Goal: Transaction & Acquisition: Purchase product/service

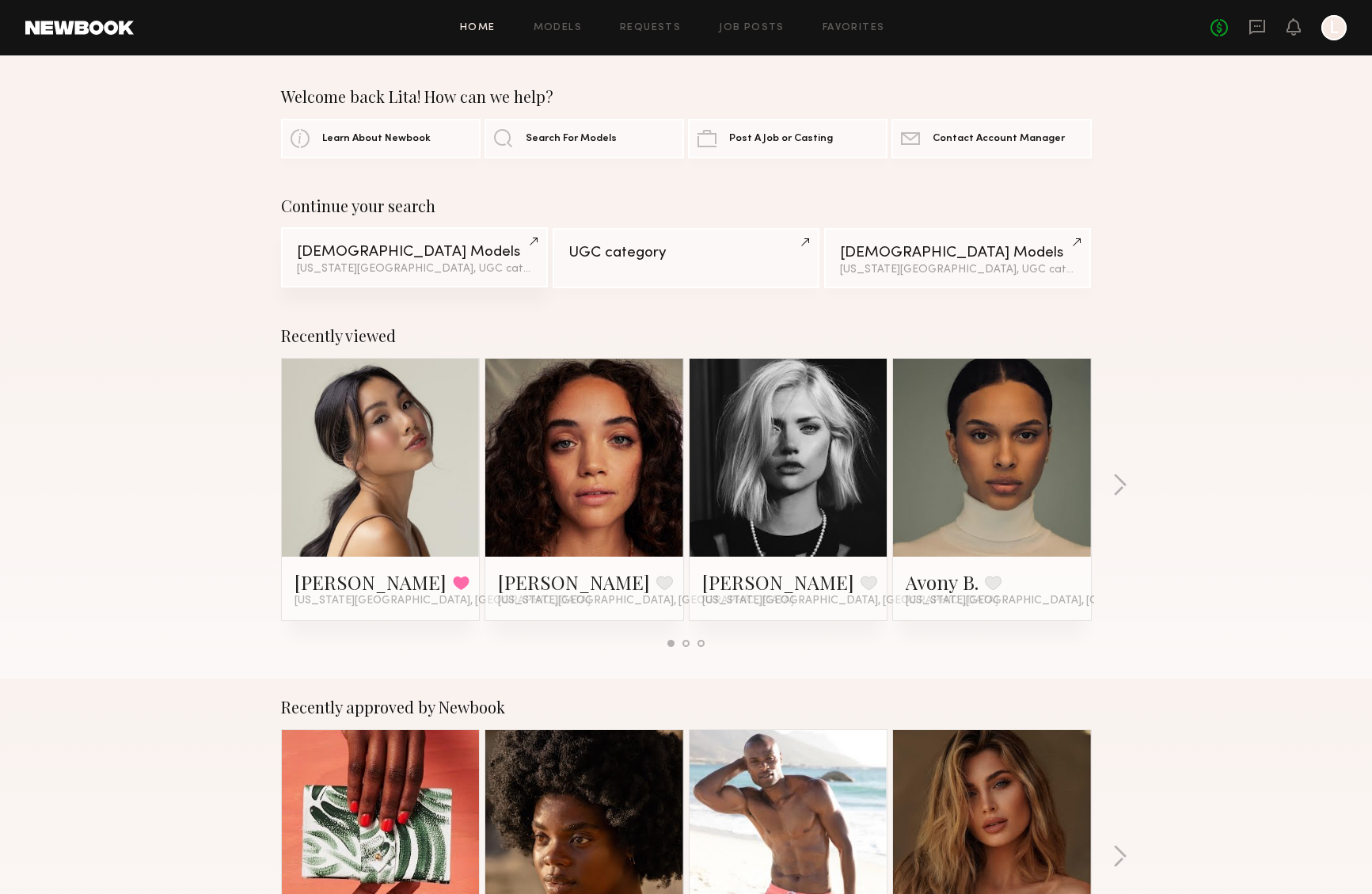
click at [365, 249] on div "Female Models" at bounding box center [414, 252] width 235 height 15
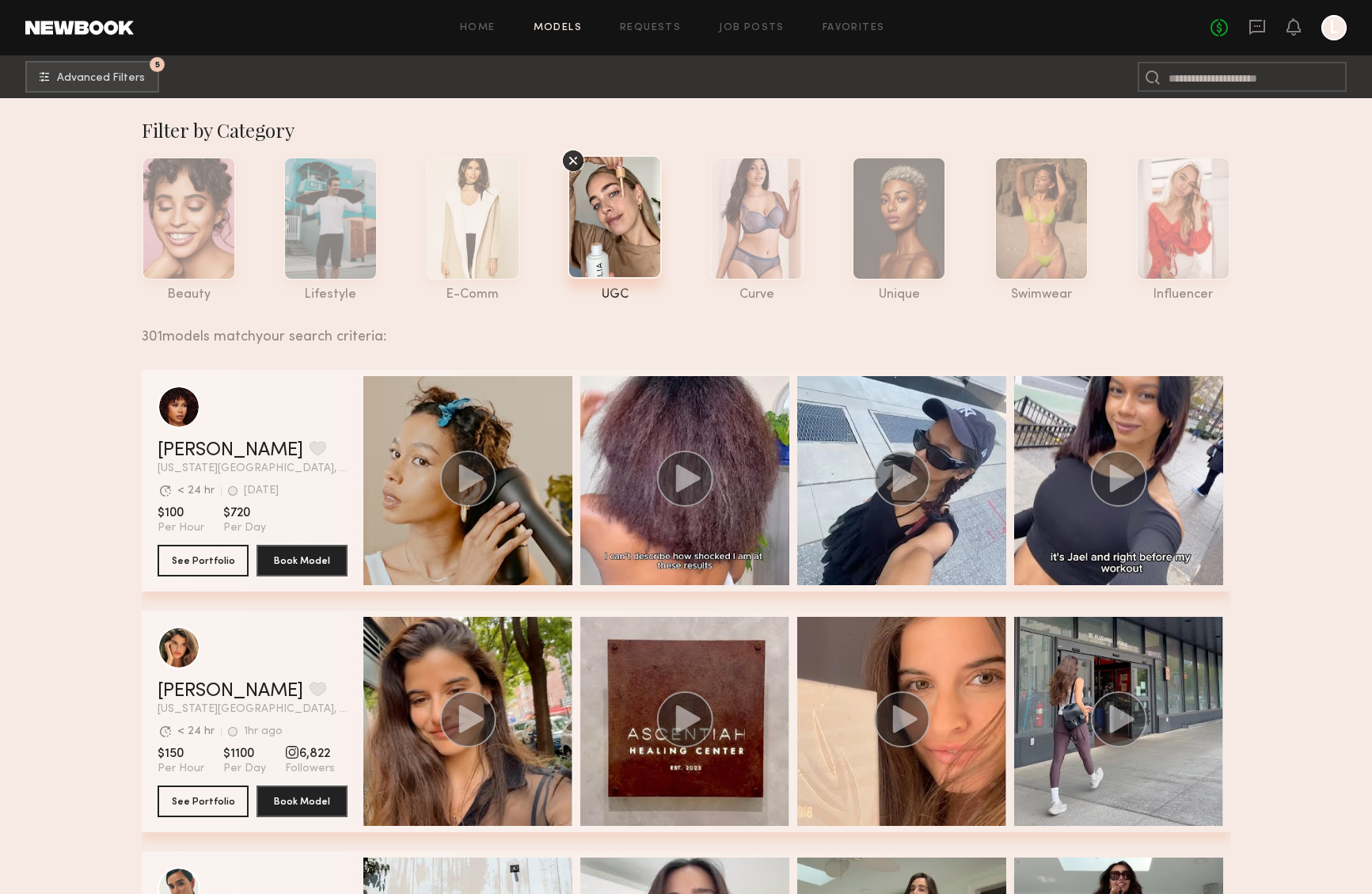
click at [608, 243] on div at bounding box center [615, 217] width 94 height 124
click at [595, 258] on div at bounding box center [615, 217] width 94 height 124
click at [97, 79] on span "Advanced Filters" at bounding box center [101, 77] width 88 height 11
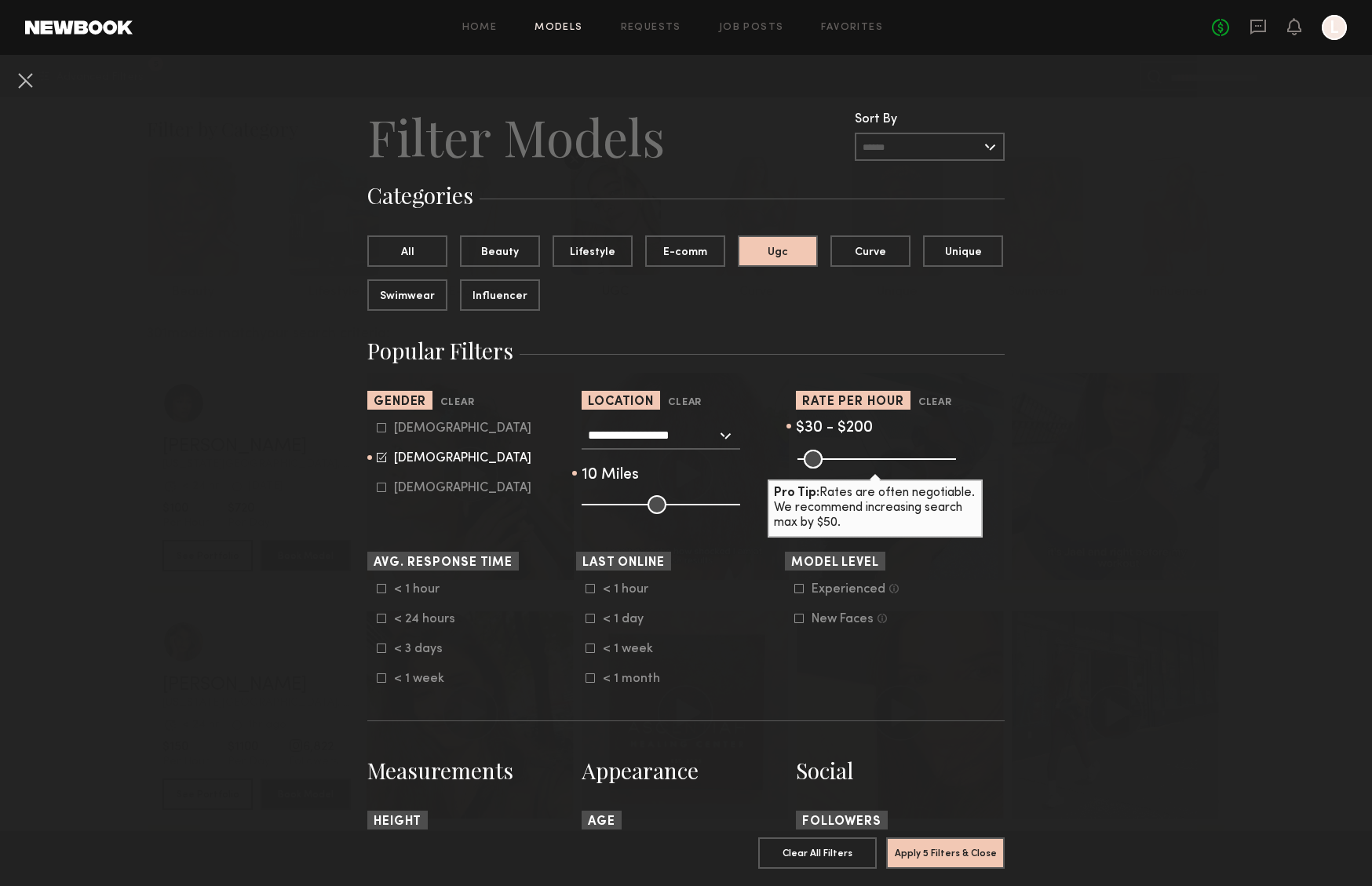
click at [589, 504] on input "range" at bounding box center [661, 504] width 159 height 19
drag, startPoint x: 856, startPoint y: 459, endPoint x: 867, endPoint y: 460, distance: 11.0
type input "***"
click at [867, 460] on input "range" at bounding box center [877, 458] width 159 height 19
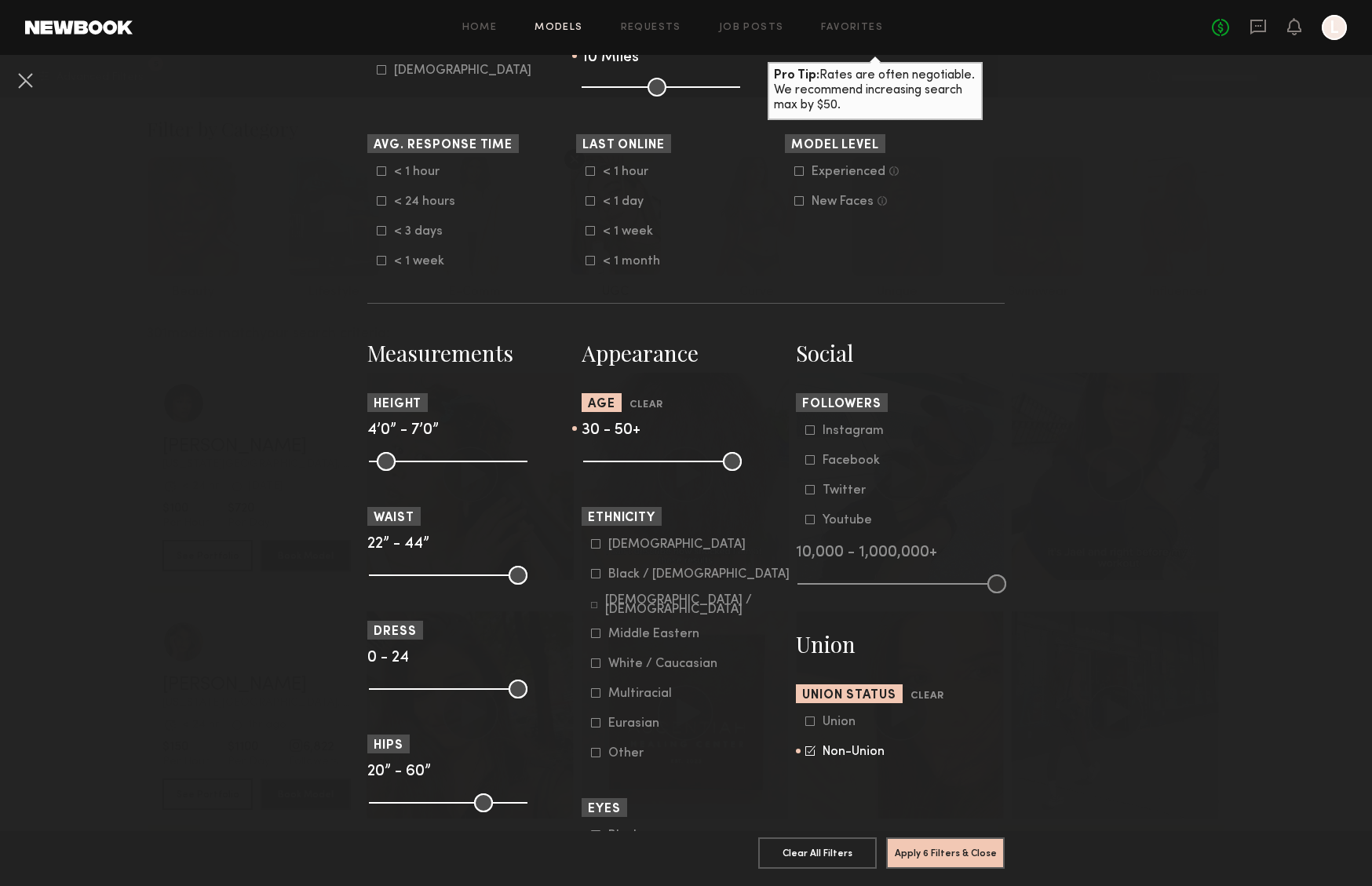
scroll to position [414, 0]
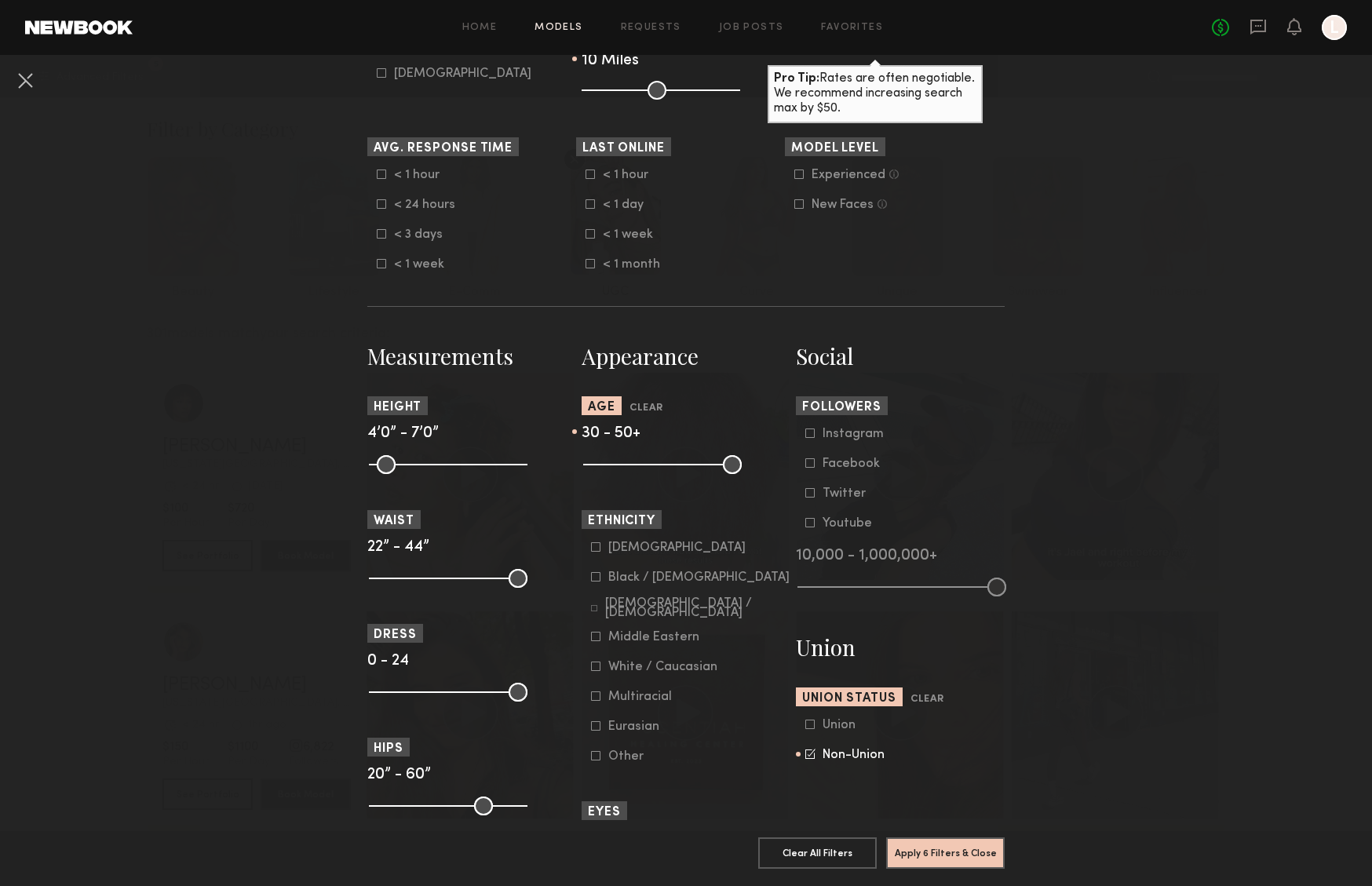
drag, startPoint x: 591, startPoint y: 459, endPoint x: 637, endPoint y: 462, distance: 46.1
click at [637, 462] on input "range" at bounding box center [662, 464] width 159 height 19
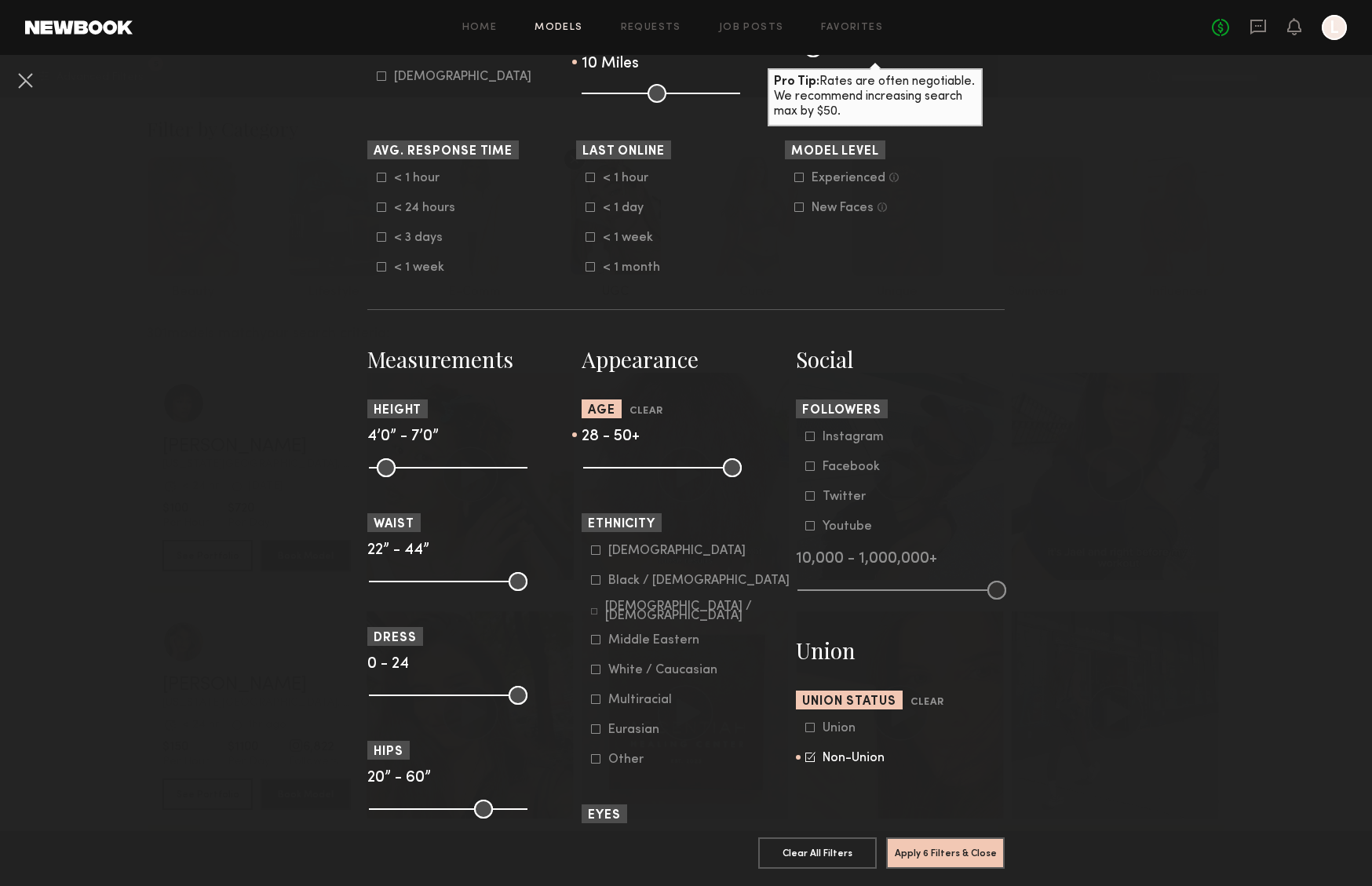
type input "**"
click at [631, 465] on input "range" at bounding box center [662, 467] width 159 height 19
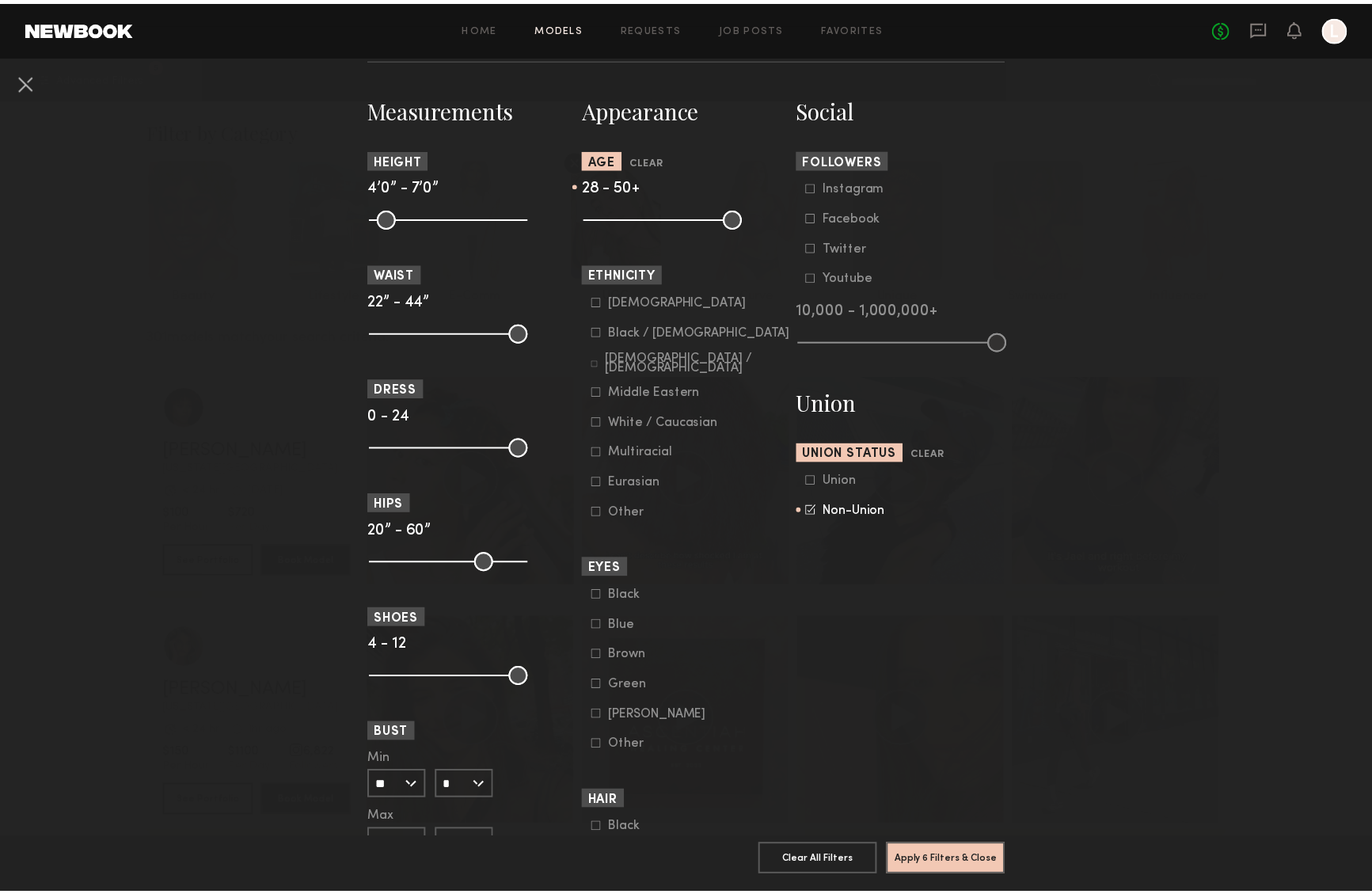
scroll to position [909, 0]
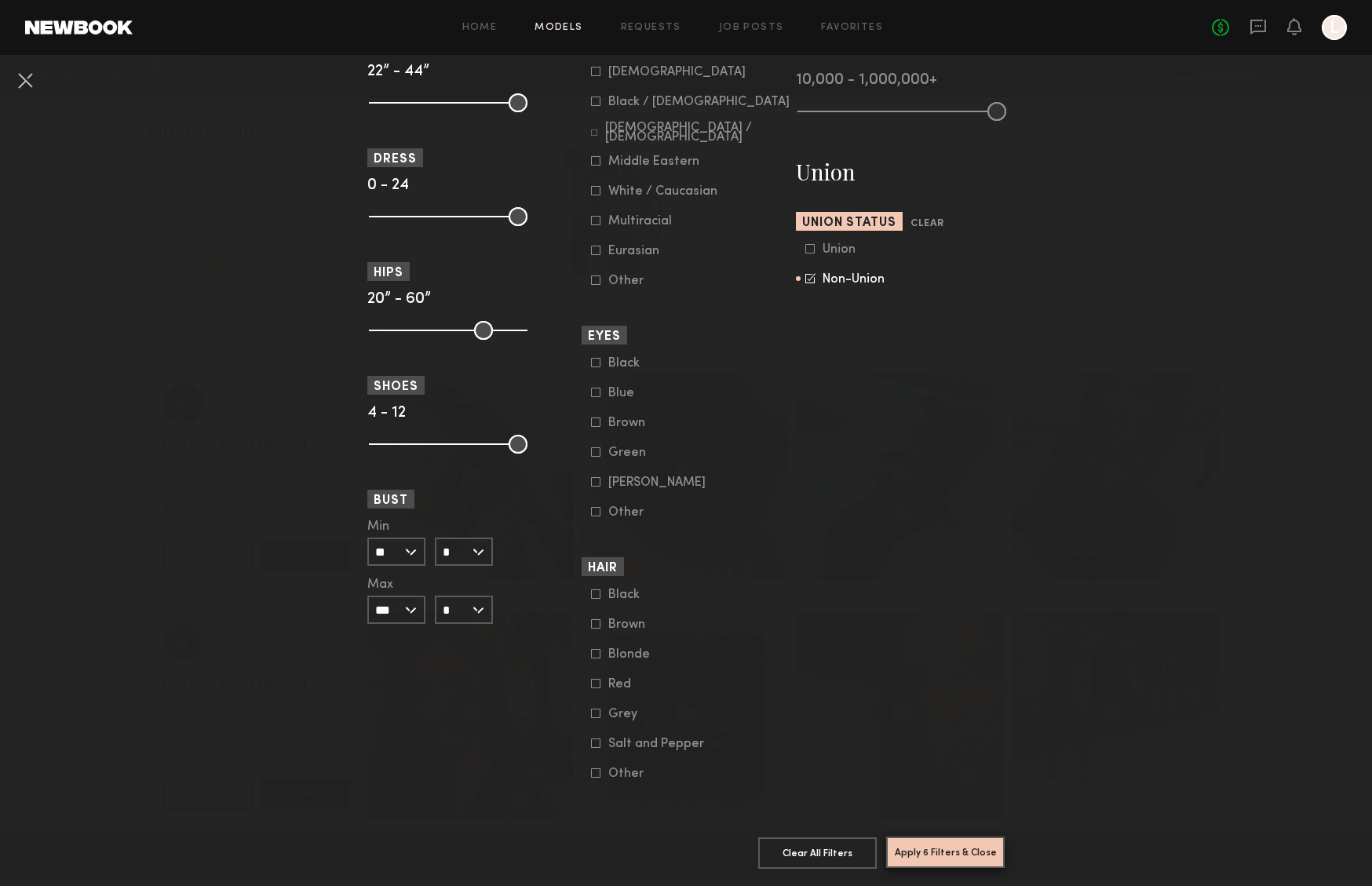
click at [950, 844] on button "Apply 6 Filters & Close" at bounding box center [946, 852] width 119 height 32
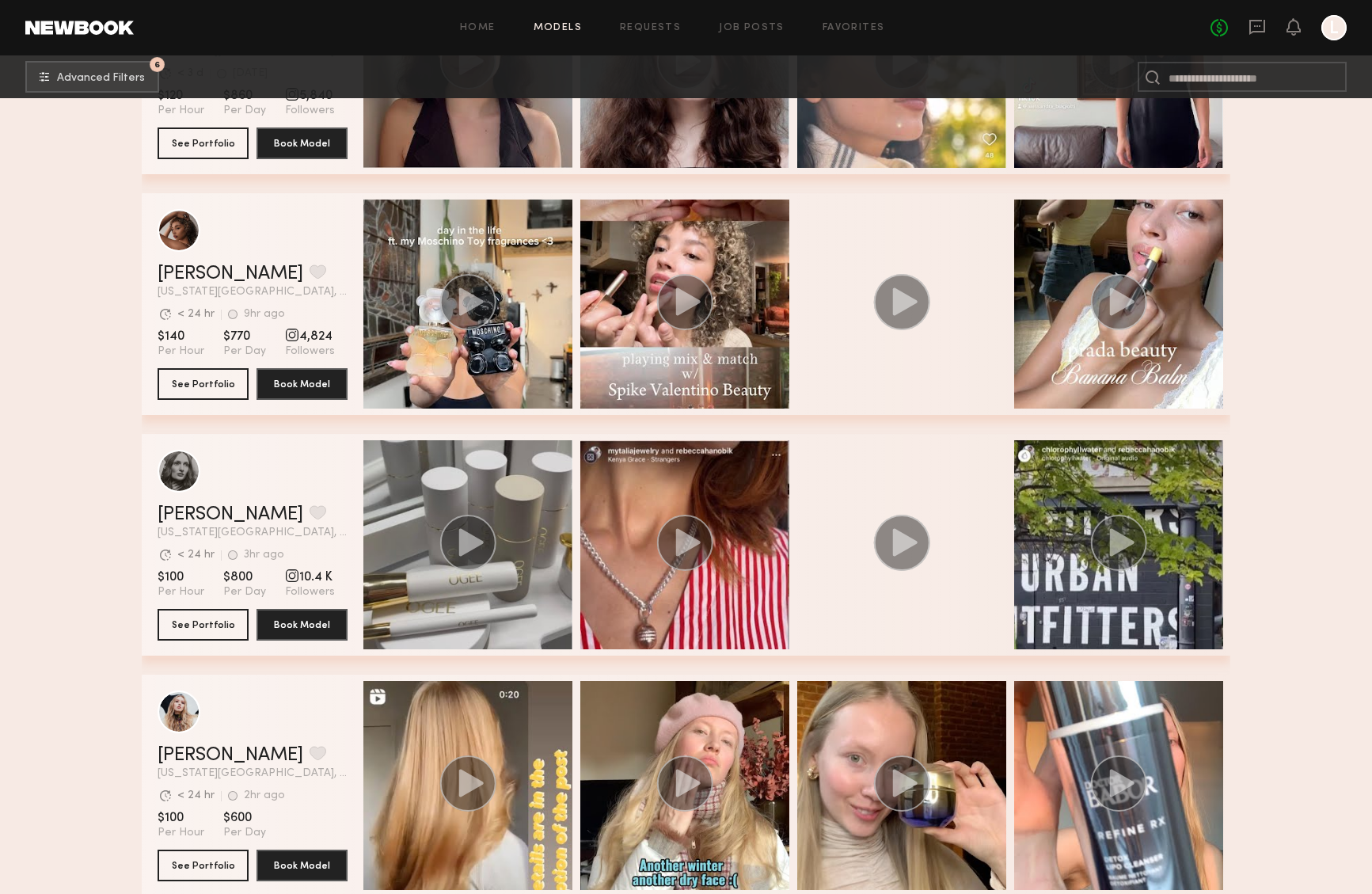
scroll to position [1510, 0]
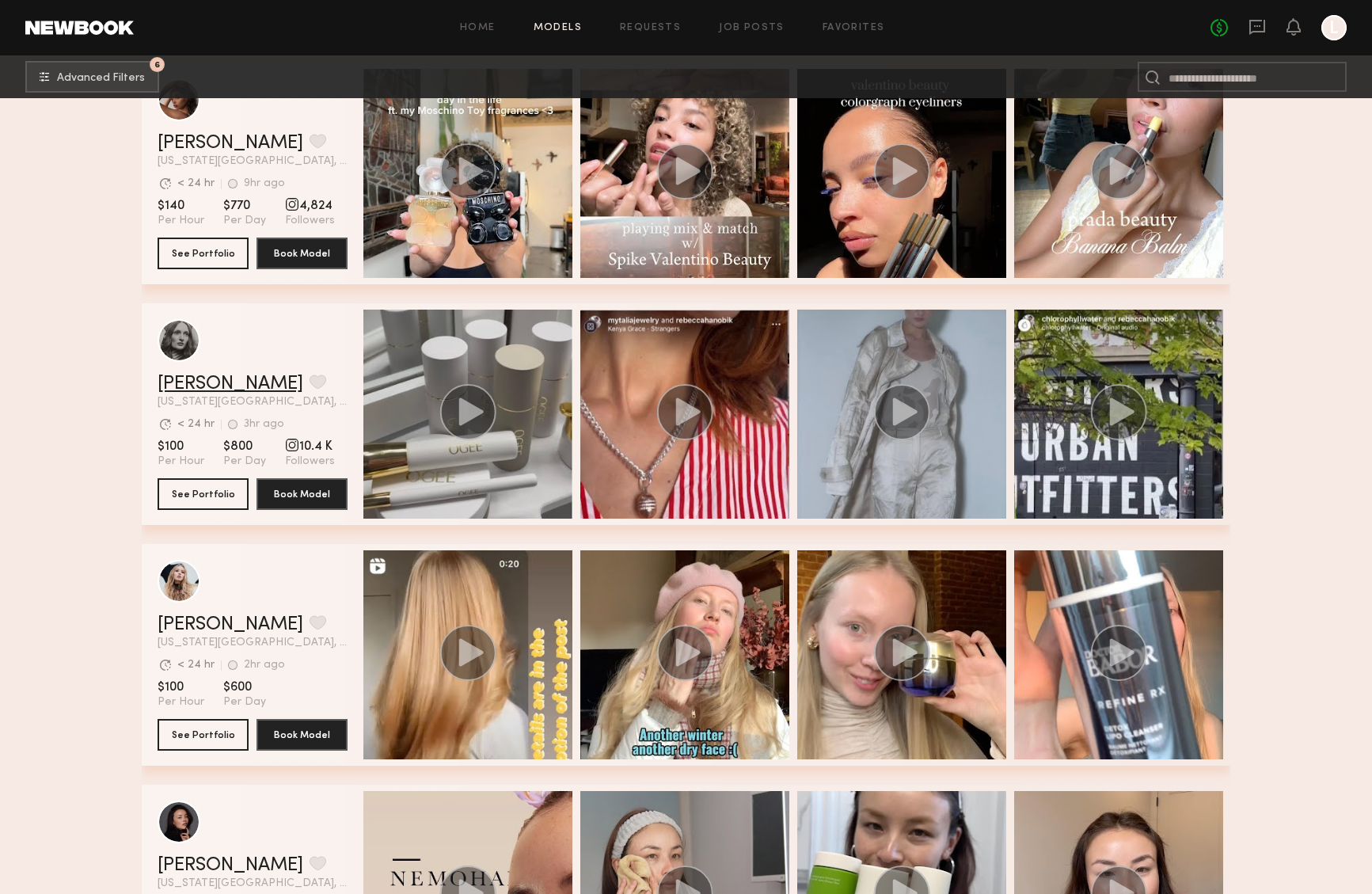
click at [195, 381] on link "[PERSON_NAME]" at bounding box center [230, 383] width 145 height 19
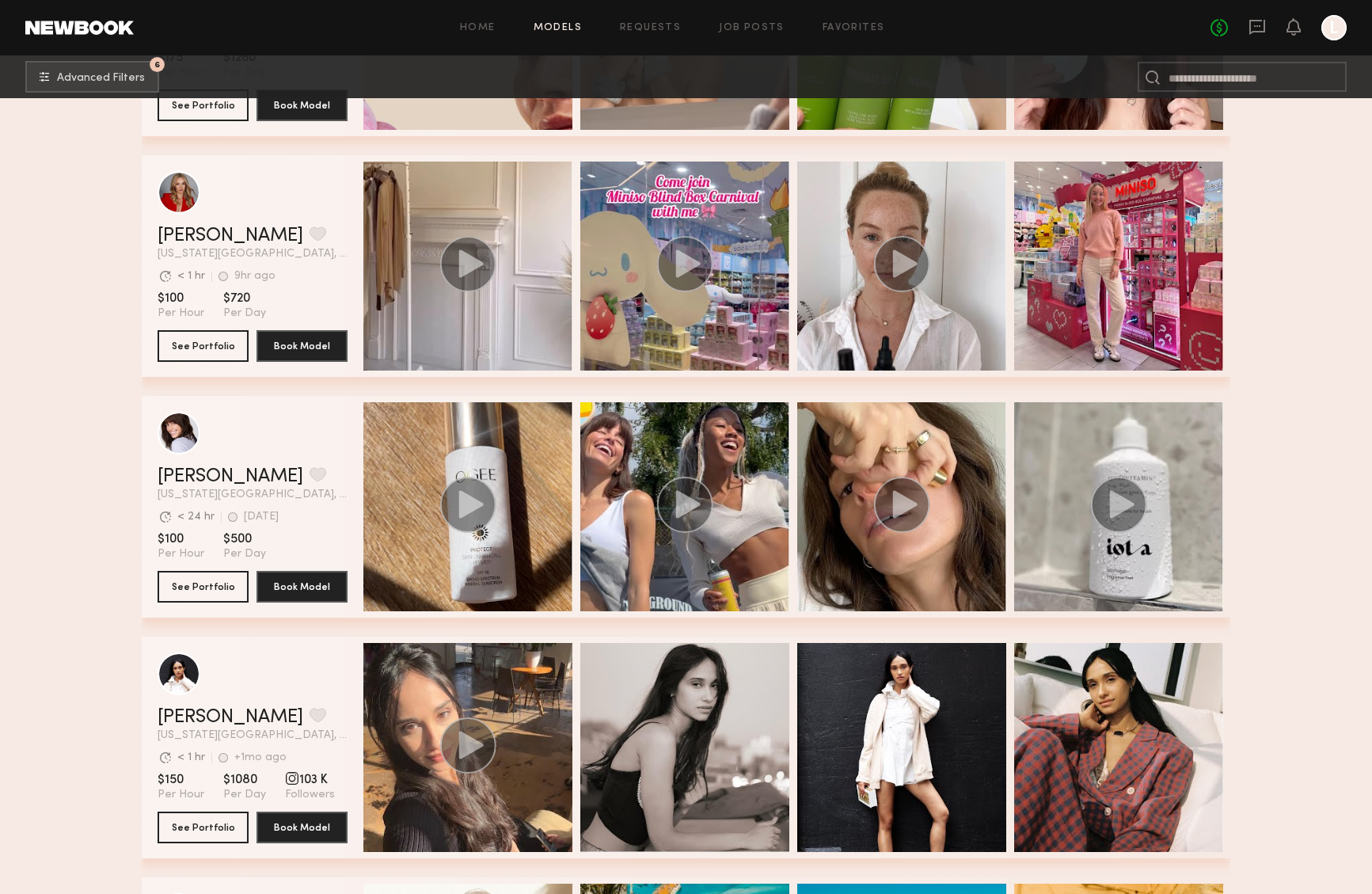
scroll to position [2406, 0]
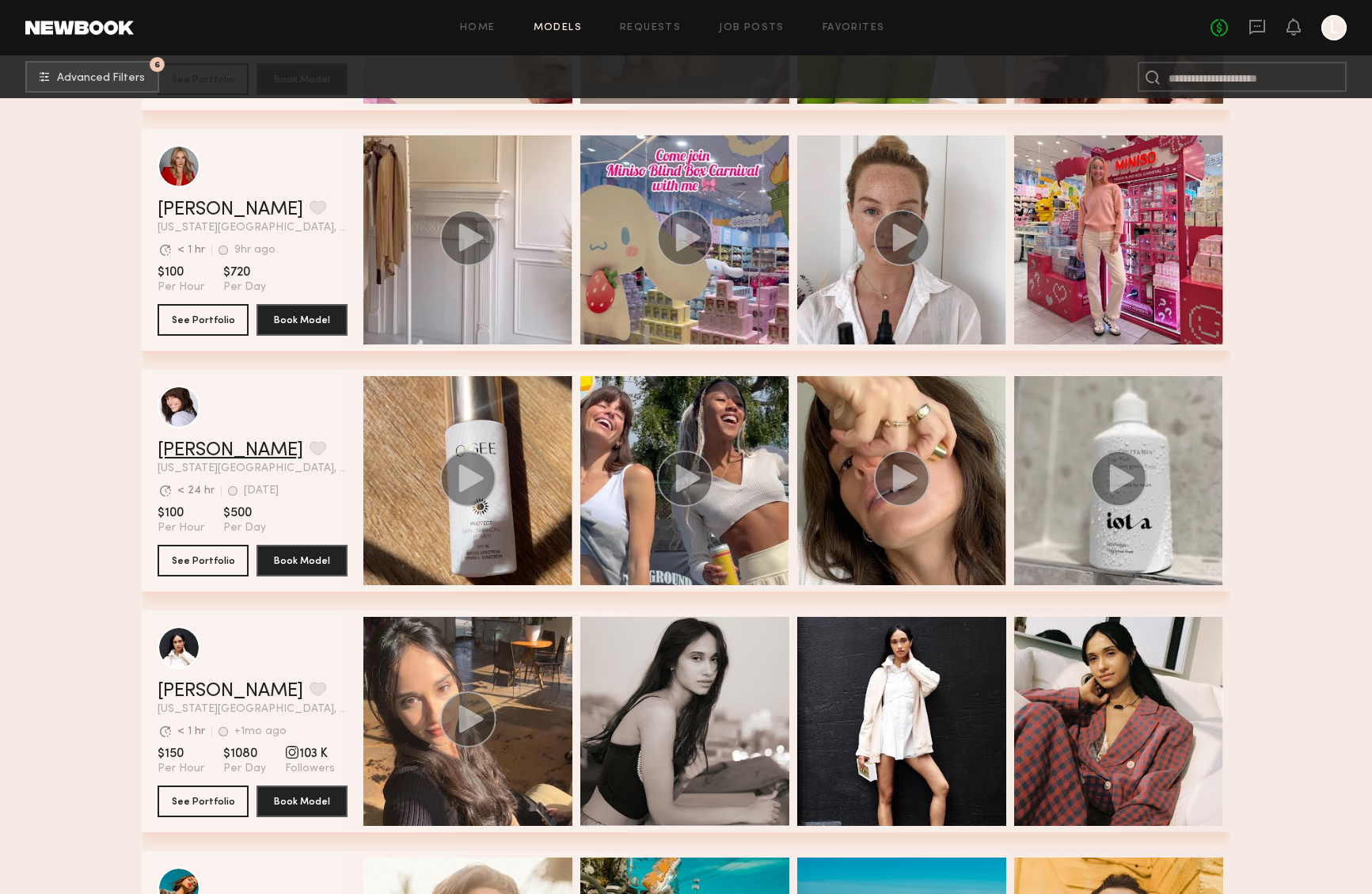
click at [189, 451] on link "Katie R." at bounding box center [230, 450] width 145 height 19
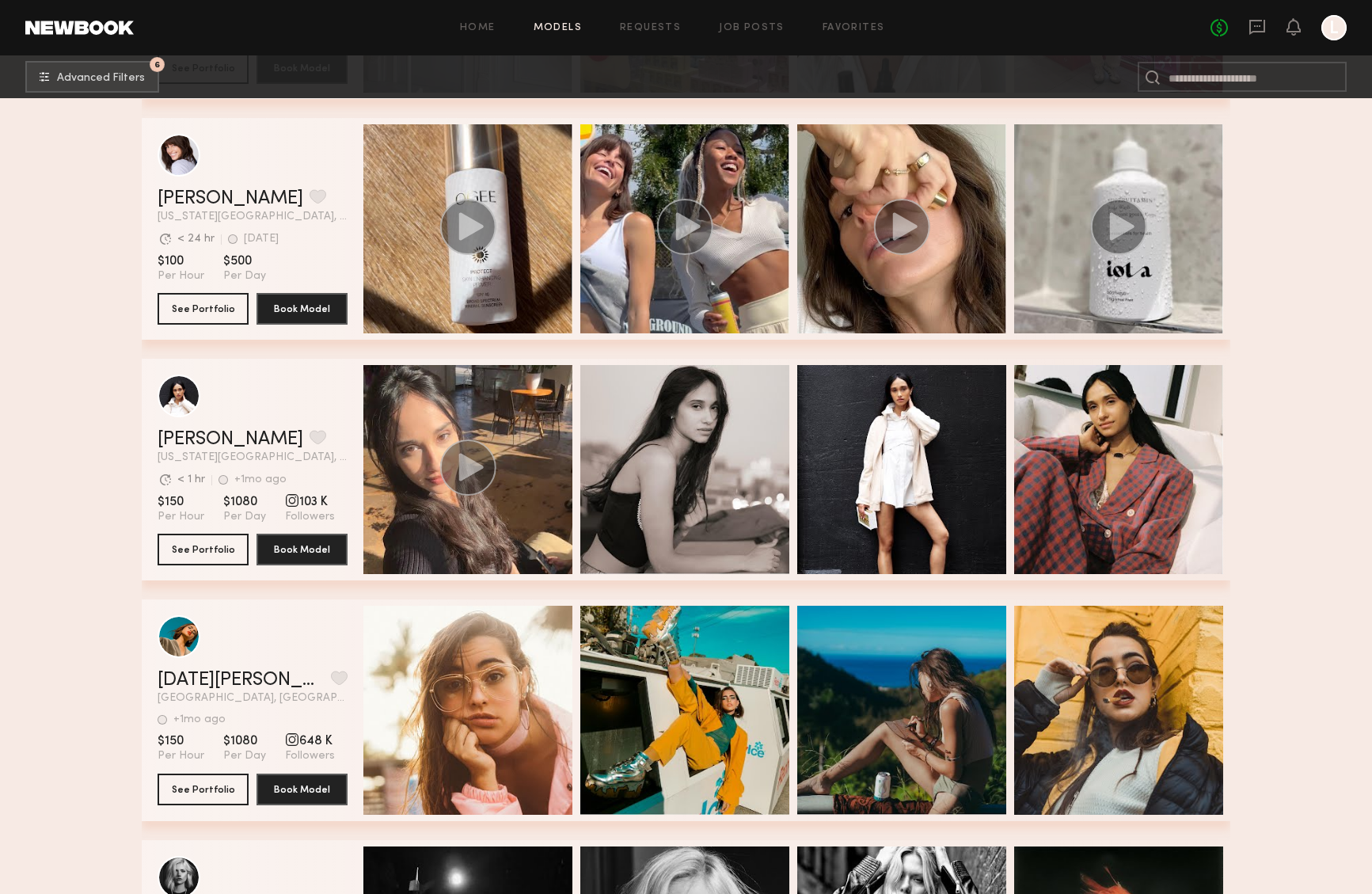
scroll to position [2758, 0]
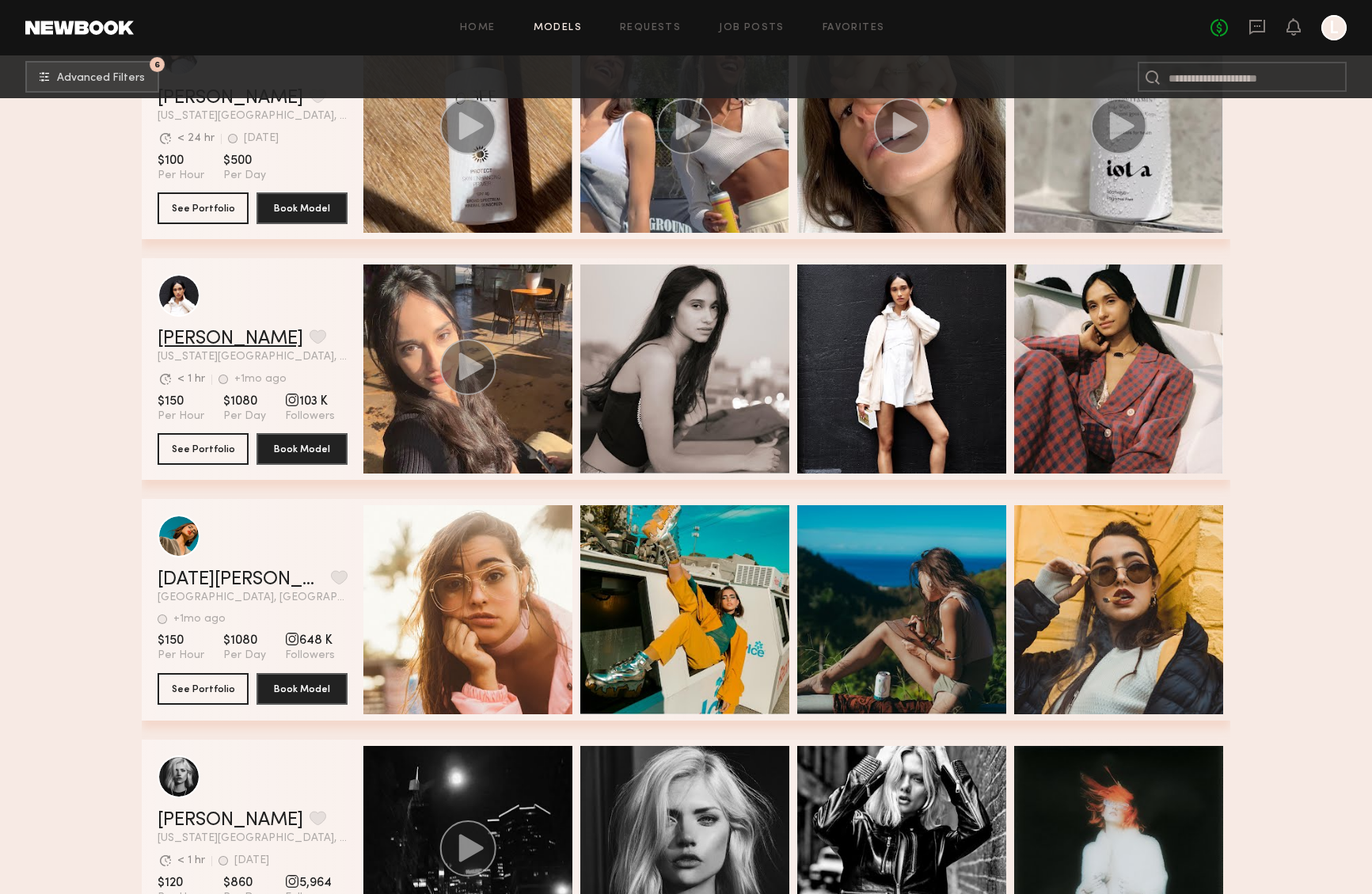
click at [190, 333] on link "Laura A." at bounding box center [230, 338] width 145 height 19
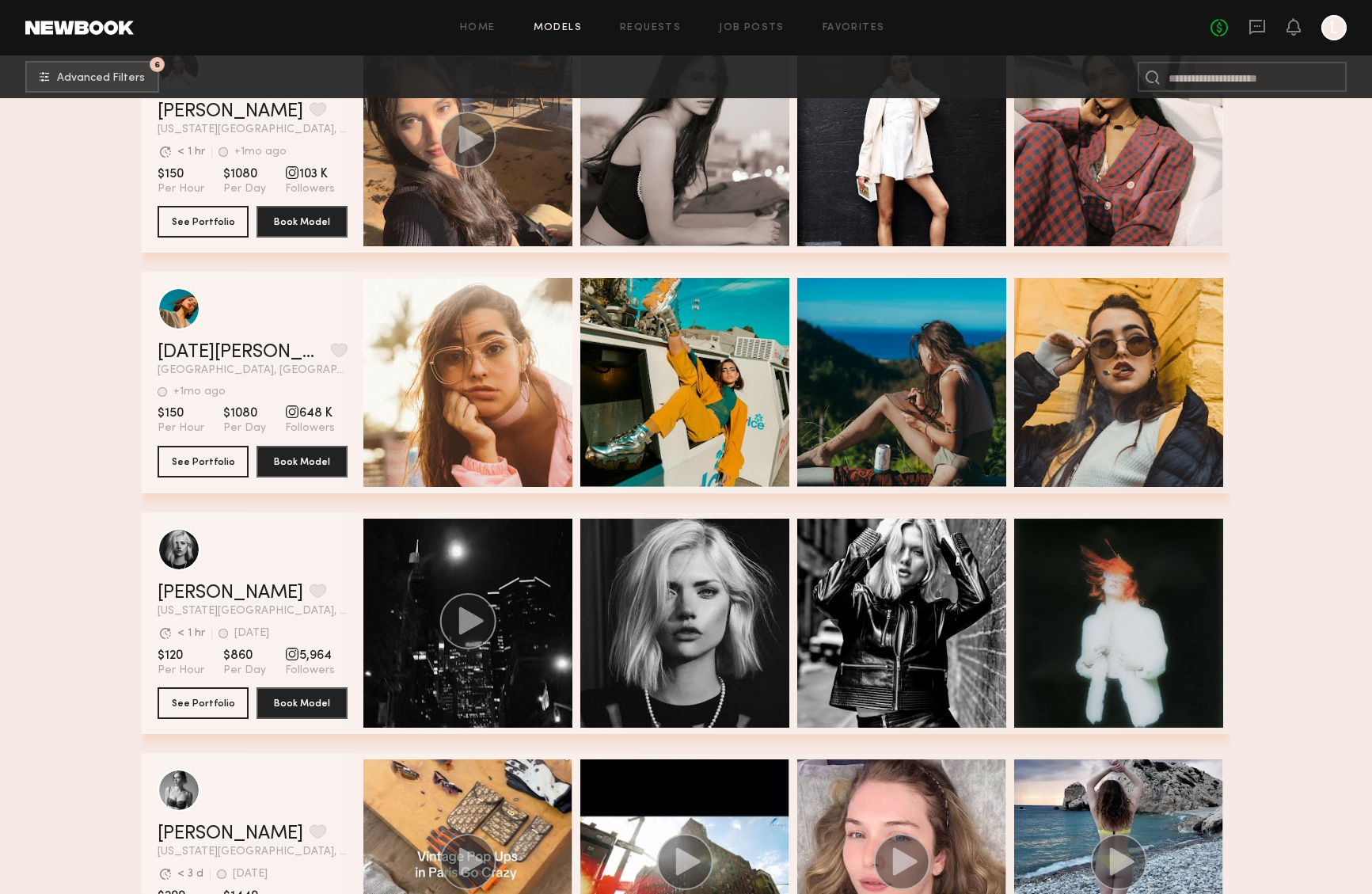
scroll to position [3114, 0]
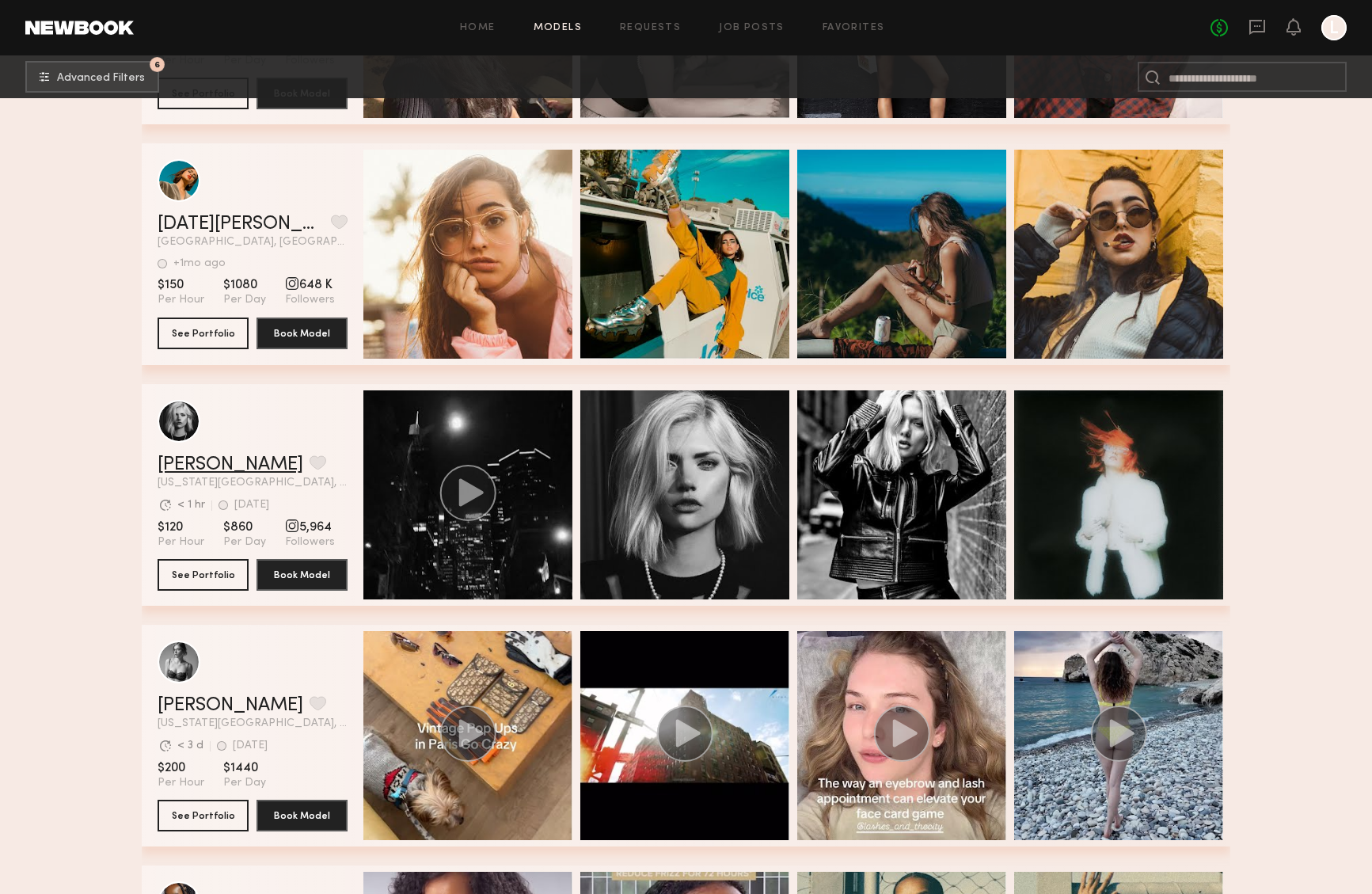
click at [222, 472] on link "Martina K." at bounding box center [230, 464] width 145 height 19
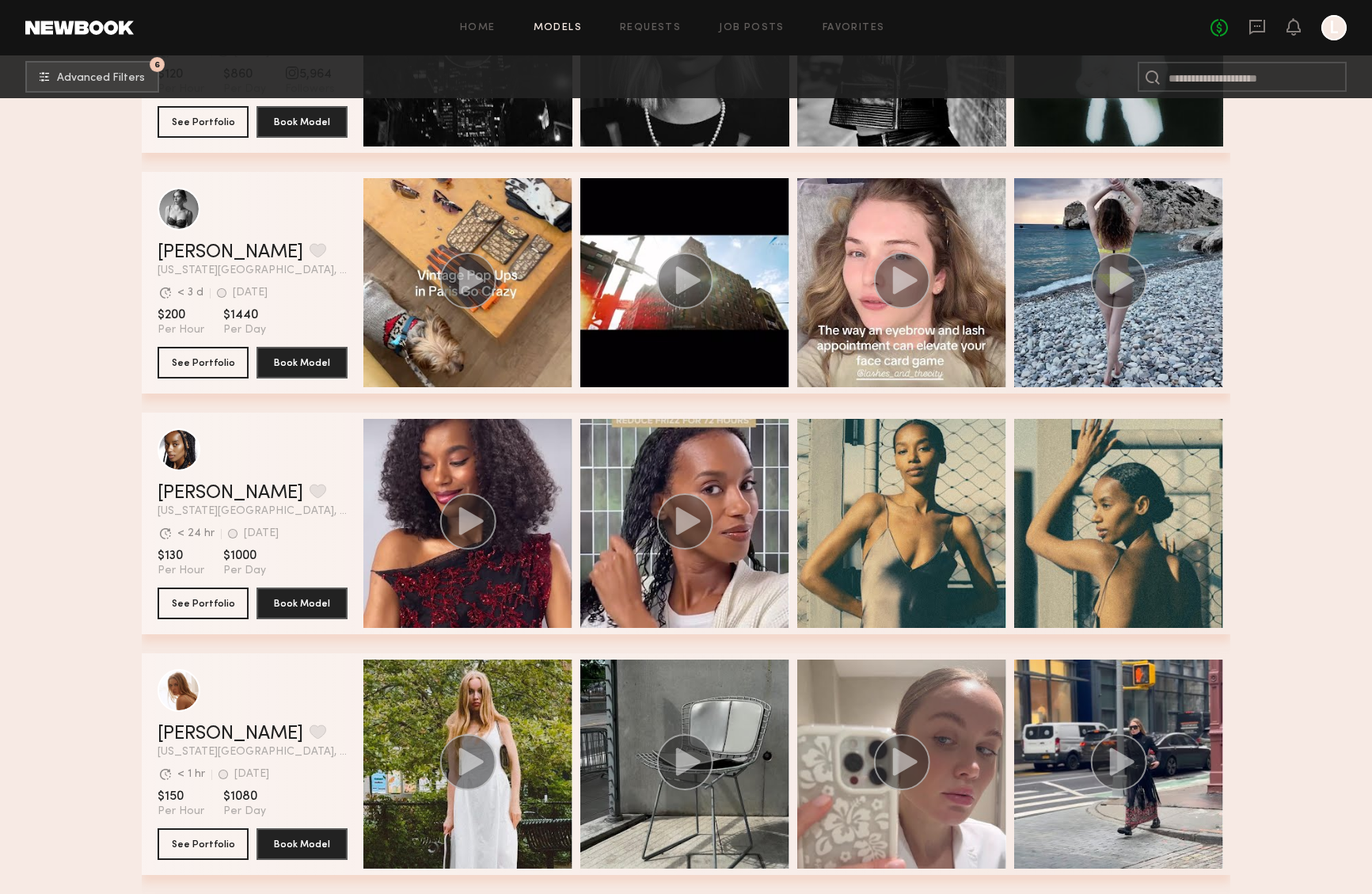
scroll to position [3593, 0]
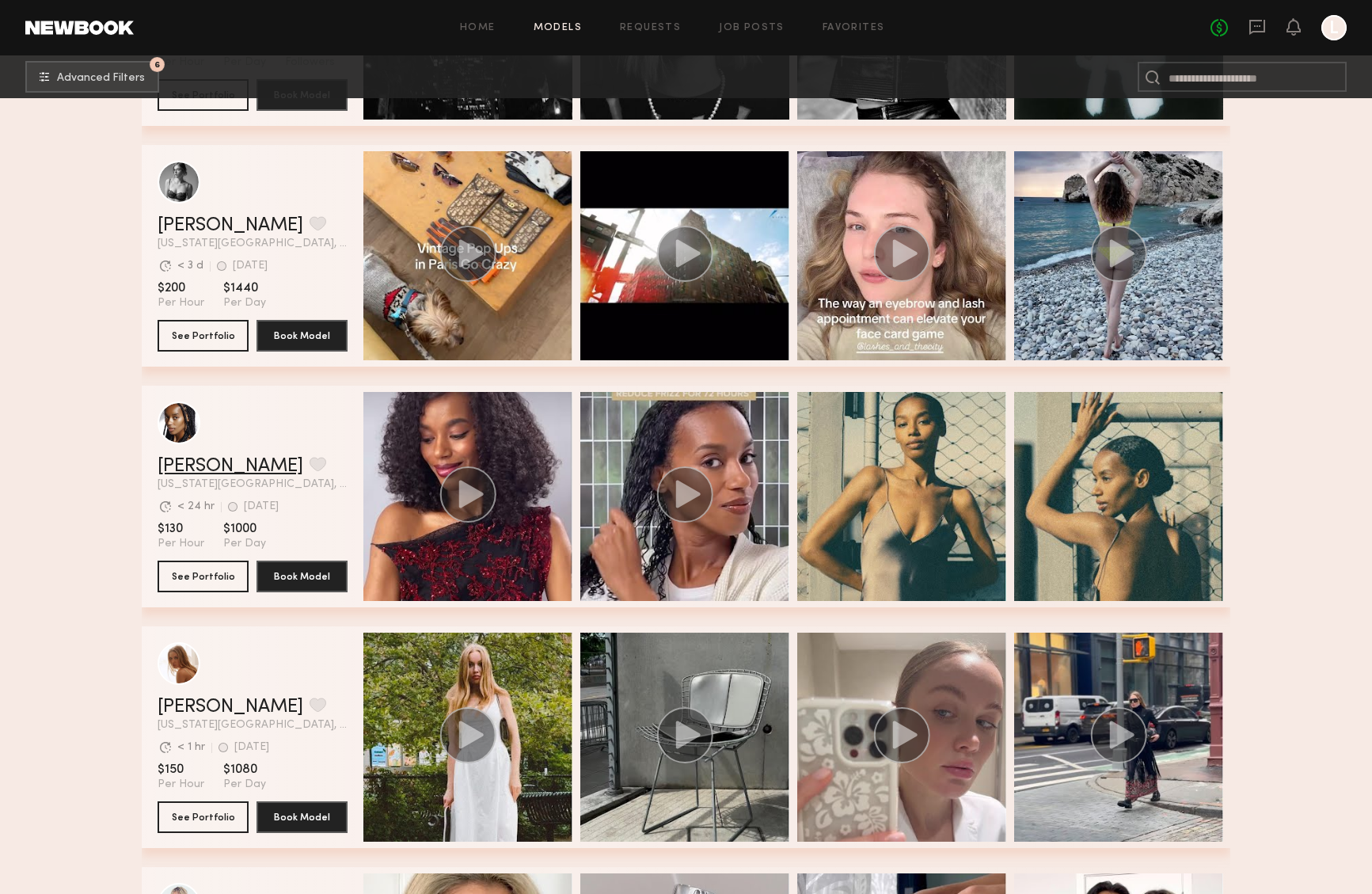
click at [194, 469] on link "[PERSON_NAME]" at bounding box center [230, 466] width 145 height 19
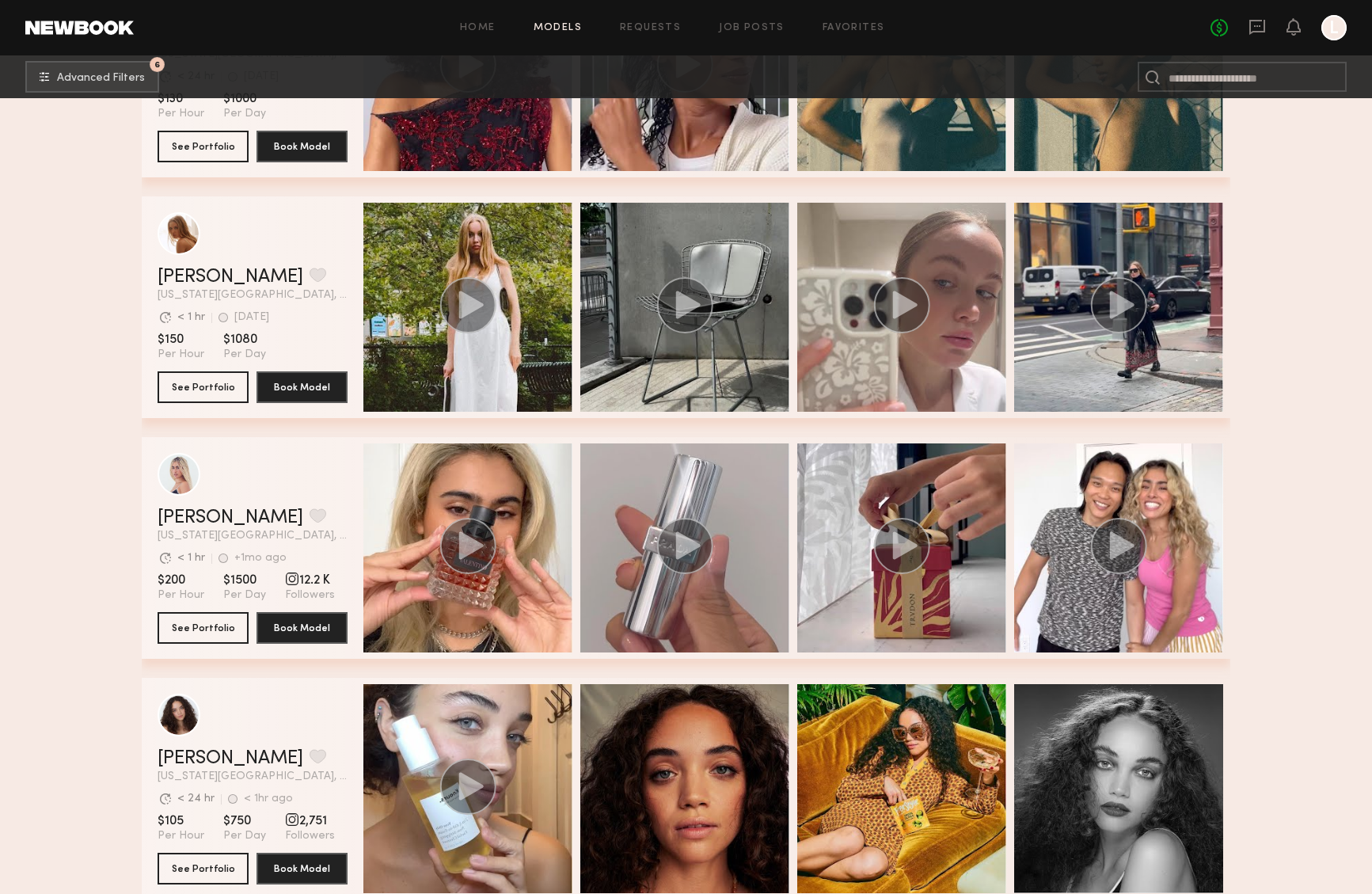
scroll to position [4049, 0]
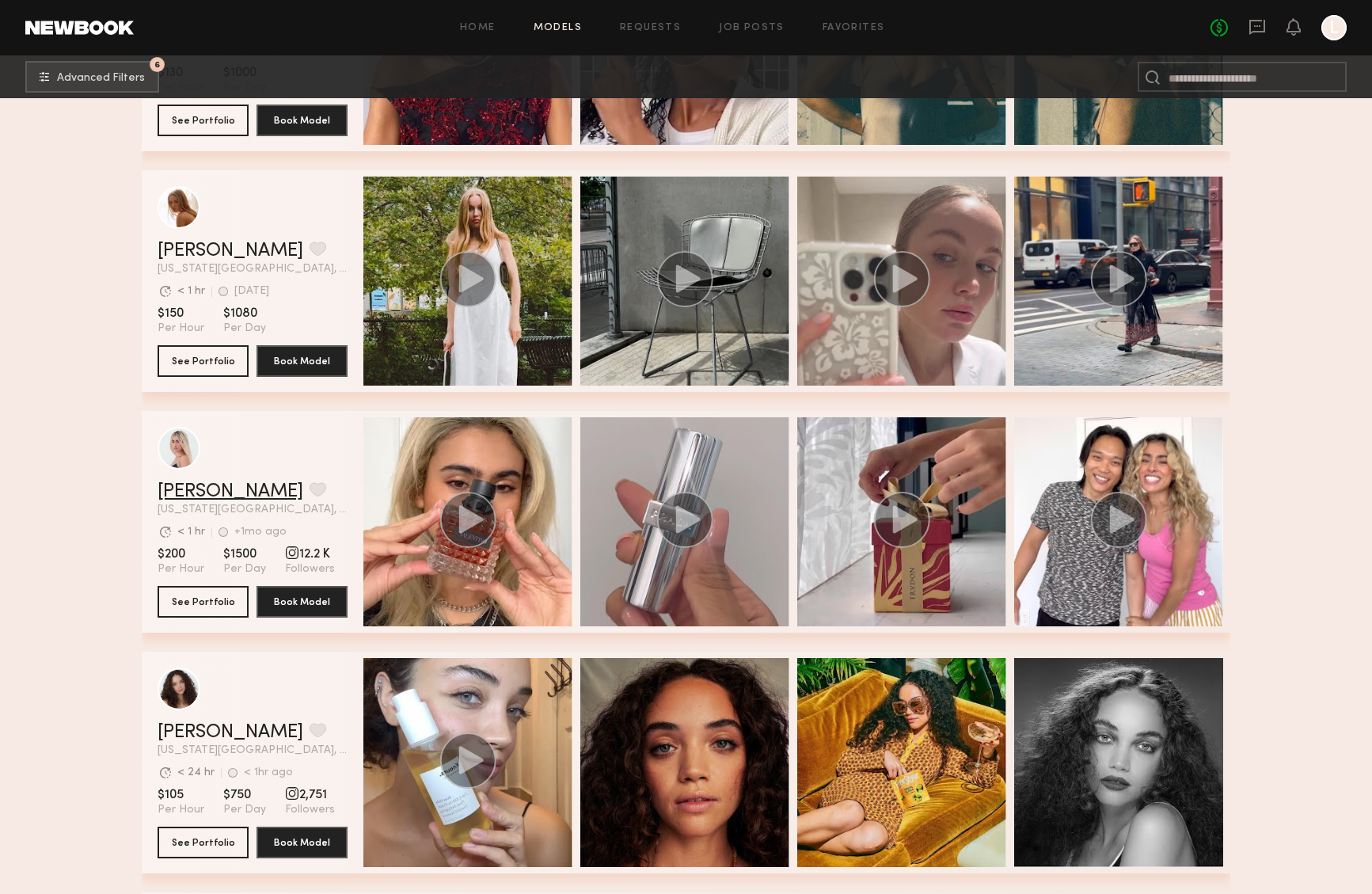
click at [214, 496] on link "Adrianne K." at bounding box center [230, 492] width 145 height 19
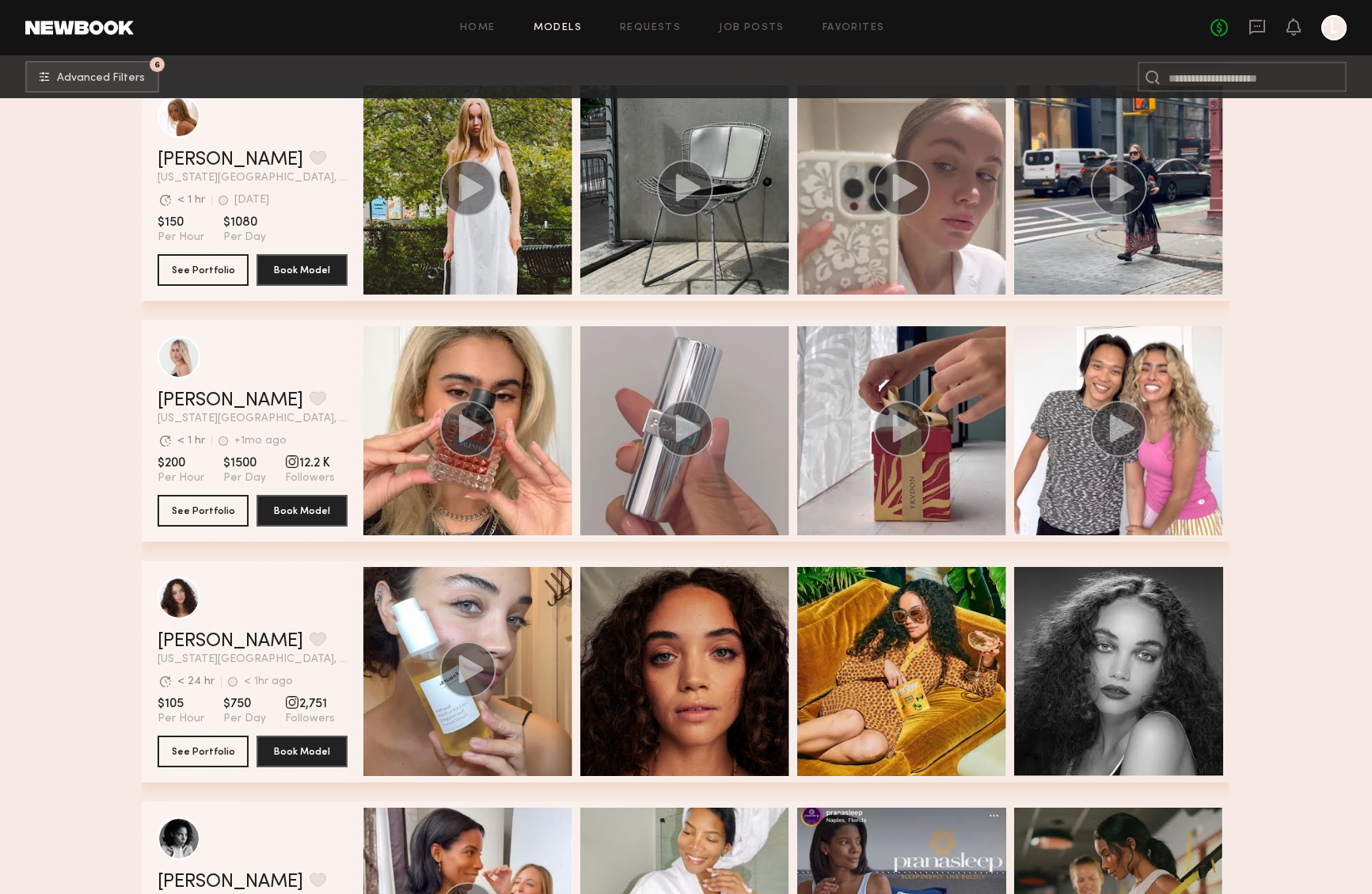
scroll to position [4273, 0]
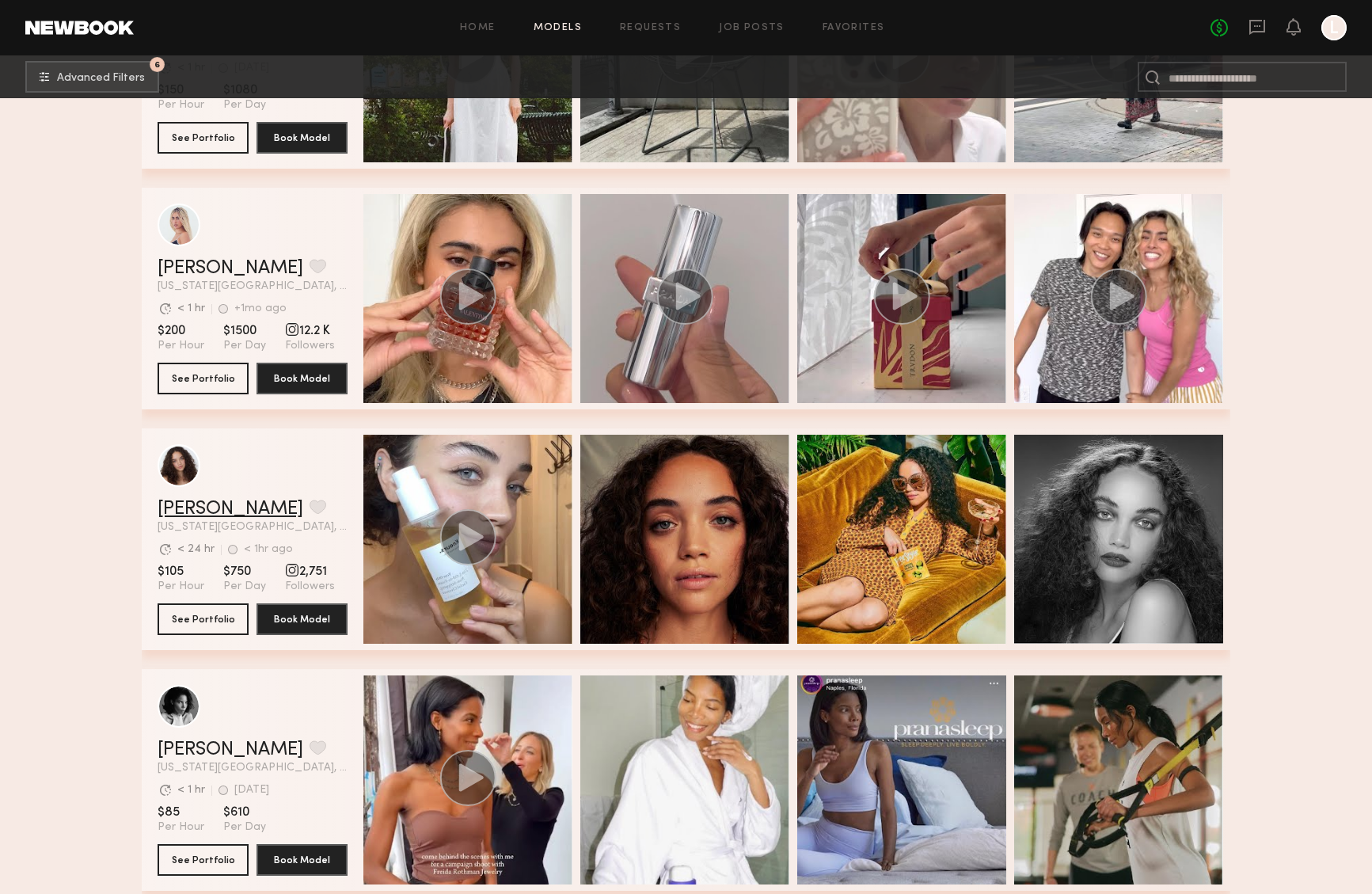
click at [189, 506] on link "Kaitlyn J." at bounding box center [230, 509] width 145 height 19
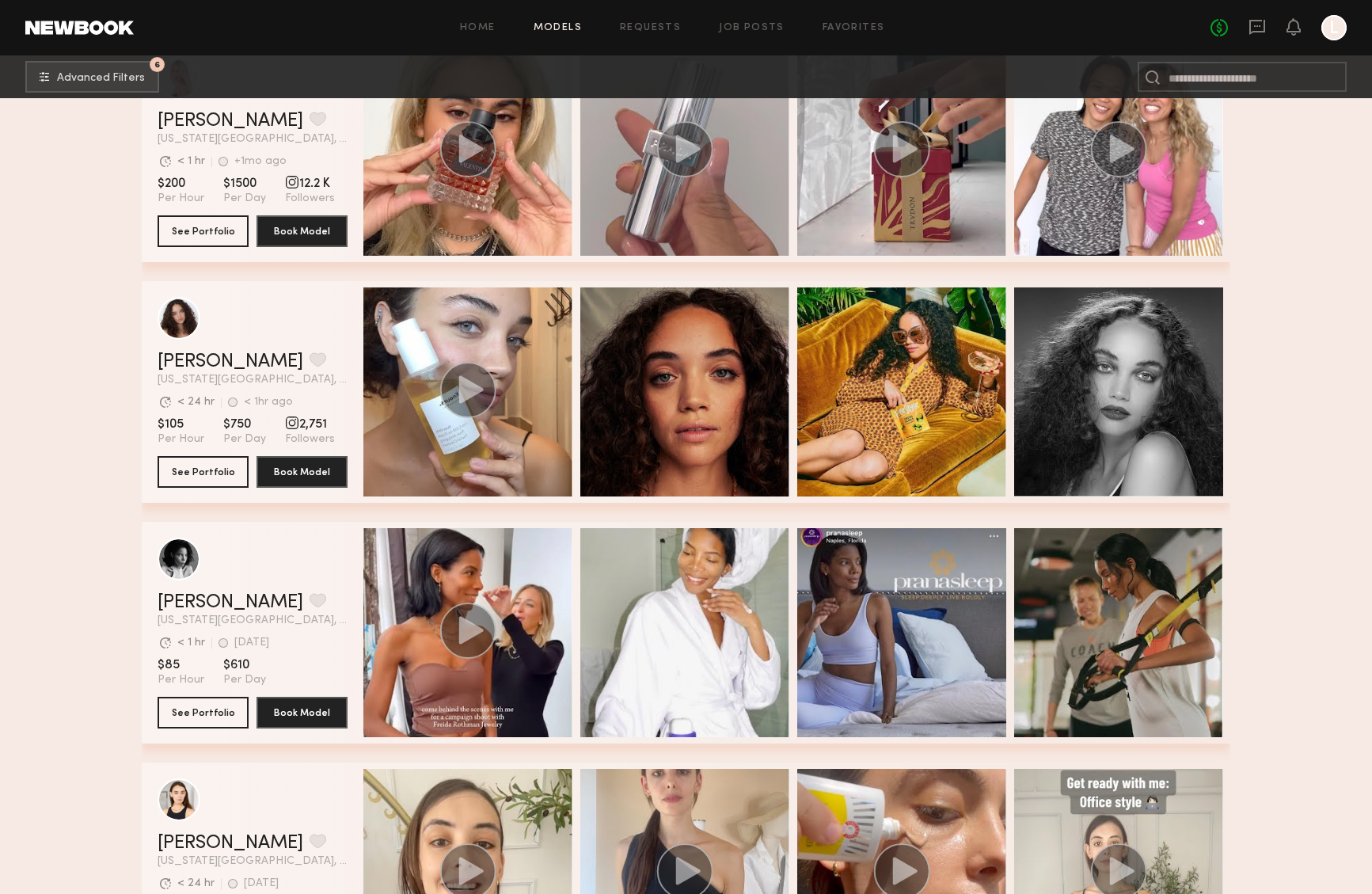
scroll to position [4564, 0]
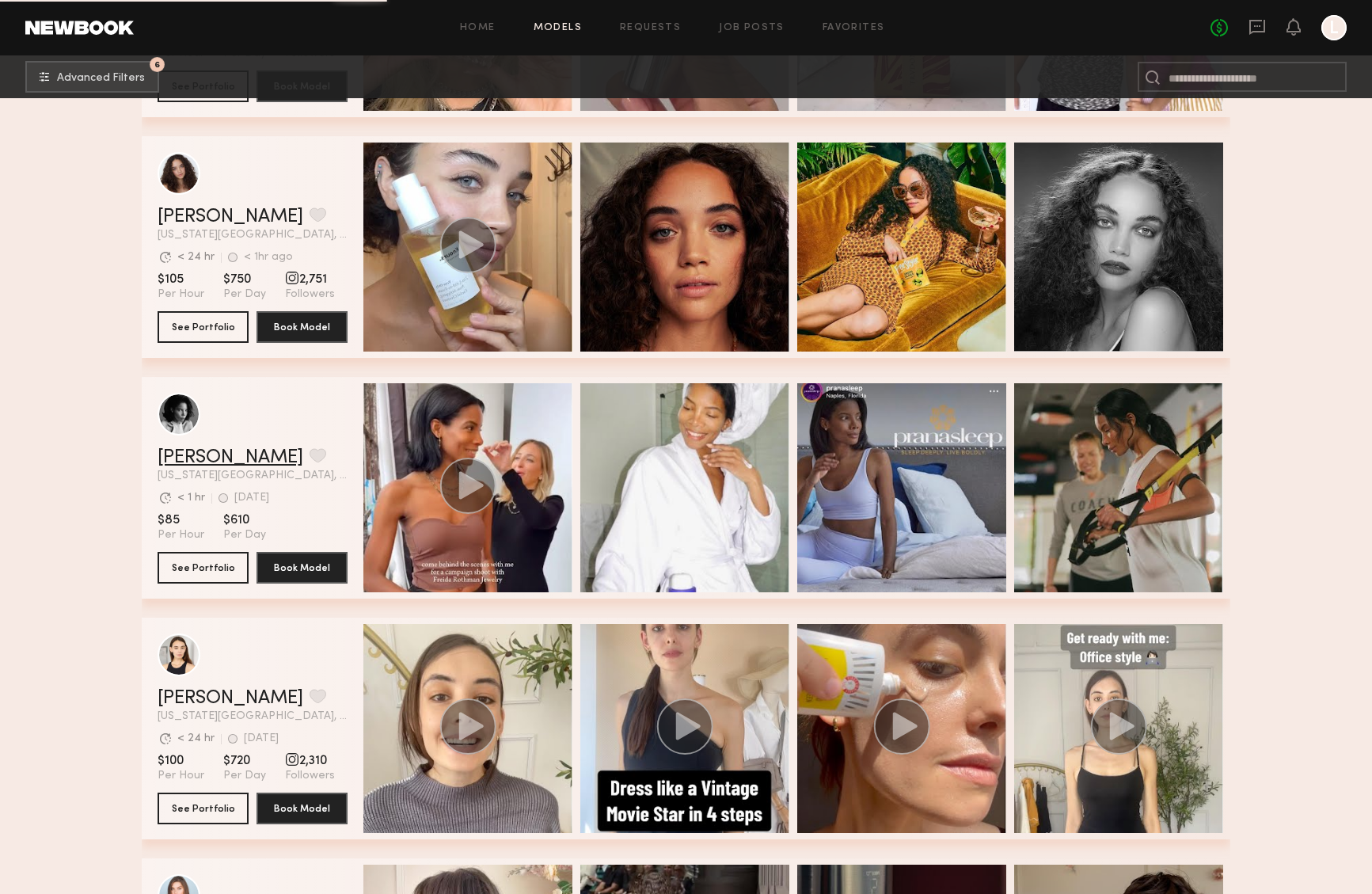
click at [187, 456] on link "June R." at bounding box center [230, 457] width 145 height 19
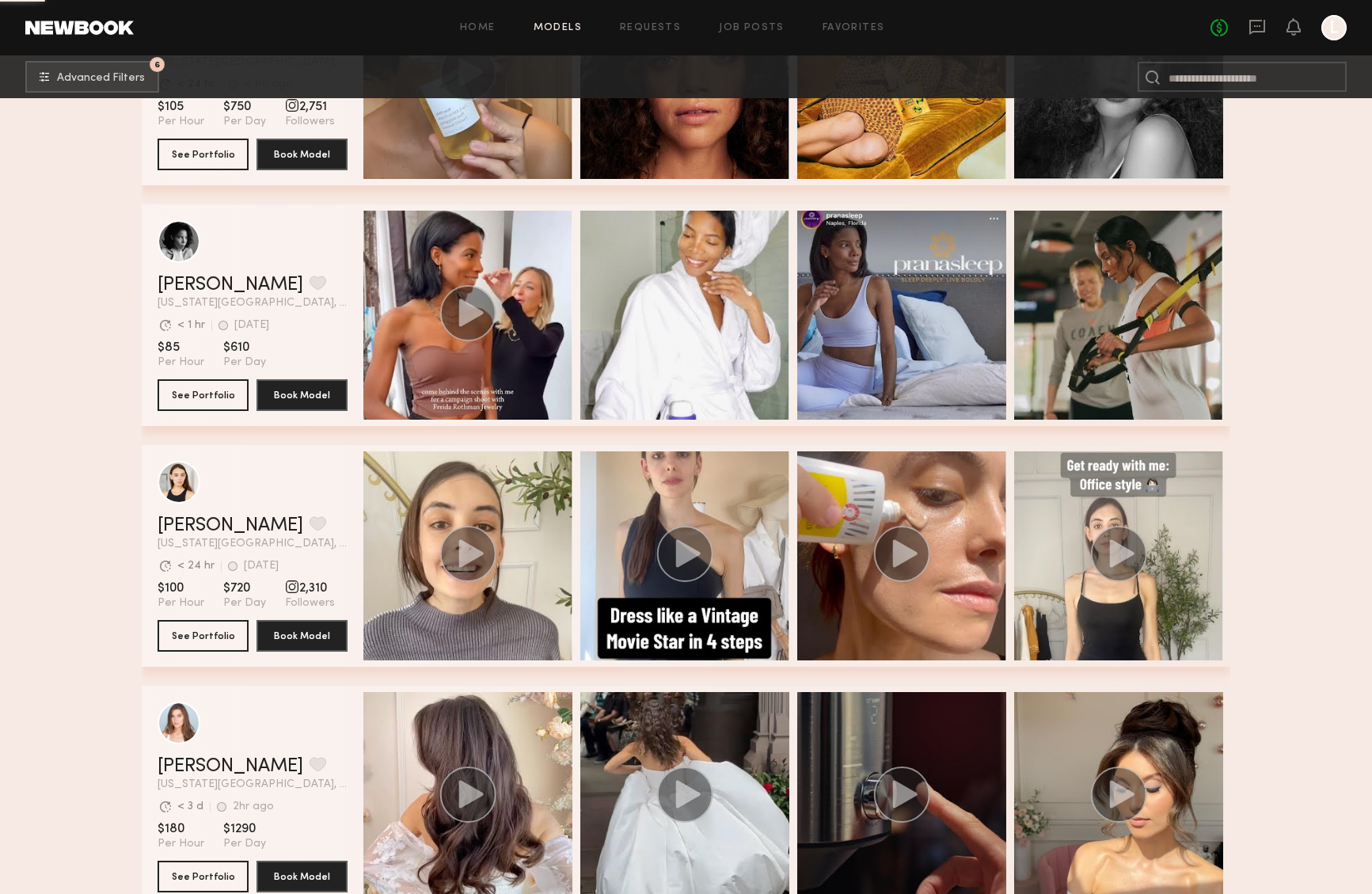
scroll to position [4813, 0]
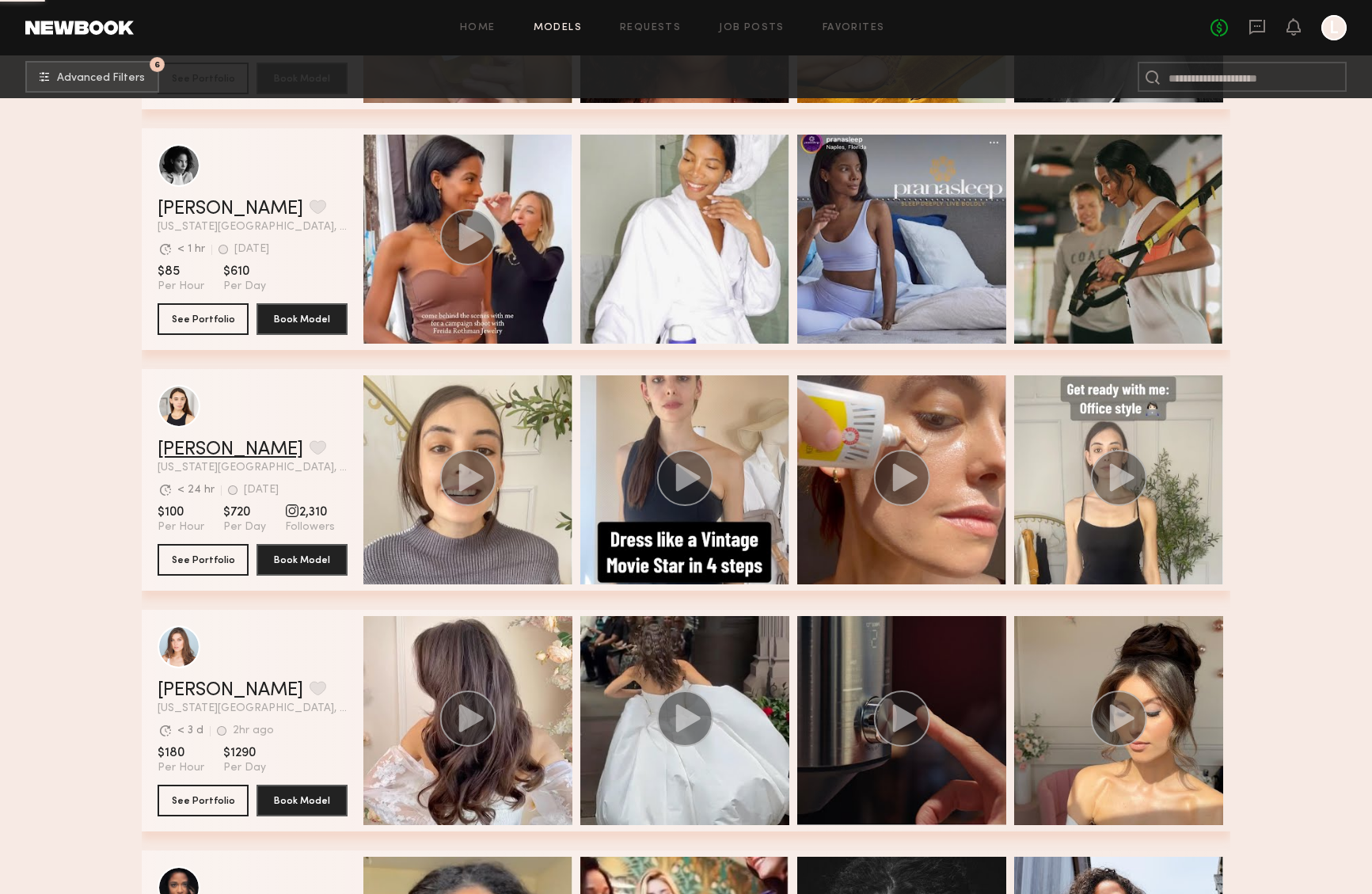
click at [224, 446] on link "Maxine H." at bounding box center [230, 449] width 145 height 19
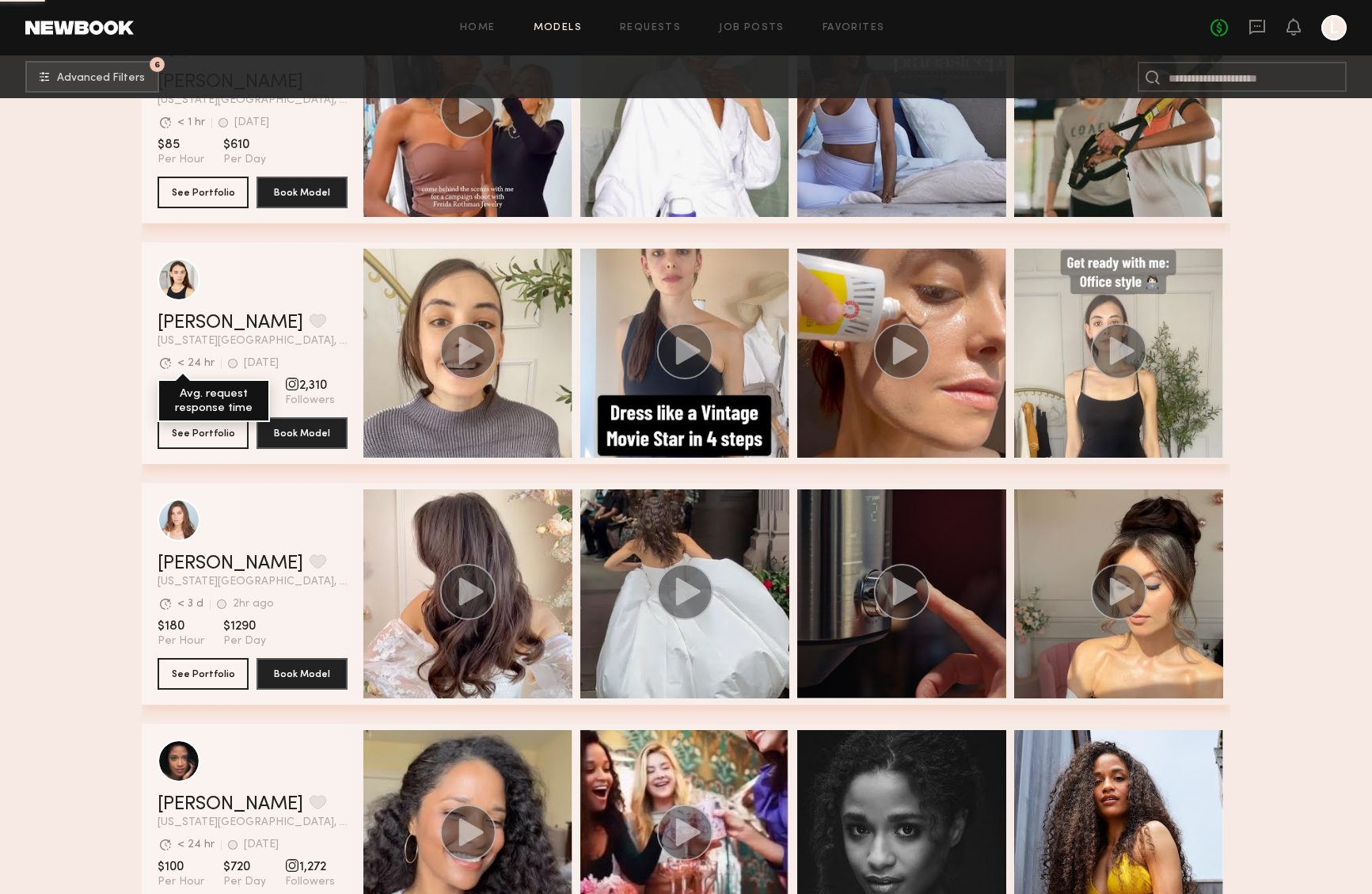
scroll to position [4997, 0]
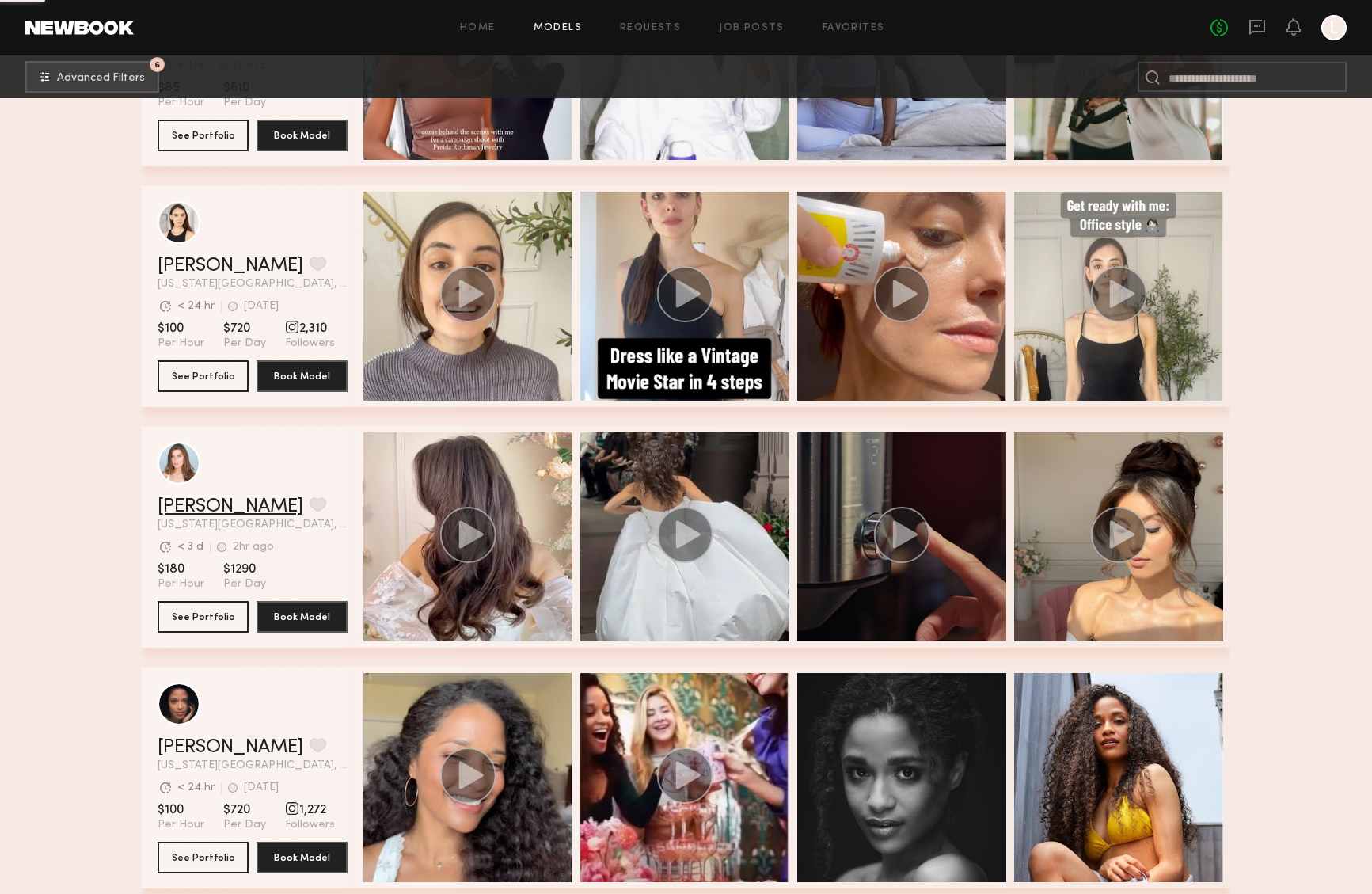
click at [229, 500] on link "Elizabeth C." at bounding box center [230, 506] width 145 height 19
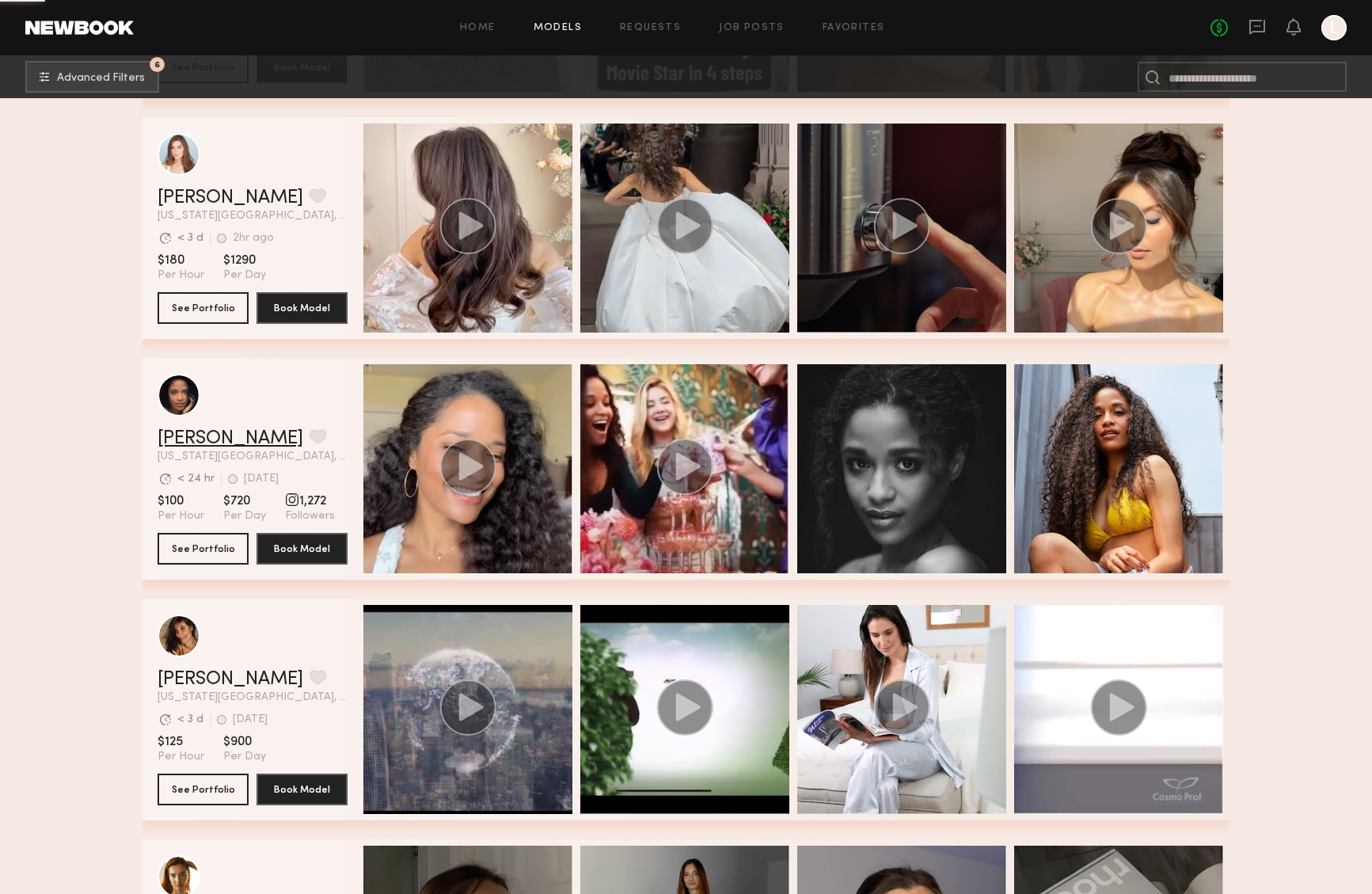
click at [185, 436] on link "Maria G." at bounding box center [230, 438] width 145 height 19
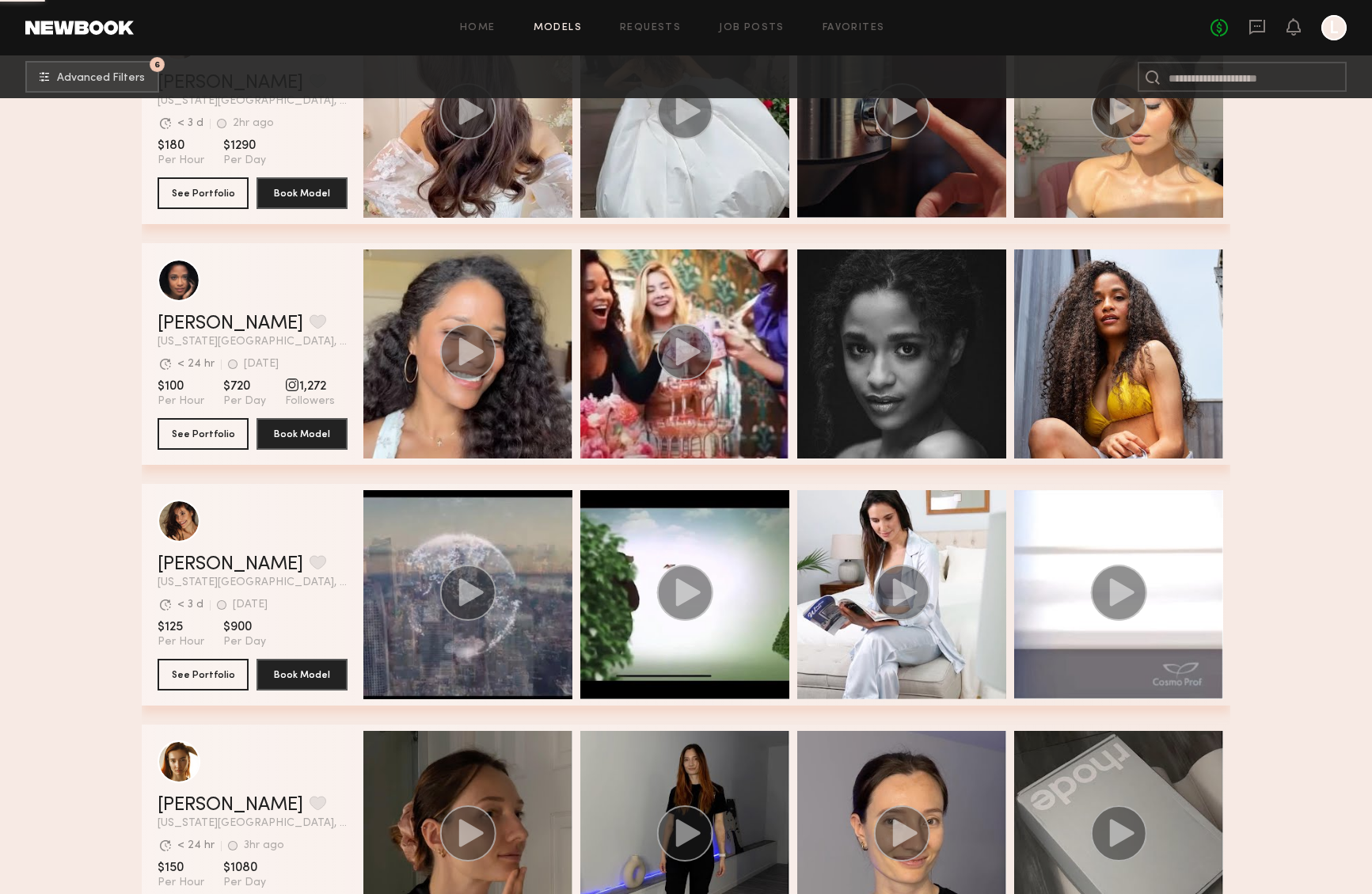
scroll to position [5446, 0]
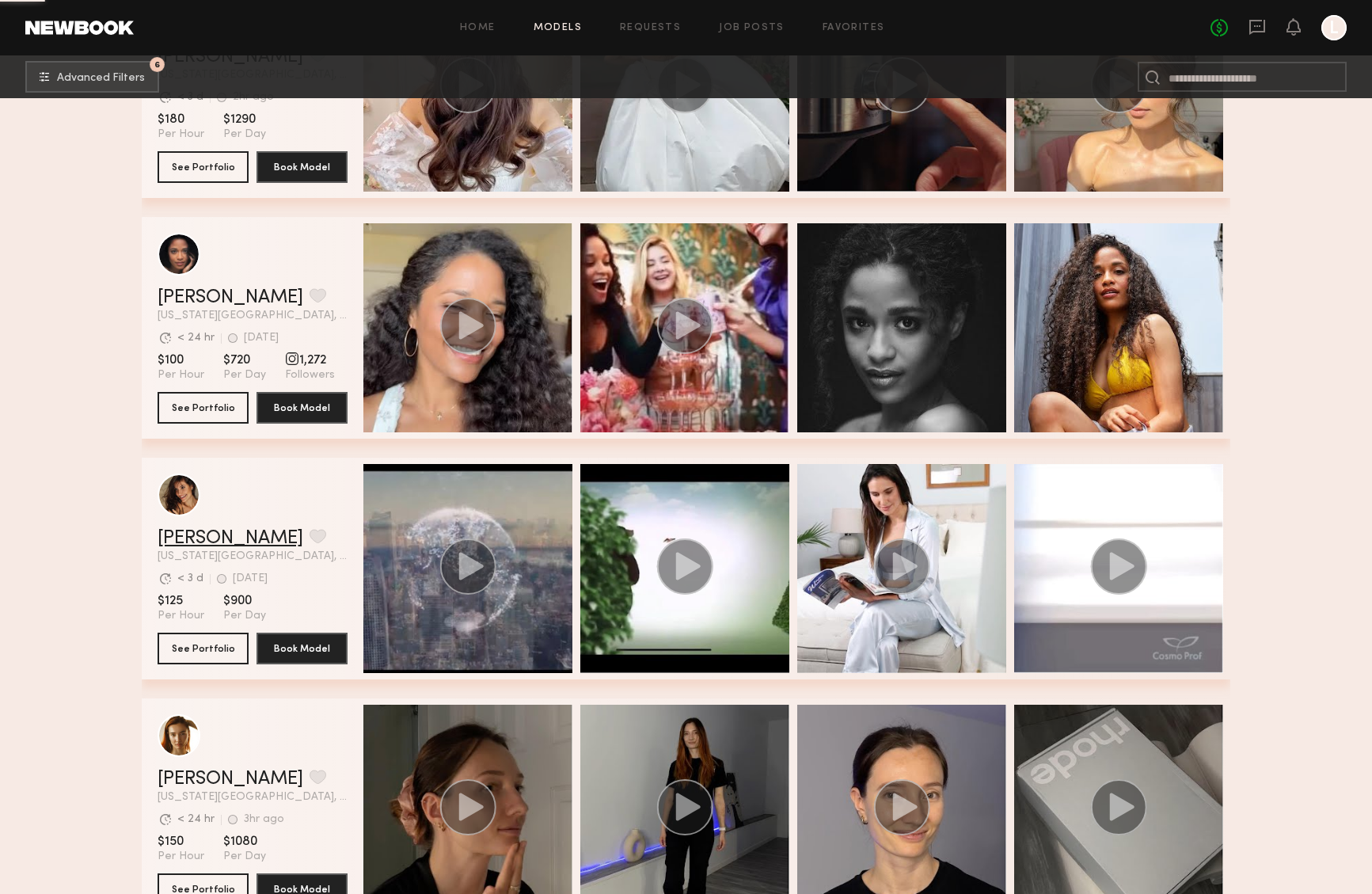
click at [189, 538] on link "Camila S." at bounding box center [230, 538] width 145 height 19
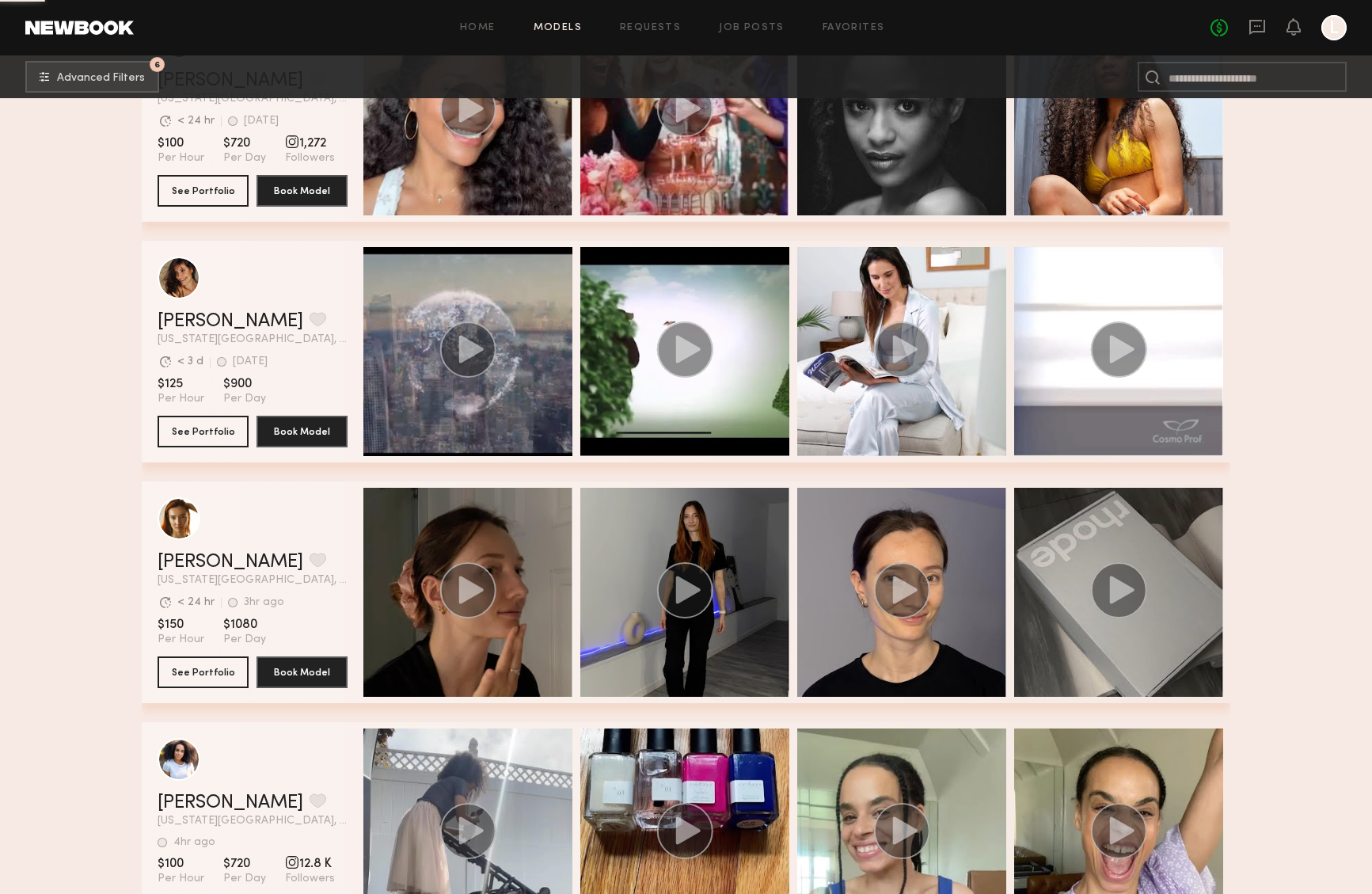
scroll to position [5686, 0]
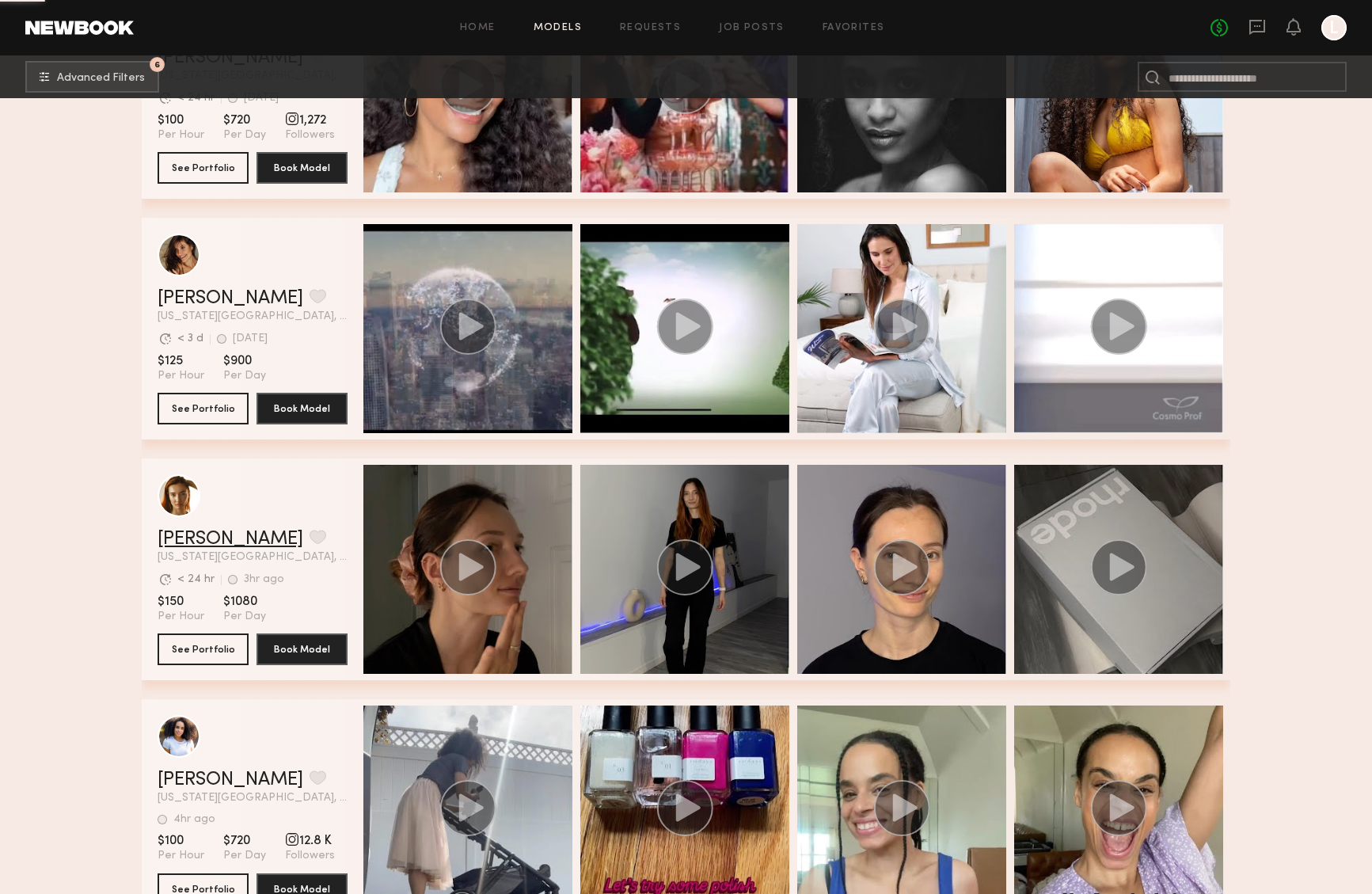
click at [184, 539] on link "Janna E." at bounding box center [230, 539] width 145 height 19
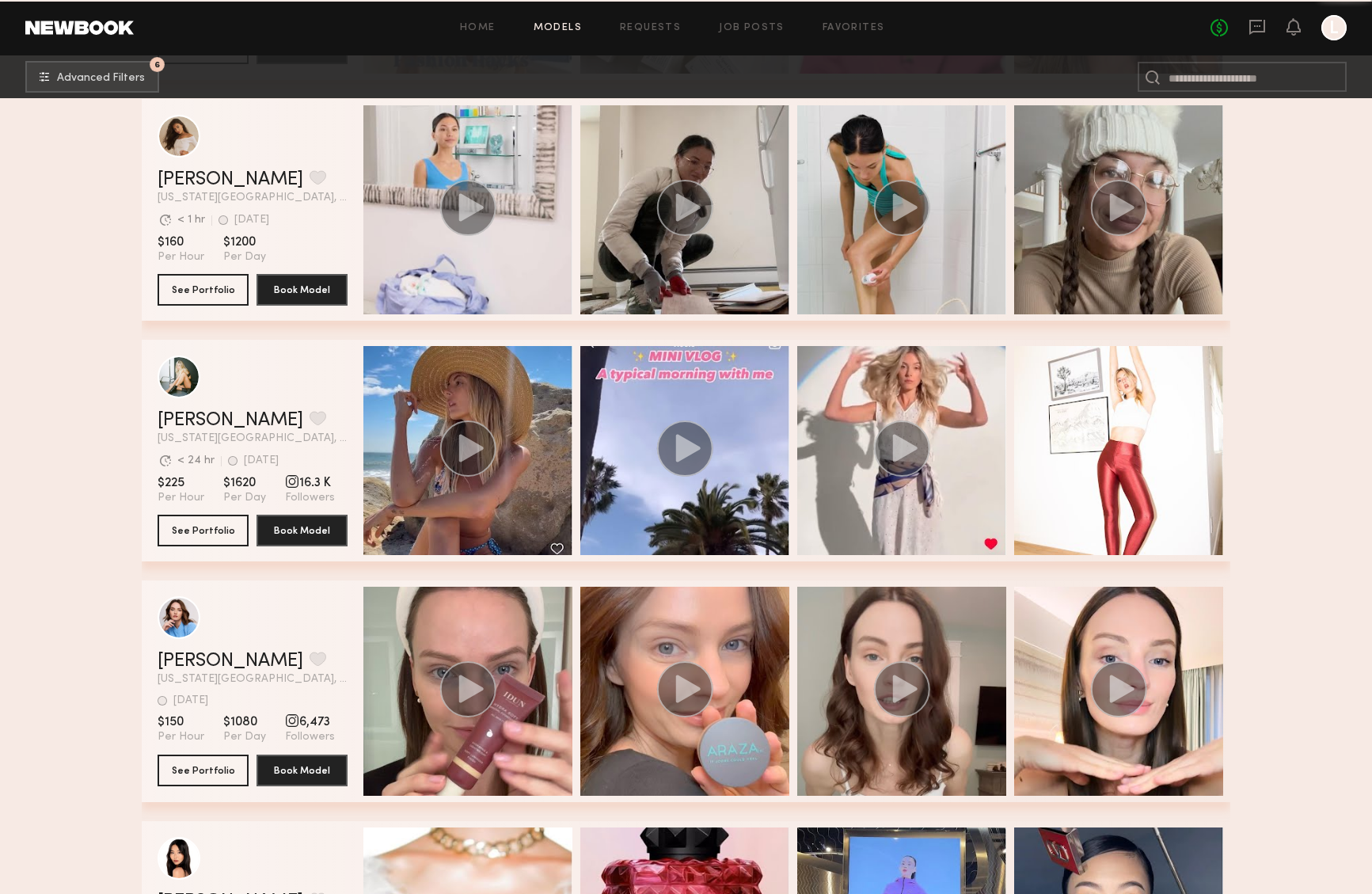
scroll to position [7515, 0]
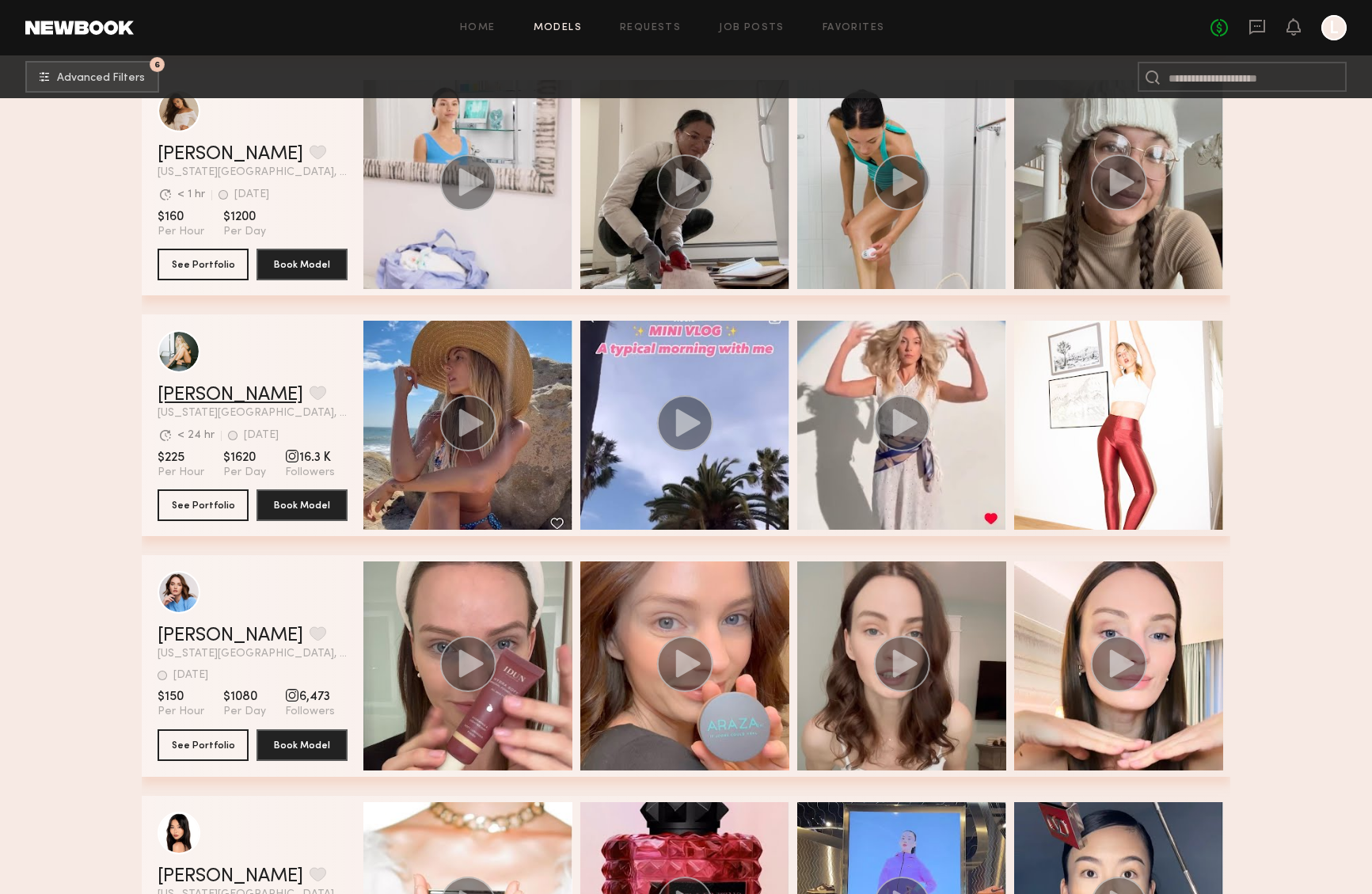
click at [200, 390] on link "Mattie B." at bounding box center [230, 394] width 145 height 19
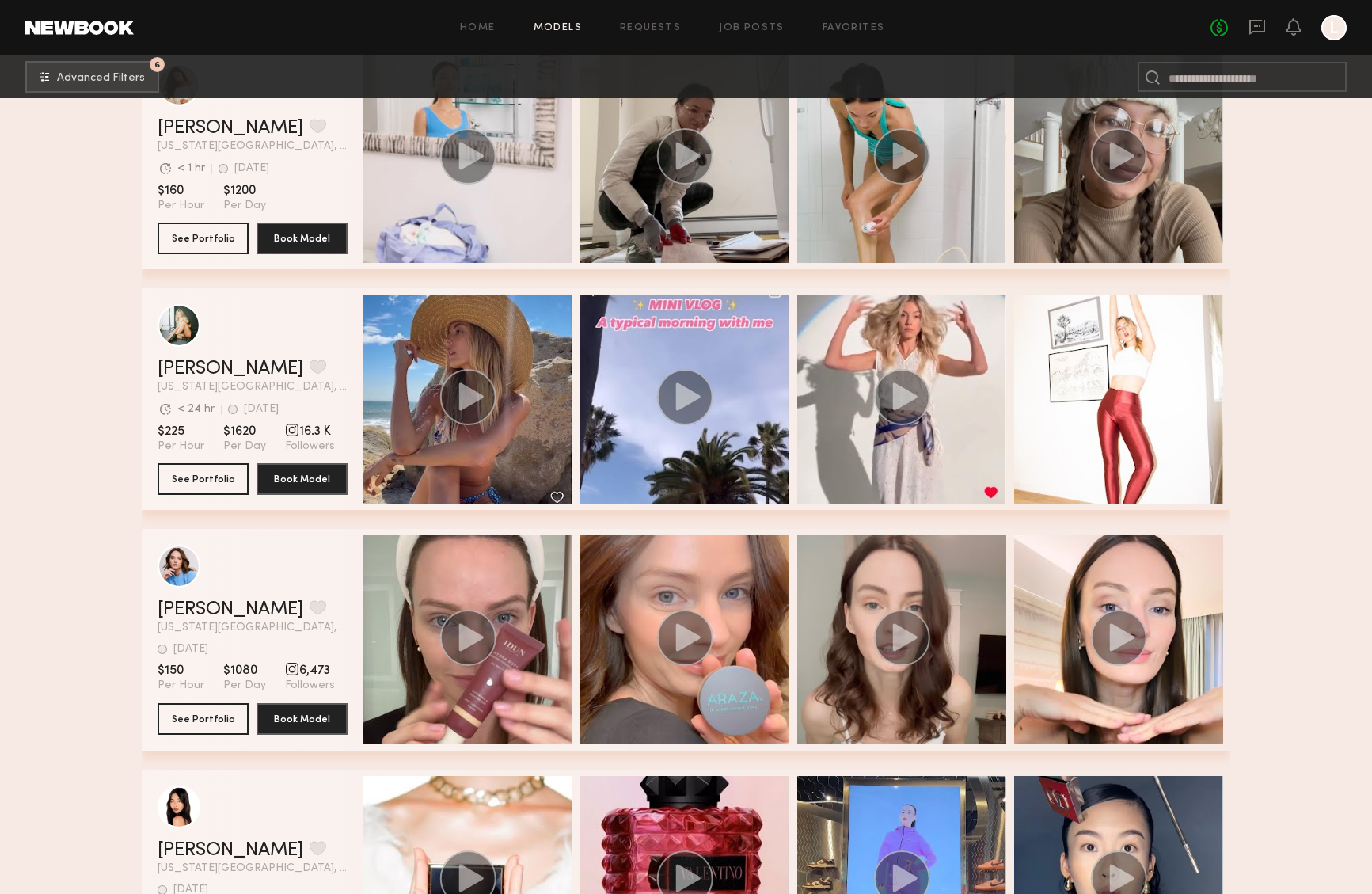
scroll to position [7664, 0]
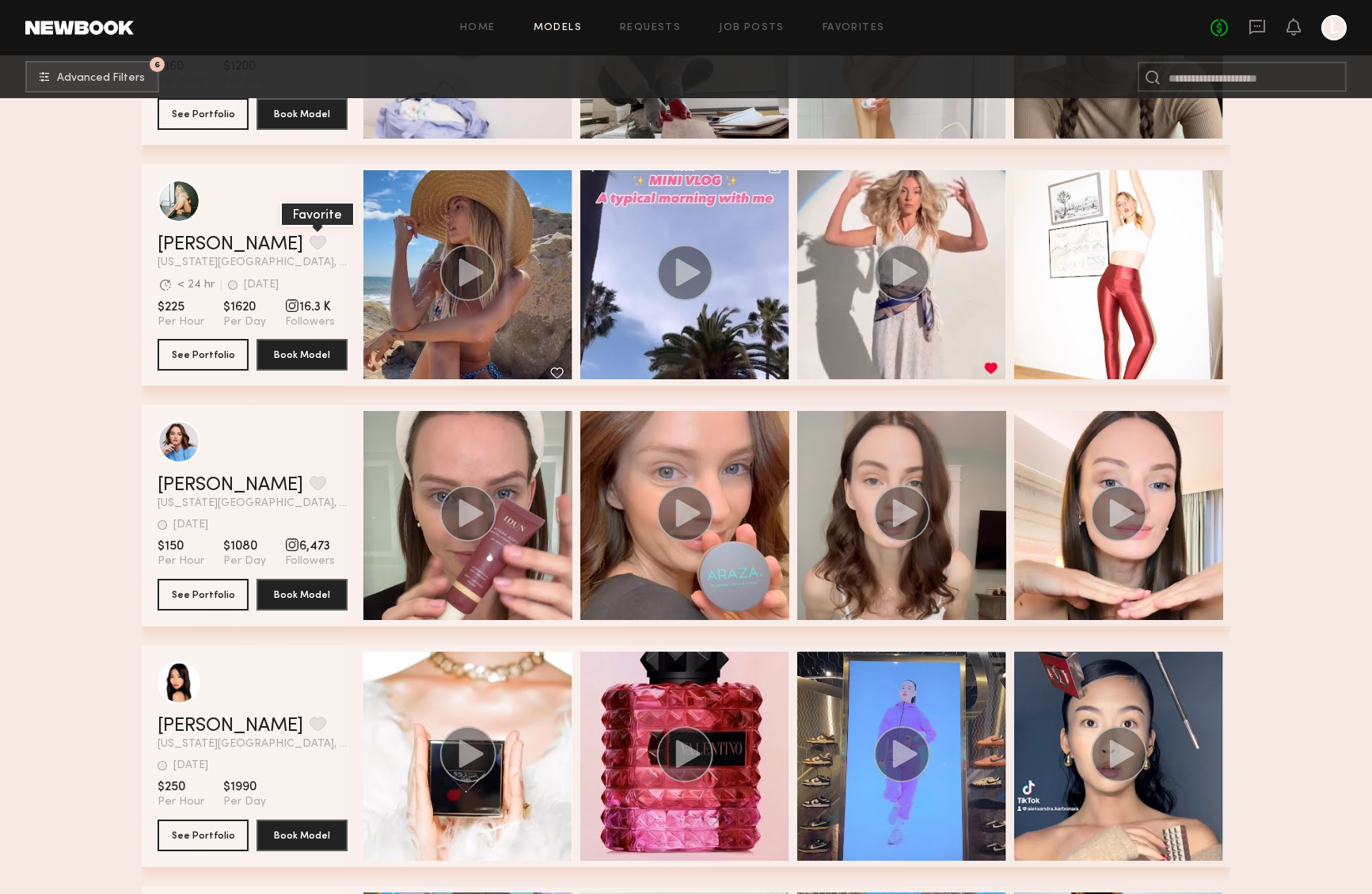
click at [310, 239] on button "grid" at bounding box center [318, 243] width 16 height 15
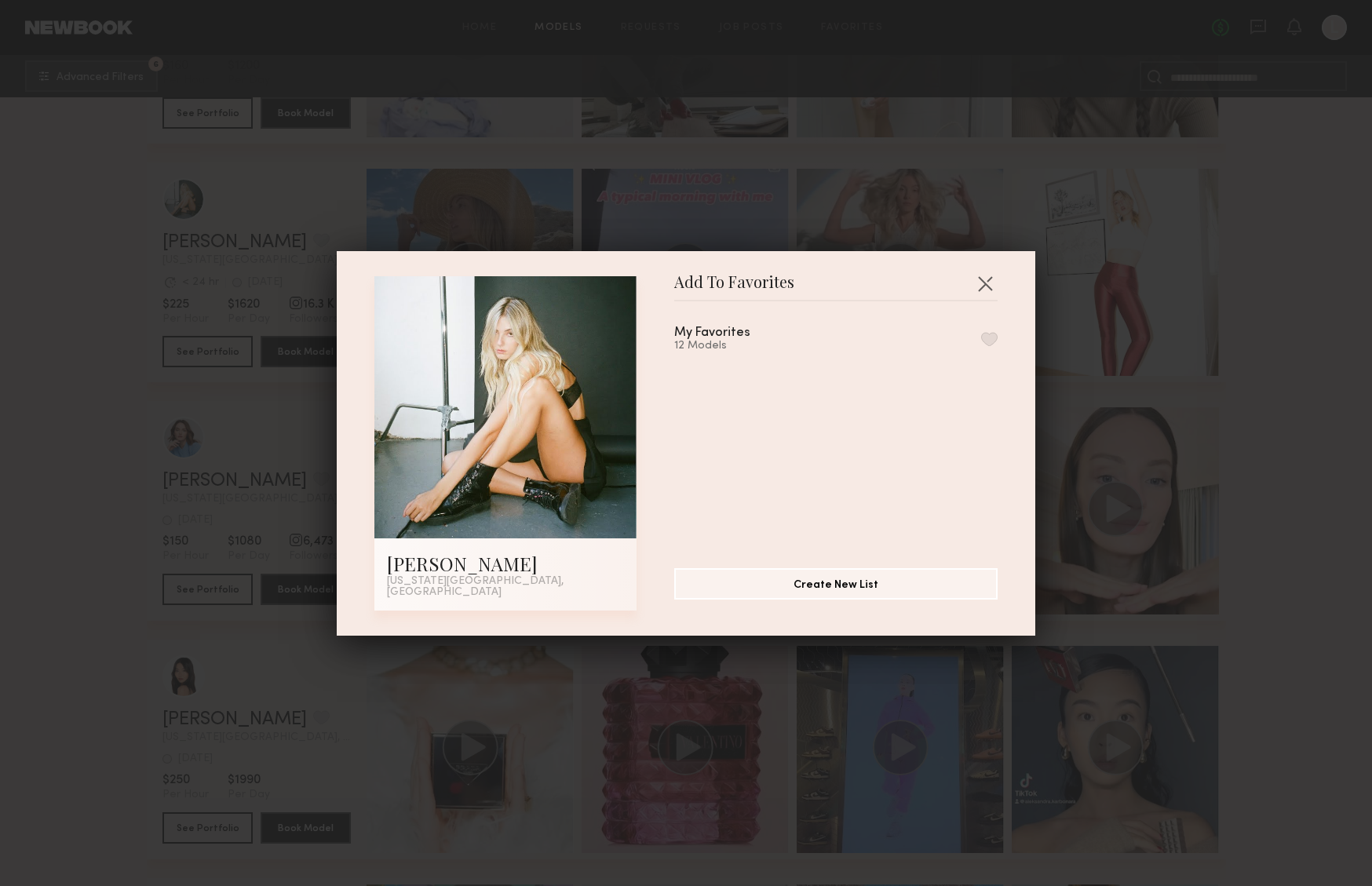
click at [981, 345] on button "button" at bounding box center [989, 339] width 16 height 14
click at [975, 289] on button "button" at bounding box center [985, 284] width 25 height 25
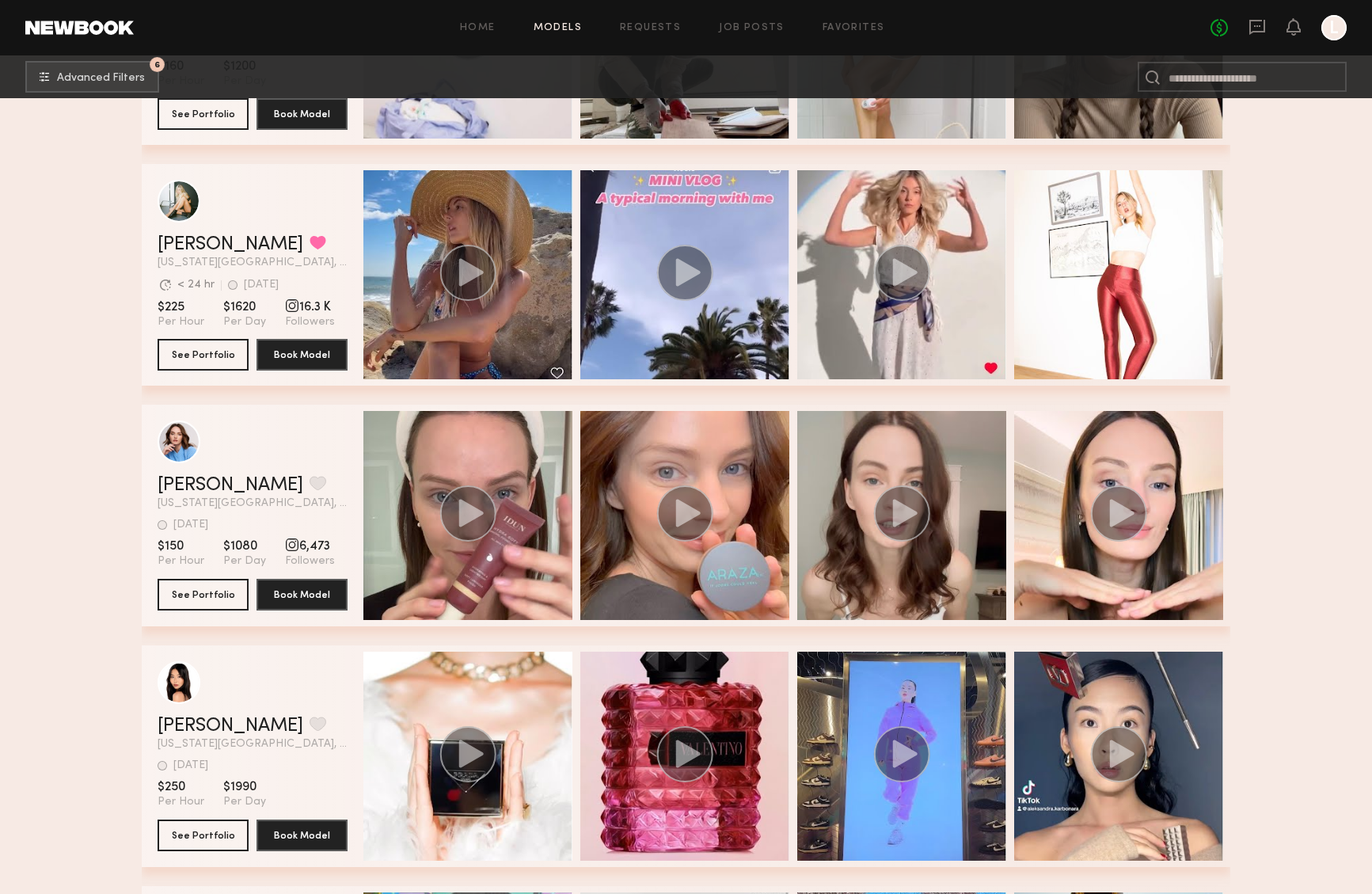
scroll to position [7977, 0]
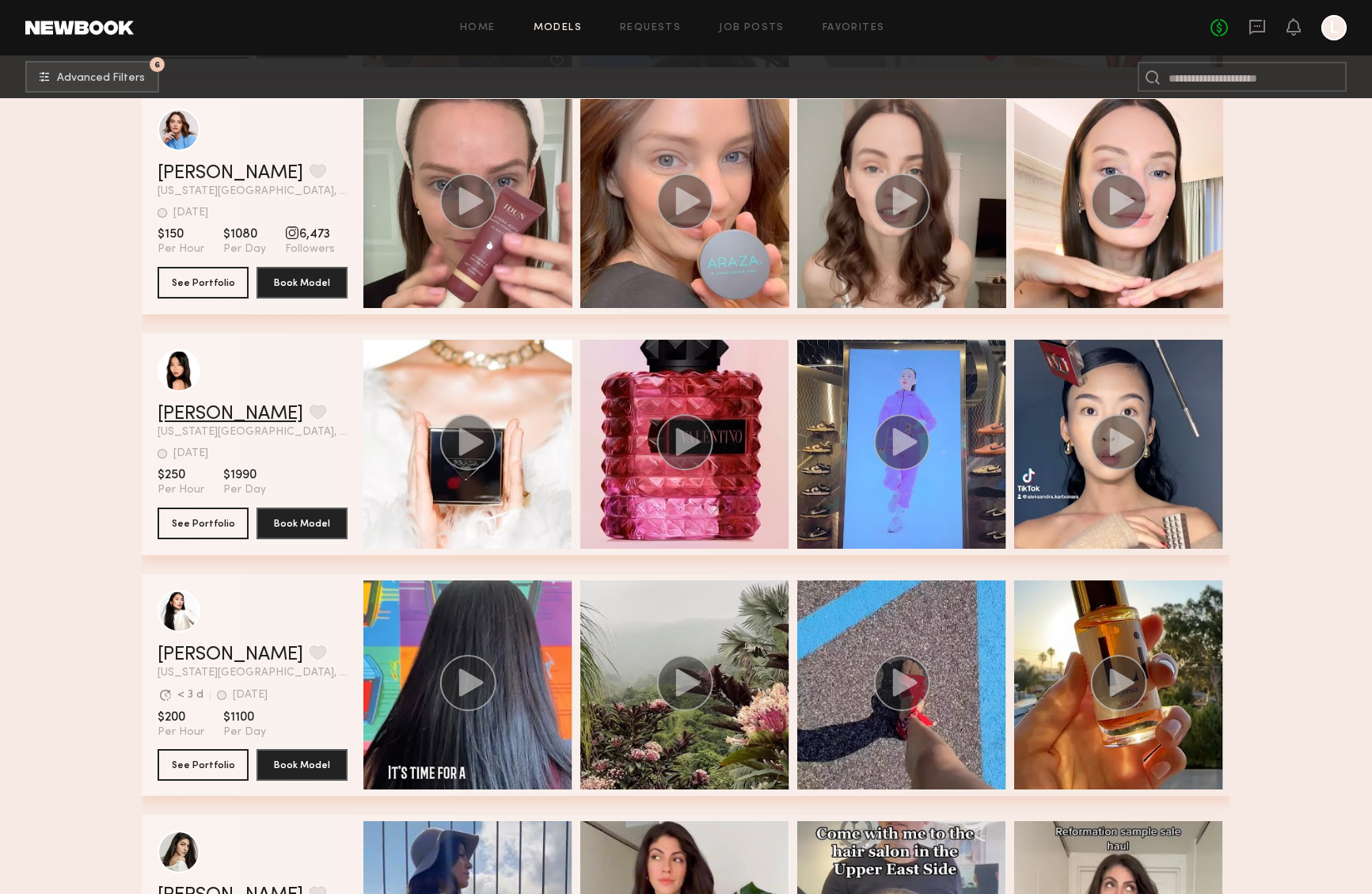
click at [233, 410] on link "Aleksandra K." at bounding box center [230, 413] width 145 height 19
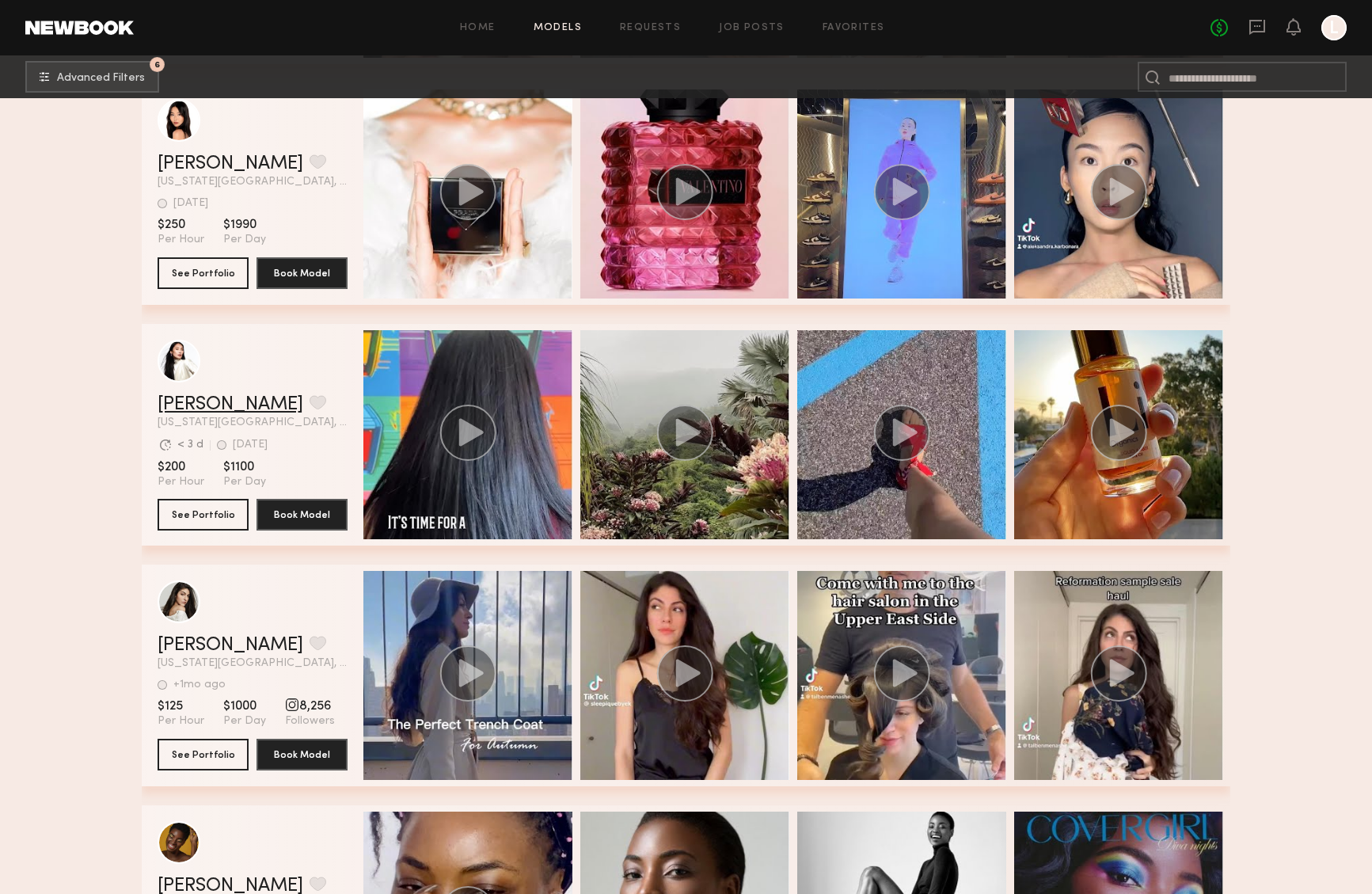
click at [187, 402] on link "Dinara C." at bounding box center [230, 404] width 145 height 19
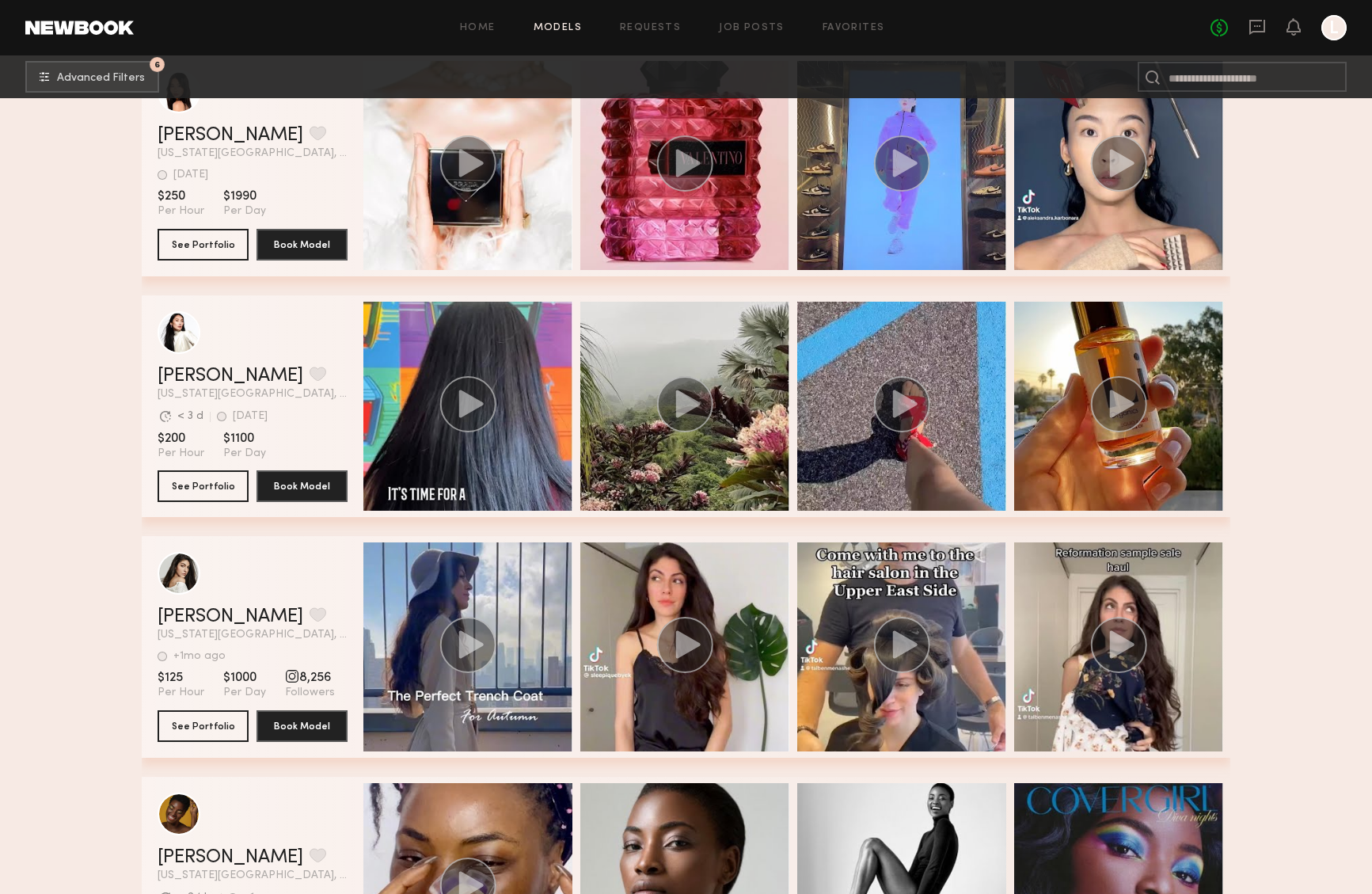
scroll to position [8335, 0]
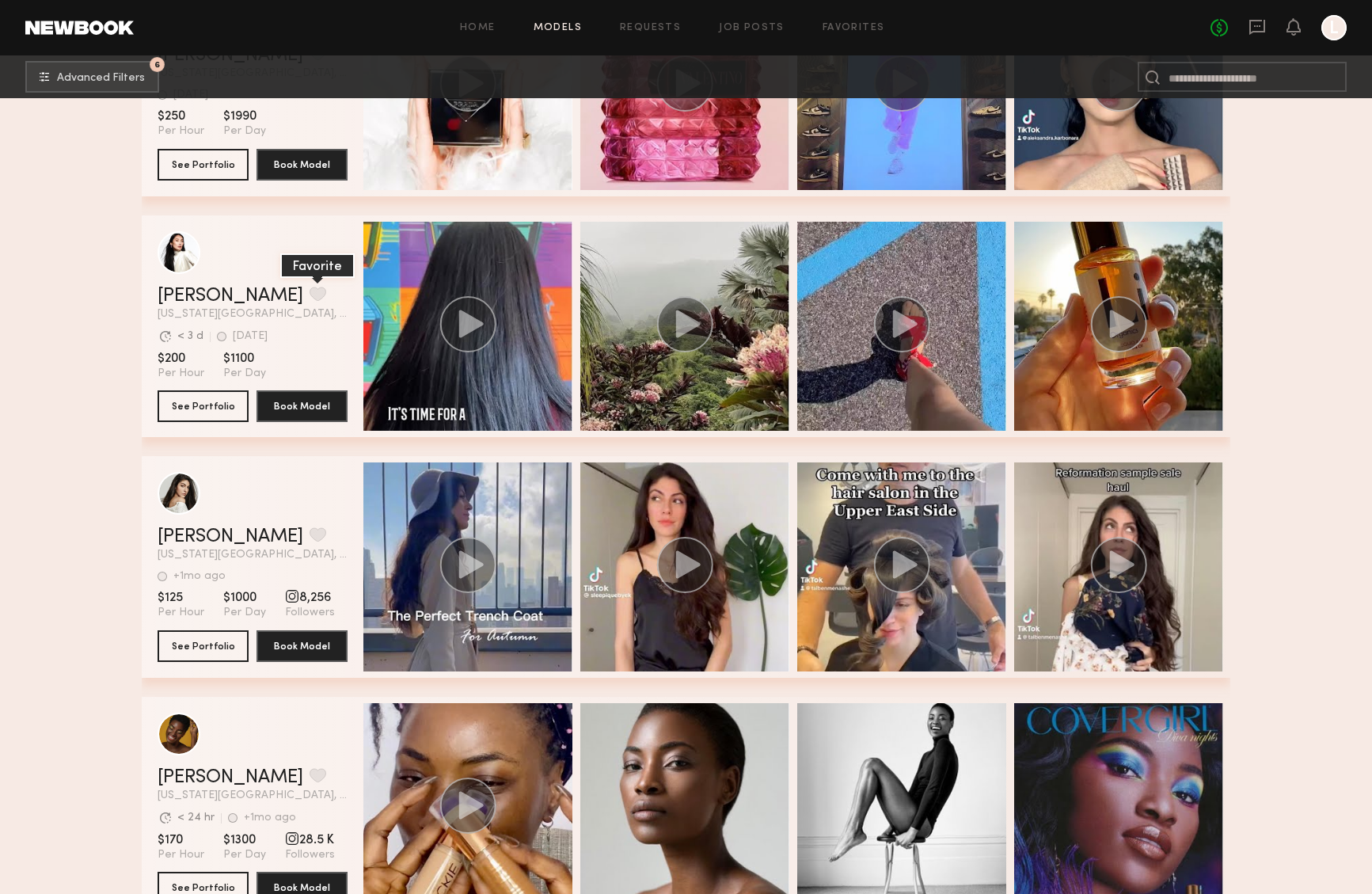
click at [310, 292] on button "grid" at bounding box center [318, 293] width 16 height 15
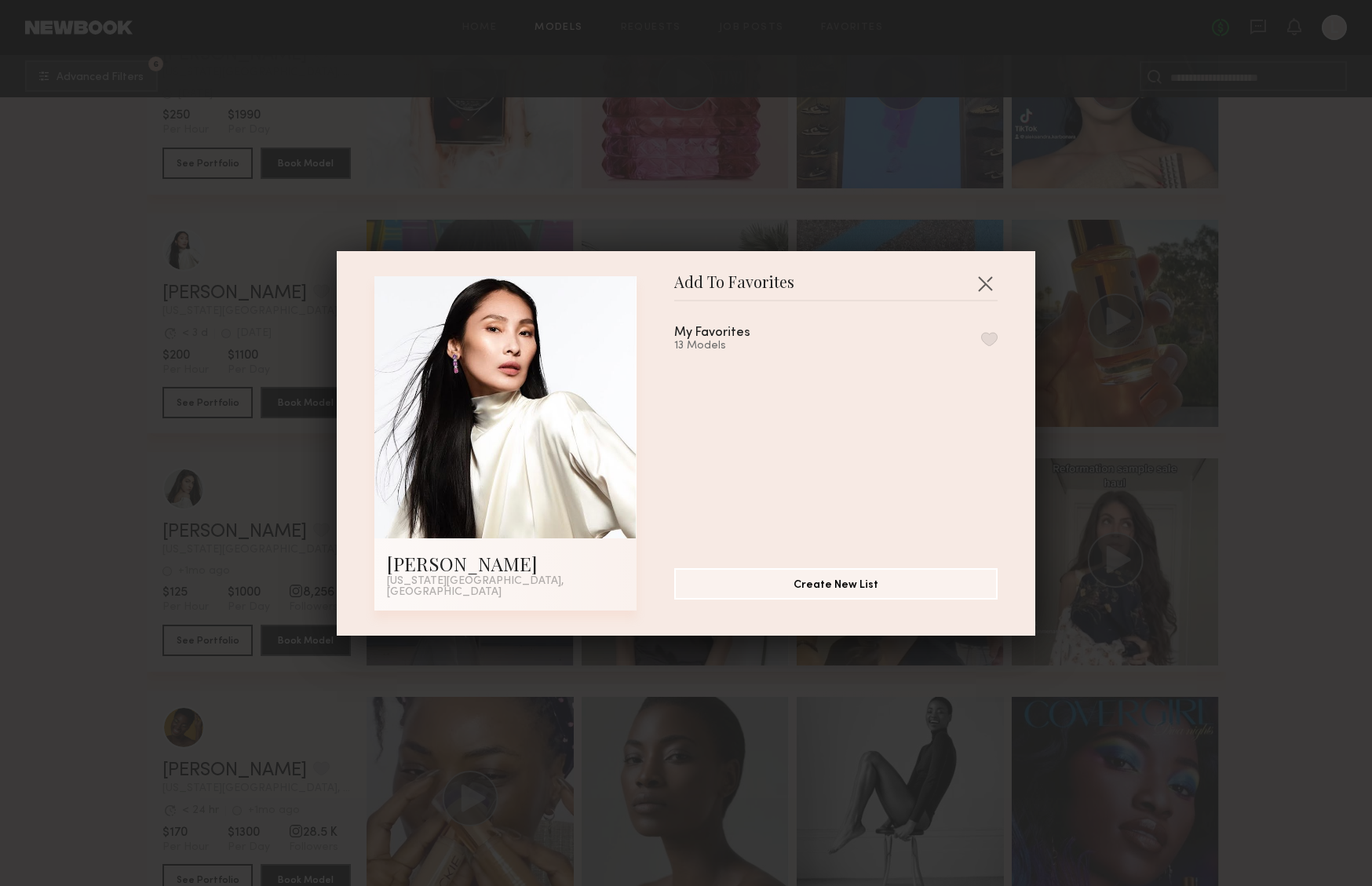
click at [981, 345] on button "button" at bounding box center [989, 339] width 16 height 14
click at [981, 287] on button "button" at bounding box center [985, 284] width 25 height 25
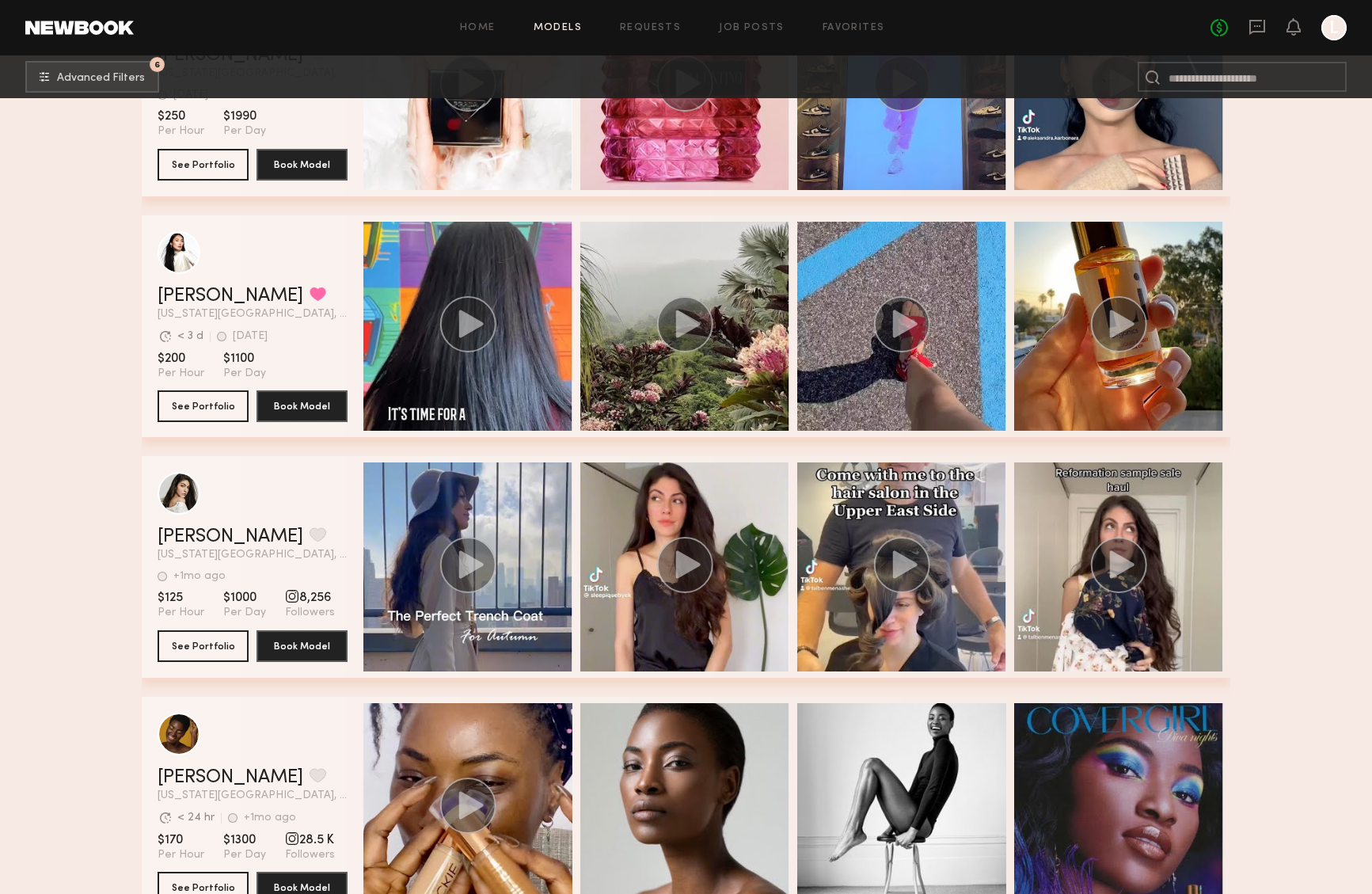
scroll to position [8361, 0]
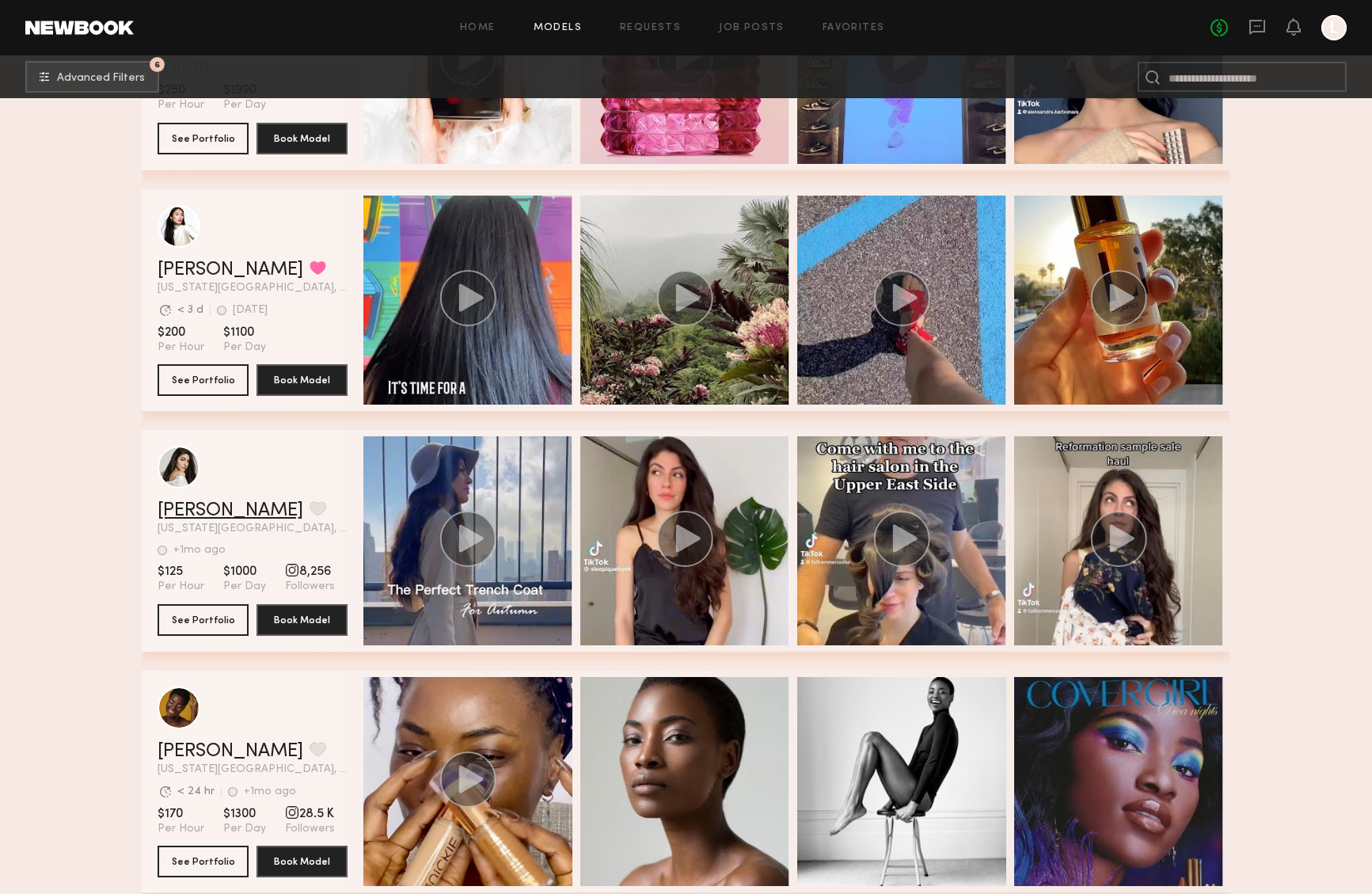
click at [185, 510] on link "Tal B." at bounding box center [230, 510] width 145 height 19
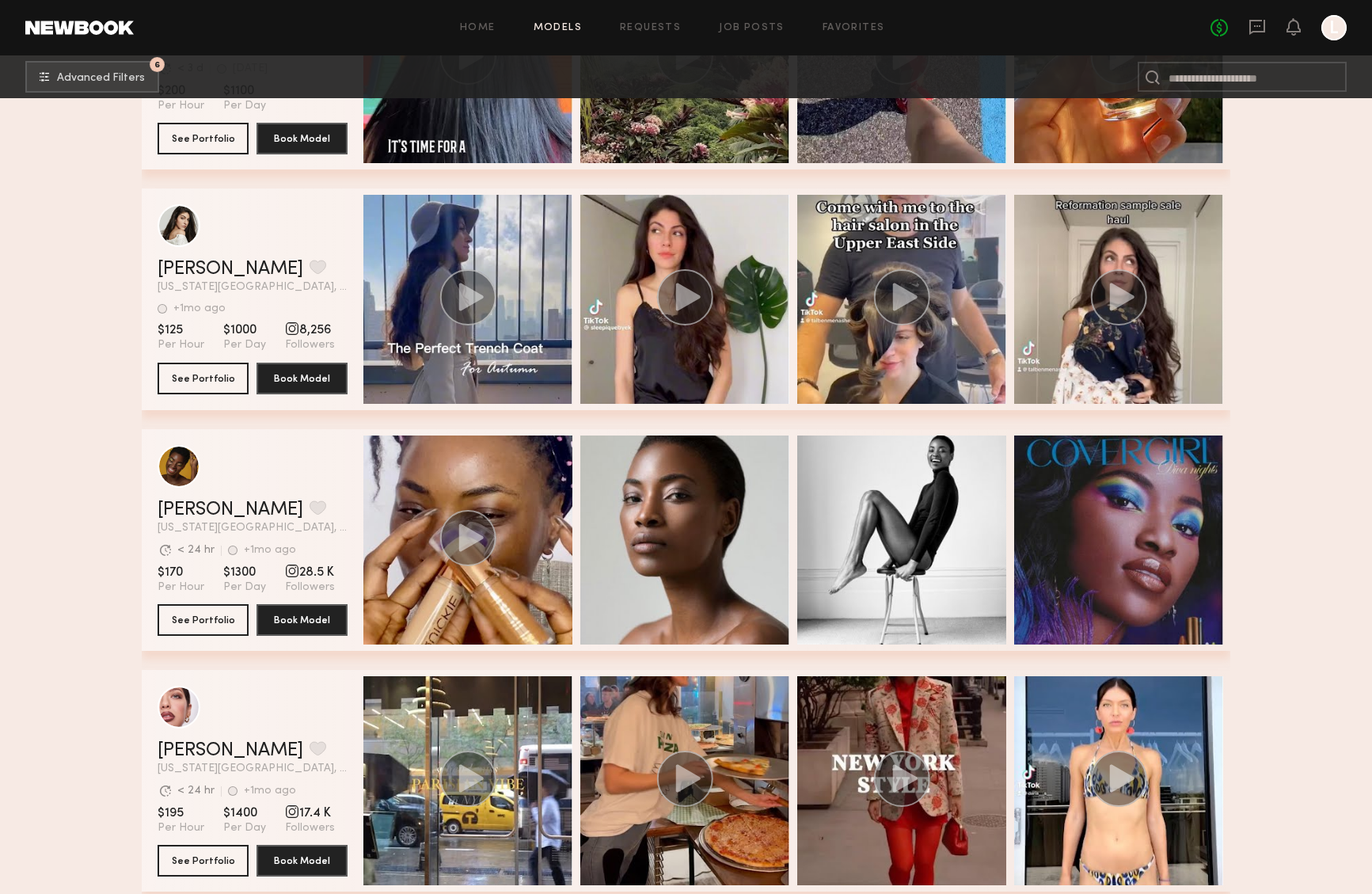
scroll to position [8628, 0]
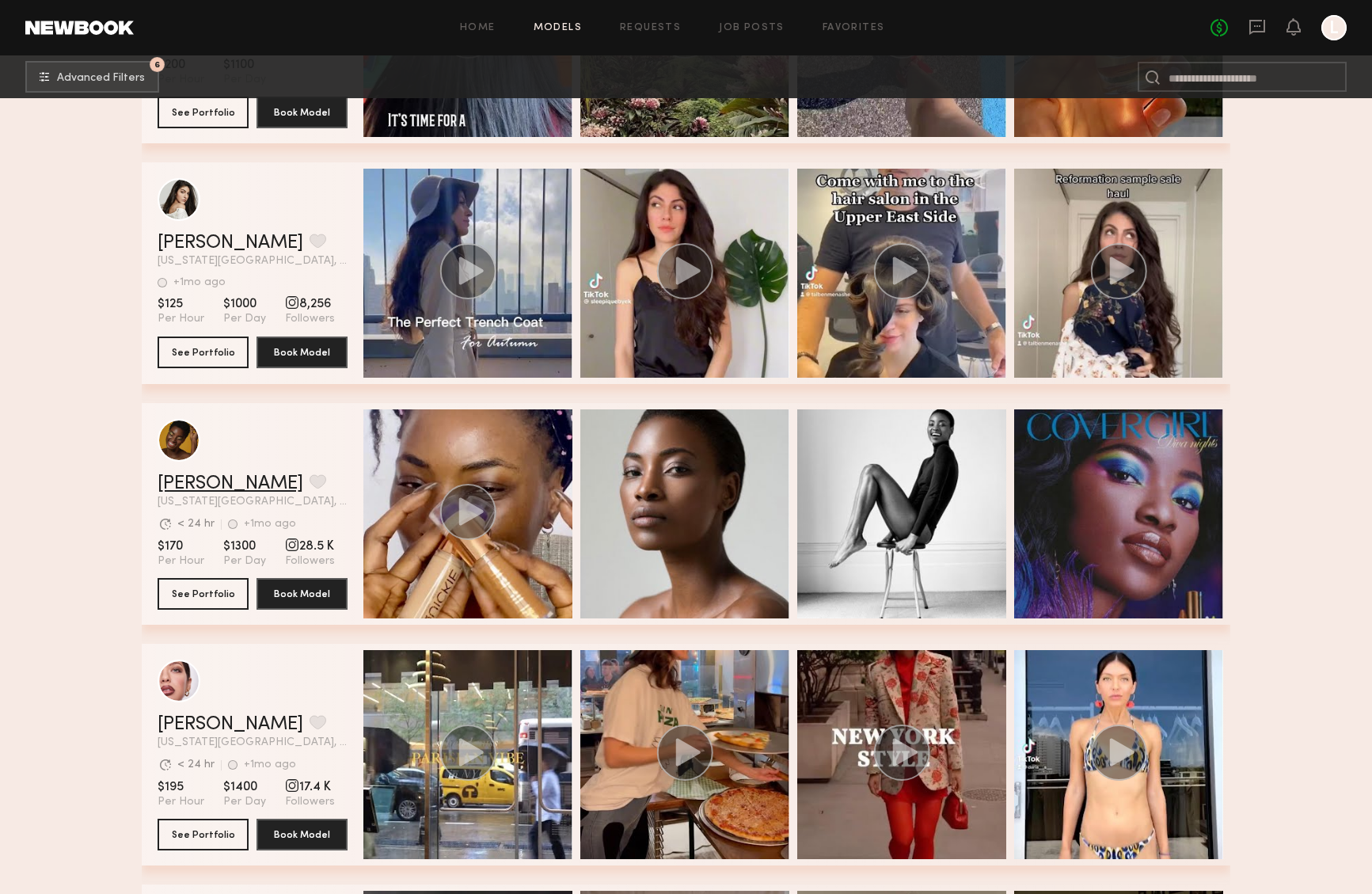
click at [223, 480] on link "Naoumie E." at bounding box center [230, 483] width 145 height 19
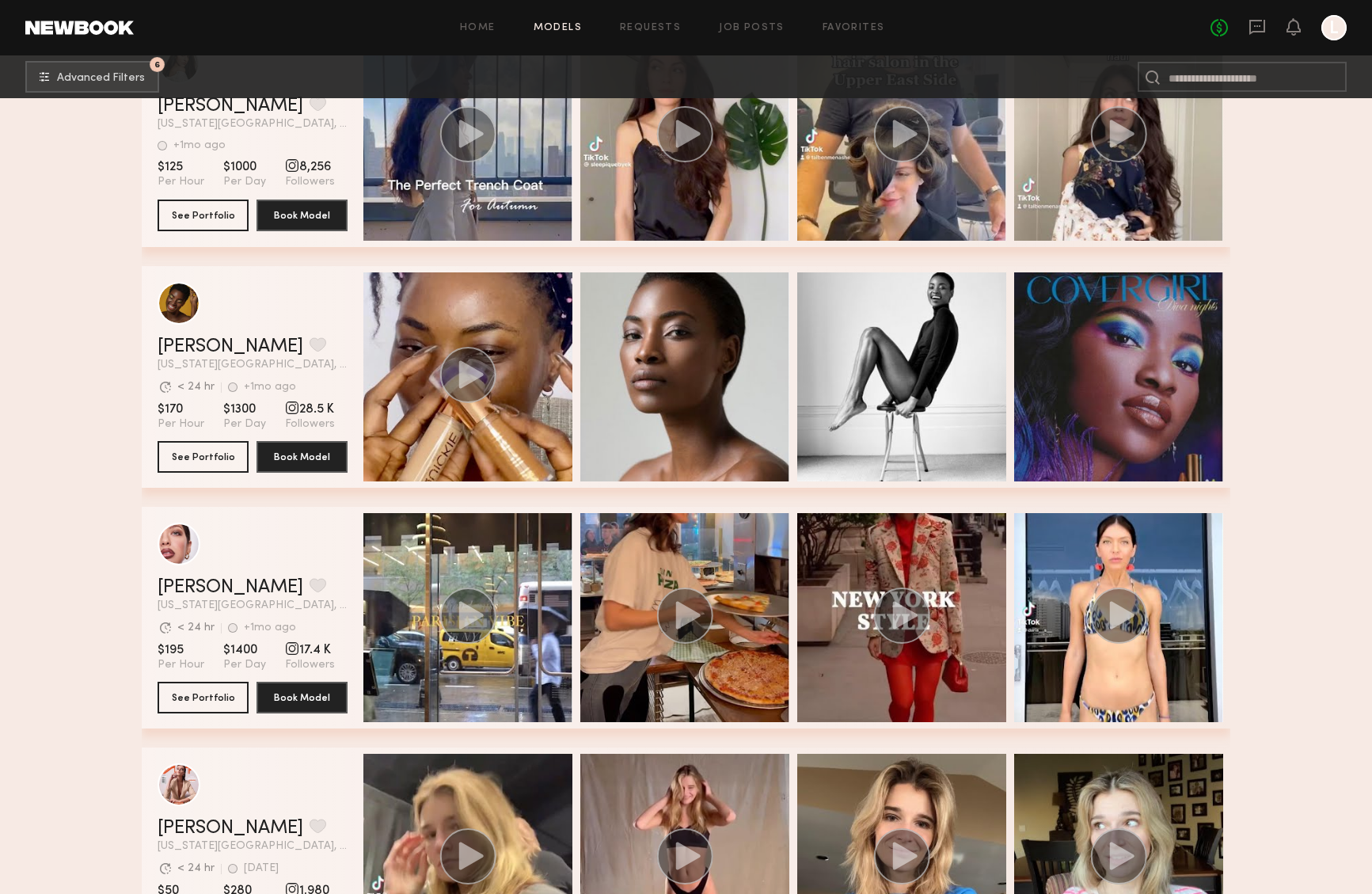
scroll to position [8871, 0]
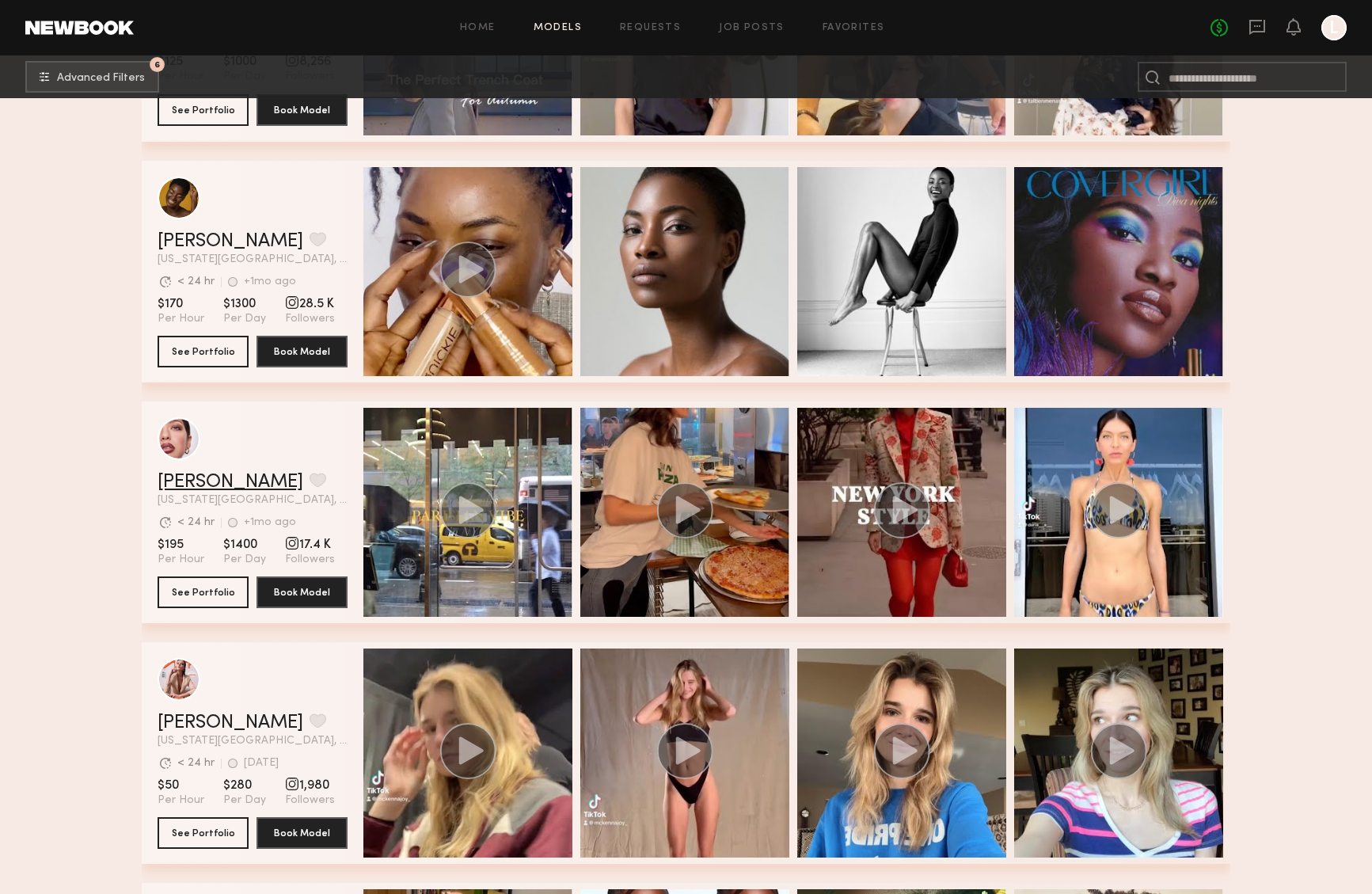
click at [200, 476] on link "Daria S." at bounding box center [230, 482] width 145 height 19
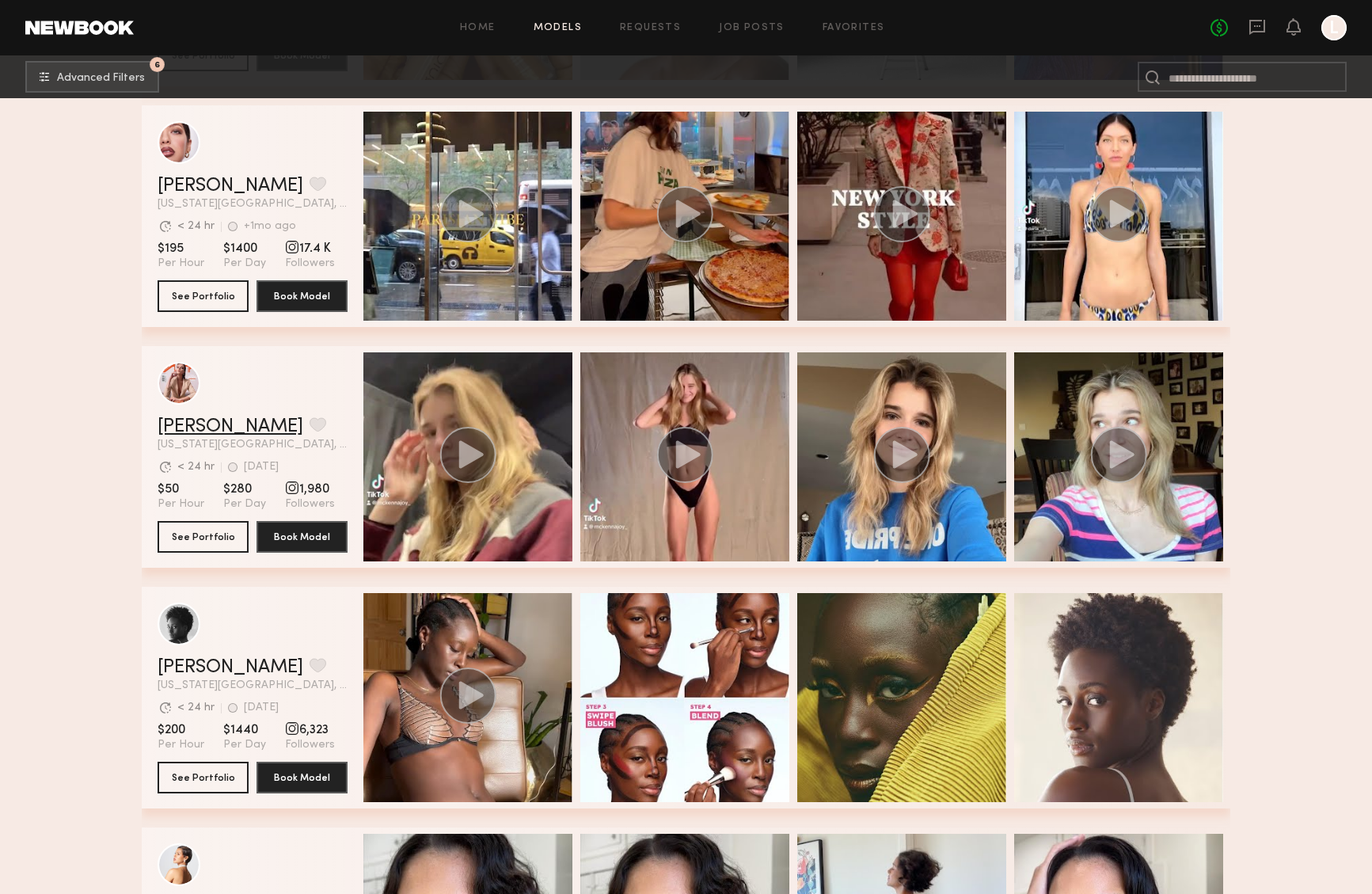
click at [204, 427] on link "McKenna L." at bounding box center [230, 426] width 145 height 19
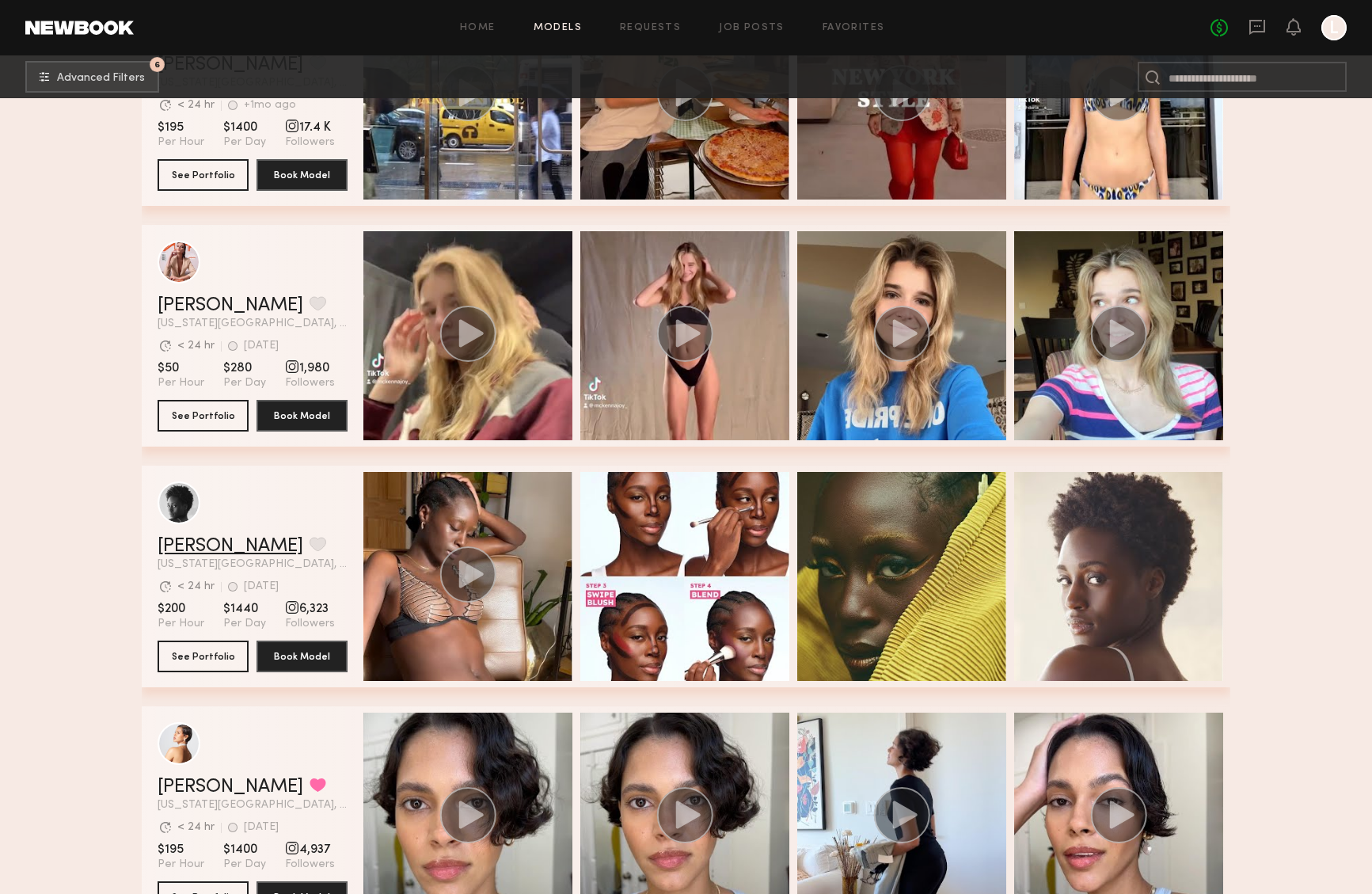
click at [208, 545] on link "Aleka W." at bounding box center [230, 546] width 145 height 19
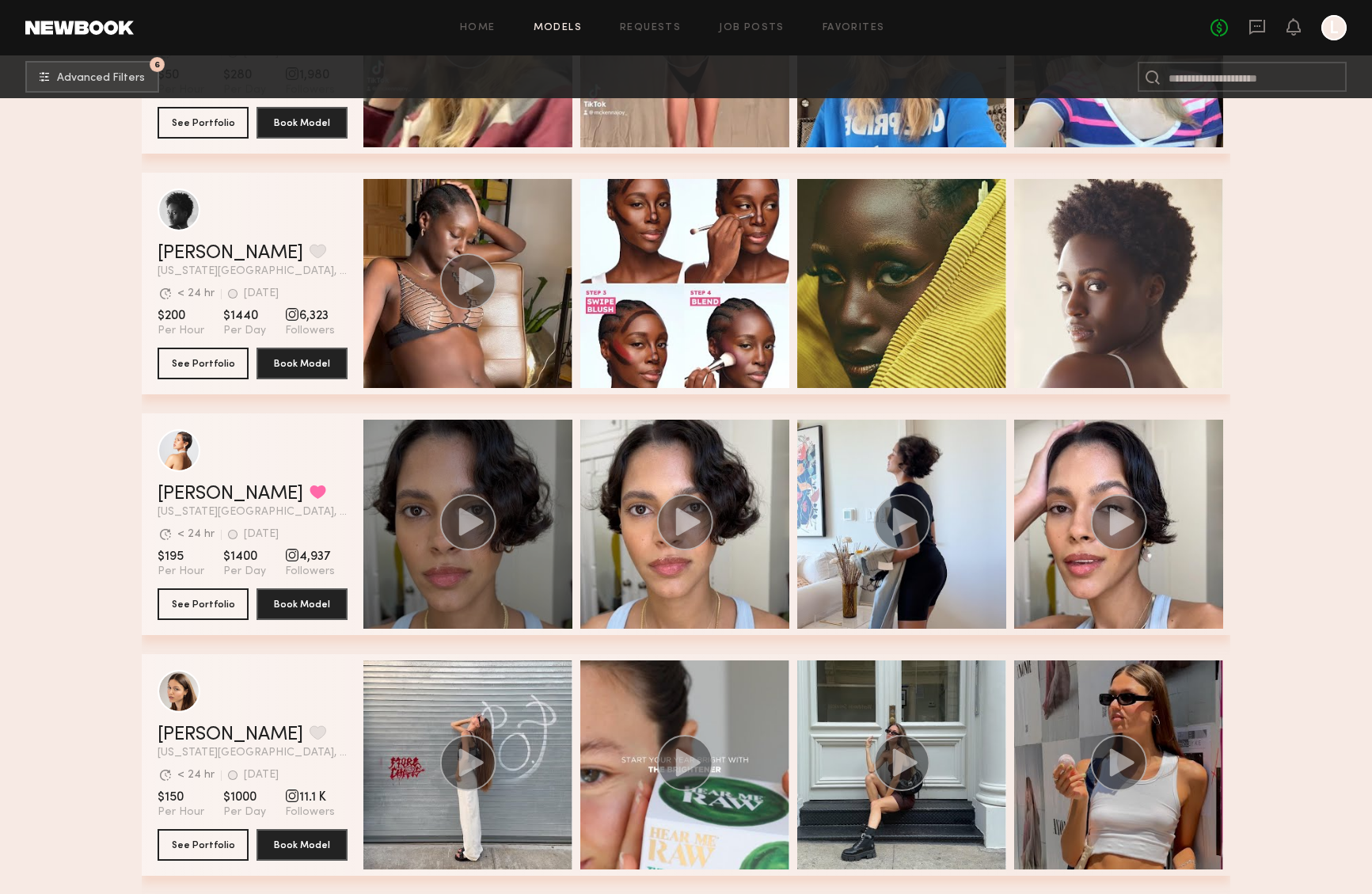
scroll to position [9607, 0]
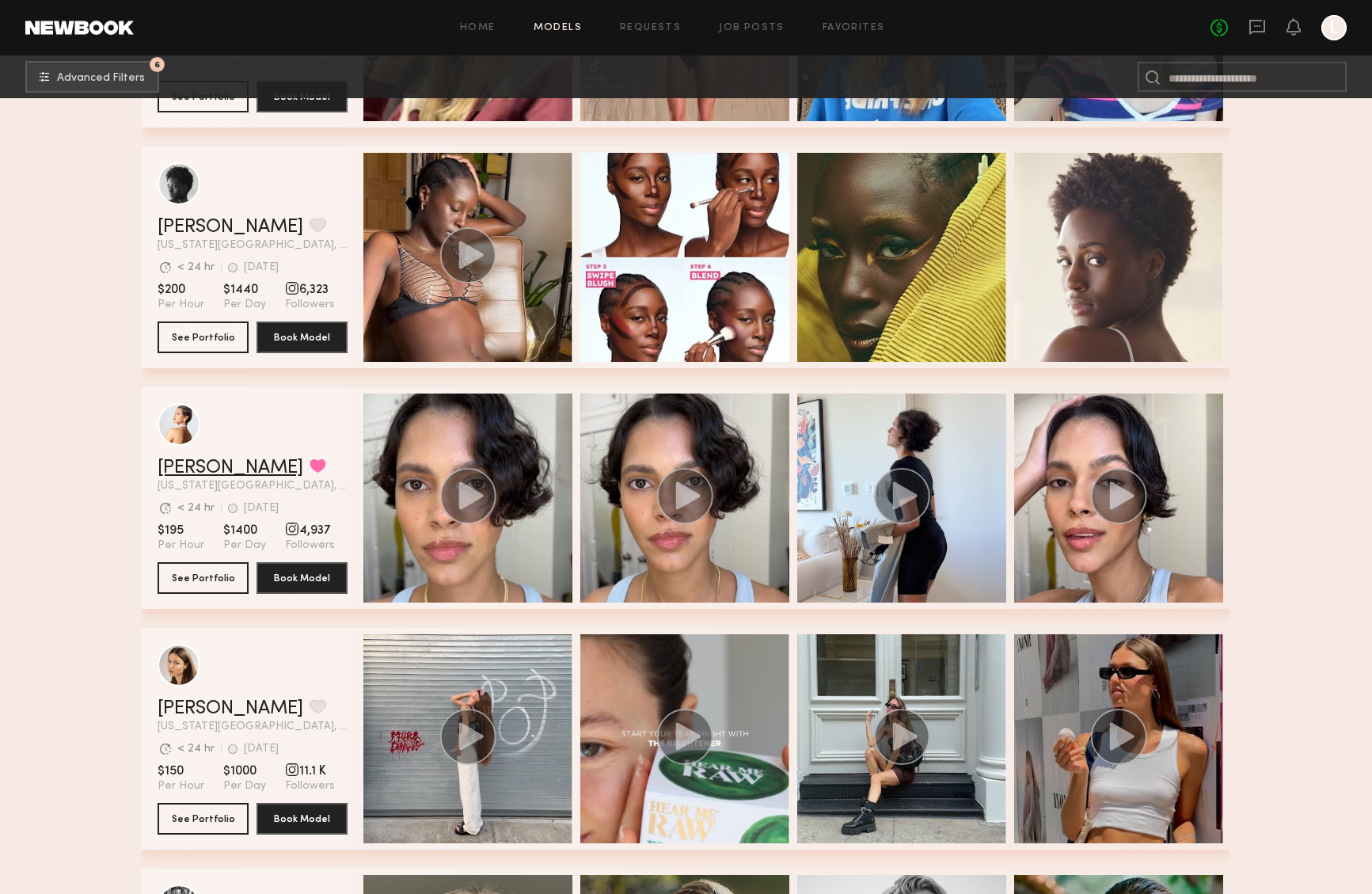
click at [183, 470] on link "Gissell D." at bounding box center [230, 467] width 145 height 19
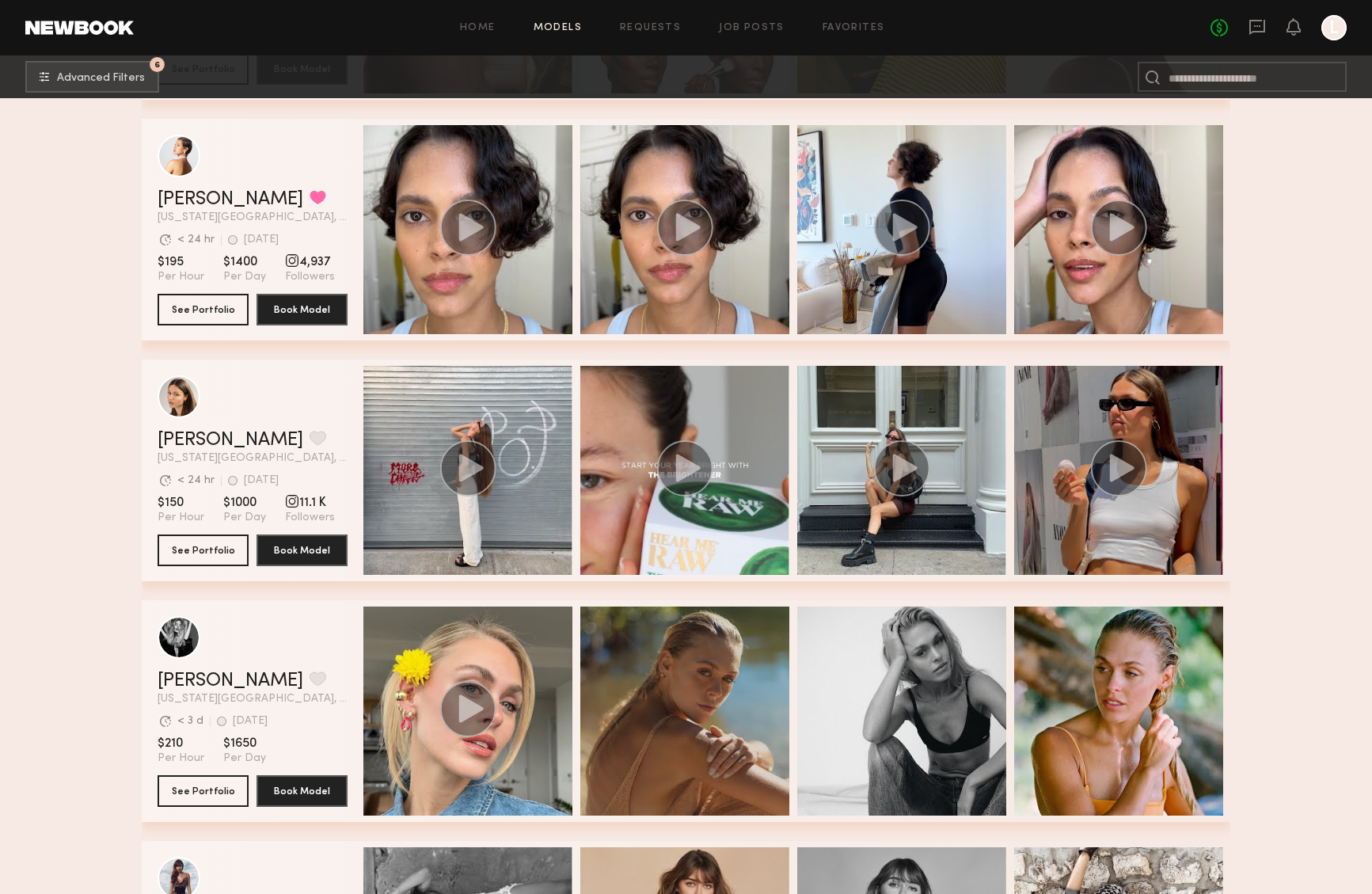
scroll to position [9901, 0]
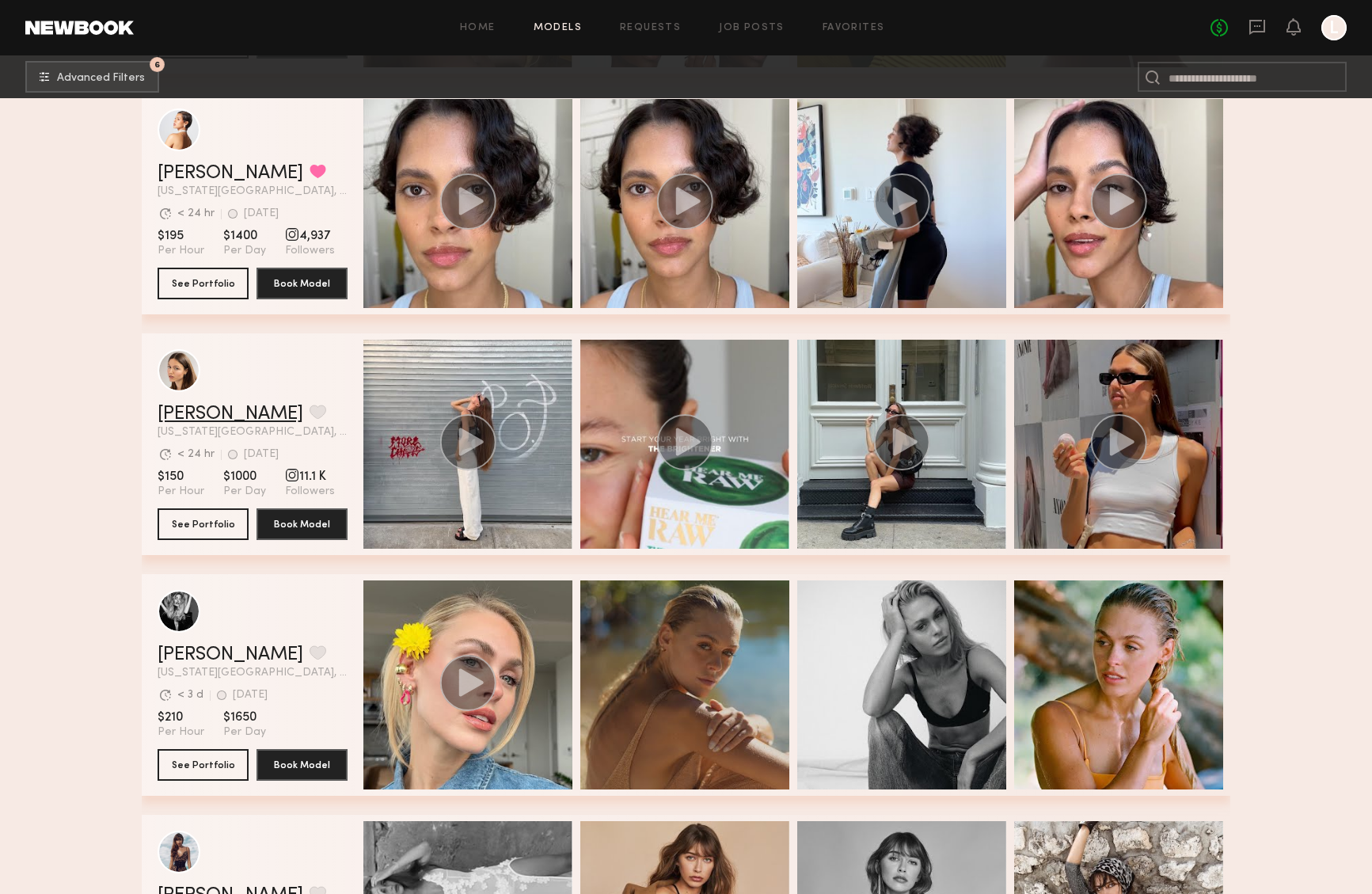
click at [198, 409] on link "Diana P." at bounding box center [230, 413] width 145 height 19
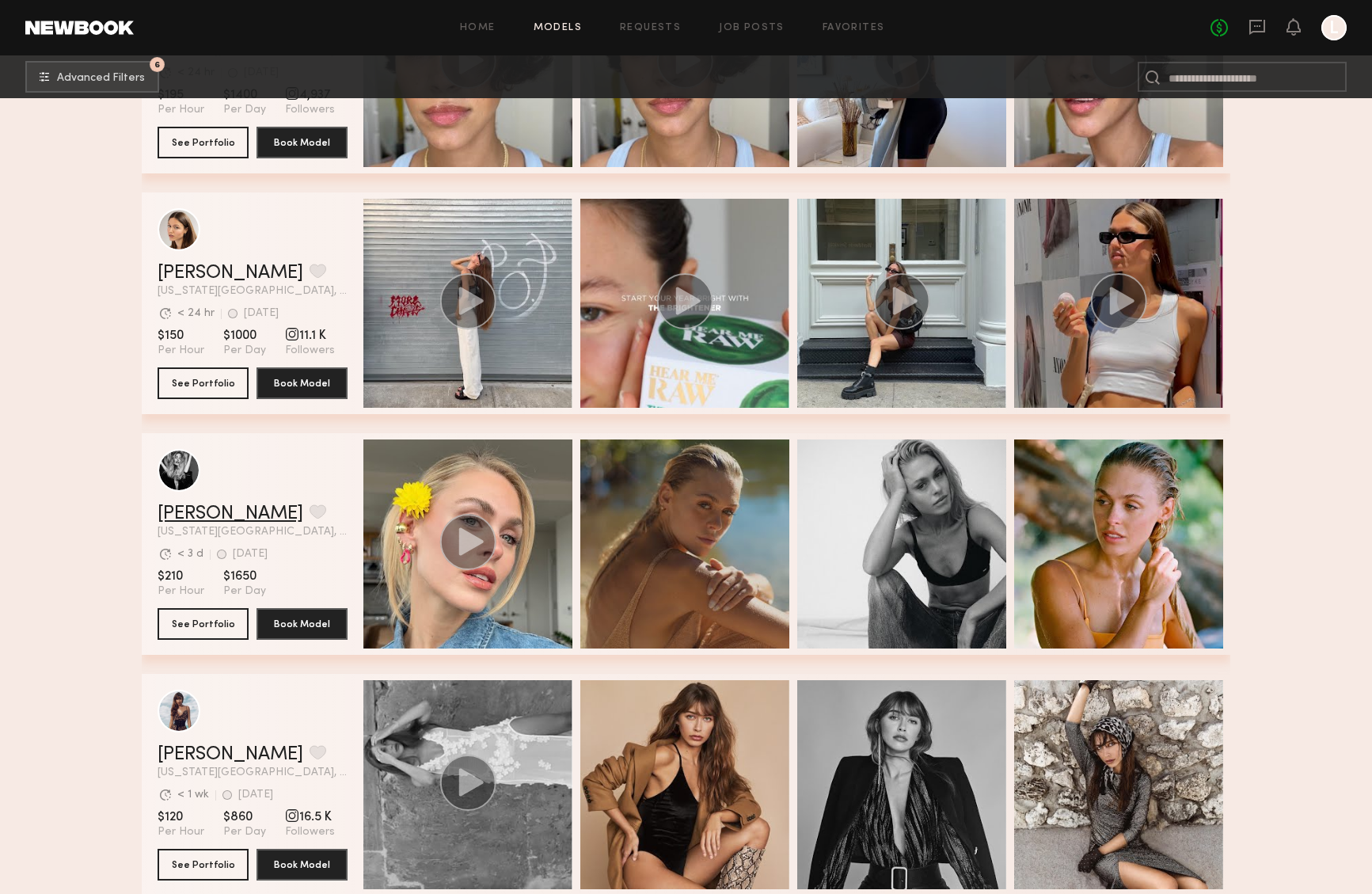
click at [193, 513] on link "Carla R." at bounding box center [230, 513] width 145 height 19
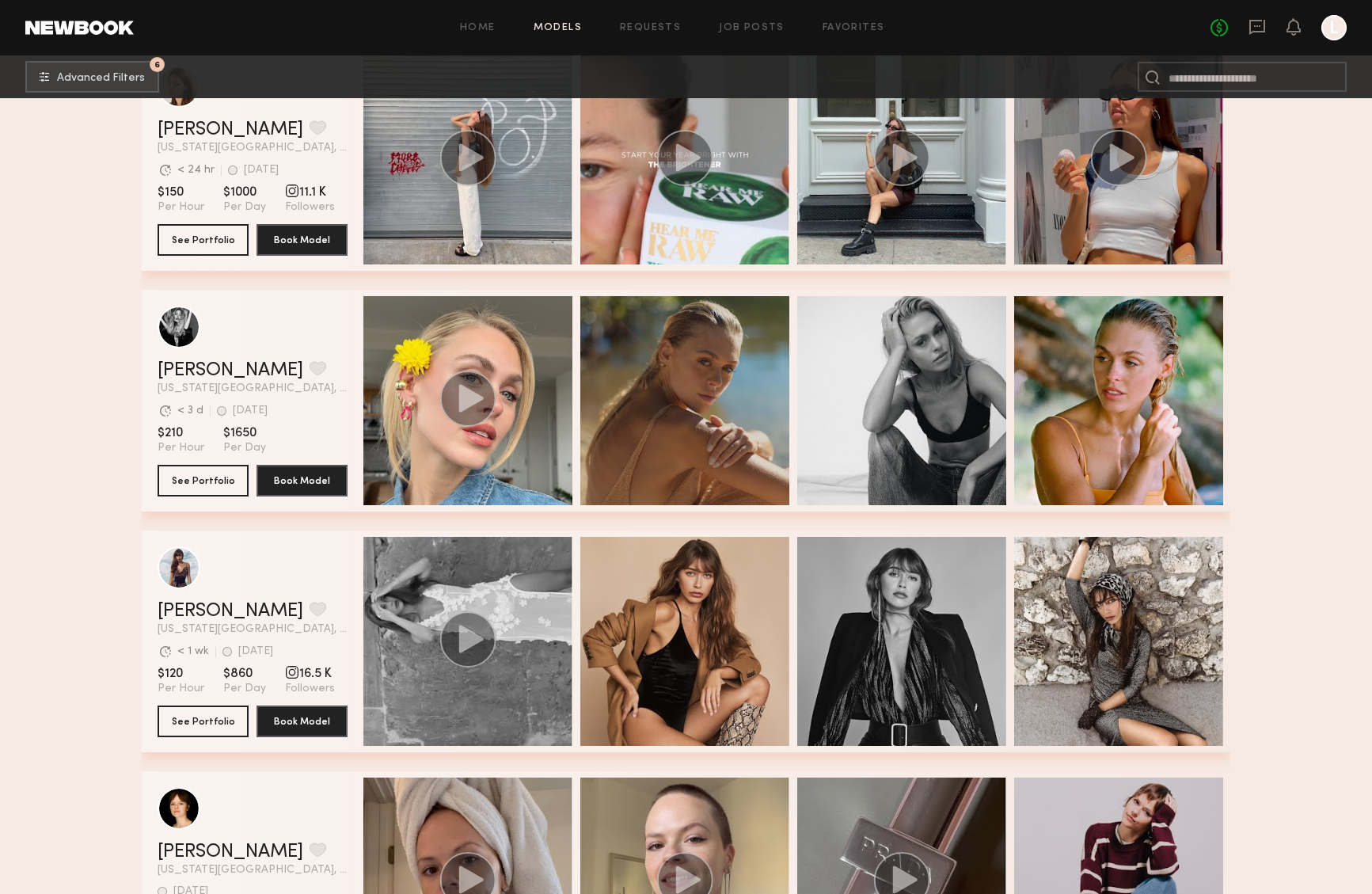
scroll to position [10459, 0]
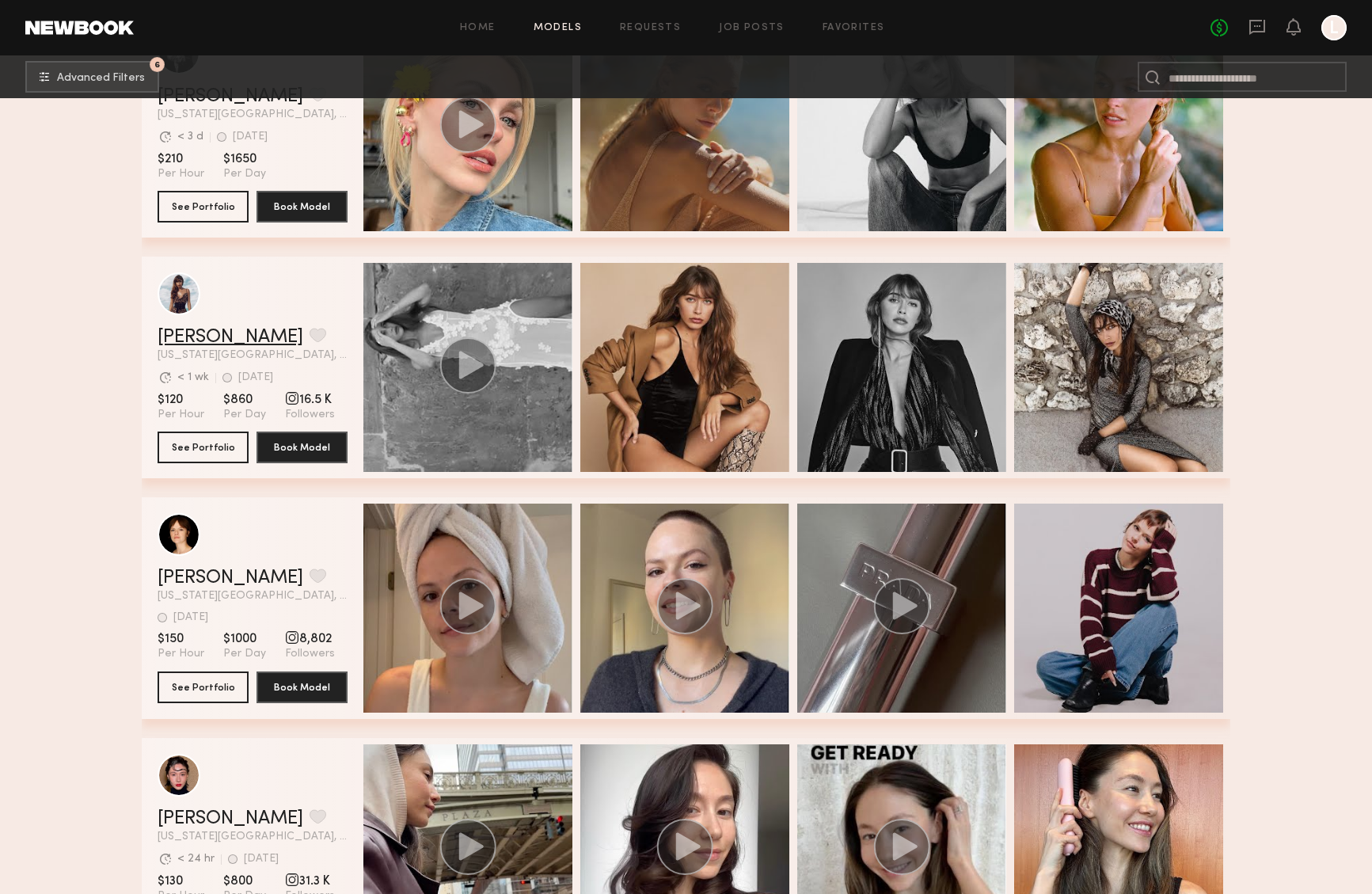
click at [222, 339] on link "McKenzie S." at bounding box center [230, 337] width 145 height 19
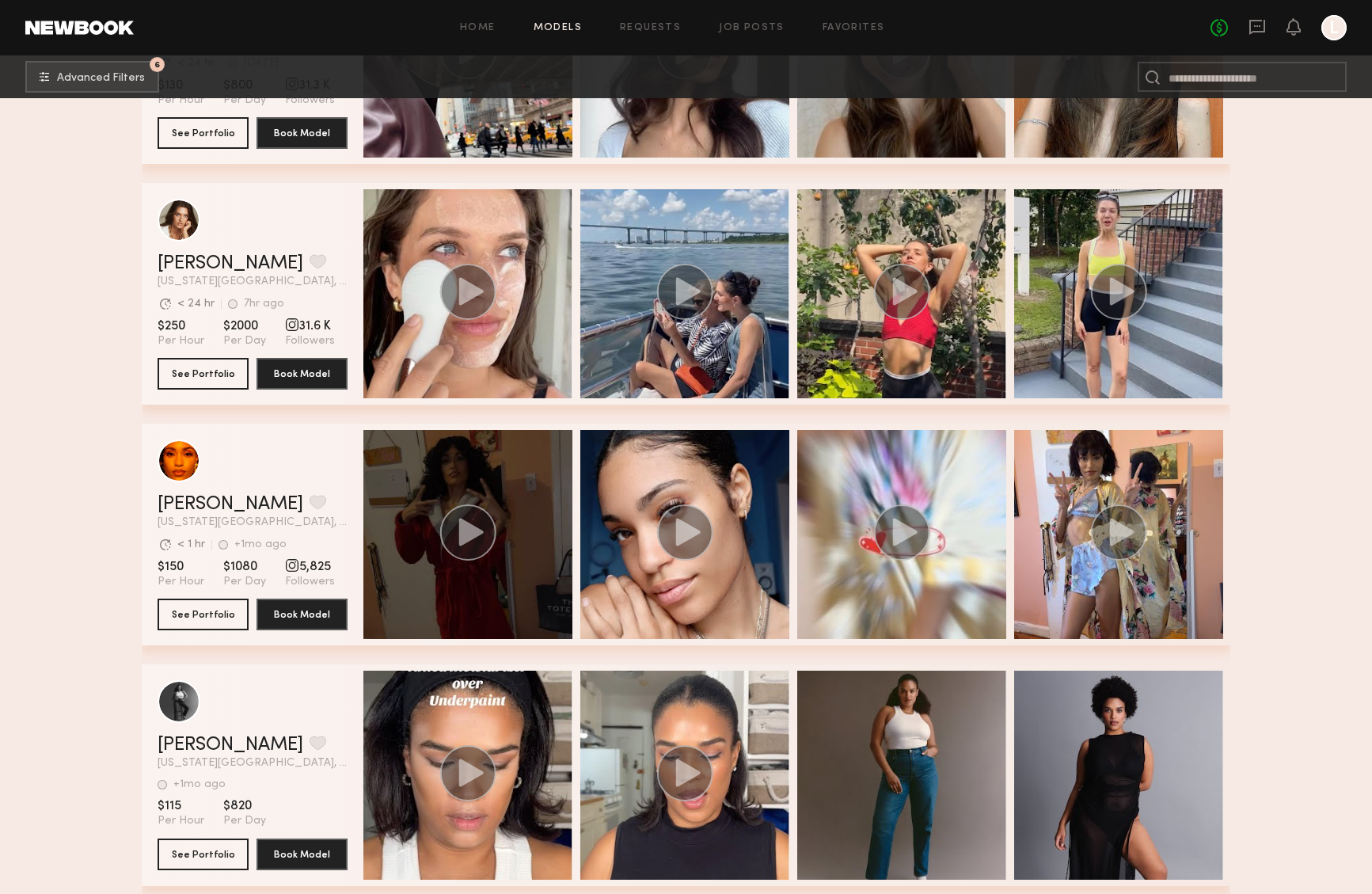
scroll to position [11315, 0]
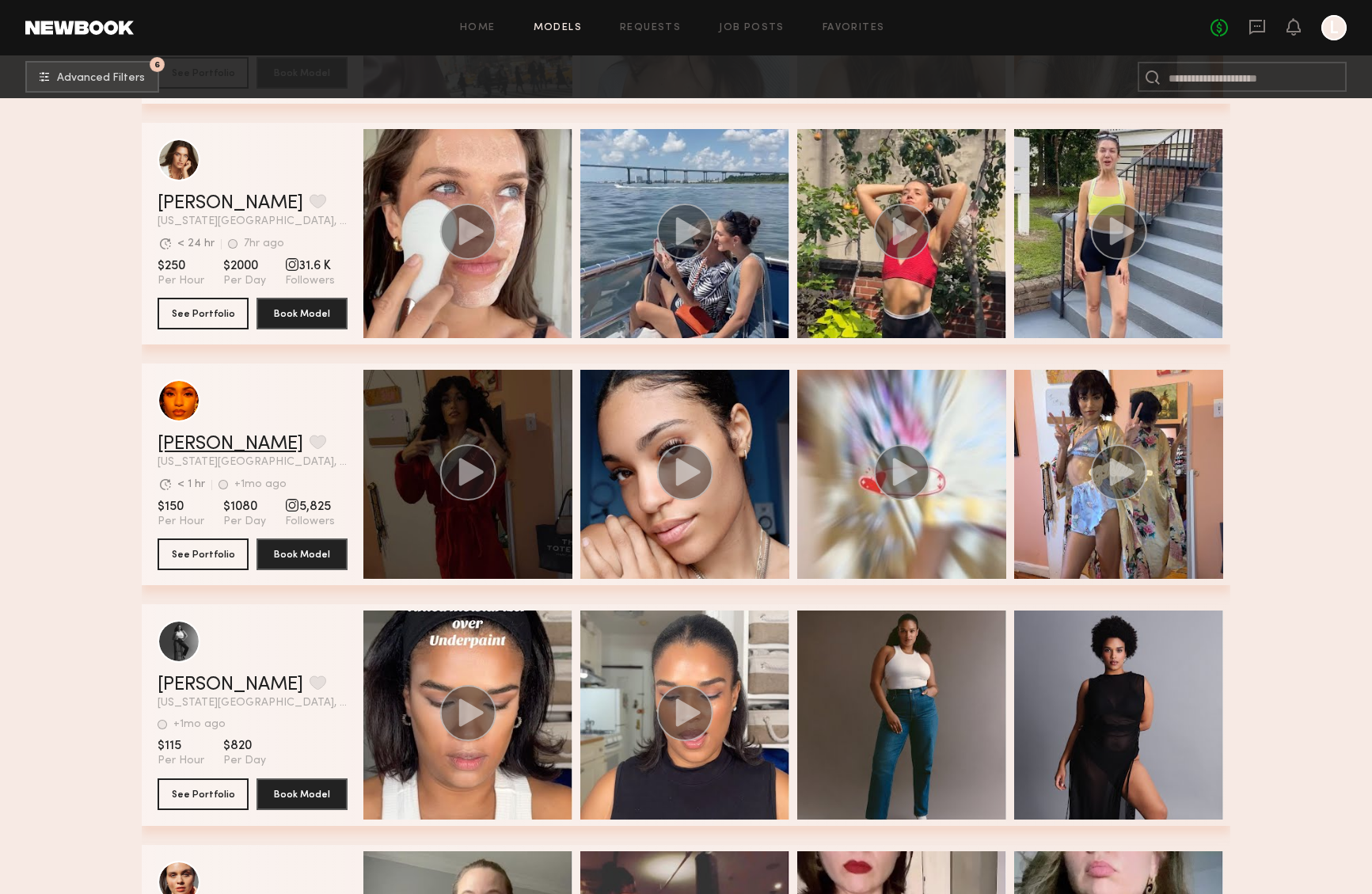
click at [175, 443] on link "Tracey c." at bounding box center [230, 443] width 145 height 19
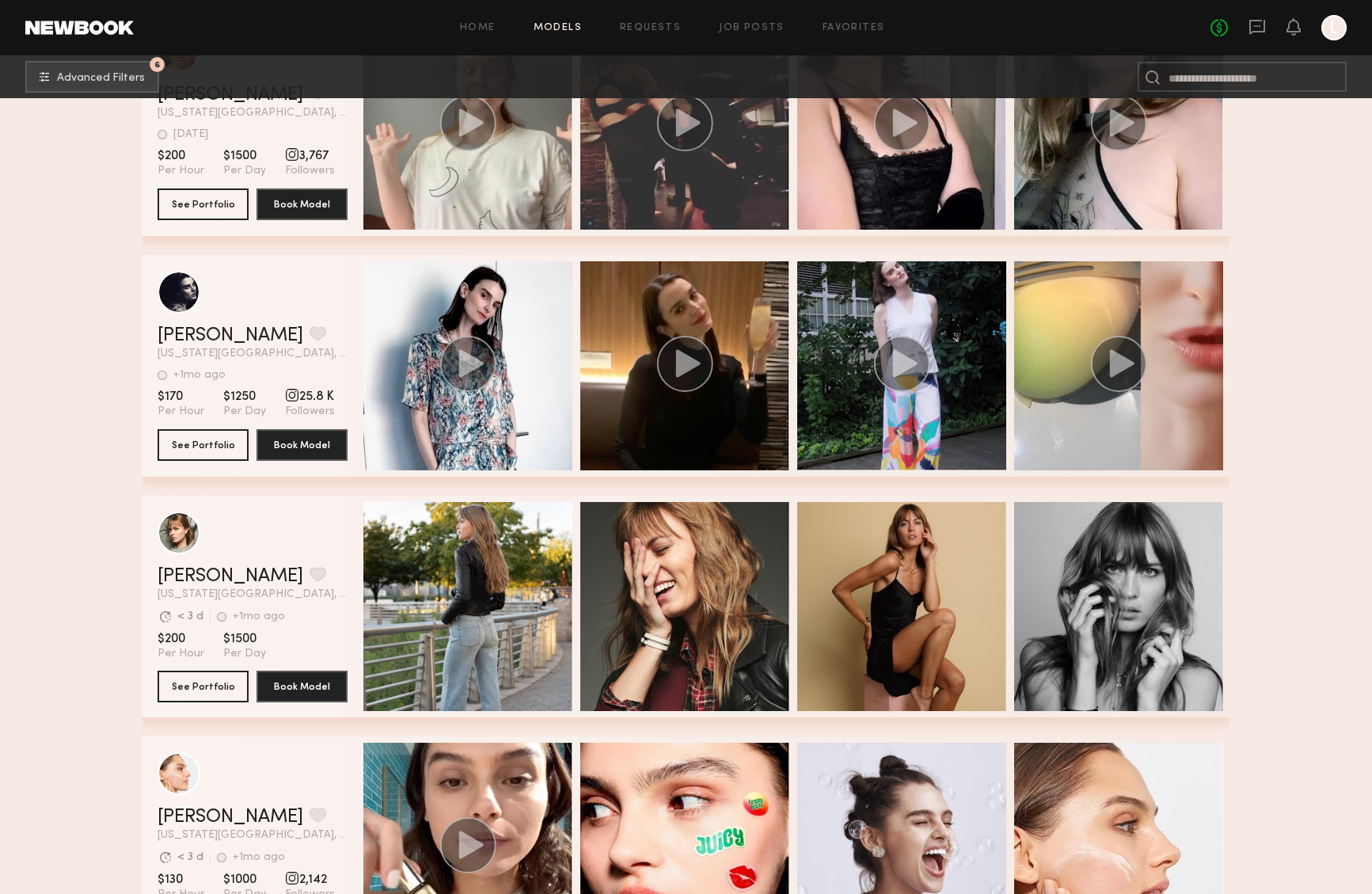
scroll to position [12263, 0]
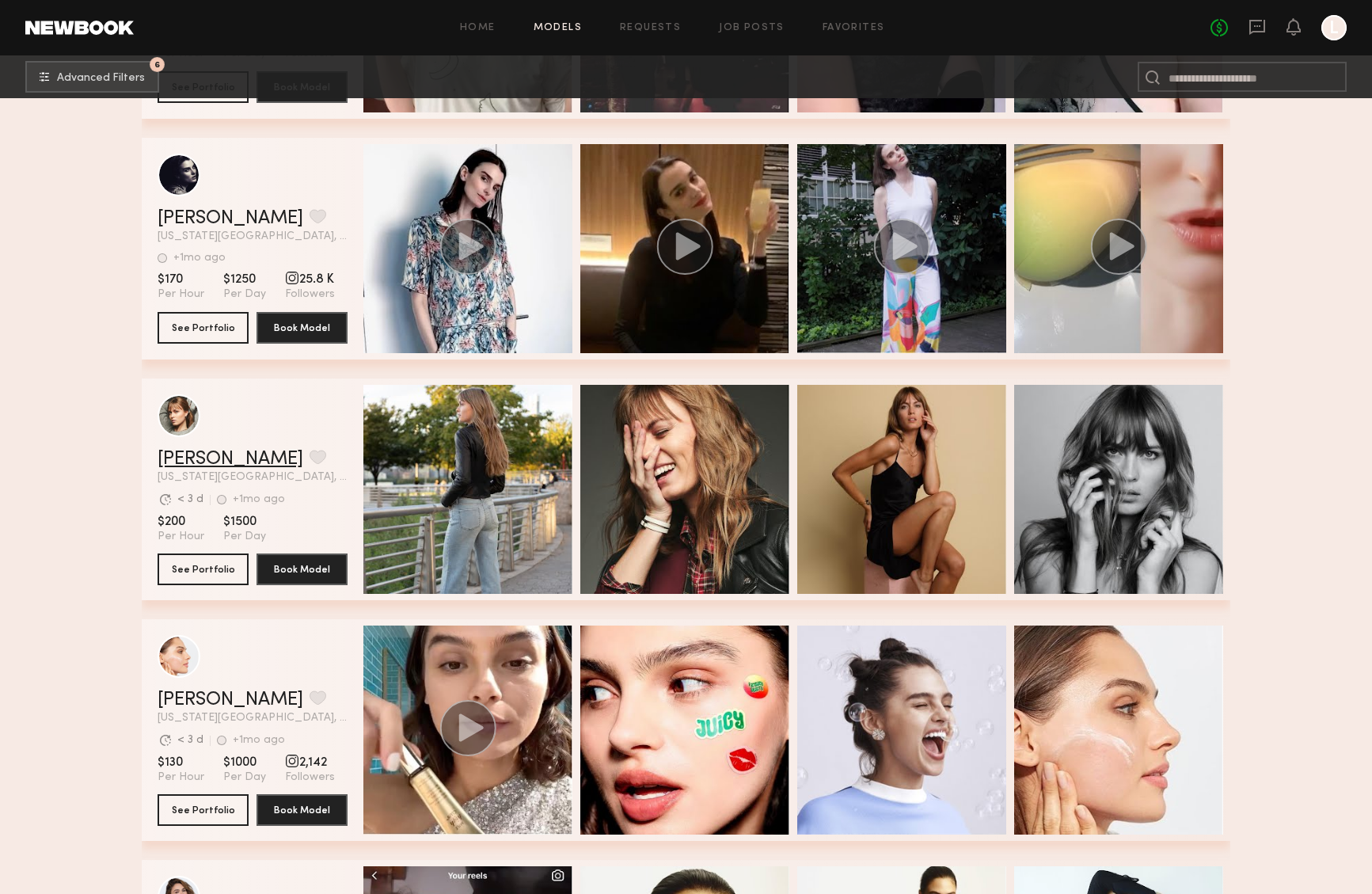
click at [196, 458] on link "Sarah V." at bounding box center [230, 459] width 145 height 19
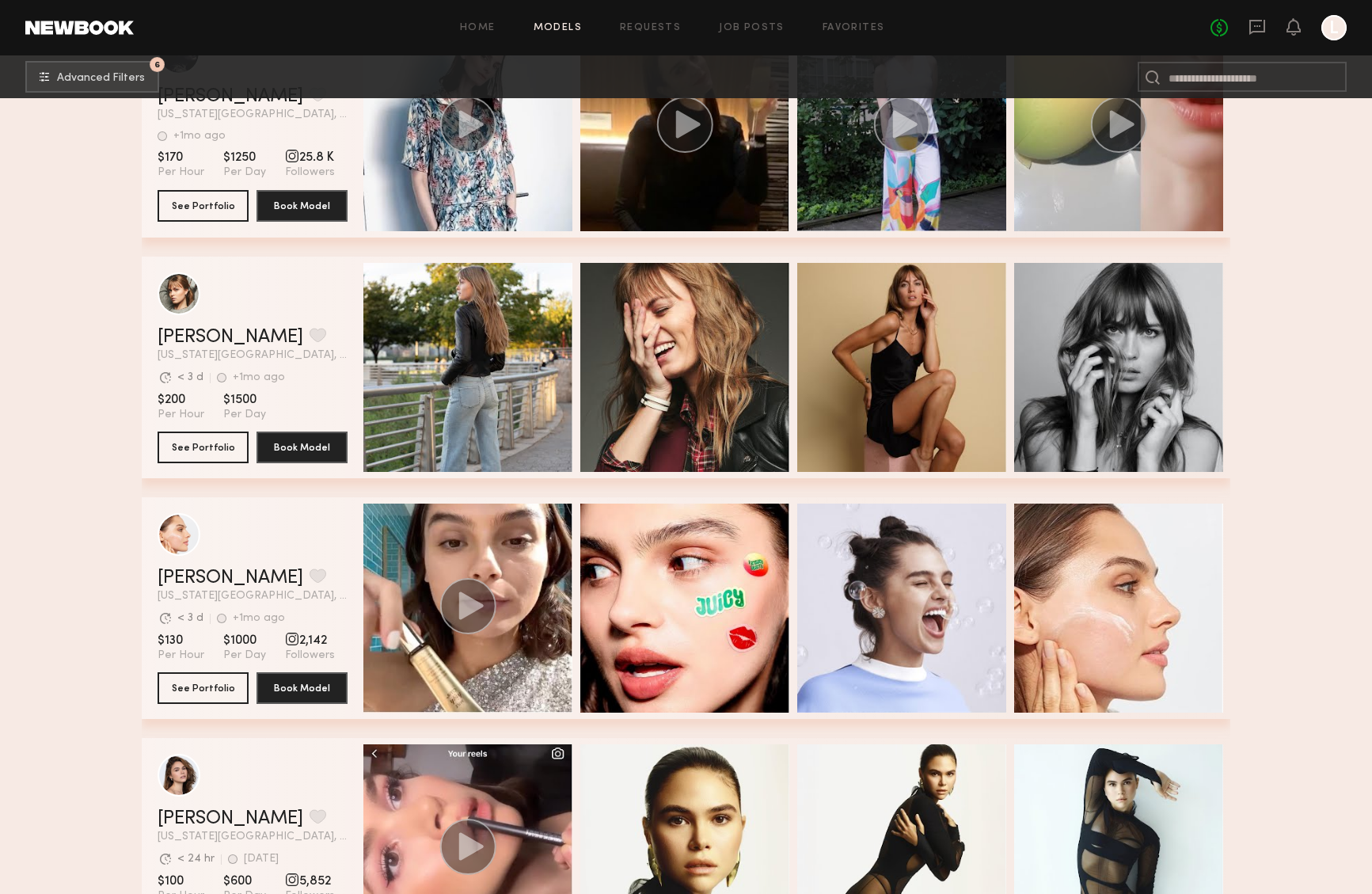
scroll to position [12388, 0]
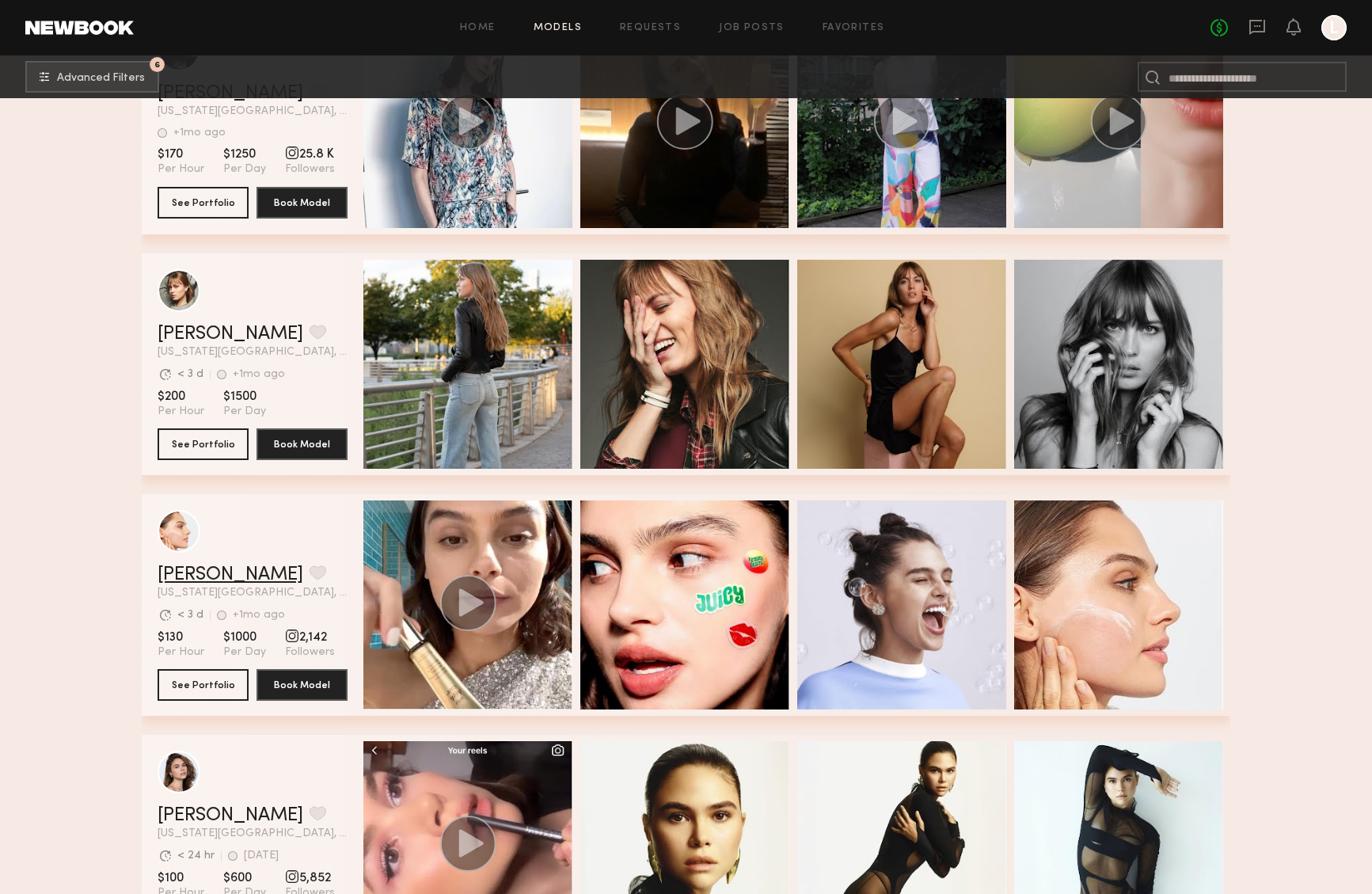
click at [210, 576] on link "Sophia R." at bounding box center [230, 574] width 145 height 19
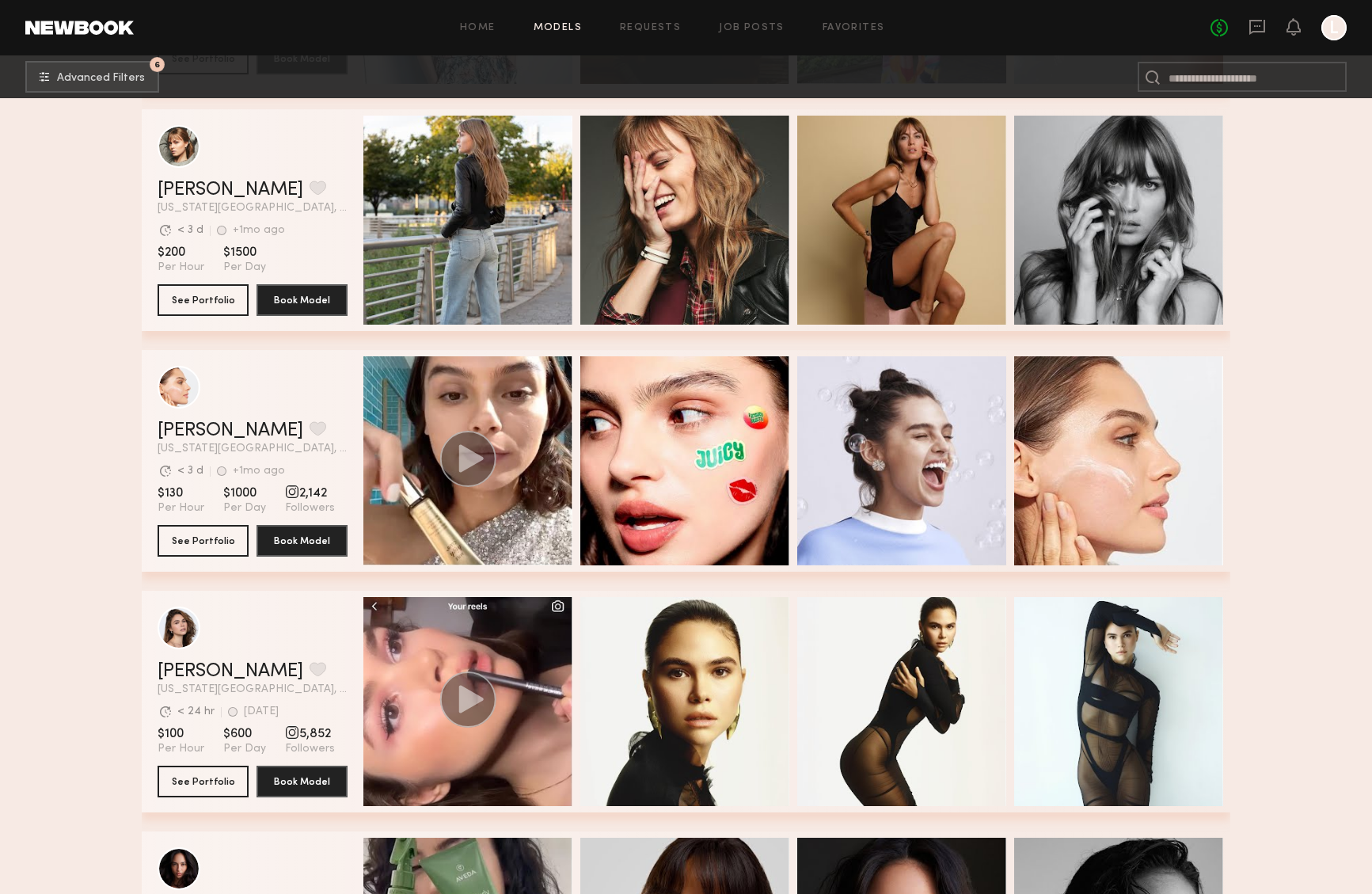
scroll to position [12659, 0]
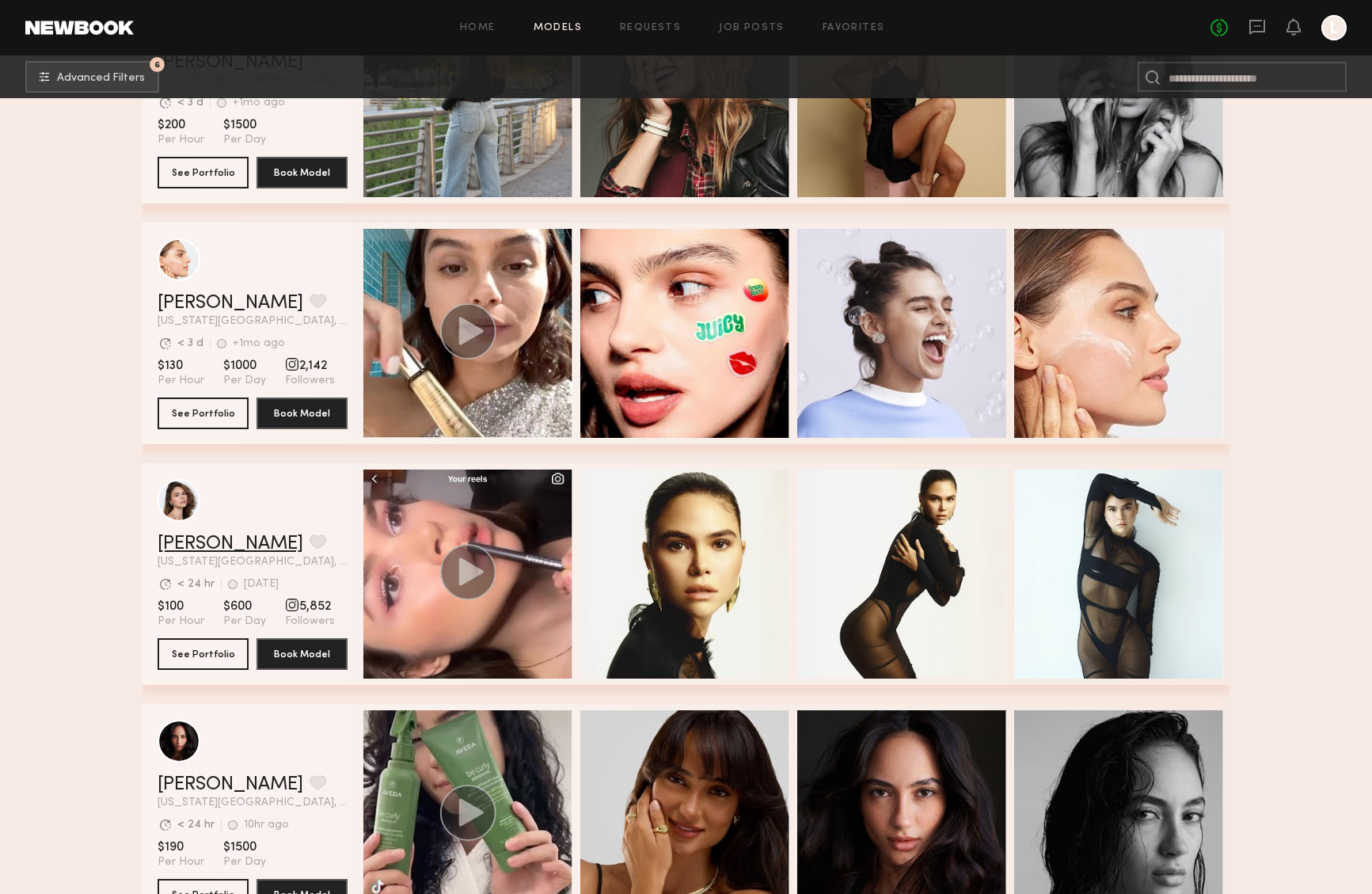
click at [194, 541] on link "Natalia T." at bounding box center [230, 543] width 145 height 19
click at [197, 547] on link "Natalia T." at bounding box center [230, 543] width 145 height 19
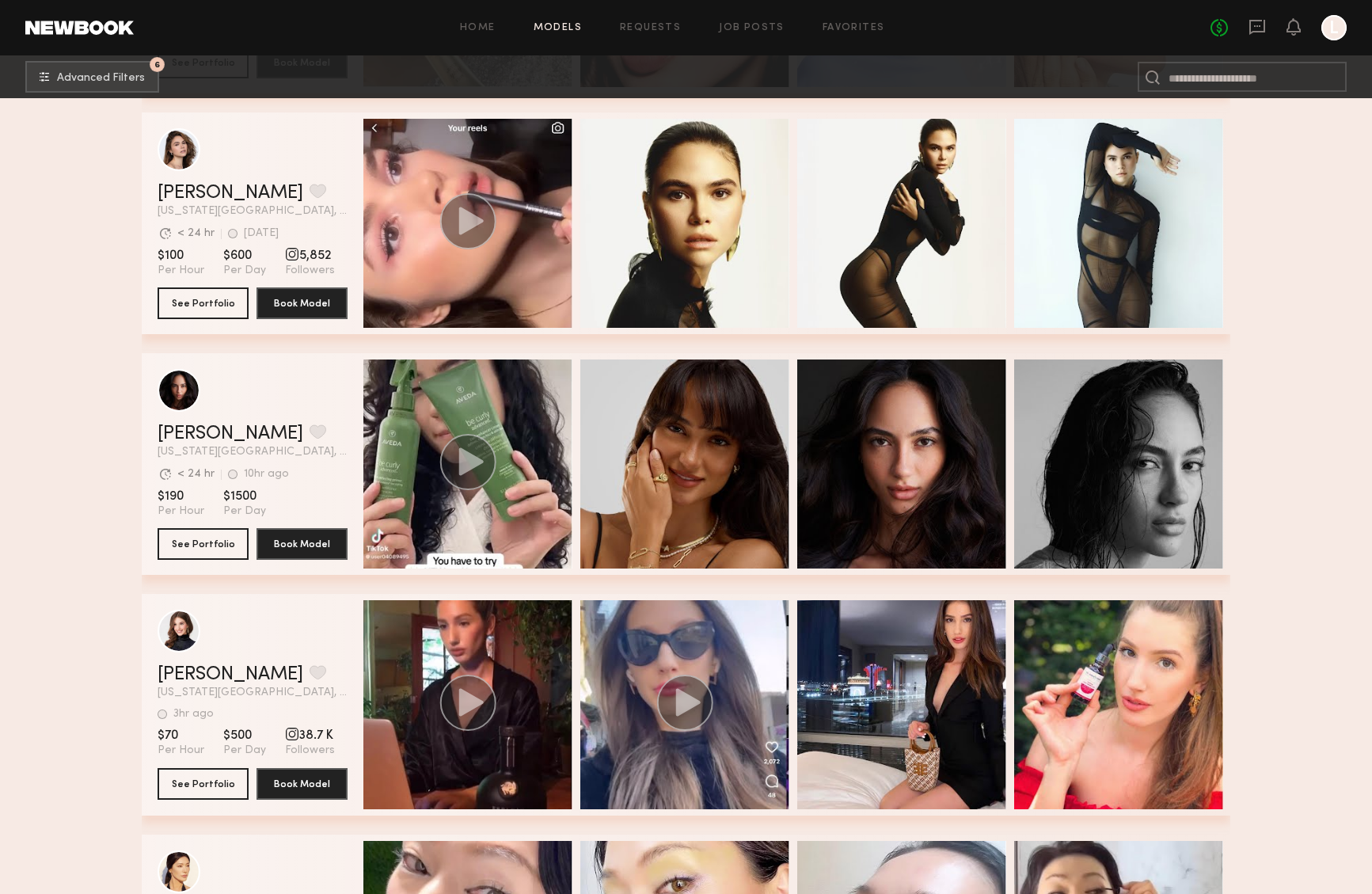
scroll to position [13097, 0]
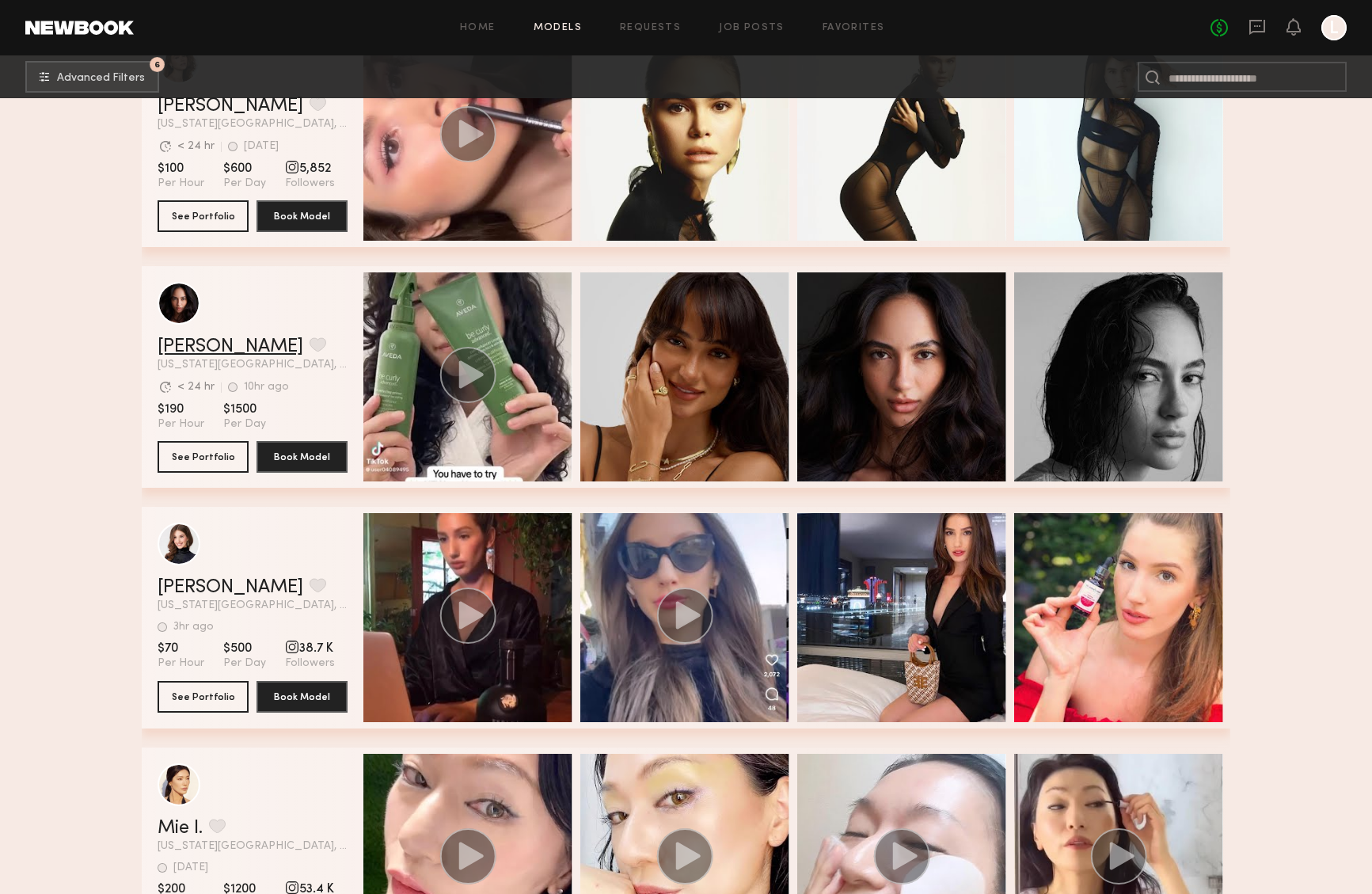
click at [213, 345] on link "Deanna W." at bounding box center [230, 346] width 145 height 19
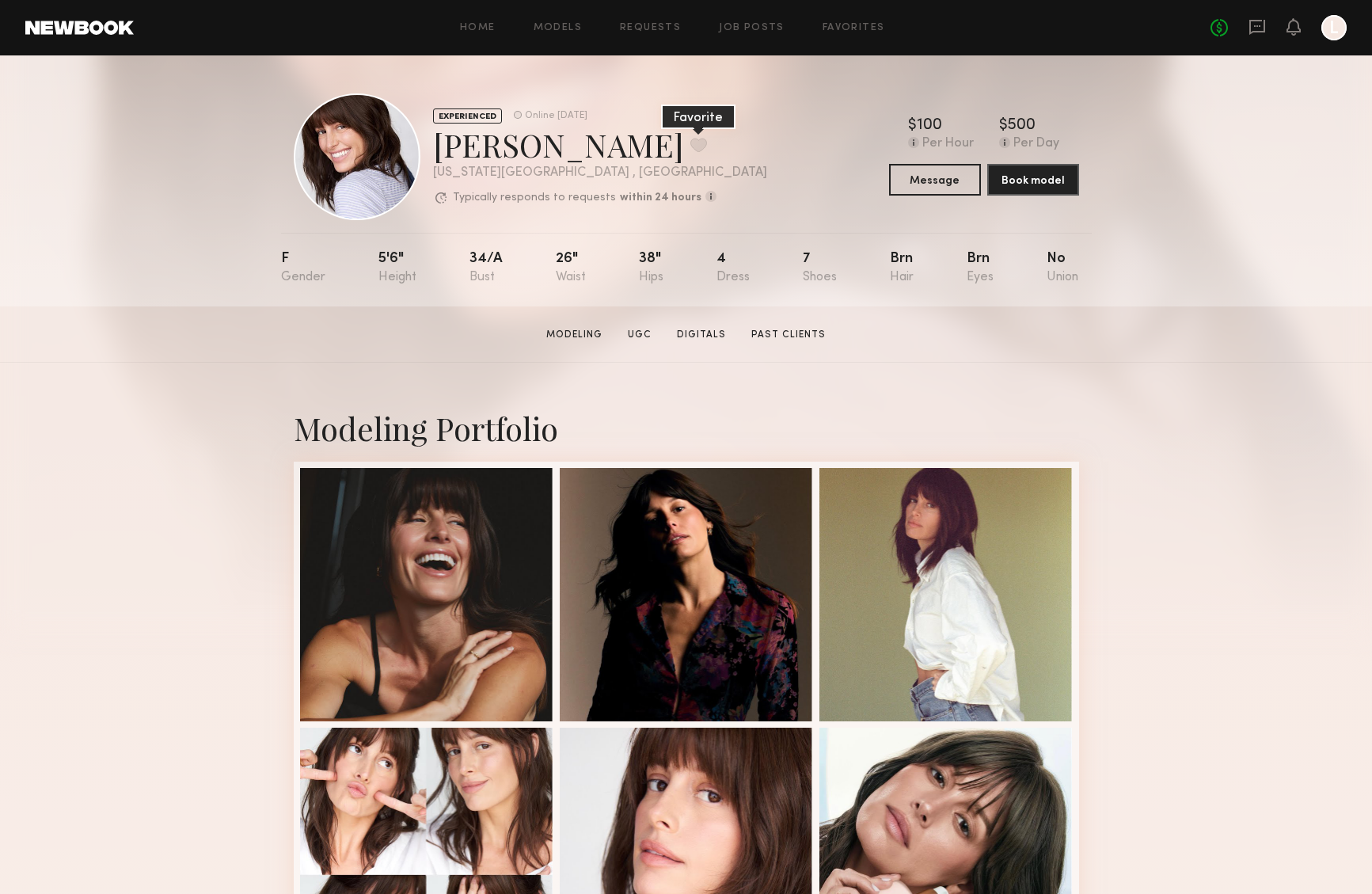
click at [691, 142] on button at bounding box center [699, 145] width 16 height 15
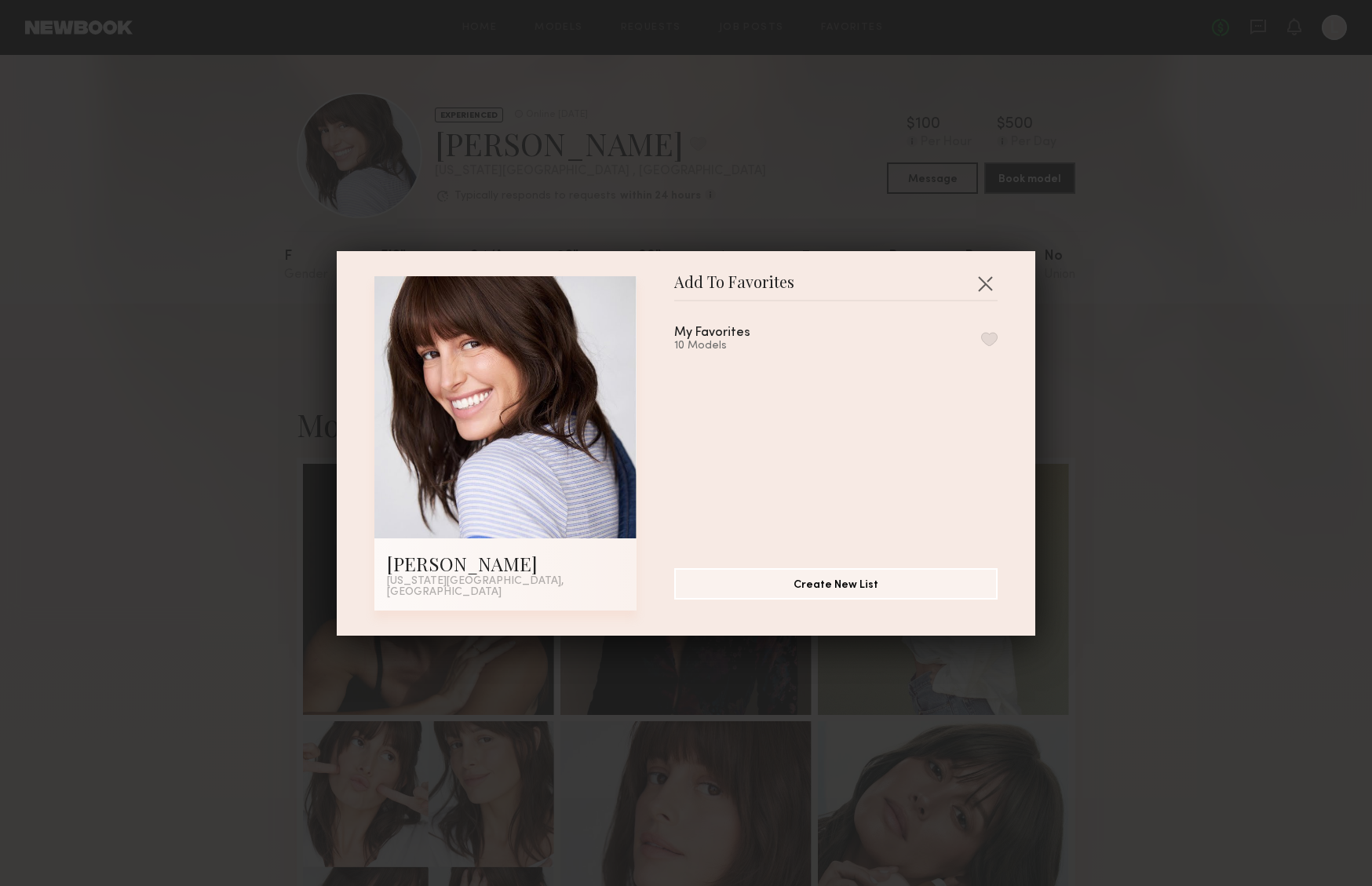
click at [981, 346] on button "button" at bounding box center [989, 339] width 16 height 14
click at [156, 223] on div "Add To Favorites Katie R. New York City, NY Add To Favorites My Favorites 11 Mo…" at bounding box center [686, 443] width 1372 height 886
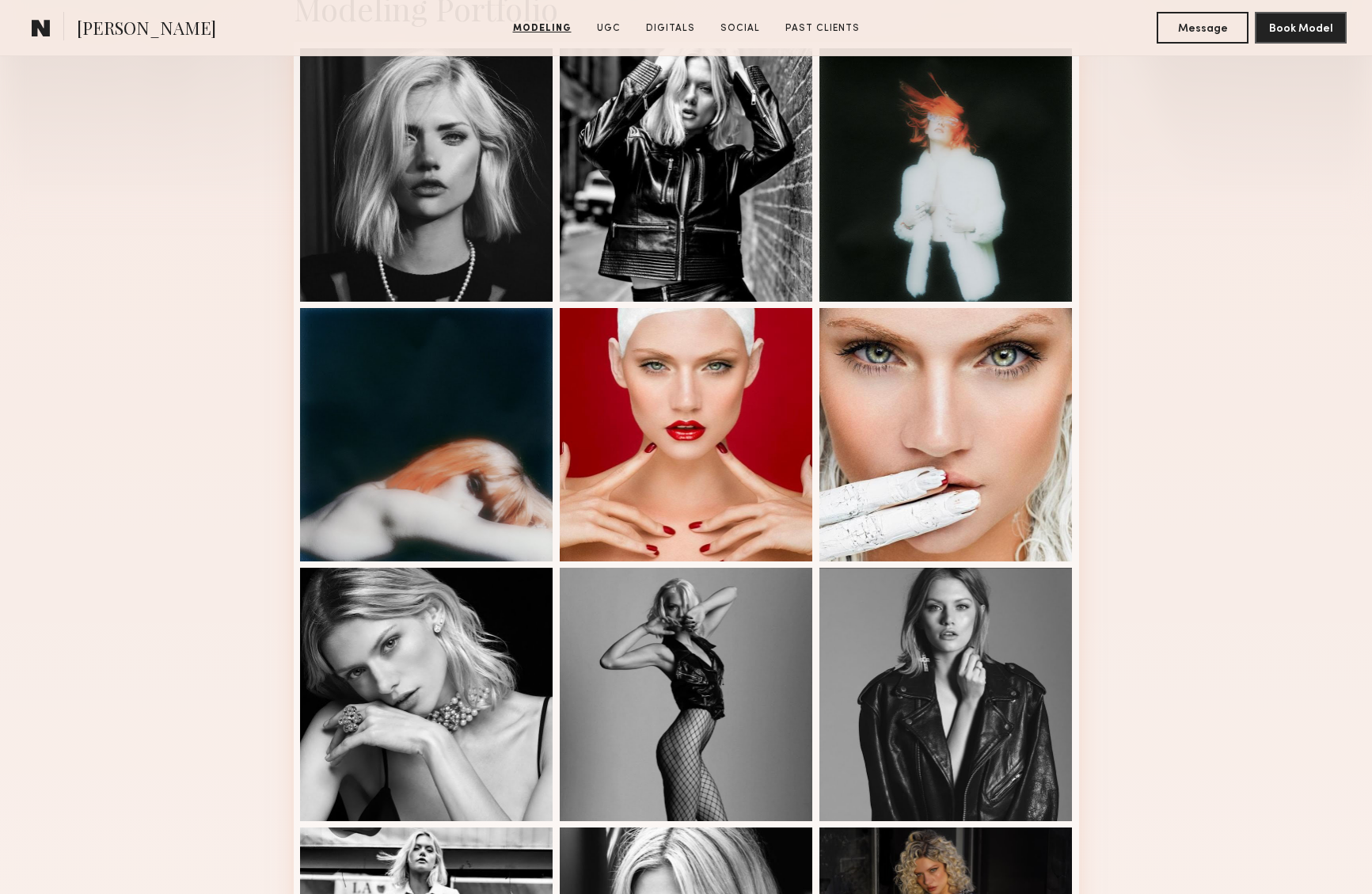
scroll to position [403, 0]
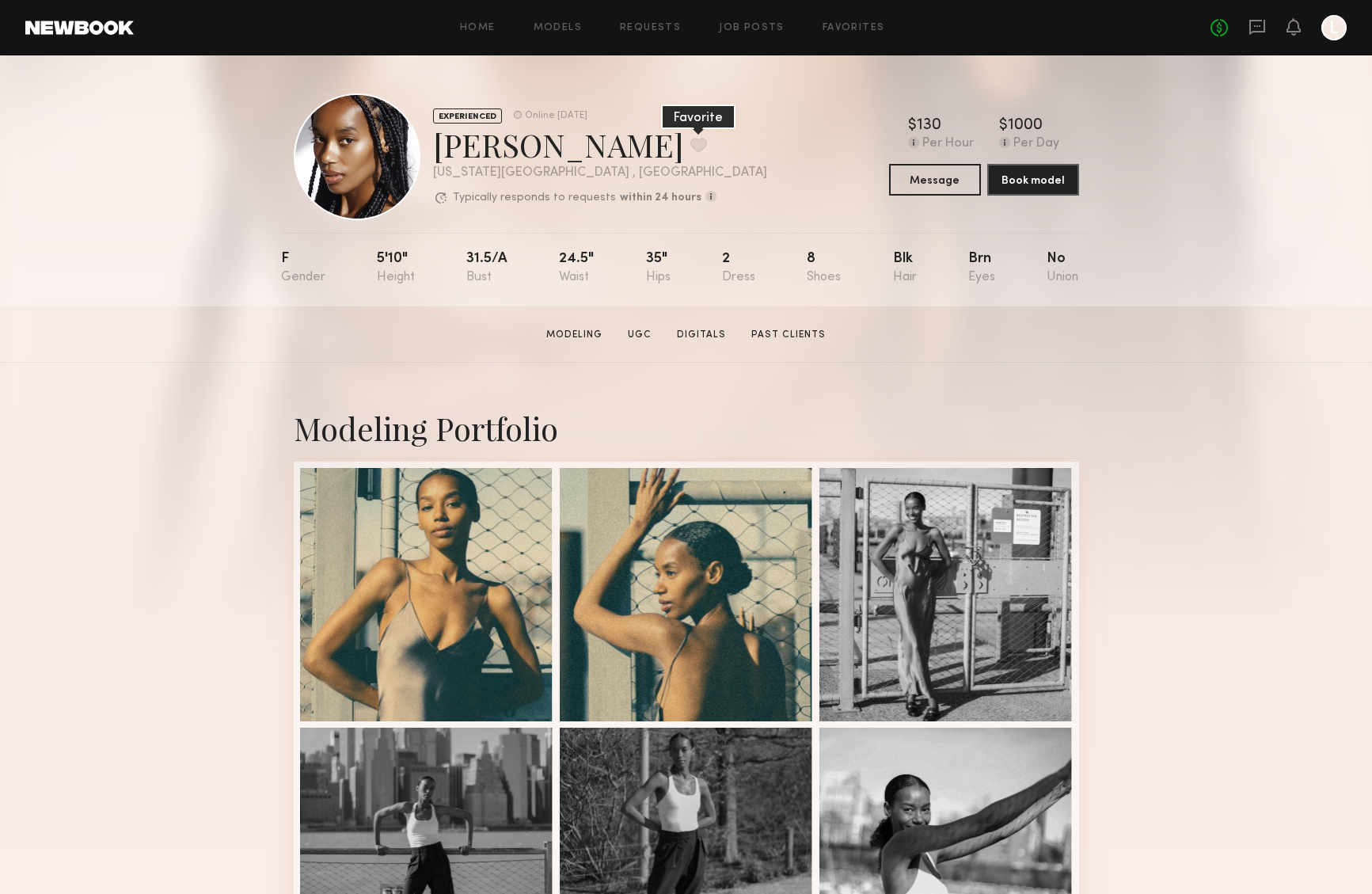
click at [691, 142] on button at bounding box center [699, 145] width 16 height 15
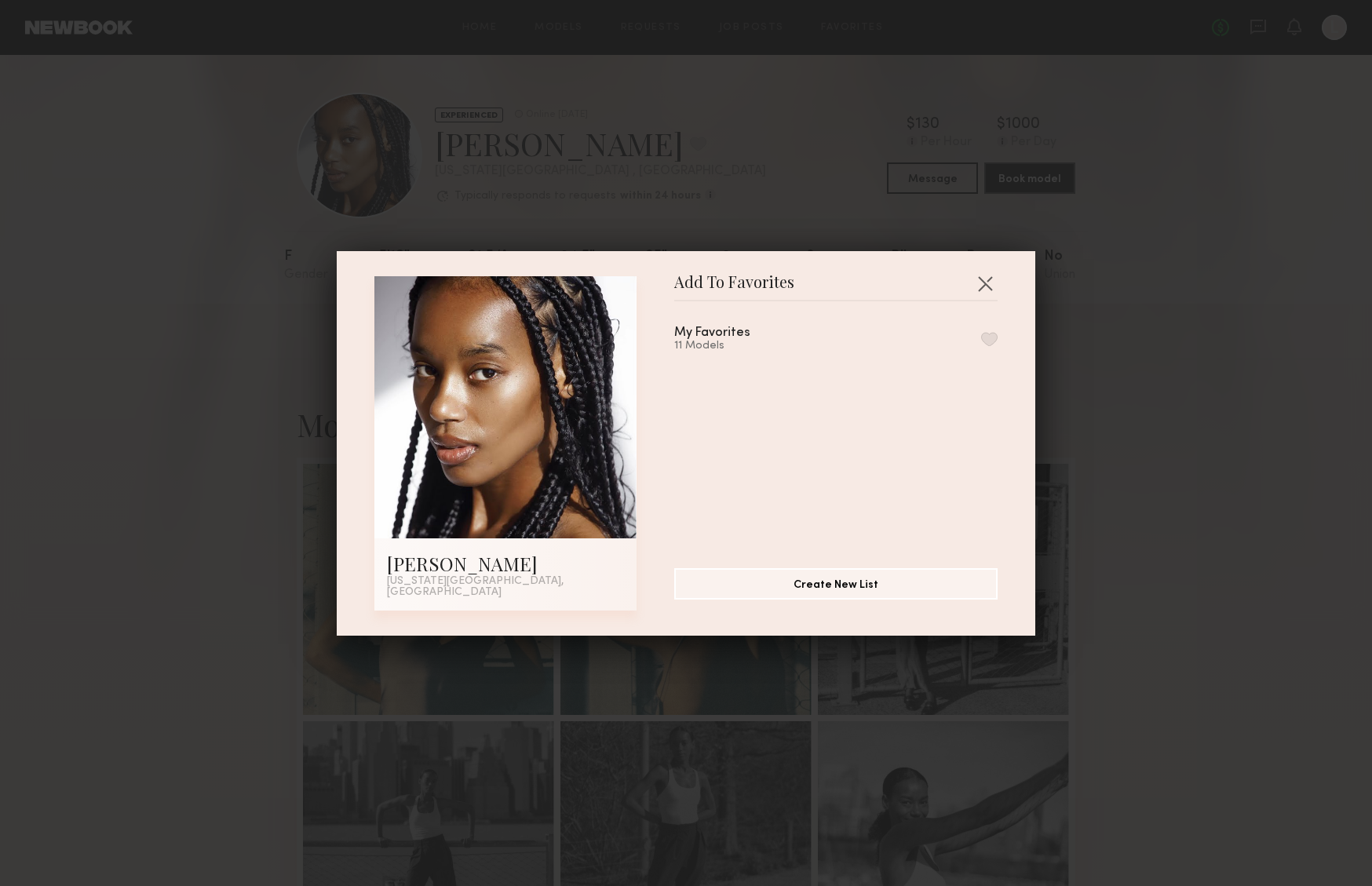
drag, startPoint x: 957, startPoint y: 365, endPoint x: 948, endPoint y: 361, distance: 9.8
click at [956, 366] on div "My Favorites 11 Models" at bounding box center [843, 428] width 339 height 229
click at [981, 340] on button "button" at bounding box center [989, 339] width 16 height 14
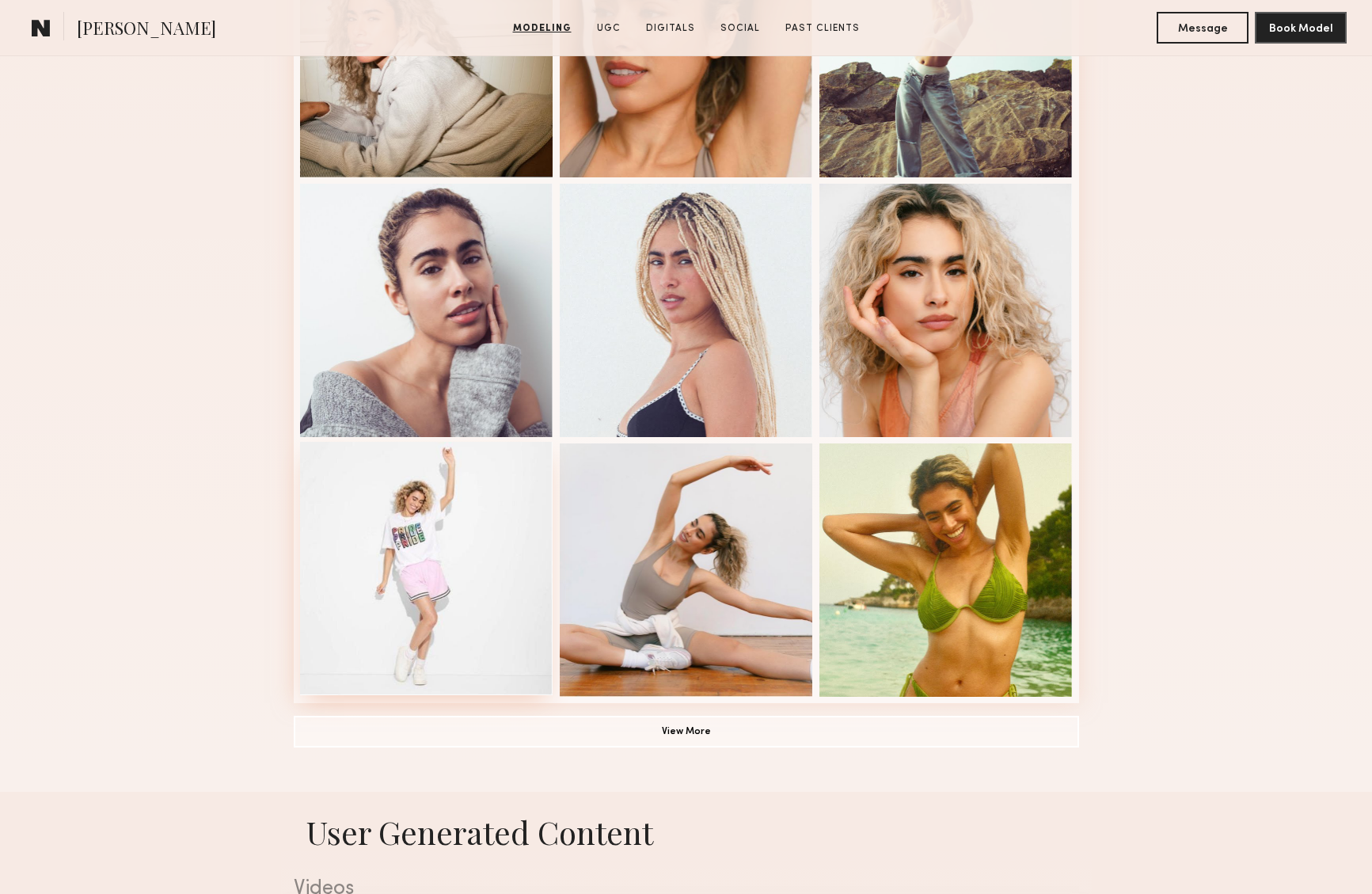
scroll to position [834, 0]
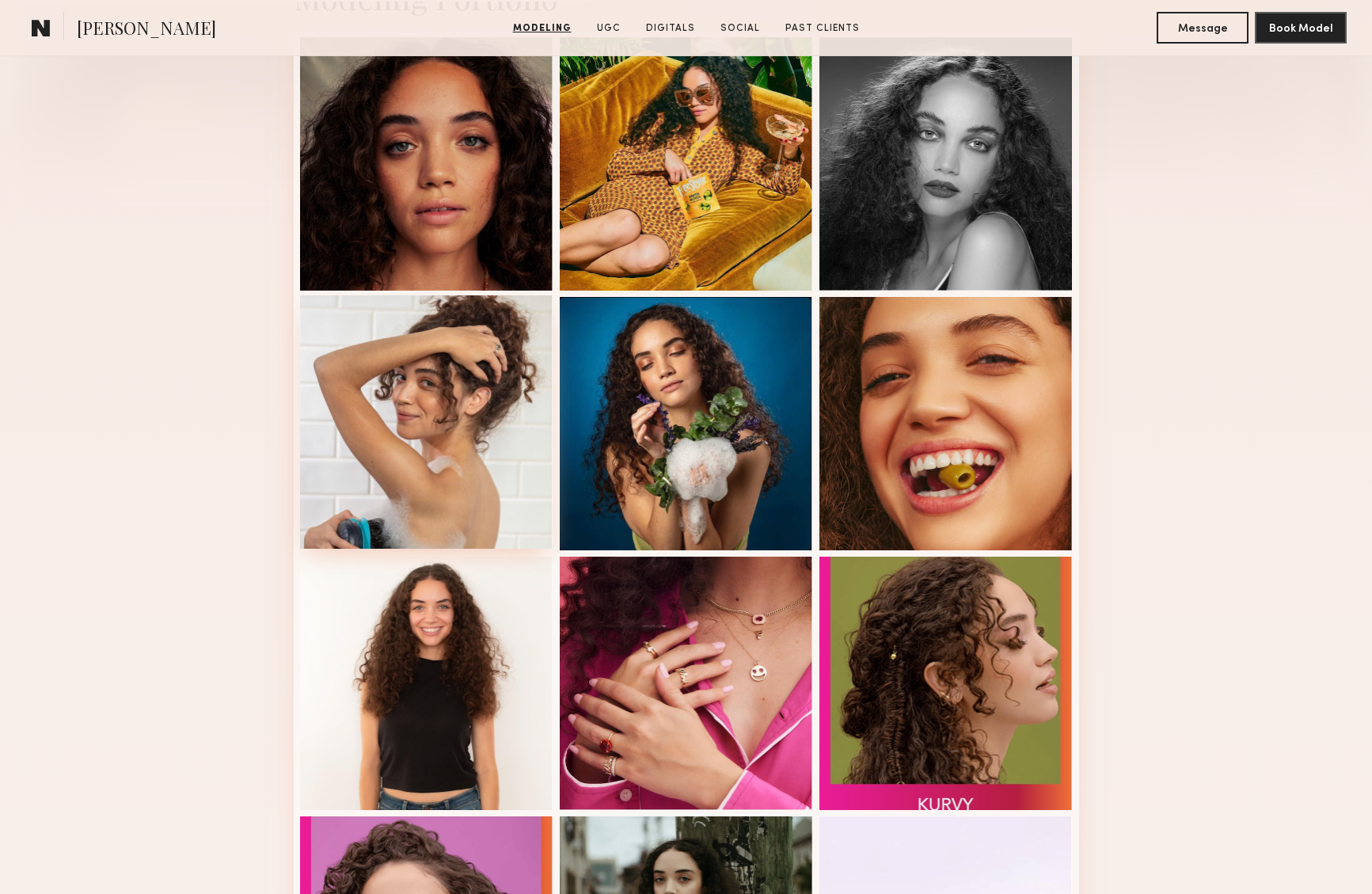
scroll to position [459, 0]
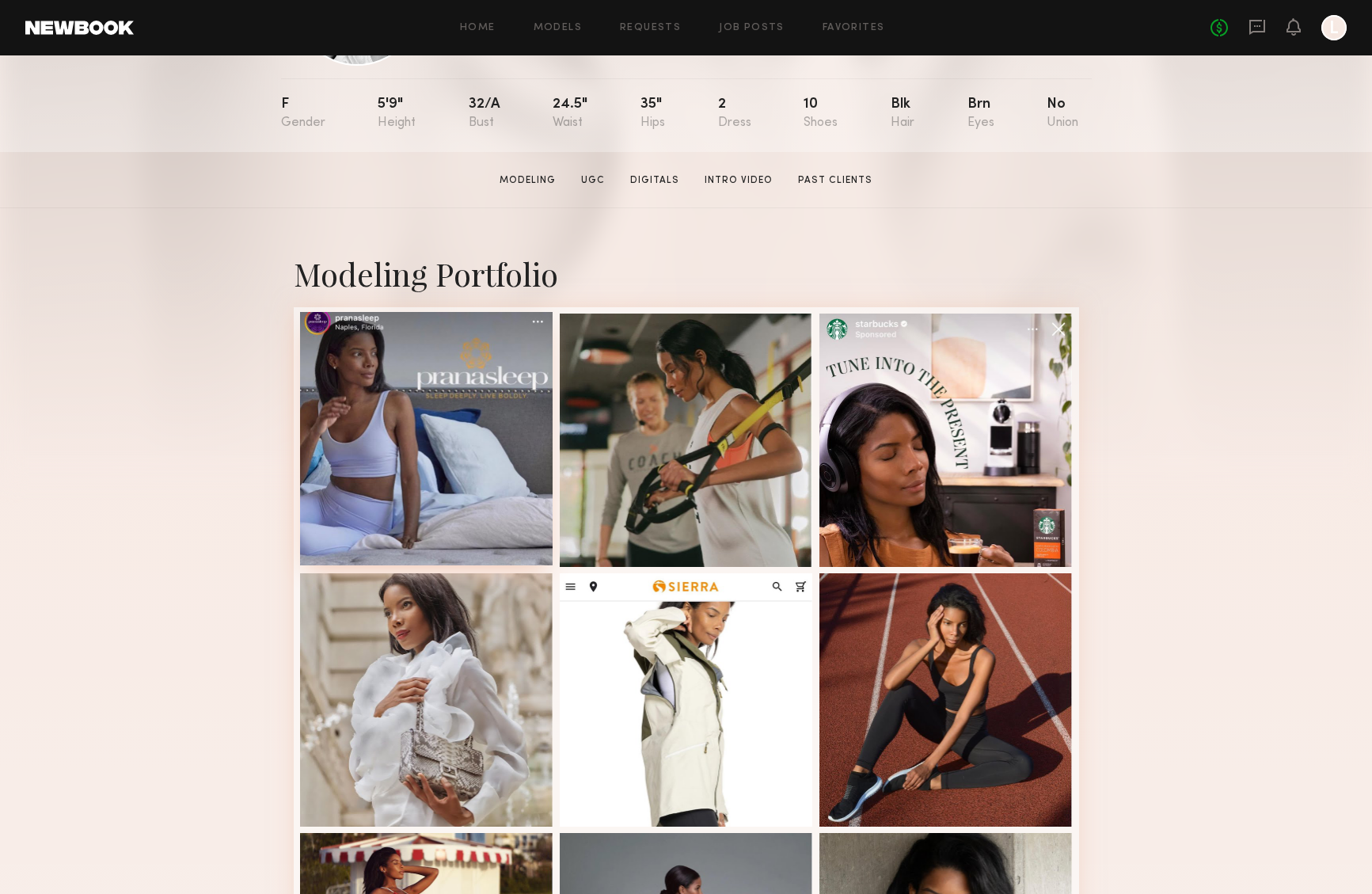
scroll to position [28, 0]
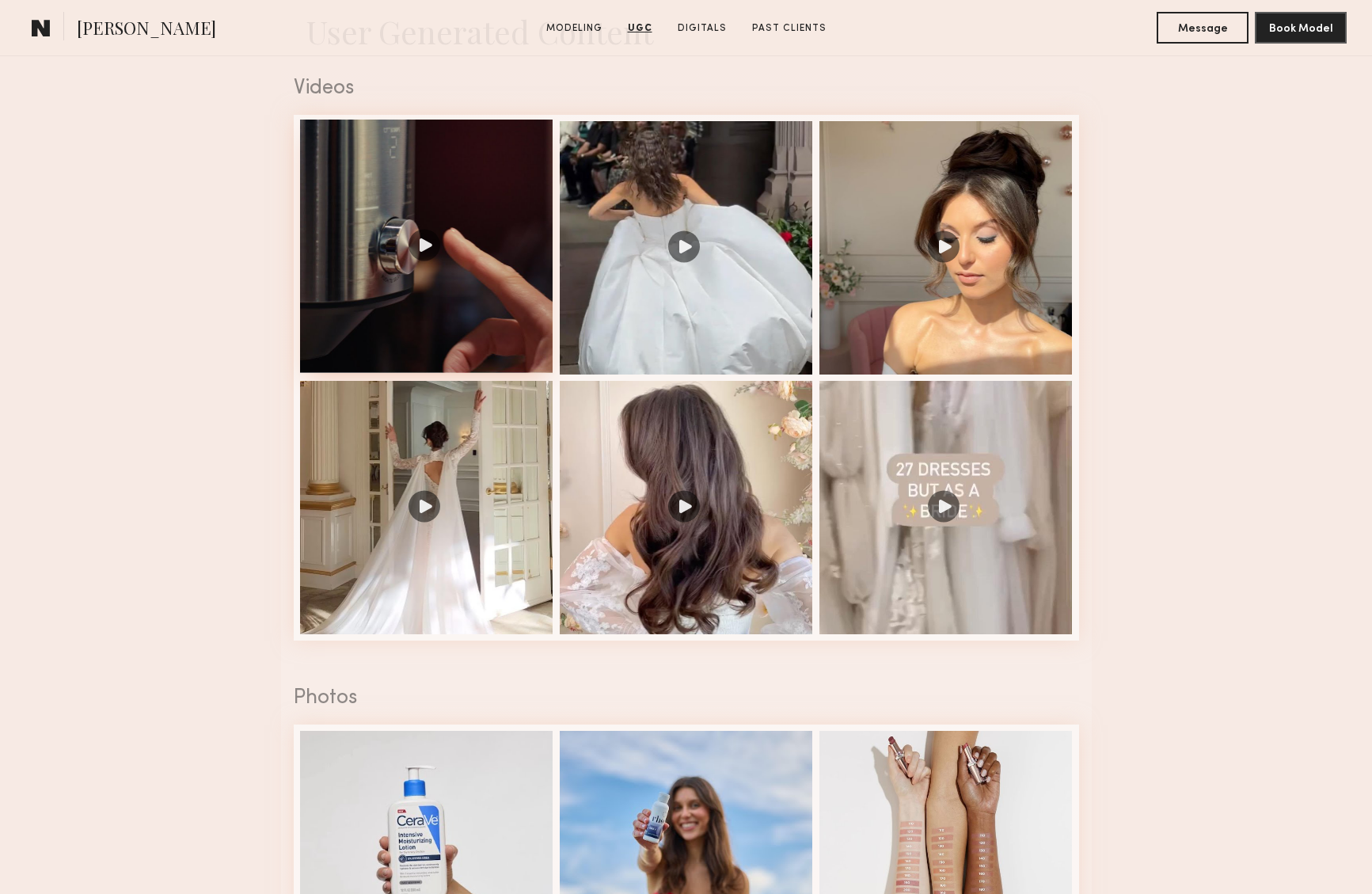
scroll to position [1734, 0]
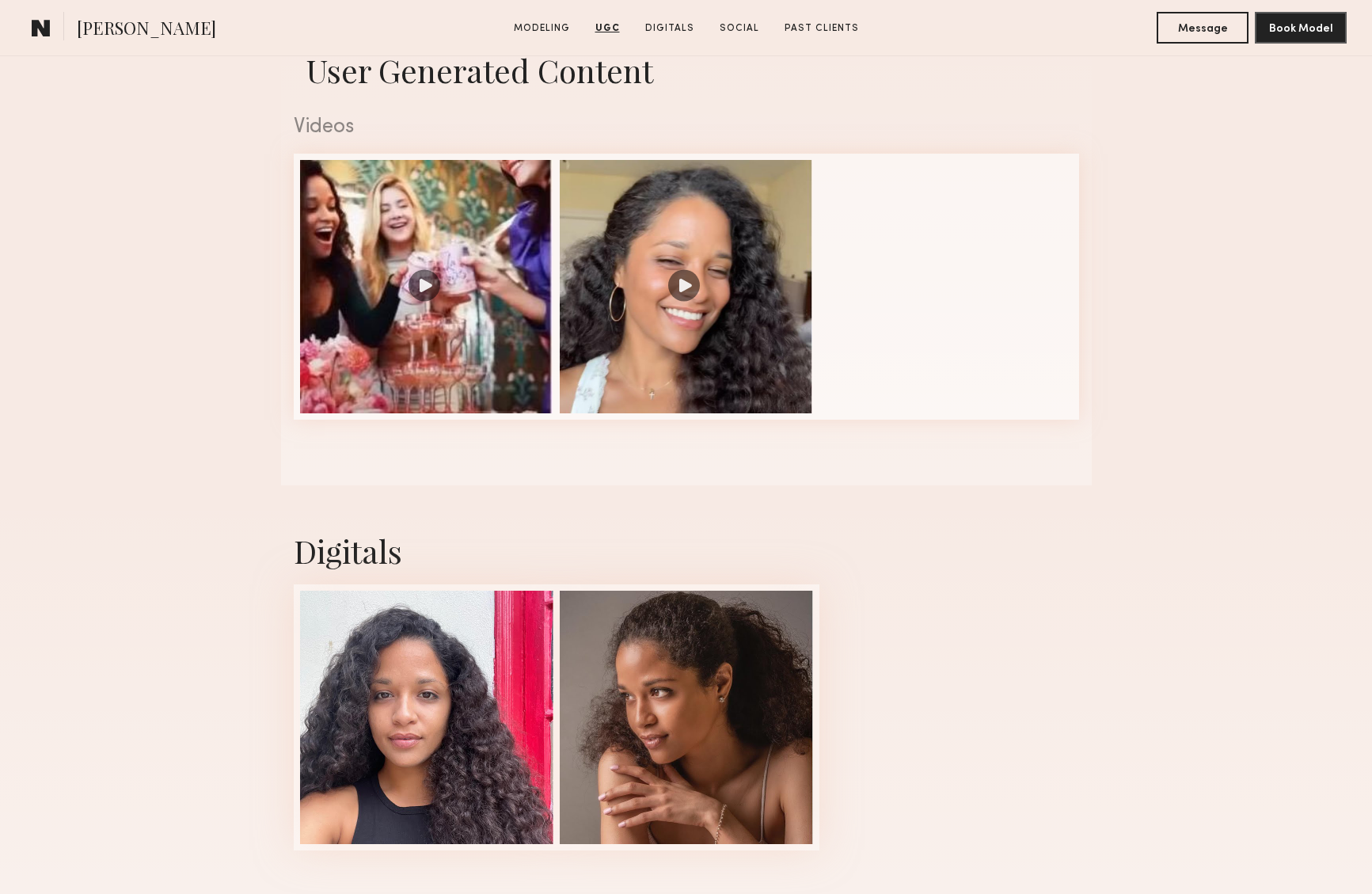
scroll to position [1011, 0]
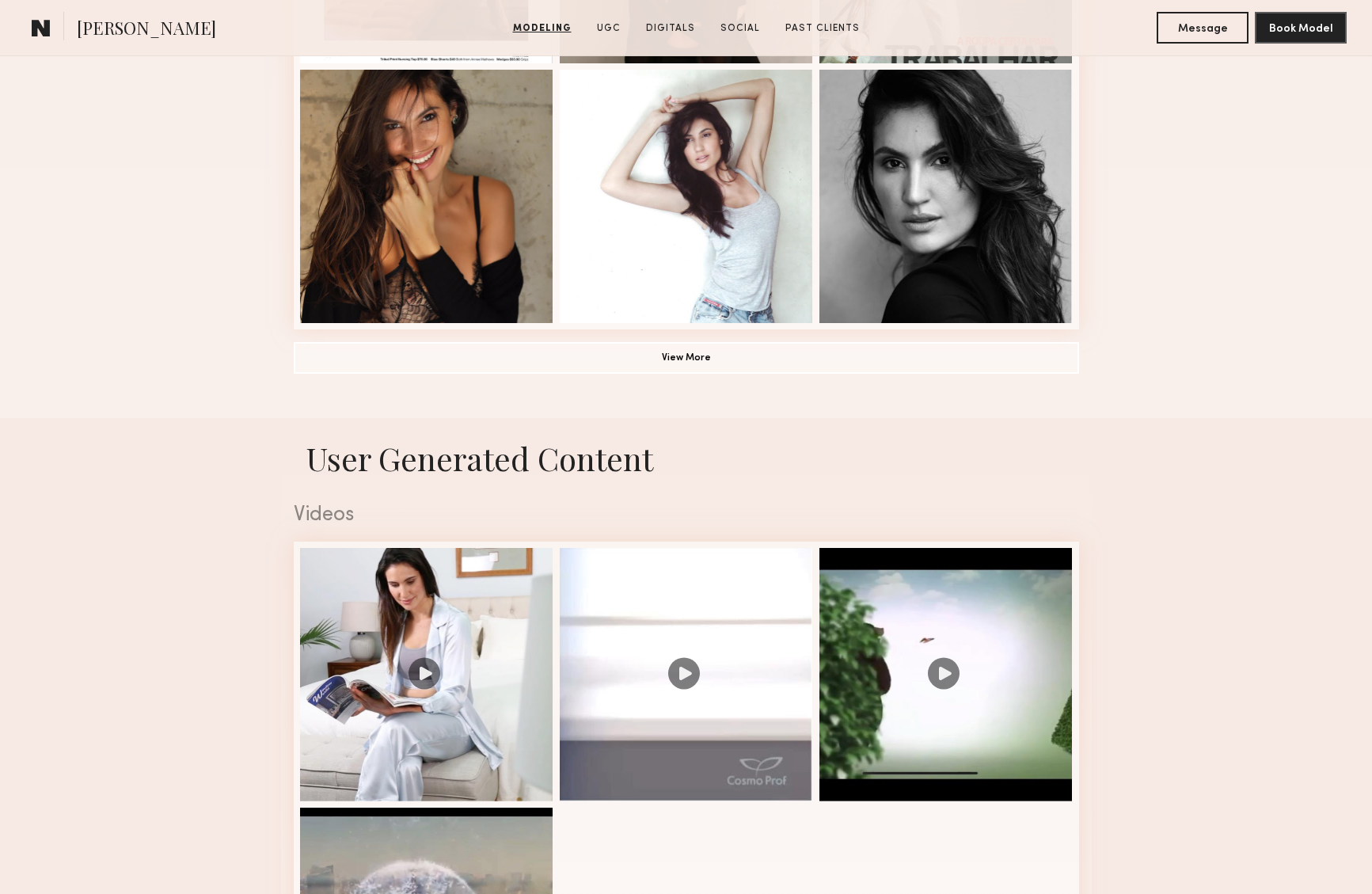
scroll to position [1312, 0]
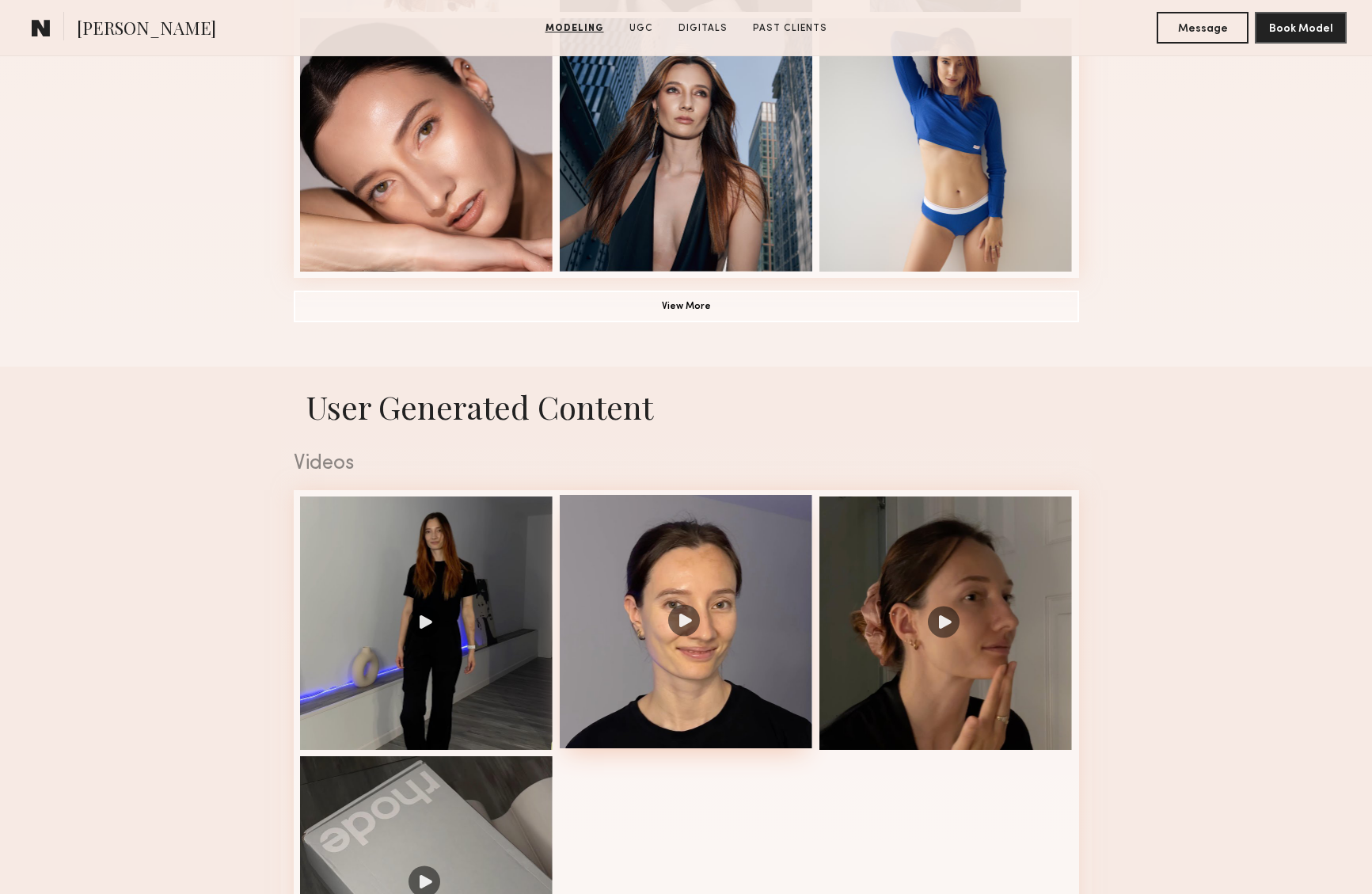
scroll to position [1365, 0]
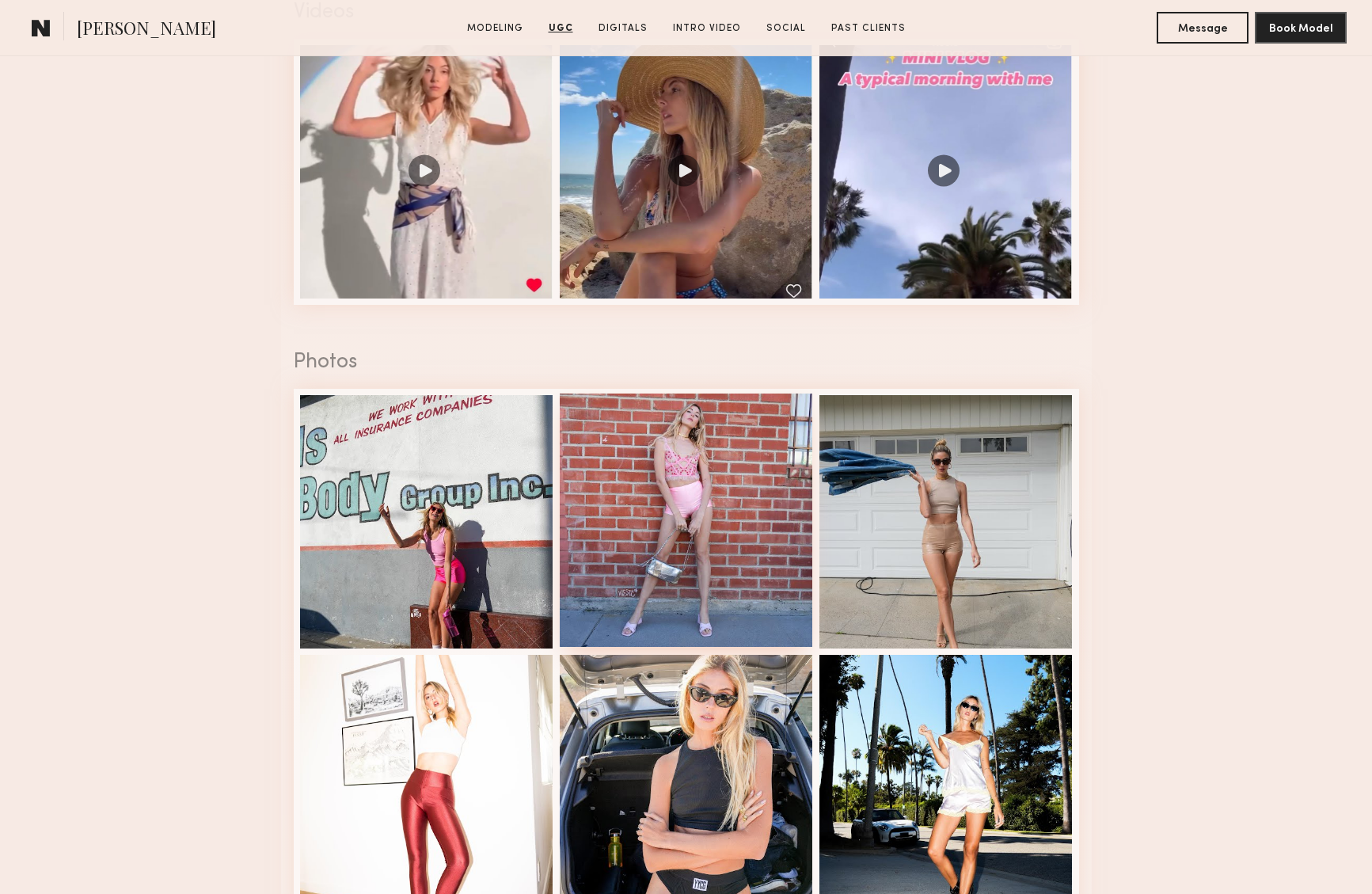
scroll to position [1508, 0]
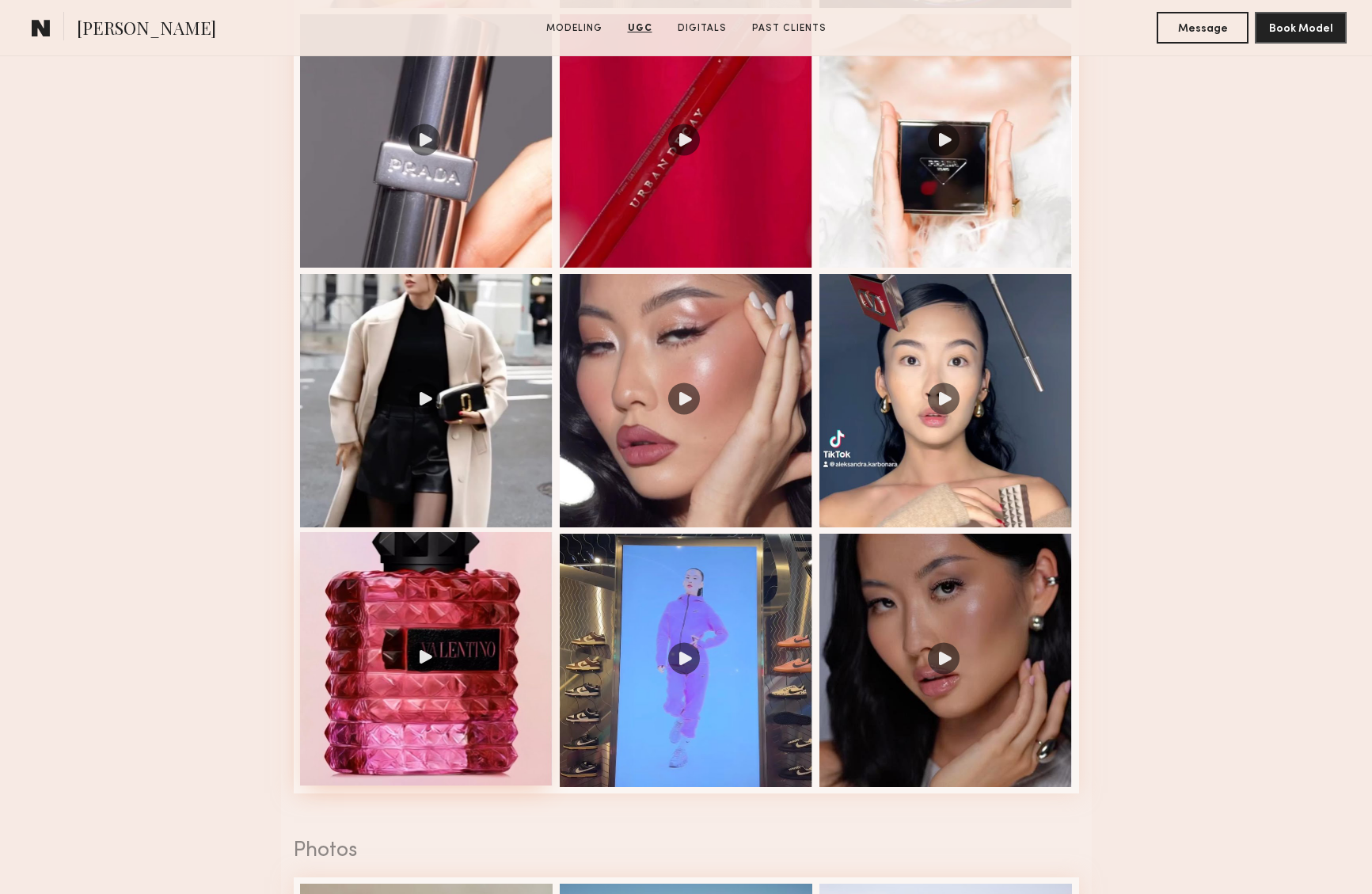
scroll to position [1990, 0]
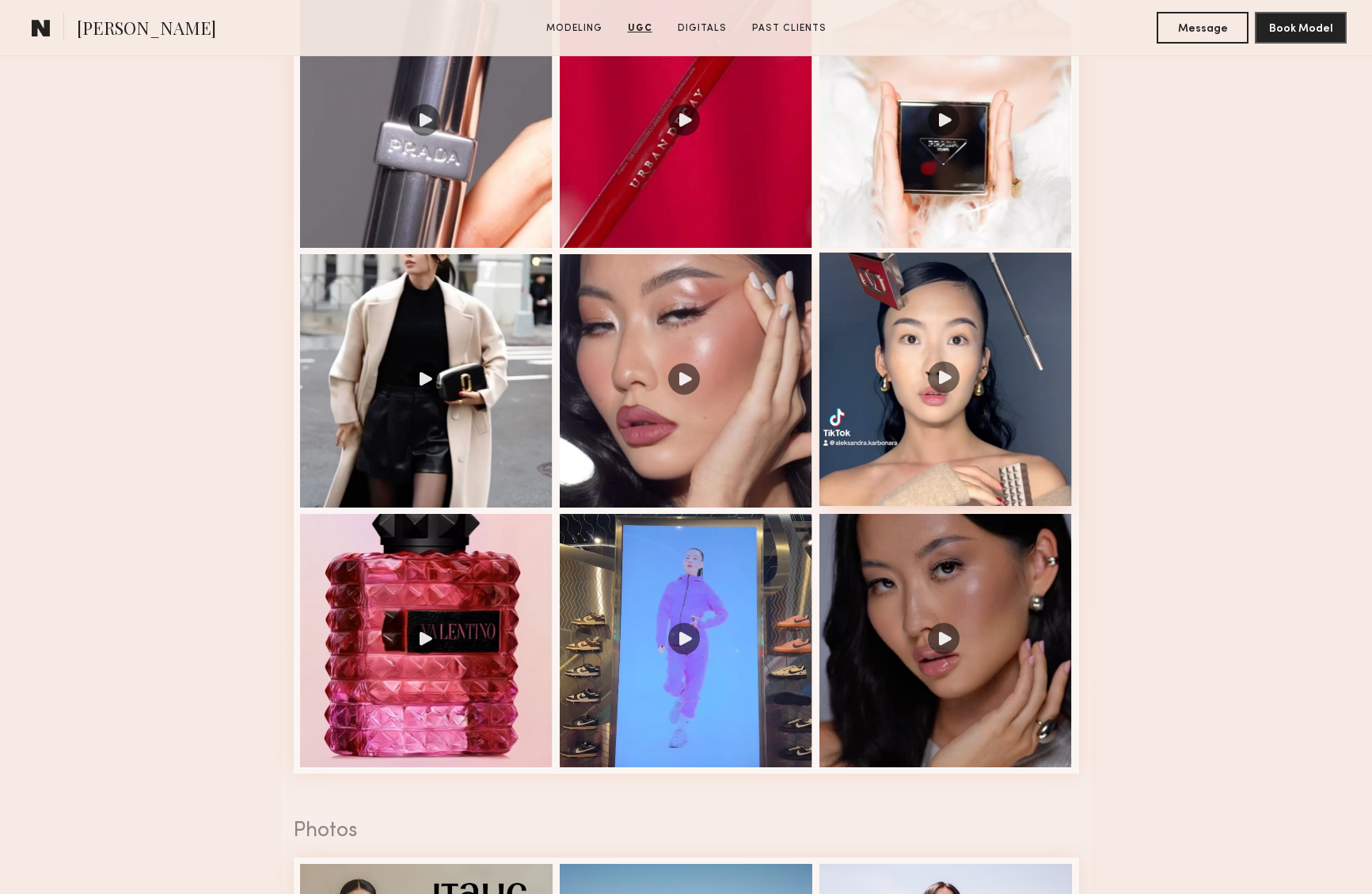
click at [940, 370] on div at bounding box center [946, 379] width 254 height 253
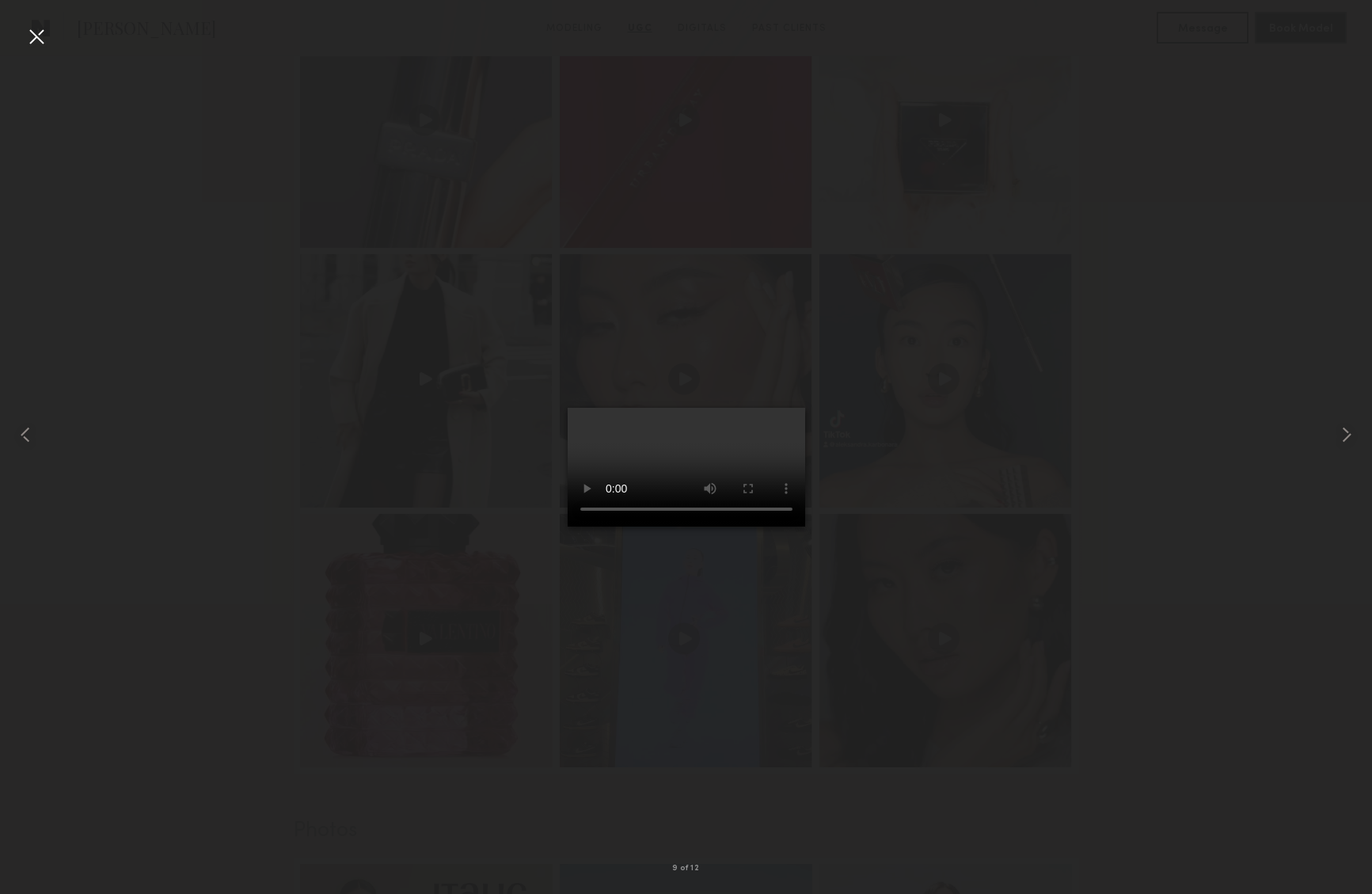
click at [805, 526] on video at bounding box center [686, 467] width 237 height 119
click at [30, 36] on div at bounding box center [36, 36] width 25 height 25
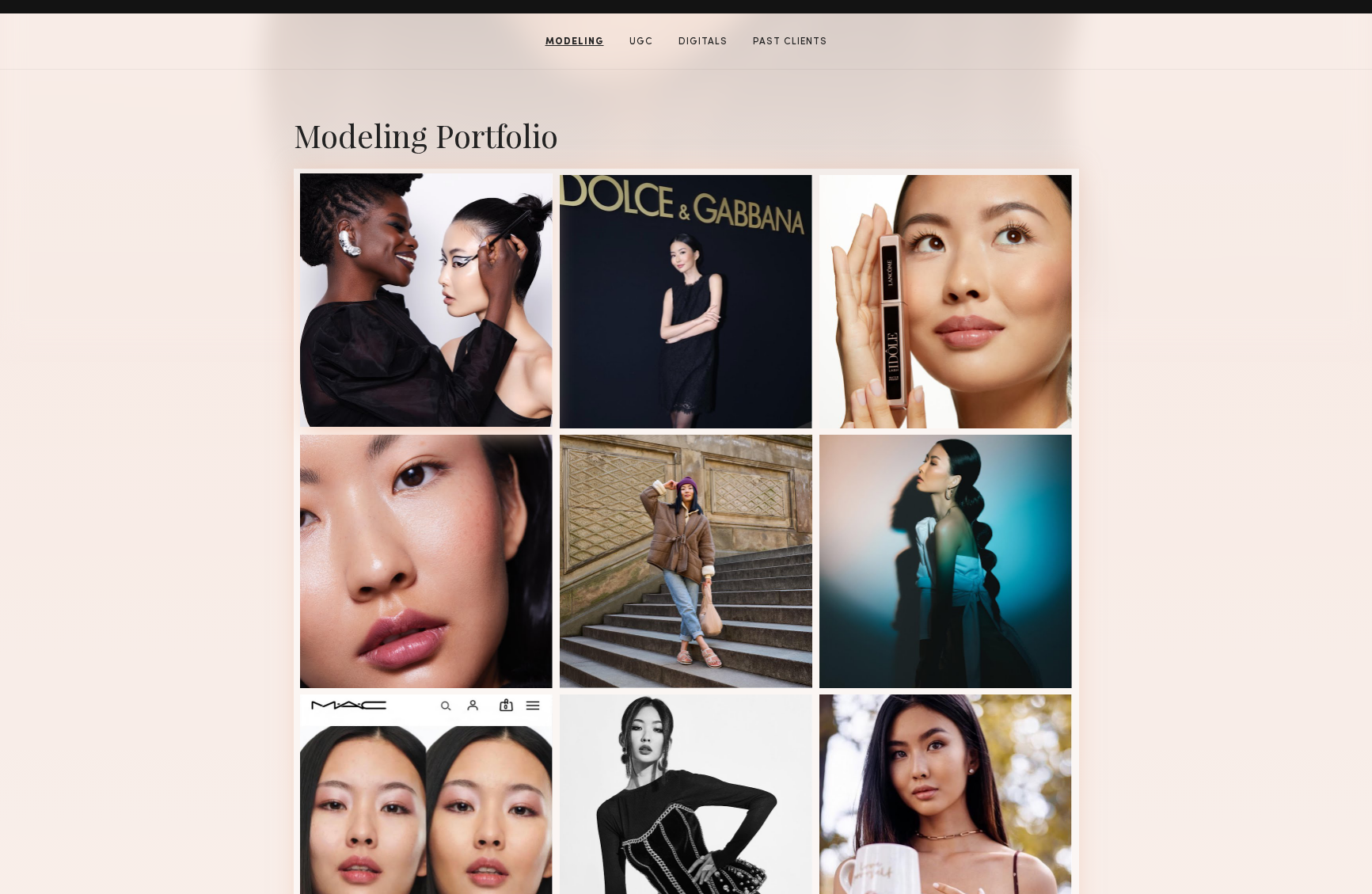
scroll to position [0, 0]
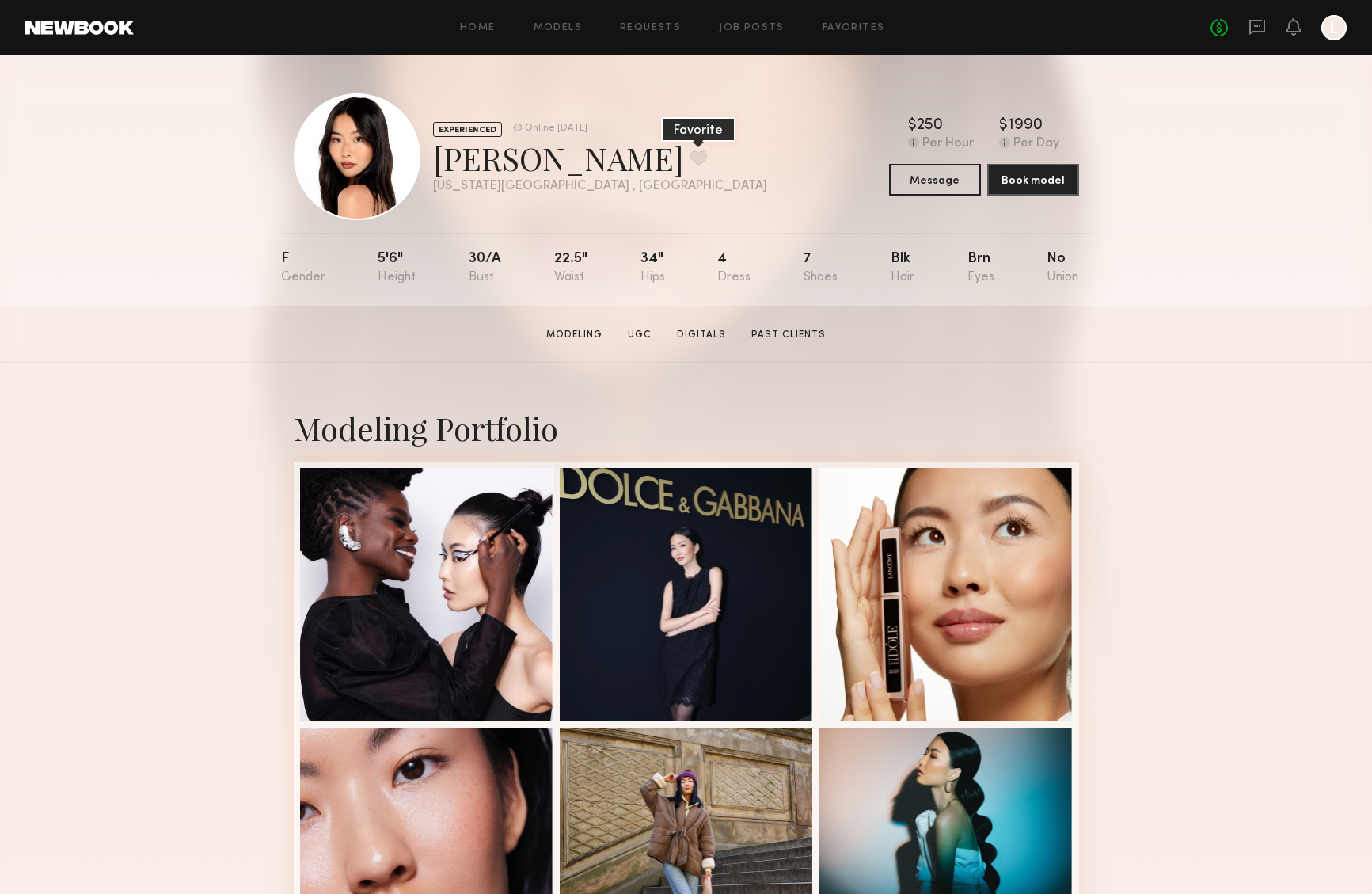
click at [691, 156] on button at bounding box center [699, 158] width 16 height 15
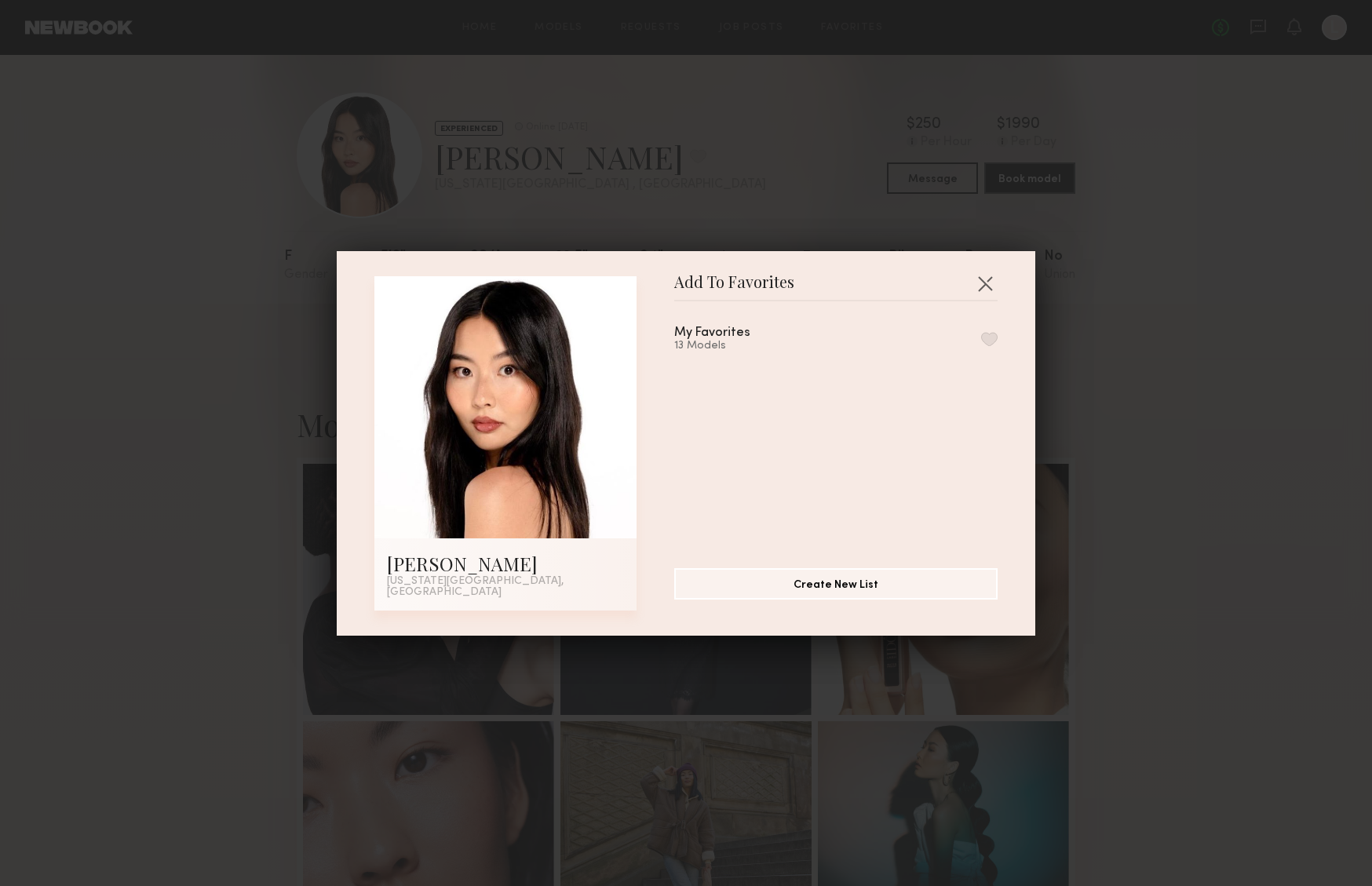
click at [980, 287] on button "button" at bounding box center [985, 284] width 25 height 25
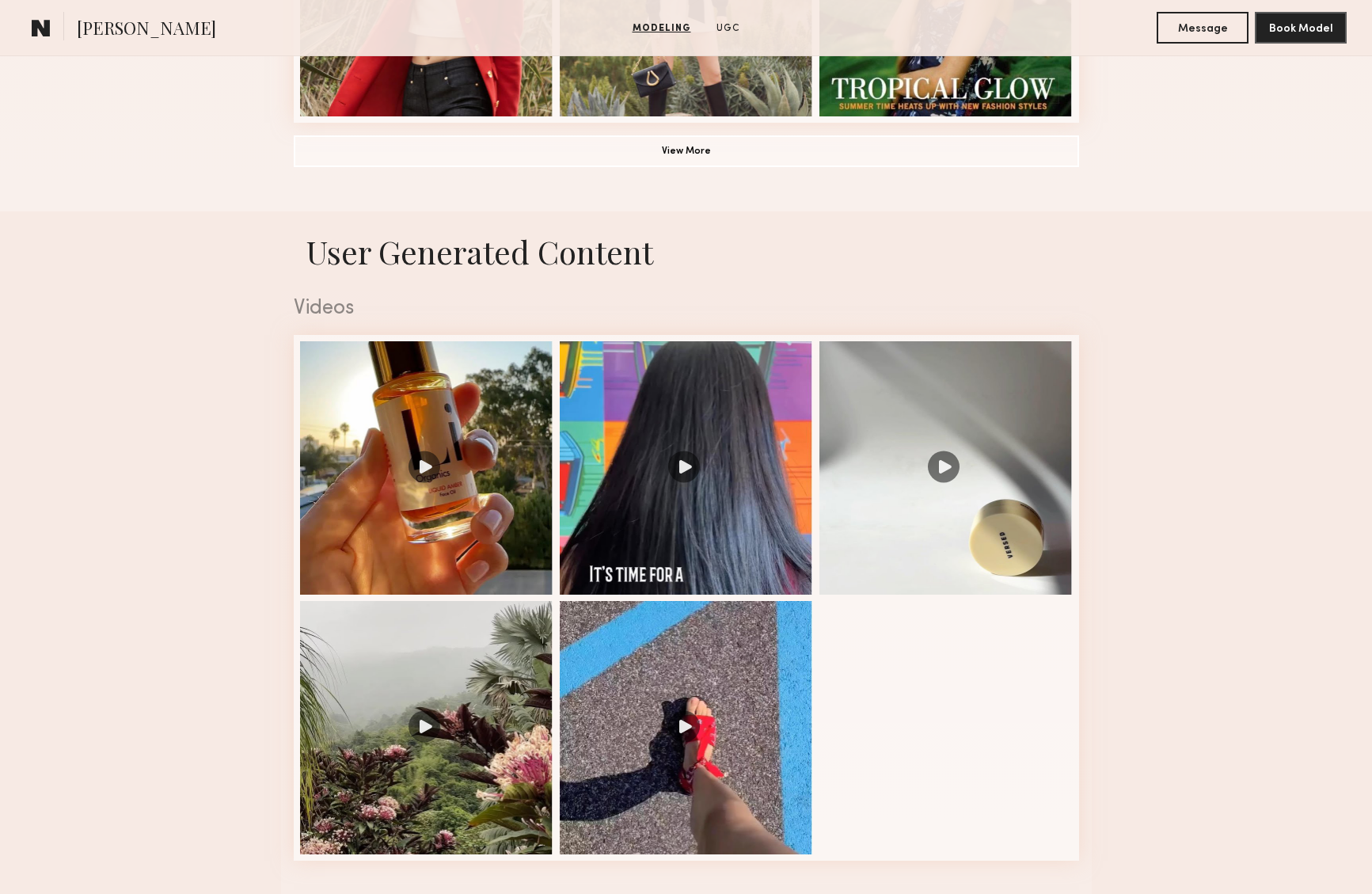
scroll to position [1465, 0]
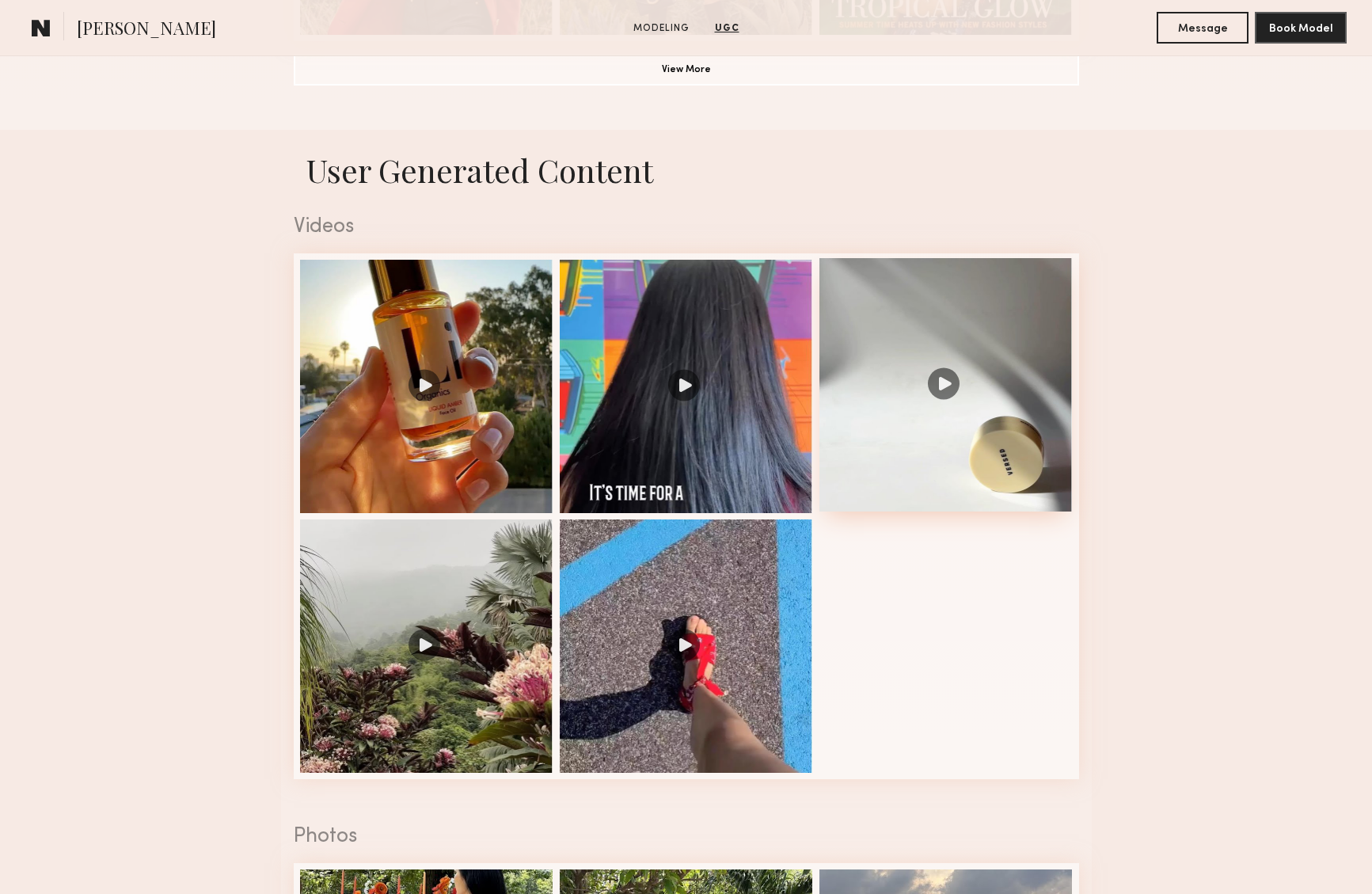
click at [935, 380] on div at bounding box center [946, 384] width 254 height 253
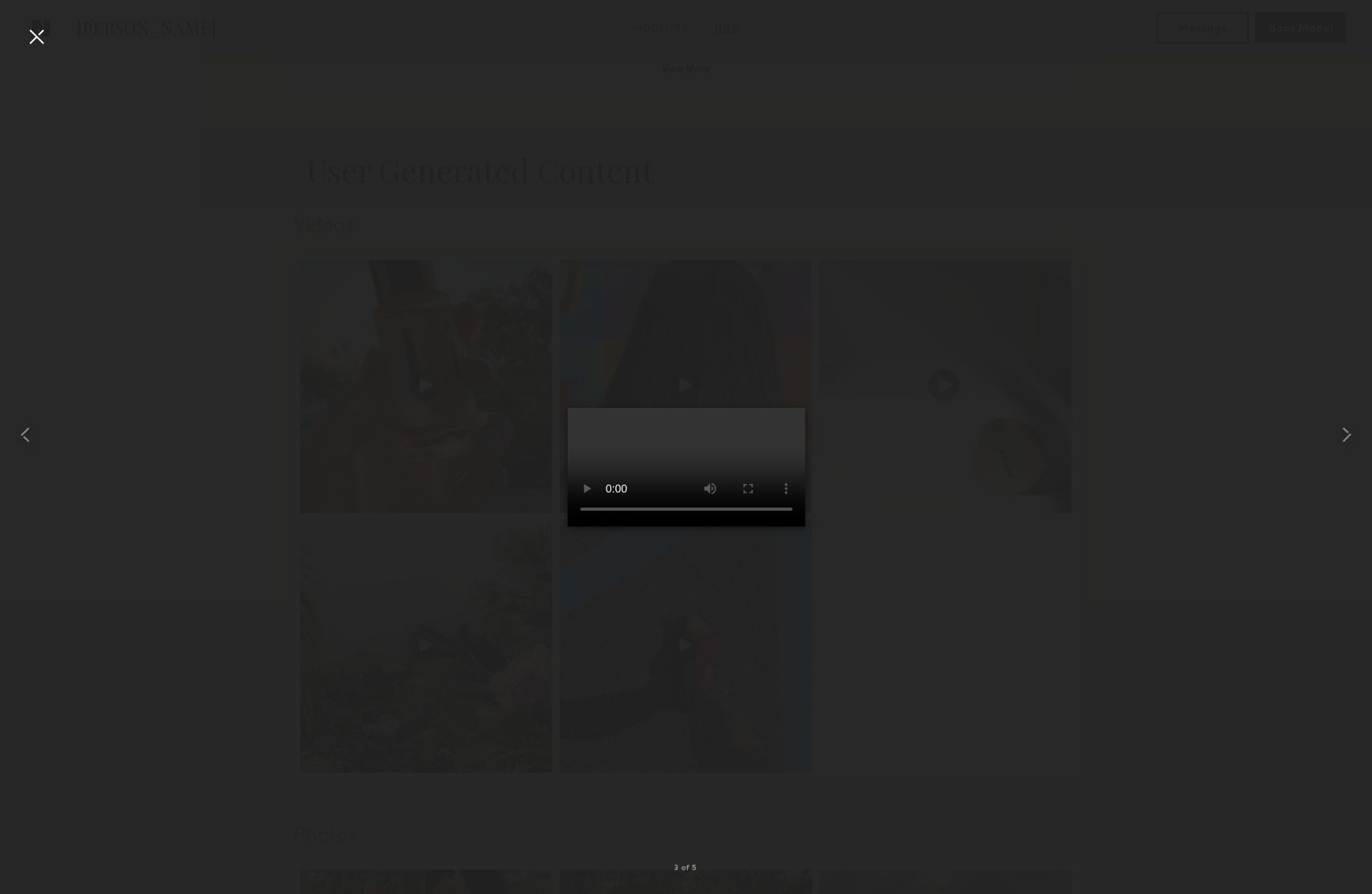
click at [43, 36] on div at bounding box center [36, 36] width 25 height 25
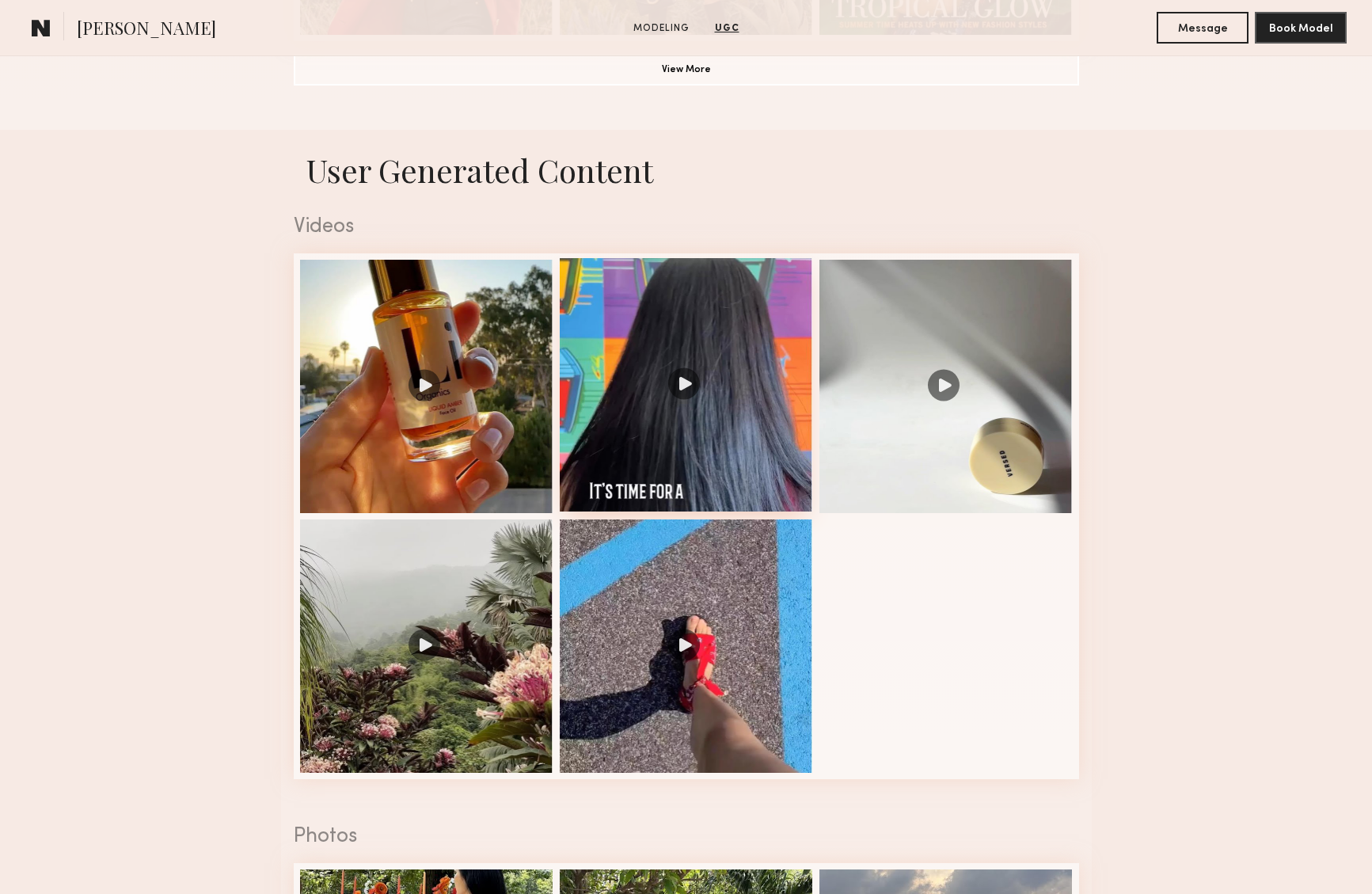
click at [688, 377] on div at bounding box center [686, 384] width 254 height 253
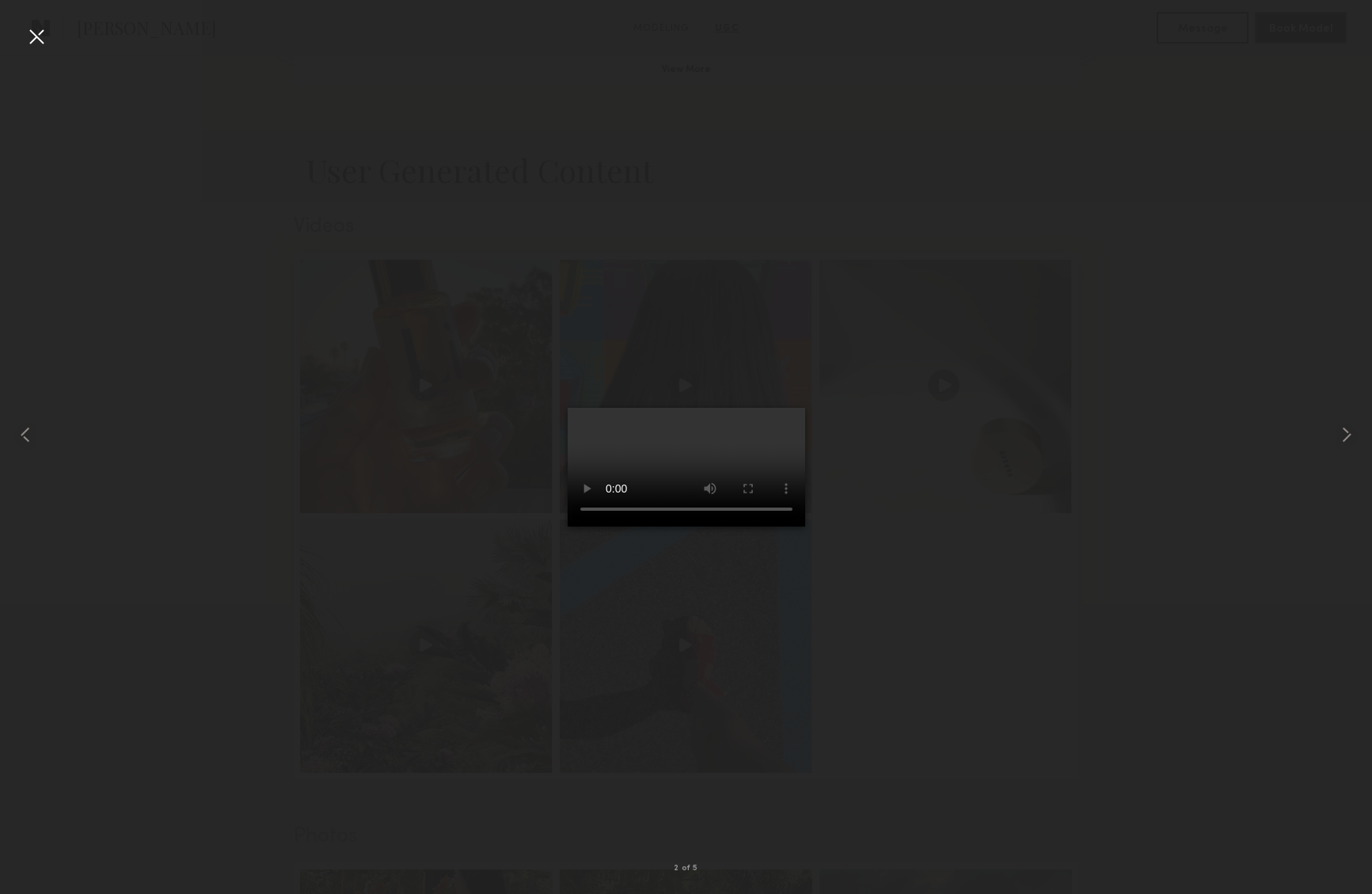
click at [805, 526] on video at bounding box center [686, 467] width 237 height 119
click at [38, 38] on div at bounding box center [36, 36] width 25 height 25
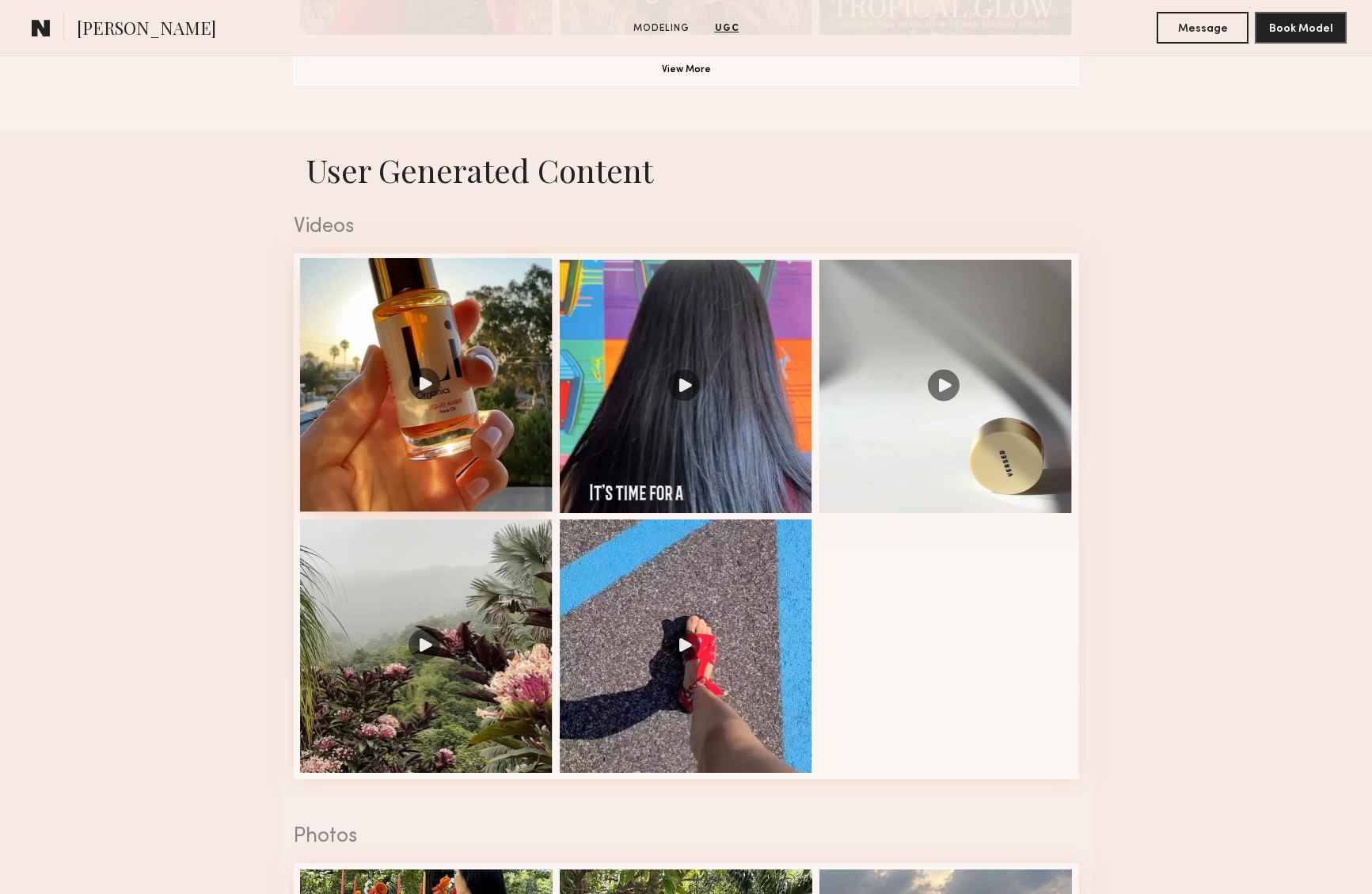
click at [426, 388] on div at bounding box center [426, 384] width 254 height 253
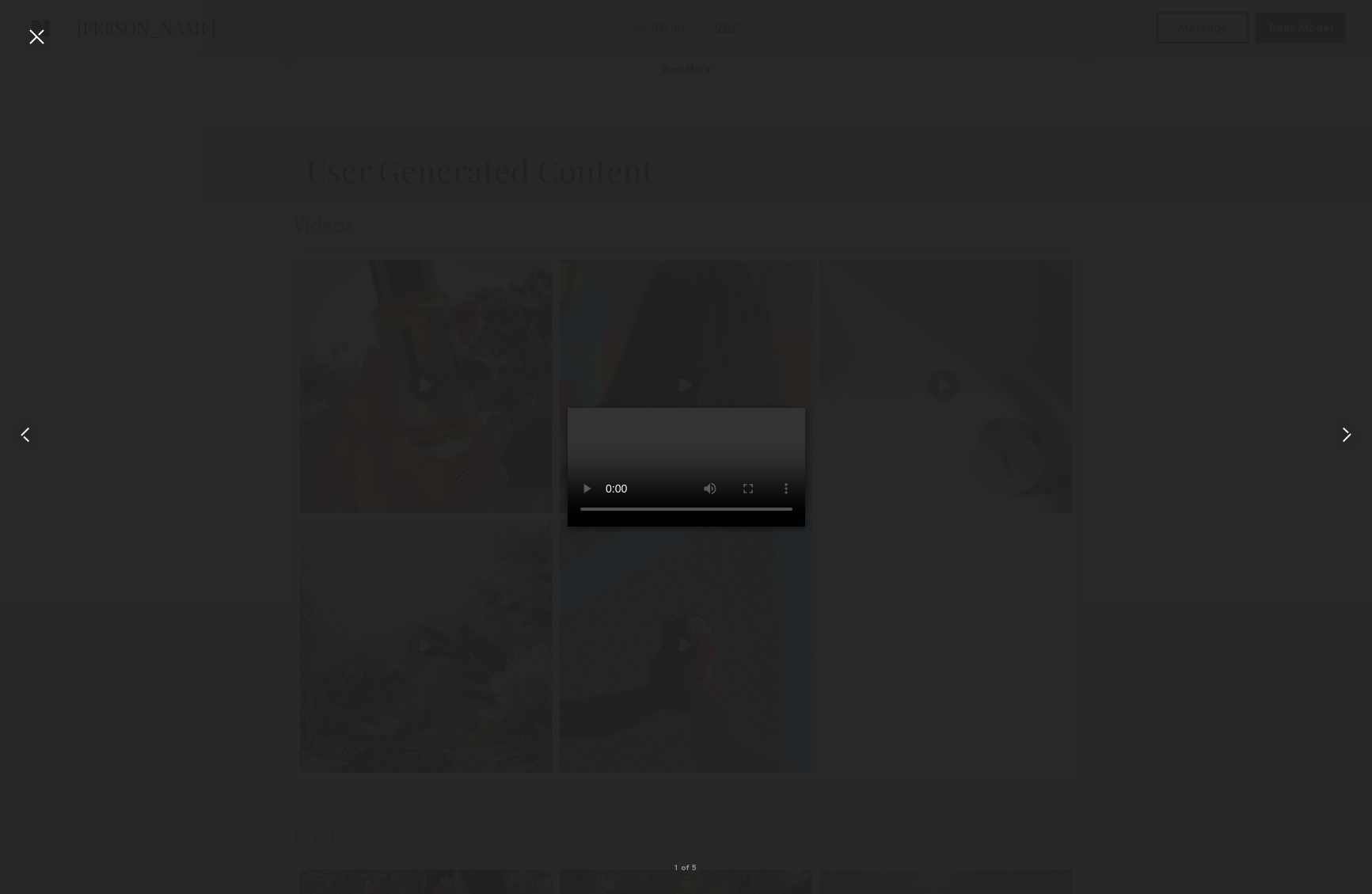
click at [805, 526] on video at bounding box center [686, 467] width 237 height 119
click at [41, 34] on div at bounding box center [36, 36] width 25 height 25
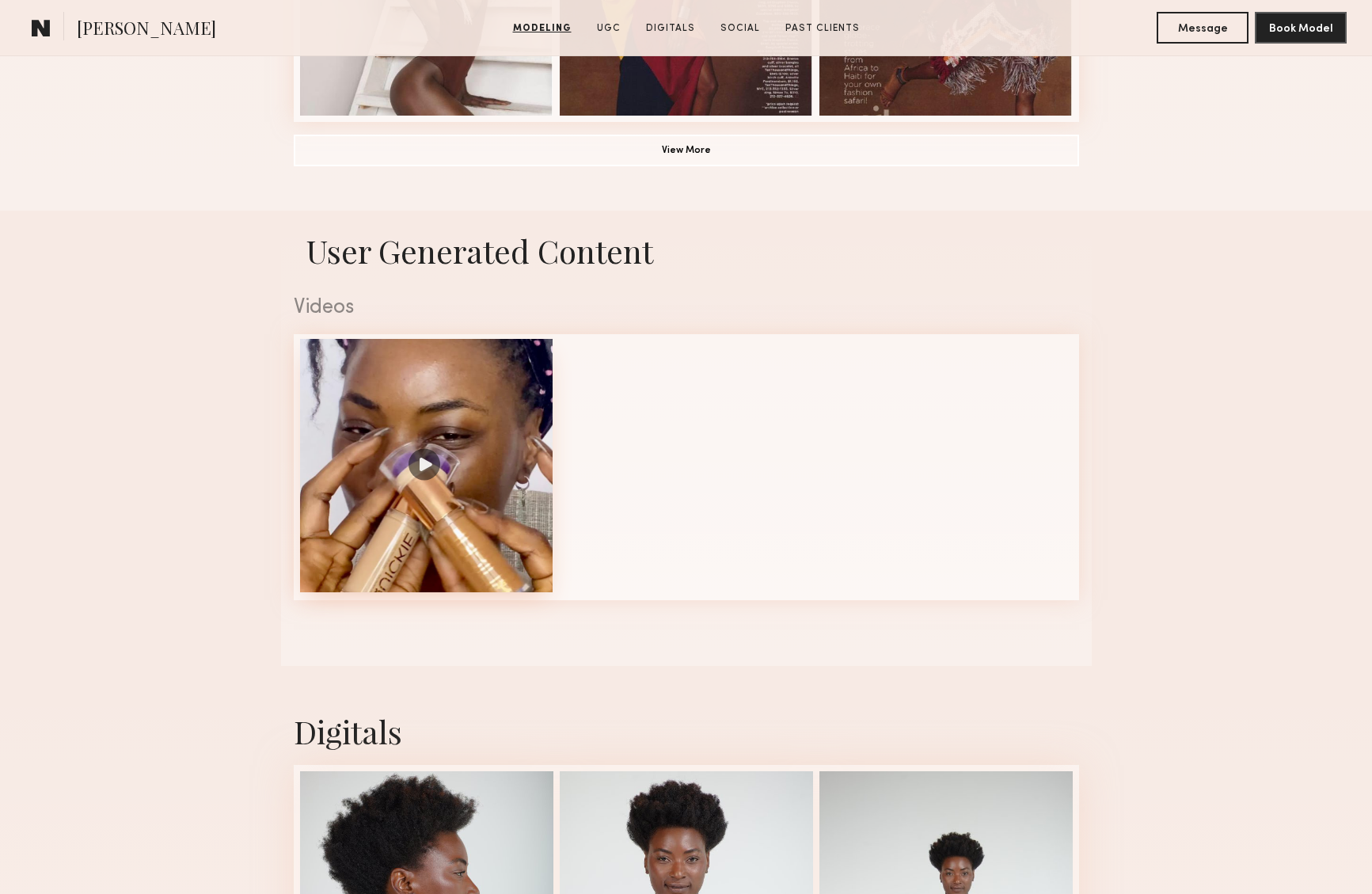
scroll to position [1408, 0]
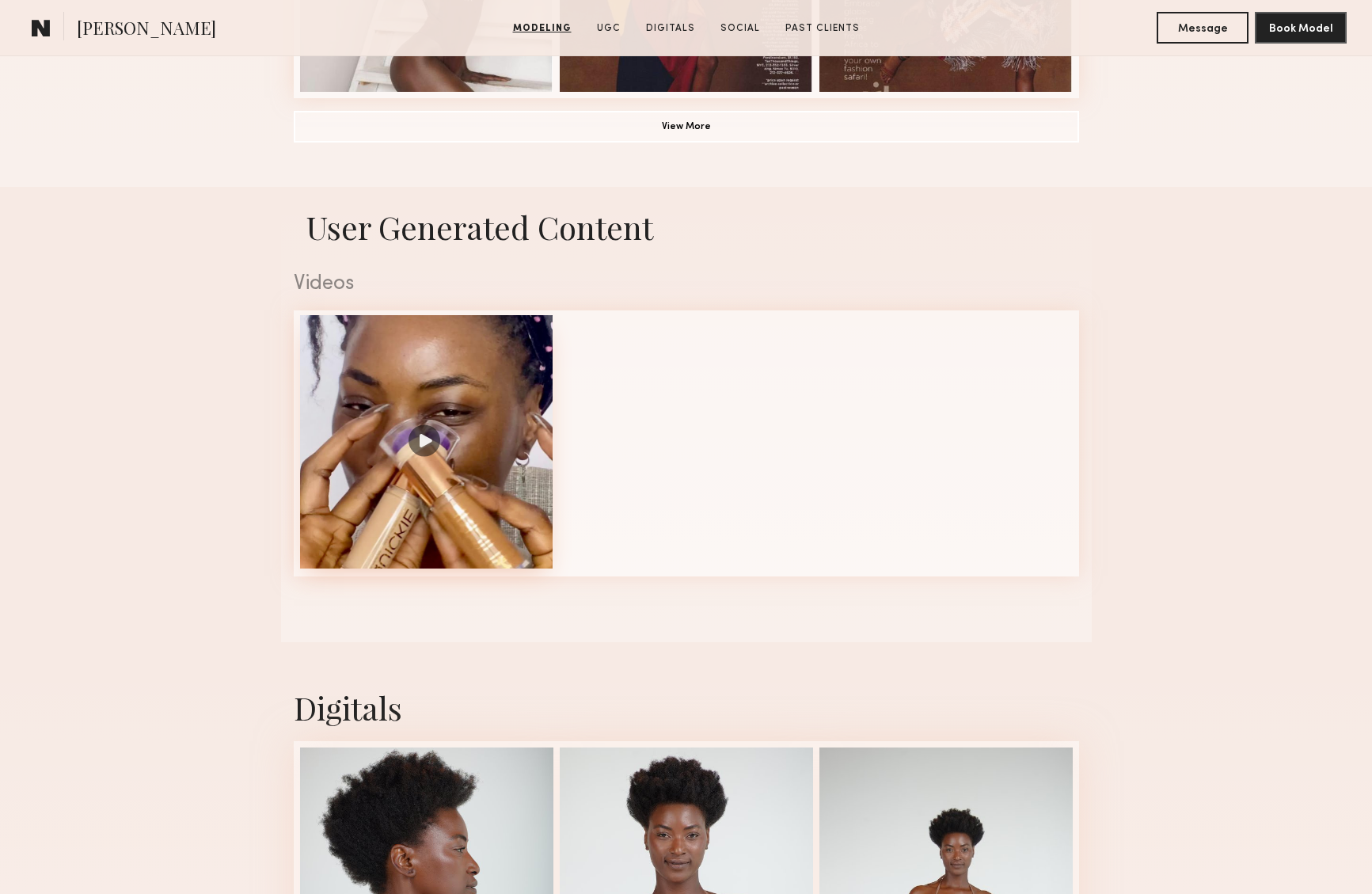
click at [423, 438] on div at bounding box center [426, 442] width 254 height 253
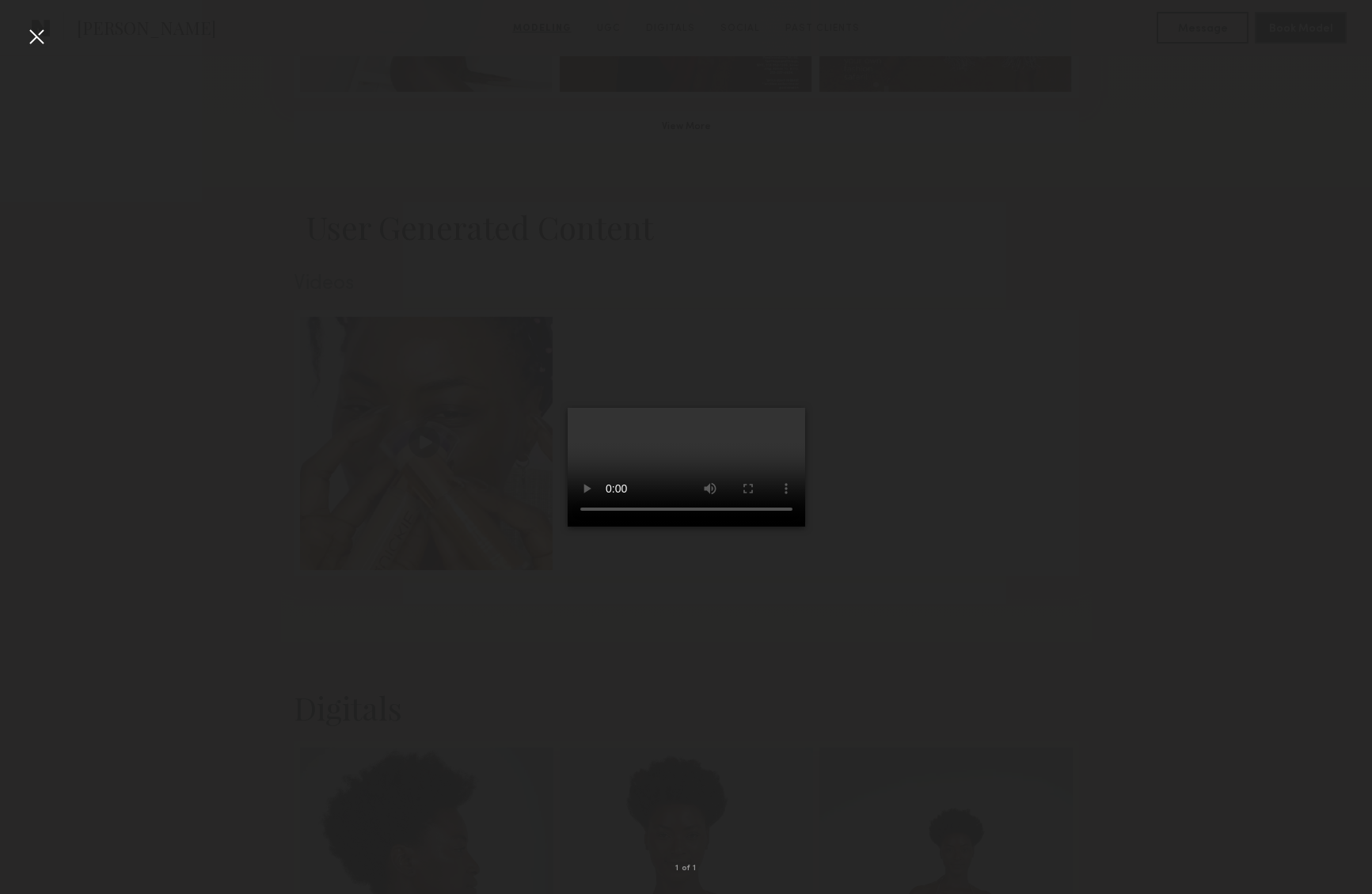
click at [805, 526] on video at bounding box center [686, 467] width 237 height 119
click at [37, 34] on div at bounding box center [36, 36] width 25 height 25
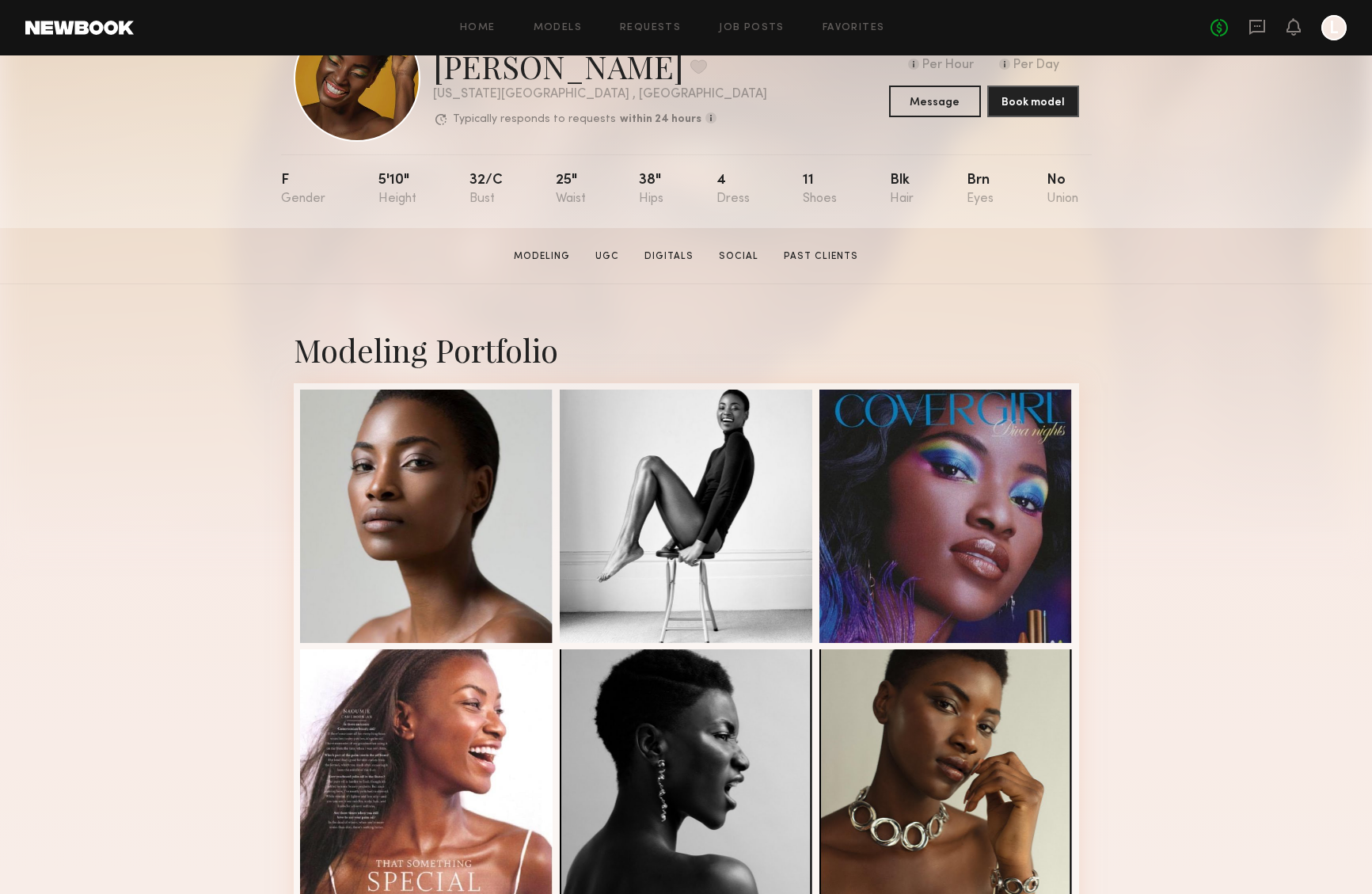
scroll to position [0, 0]
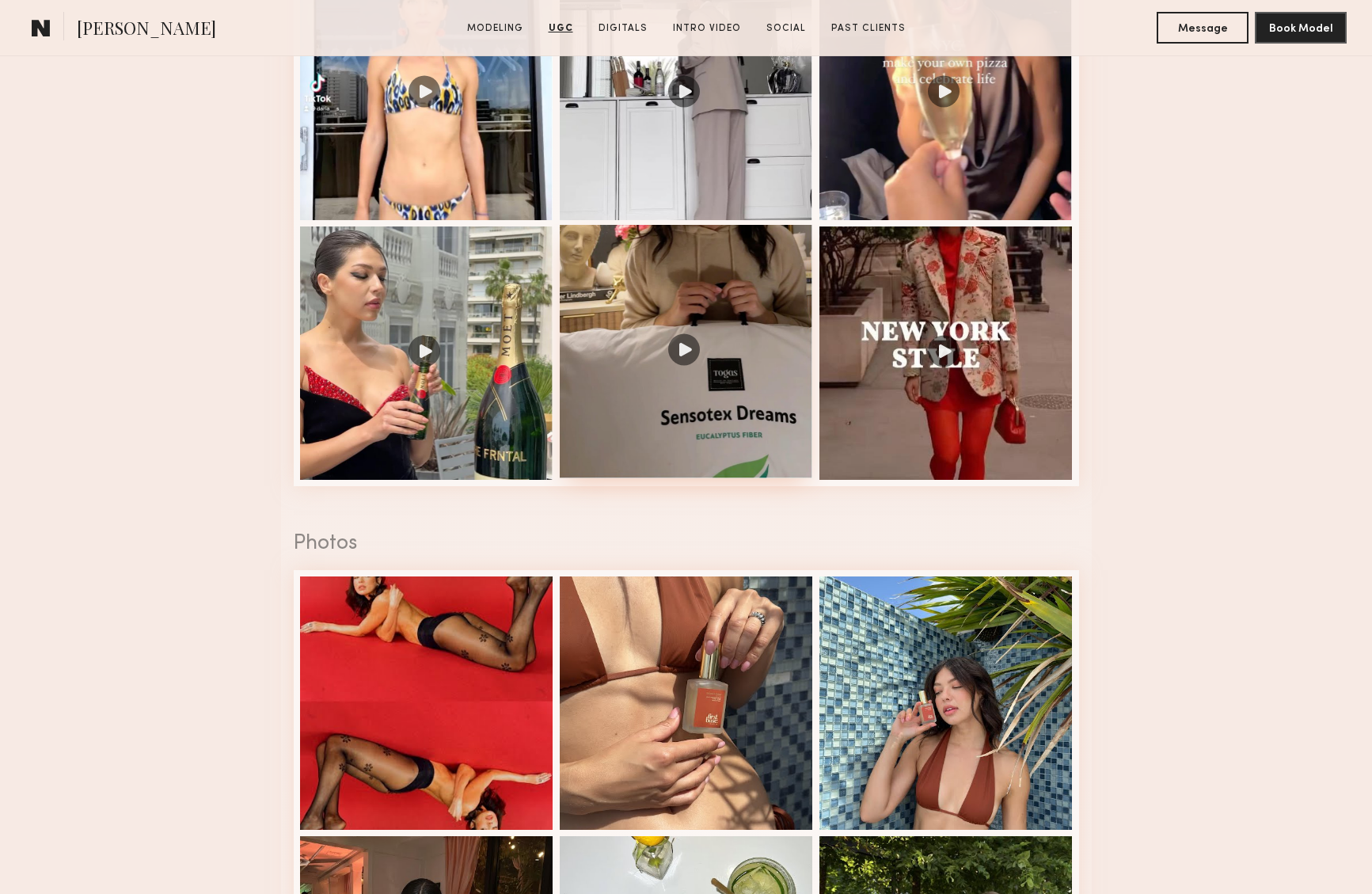
scroll to position [2280, 0]
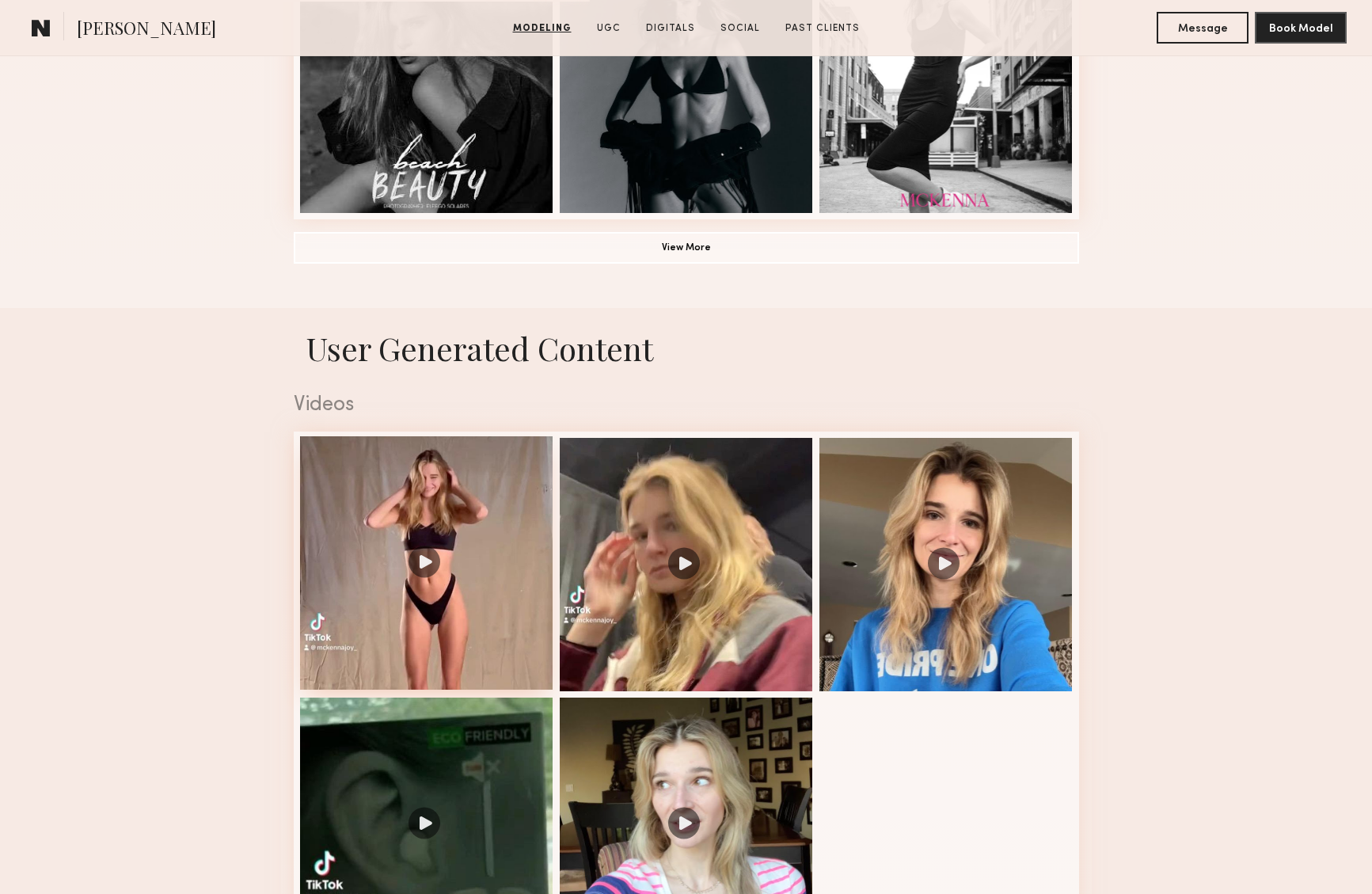
scroll to position [1441, 0]
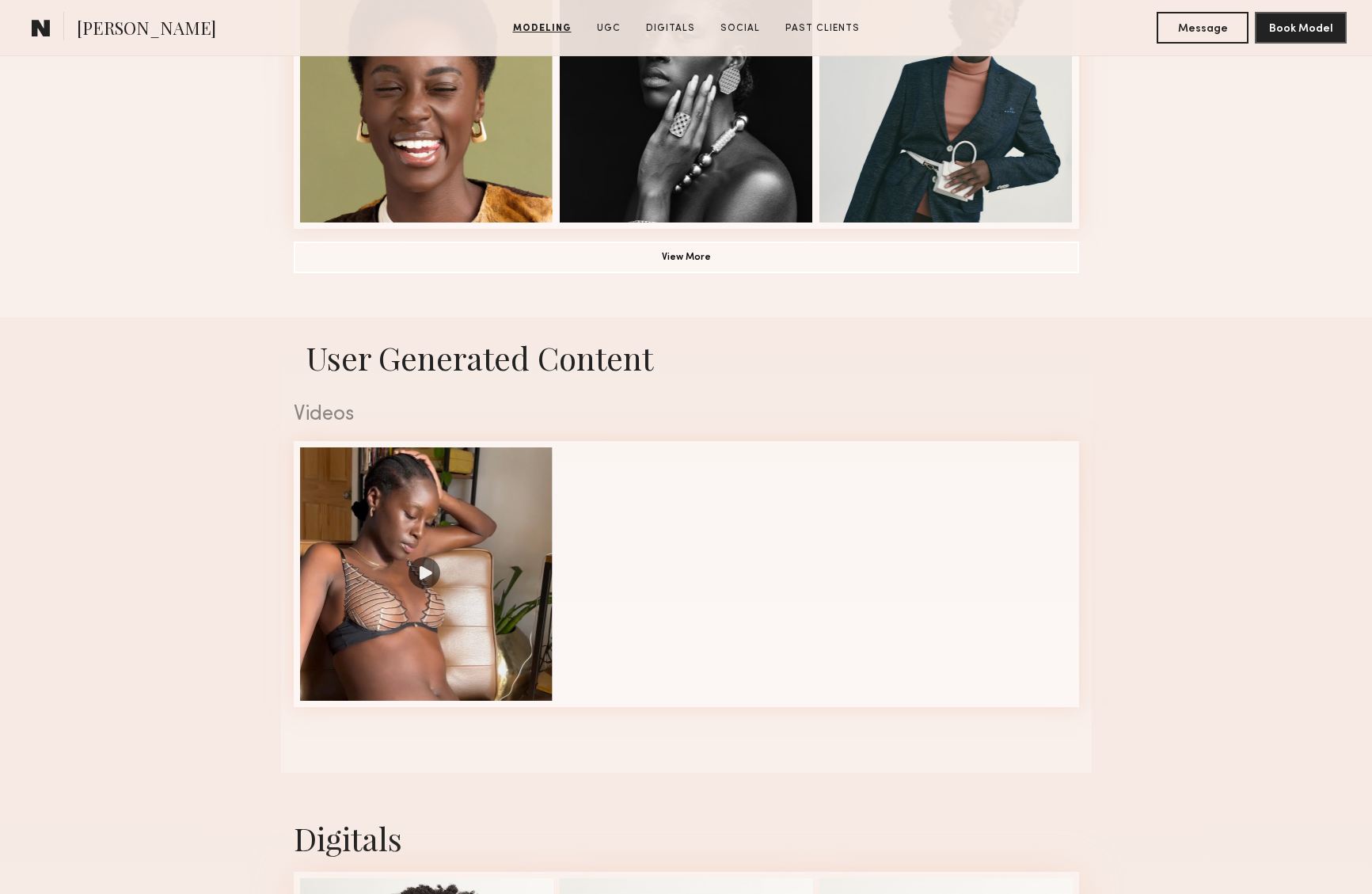
scroll to position [1307, 0]
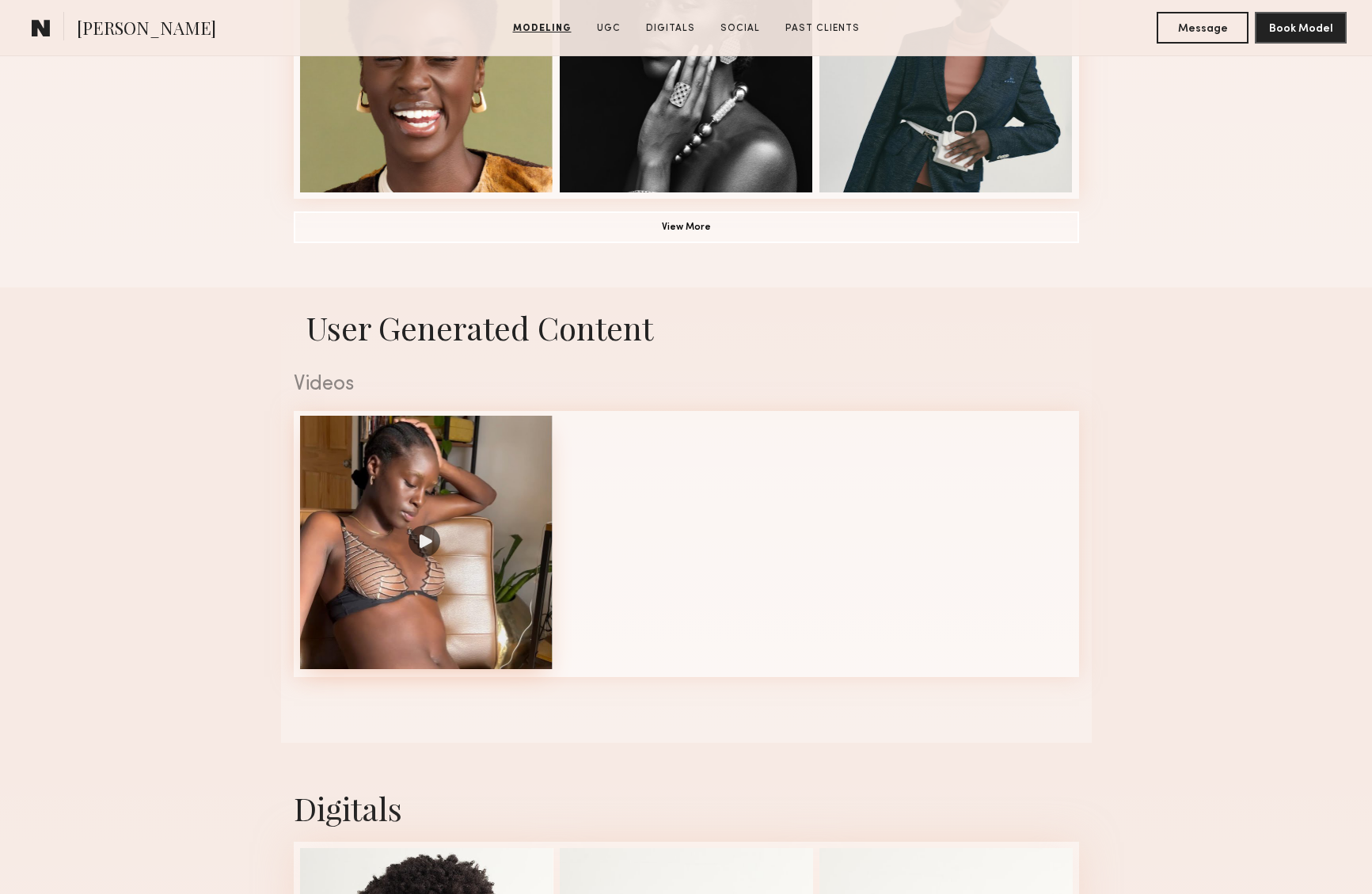
click at [432, 538] on div at bounding box center [426, 541] width 254 height 253
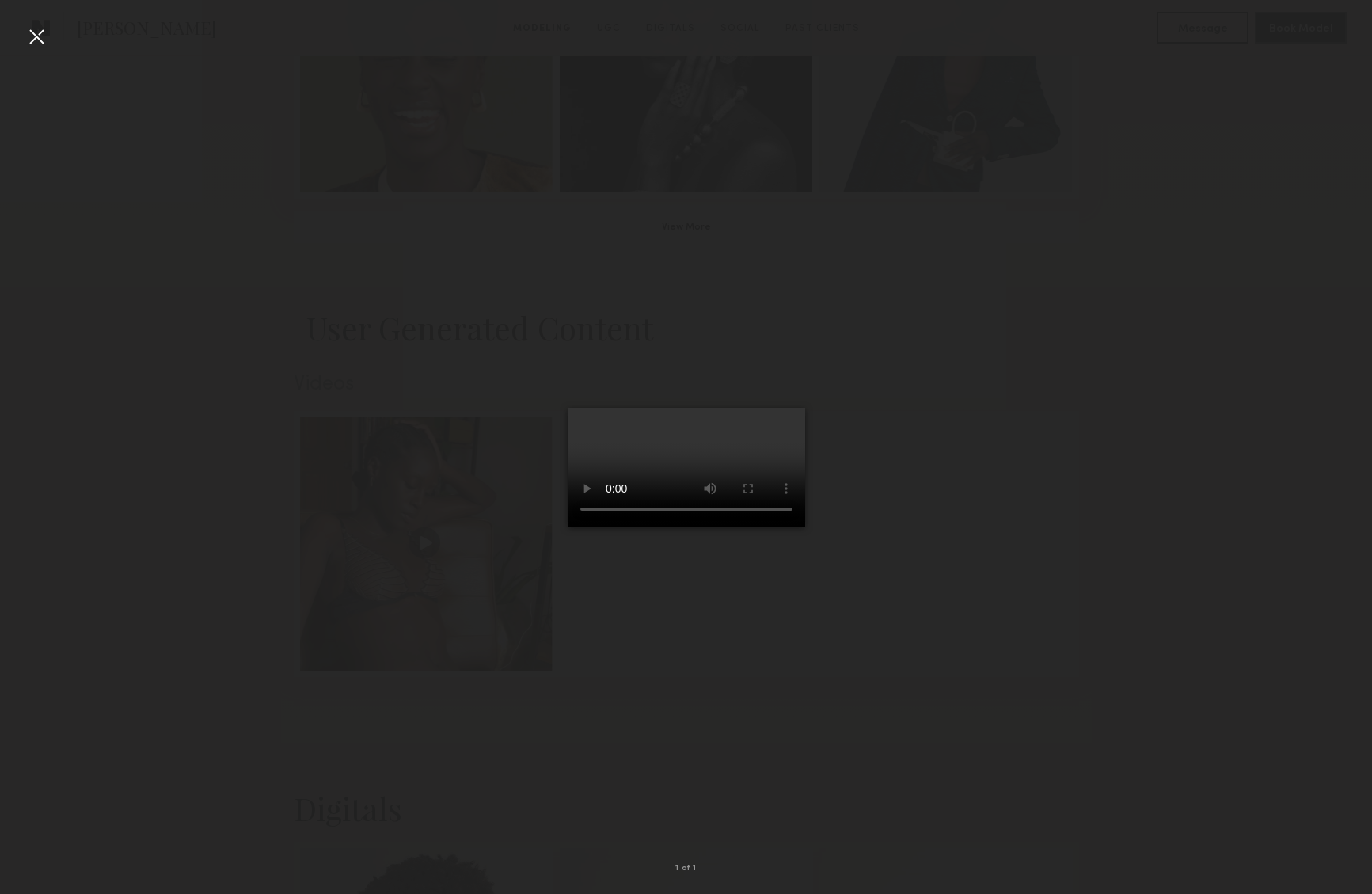
scroll to position [1305, 0]
click at [40, 35] on div at bounding box center [36, 36] width 25 height 25
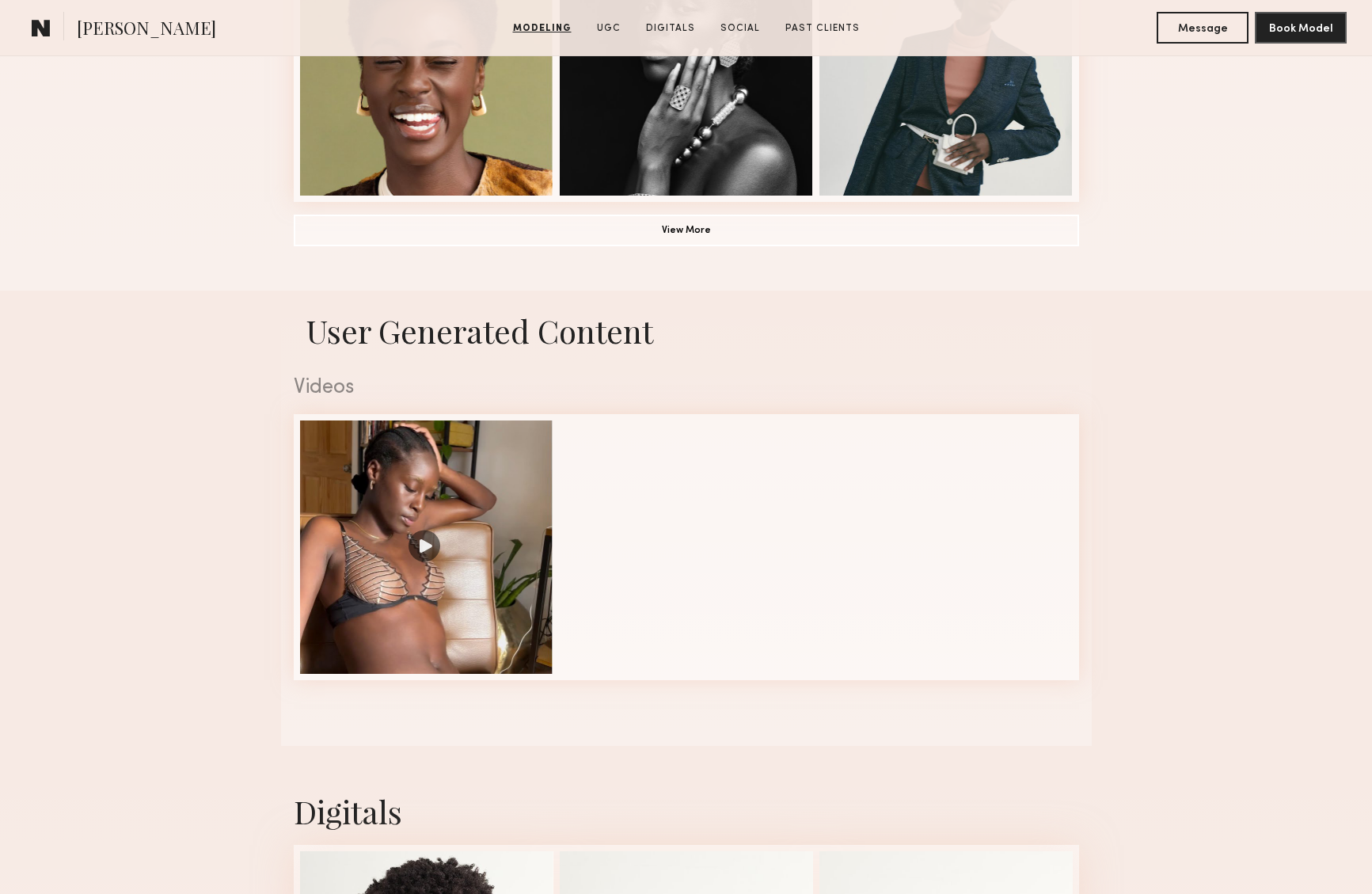
scroll to position [1428, 0]
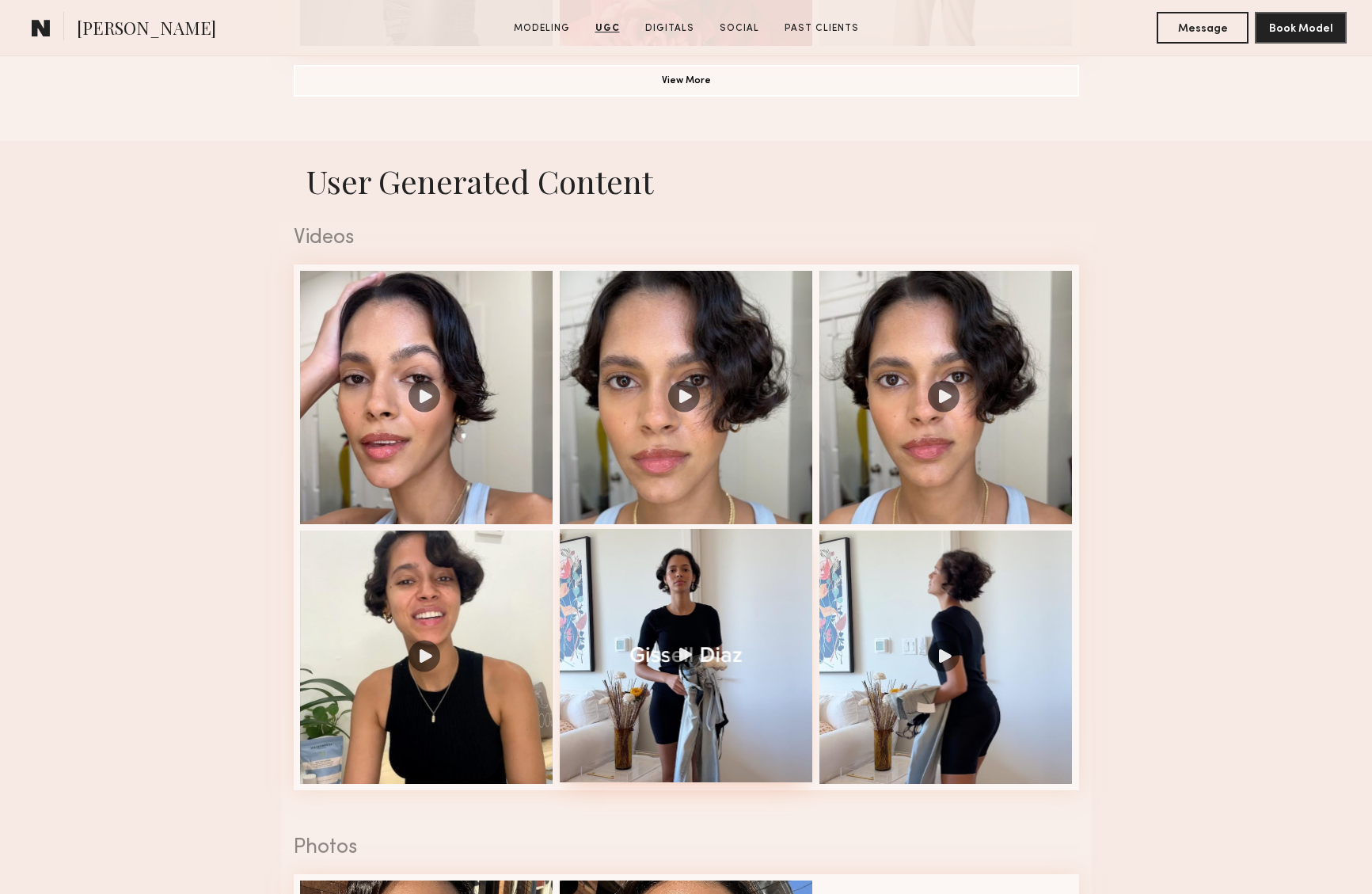
scroll to position [1472, 0]
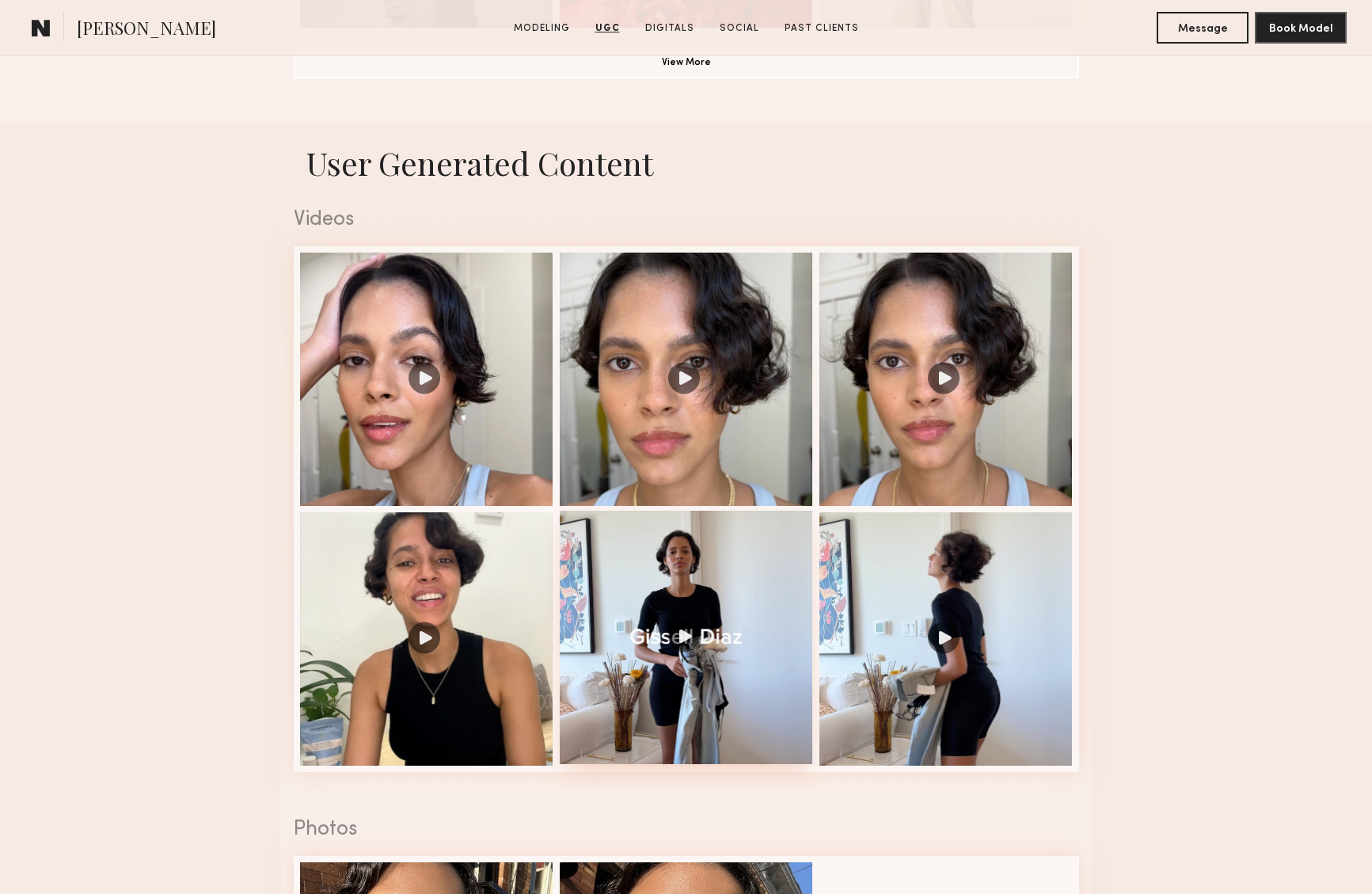
click at [683, 636] on div at bounding box center [686, 637] width 254 height 253
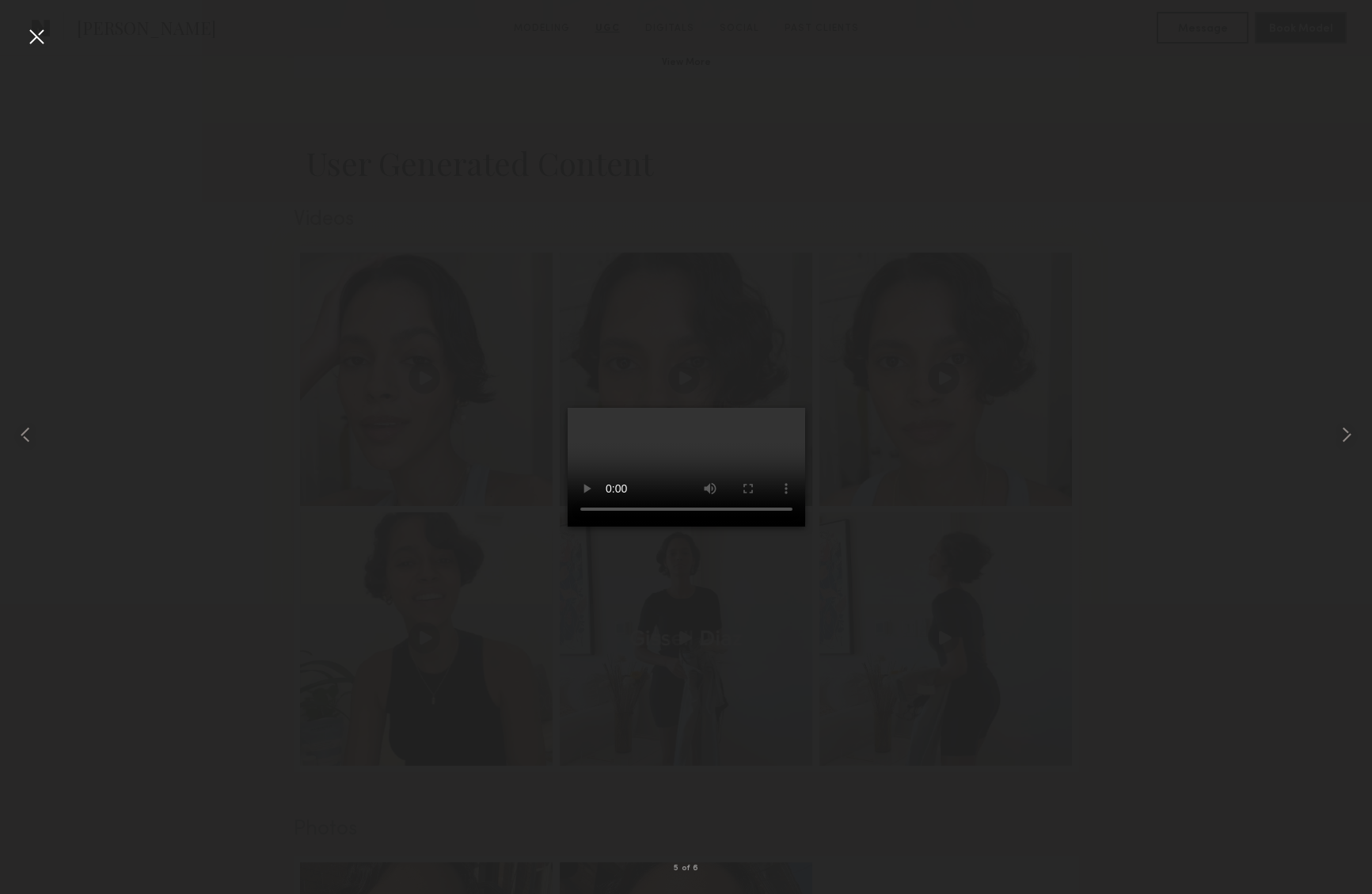
click at [805, 526] on video at bounding box center [686, 467] width 237 height 119
click at [37, 40] on div at bounding box center [36, 36] width 25 height 25
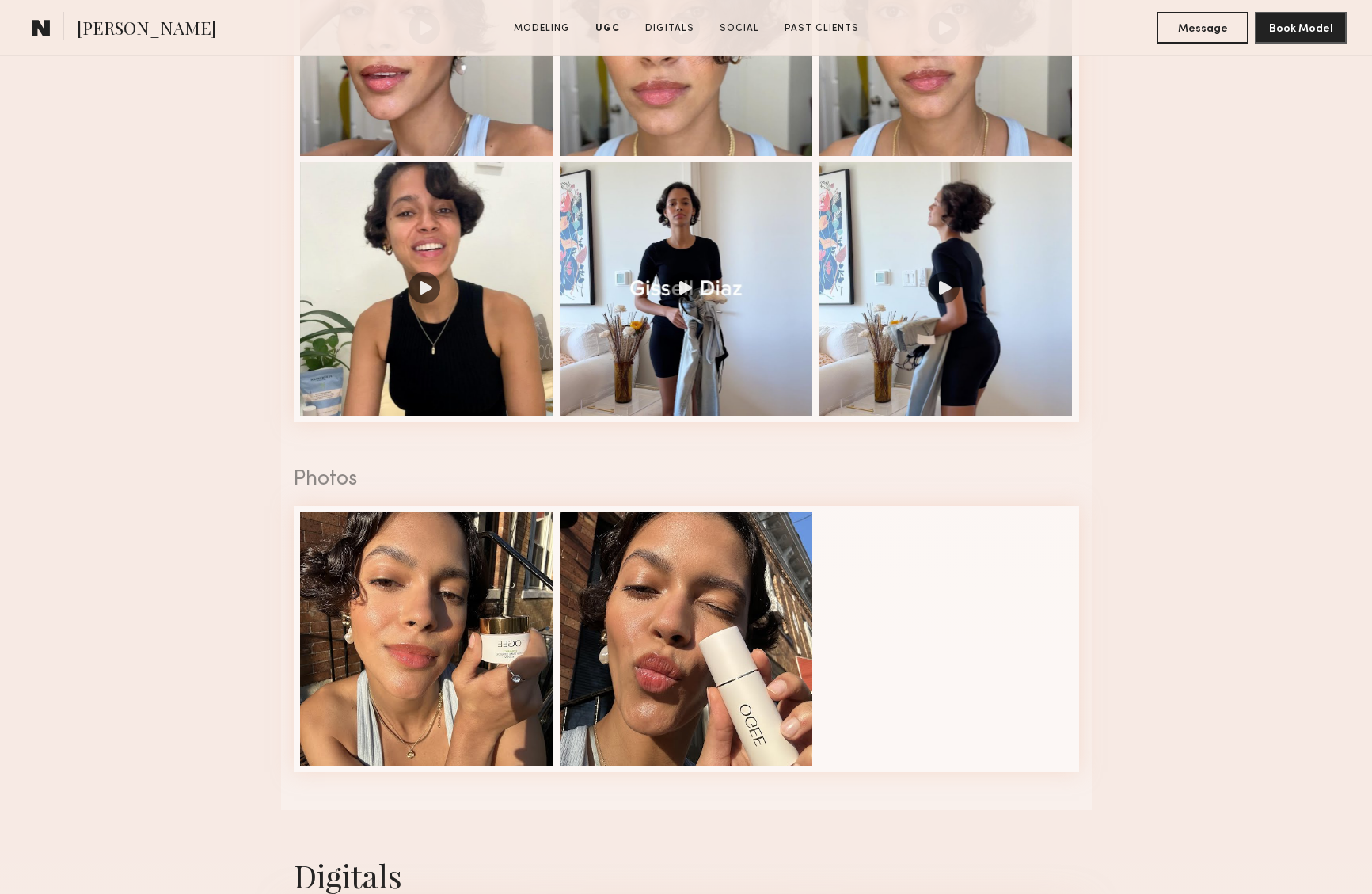
scroll to position [1850, 0]
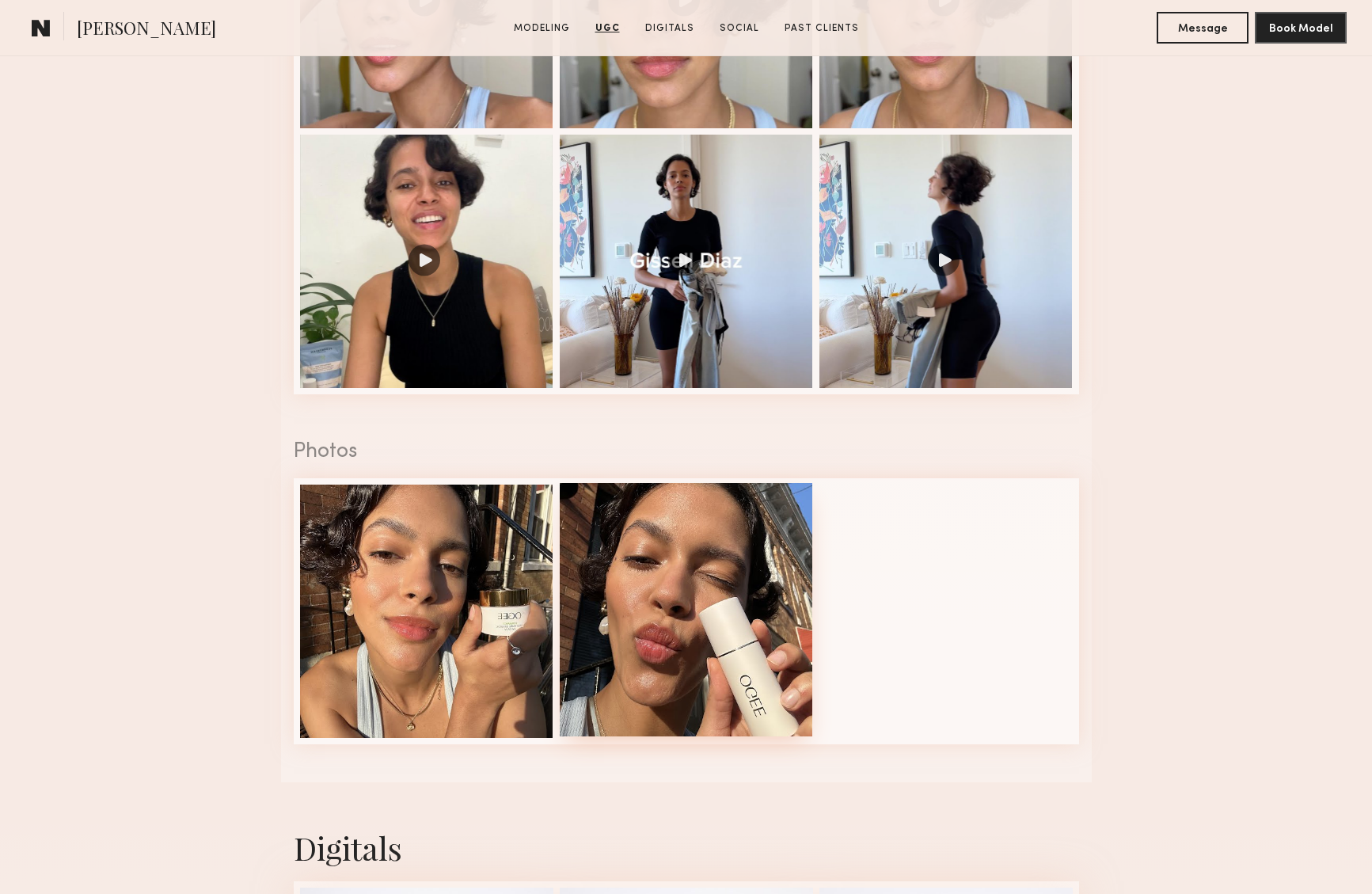
click at [674, 622] on div at bounding box center [686, 609] width 254 height 253
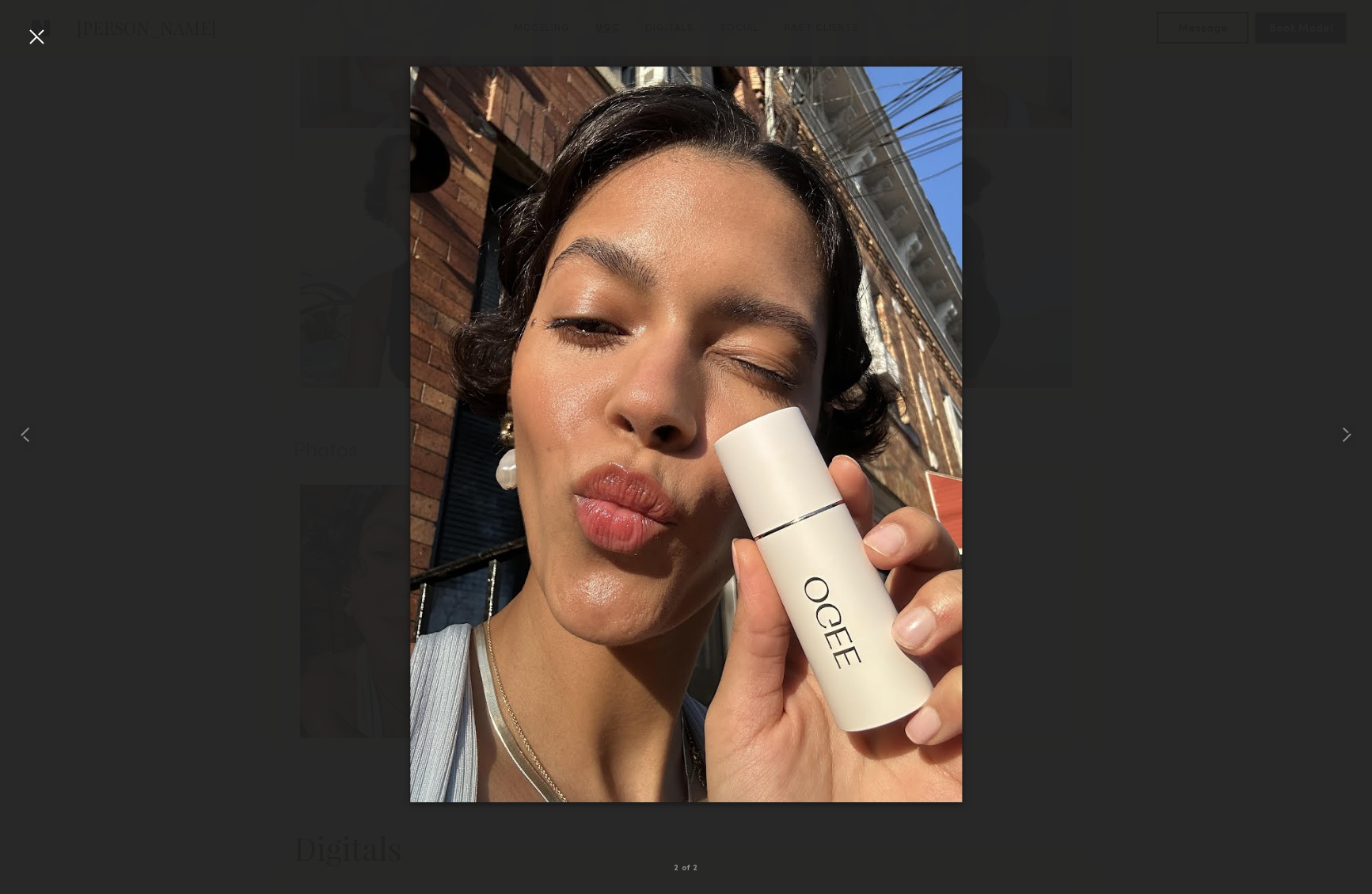
click at [40, 35] on div at bounding box center [36, 36] width 25 height 25
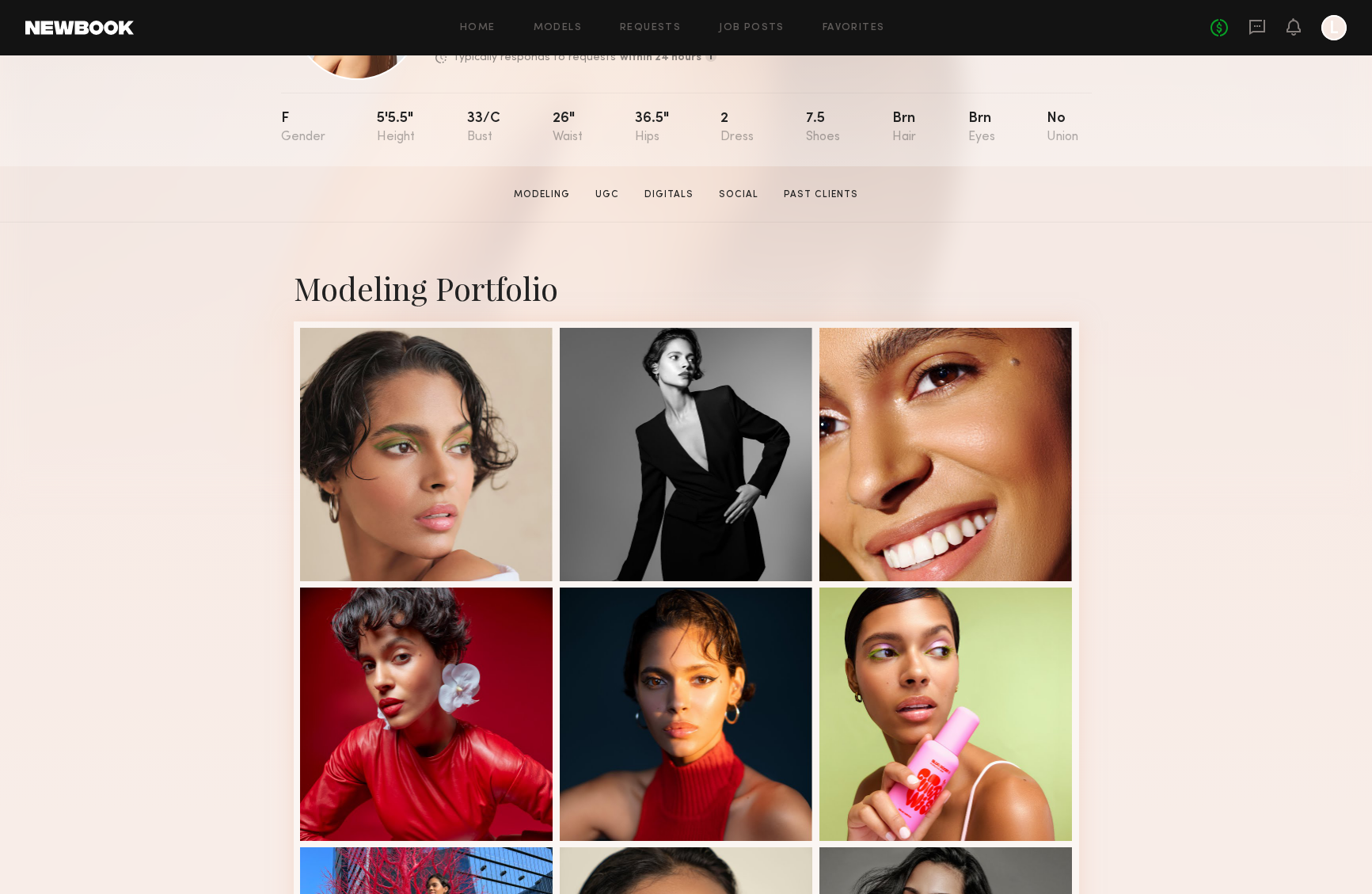
scroll to position [0, 0]
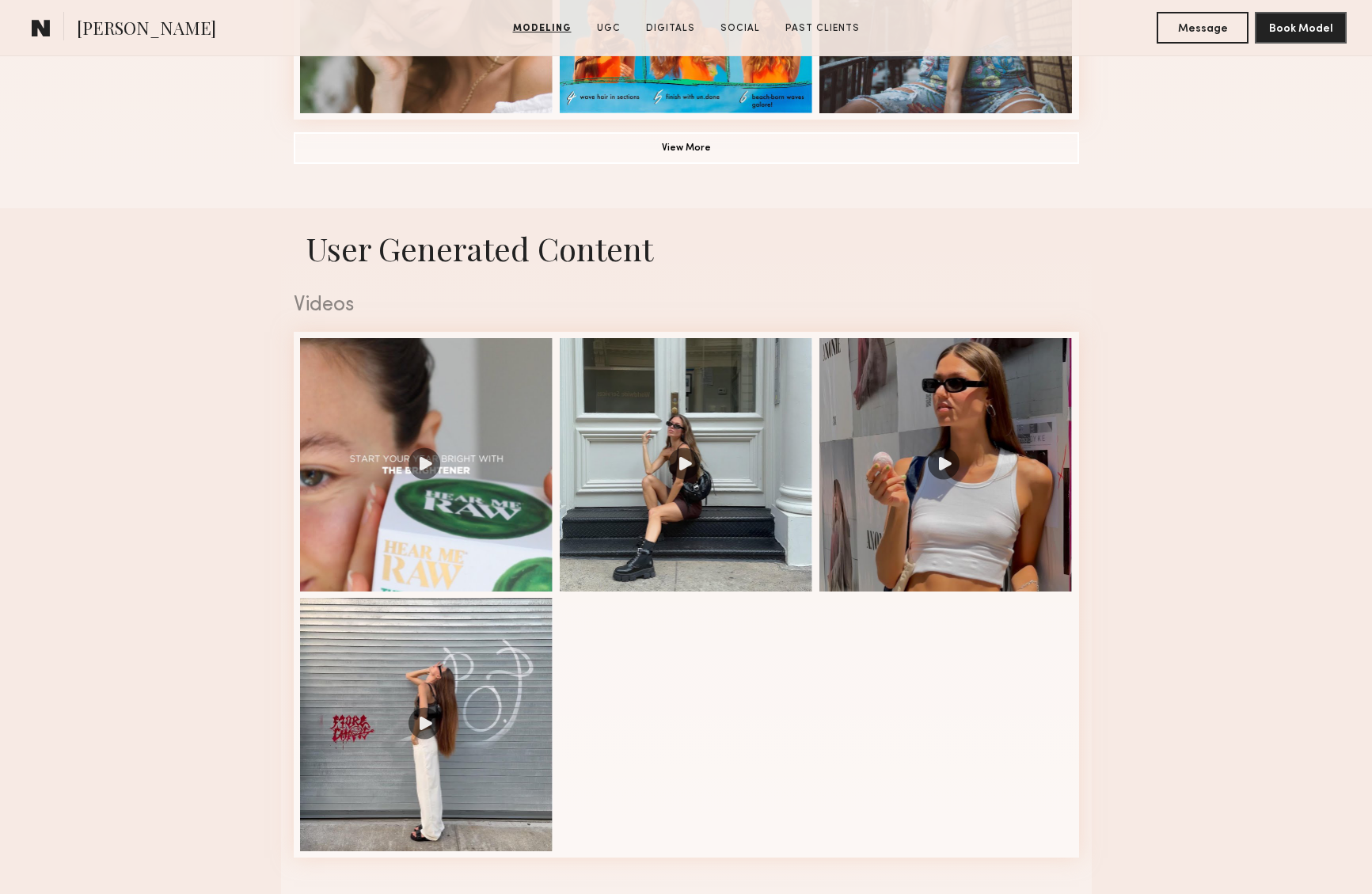
scroll to position [1413, 0]
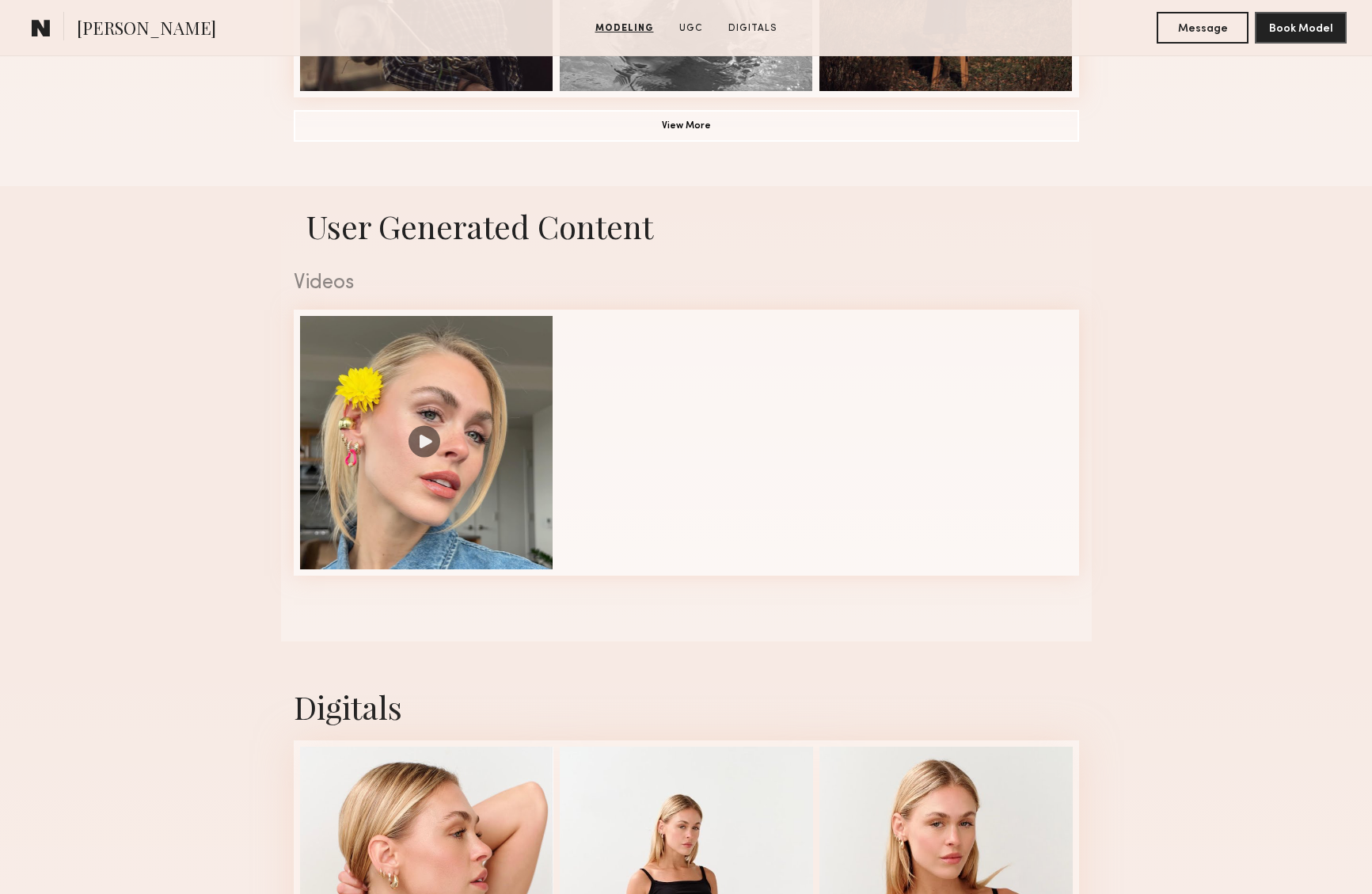
scroll to position [1412, 0]
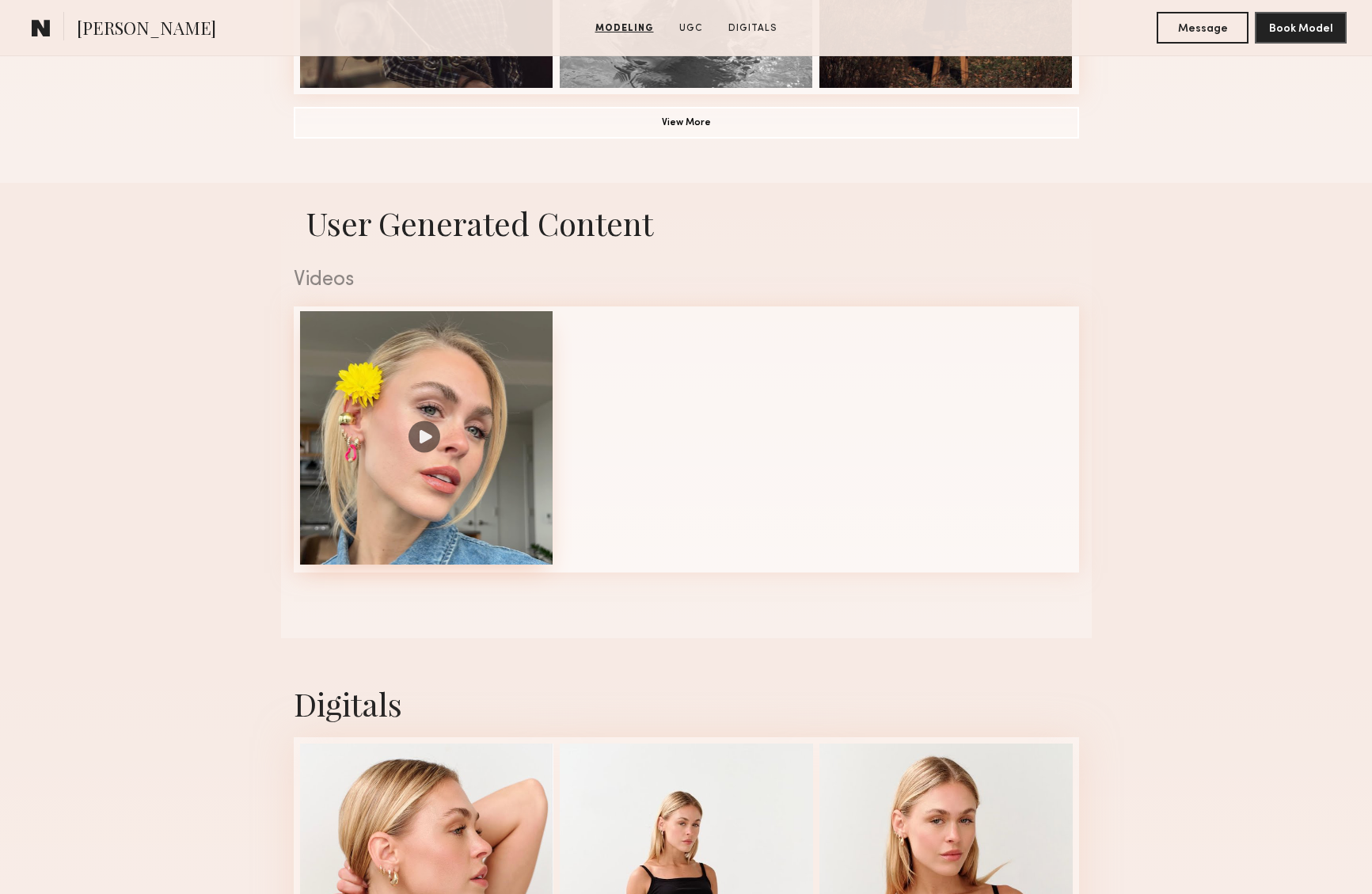
click at [426, 439] on div at bounding box center [426, 437] width 254 height 253
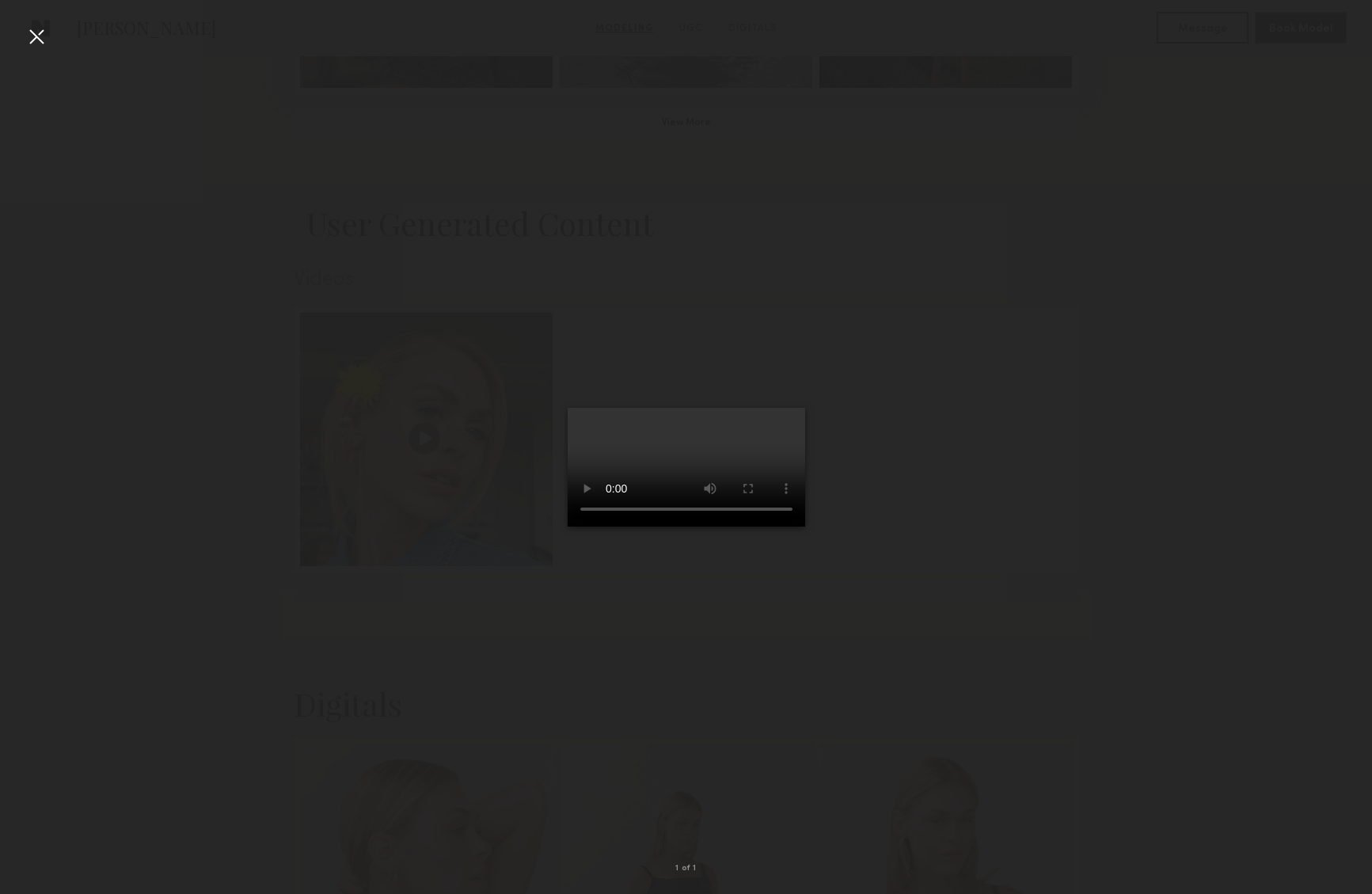
click at [805, 526] on video at bounding box center [686, 467] width 237 height 119
click at [1010, 256] on div at bounding box center [686, 434] width 1372 height 818
click at [36, 40] on div at bounding box center [36, 36] width 25 height 25
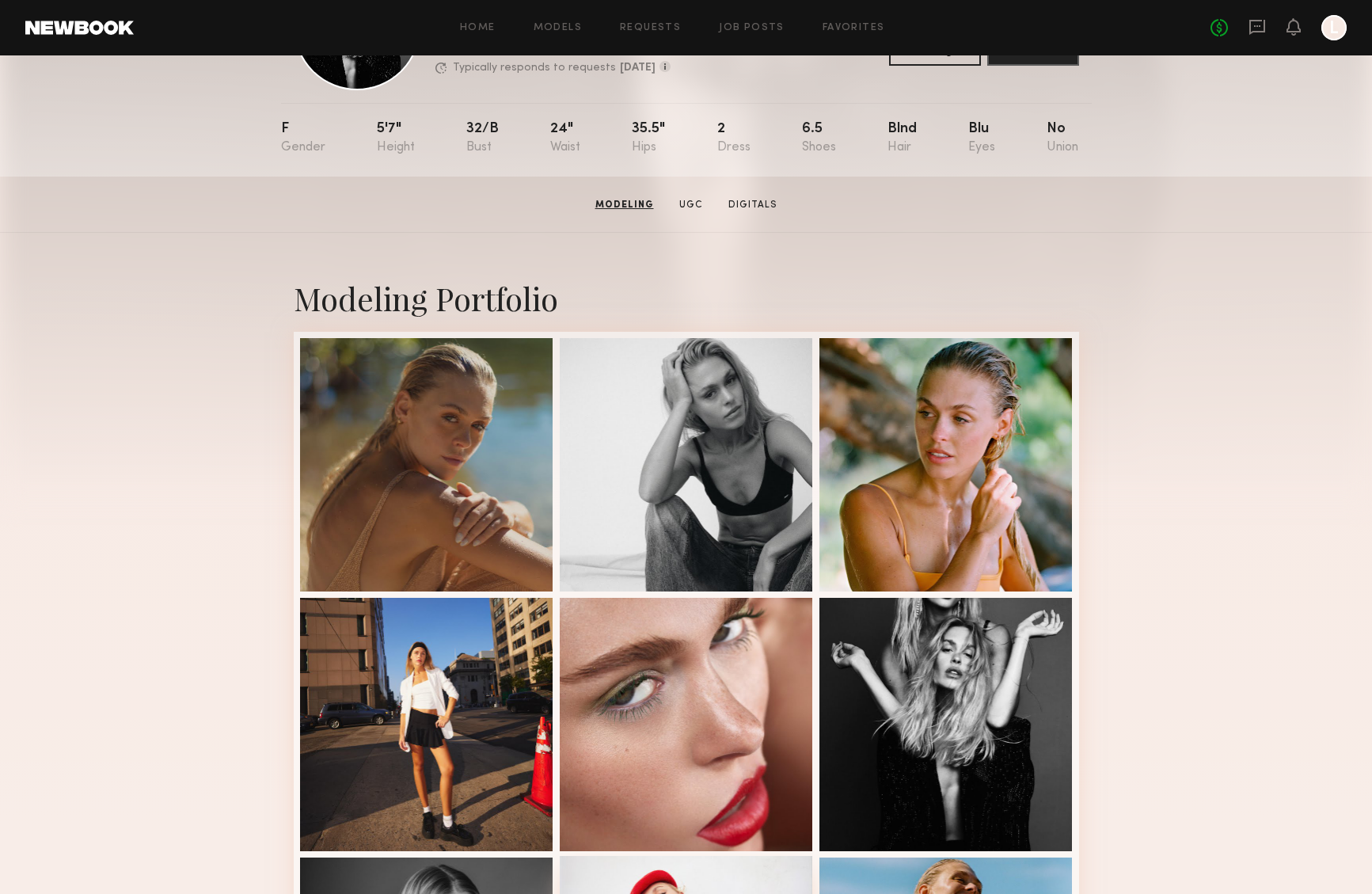
scroll to position [0, 0]
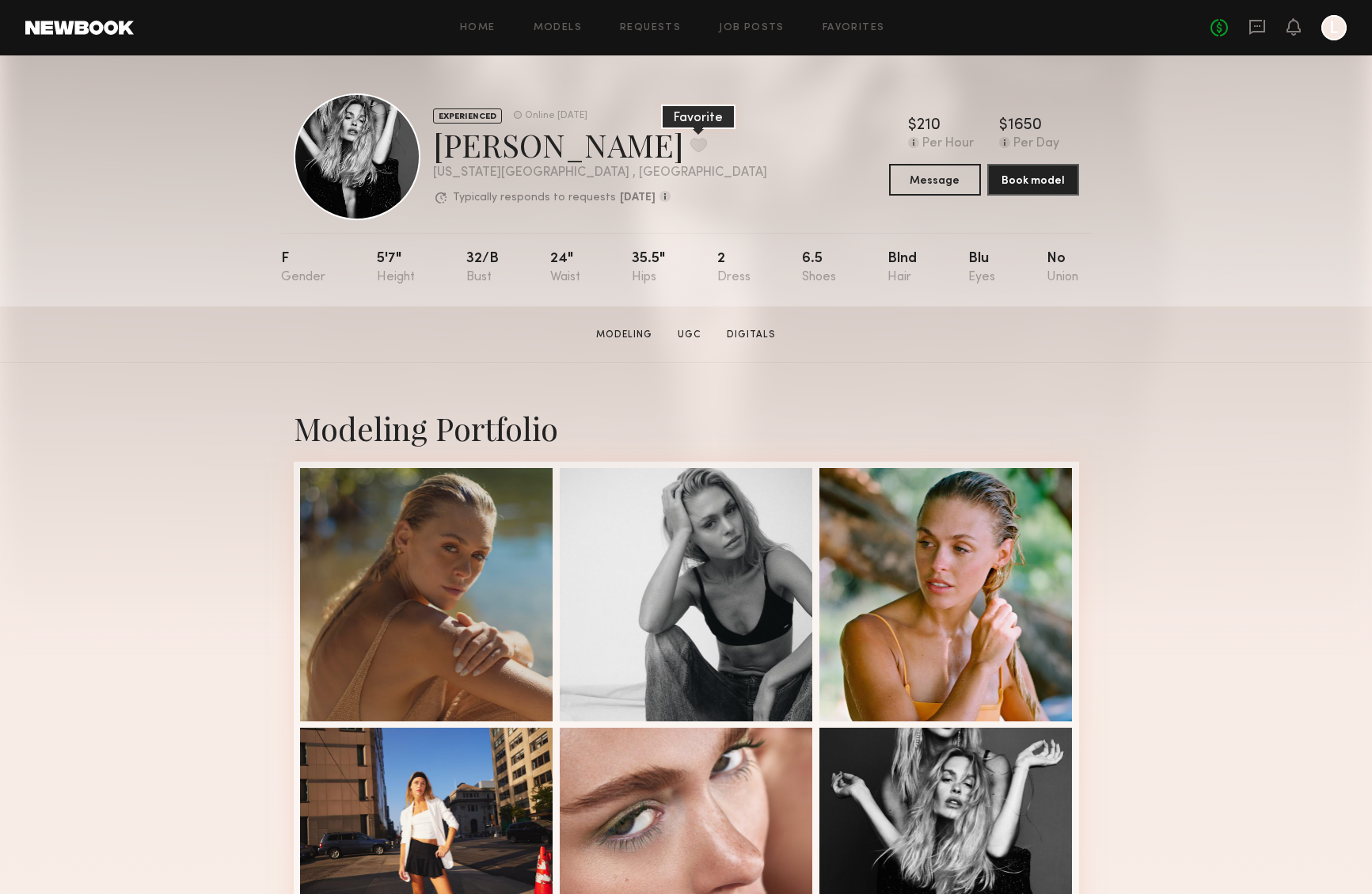
click at [691, 144] on button at bounding box center [699, 145] width 16 height 15
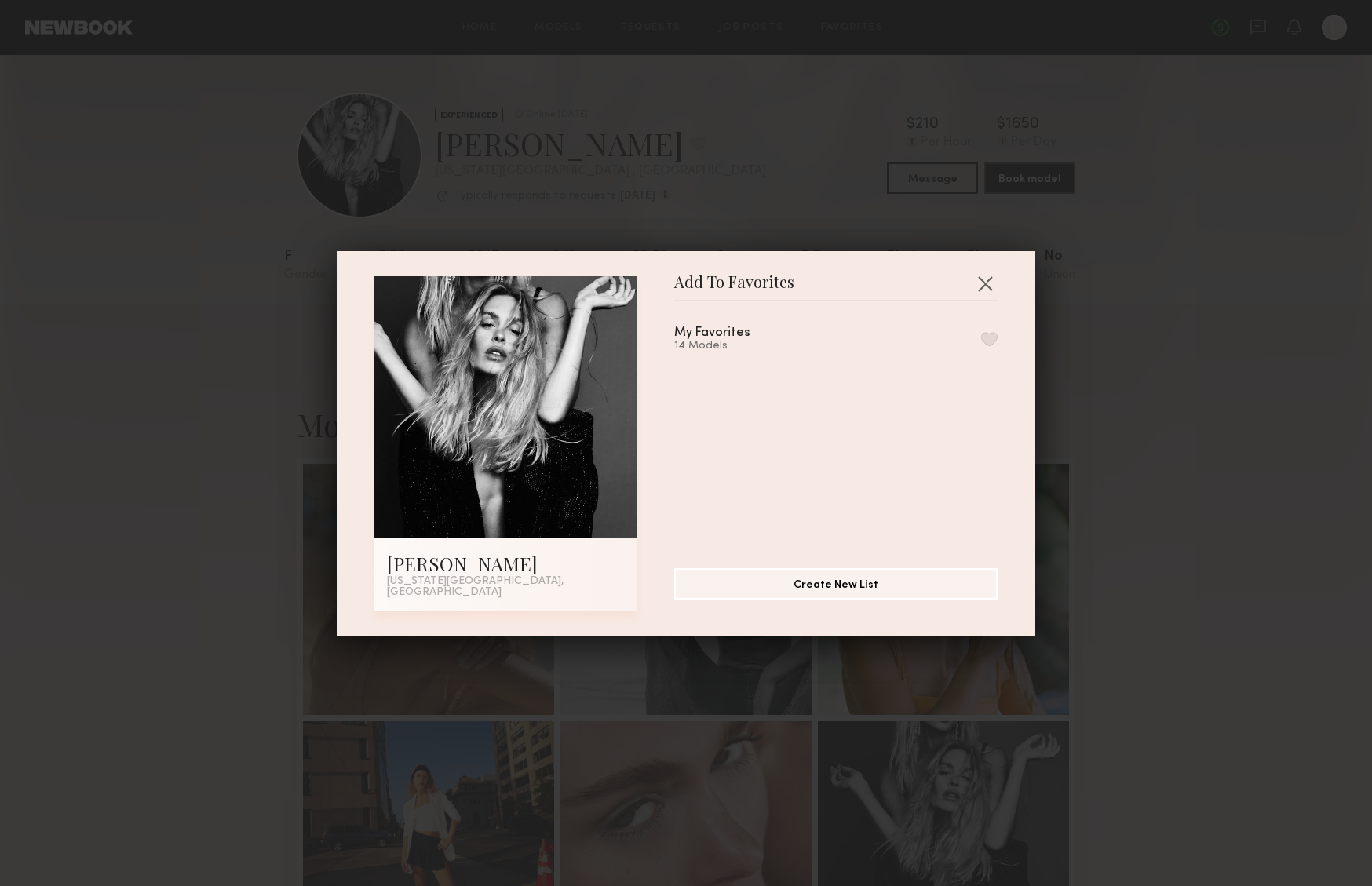
click at [981, 341] on button "button" at bounding box center [989, 339] width 16 height 14
click at [125, 88] on div "Add To Favorites Carla R. New York City, NY Add To Favorites My Favorites 15 Mo…" at bounding box center [686, 443] width 1372 height 886
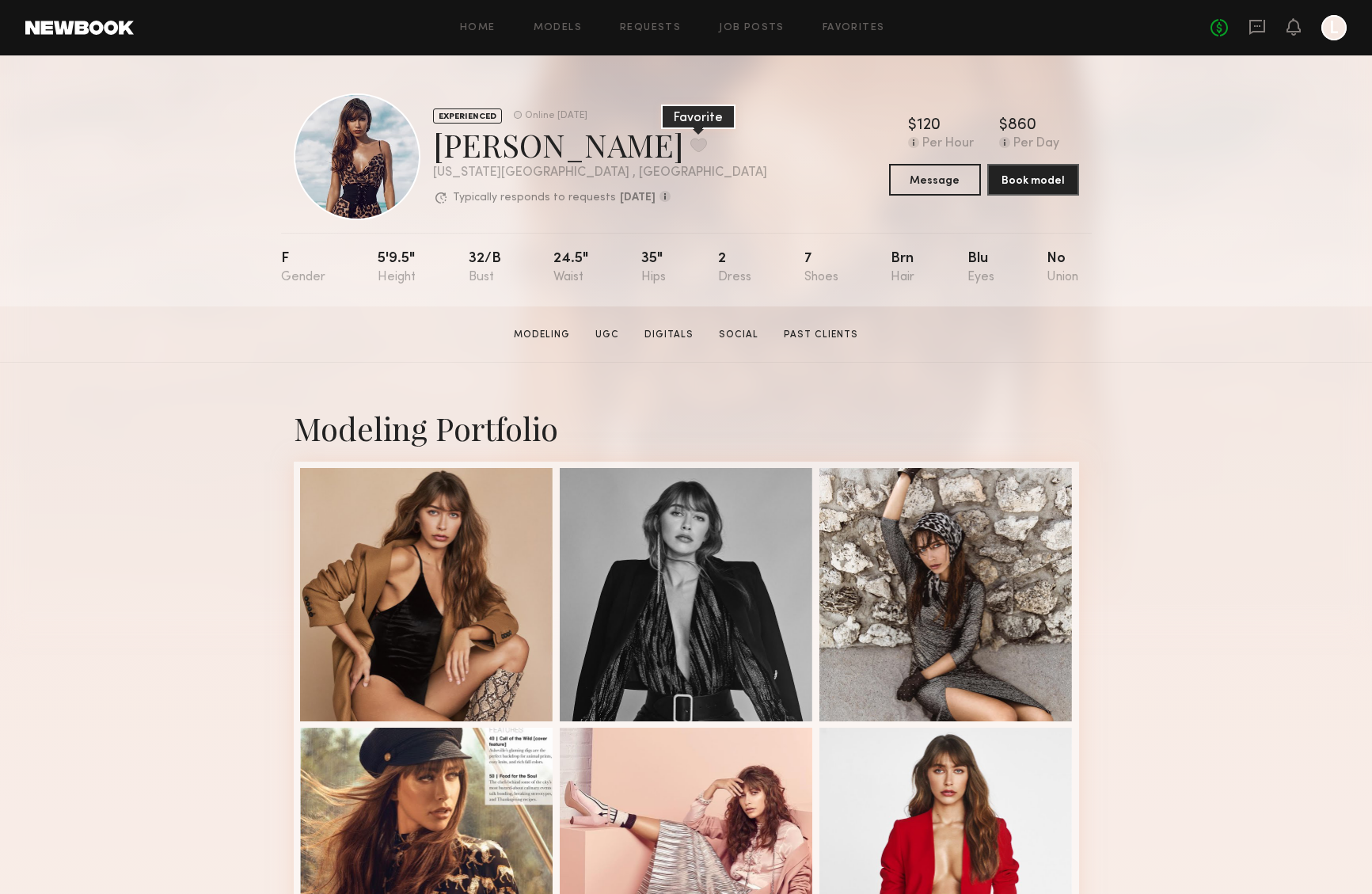
click at [691, 140] on button at bounding box center [699, 145] width 16 height 15
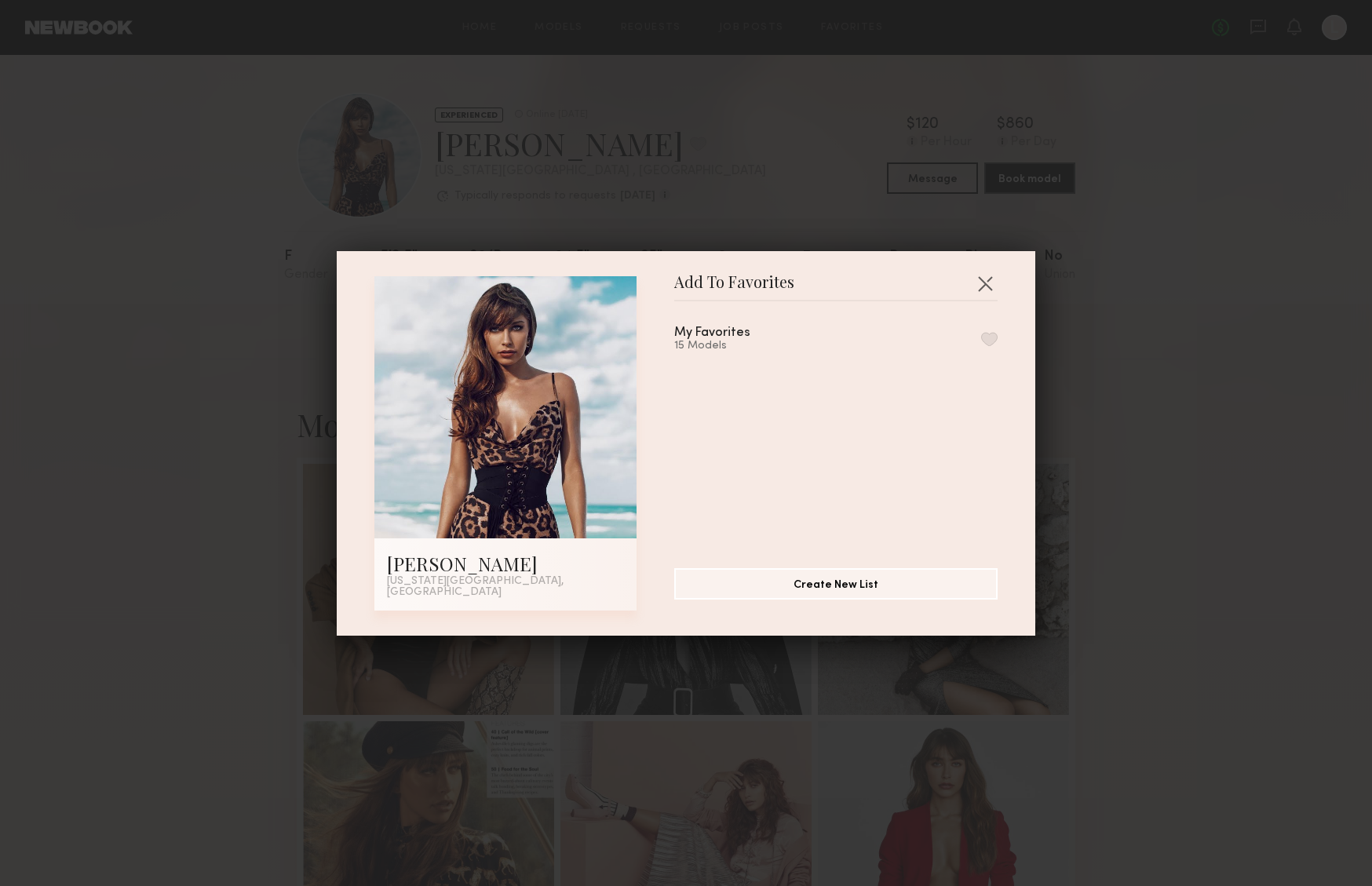
click at [981, 344] on button "button" at bounding box center [989, 339] width 16 height 14
click at [993, 292] on div "Add To Favorites McKenzie S. New York City, NY Add To Favorites My Favorites 16…" at bounding box center [686, 443] width 698 height 384
click at [986, 286] on button "button" at bounding box center [985, 284] width 25 height 25
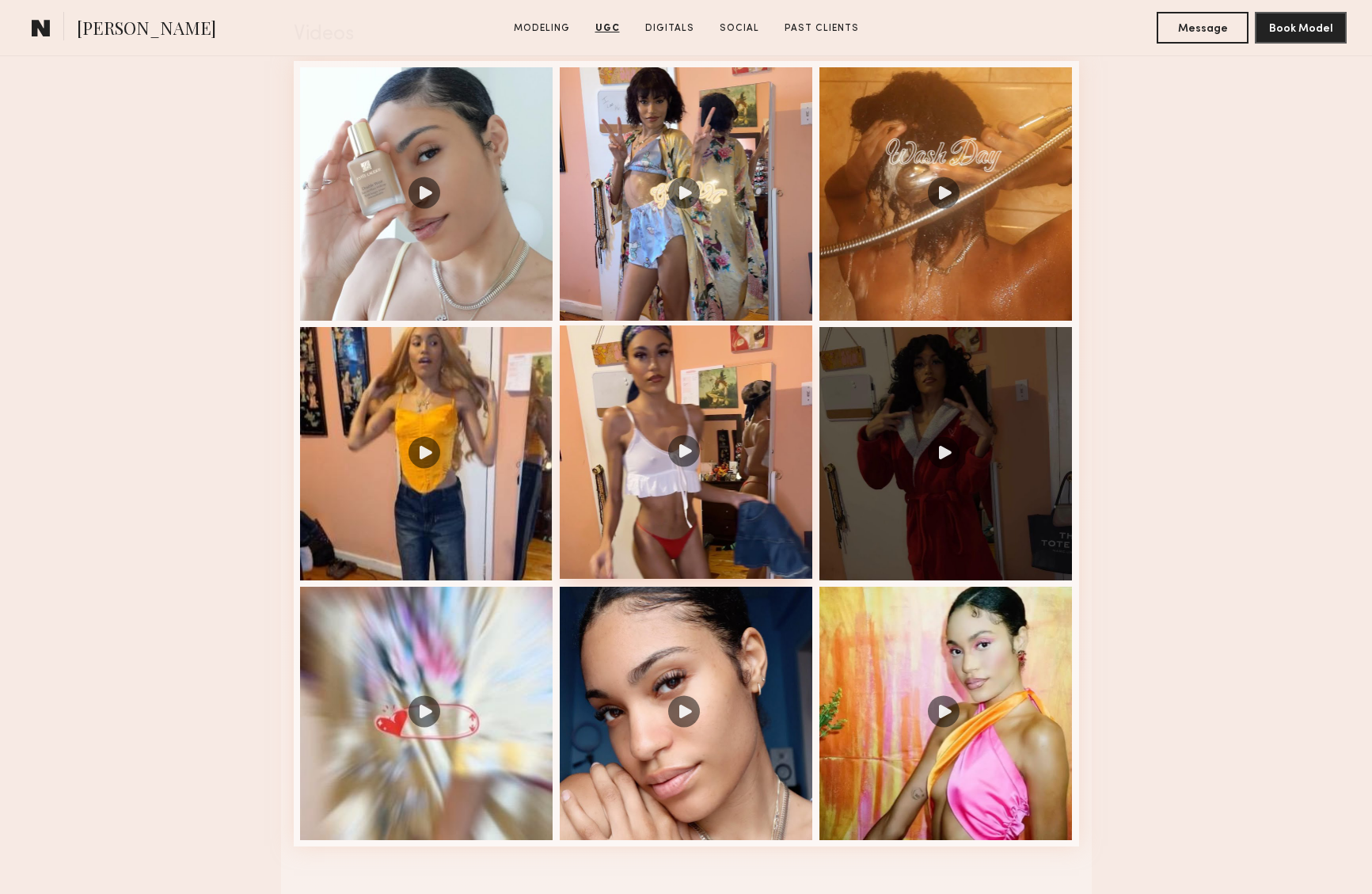
scroll to position [1785, 0]
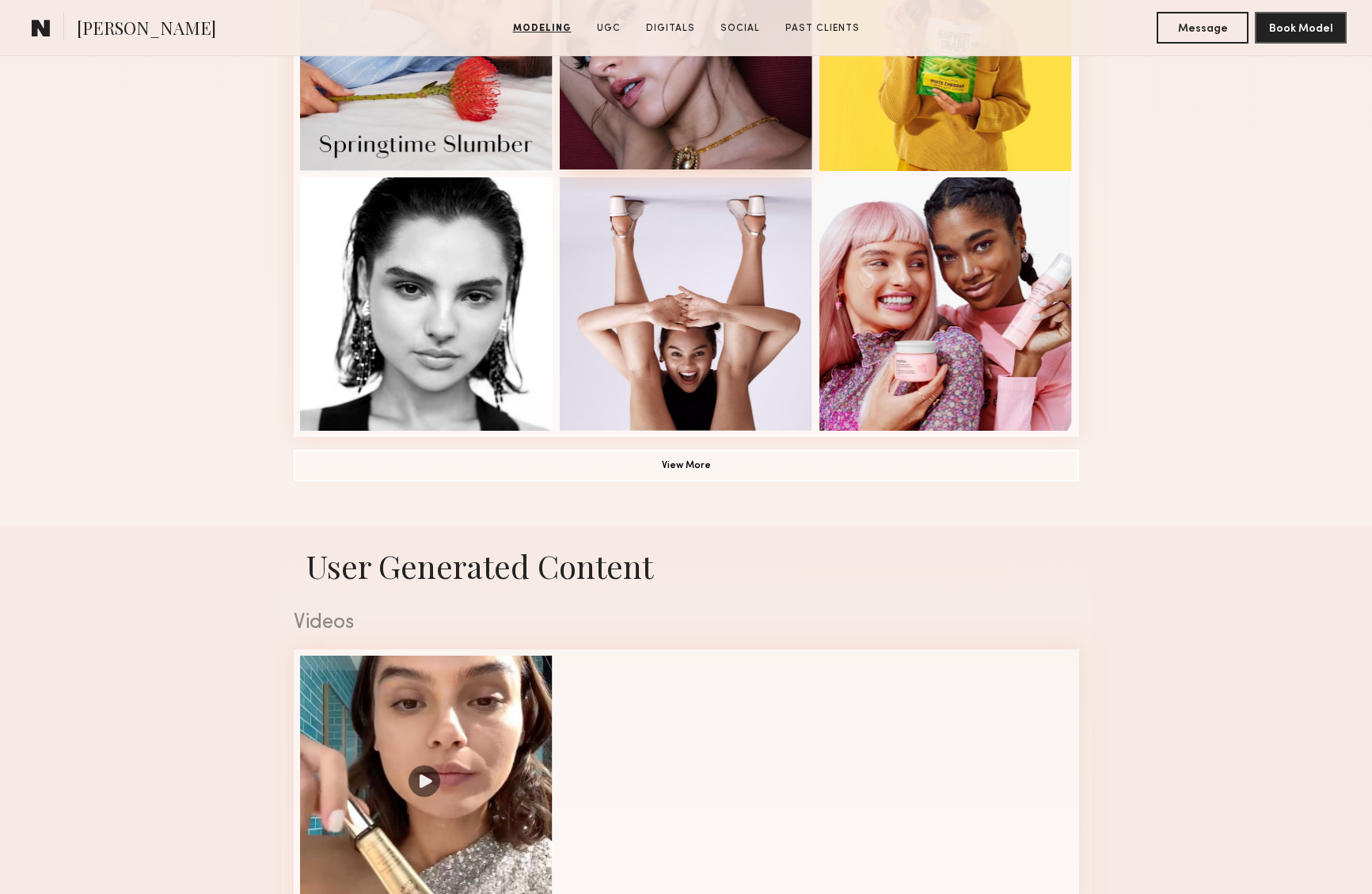
scroll to position [1205, 0]
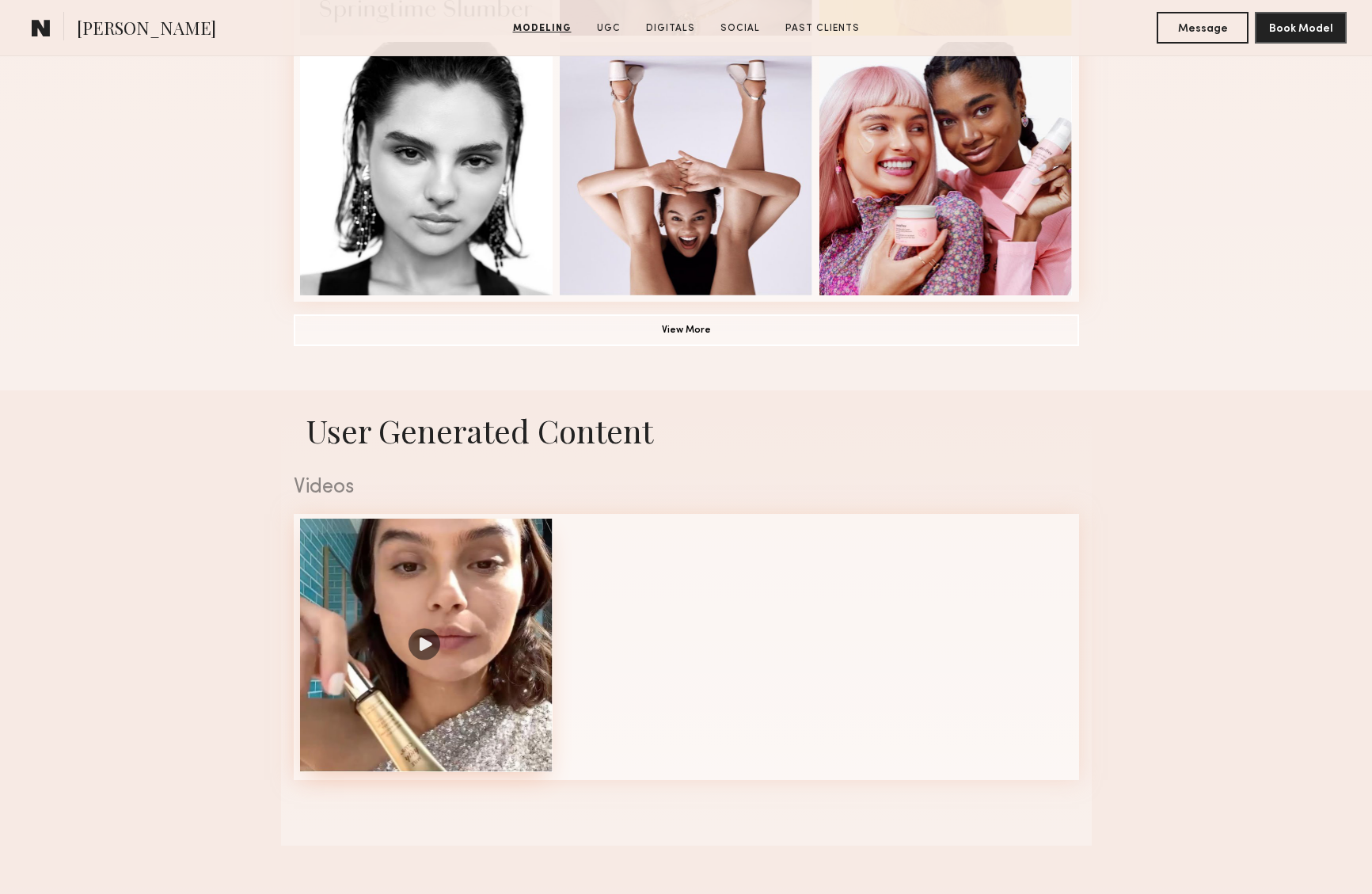
click at [421, 642] on div at bounding box center [426, 645] width 254 height 253
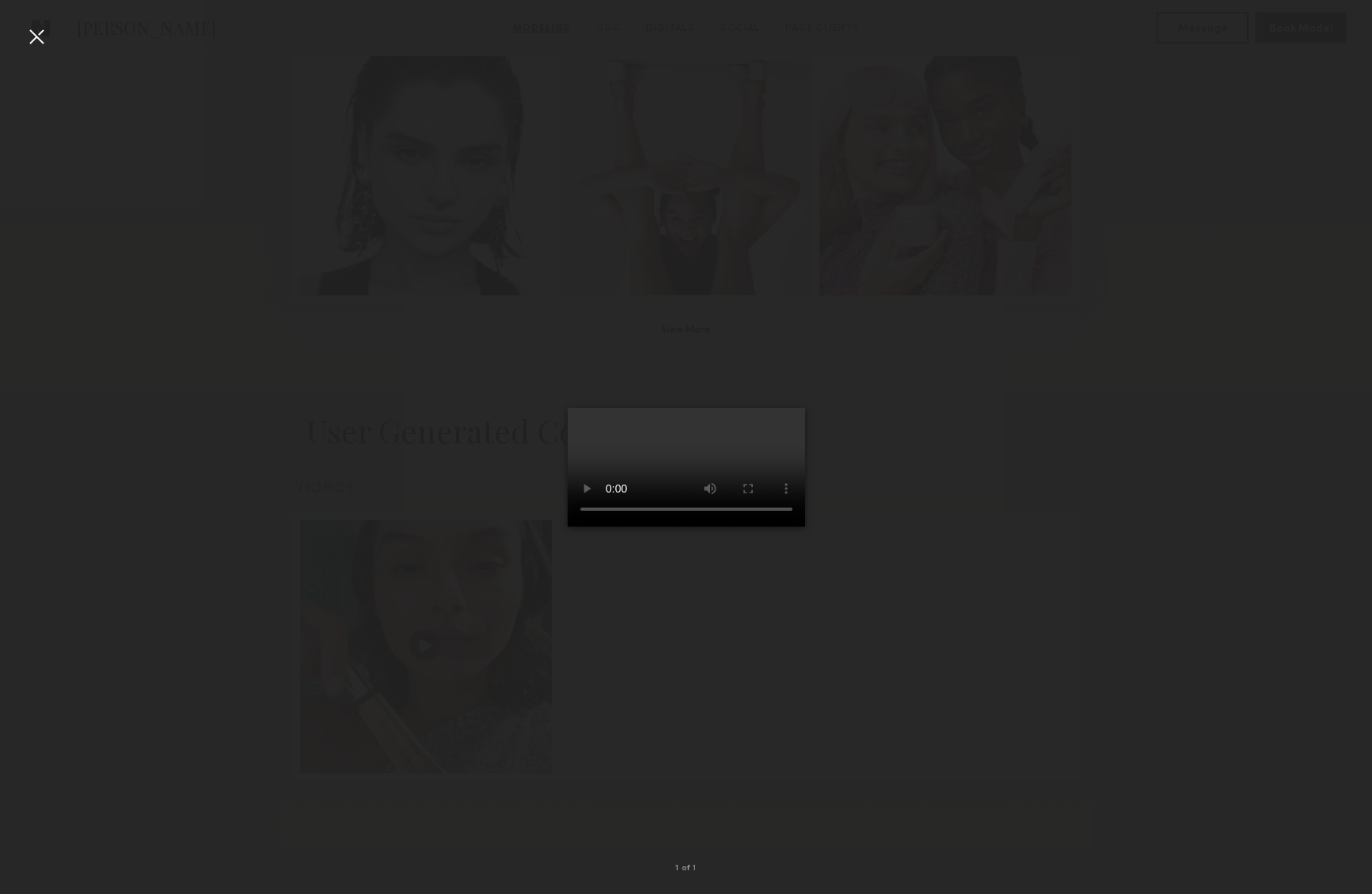
click at [805, 526] on video at bounding box center [686, 467] width 237 height 119
drag, startPoint x: 671, startPoint y: 735, endPoint x: 534, endPoint y: 729, distance: 137.1
click at [568, 526] on video at bounding box center [686, 467] width 237 height 119
click at [40, 44] on div at bounding box center [36, 36] width 25 height 25
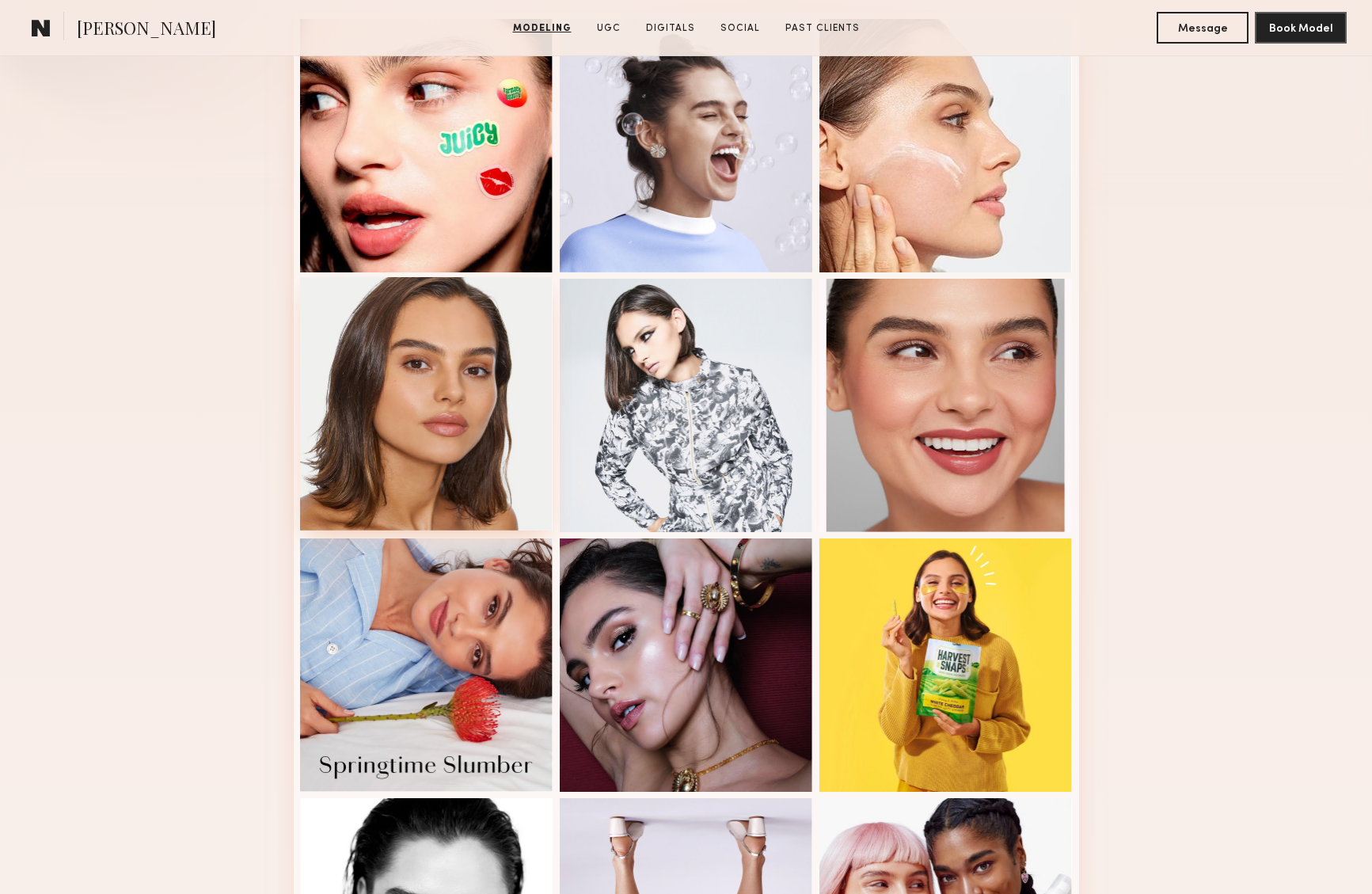
scroll to position [0, 0]
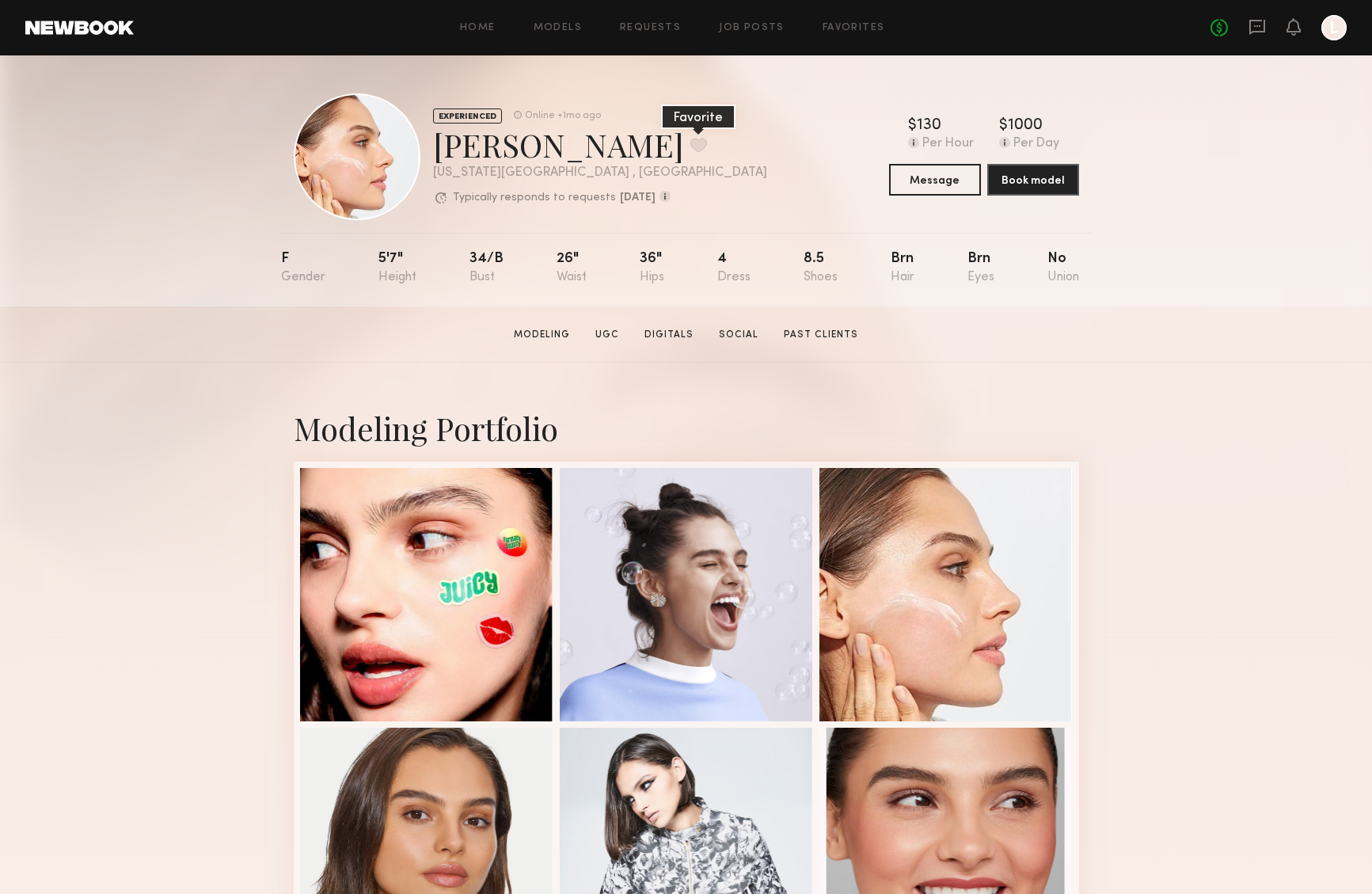
click at [691, 147] on button at bounding box center [699, 145] width 16 height 15
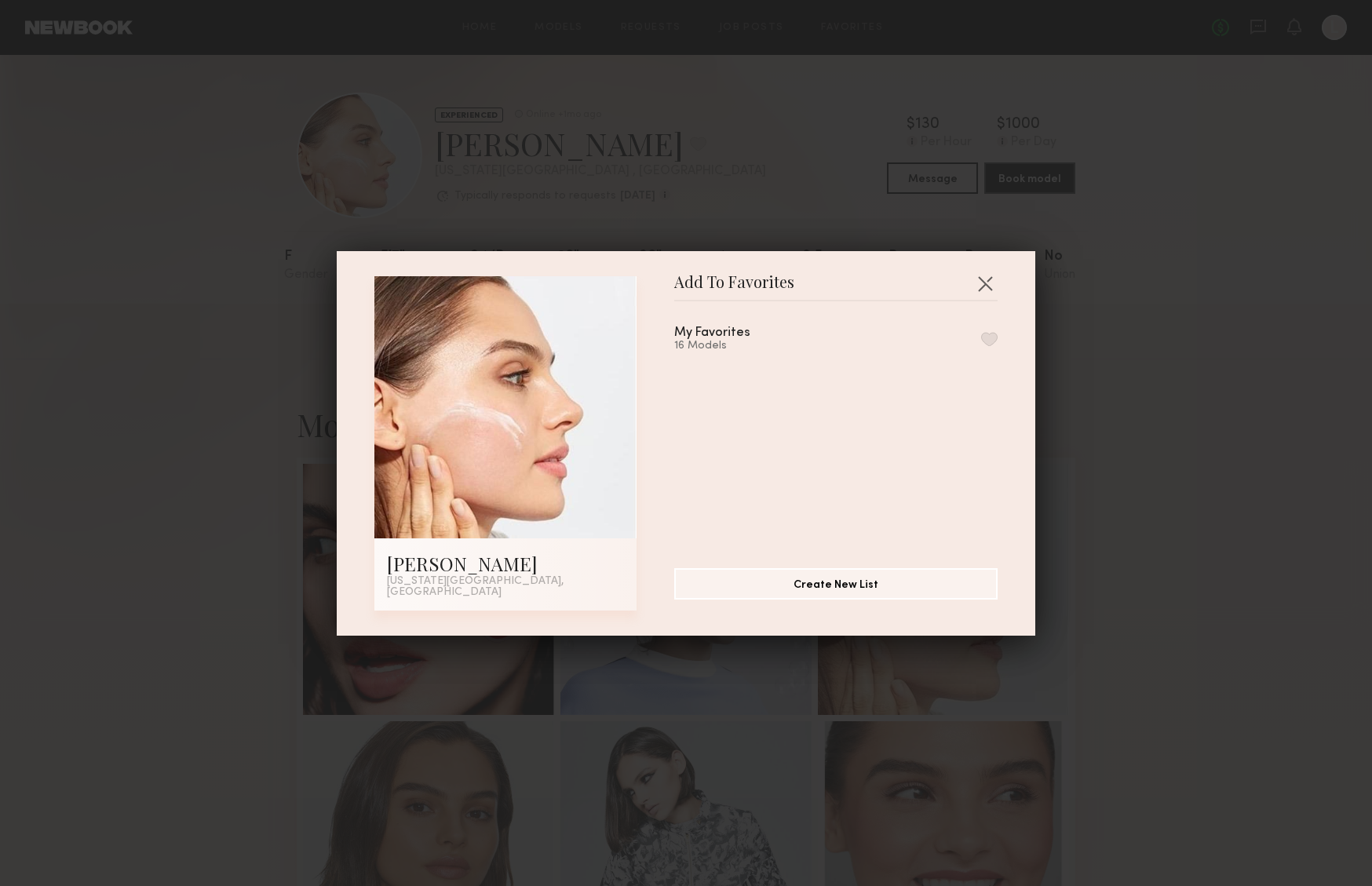
click at [981, 346] on button "button" at bounding box center [989, 339] width 16 height 14
click at [984, 292] on button "button" at bounding box center [985, 284] width 25 height 25
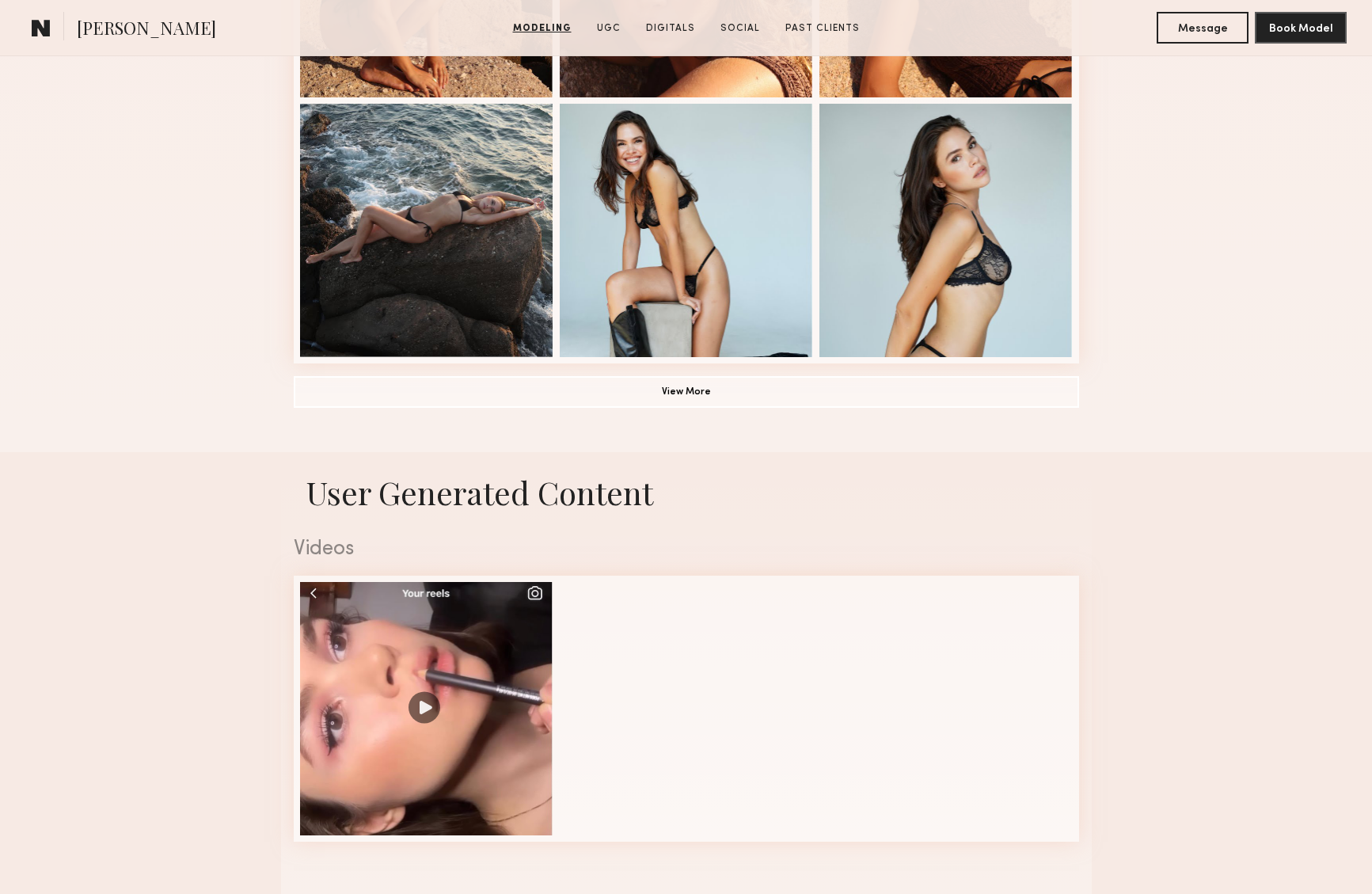
scroll to position [1290, 0]
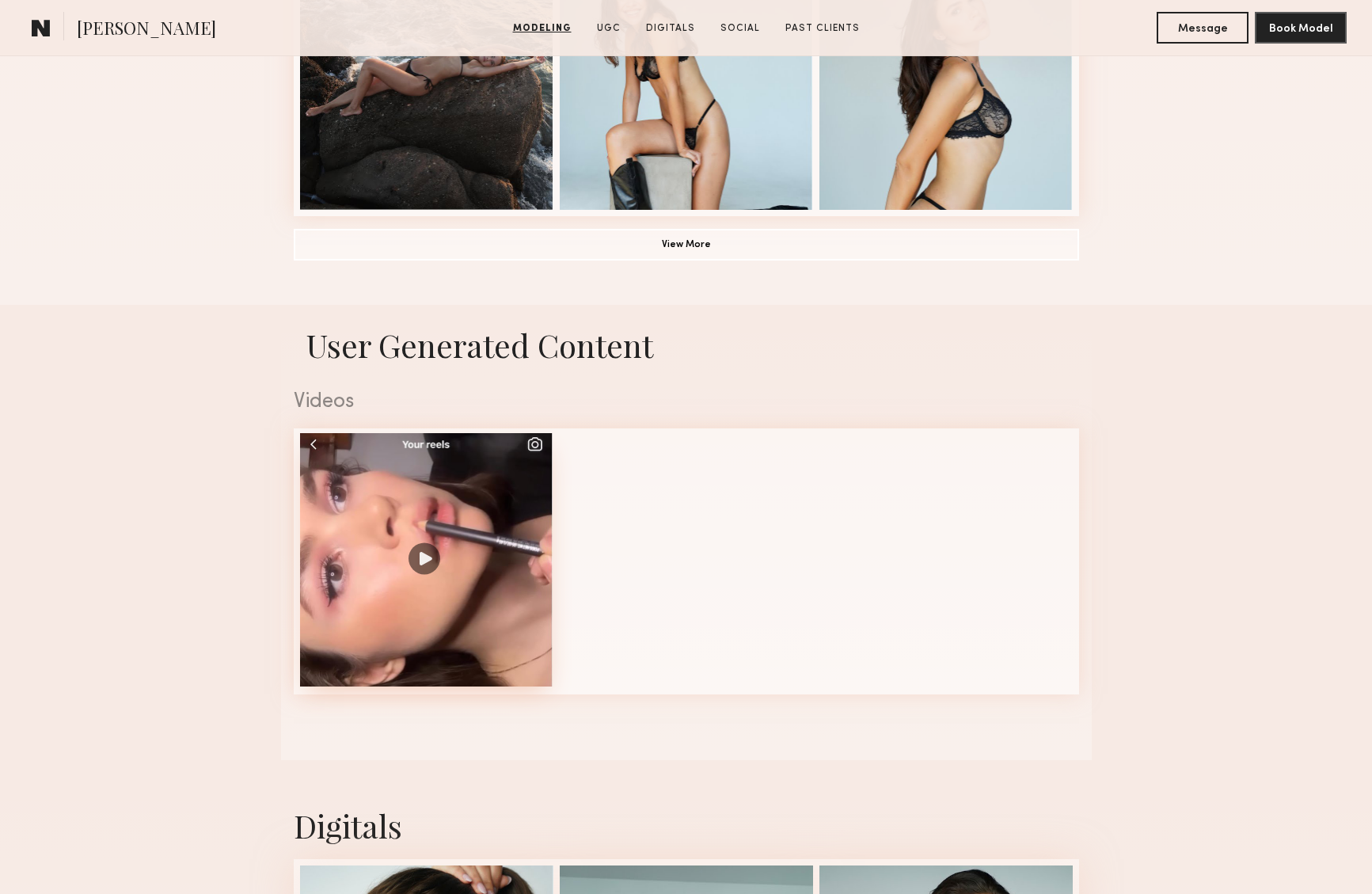
click at [423, 556] on div at bounding box center [426, 560] width 254 height 253
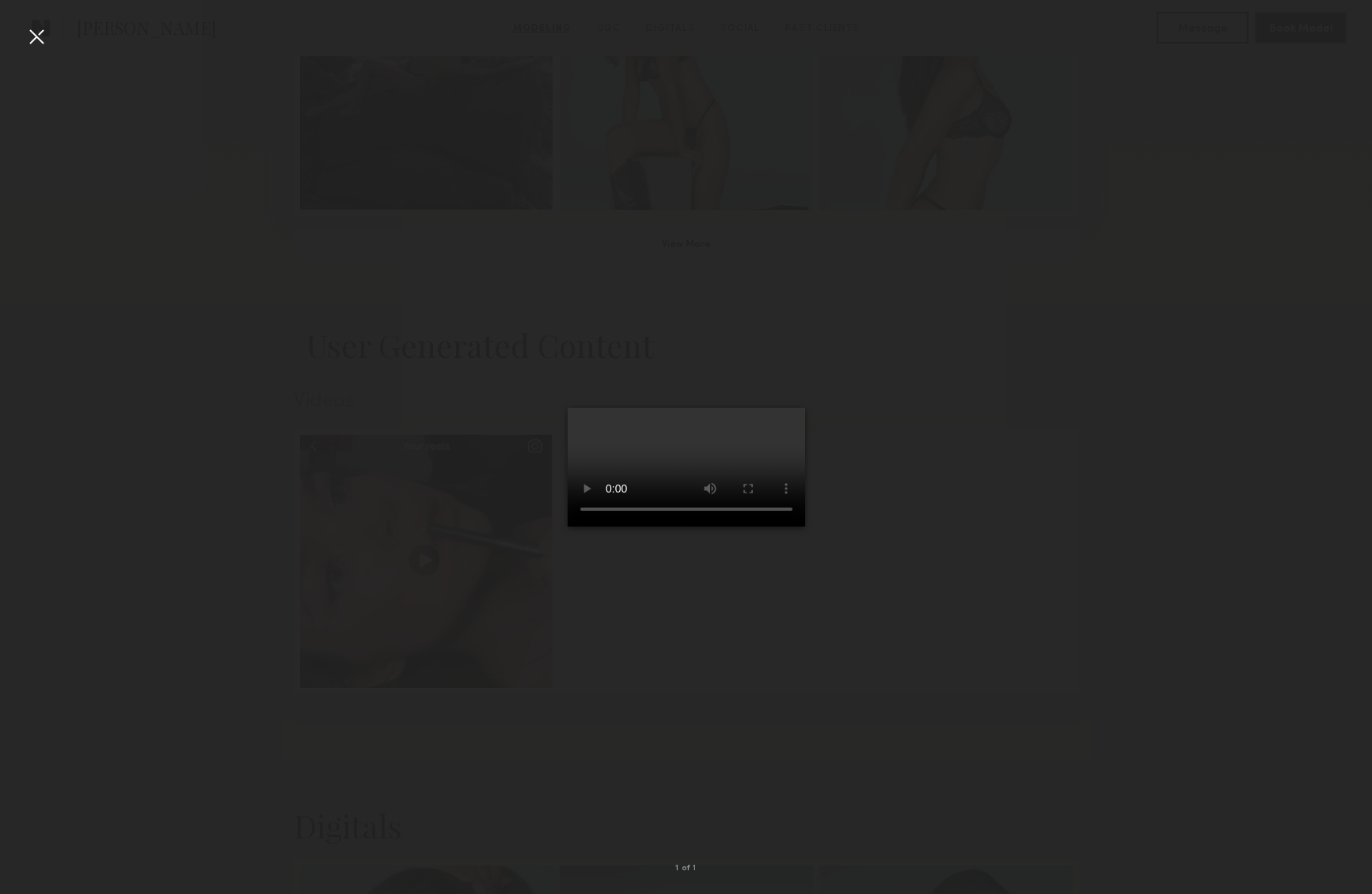
click at [783, 526] on video at bounding box center [686, 467] width 237 height 119
drag, startPoint x: 778, startPoint y: 747, endPoint x: 779, endPoint y: 780, distance: 33.0
click at [779, 526] on video at bounding box center [686, 467] width 237 height 119
click at [468, 761] on div at bounding box center [686, 434] width 1372 height 818
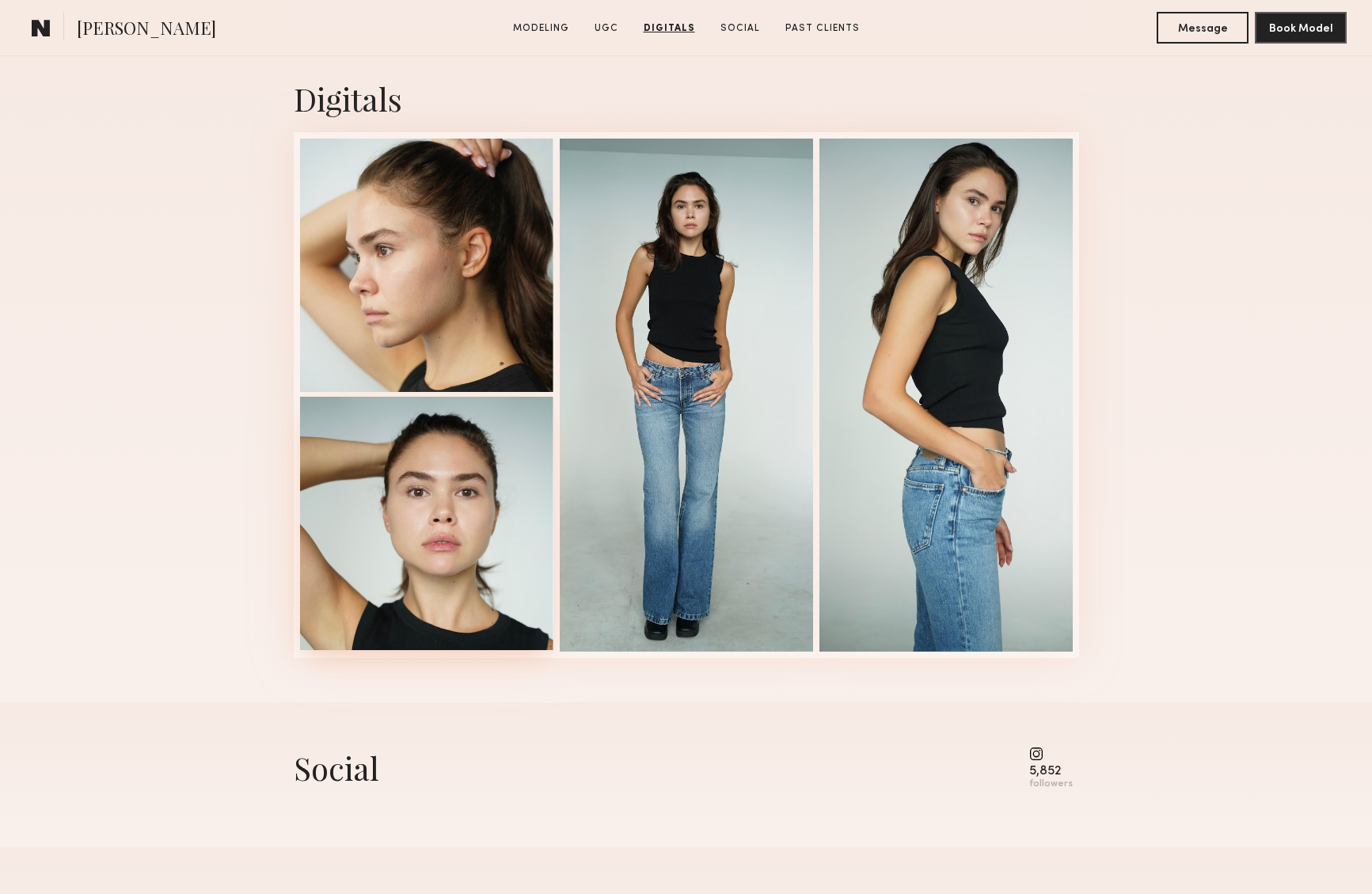
scroll to position [2042, 0]
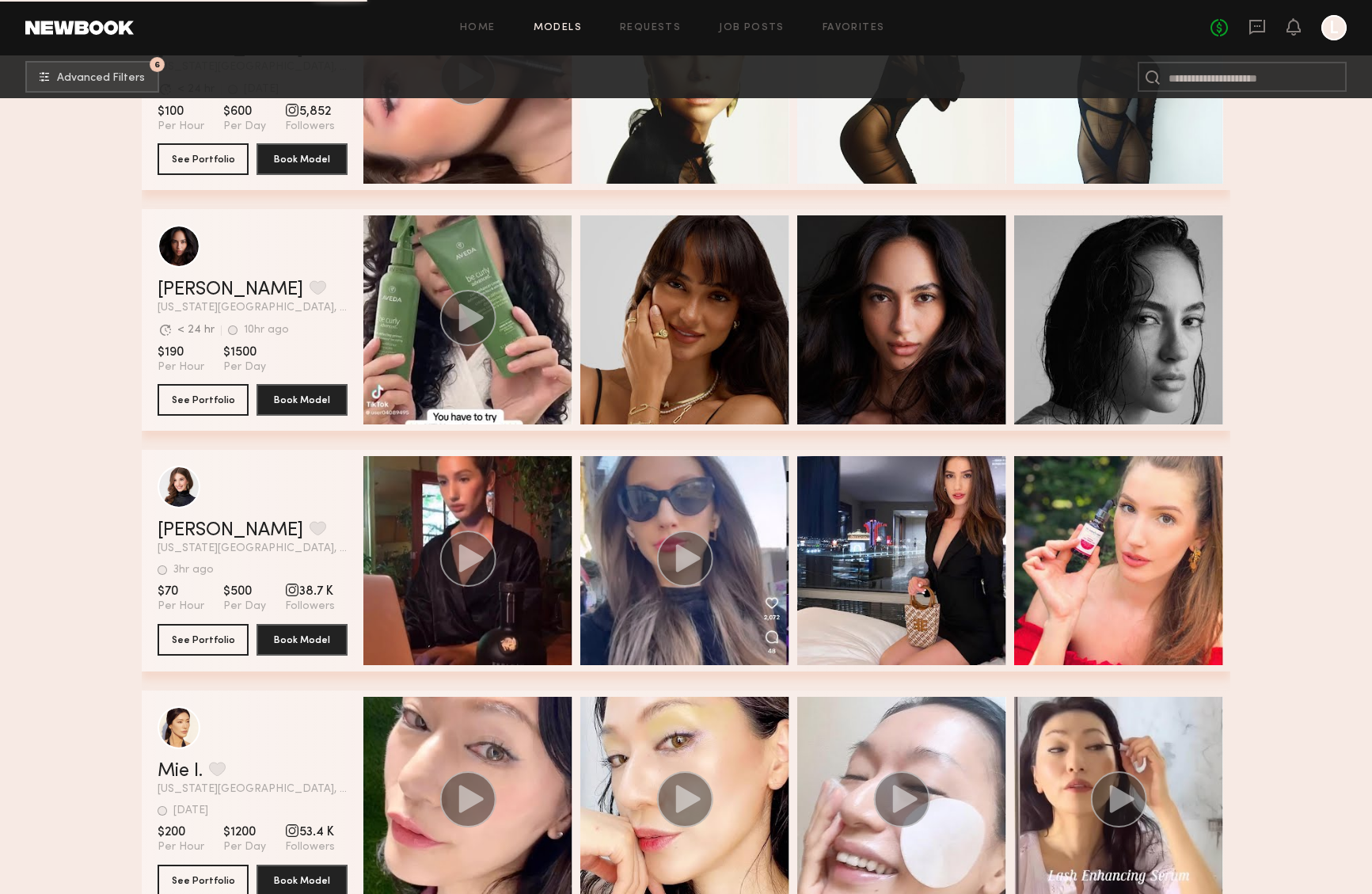
scroll to position [13182, 0]
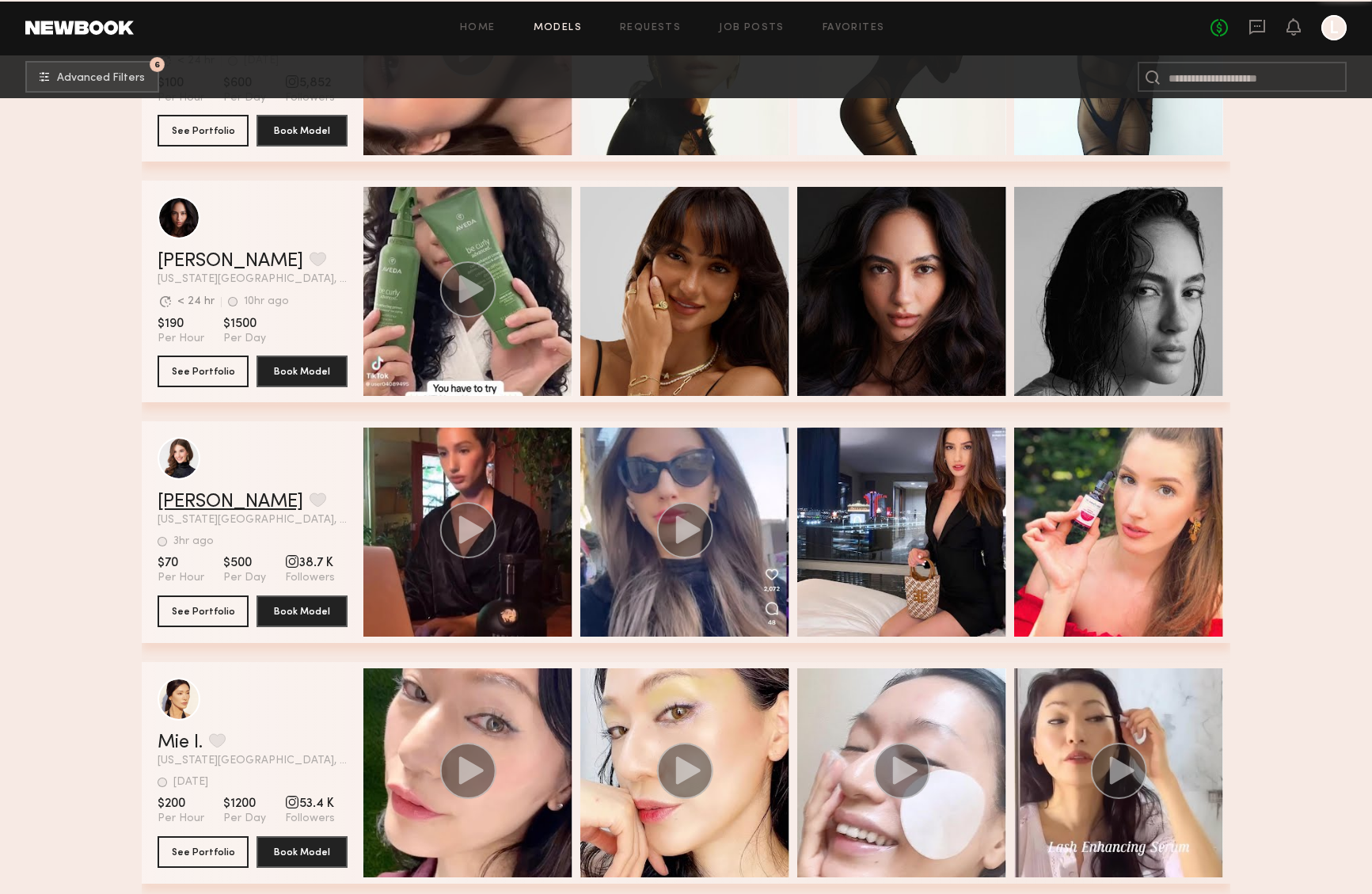
click at [190, 505] on link "[PERSON_NAME]" at bounding box center [230, 502] width 145 height 19
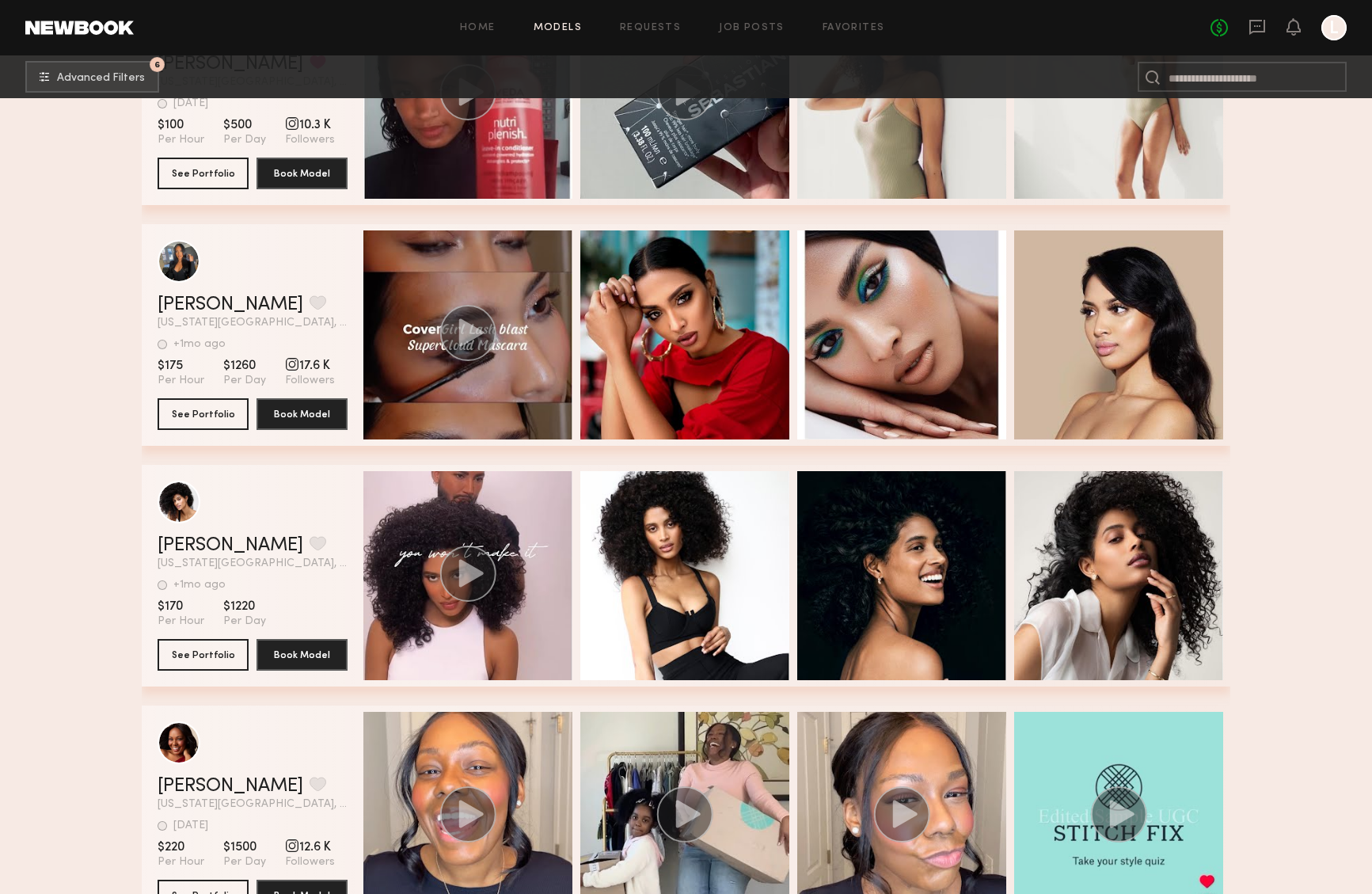
scroll to position [15789, 0]
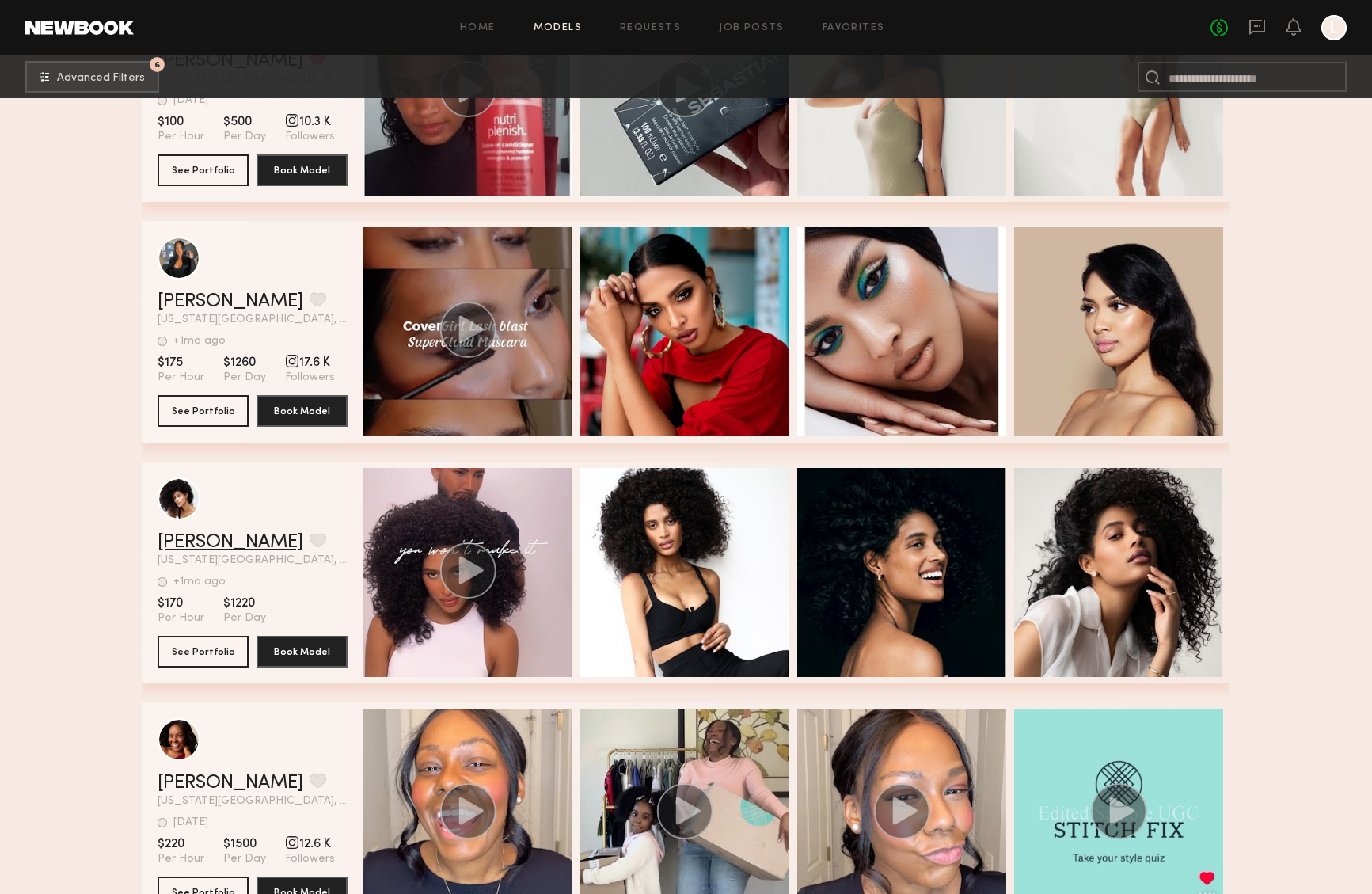
click at [191, 543] on link "[PERSON_NAME]" at bounding box center [230, 541] width 145 height 19
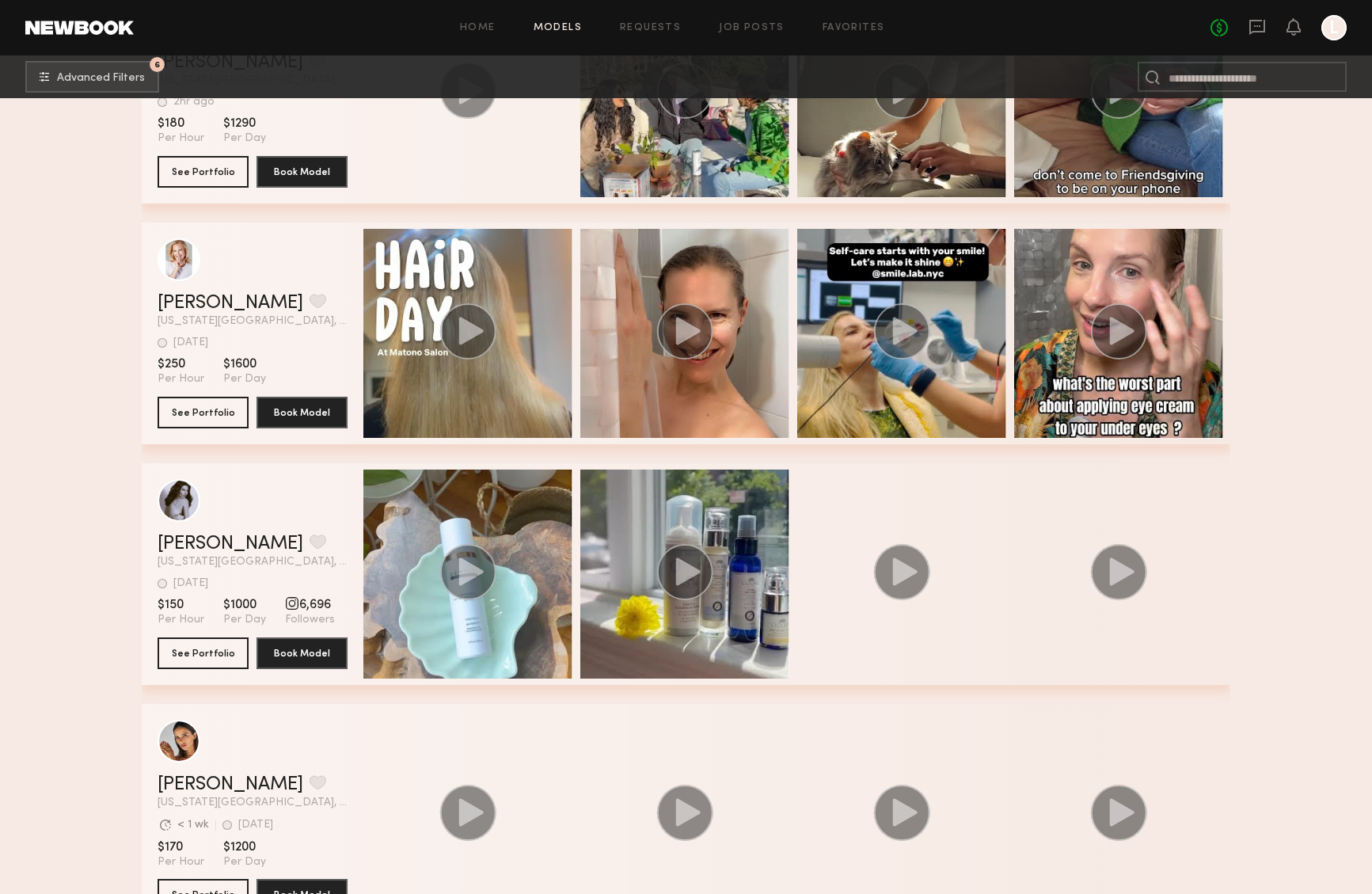
scroll to position [17740, 0]
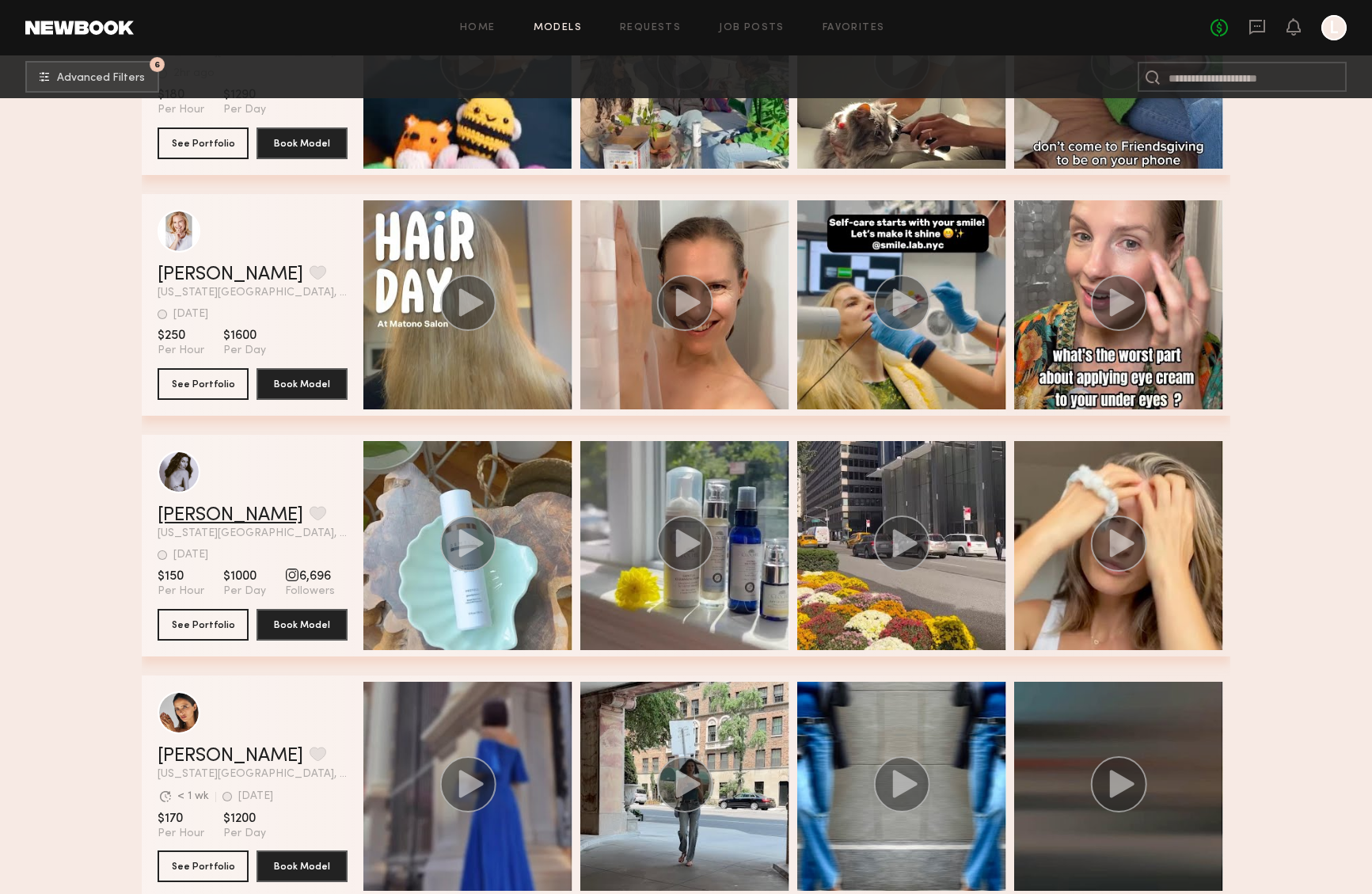
click at [193, 512] on link "[PERSON_NAME]" at bounding box center [230, 515] width 145 height 19
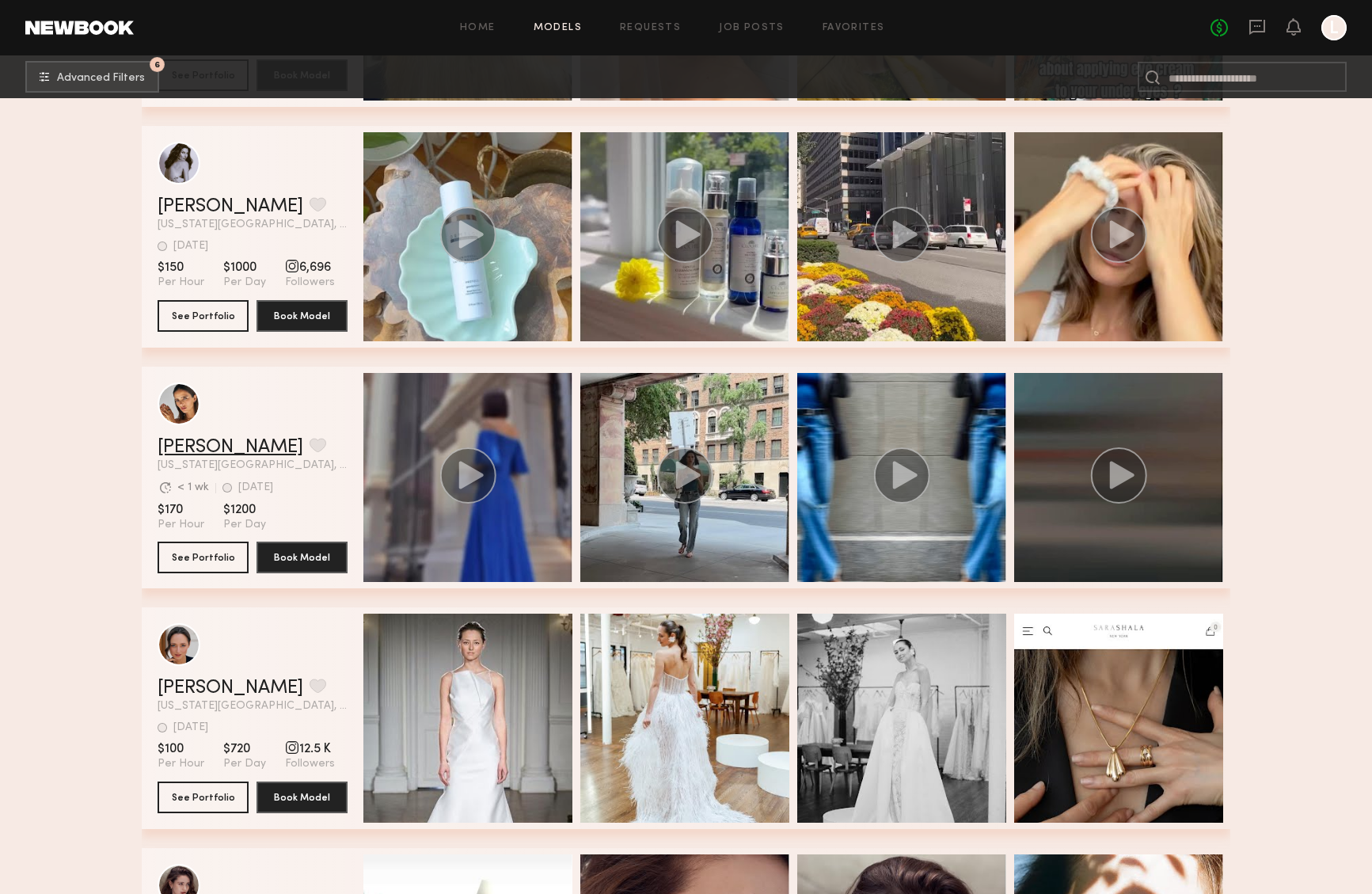
click at [194, 446] on link "[PERSON_NAME]" at bounding box center [230, 447] width 145 height 19
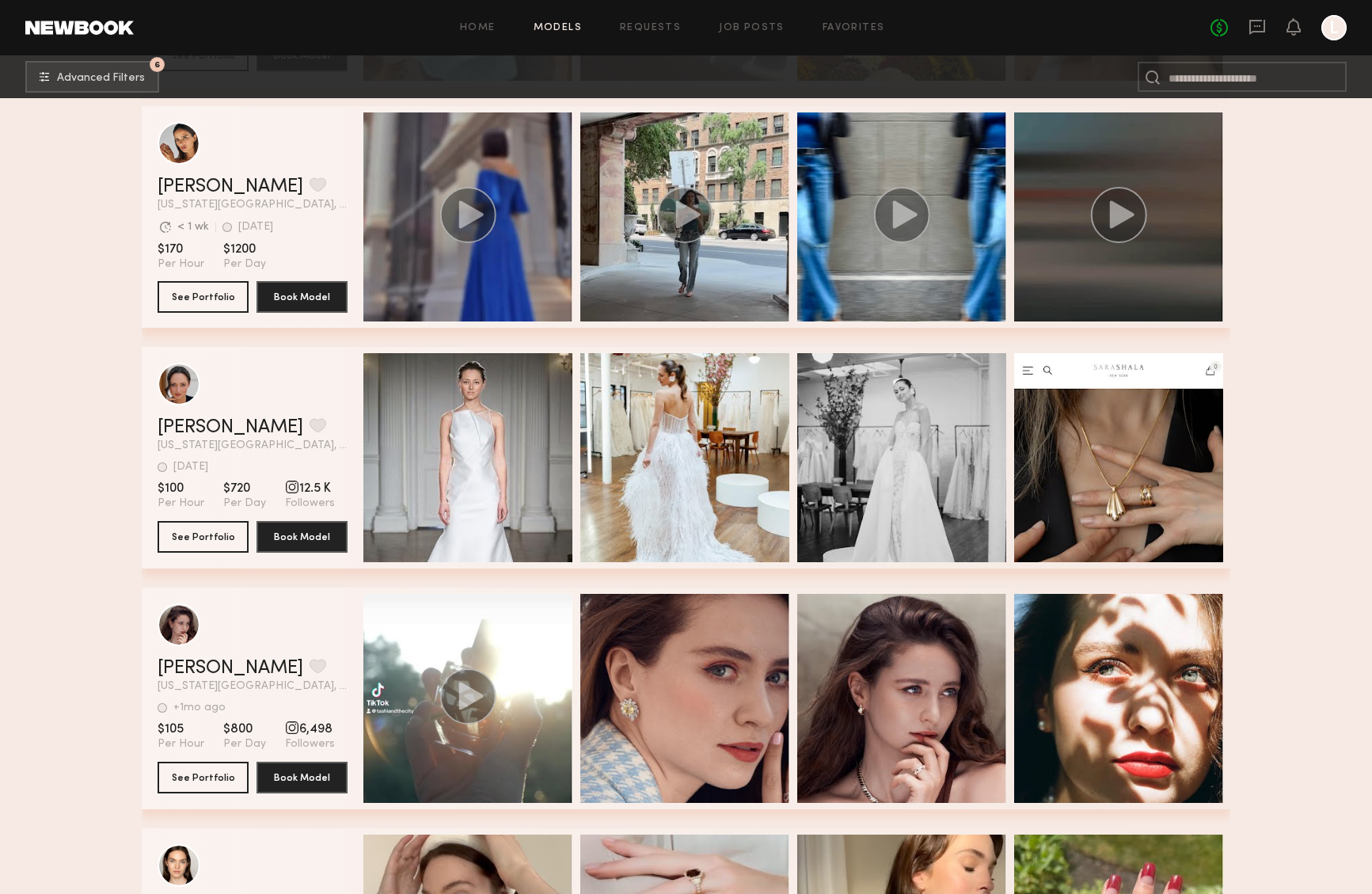
scroll to position [18313, 0]
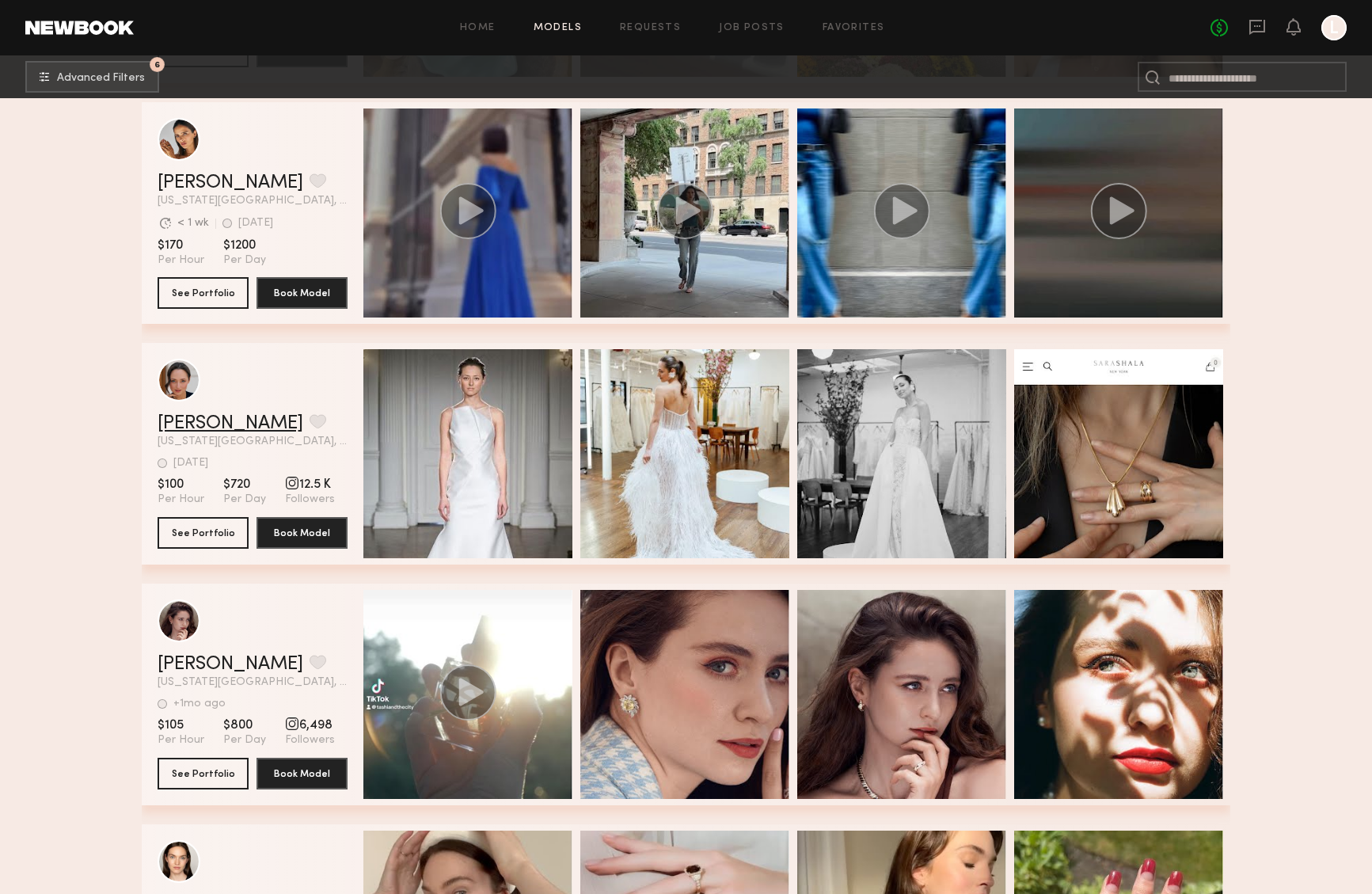
click at [195, 414] on link "Kris G." at bounding box center [230, 423] width 145 height 19
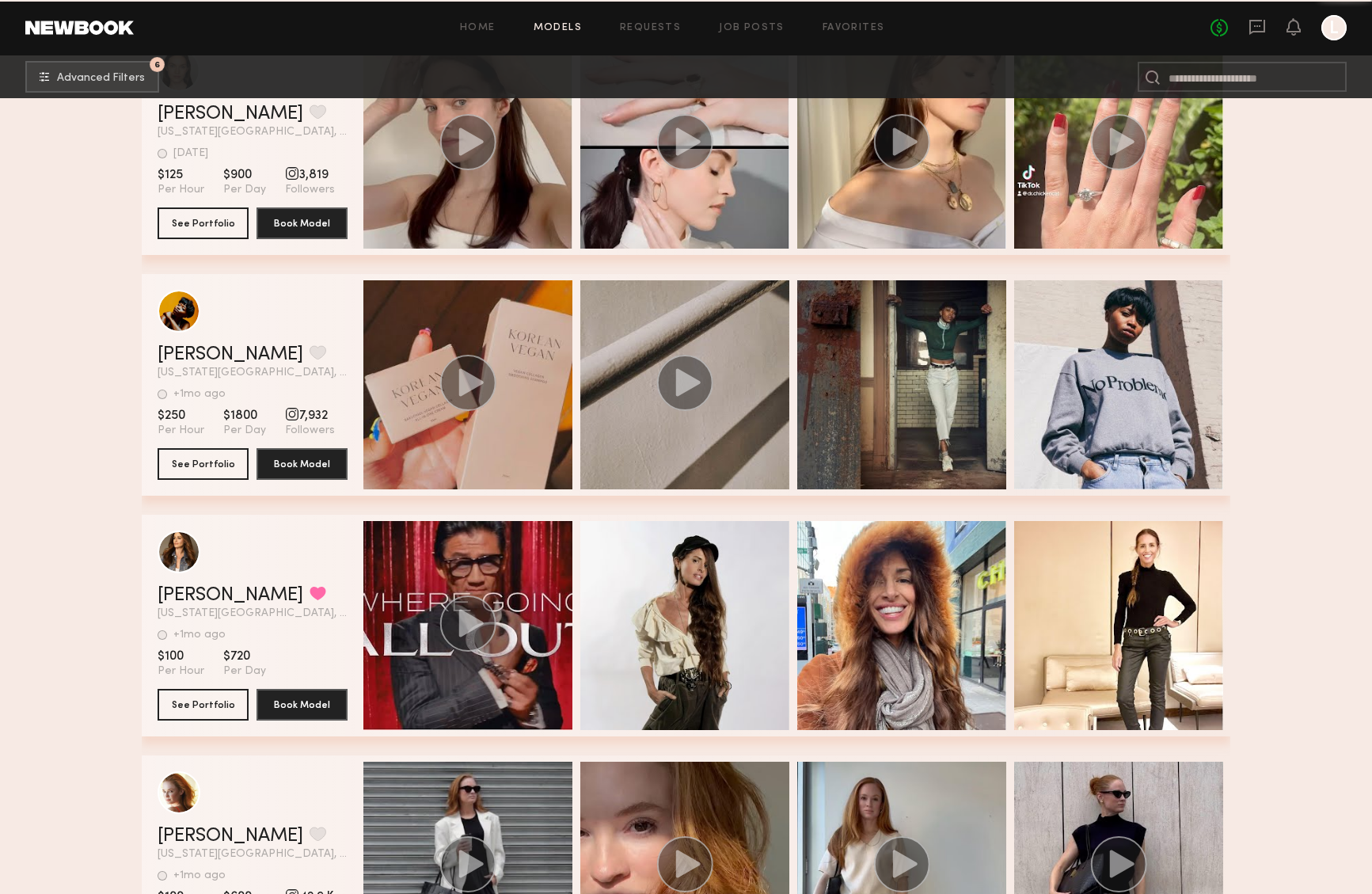
scroll to position [19107, 0]
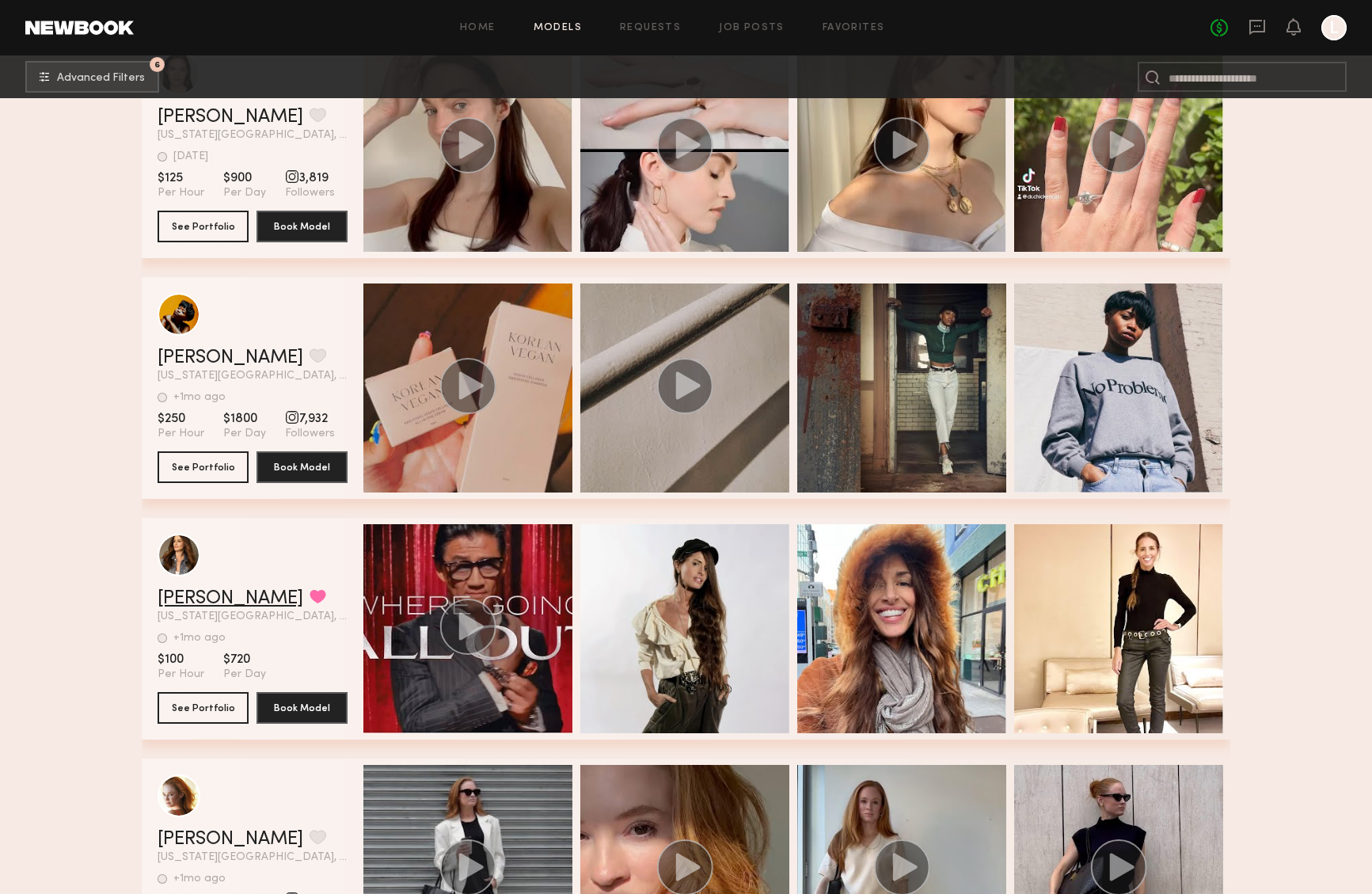
click at [196, 598] on link "Barbara D." at bounding box center [230, 598] width 145 height 19
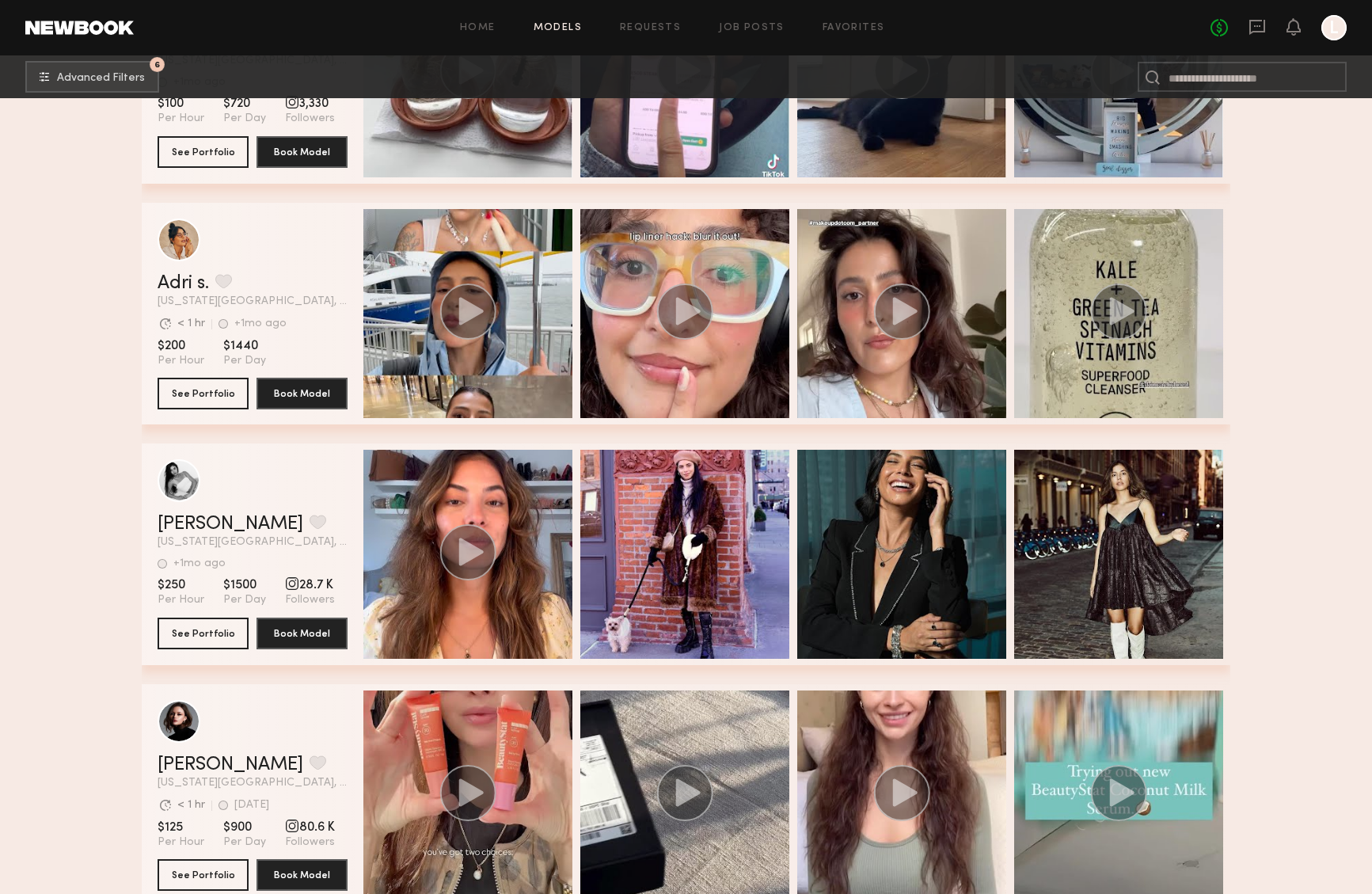
scroll to position [21126, 0]
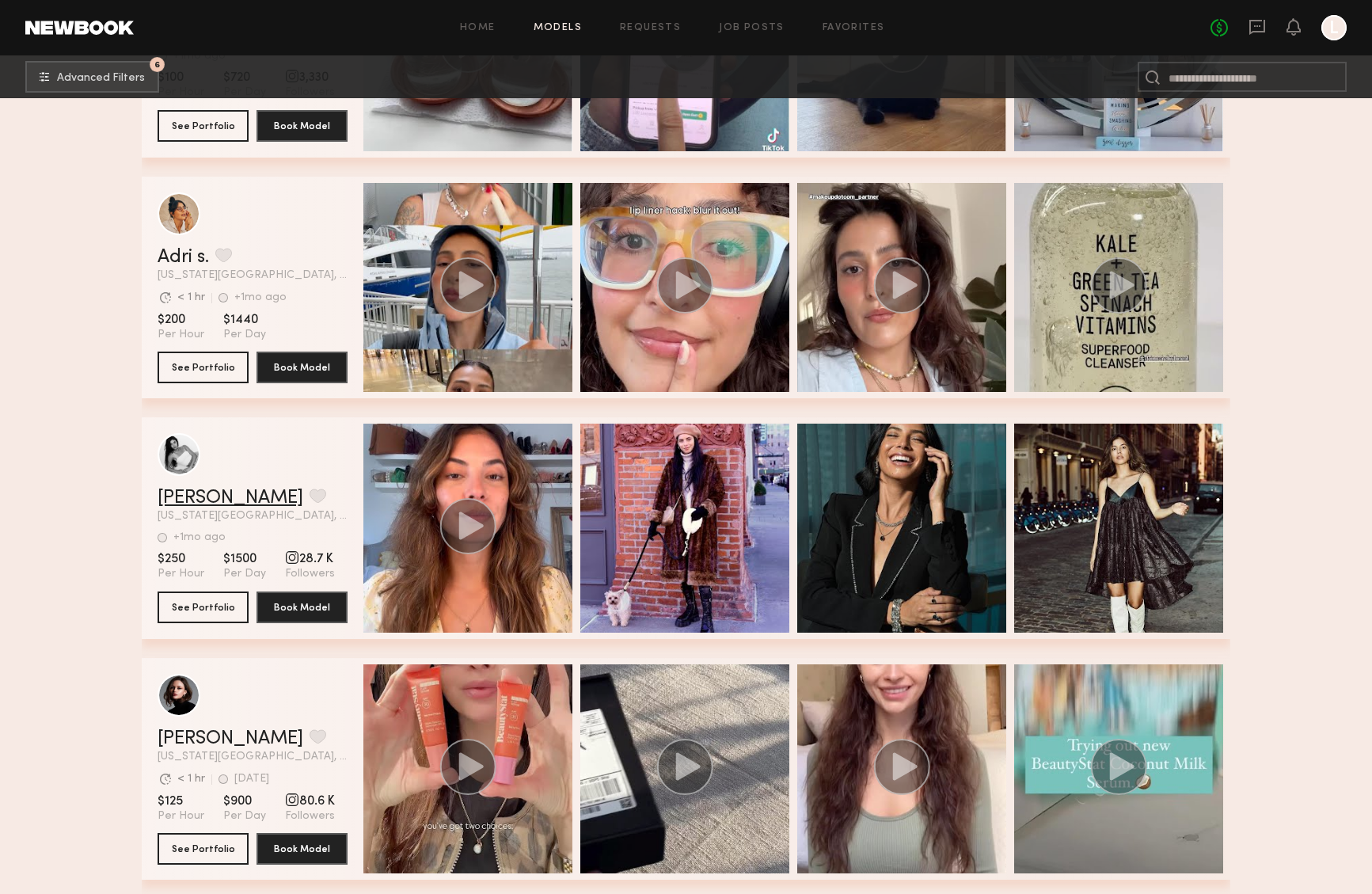
click at [173, 501] on link "[PERSON_NAME]" at bounding box center [230, 498] width 145 height 19
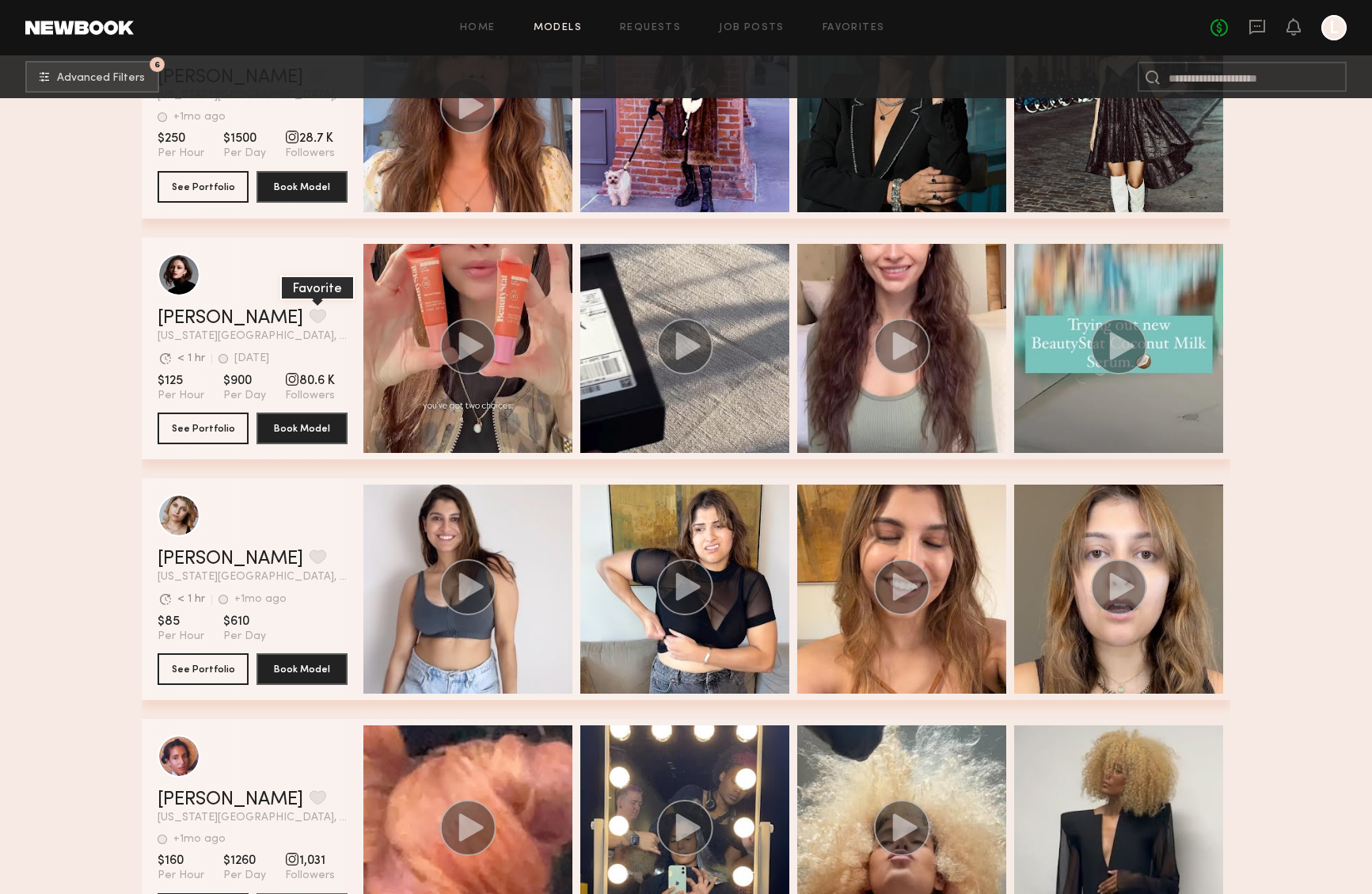
scroll to position [21518, 0]
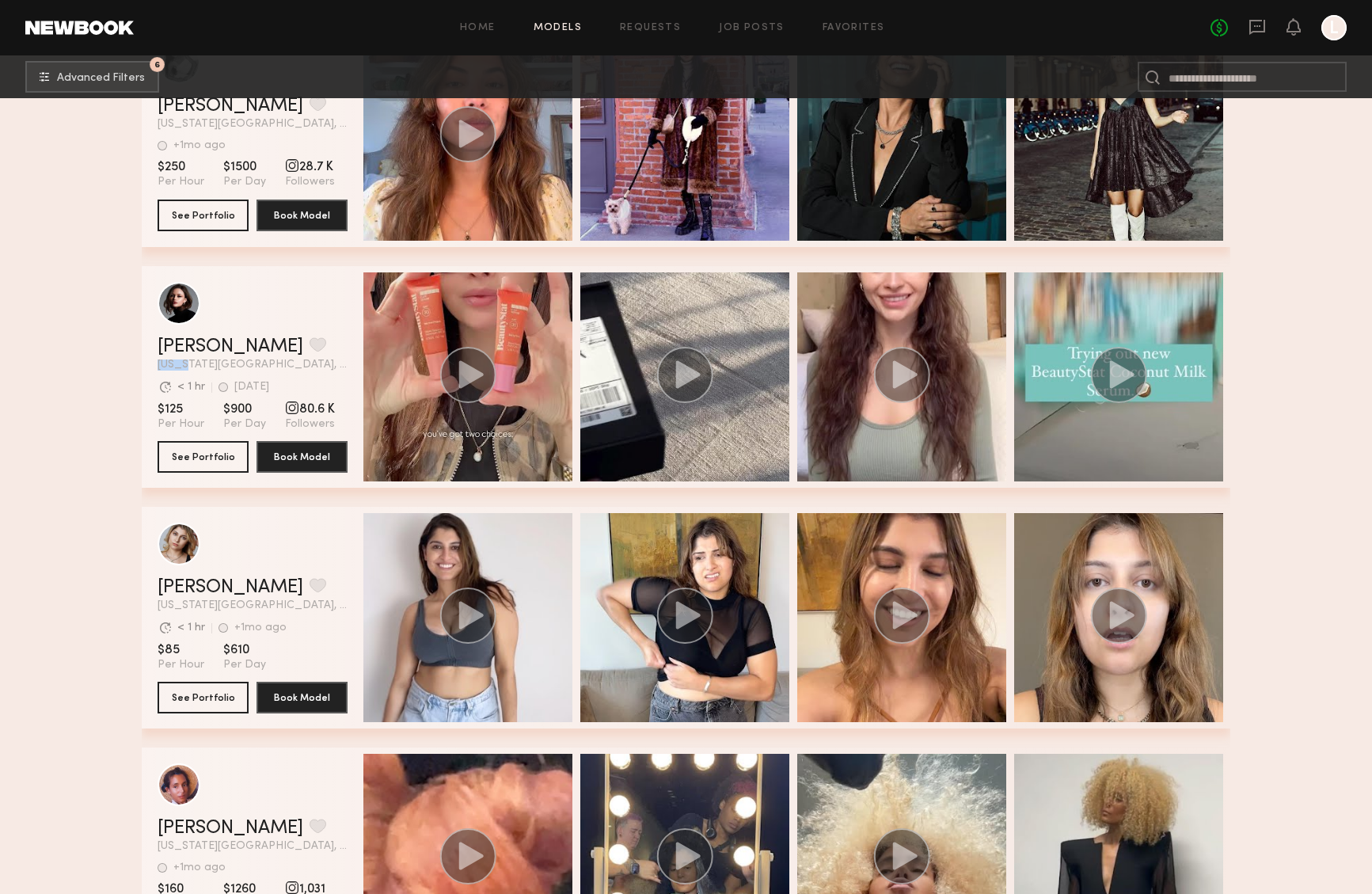
click at [191, 359] on div "Marija S. Favorite New York City, NY Avg. request response time < 1 hr 1d ago L…" at bounding box center [252, 353] width 190 height 34
click at [191, 347] on link "Marija S." at bounding box center [230, 346] width 145 height 19
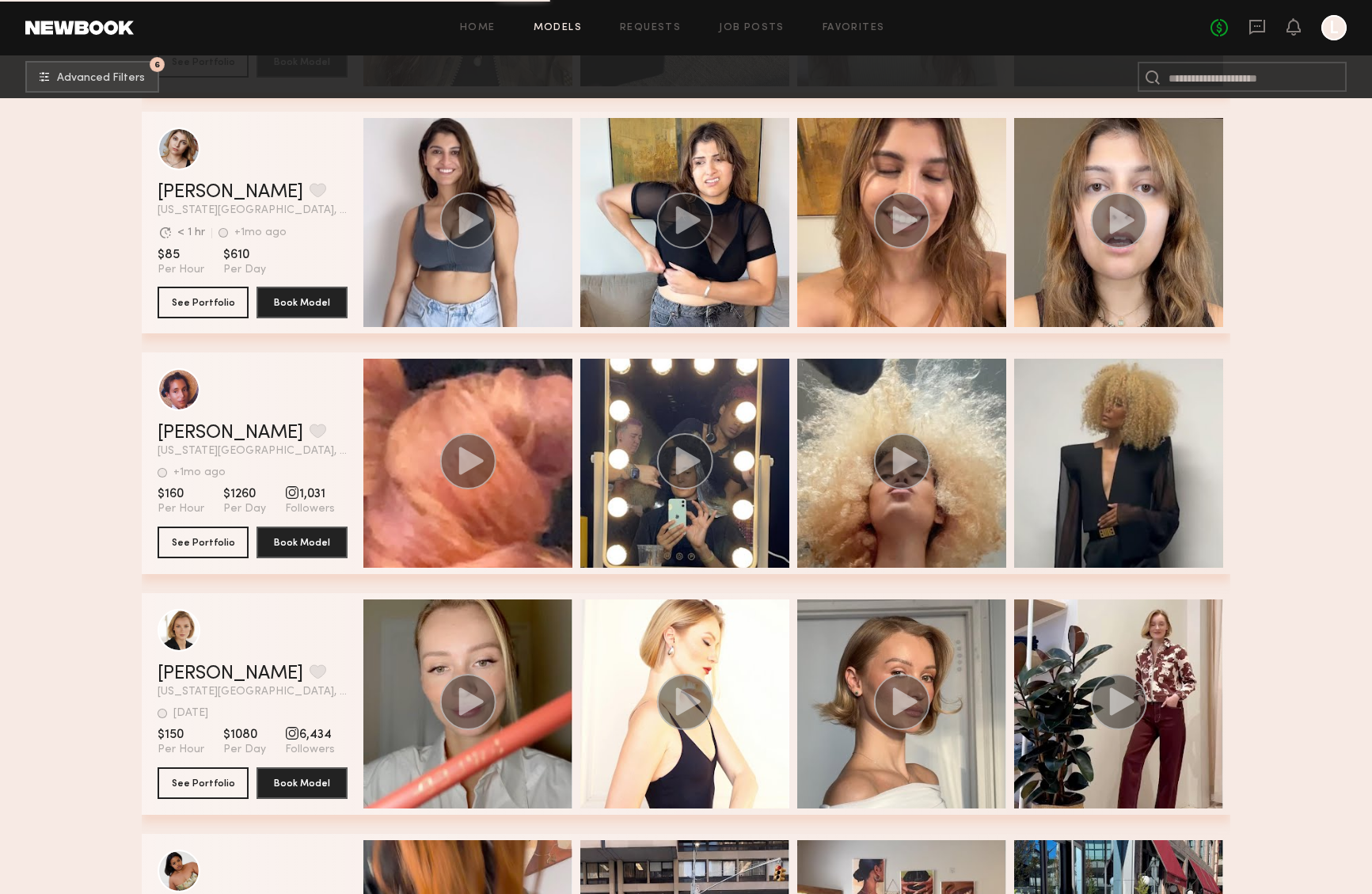
scroll to position [21916, 0]
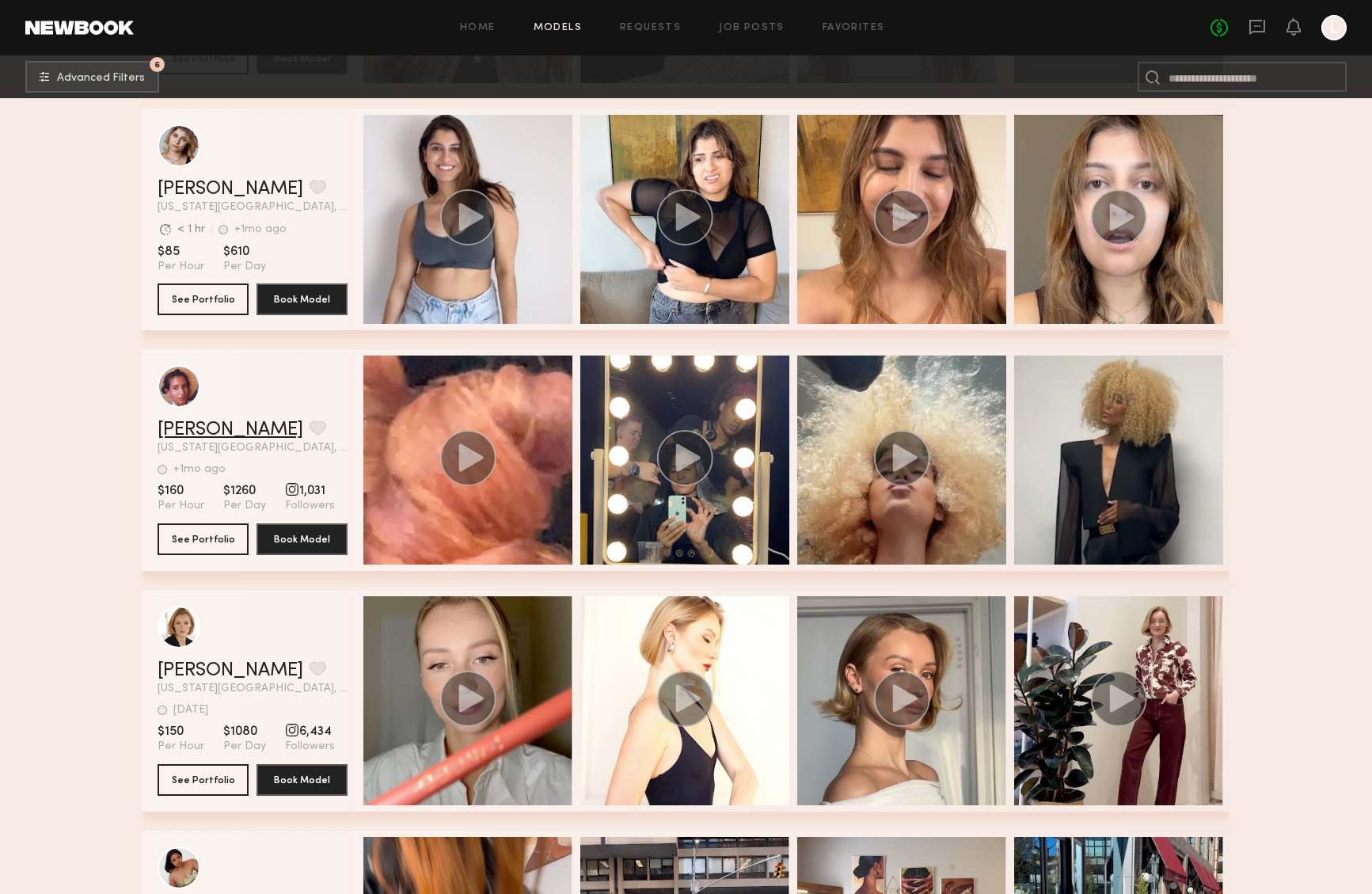
click at [193, 426] on link "Justine B." at bounding box center [230, 430] width 145 height 19
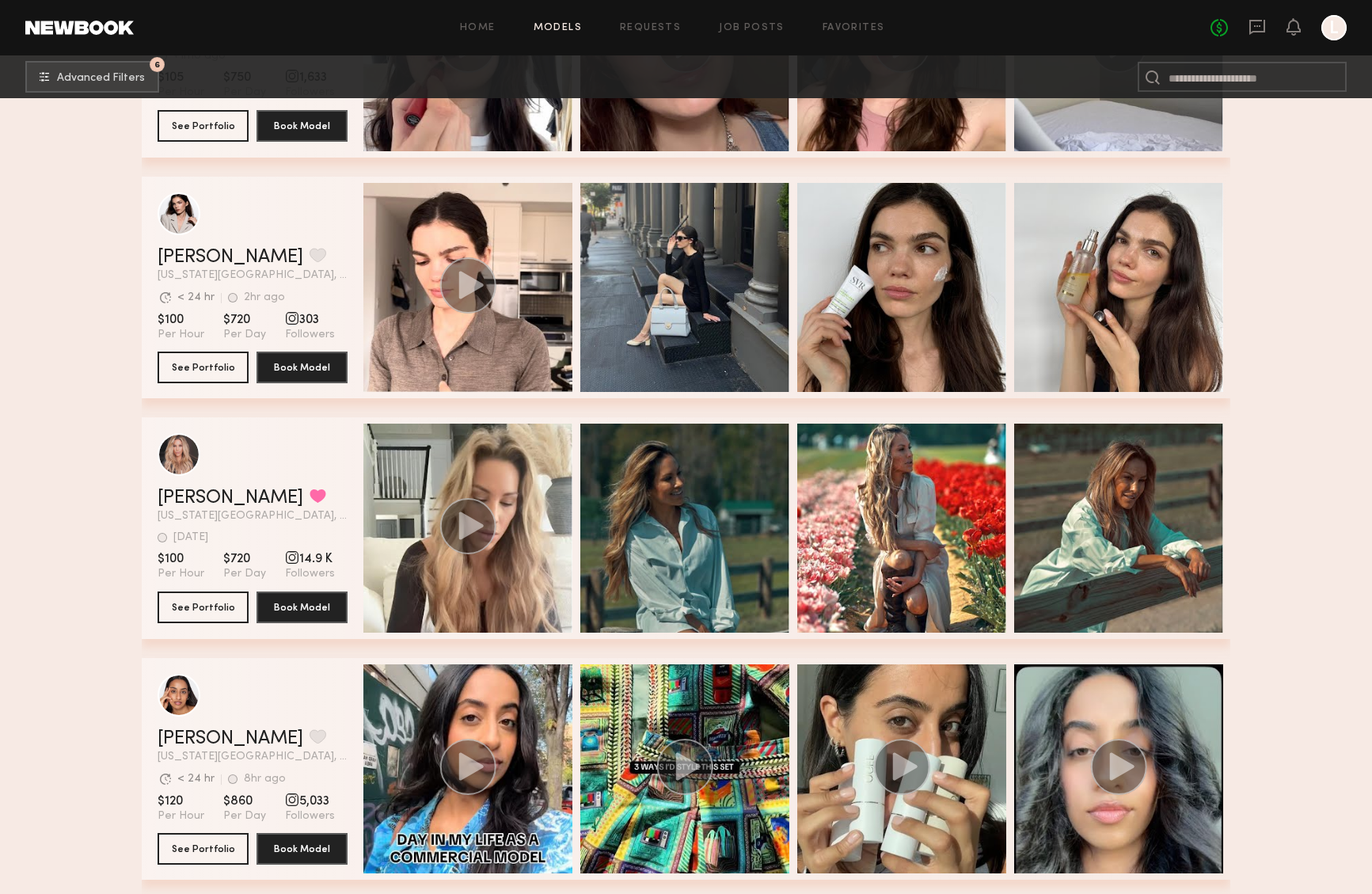
scroll to position [24525, 0]
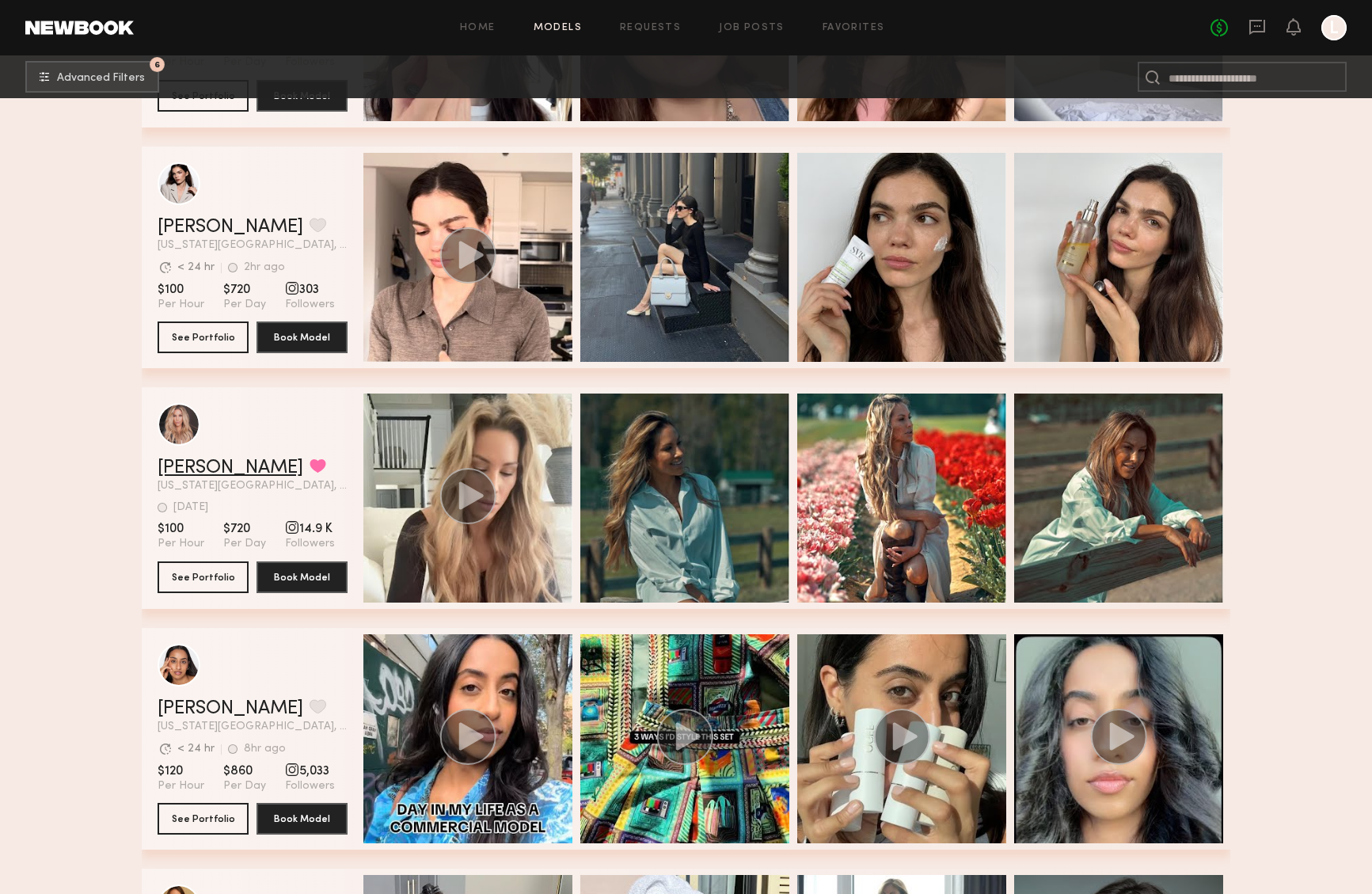
click at [183, 468] on link "Jaime Y." at bounding box center [230, 467] width 145 height 19
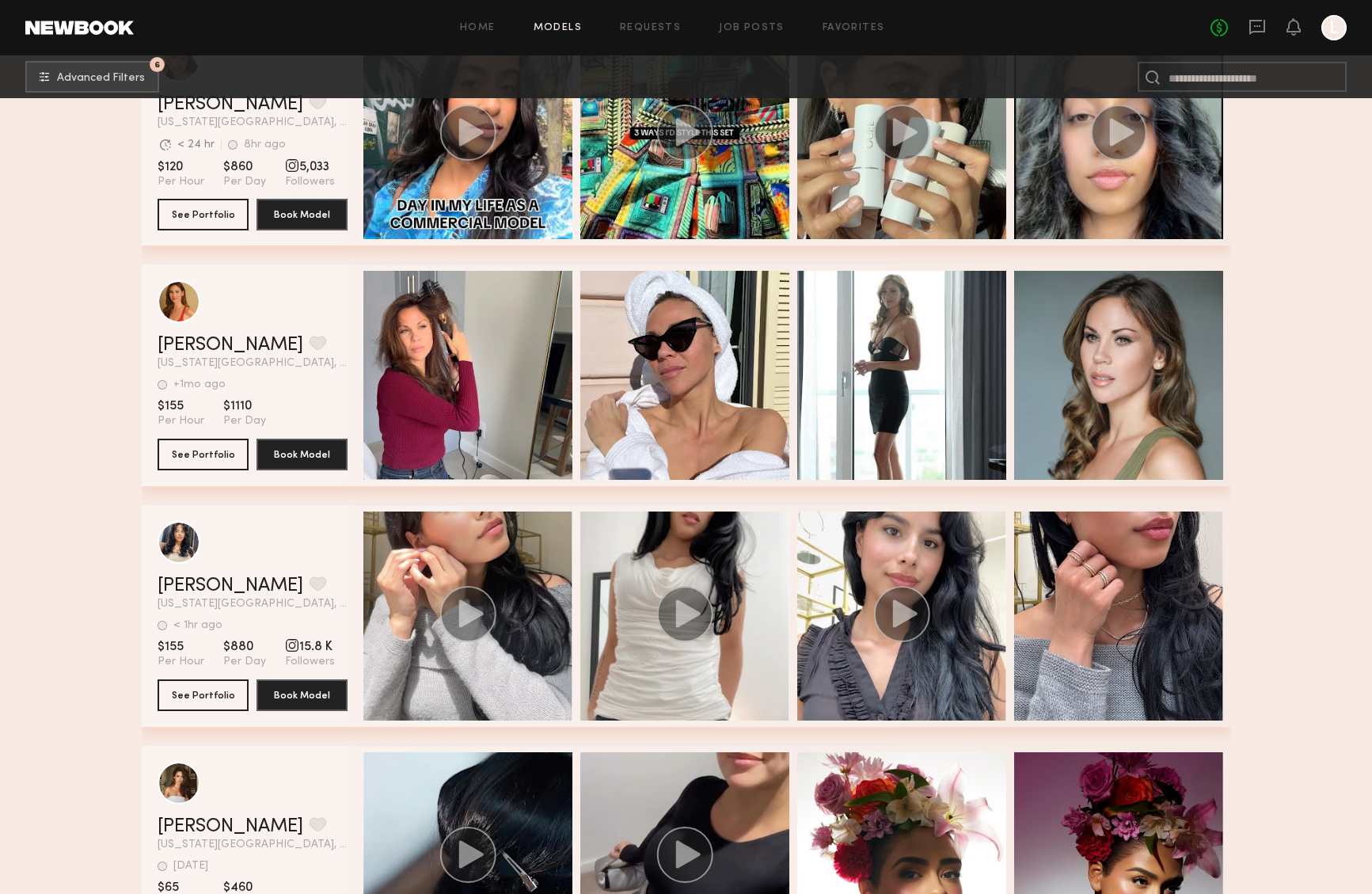
scroll to position [25159, 0]
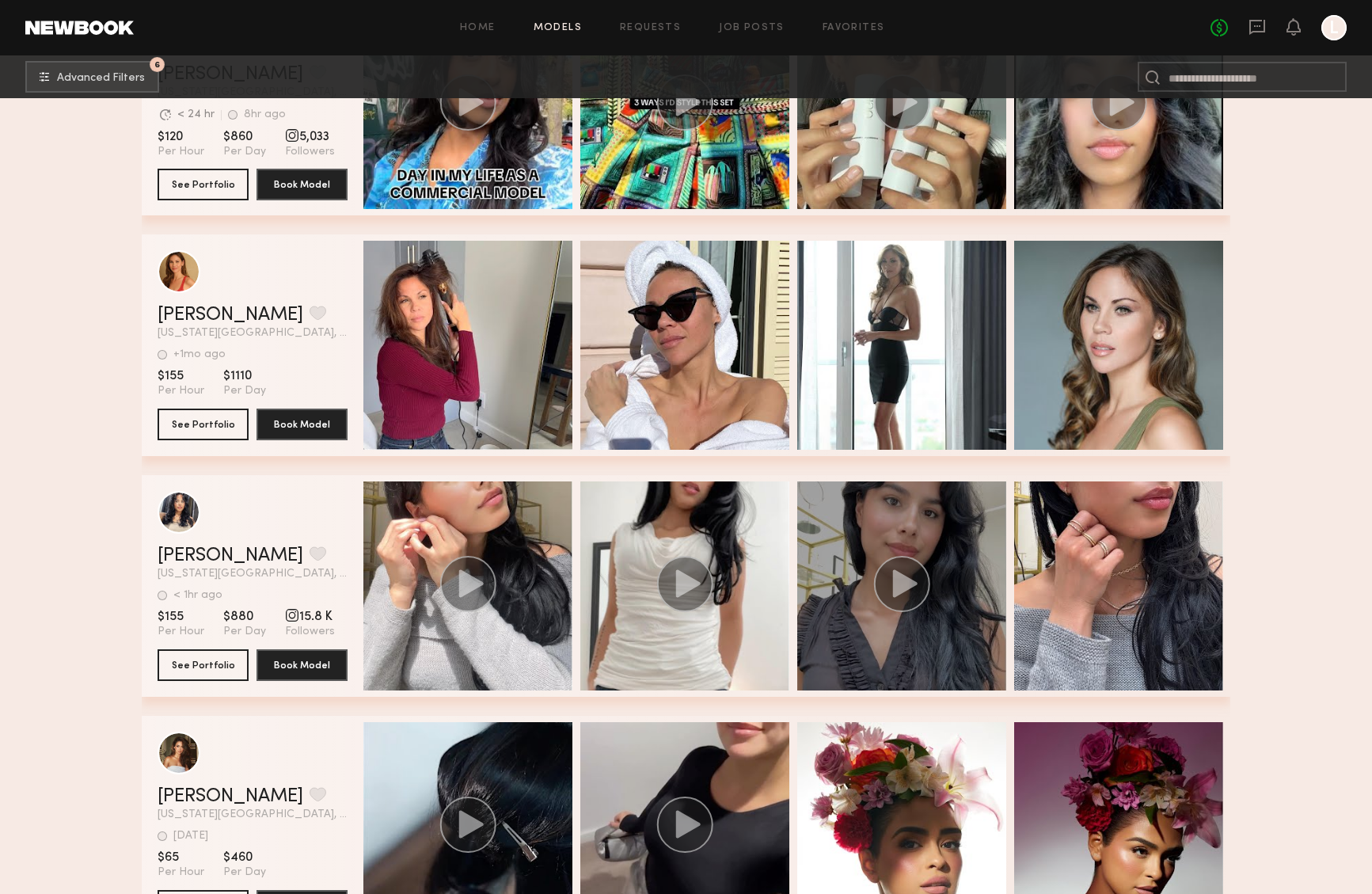
click at [851, 626] on div "grid" at bounding box center [901, 586] width 209 height 209
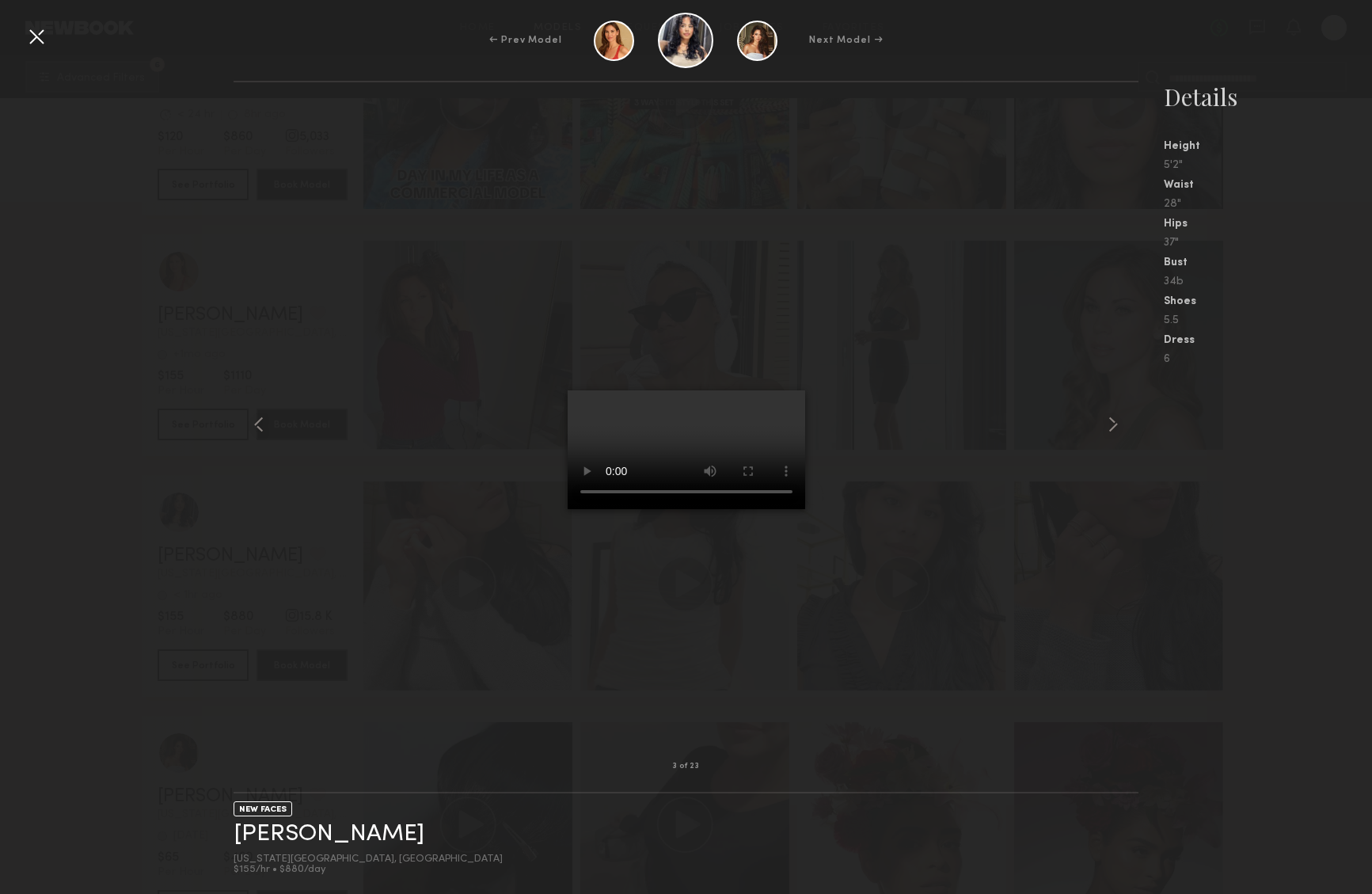
click at [30, 45] on div at bounding box center [36, 36] width 25 height 25
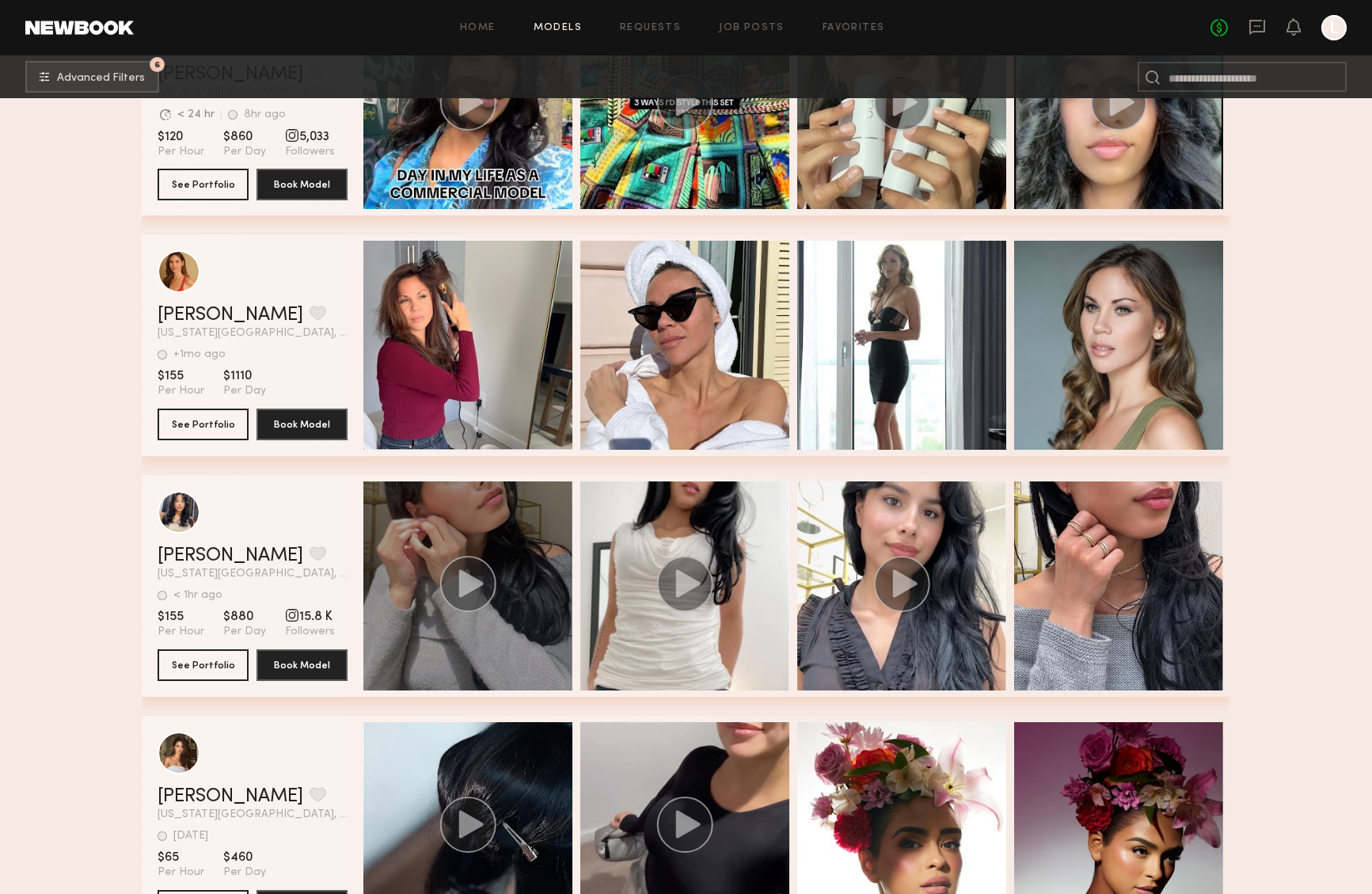
drag, startPoint x: 498, startPoint y: 664, endPoint x: 477, endPoint y: 663, distance: 21.0
click at [492, 662] on div "Gabriela F. Favorite New York City, NY < 1hr ago Last Online View Portfolio < 1…" at bounding box center [686, 586] width 1089 height 222
click at [472, 642] on div "grid" at bounding box center [468, 586] width 209 height 209
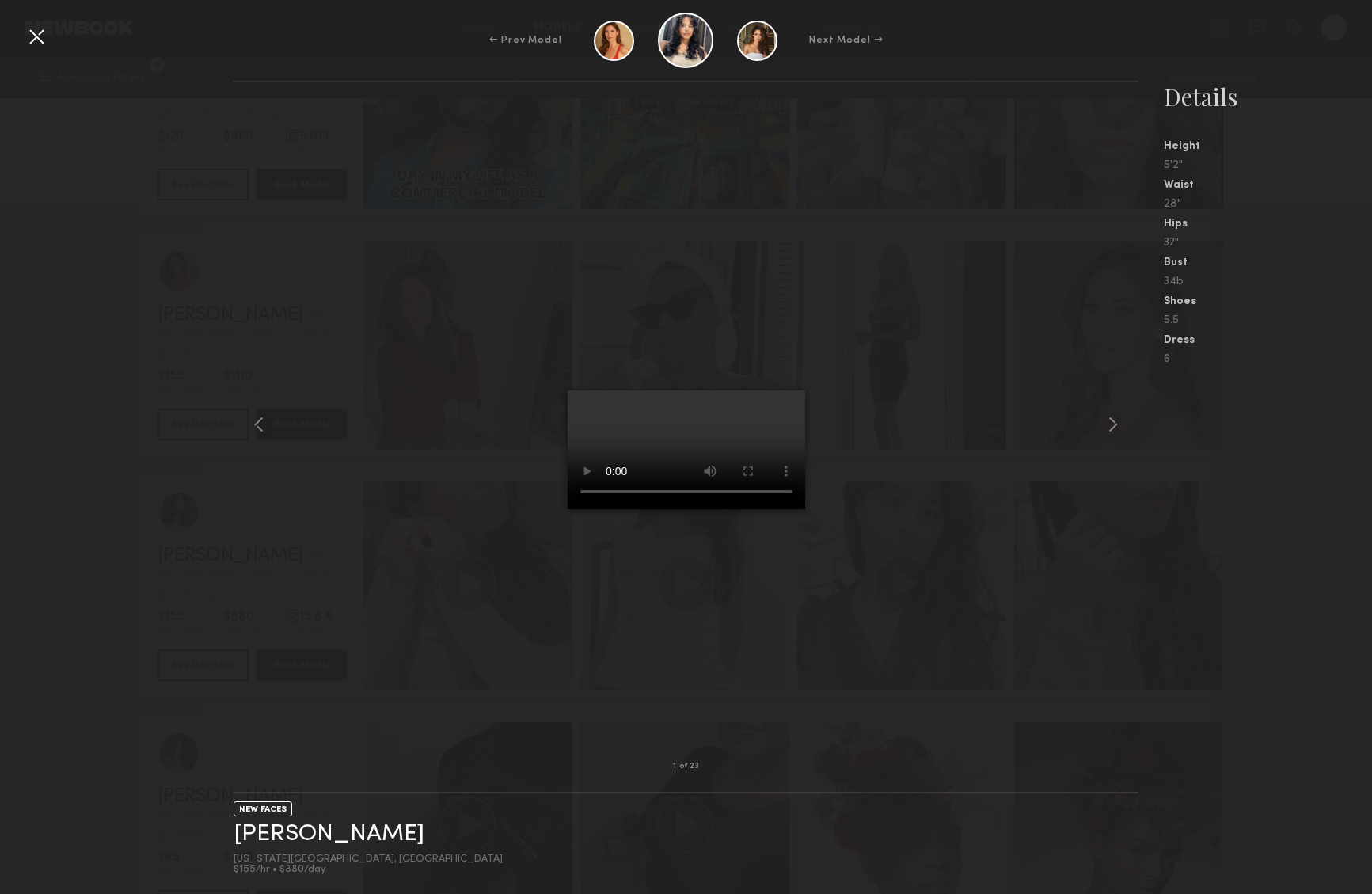
click at [43, 41] on div at bounding box center [36, 36] width 25 height 25
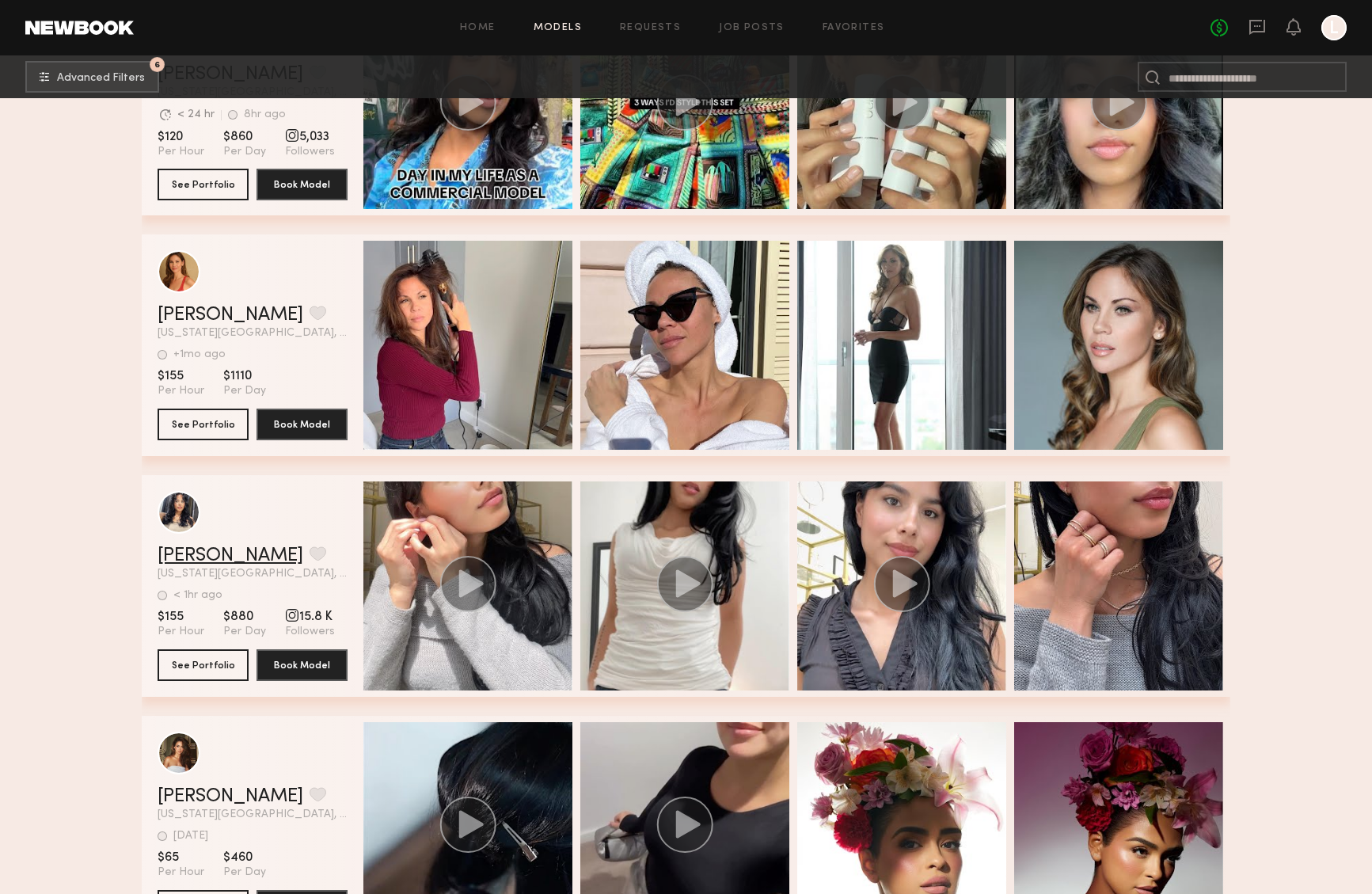
drag, startPoint x: 187, startPoint y: 551, endPoint x: 176, endPoint y: 552, distance: 11.0
click at [186, 551] on link "Gabriela F." at bounding box center [230, 555] width 145 height 19
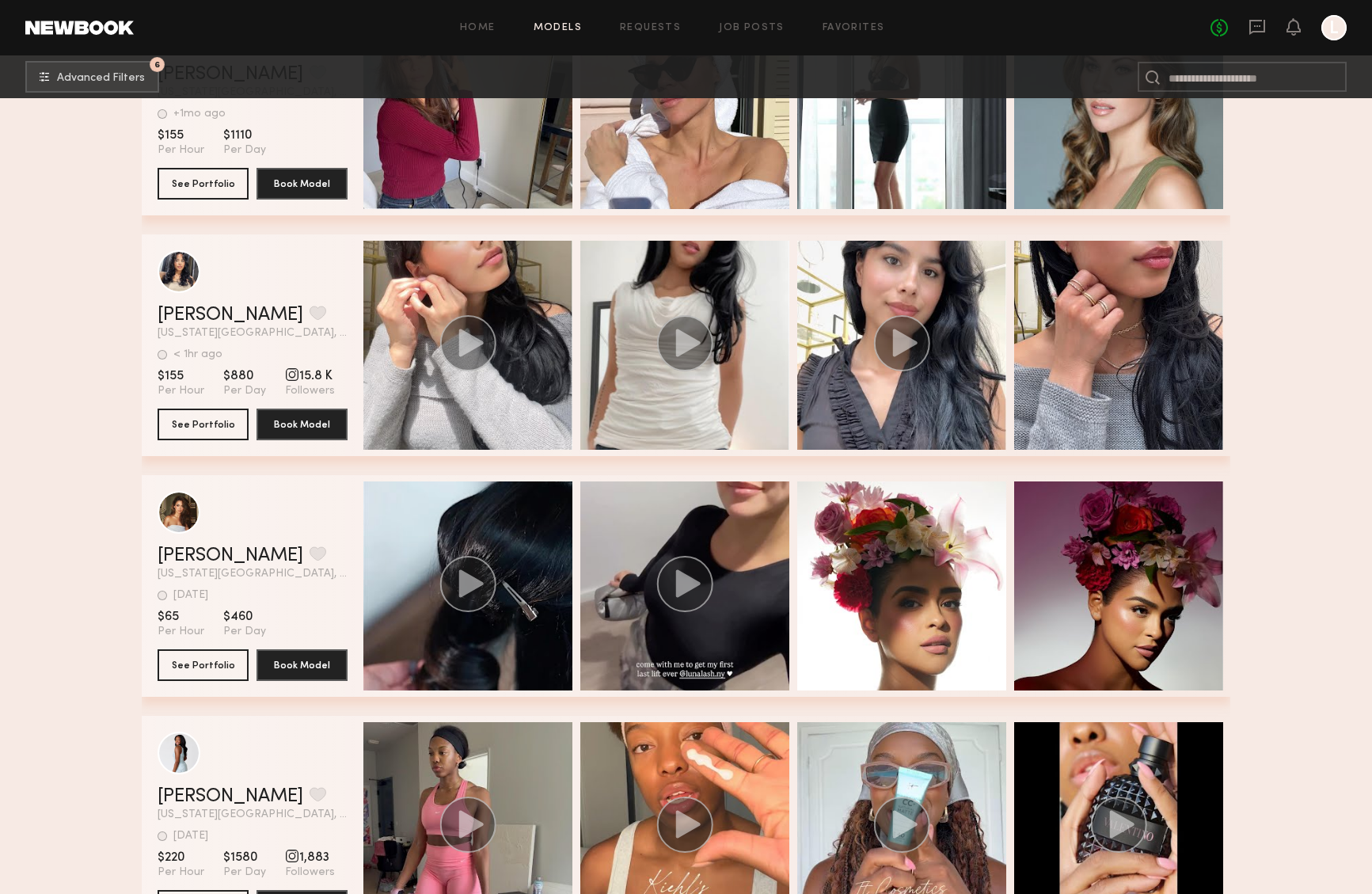
scroll to position [25425, 0]
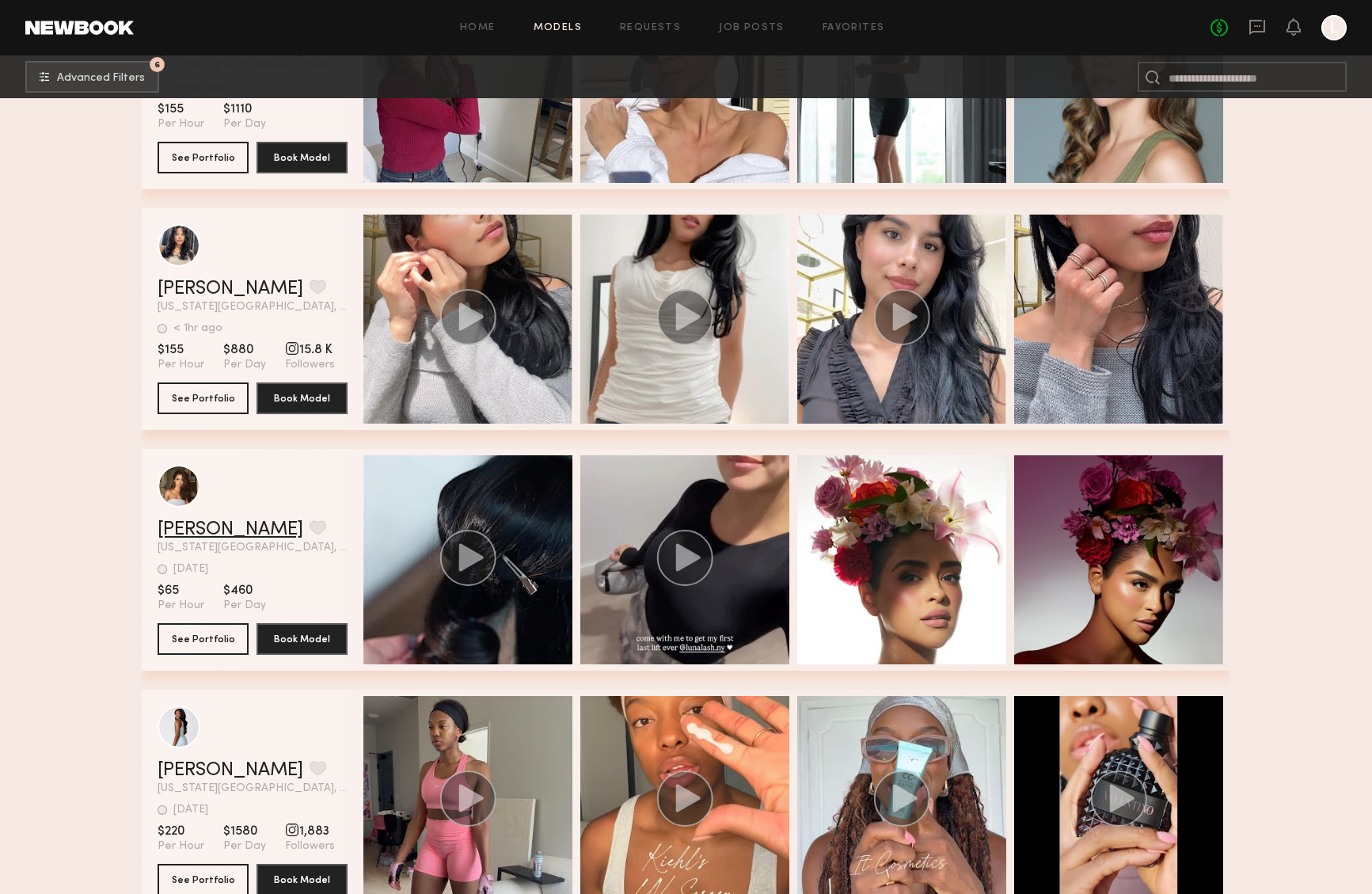
click at [204, 527] on link "Diane M." at bounding box center [230, 529] width 145 height 19
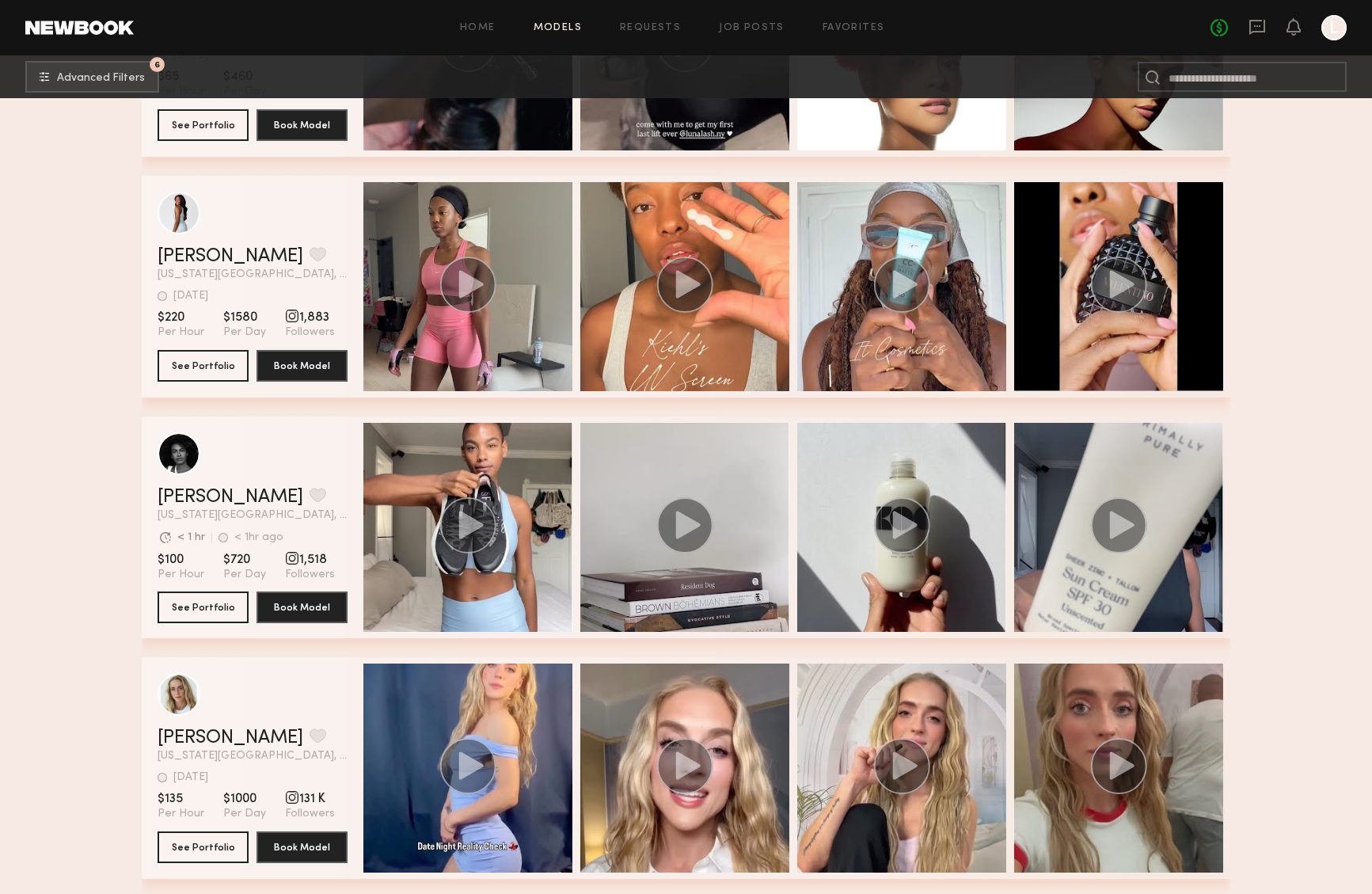
scroll to position [25967, 0]
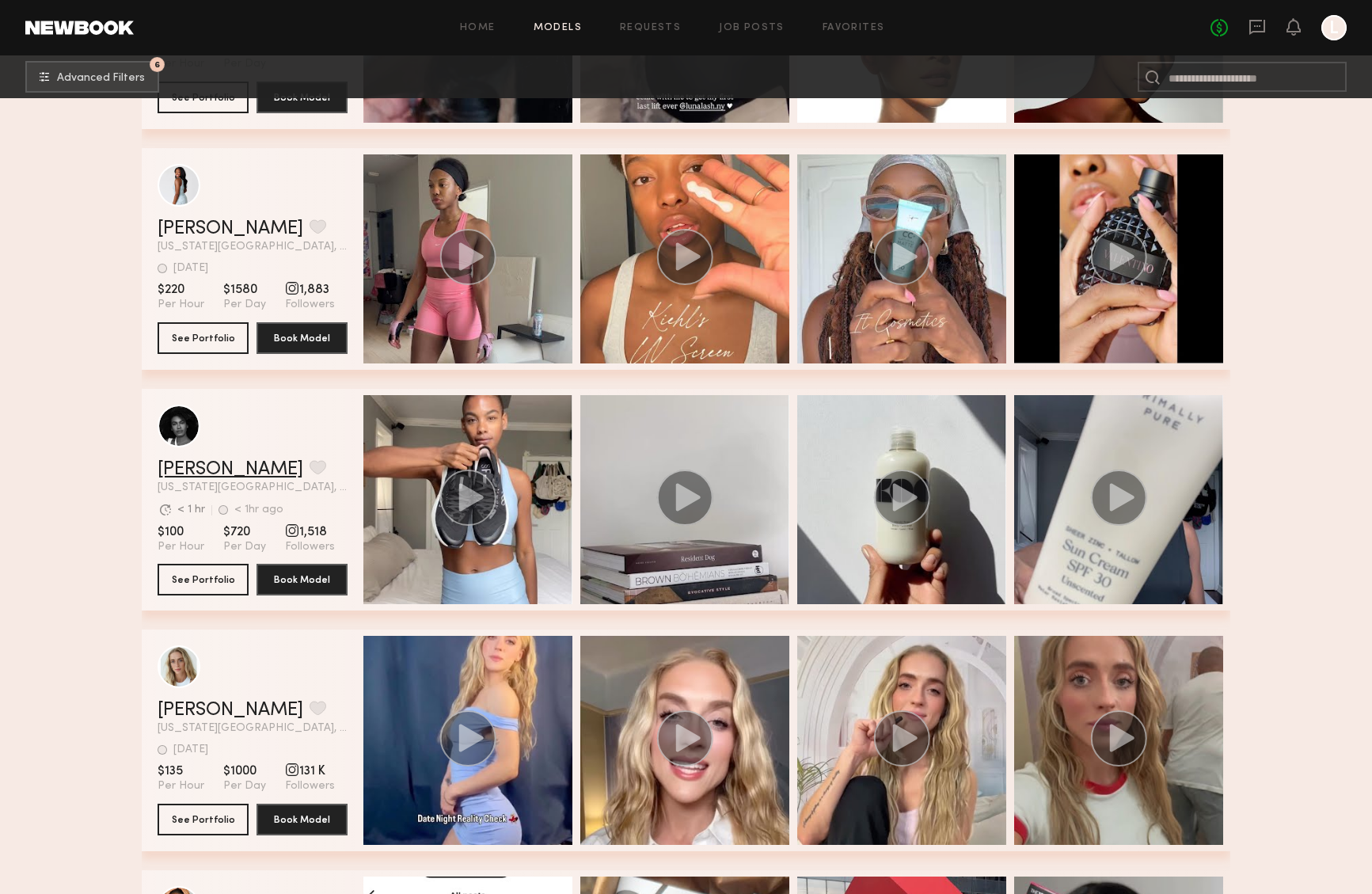
click at [204, 468] on link "Ashley C." at bounding box center [230, 469] width 145 height 19
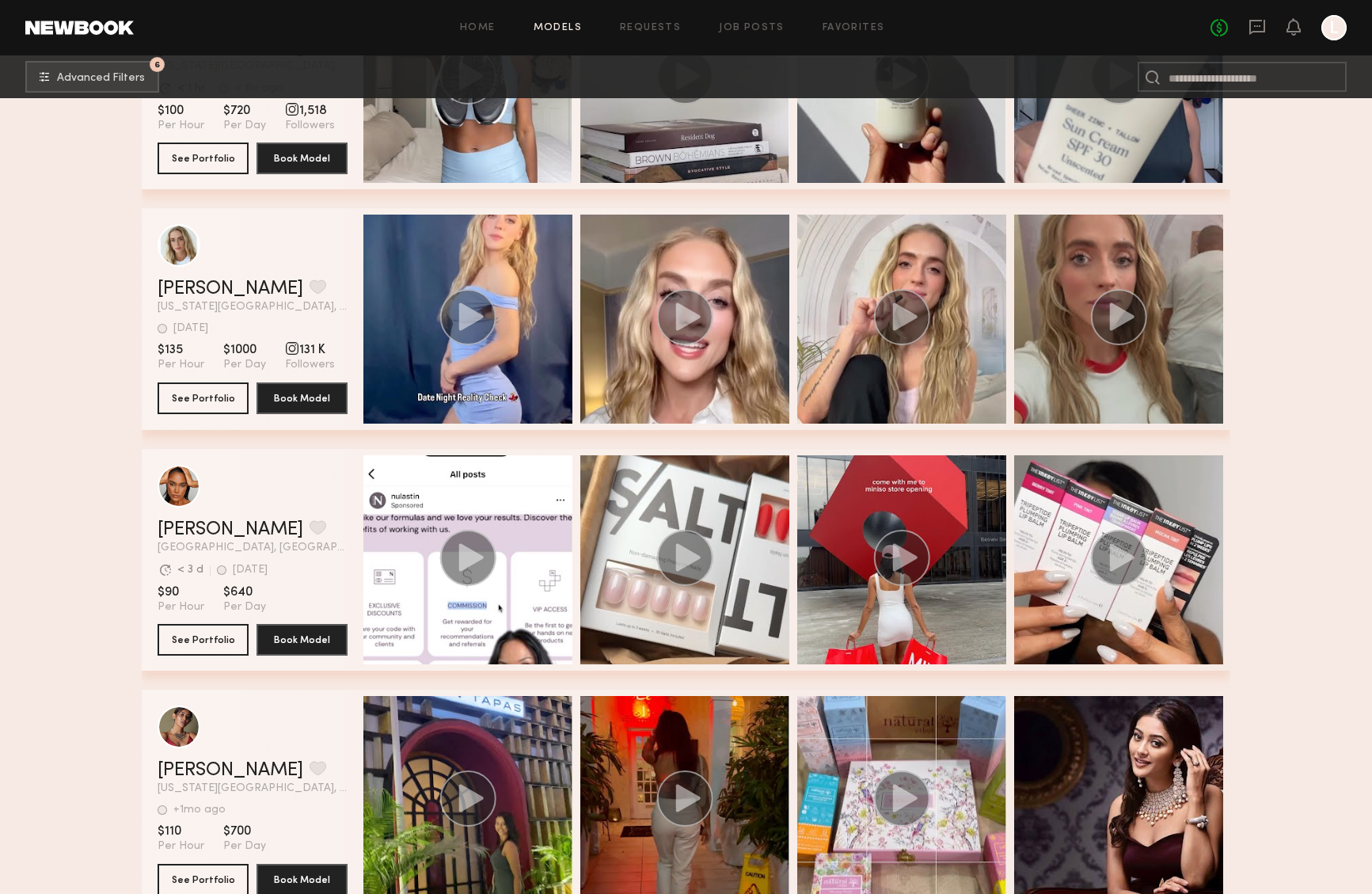
scroll to position [26532, 0]
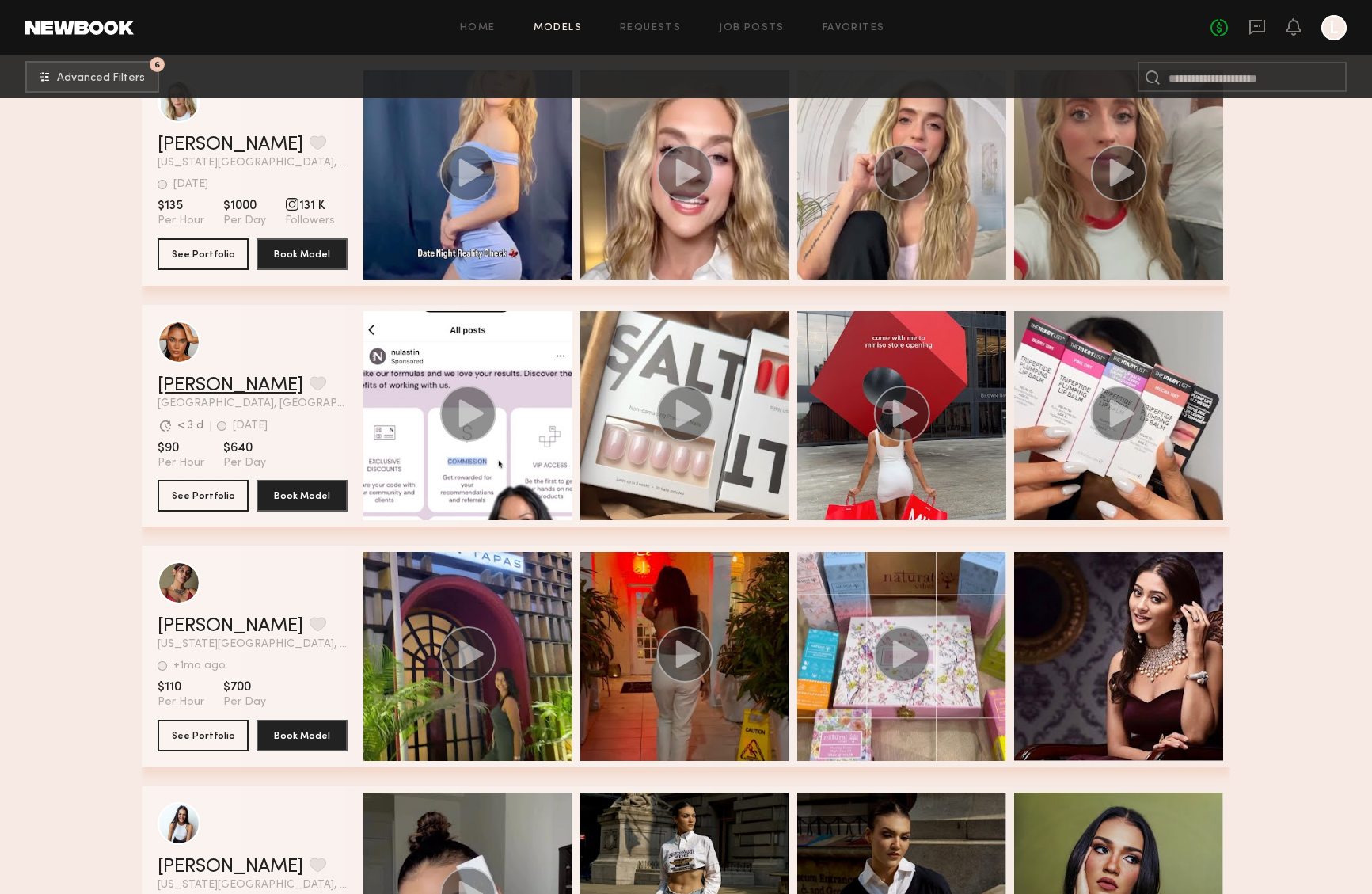
click at [181, 384] on link "Zoe M." at bounding box center [230, 385] width 145 height 19
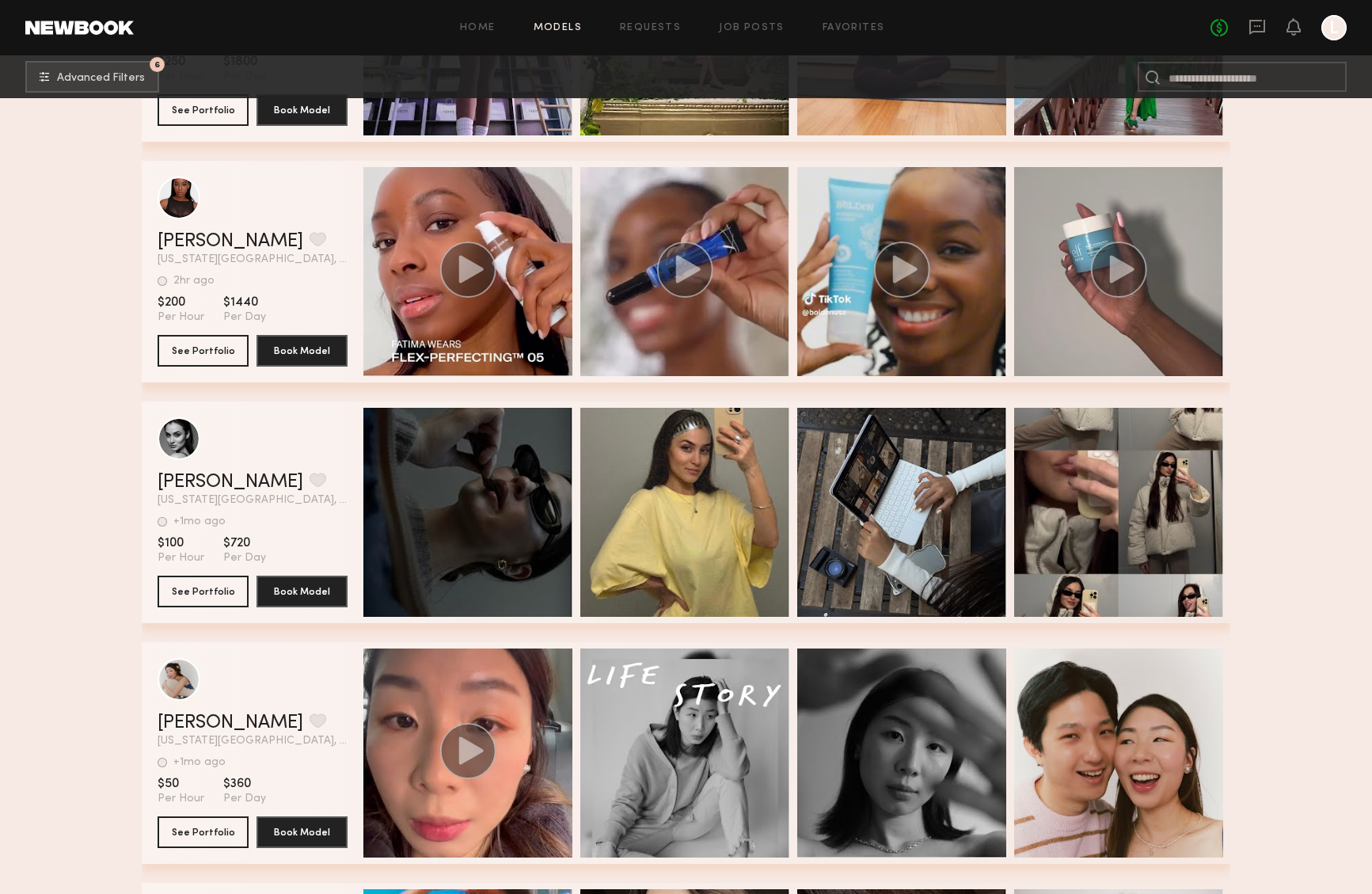
scroll to position [29388, 0]
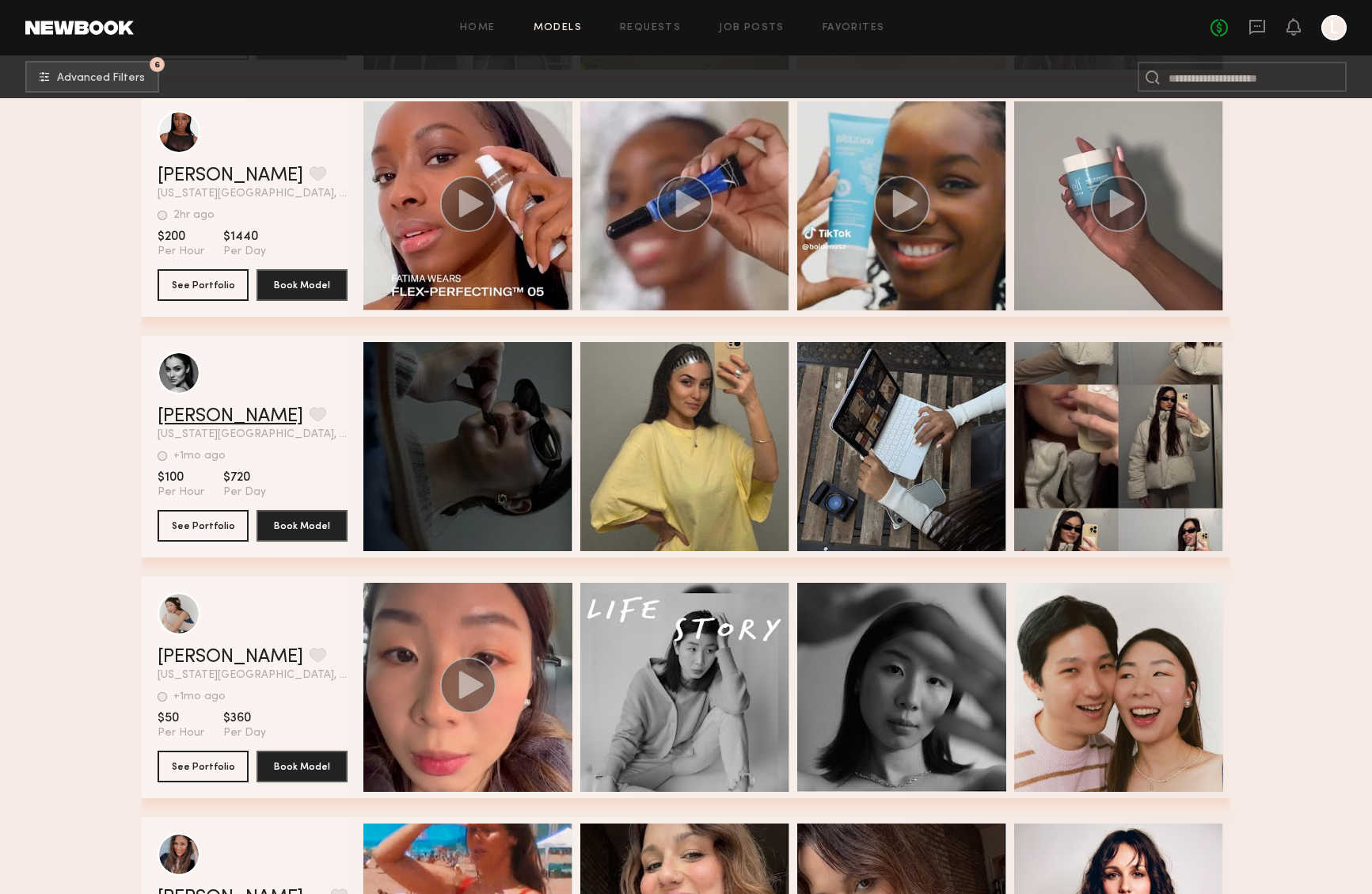
click at [200, 413] on link "Corina M." at bounding box center [230, 416] width 145 height 19
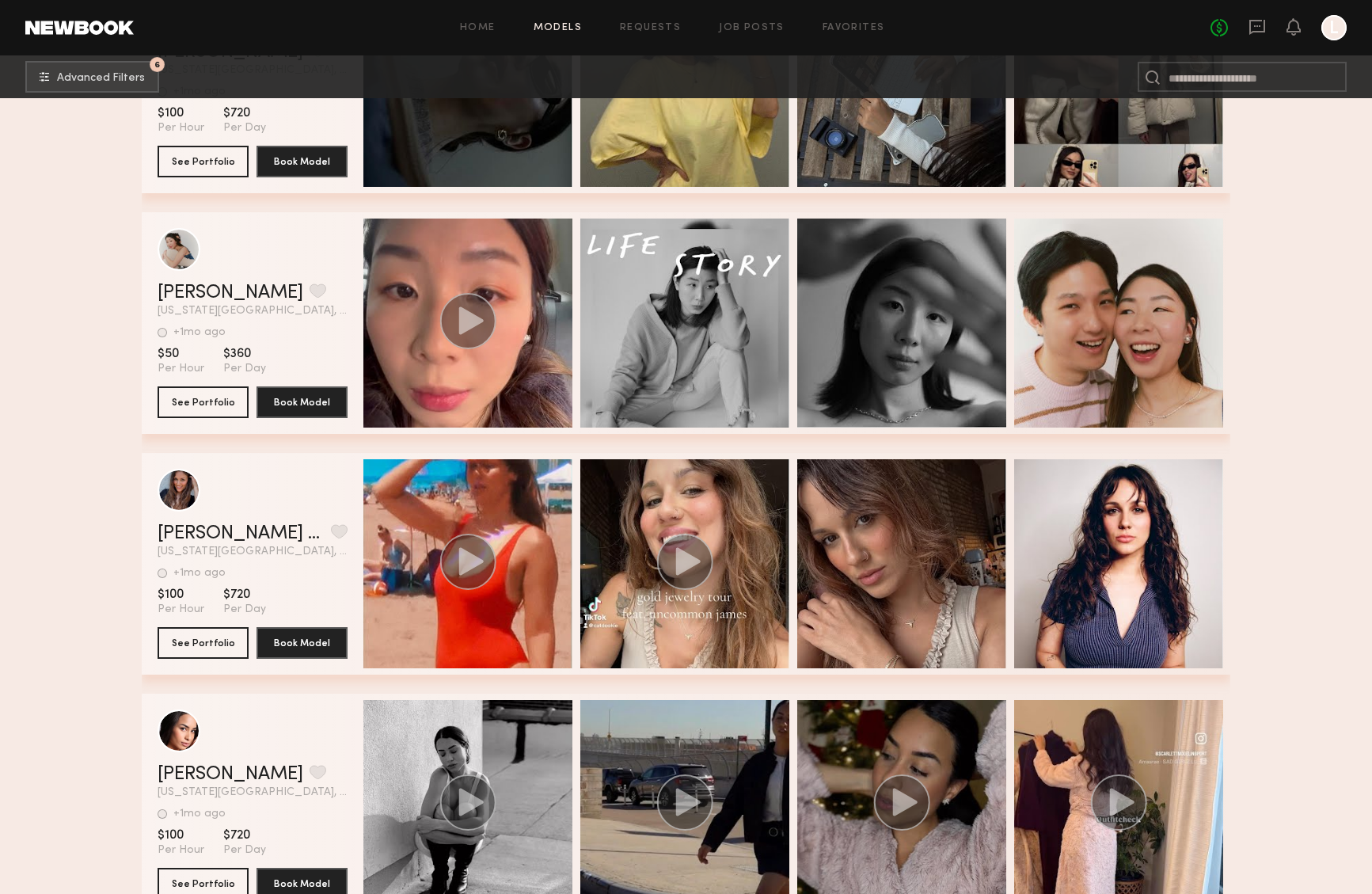
scroll to position [29773, 0]
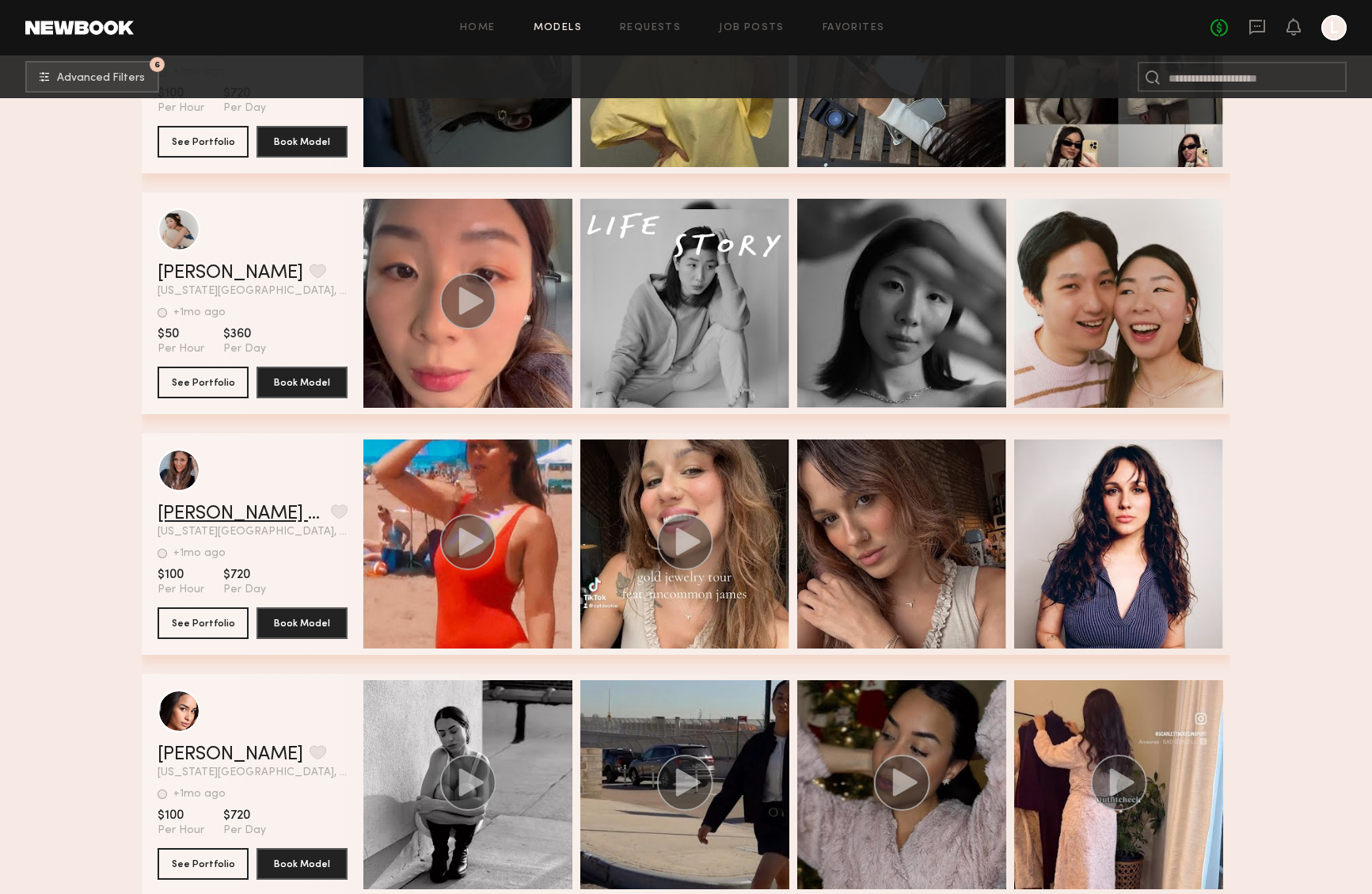
click at [249, 514] on link "Kathryn Margaret R." at bounding box center [241, 513] width 167 height 19
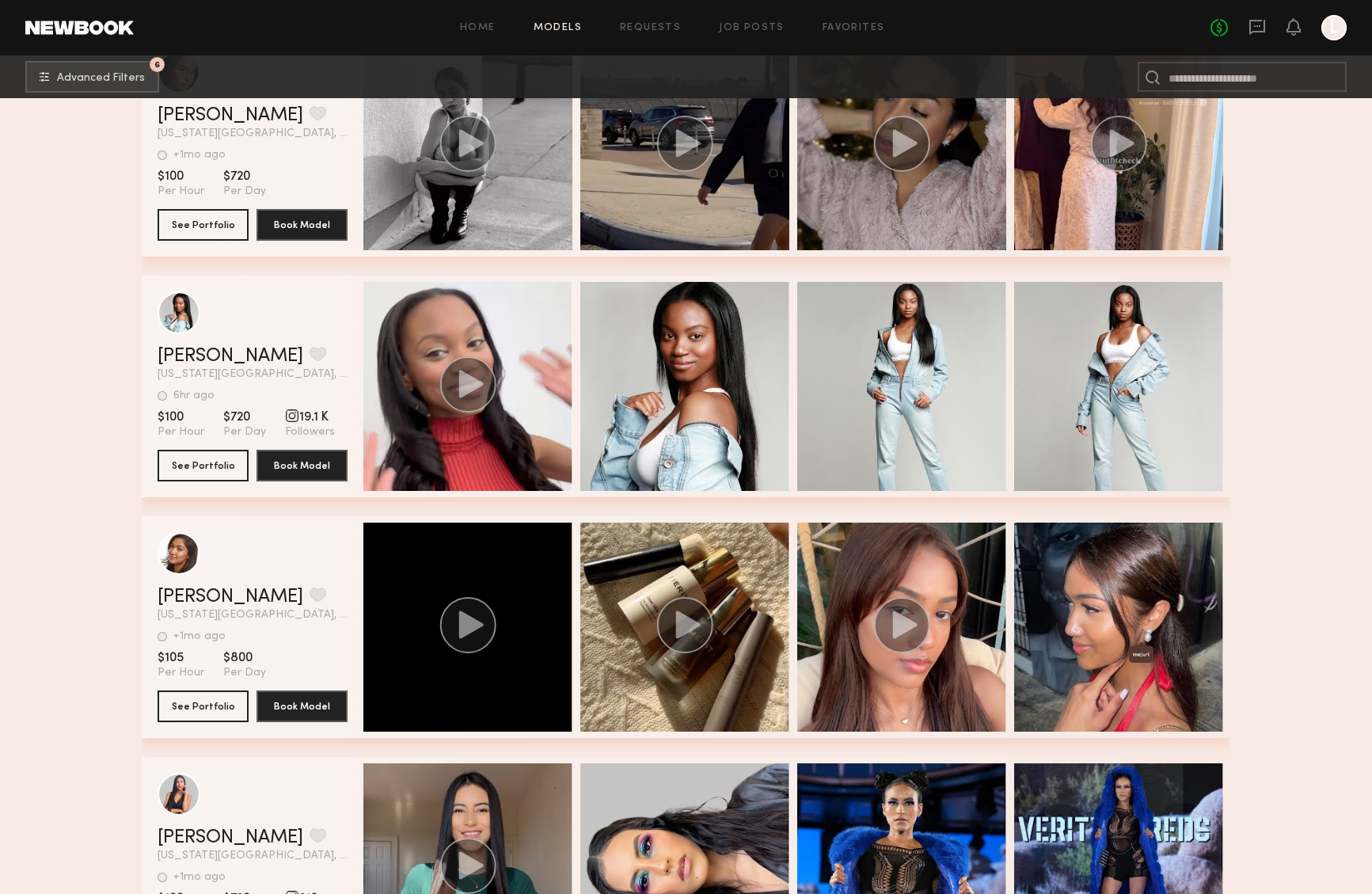
scroll to position [30533, 0]
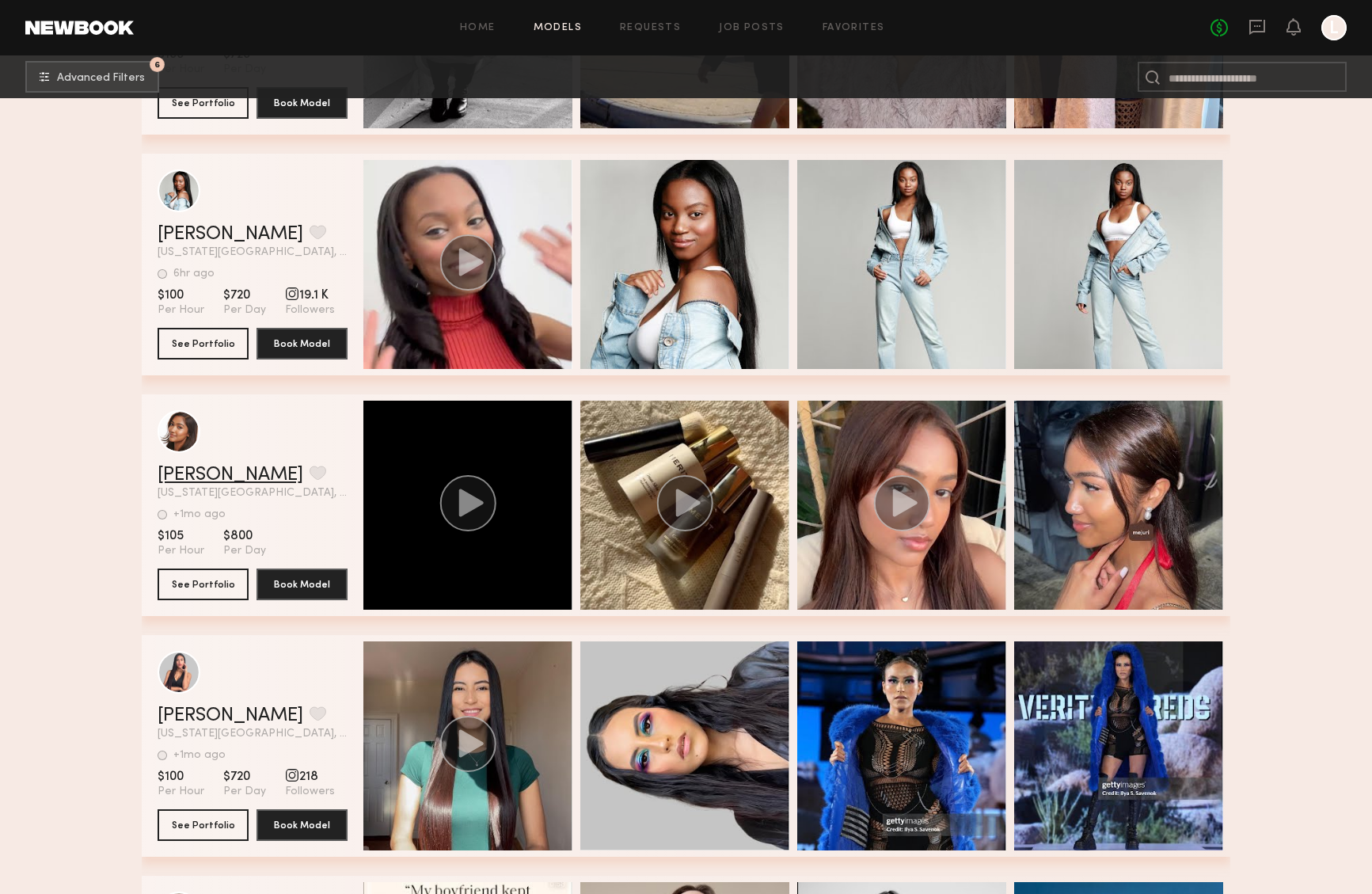
click at [171, 466] on link "Emily C." at bounding box center [230, 474] width 145 height 19
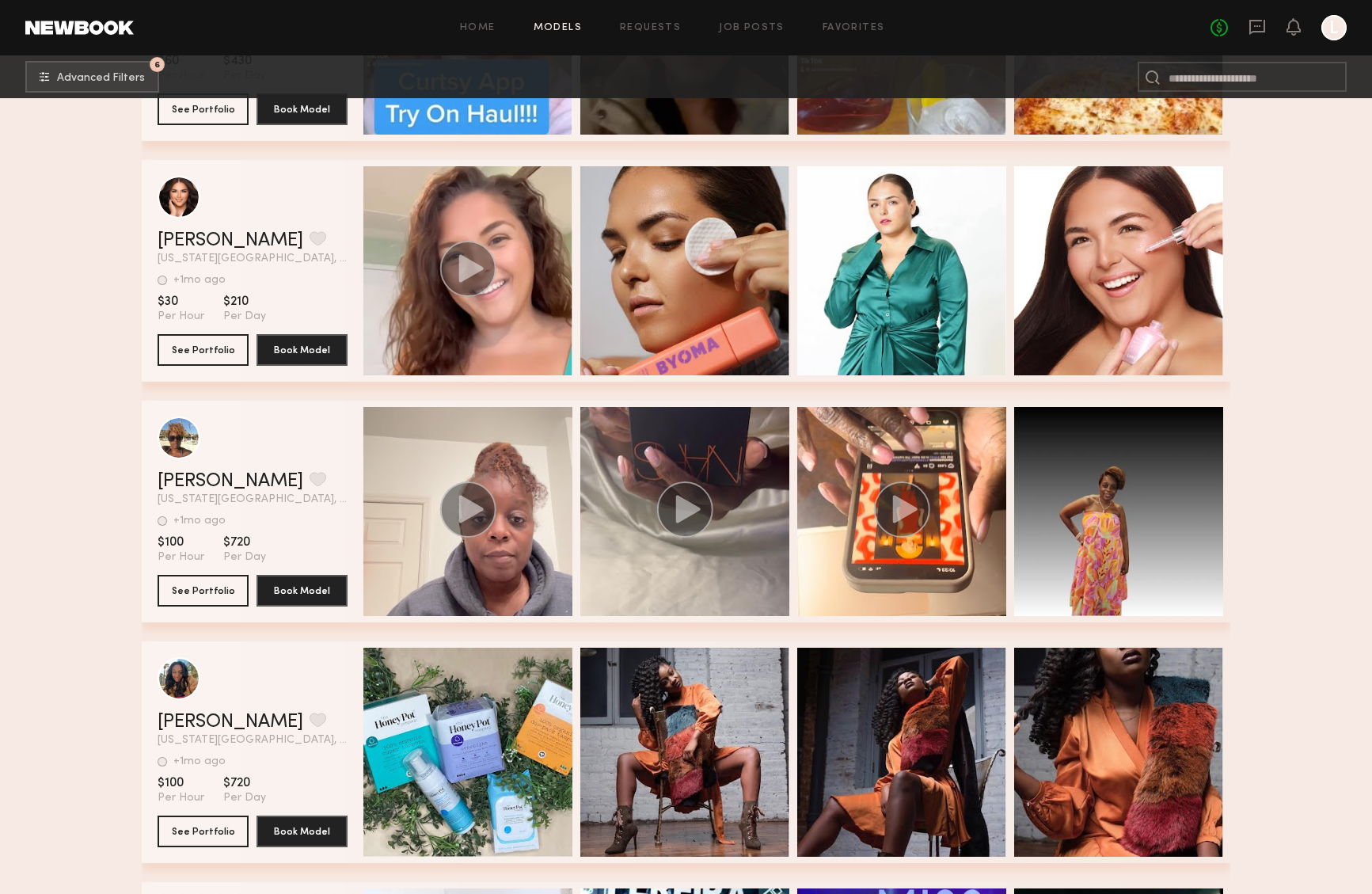
scroll to position [33430, 0]
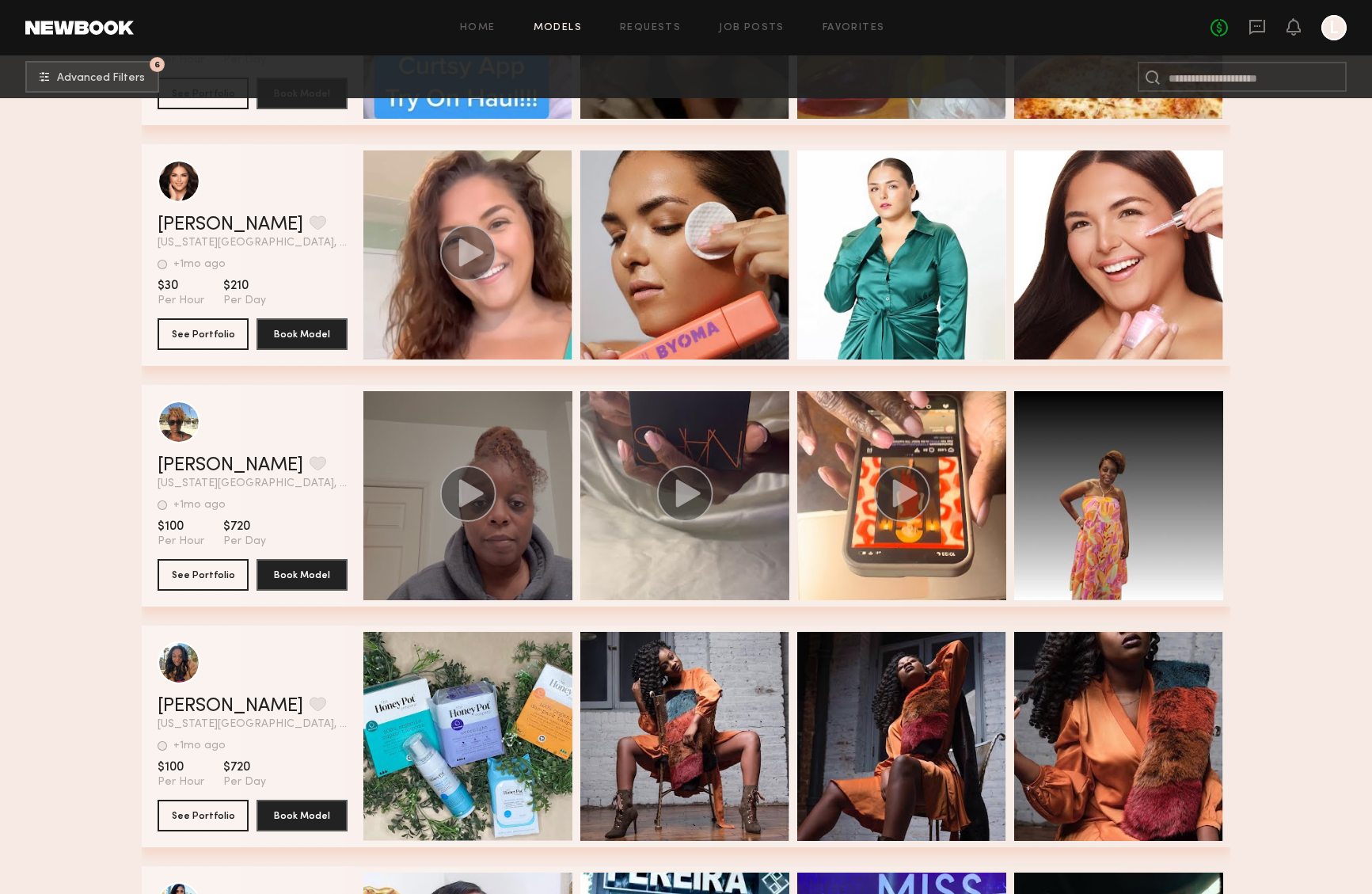
click at [470, 499] on icon "grid" at bounding box center [471, 492] width 25 height 27
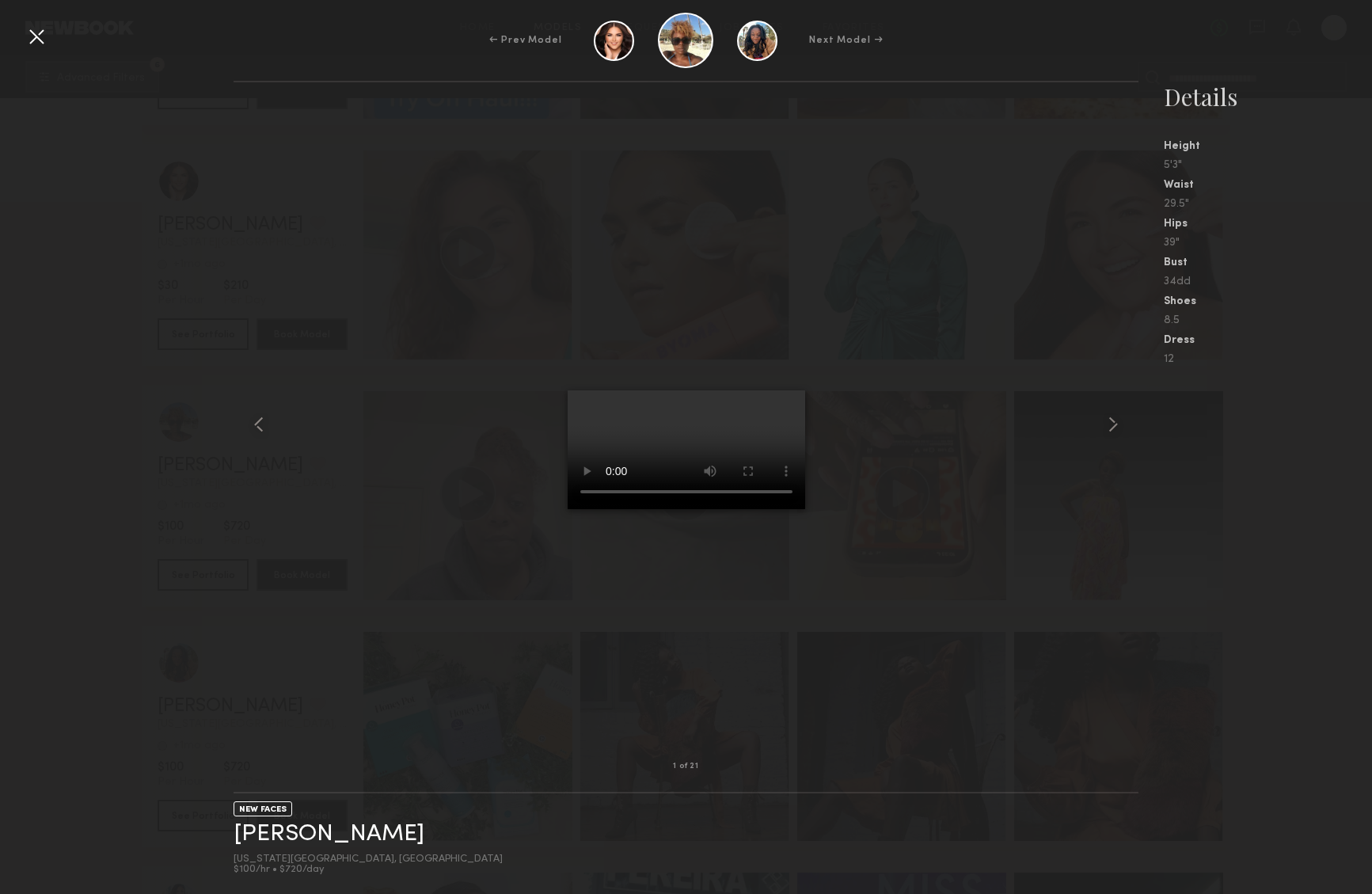
click at [771, 509] on video at bounding box center [686, 449] width 237 height 119
click at [38, 38] on div at bounding box center [36, 36] width 25 height 25
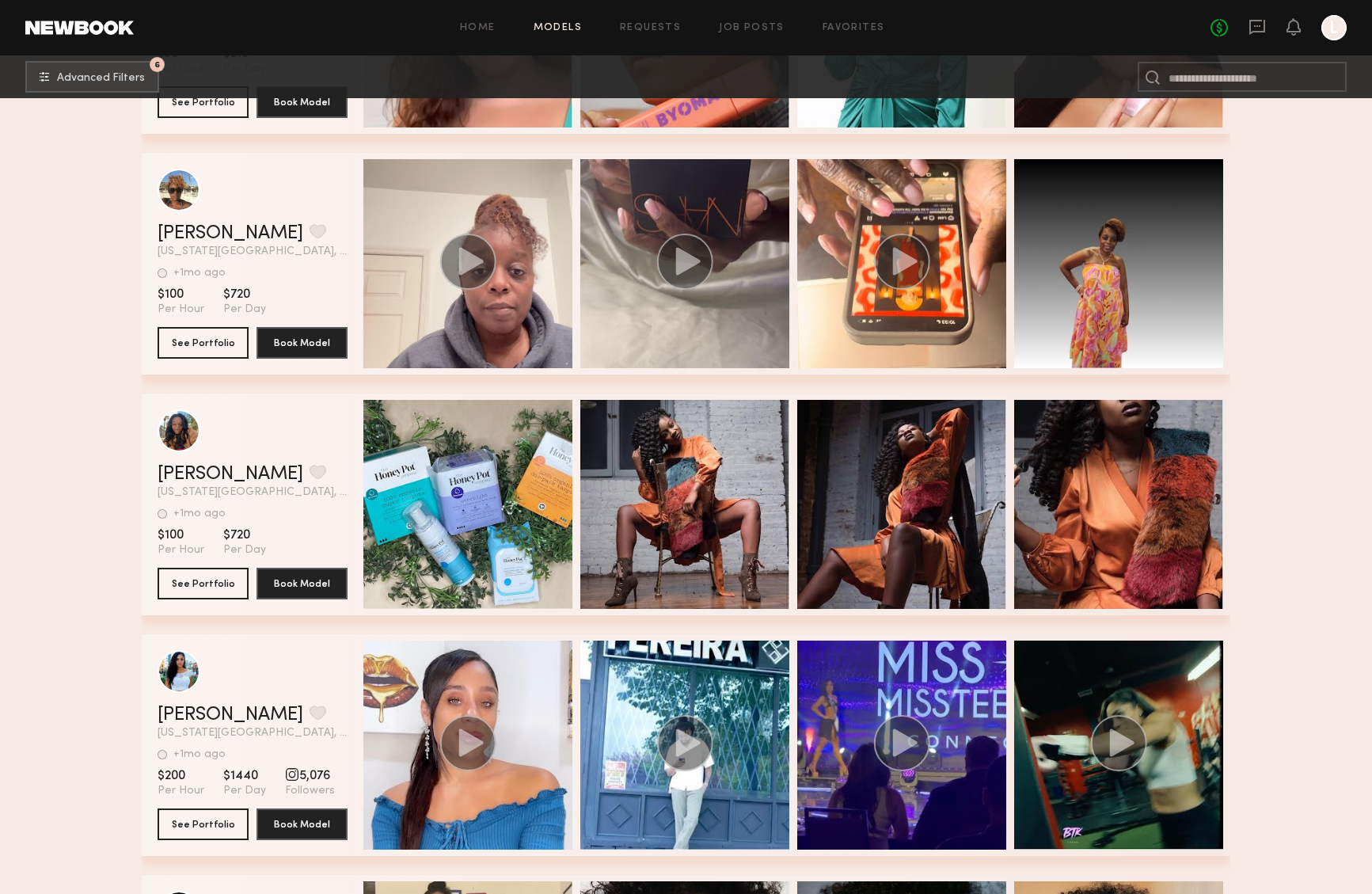
scroll to position [33636, 0]
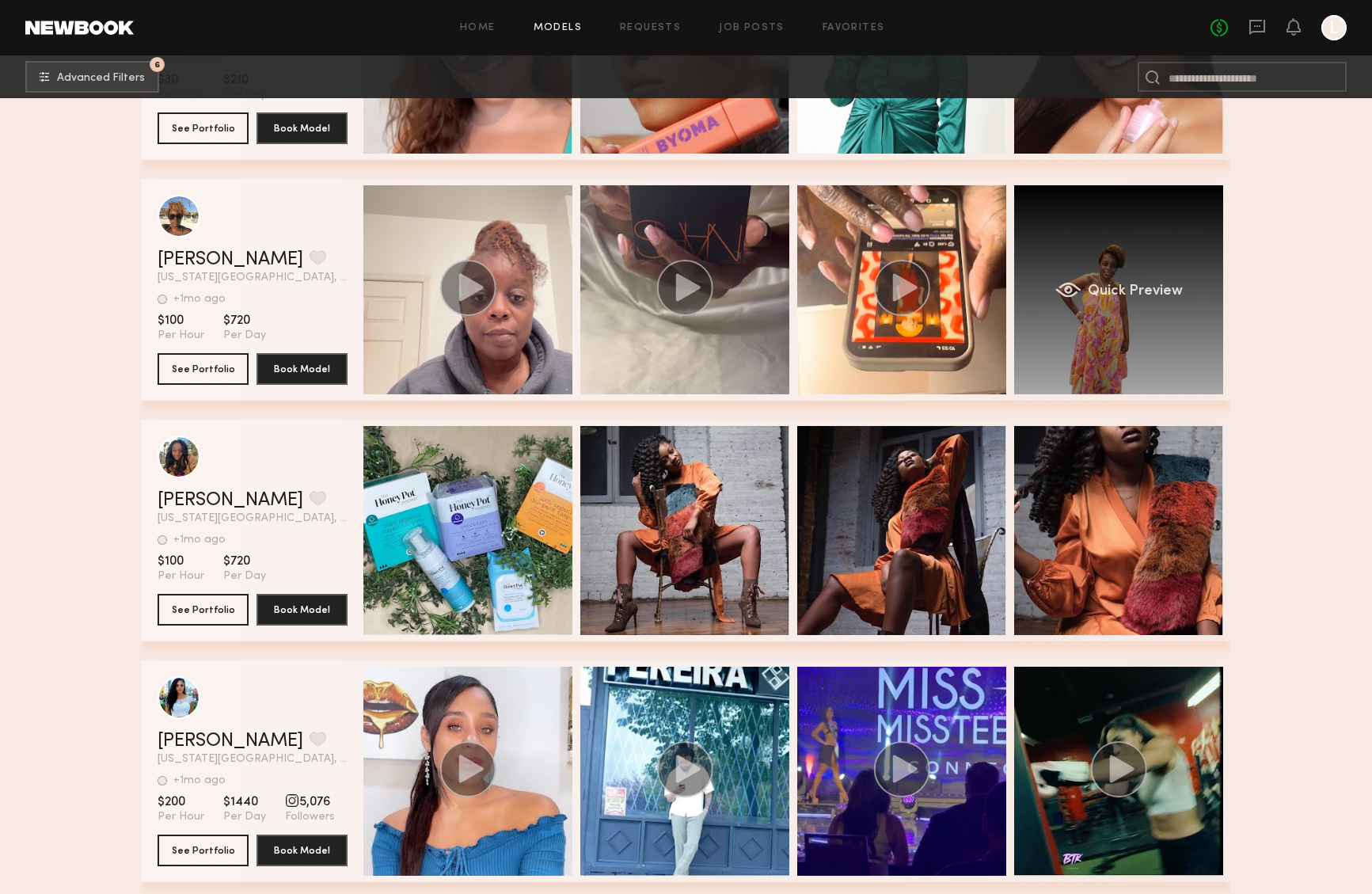
click at [1099, 312] on div "Quick Preview" at bounding box center [1118, 290] width 209 height 209
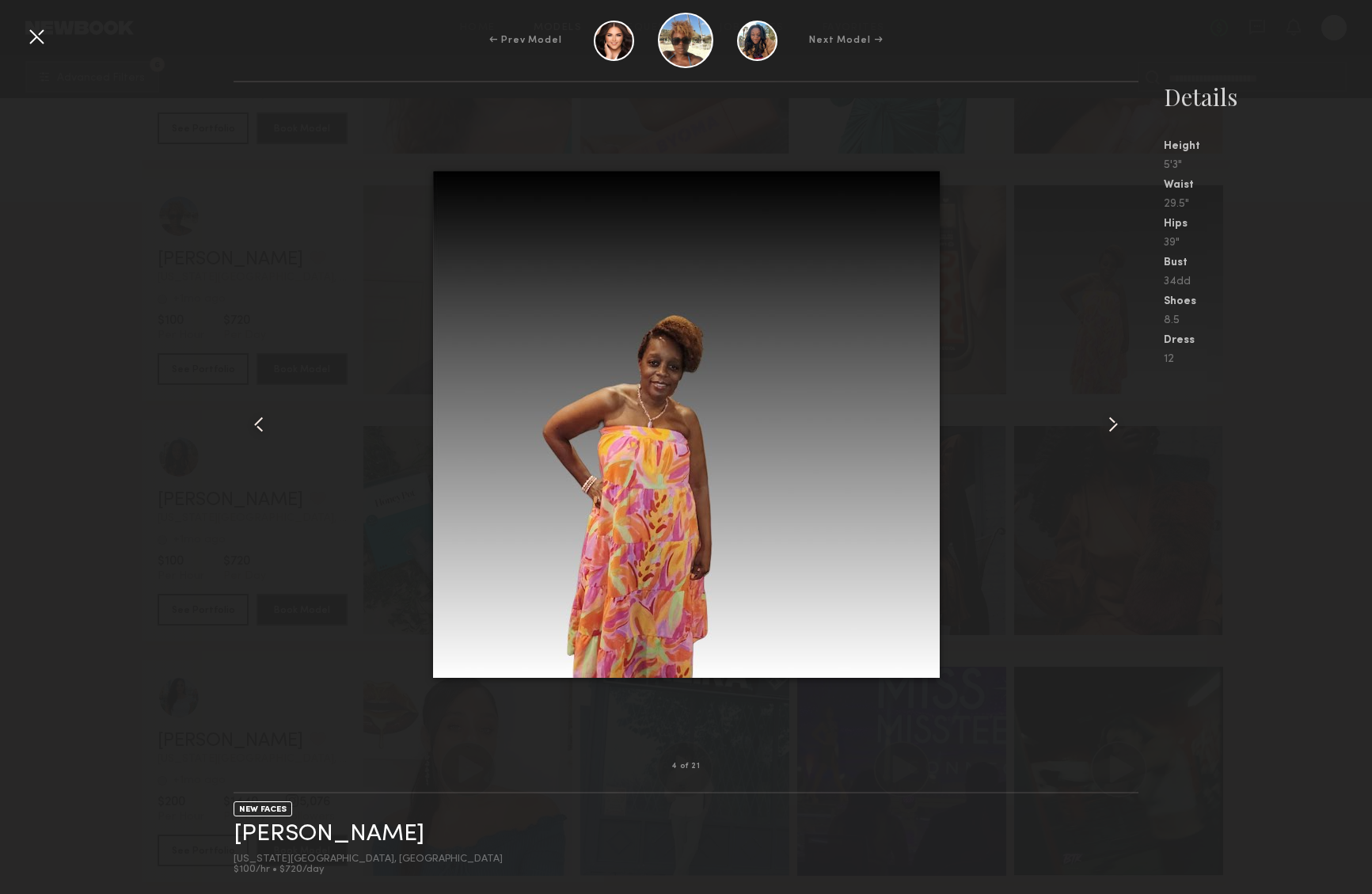
click at [1113, 421] on common-icon at bounding box center [1113, 424] width 25 height 25
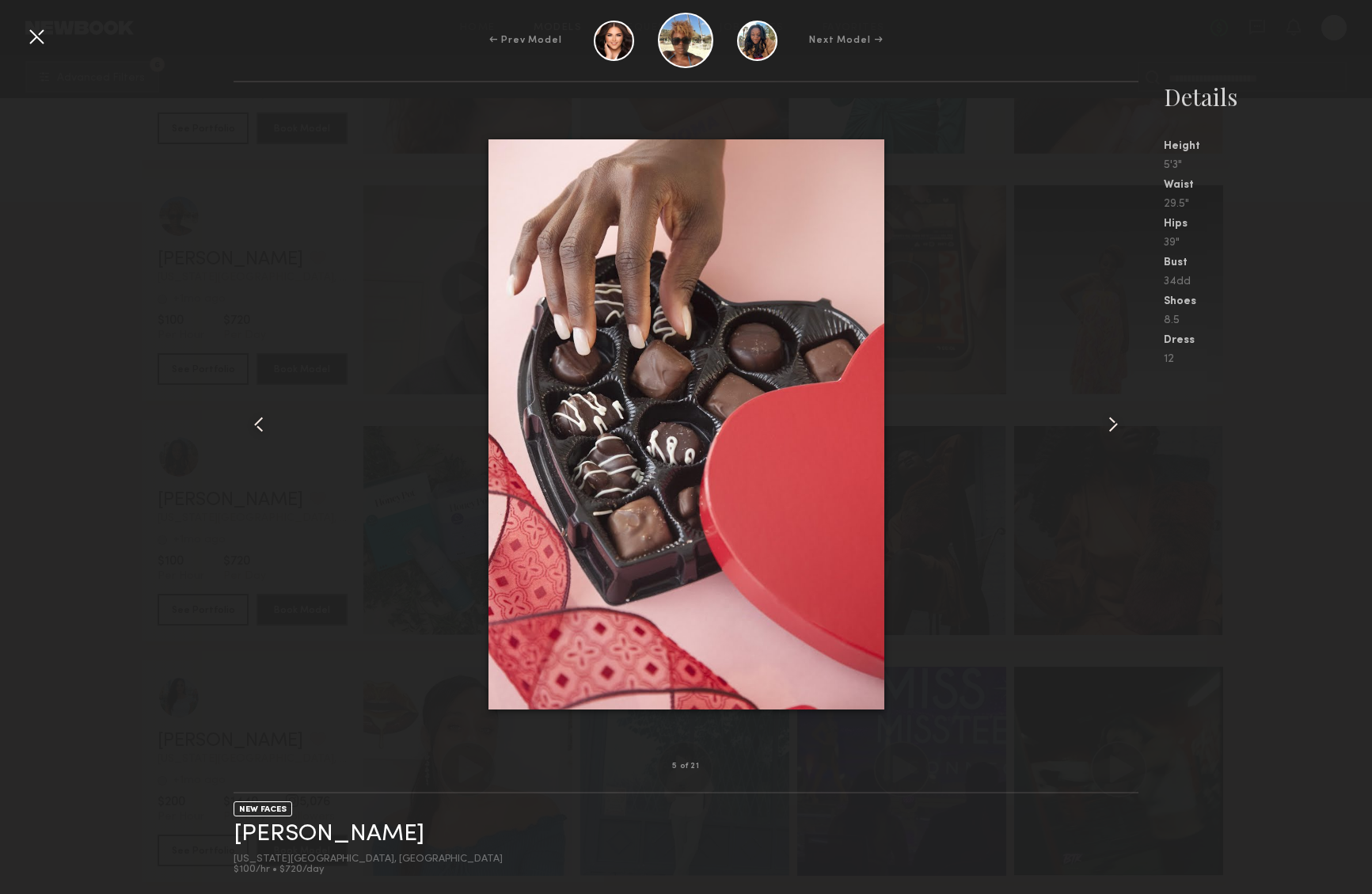
click at [1106, 416] on common-icon at bounding box center [1113, 424] width 25 height 25
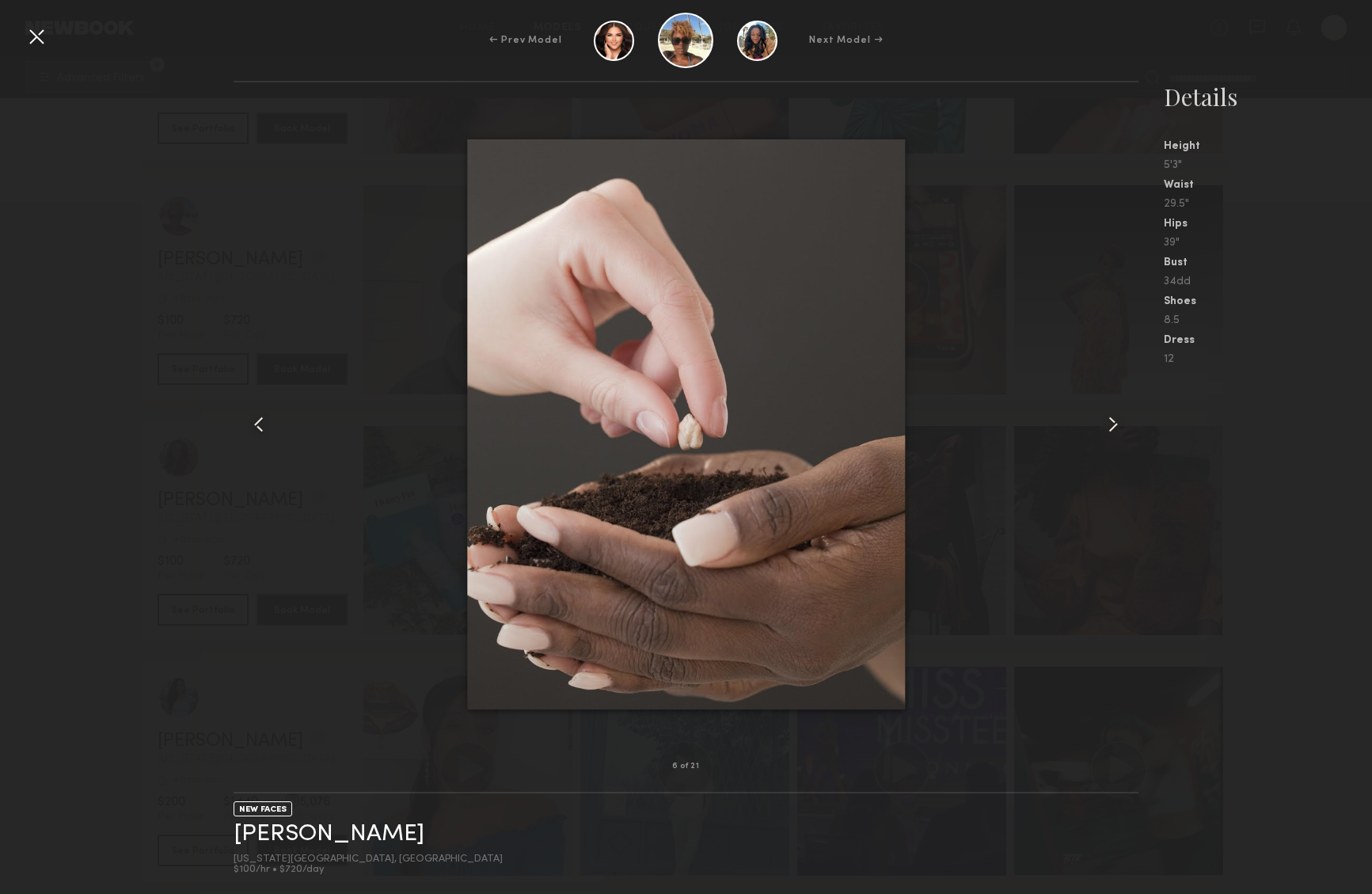
click at [1105, 416] on common-icon at bounding box center [1113, 424] width 25 height 25
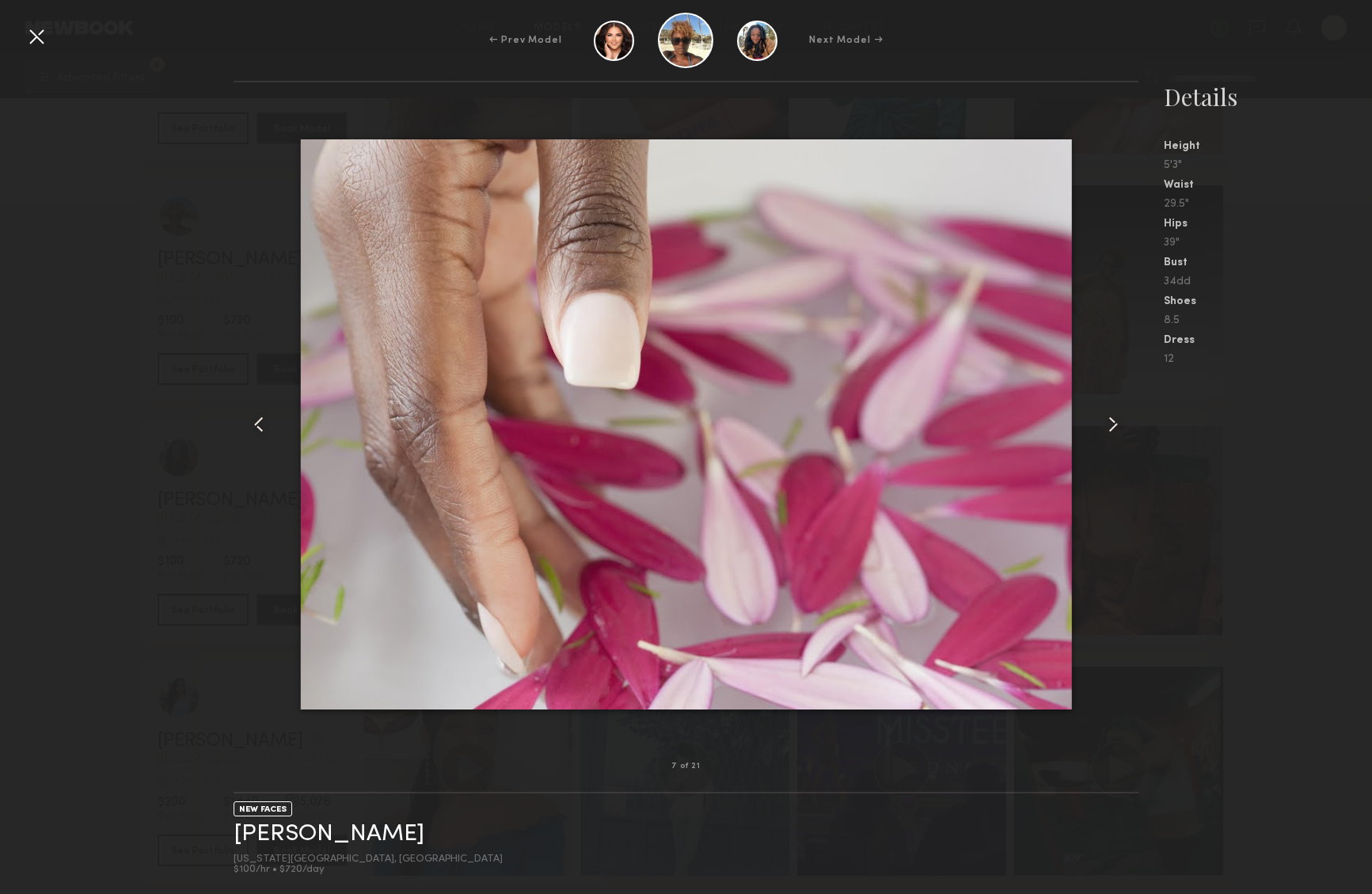
click at [1105, 415] on common-icon at bounding box center [1113, 424] width 25 height 25
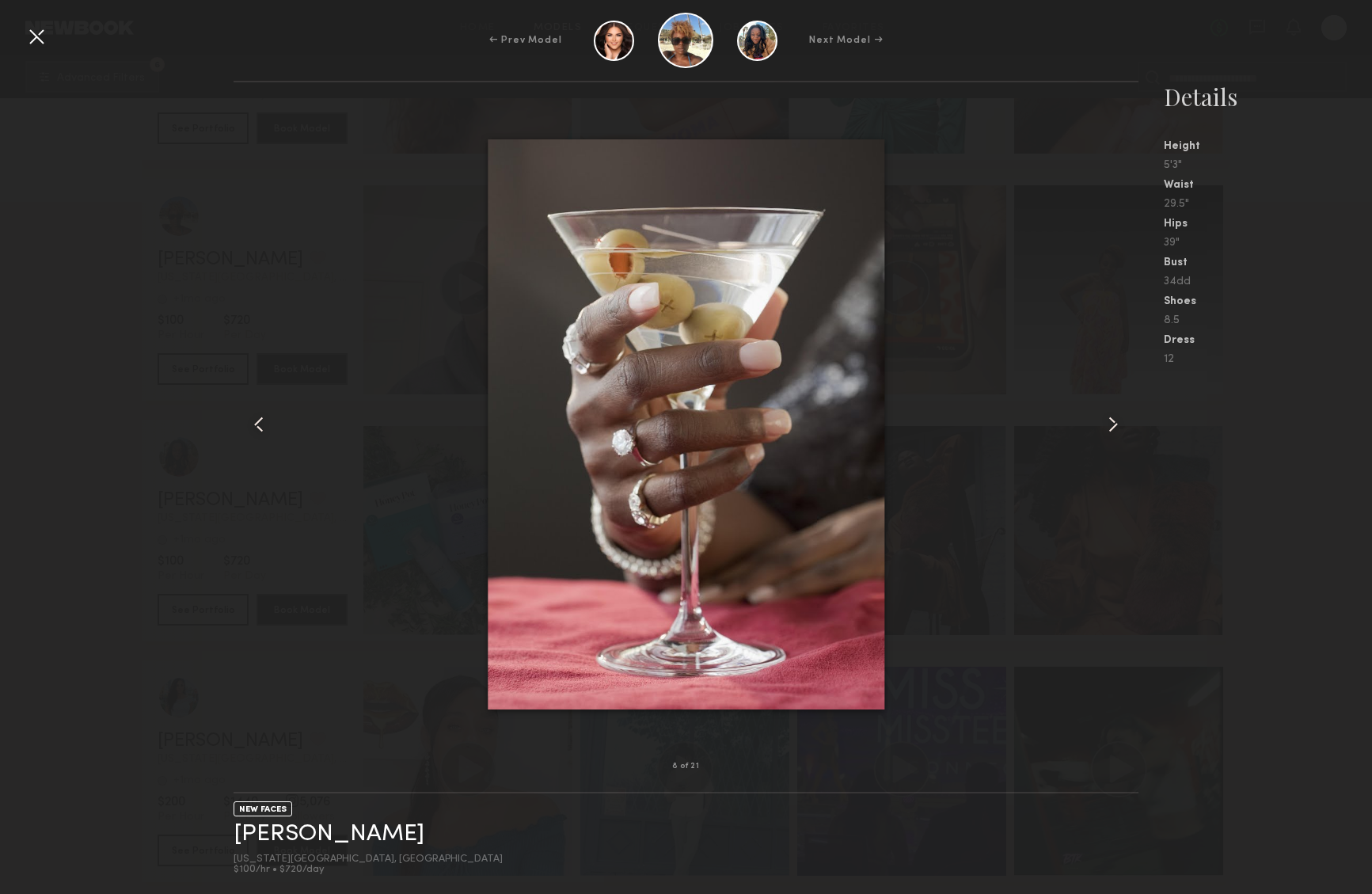
click at [1104, 415] on common-icon at bounding box center [1113, 424] width 25 height 25
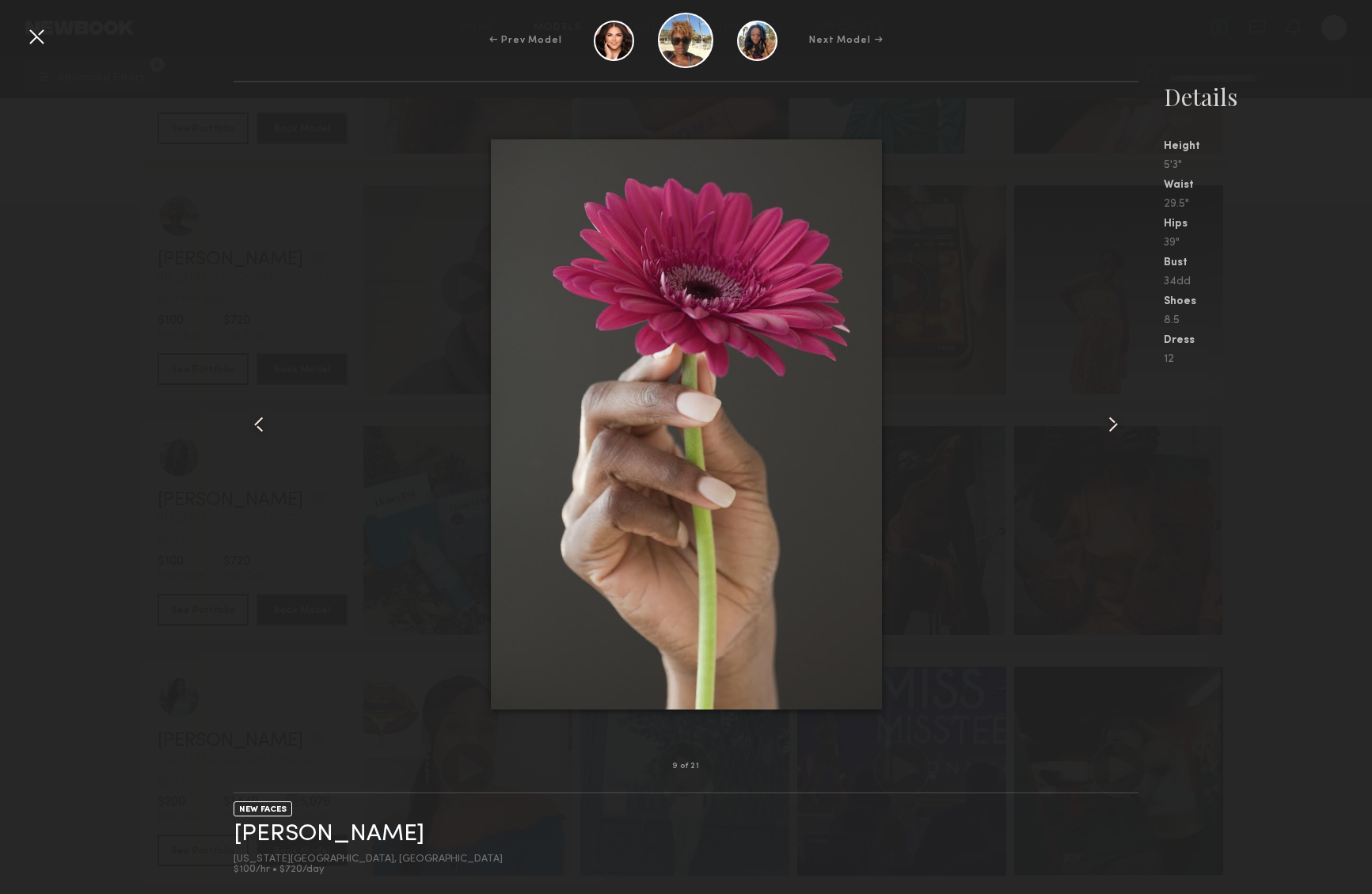
click at [1104, 415] on common-icon at bounding box center [1113, 424] width 25 height 25
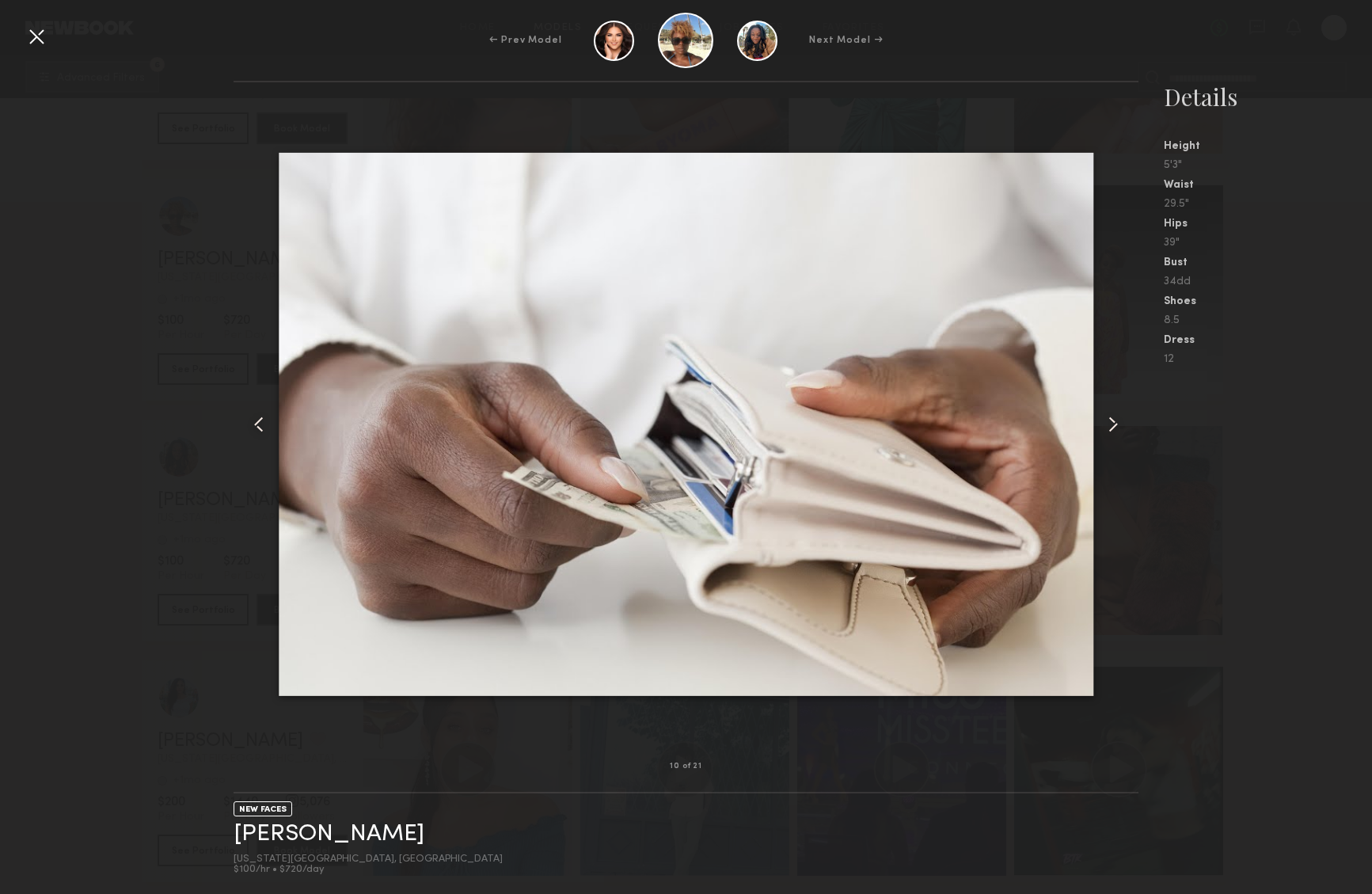
click at [1104, 415] on common-icon at bounding box center [1113, 424] width 25 height 25
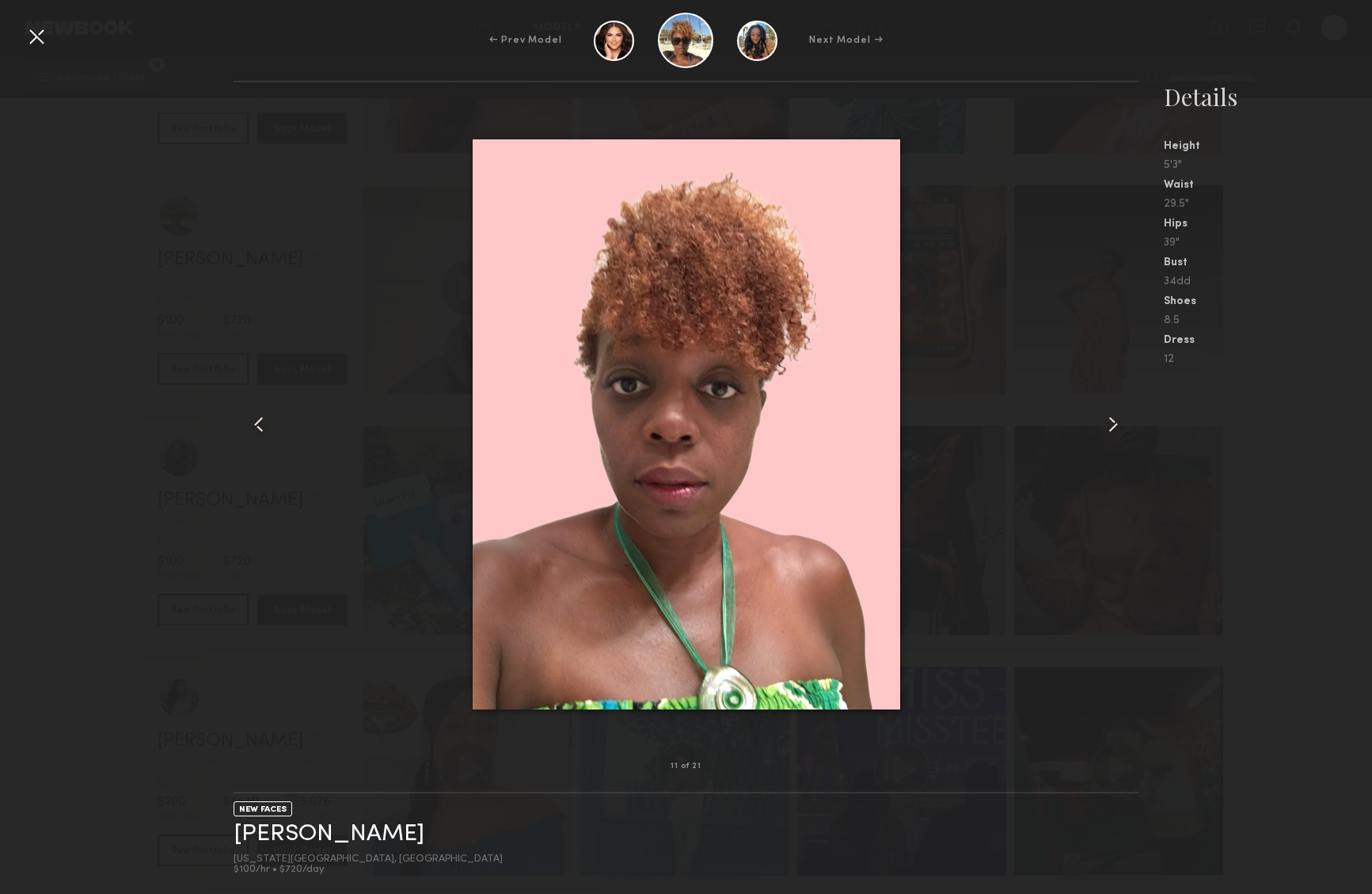
click at [1104, 415] on common-icon at bounding box center [1113, 424] width 25 height 25
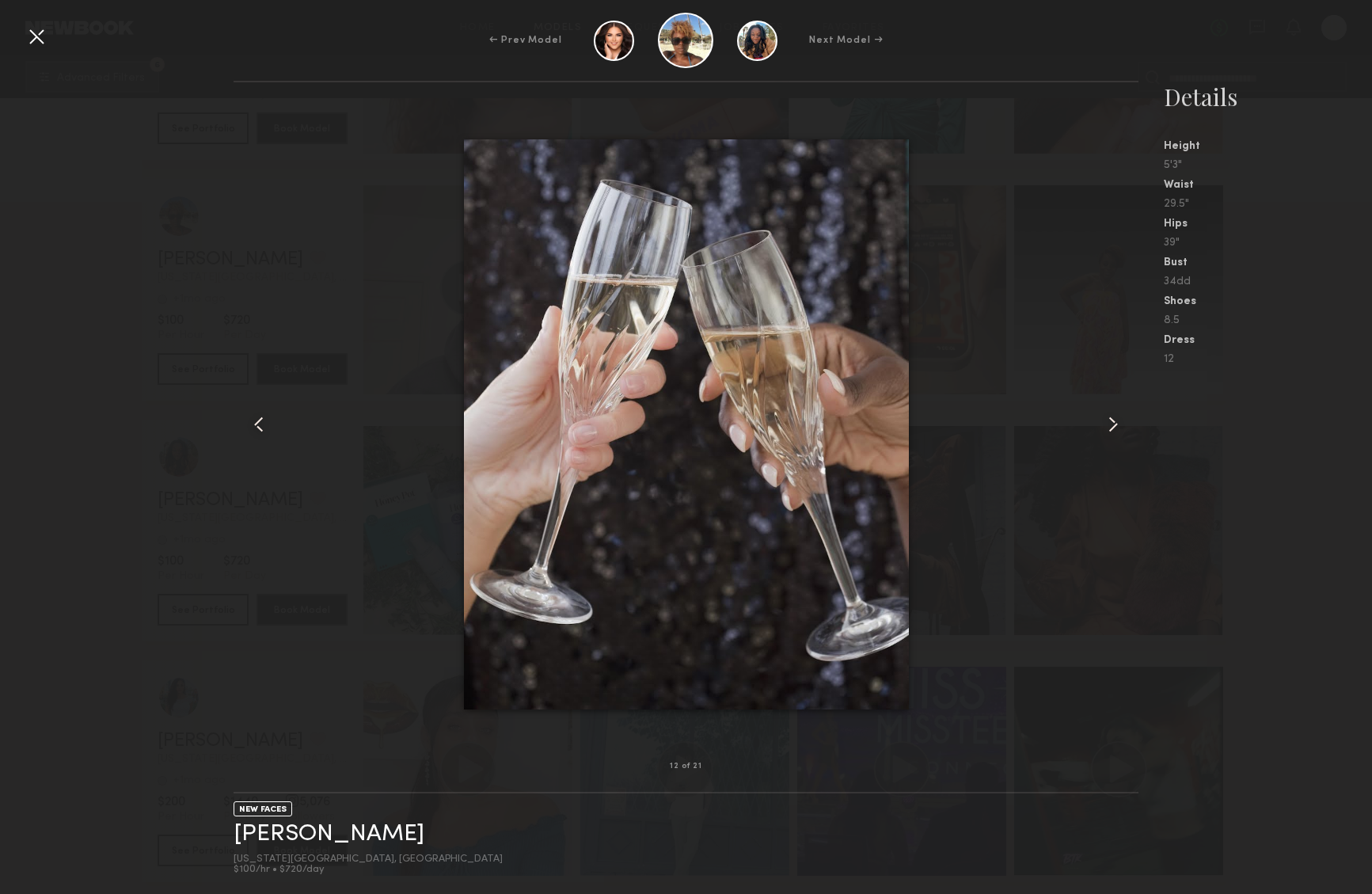
click at [1104, 415] on common-icon at bounding box center [1113, 424] width 25 height 25
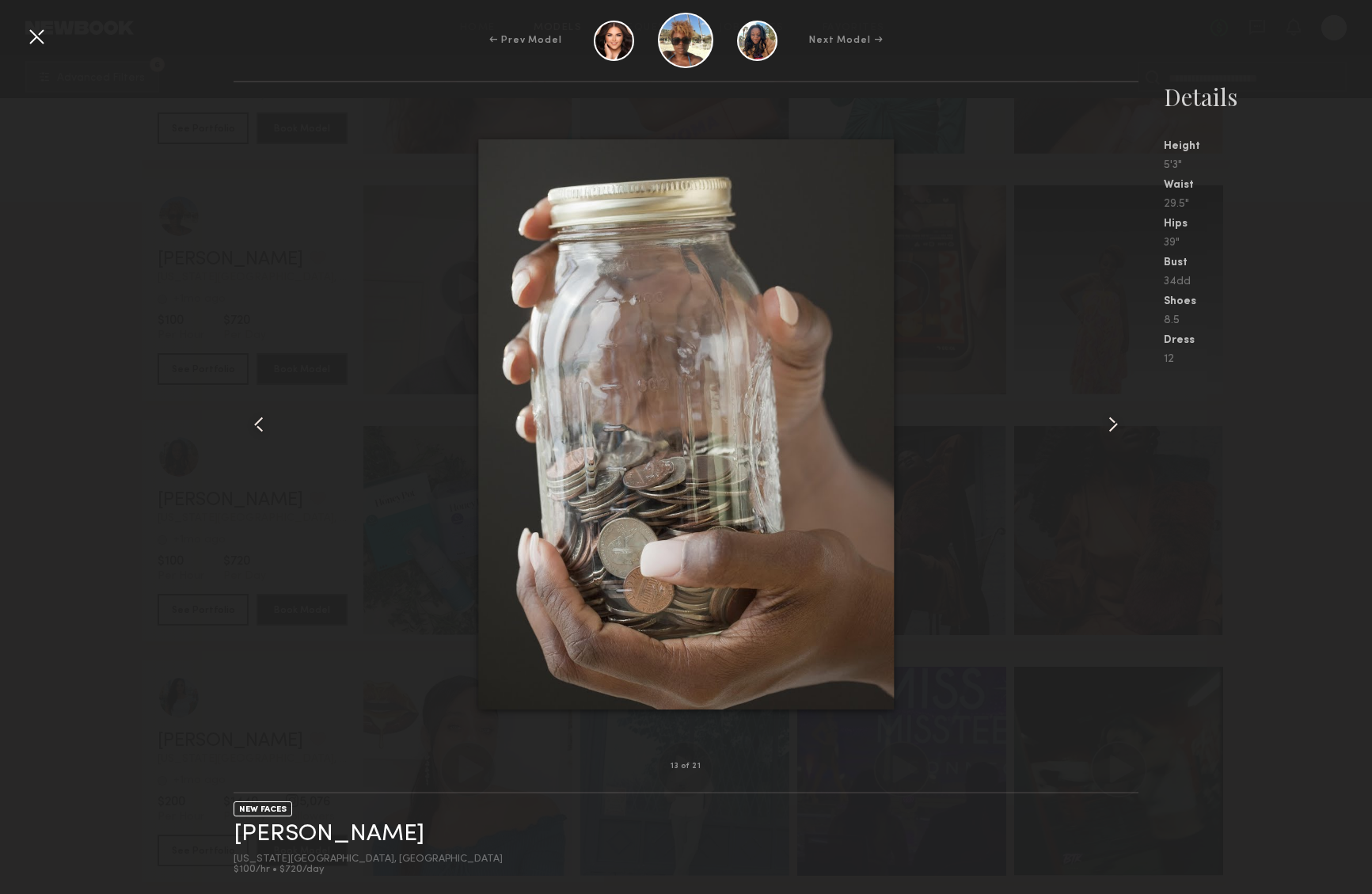
click at [1104, 415] on common-icon at bounding box center [1113, 424] width 25 height 25
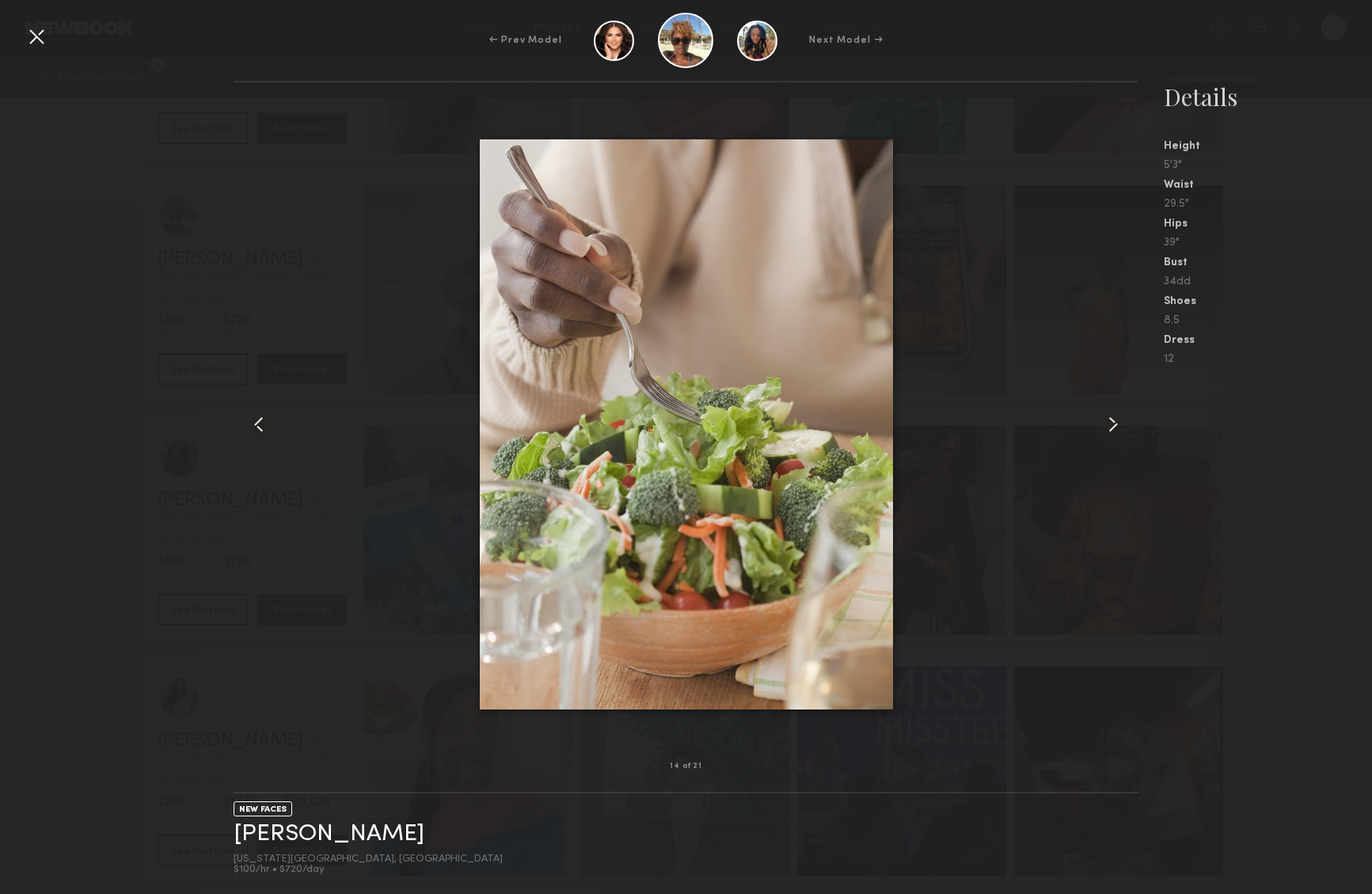
click at [1104, 415] on common-icon at bounding box center [1113, 424] width 25 height 25
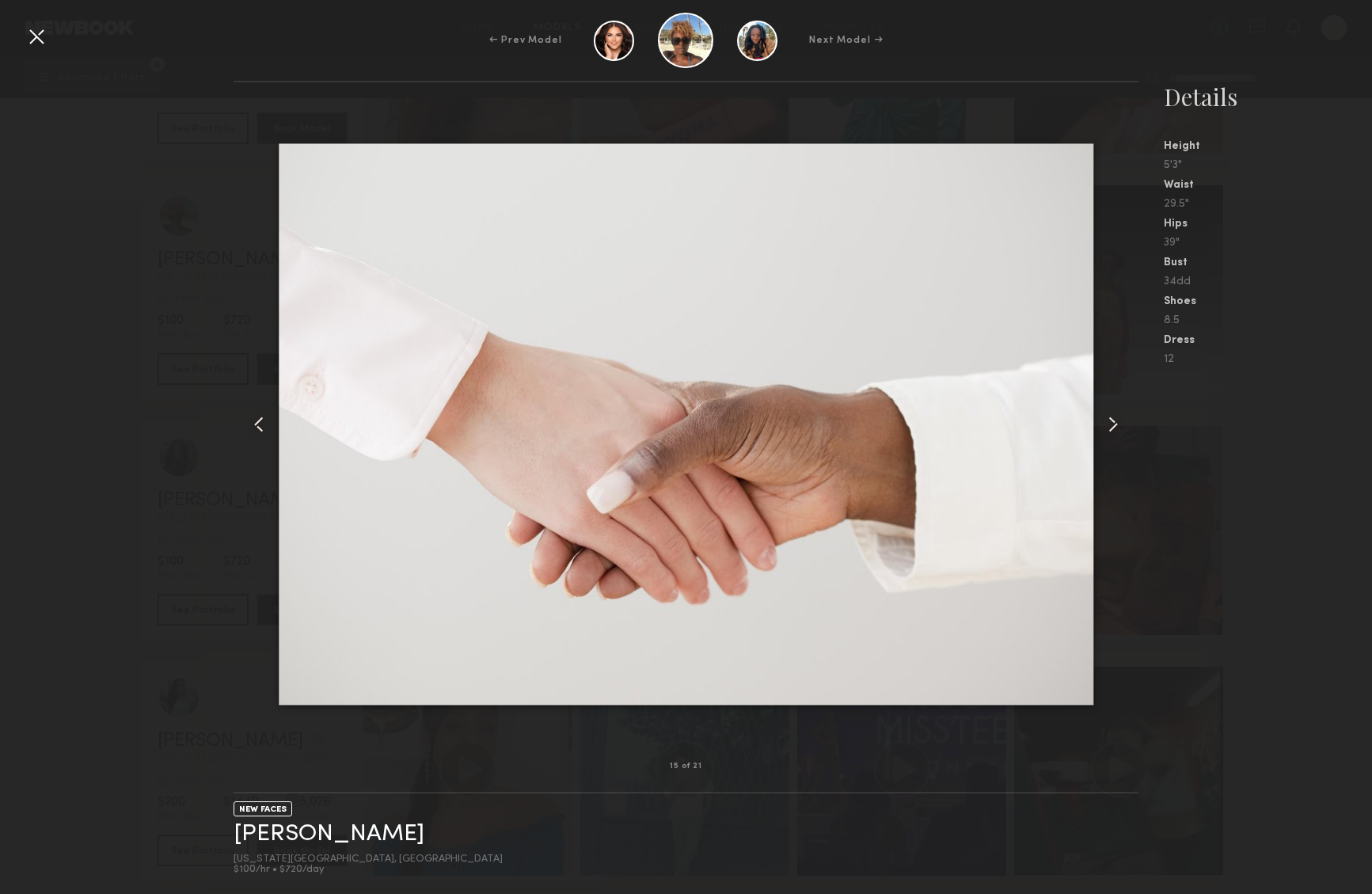
click at [1104, 415] on common-icon at bounding box center [1113, 424] width 25 height 25
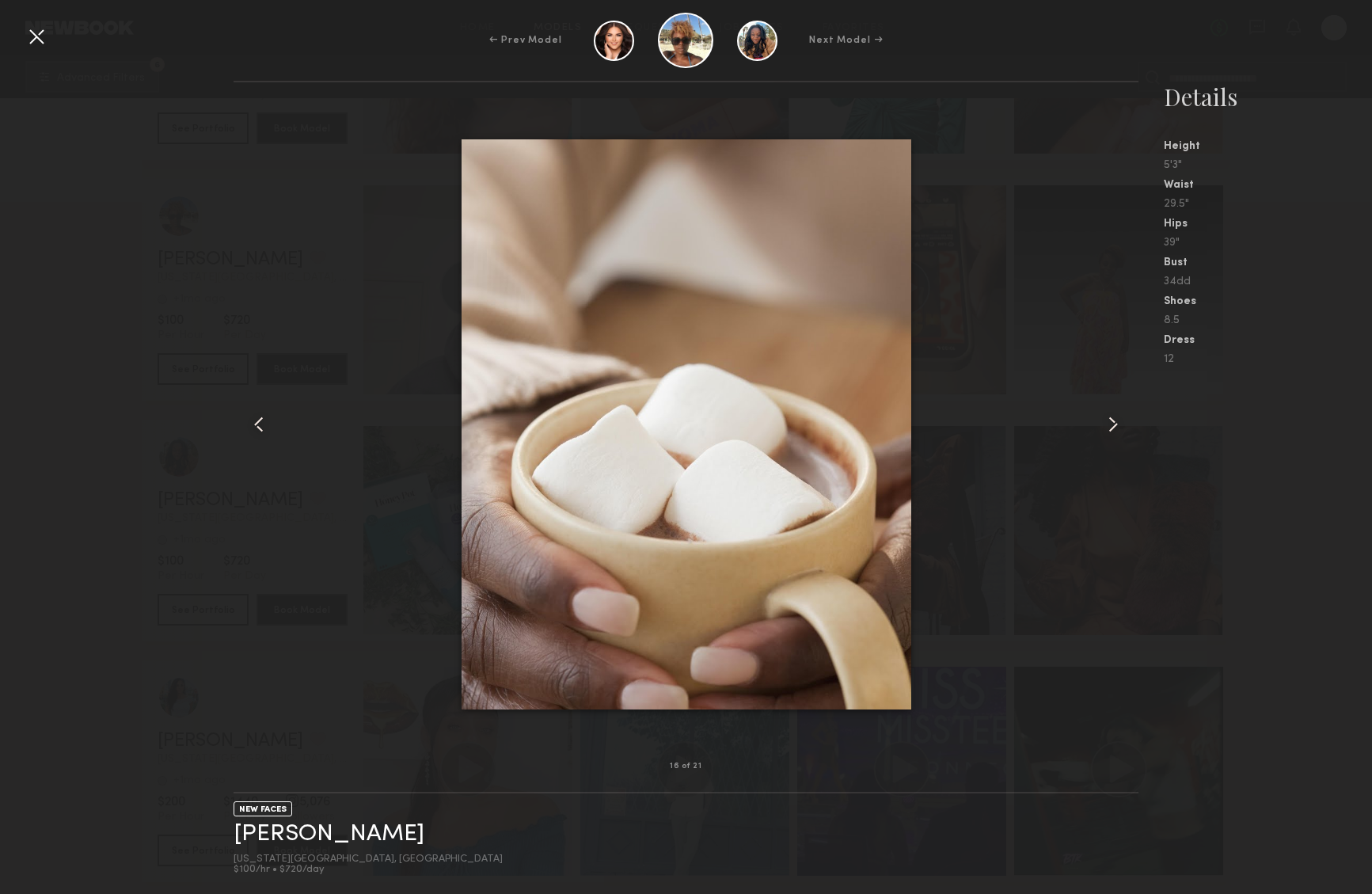
click at [1104, 415] on common-icon at bounding box center [1113, 424] width 25 height 25
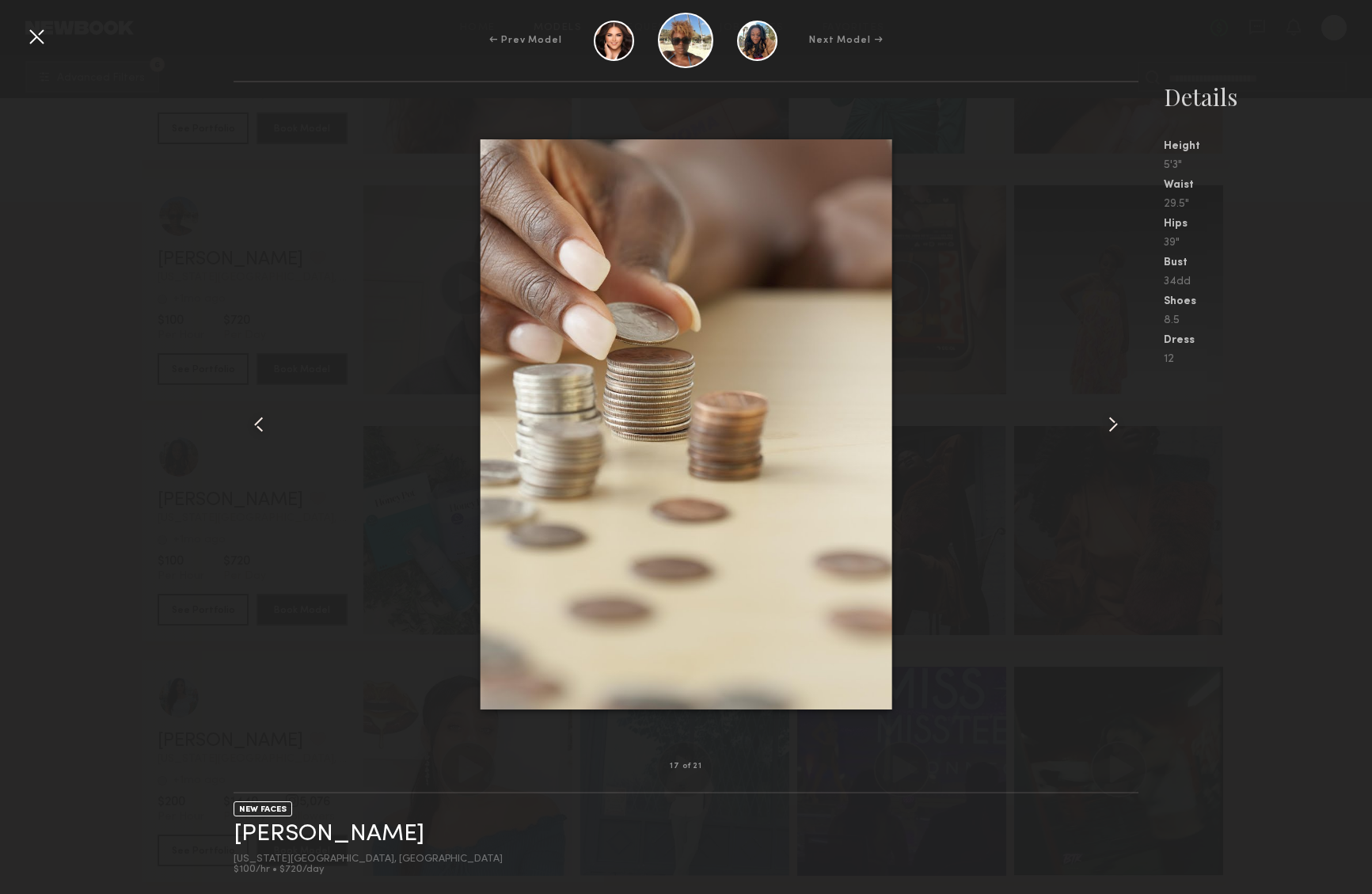
click at [1104, 415] on common-icon at bounding box center [1113, 424] width 25 height 25
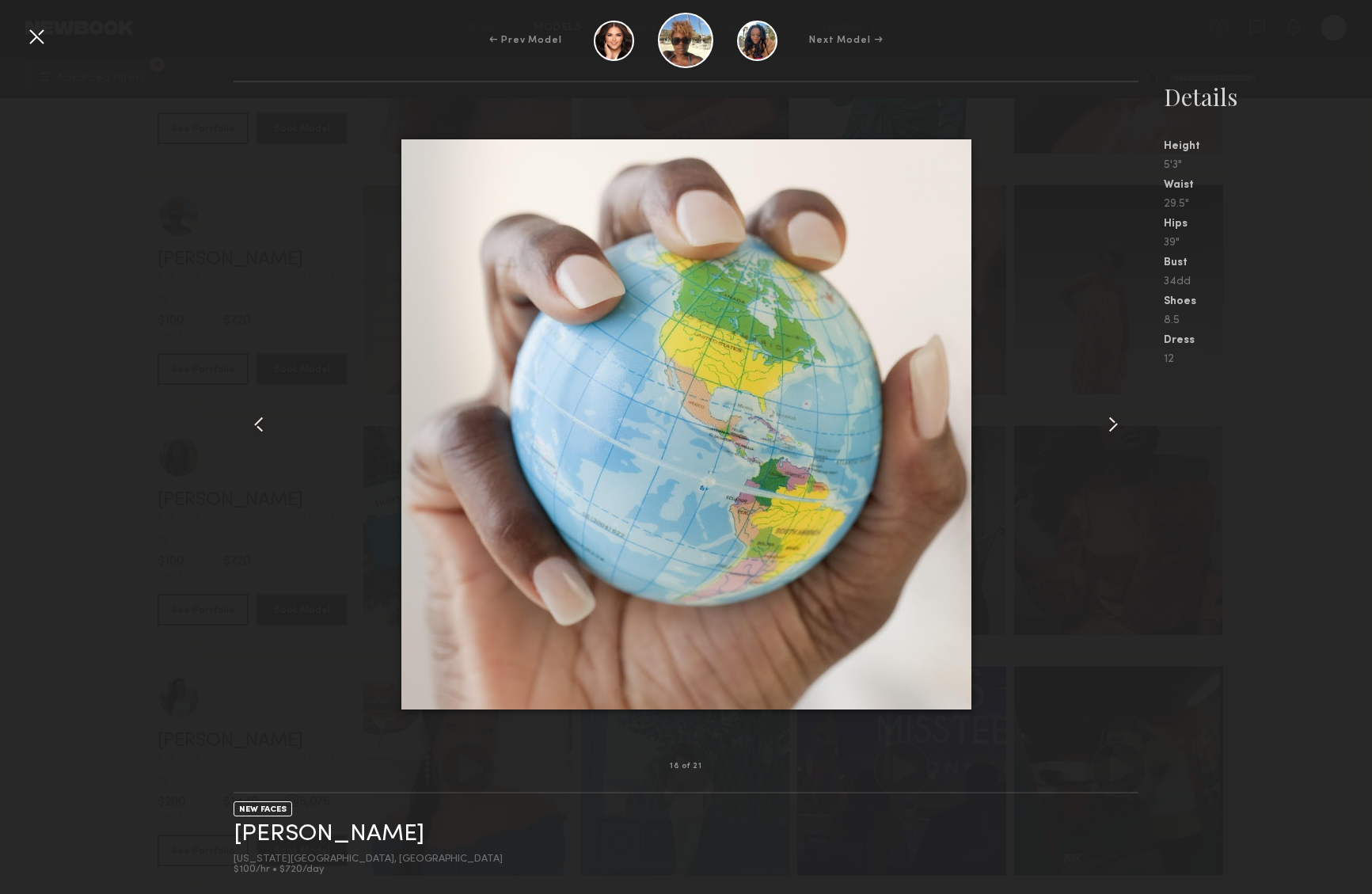
click at [1104, 414] on common-icon at bounding box center [1113, 424] width 25 height 25
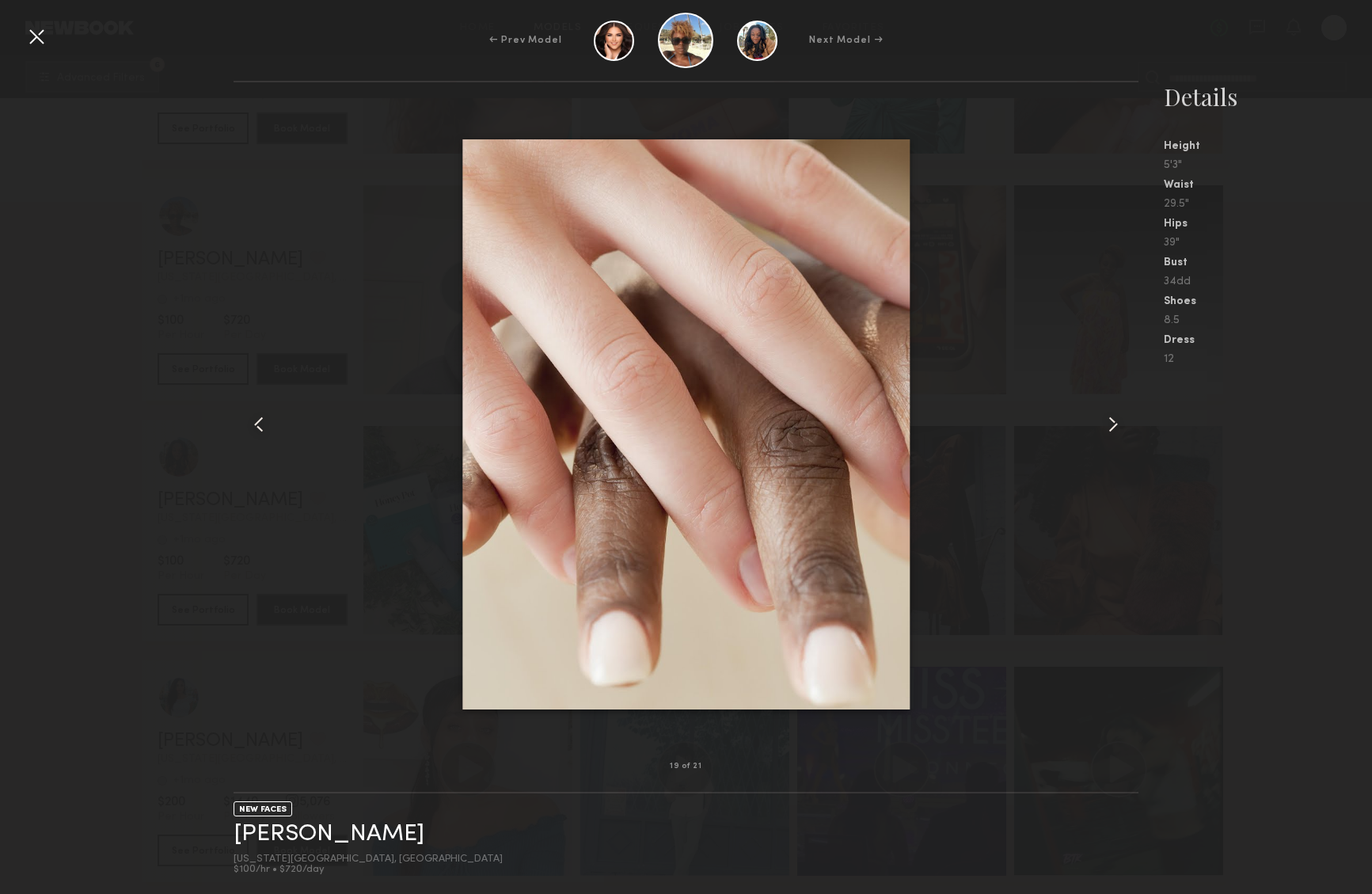
click at [1104, 414] on common-icon at bounding box center [1113, 424] width 25 height 25
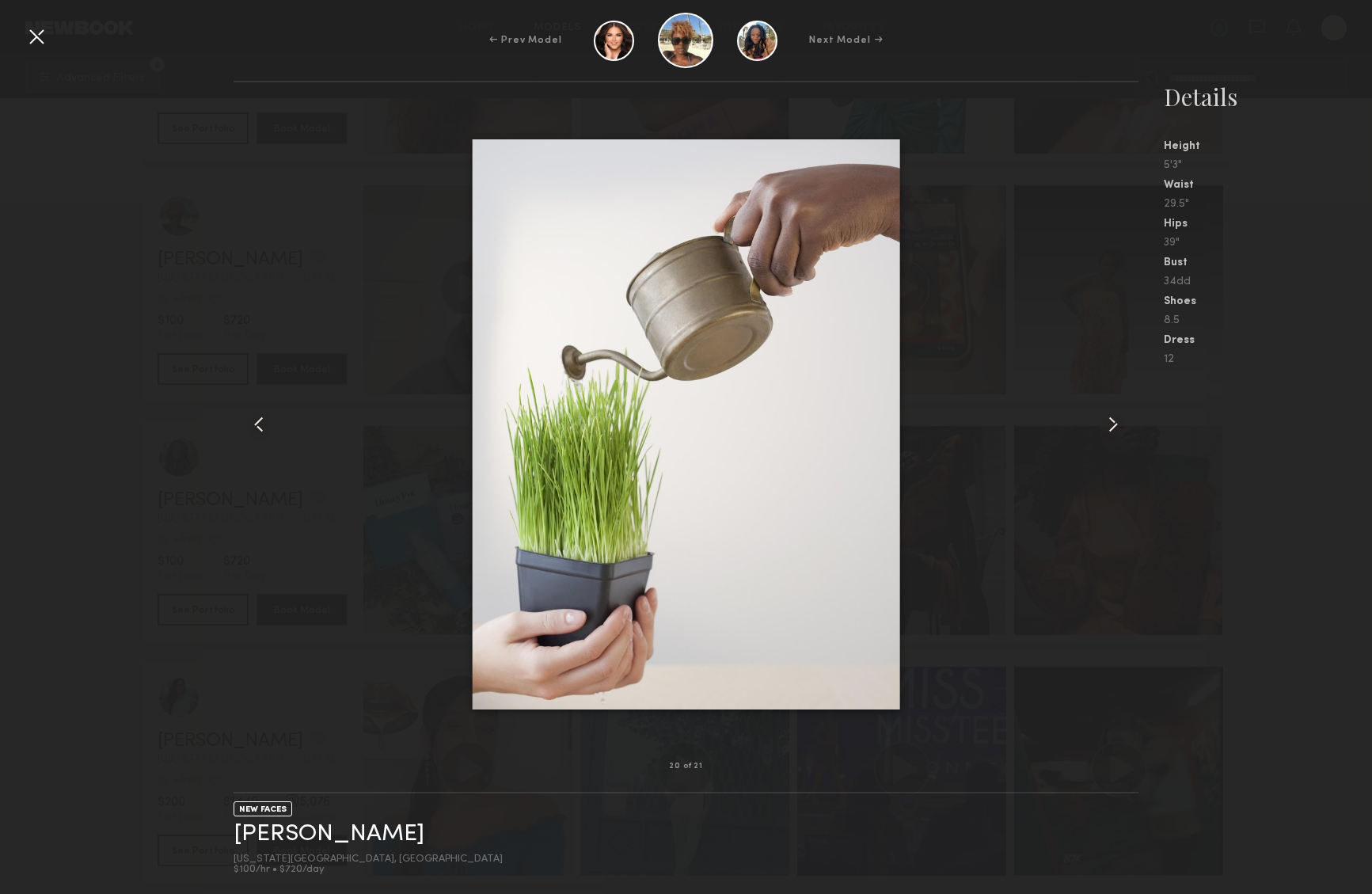
click at [1104, 414] on common-icon at bounding box center [1113, 424] width 25 height 25
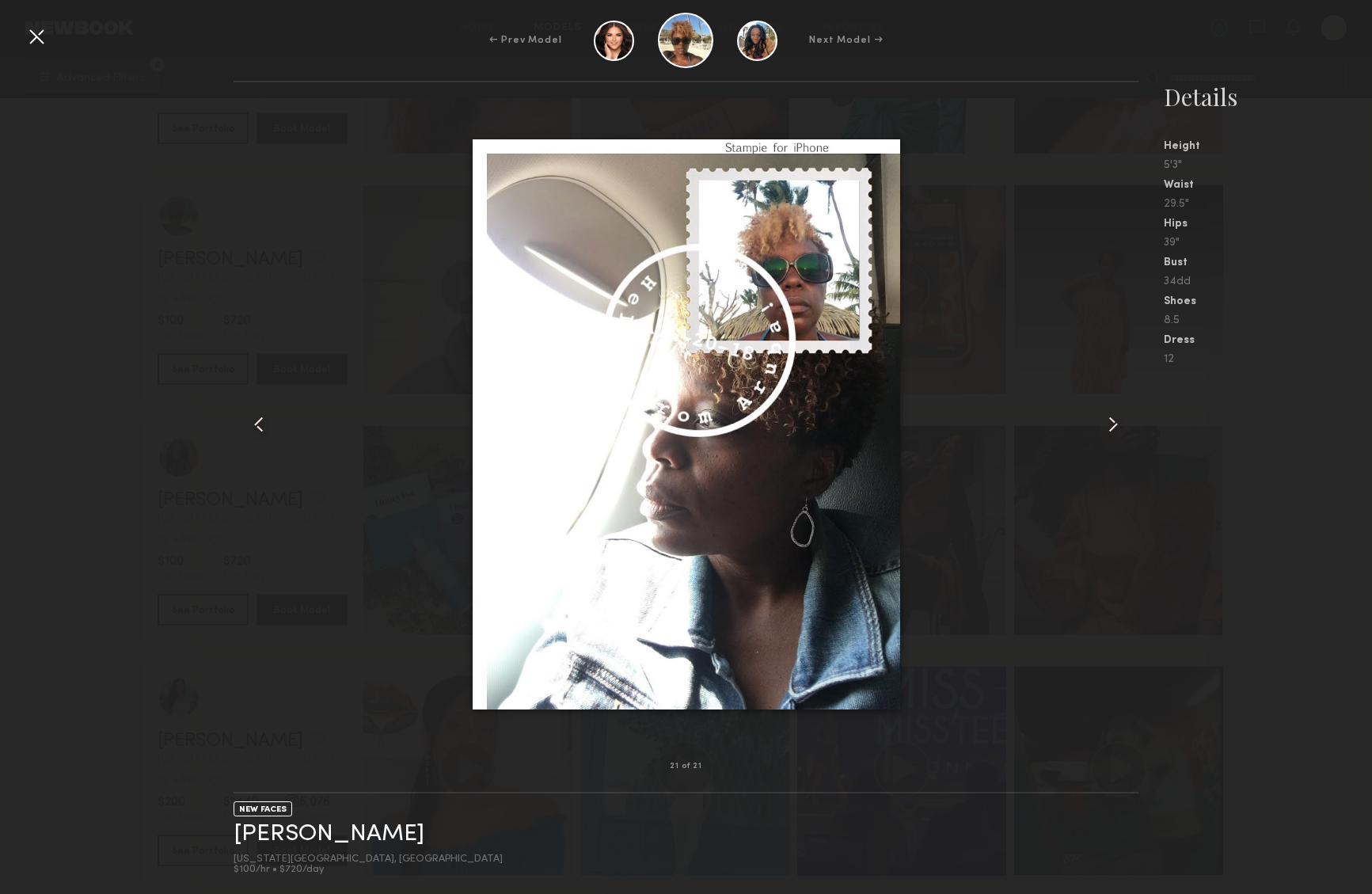
click at [1104, 414] on common-icon at bounding box center [1113, 424] width 25 height 25
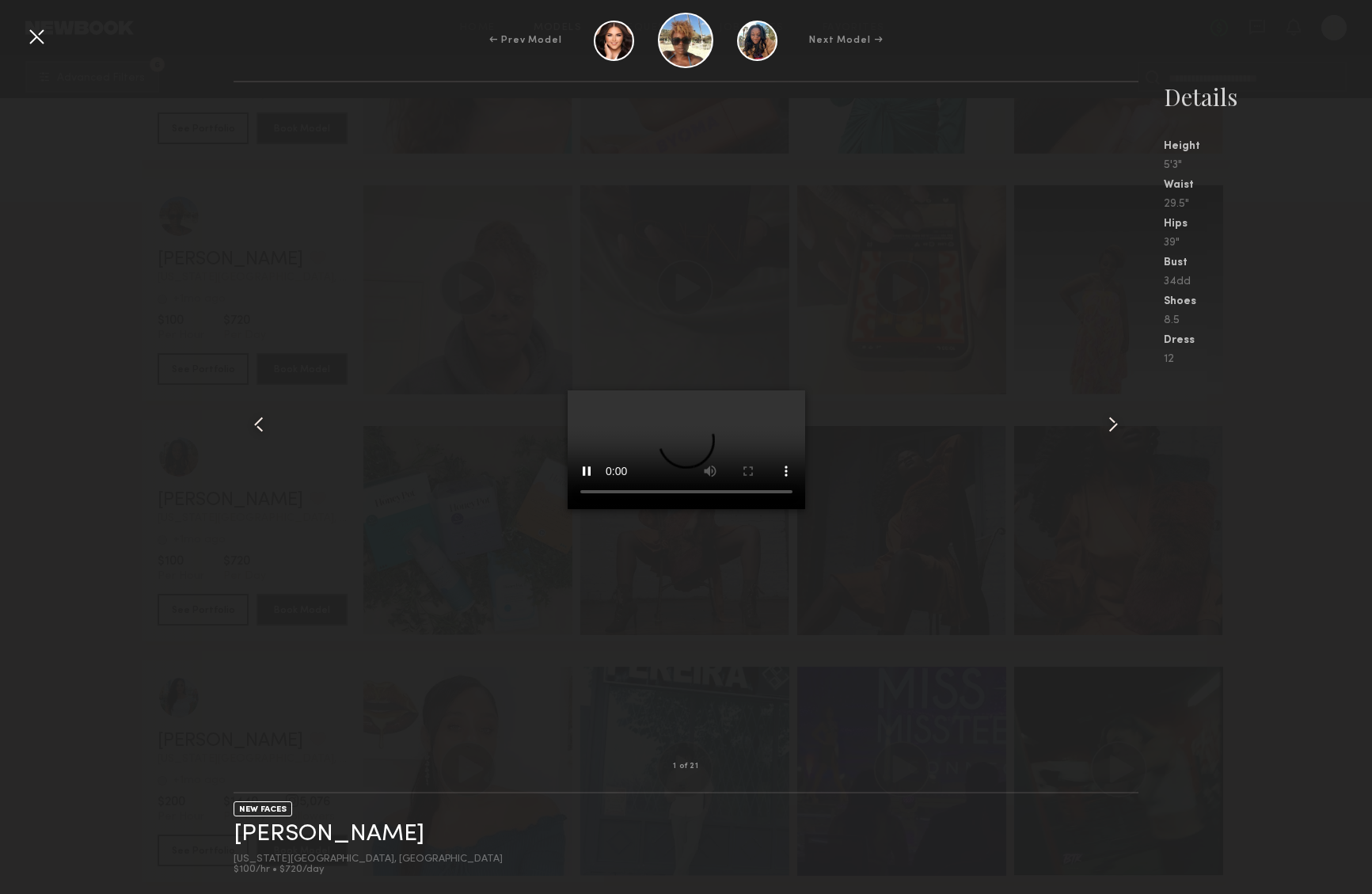
click at [38, 36] on div at bounding box center [36, 36] width 25 height 25
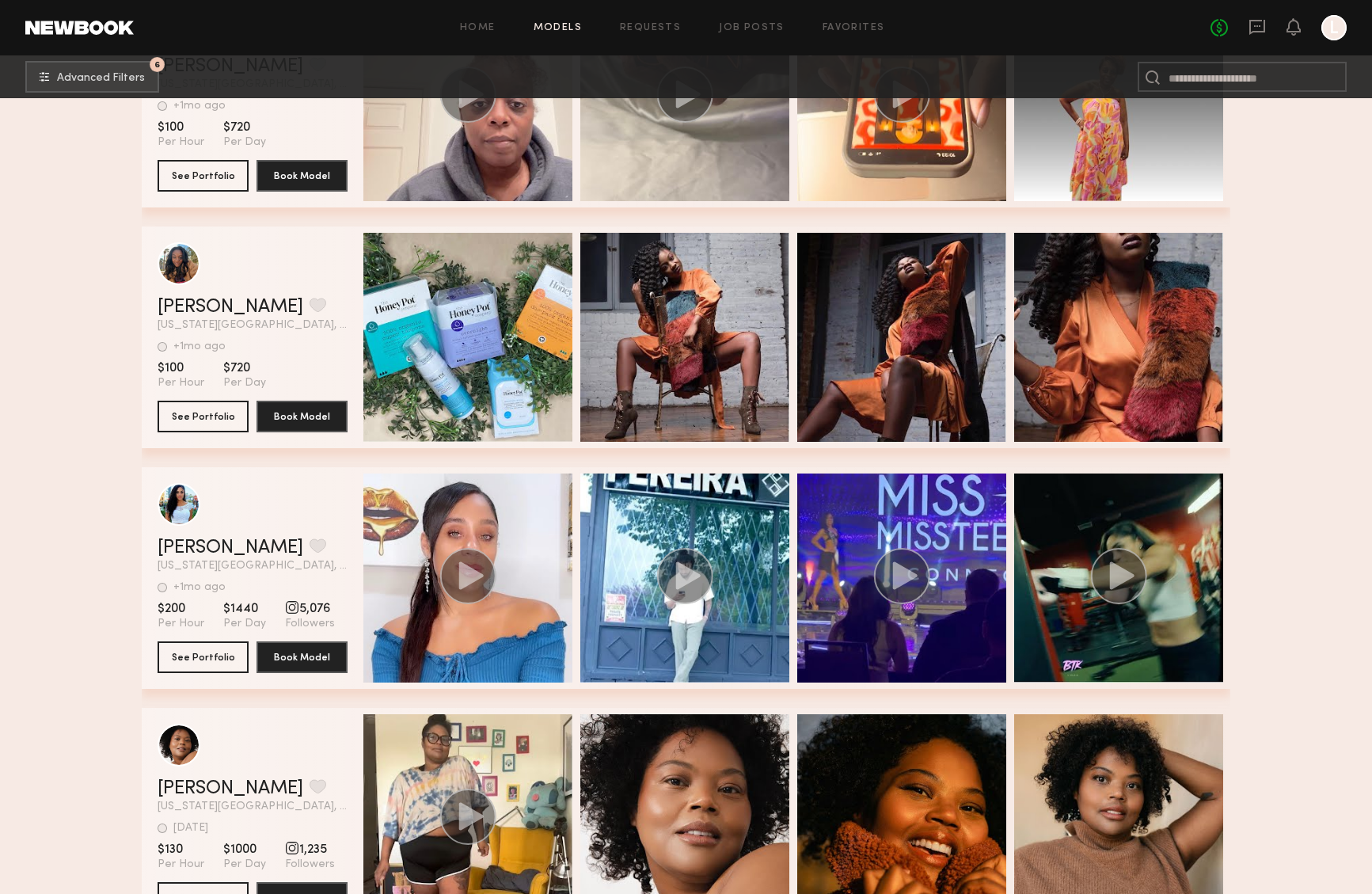
scroll to position [33906, 0]
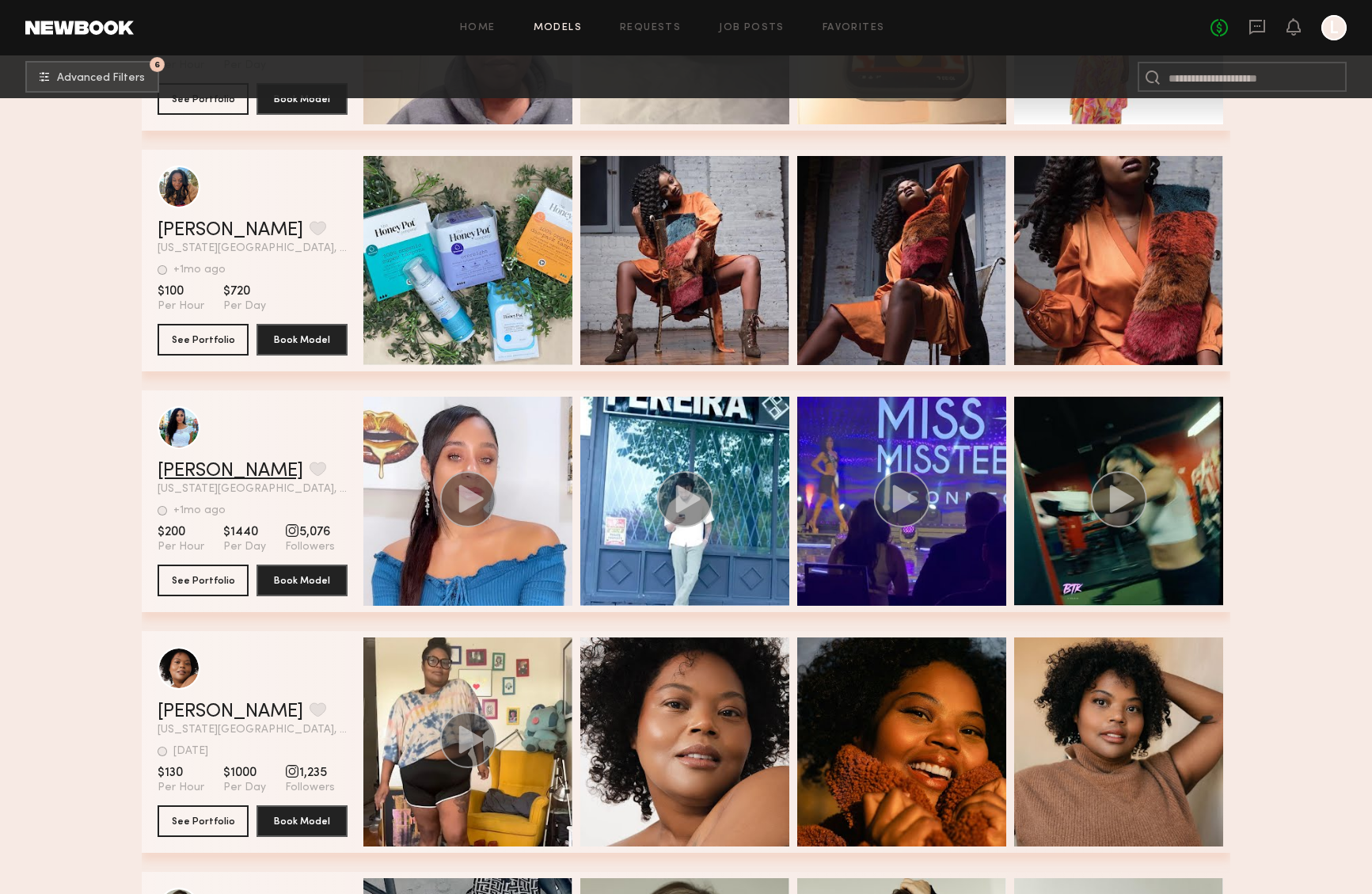
drag, startPoint x: 210, startPoint y: 471, endPoint x: 198, endPoint y: 467, distance: 12.6
click at [204, 466] on link "Whitney Q." at bounding box center [230, 471] width 145 height 19
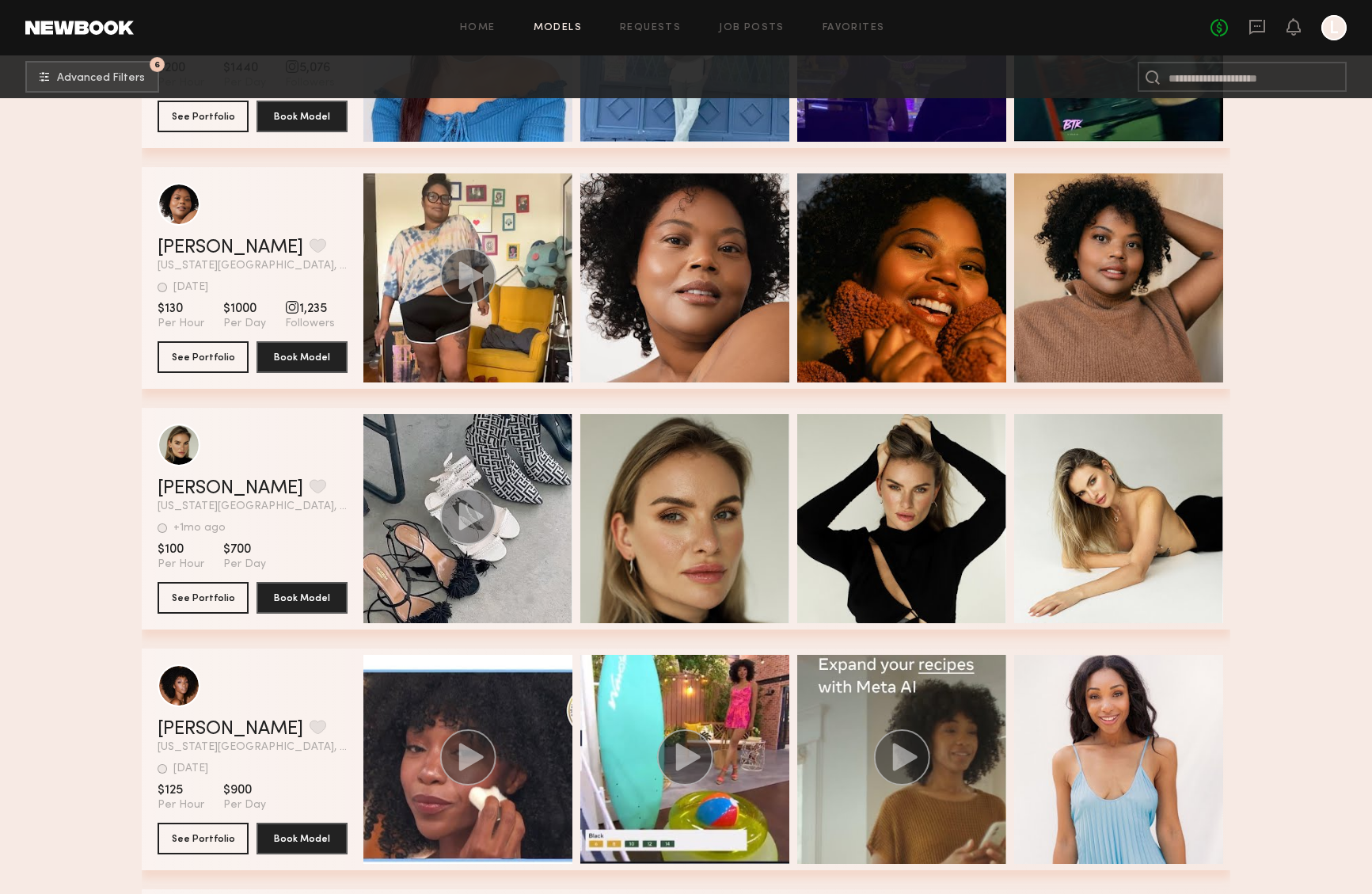
scroll to position [34397, 0]
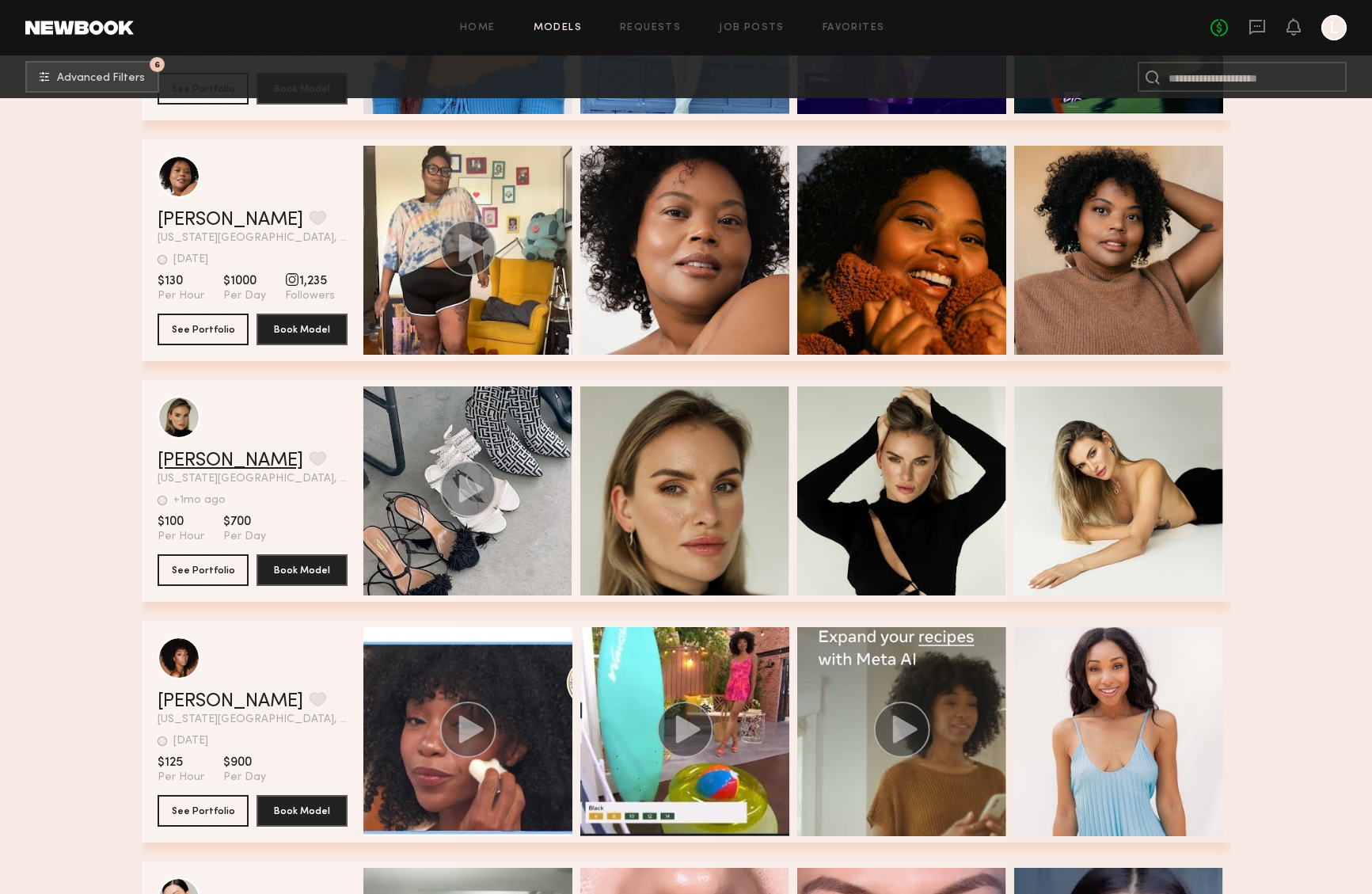
click at [200, 459] on link "Veronika F." at bounding box center [230, 461] width 145 height 19
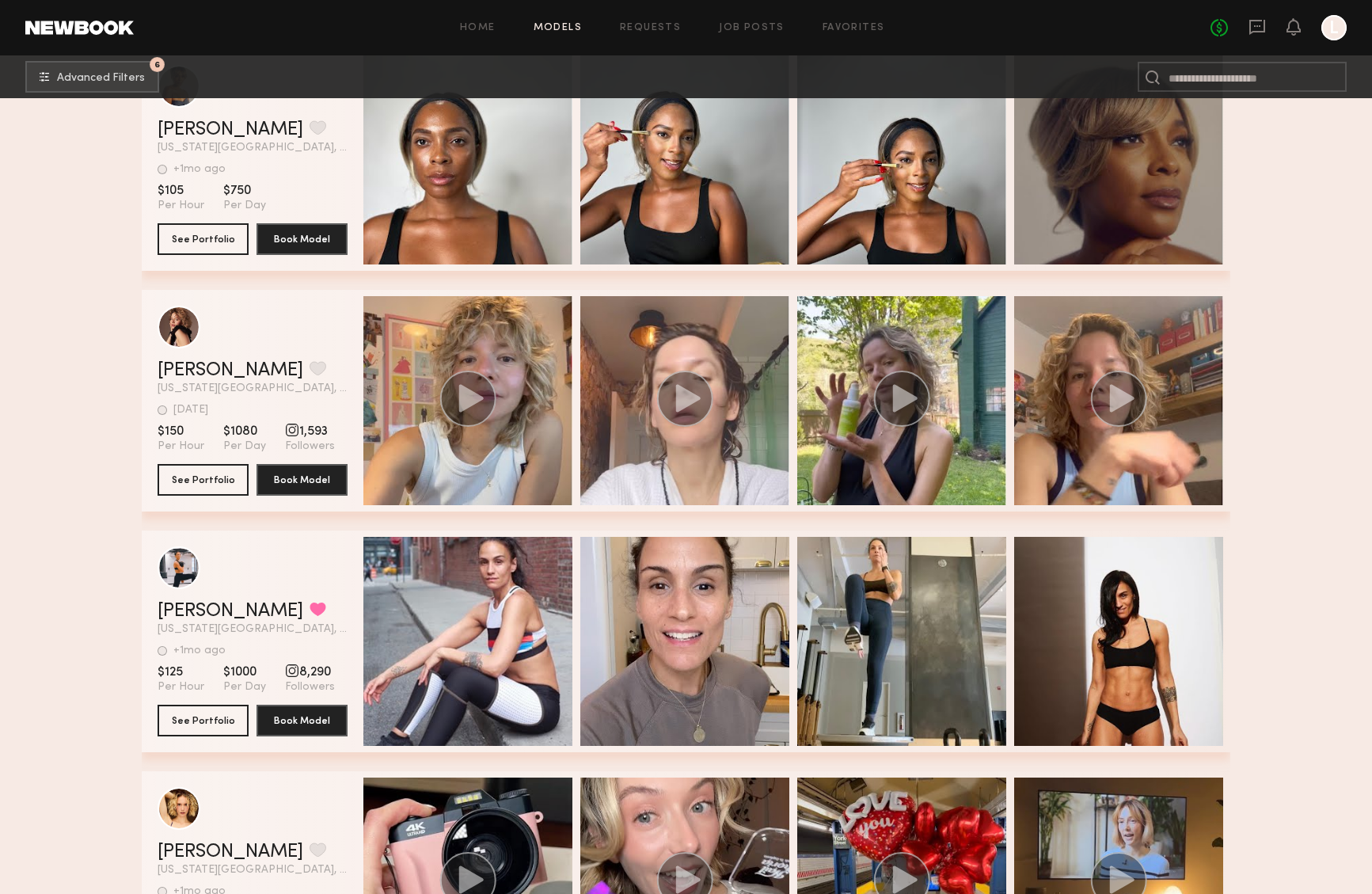
scroll to position [36768, 0]
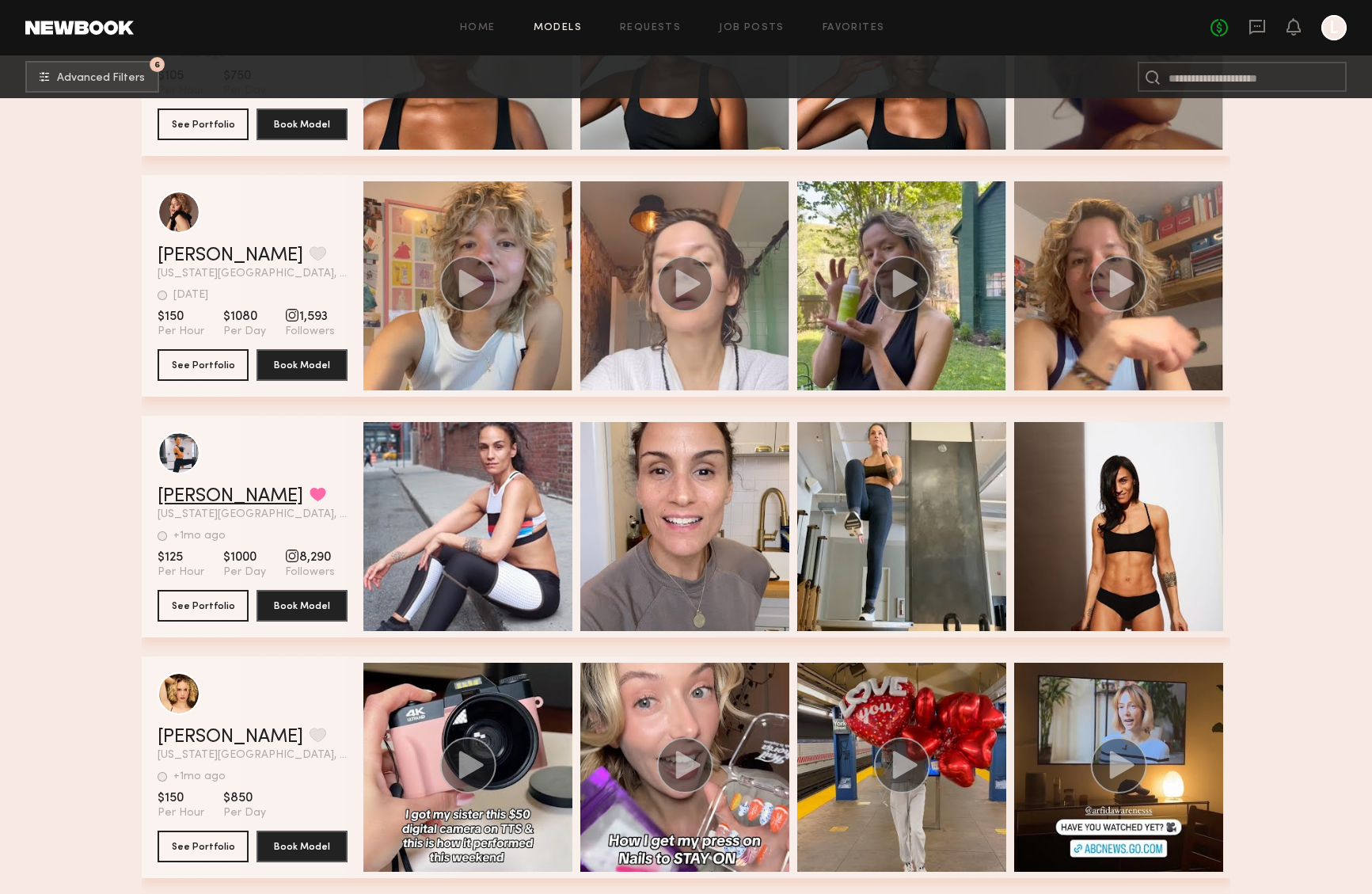
click at [187, 496] on link "Bryna C." at bounding box center [230, 496] width 145 height 19
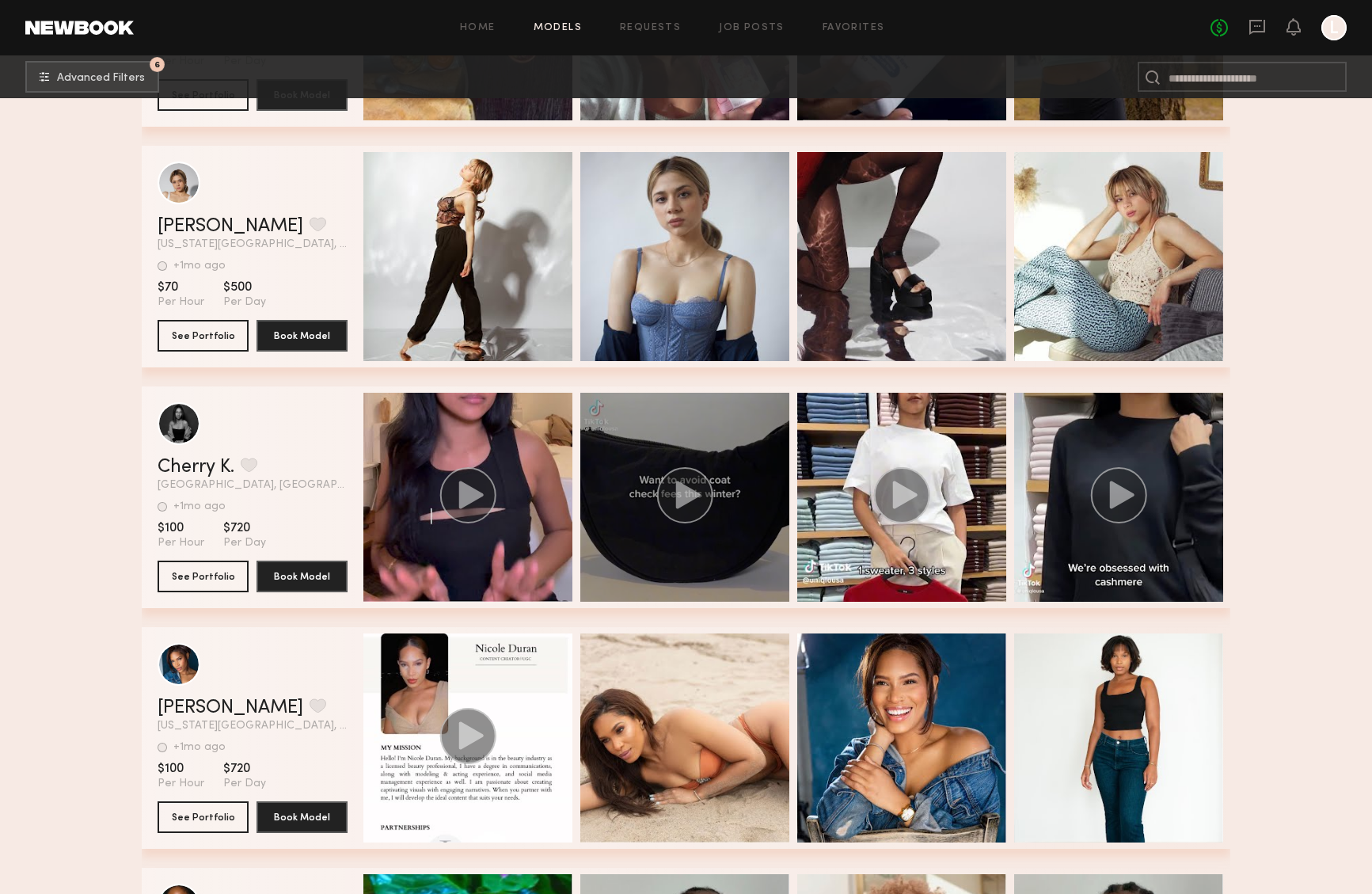
scroll to position [40409, 0]
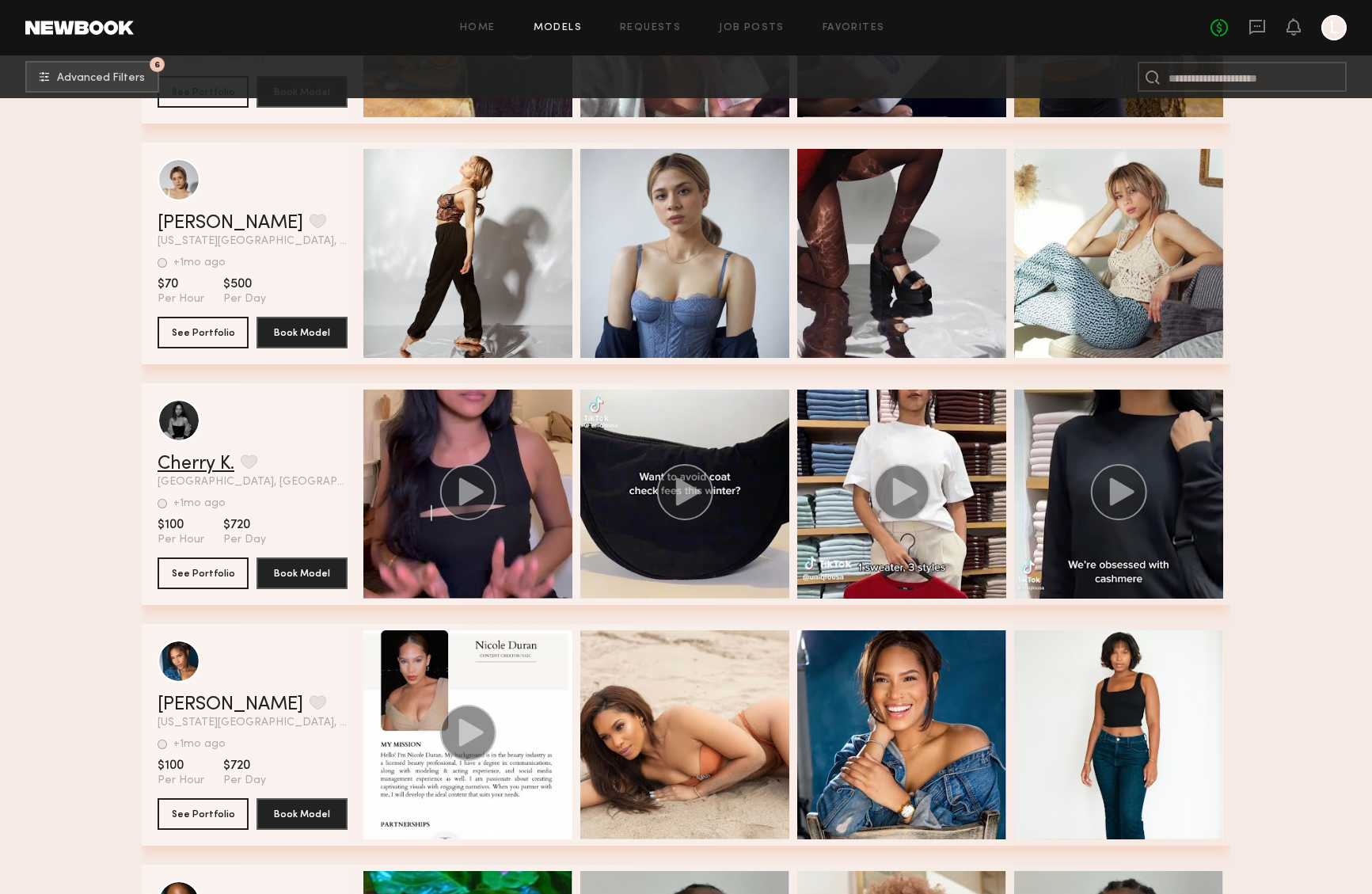
drag, startPoint x: 203, startPoint y: 458, endPoint x: 206, endPoint y: 466, distance: 8.5
click at [206, 465] on link "Cherry K." at bounding box center [195, 463] width 77 height 19
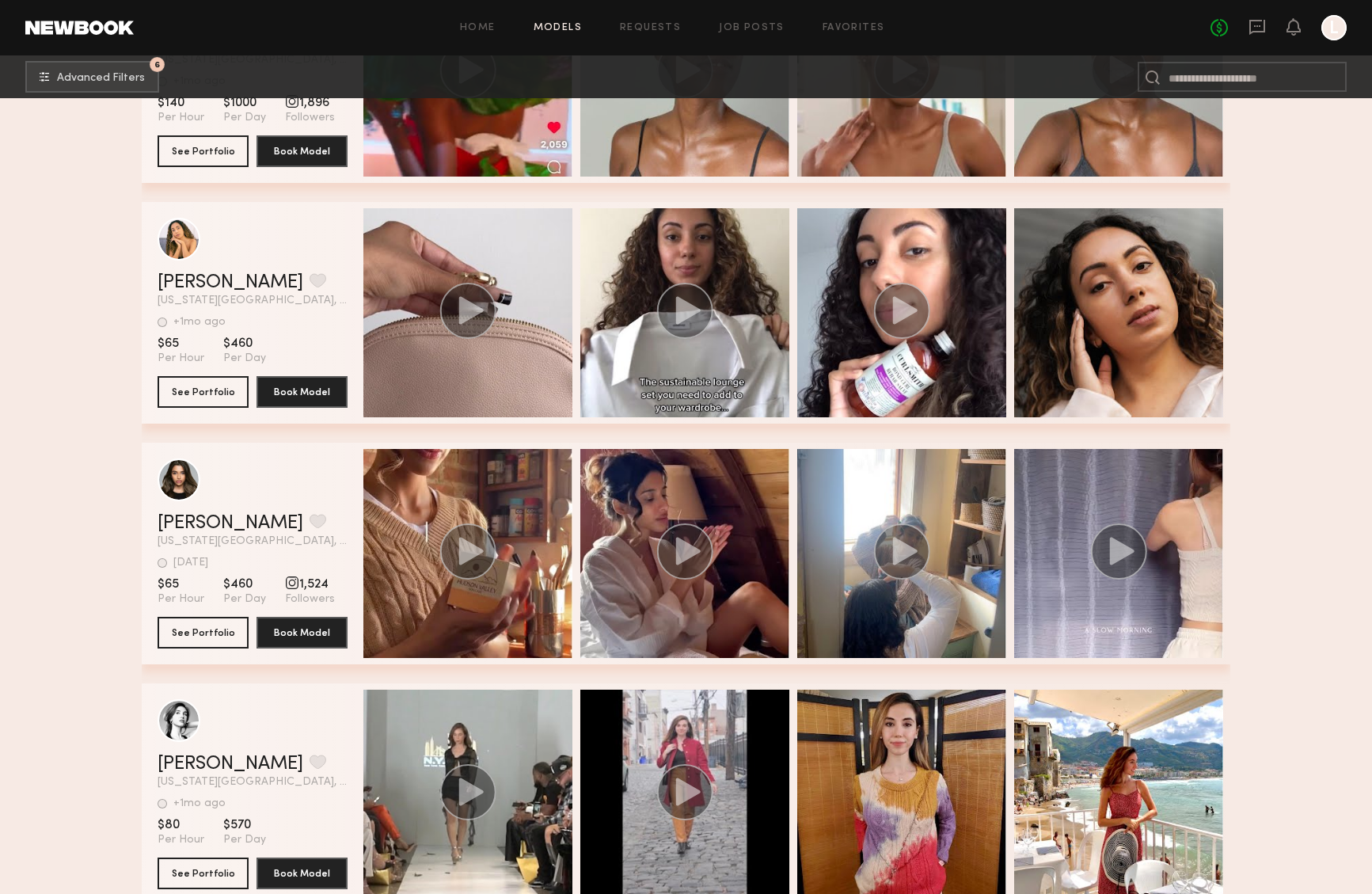
scroll to position [41335, 0]
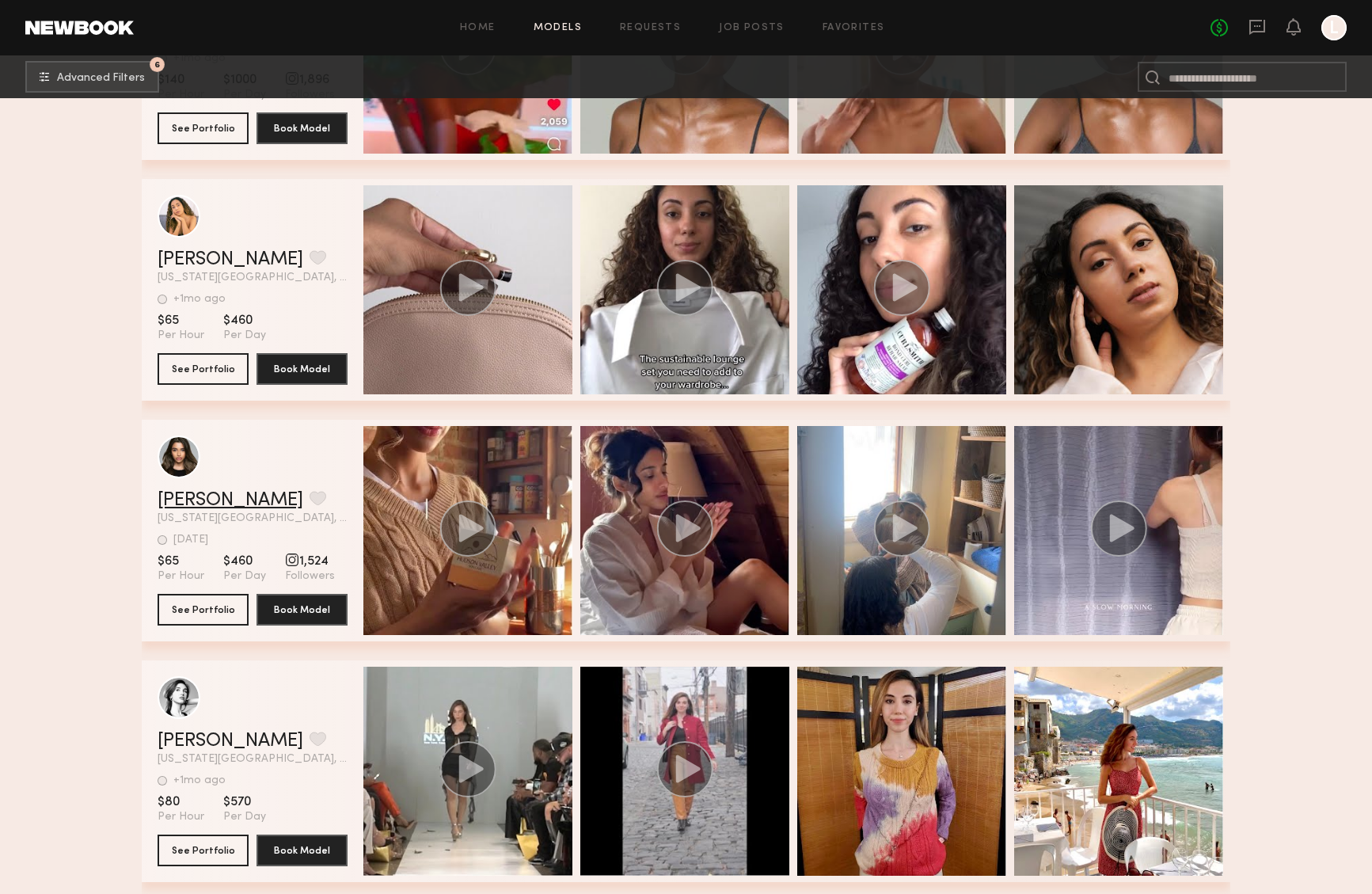
click at [194, 501] on link "Nabela A." at bounding box center [230, 500] width 145 height 19
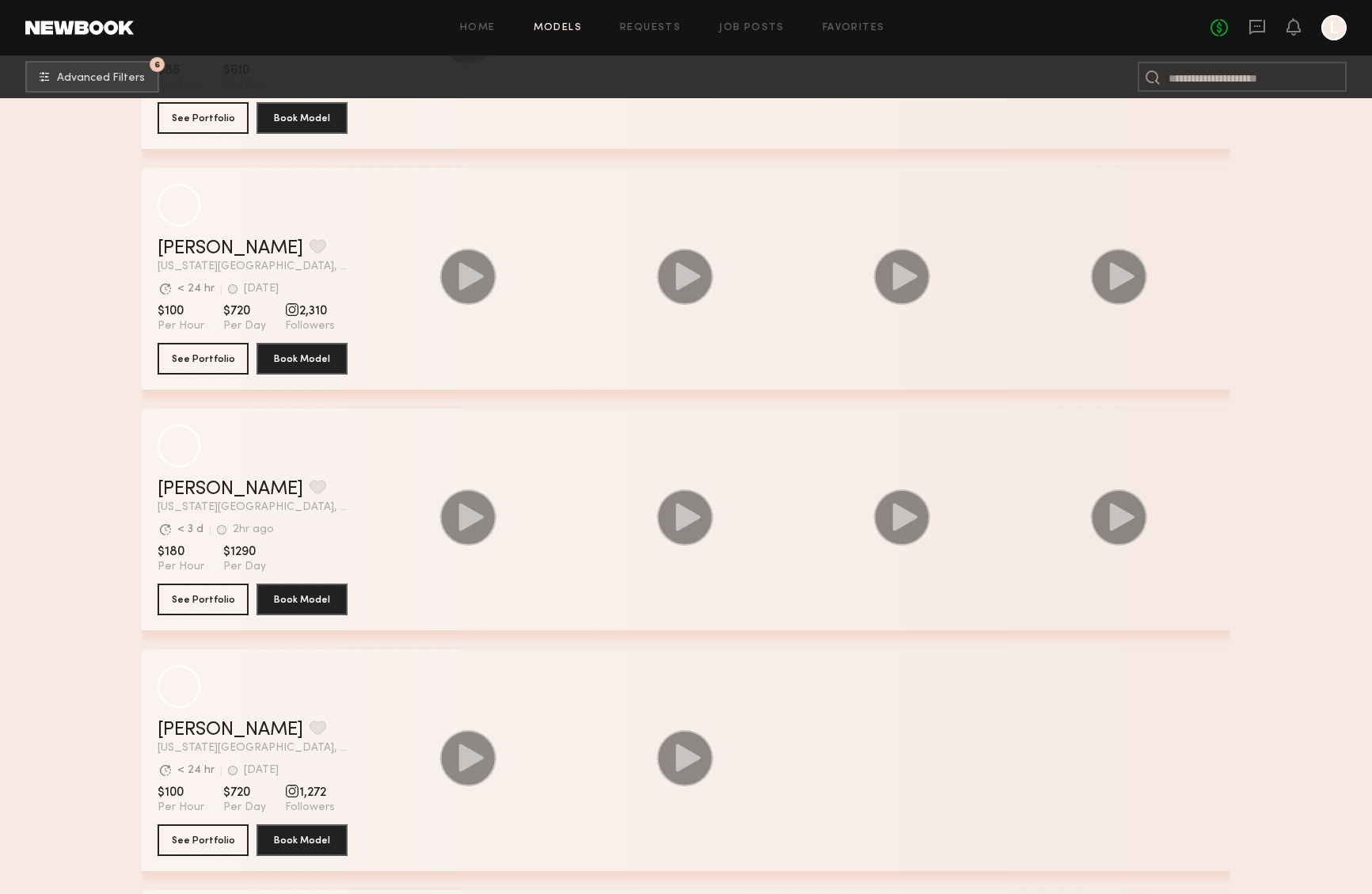
scroll to position [0, 0]
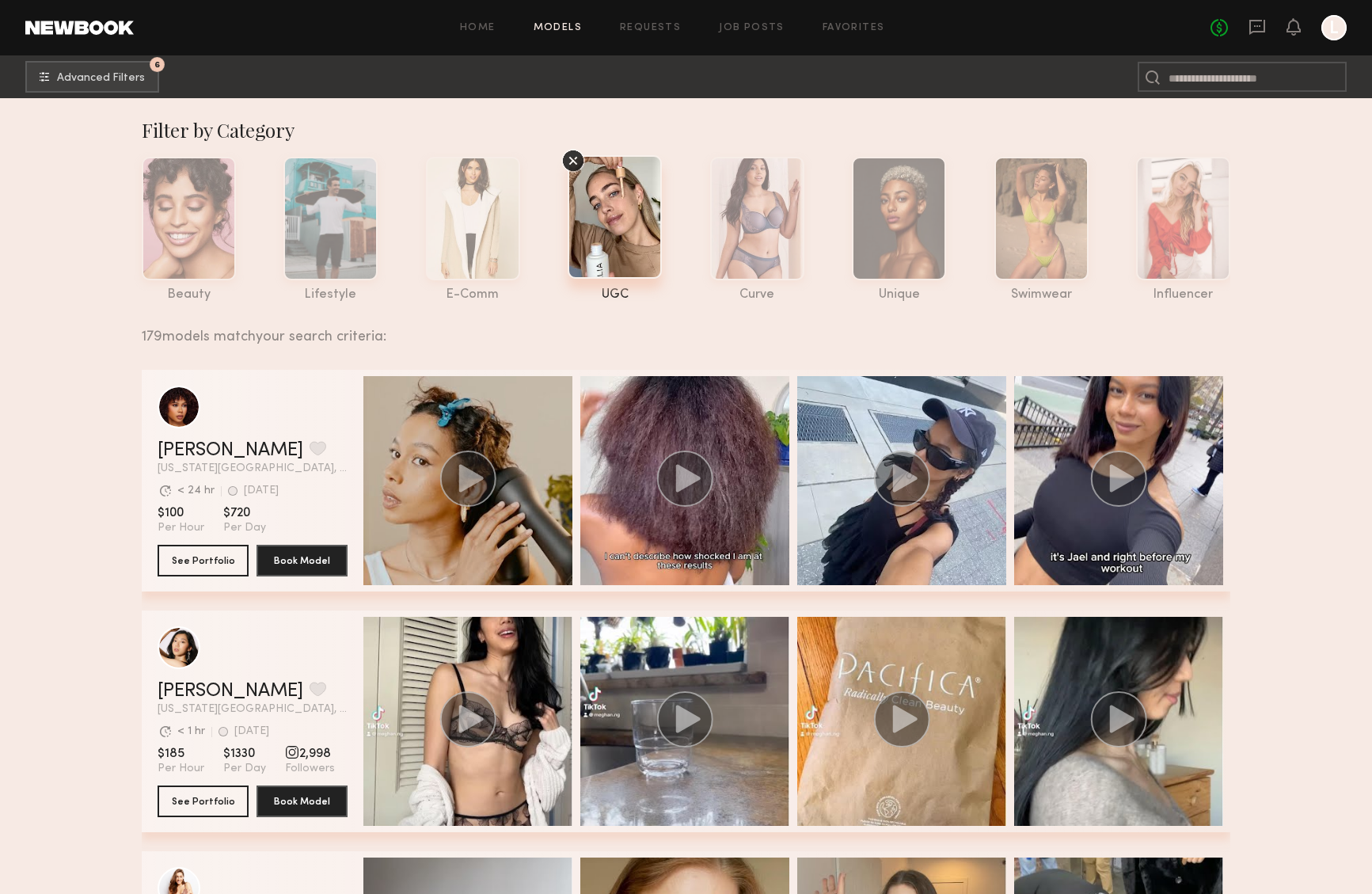
click at [1339, 28] on div at bounding box center [1334, 28] width 25 height 25
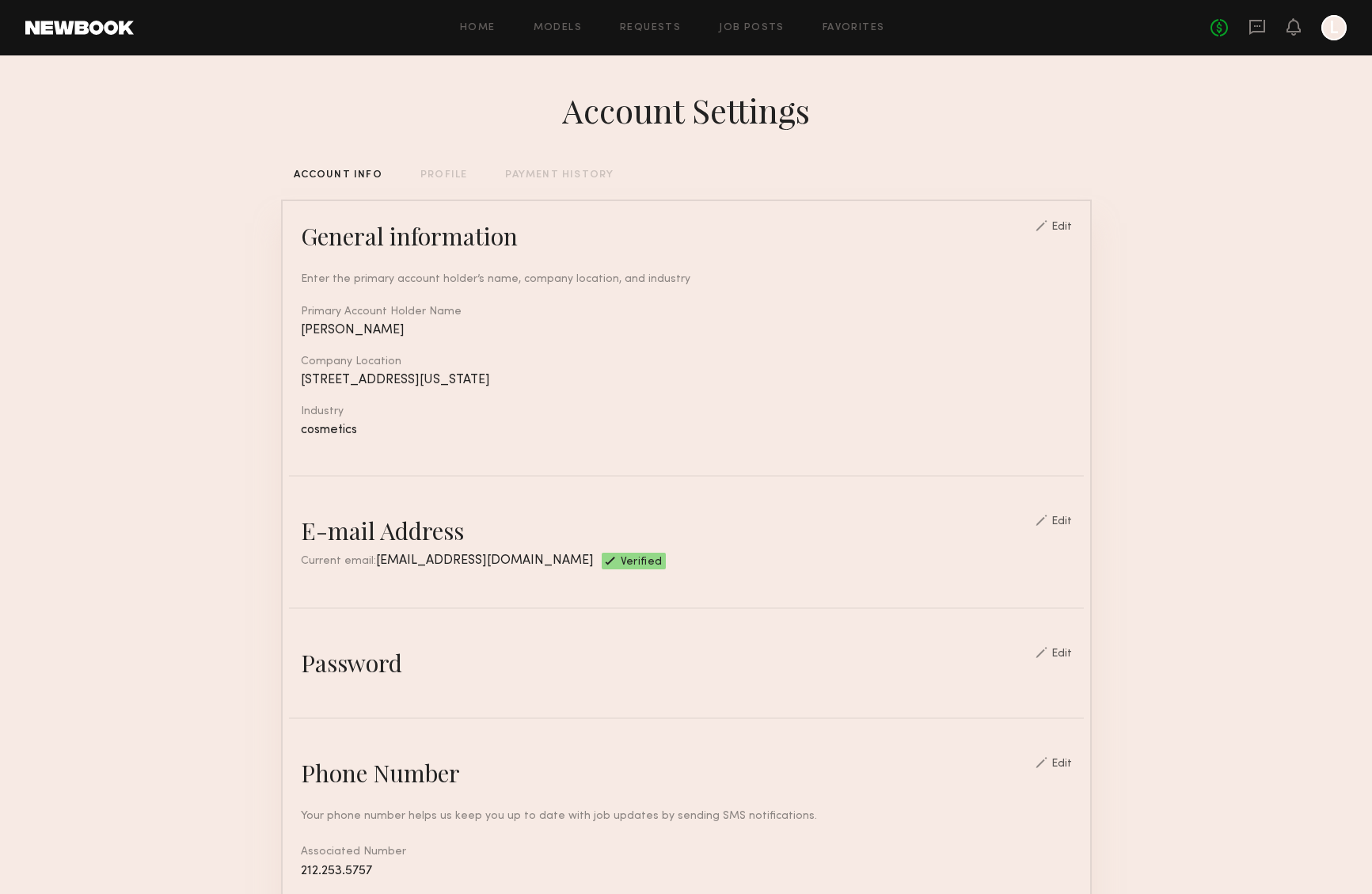
click at [1342, 31] on div at bounding box center [1334, 28] width 25 height 25
click at [1287, 86] on section "Account Settings ACCOUNT INFO PROFILE PAYMENT HISTORY General information Edit …" at bounding box center [686, 769] width 1372 height 1427
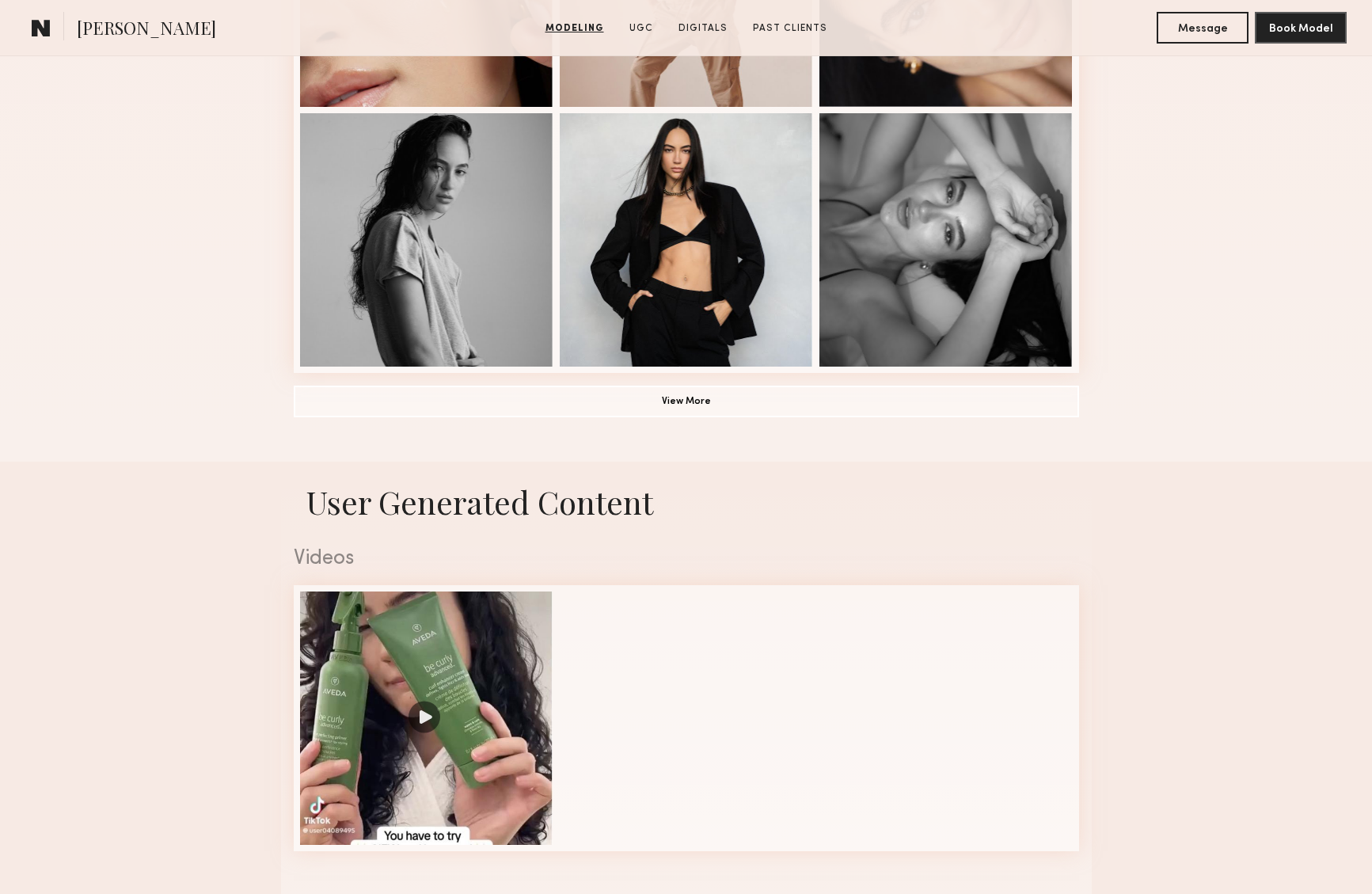
scroll to position [1257, 0]
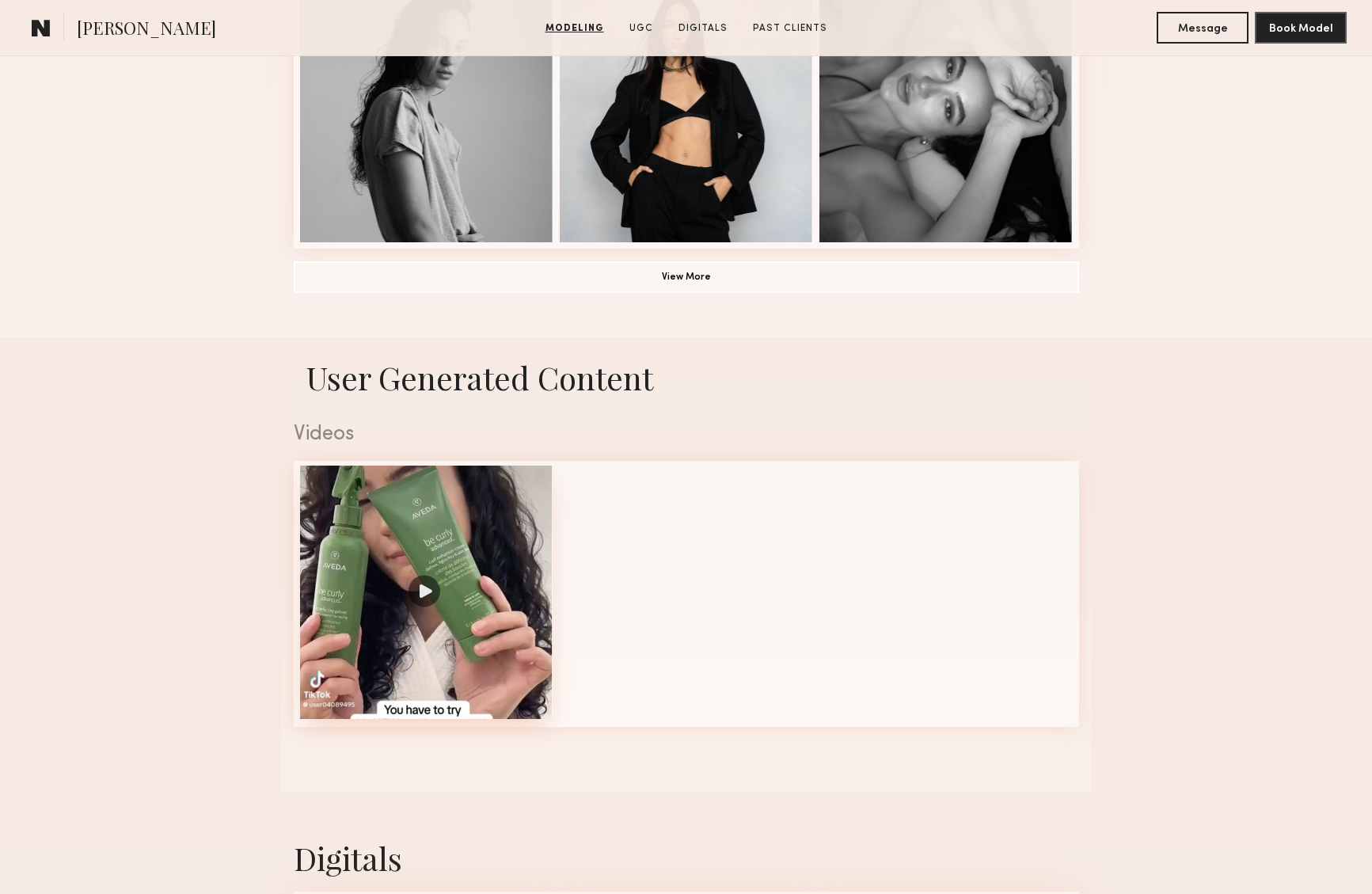
click at [433, 591] on div at bounding box center [426, 591] width 254 height 253
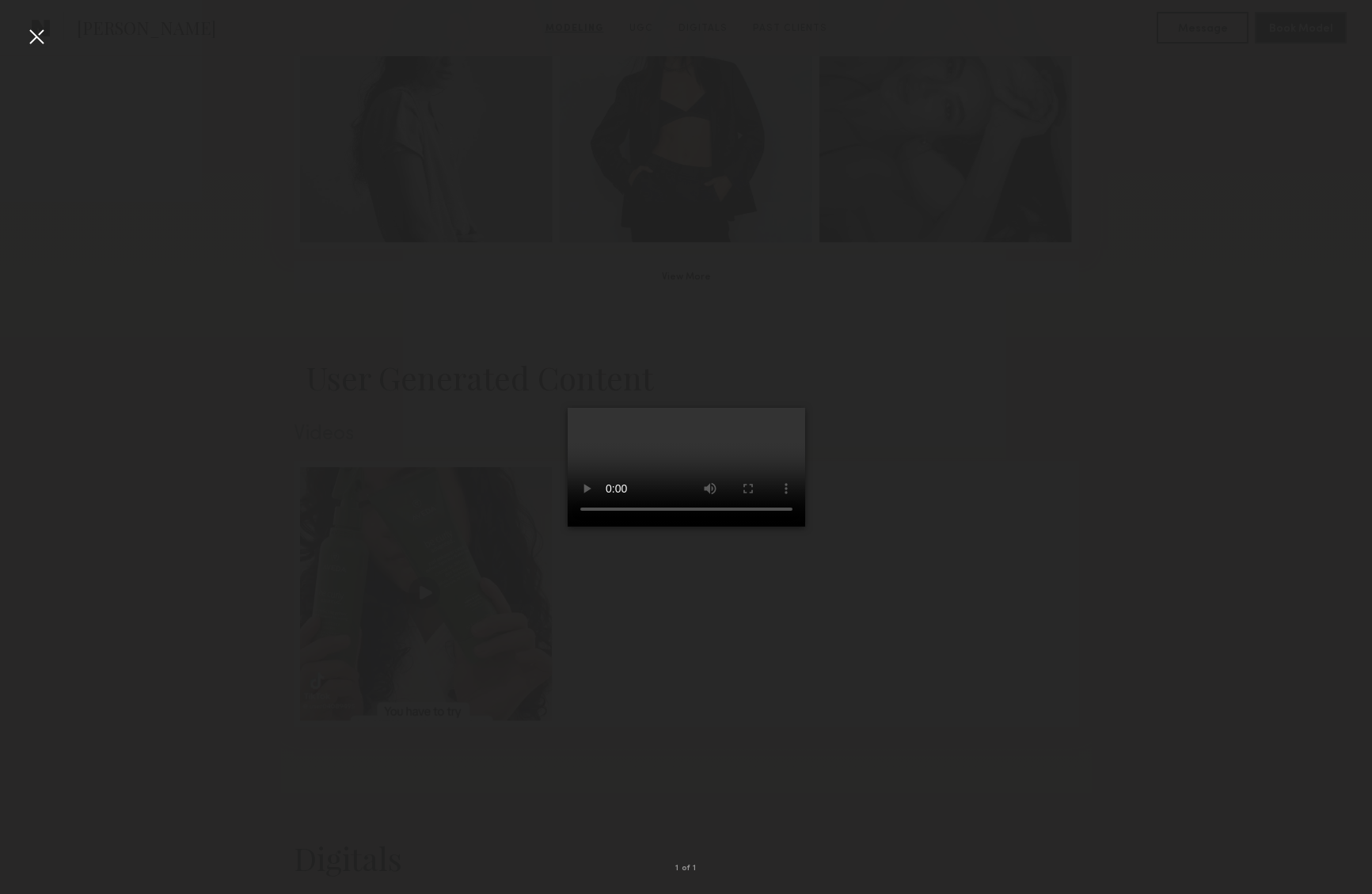
click at [805, 526] on video at bounding box center [686, 467] width 237 height 119
click at [44, 35] on div at bounding box center [36, 36] width 25 height 25
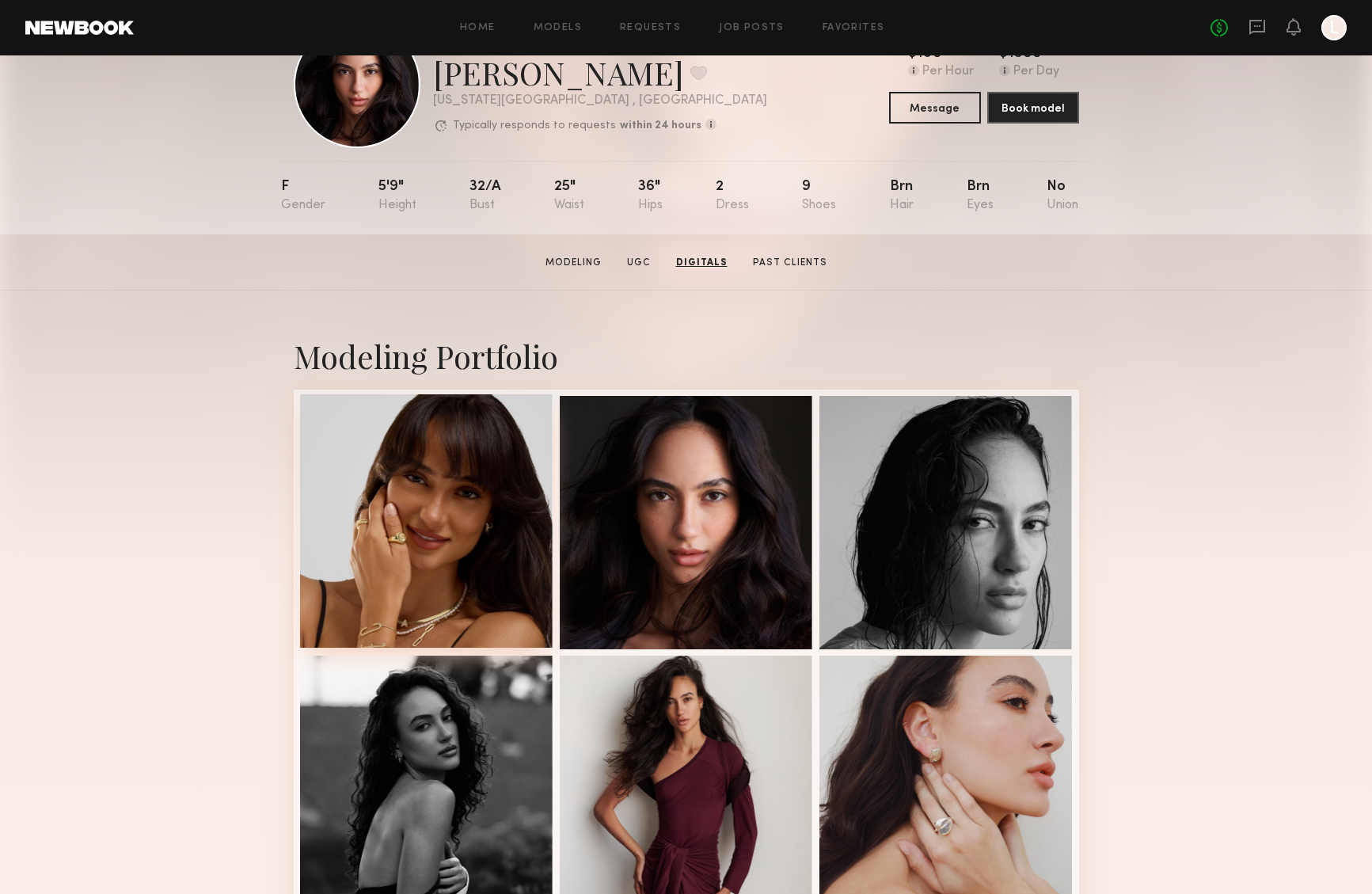
scroll to position [0, 0]
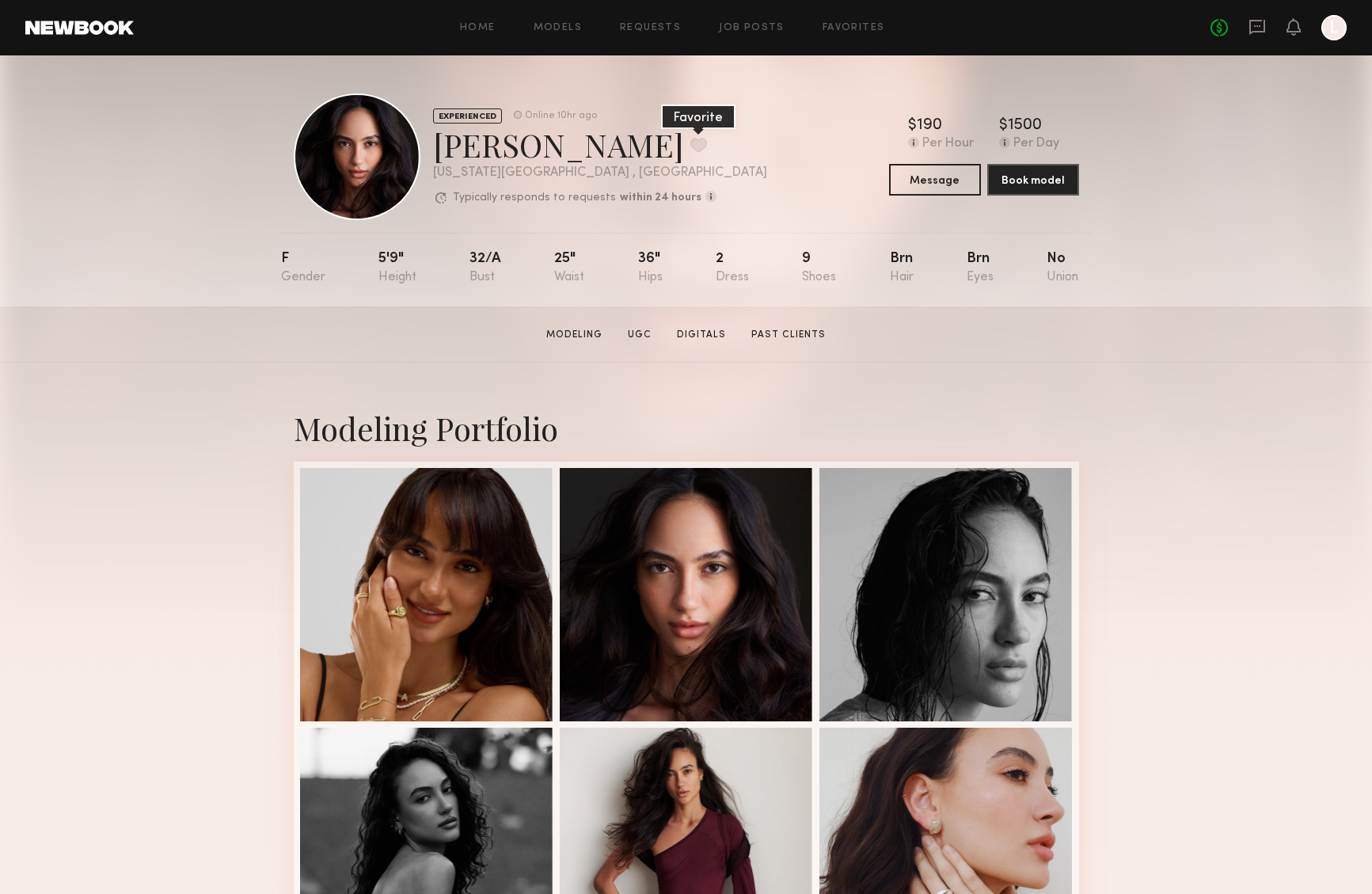
click at [691, 144] on button at bounding box center [699, 145] width 16 height 15
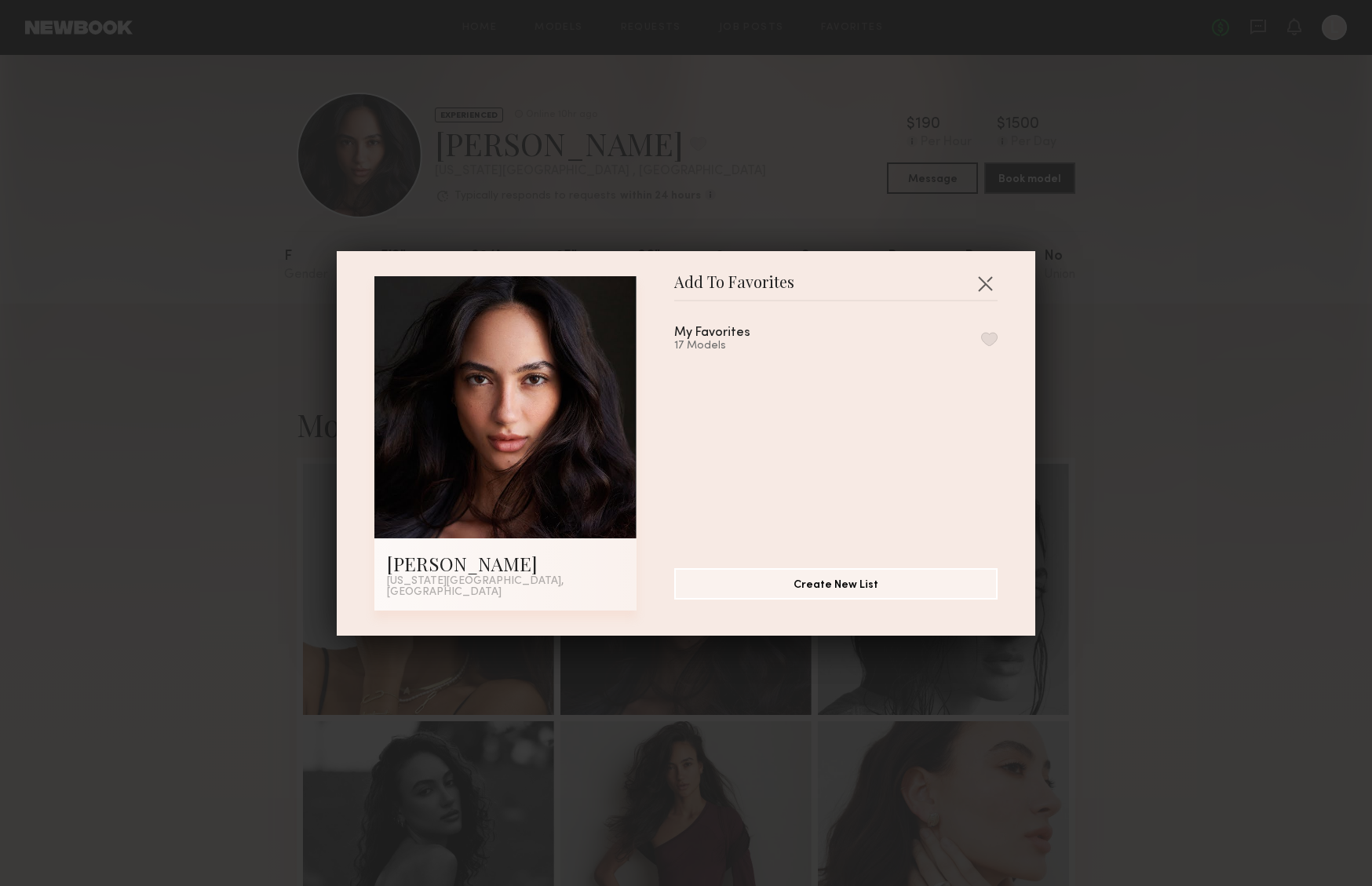
click at [982, 346] on div "My Favorites 17 Models" at bounding box center [843, 428] width 339 height 229
click at [981, 346] on button "button" at bounding box center [989, 339] width 16 height 14
click at [209, 282] on div "Add To Favorites [PERSON_NAME] [US_STATE][GEOGRAPHIC_DATA], [GEOGRAPHIC_DATA] A…" at bounding box center [686, 443] width 1372 height 886
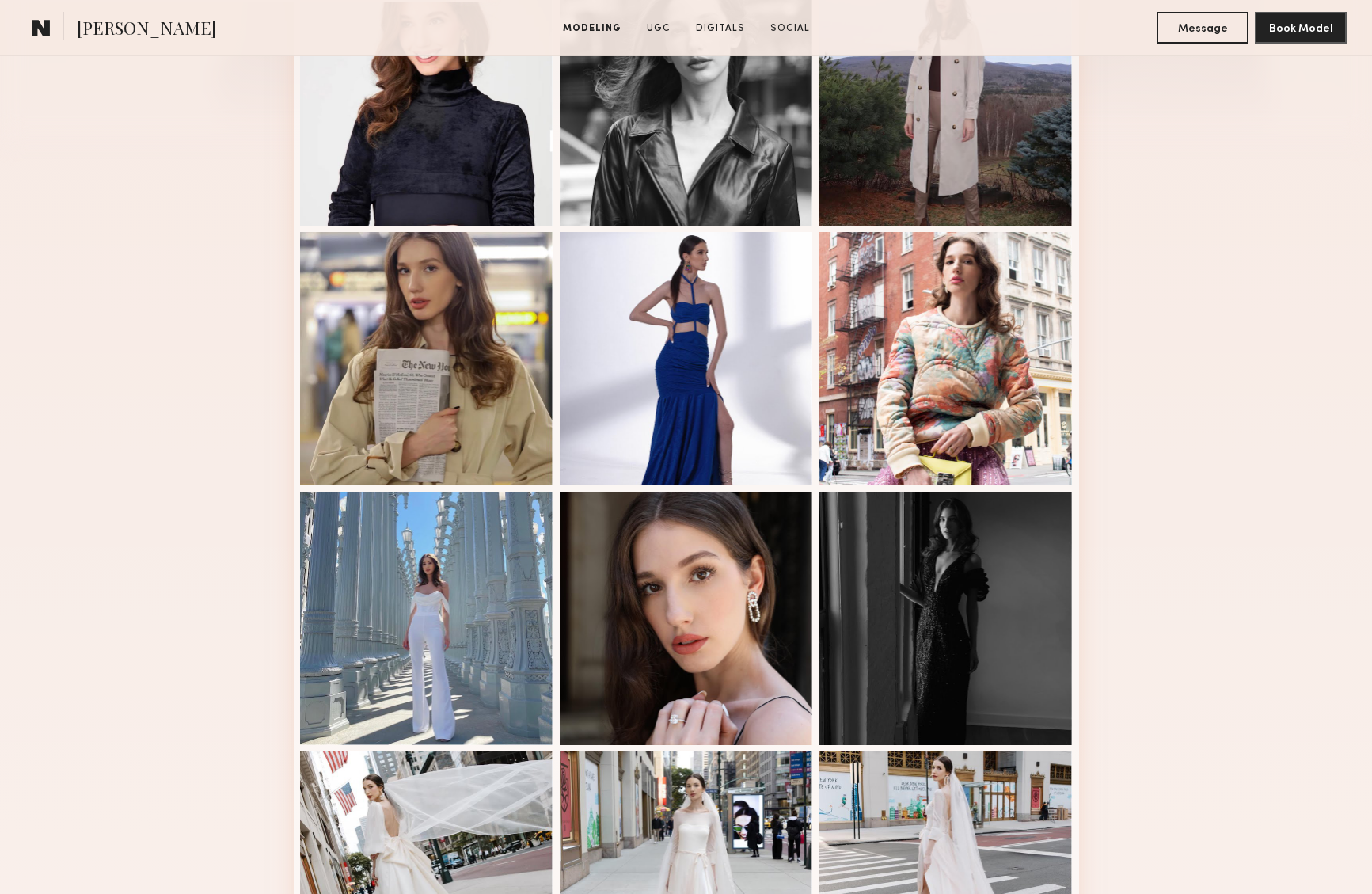
scroll to position [492, 0]
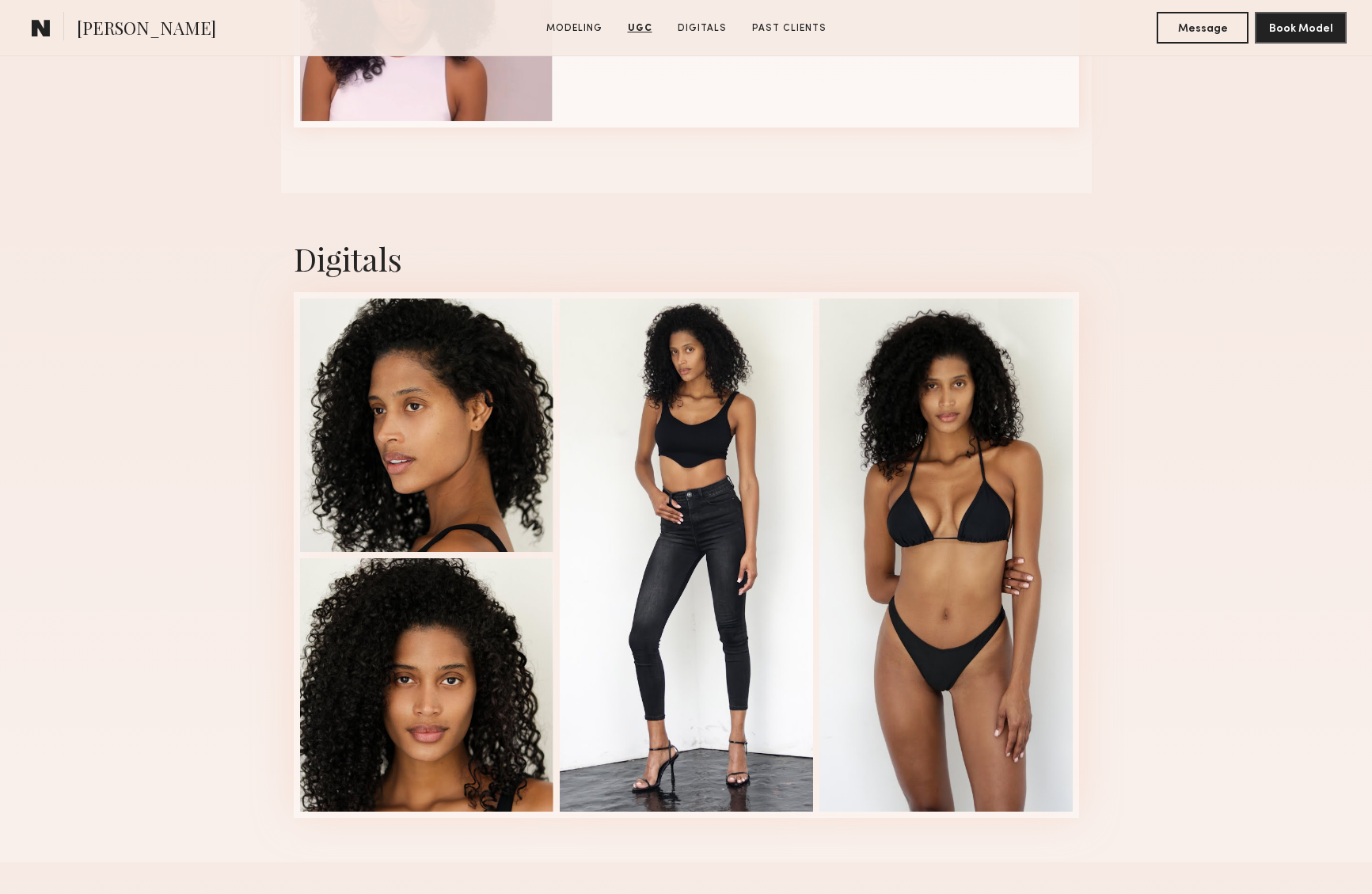
scroll to position [2152, 0]
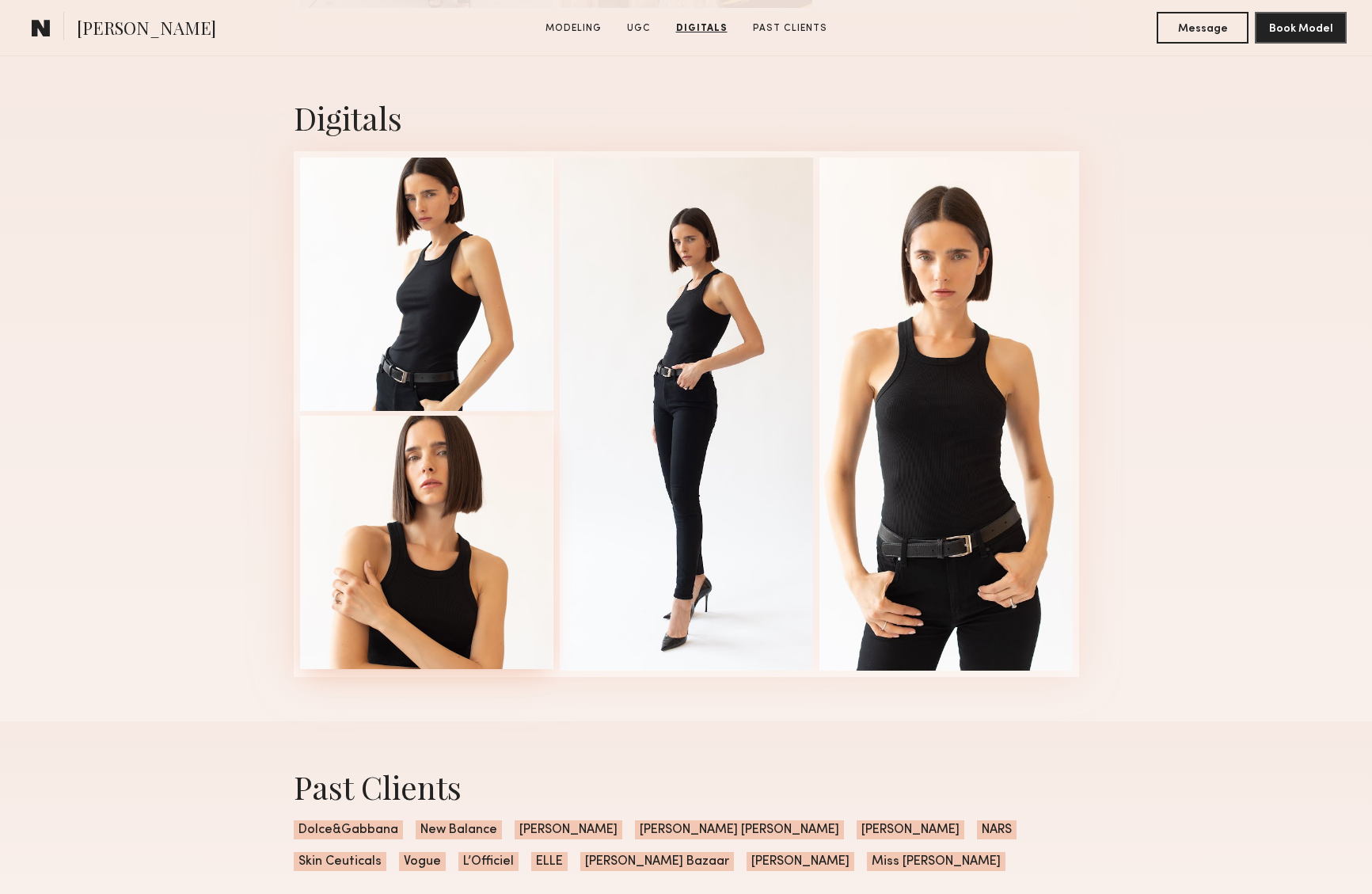
scroll to position [2963, 0]
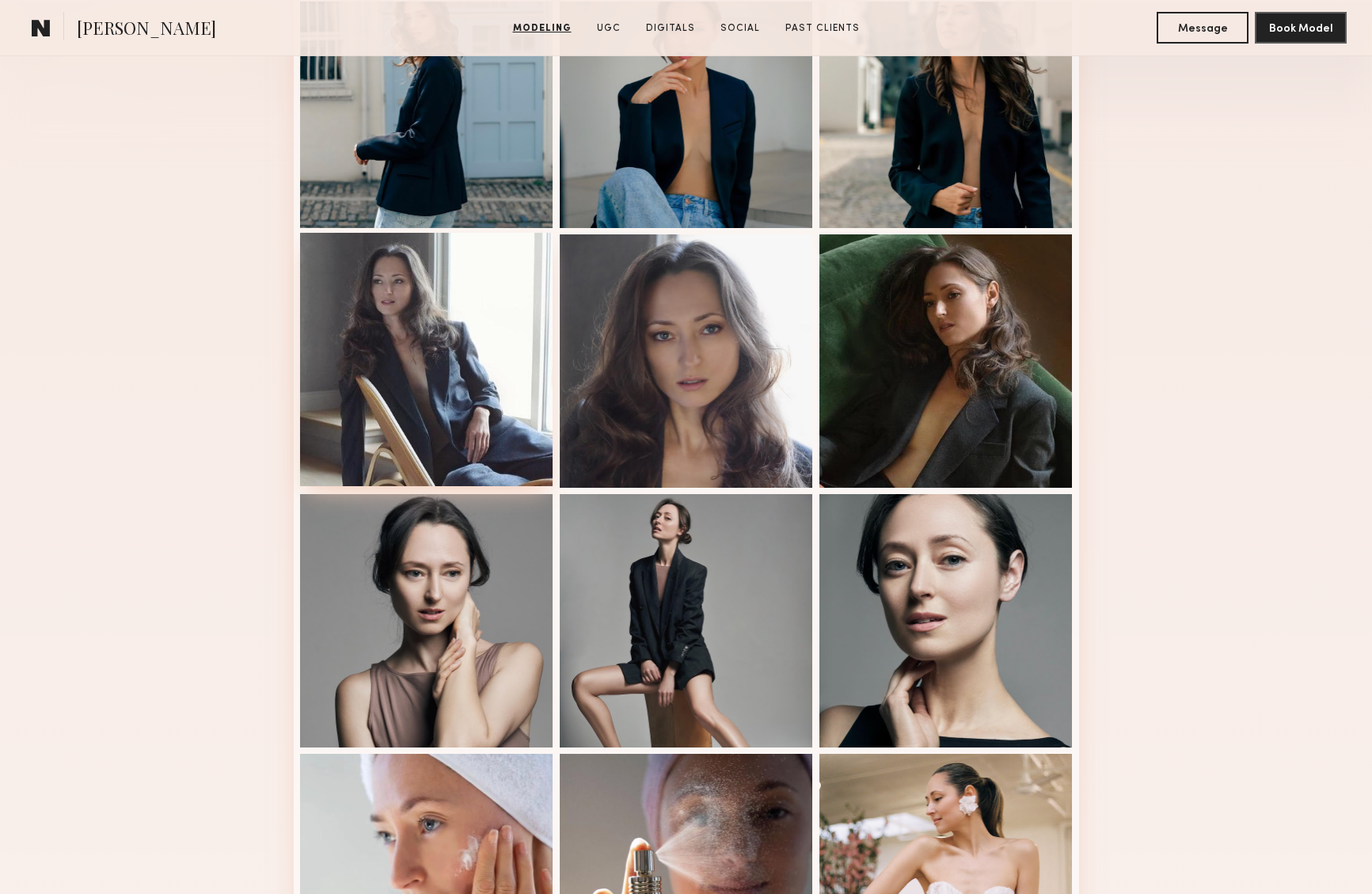
scroll to position [521, 0]
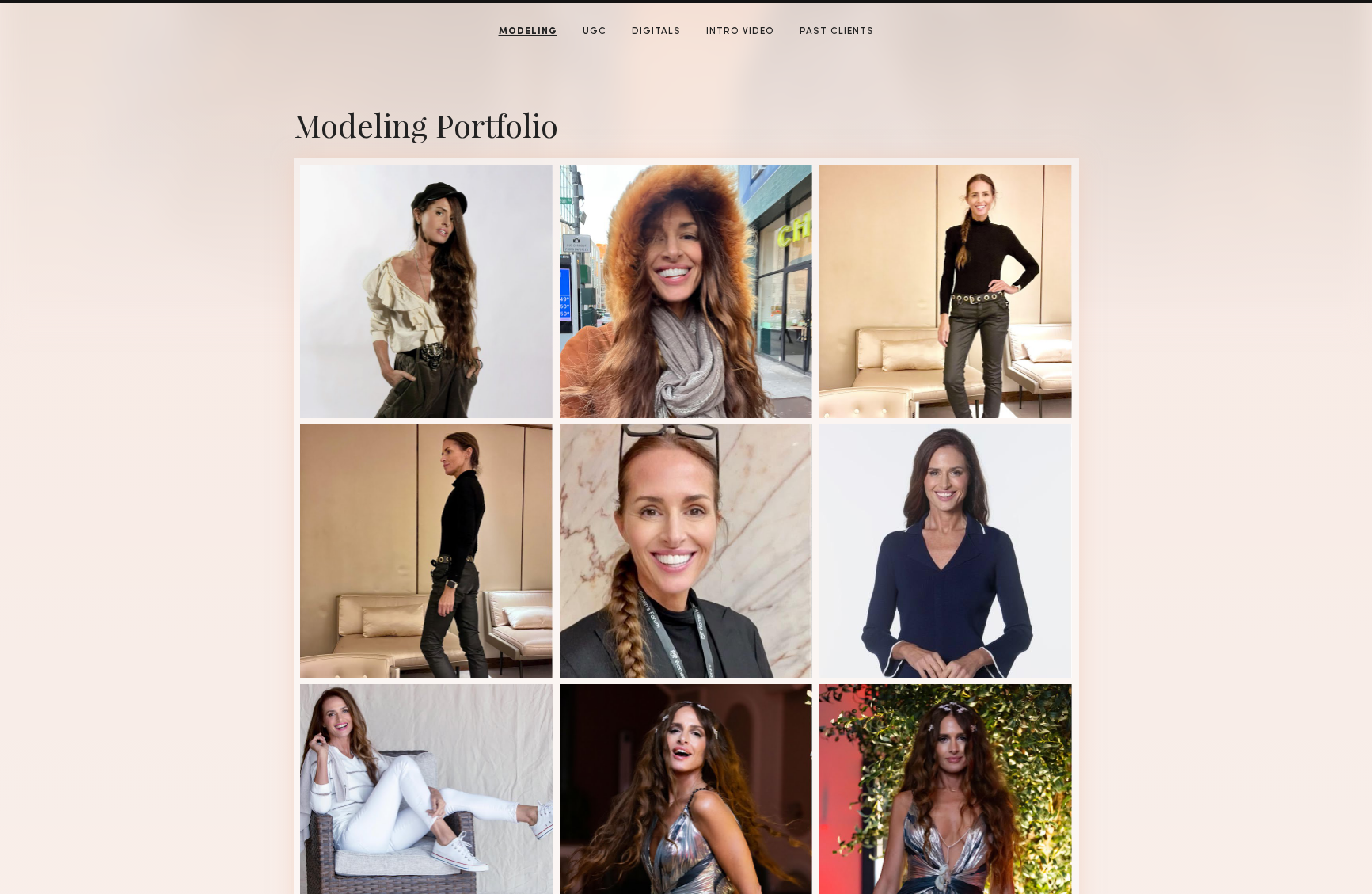
scroll to position [364, 0]
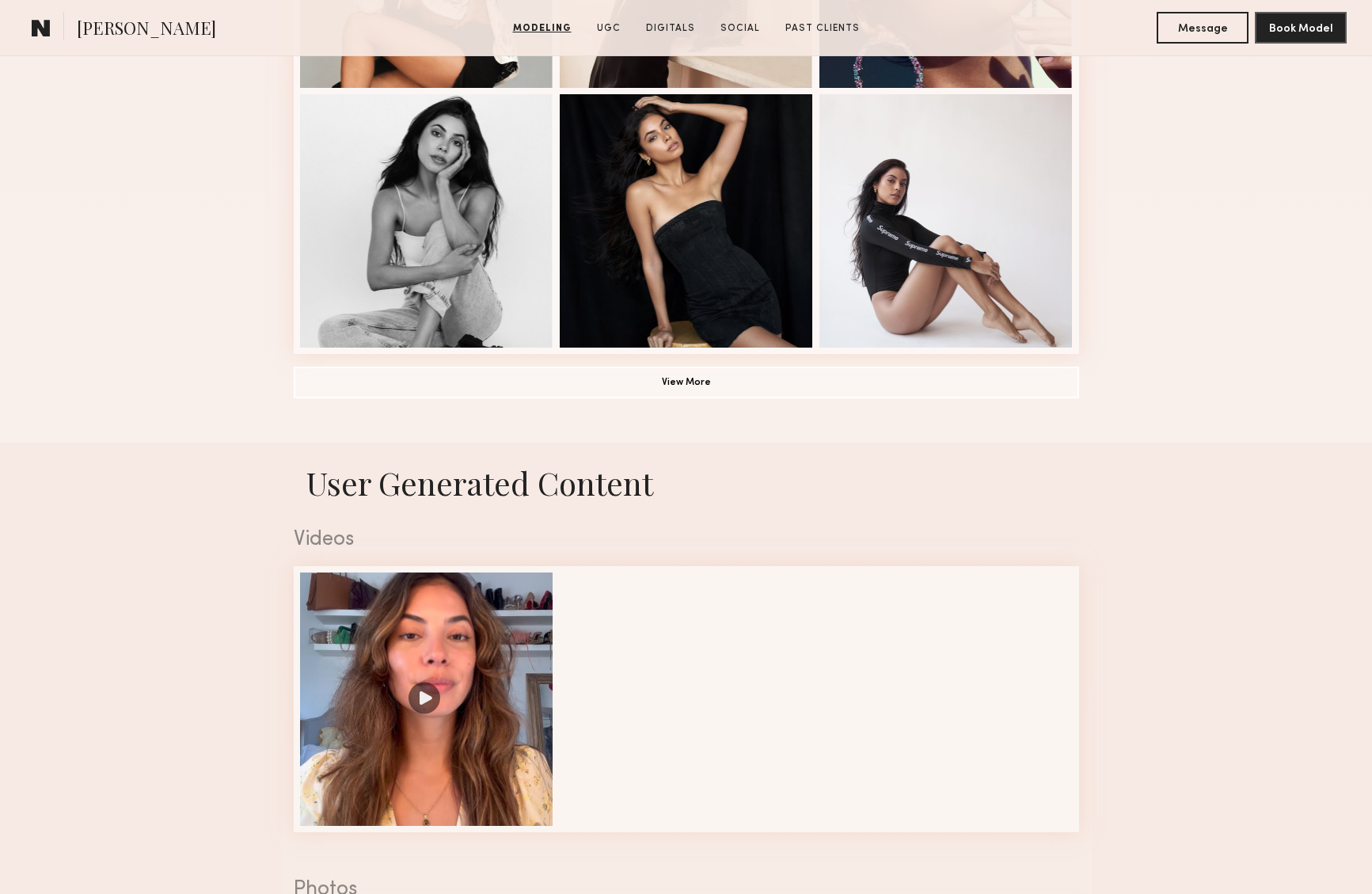
scroll to position [1294, 0]
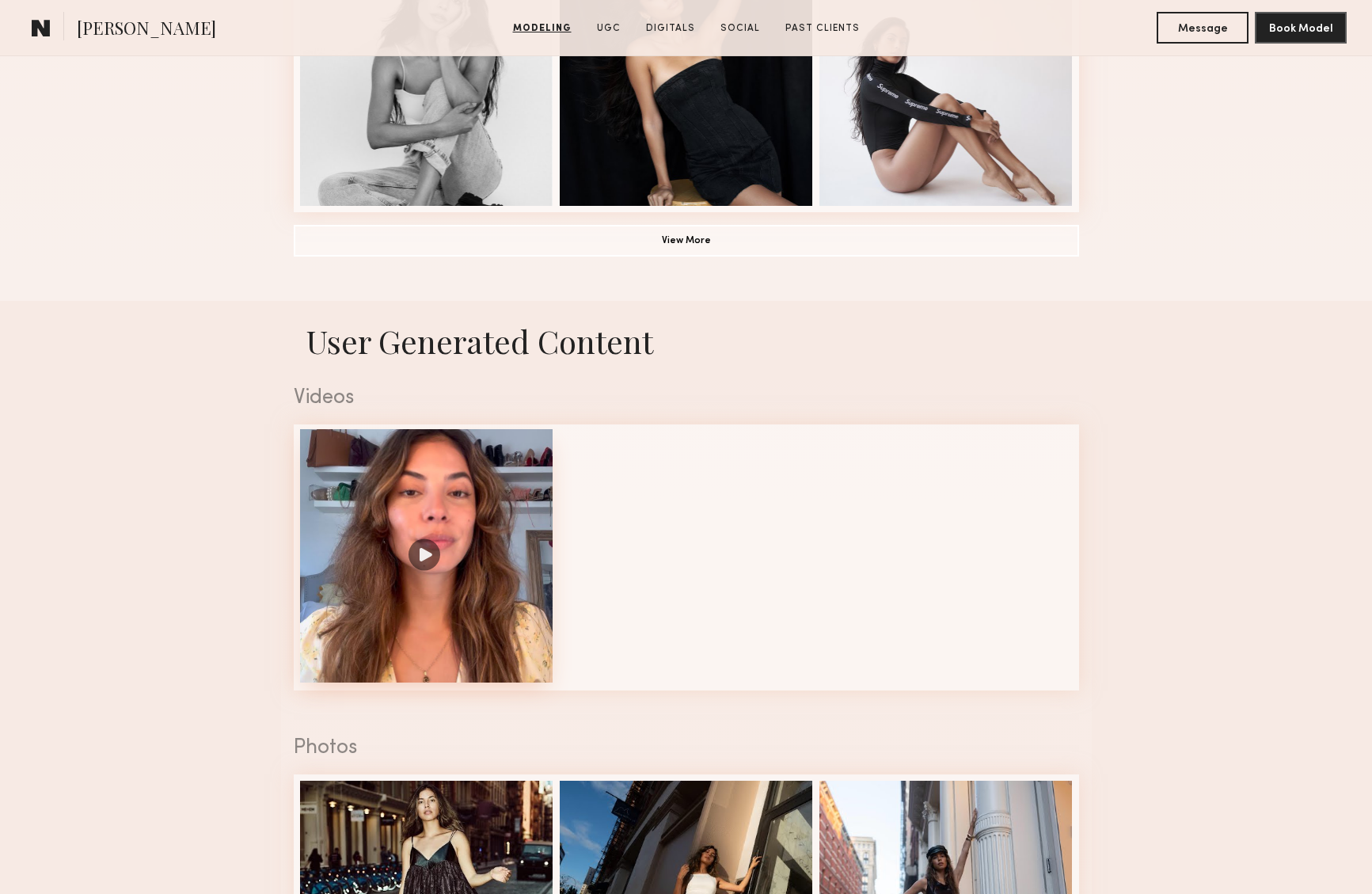
click at [423, 550] on div at bounding box center [426, 555] width 254 height 253
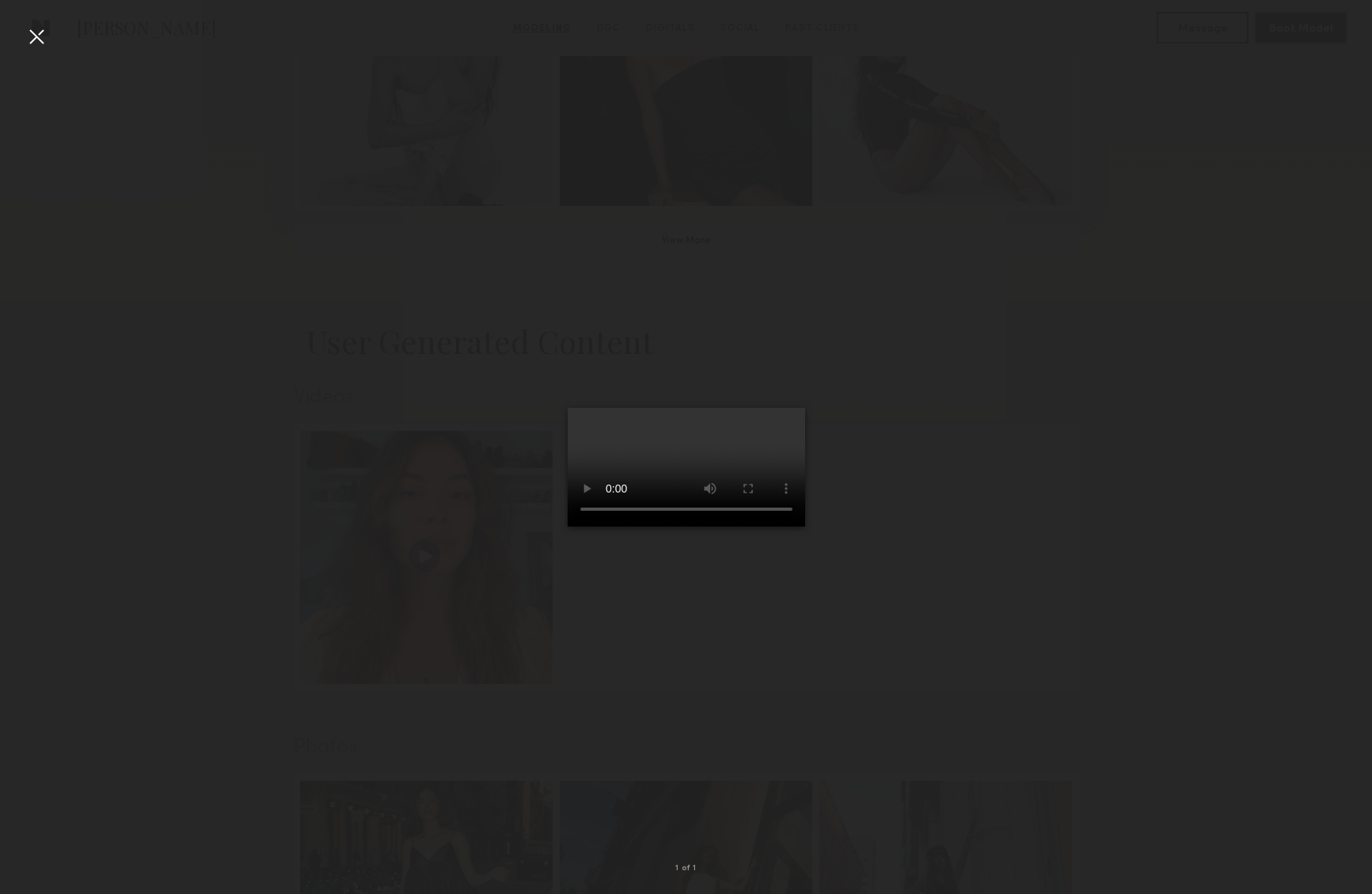
click at [805, 526] on video at bounding box center [686, 467] width 237 height 119
click at [40, 35] on div at bounding box center [36, 36] width 25 height 25
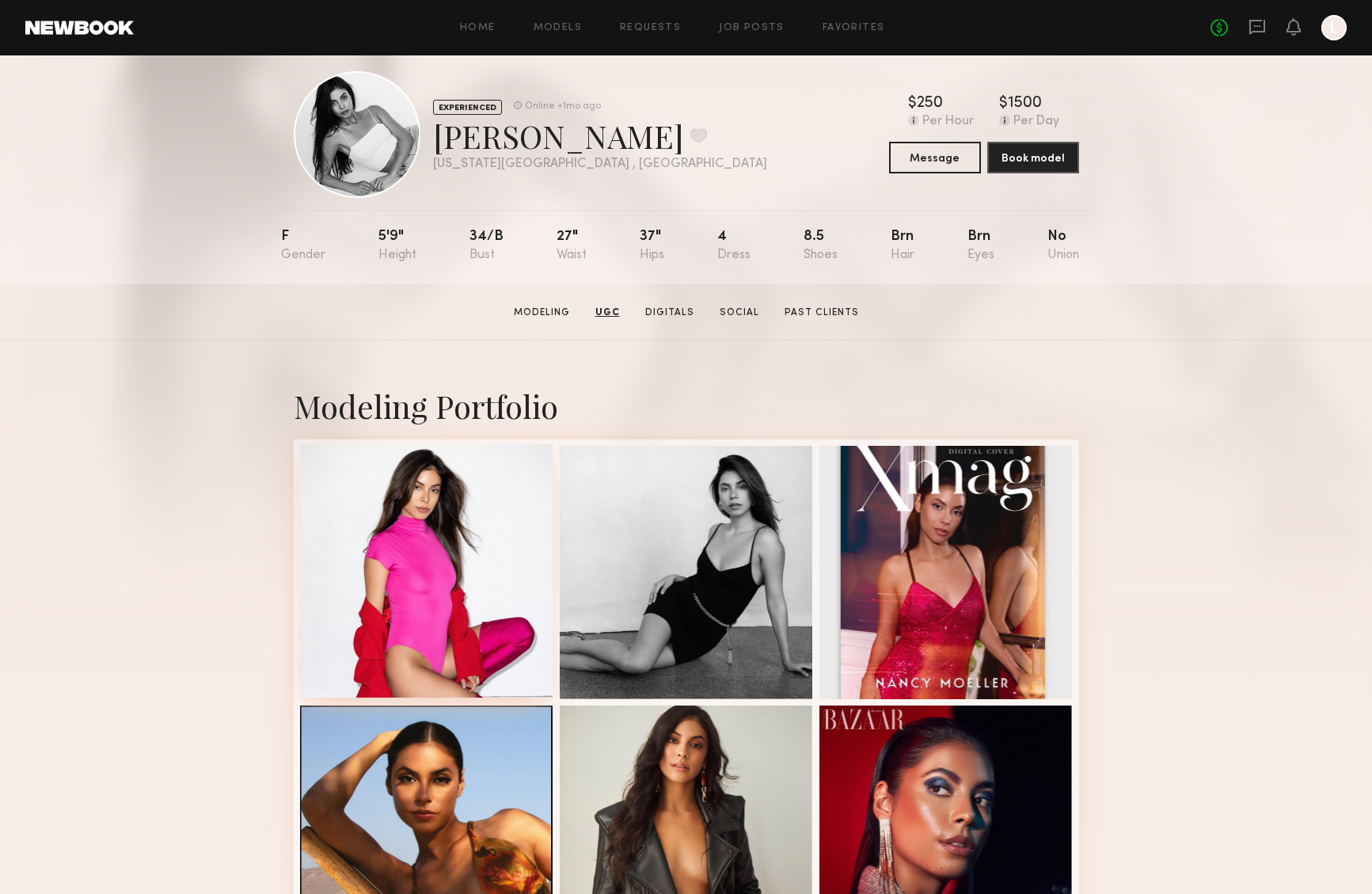
scroll to position [0, 0]
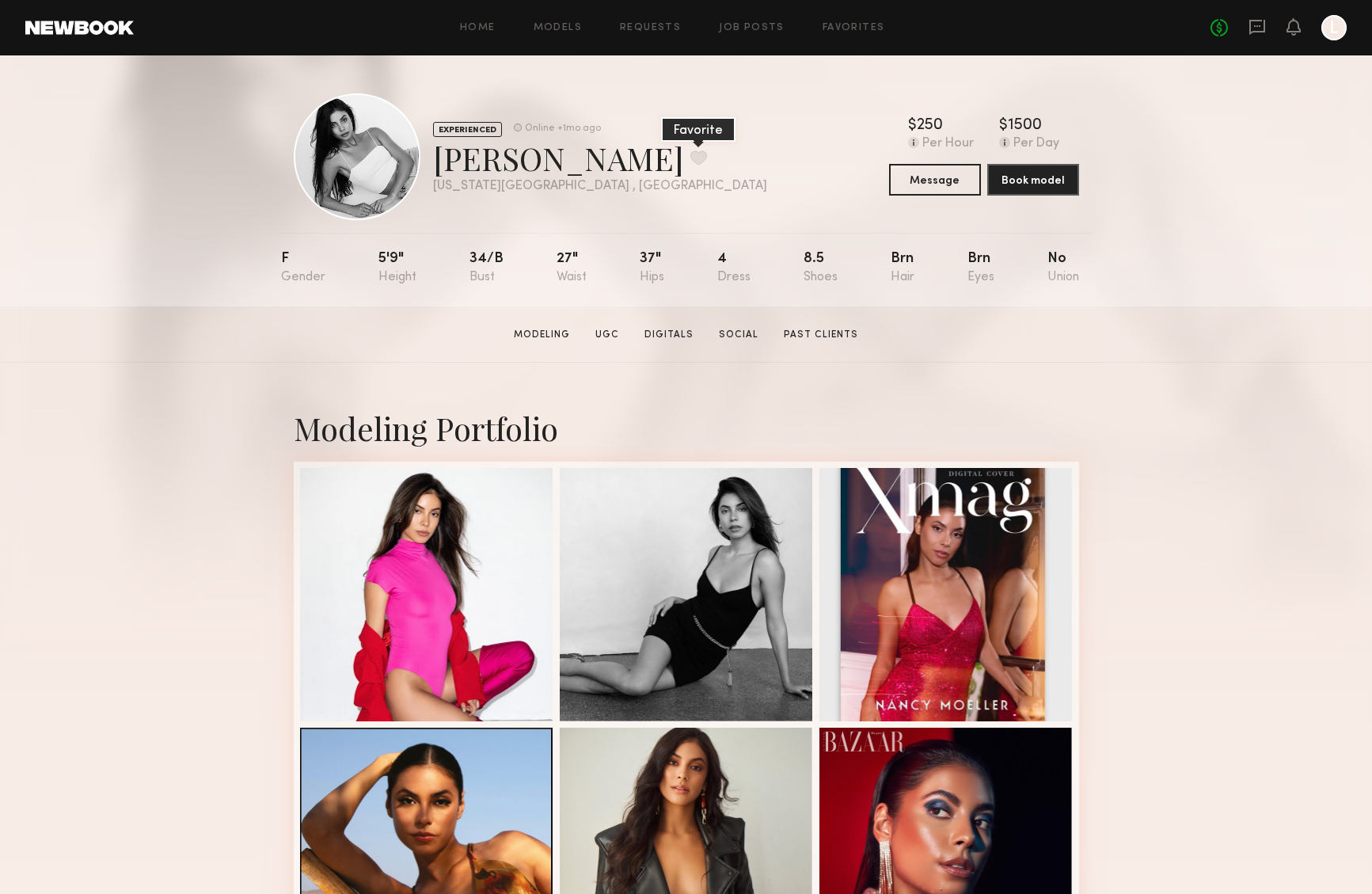
click at [691, 154] on button at bounding box center [699, 158] width 16 height 15
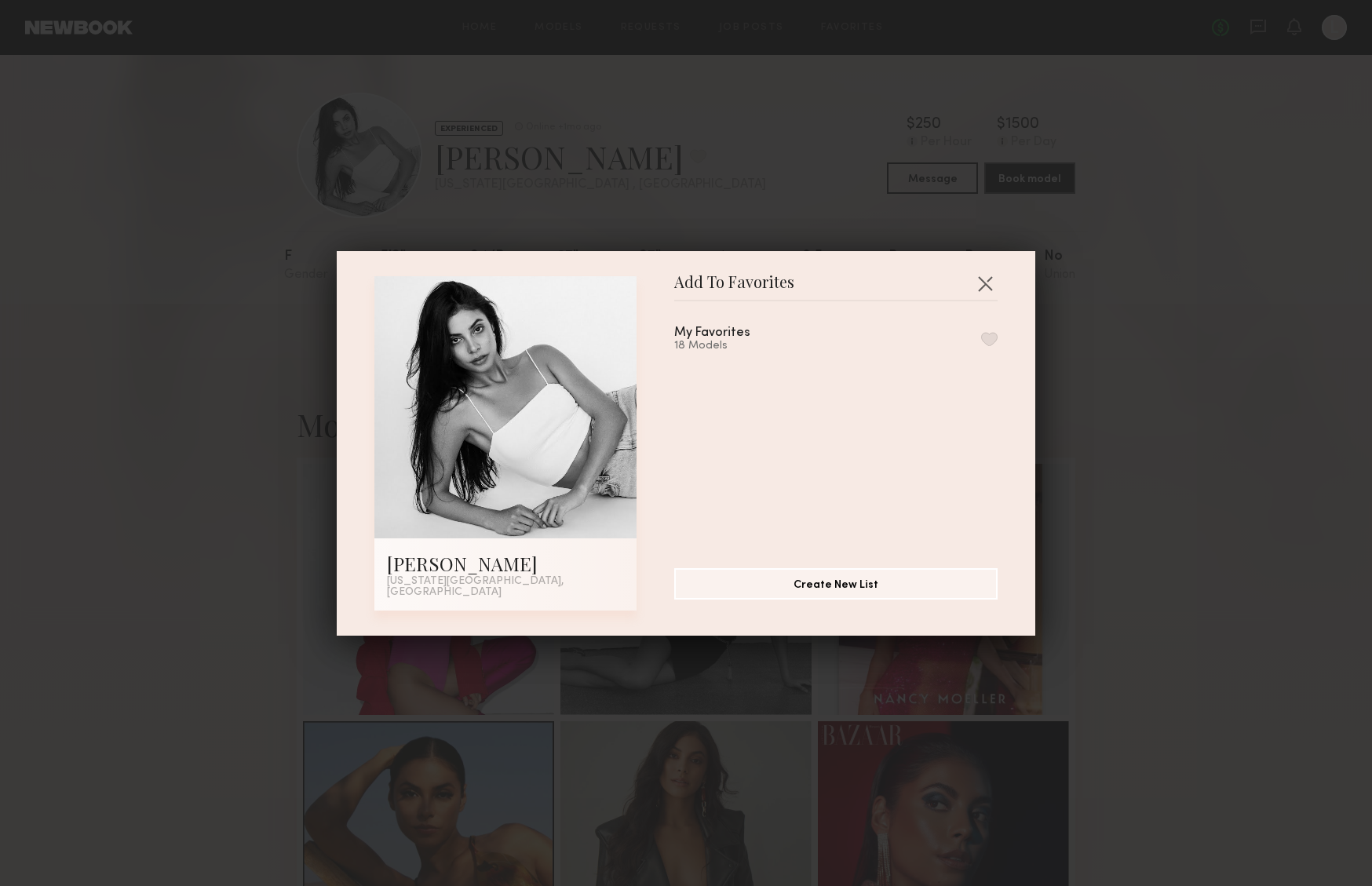
click at [979, 344] on div "My Favorites 18 Models" at bounding box center [843, 428] width 339 height 229
click at [981, 343] on button "button" at bounding box center [989, 339] width 16 height 14
click at [224, 196] on div "Add To Favorites Nancy M. New York City, NY Add To Favorites My Favorites 19 Mo…" at bounding box center [686, 443] width 1372 height 886
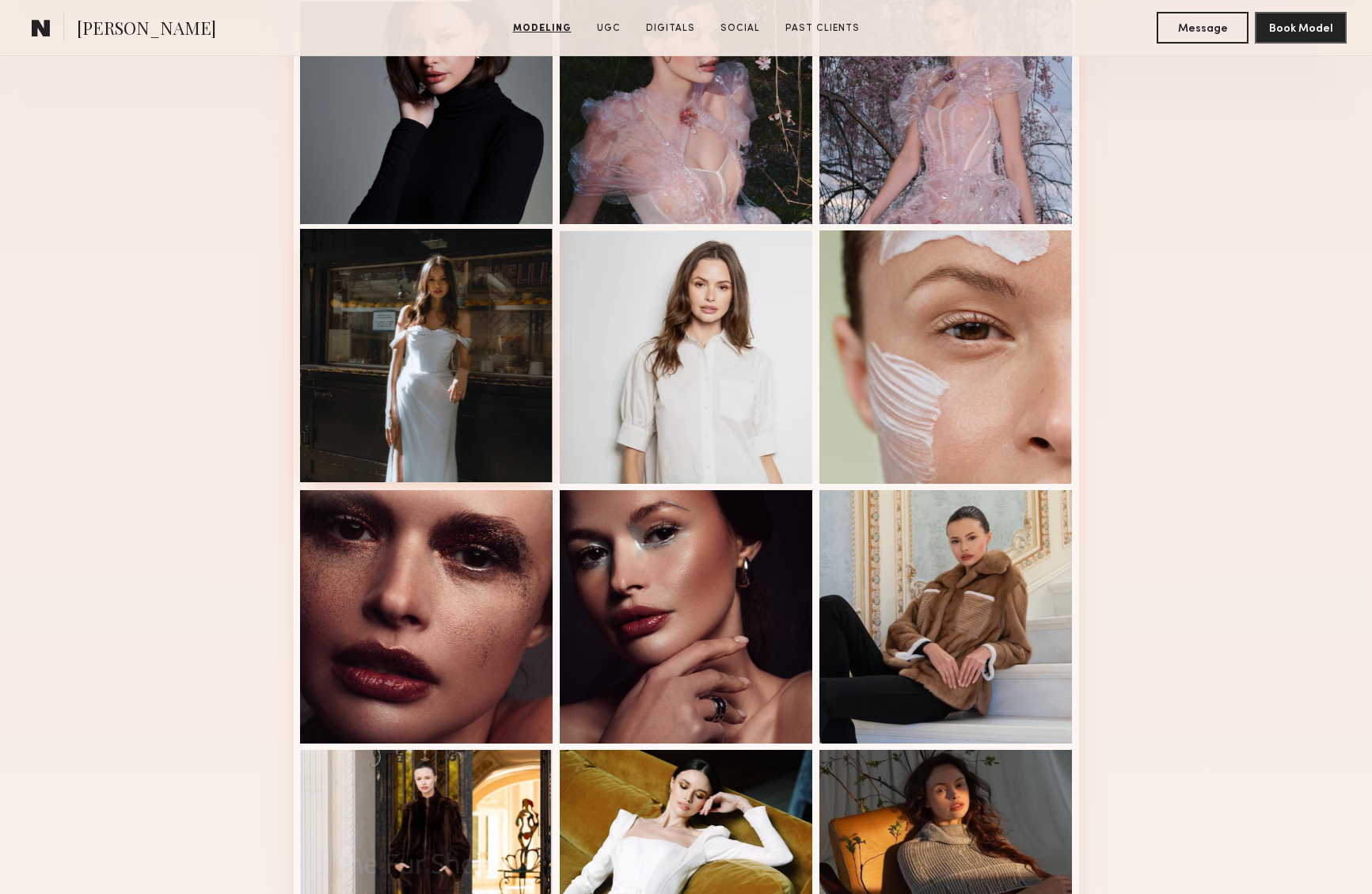
scroll to position [525, 0]
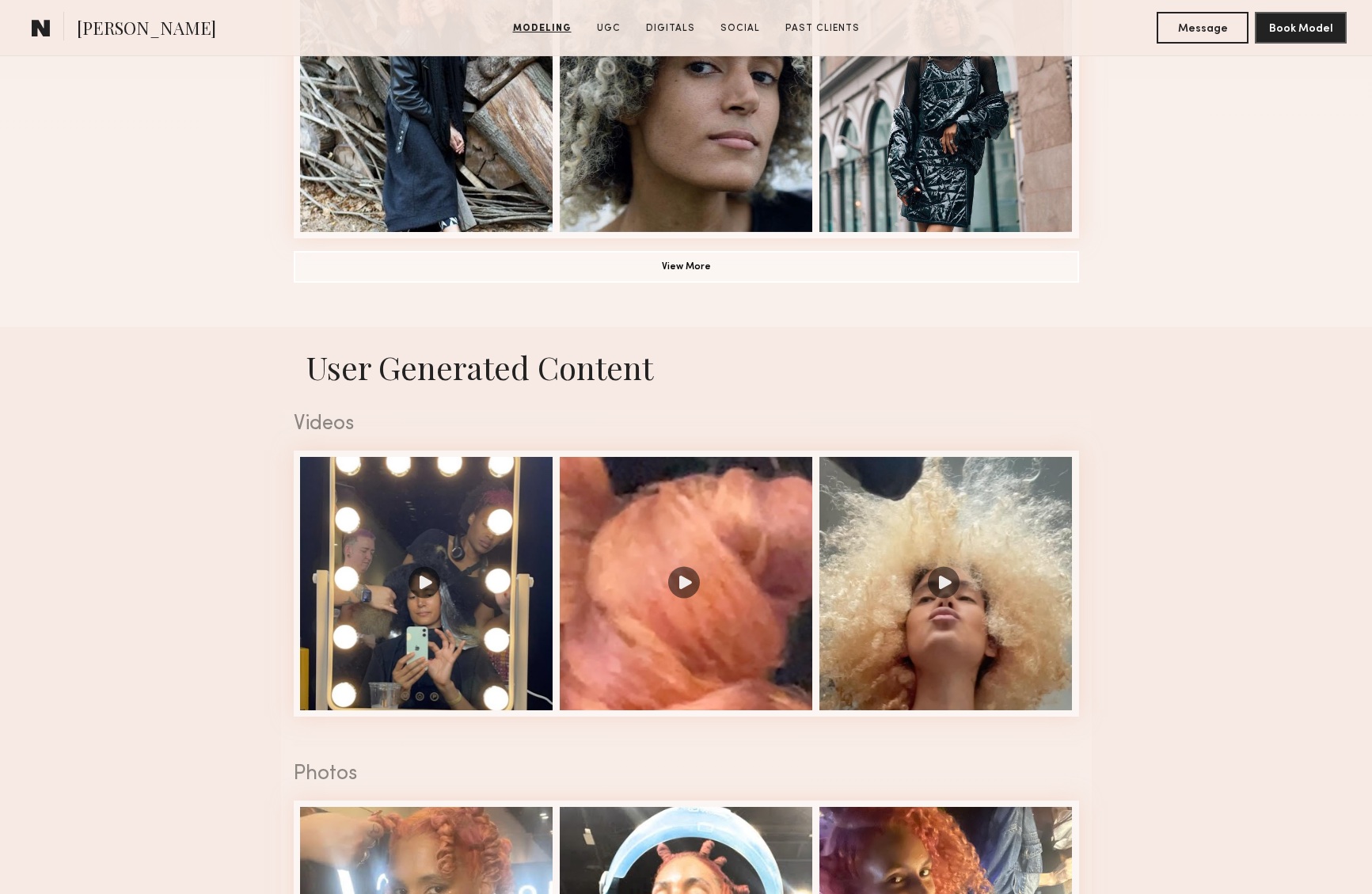
scroll to position [1378, 0]
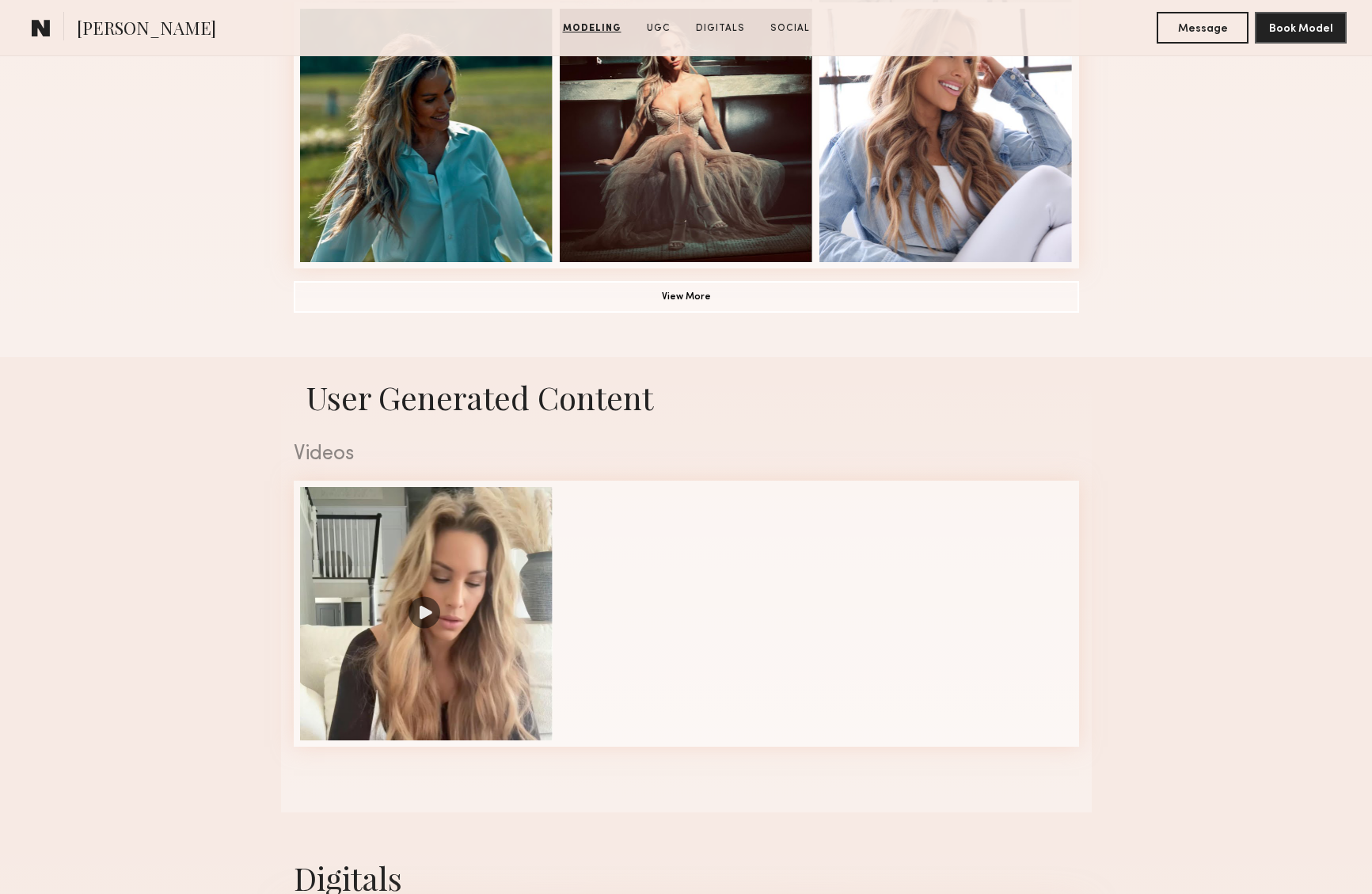
scroll to position [1268, 0]
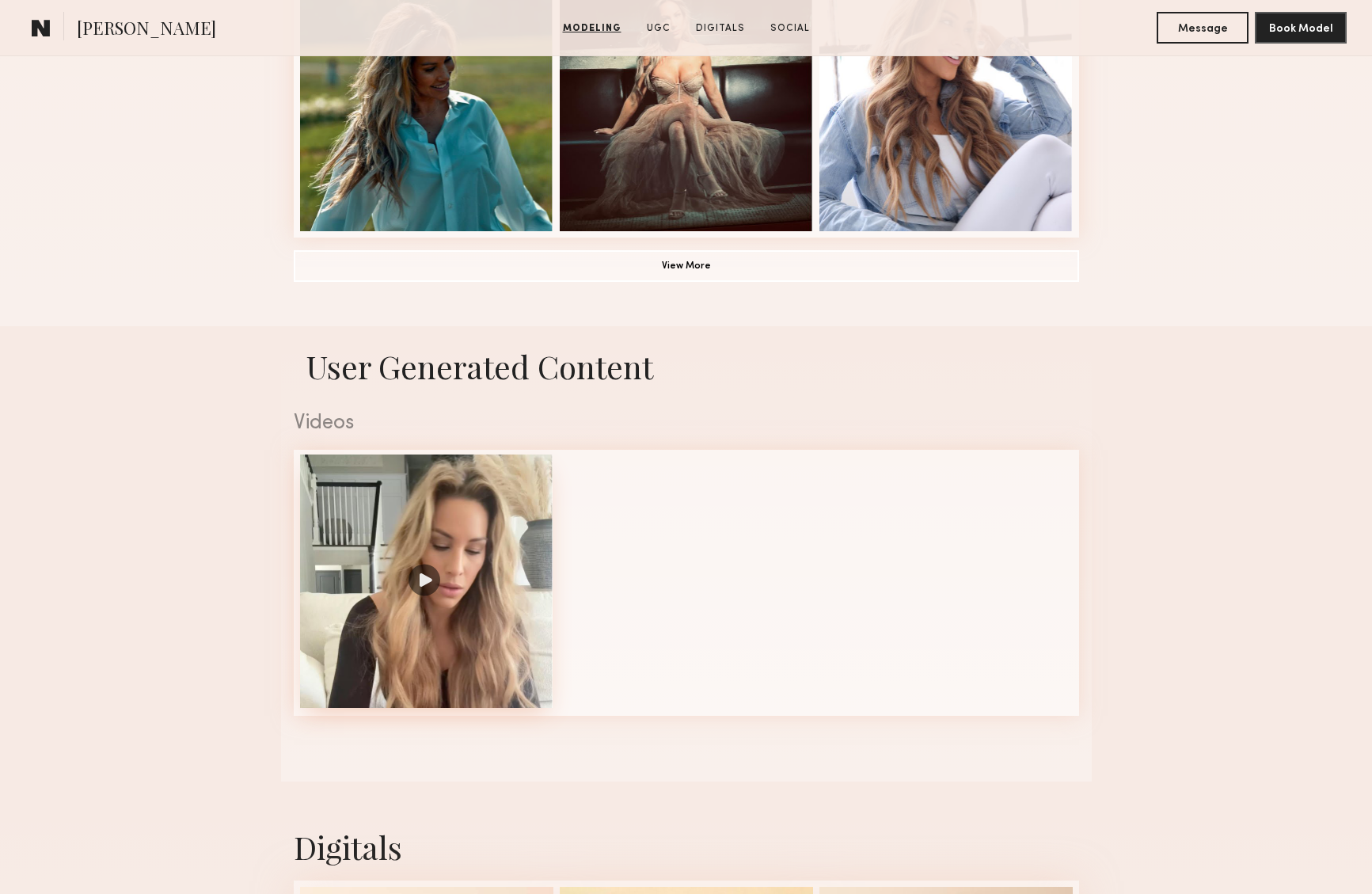
click at [425, 581] on div at bounding box center [426, 581] width 254 height 253
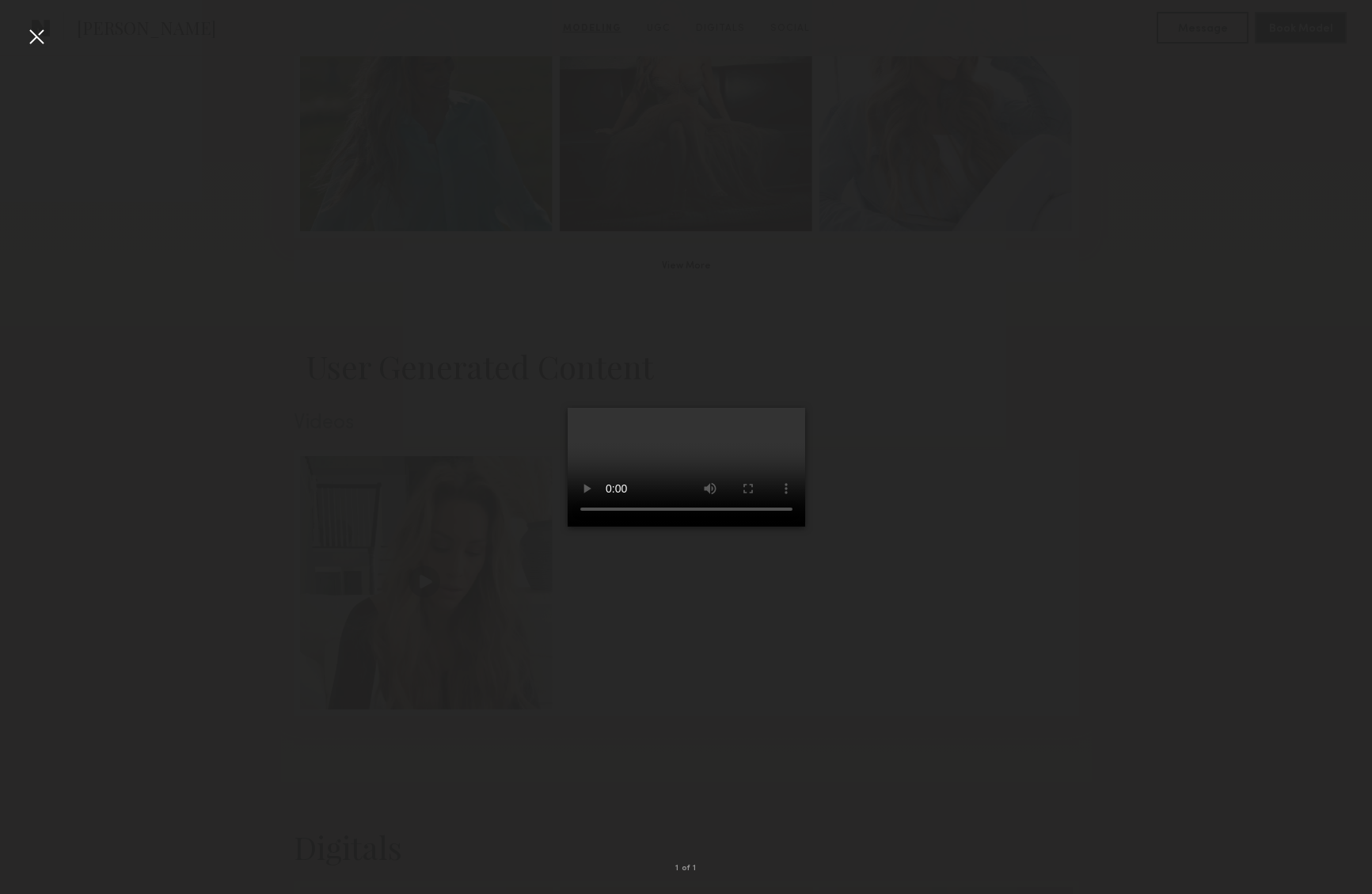
click at [805, 526] on video at bounding box center [686, 467] width 237 height 119
click at [35, 38] on div at bounding box center [36, 36] width 25 height 25
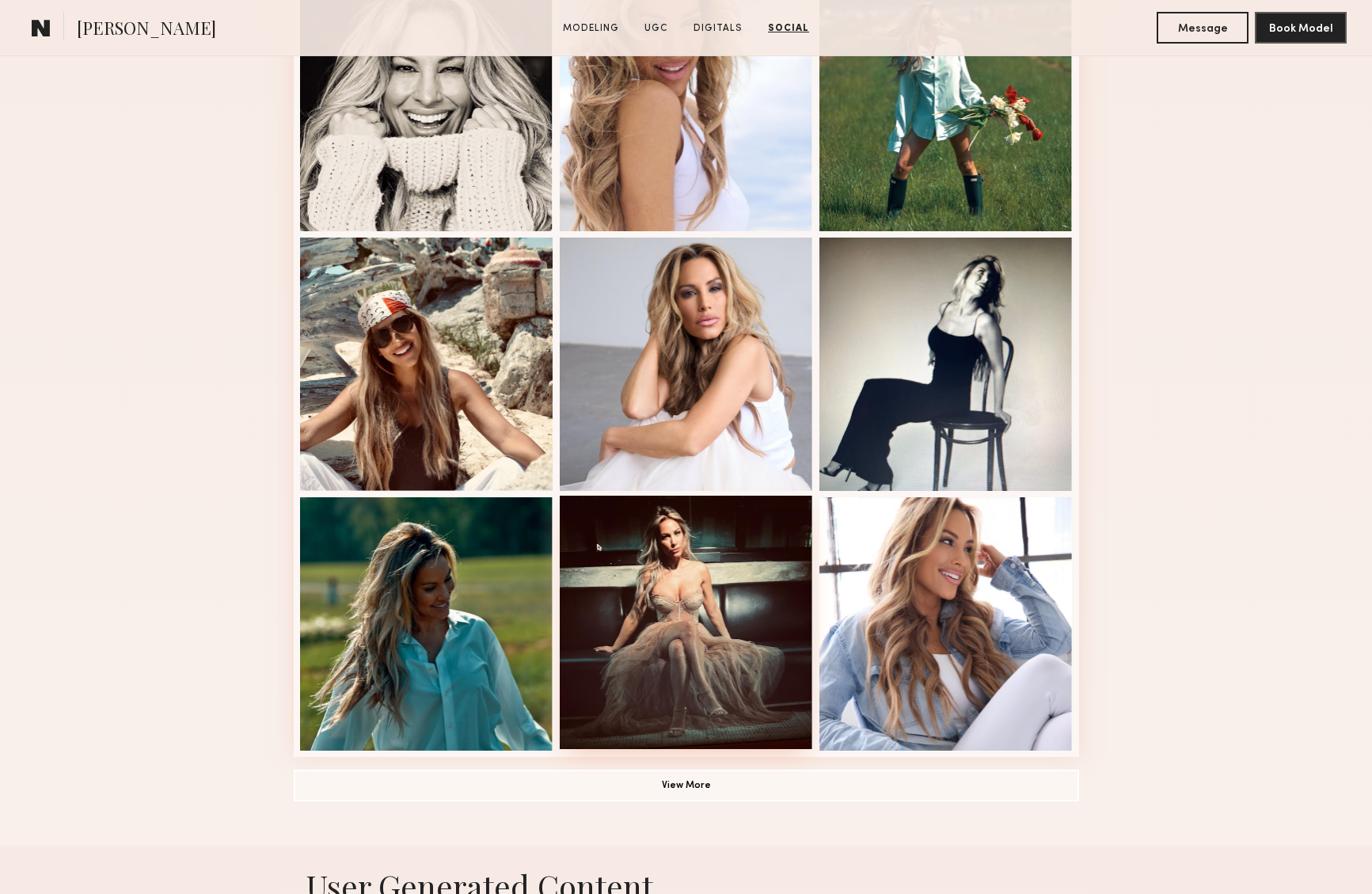
scroll to position [0, 0]
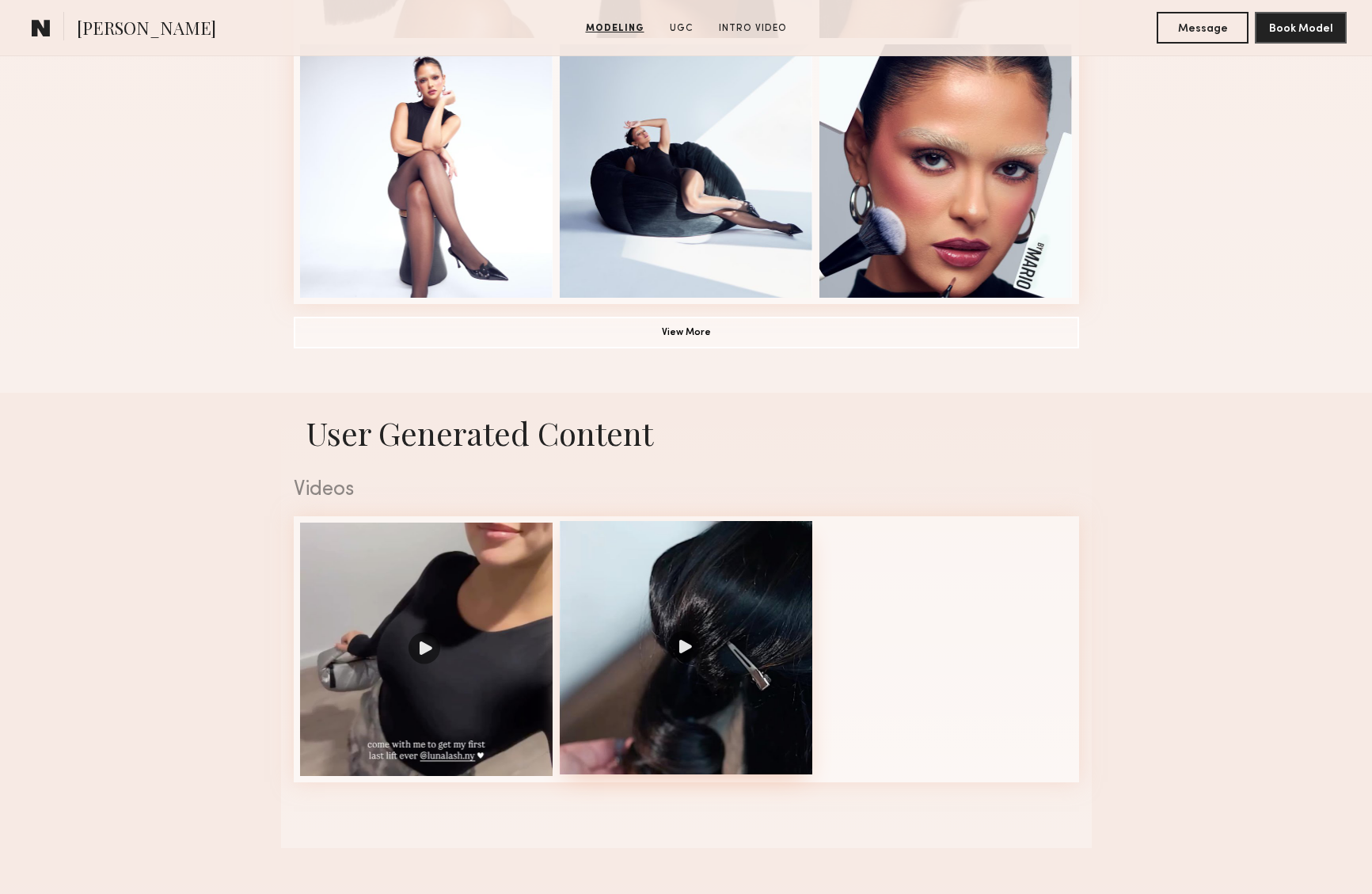
scroll to position [1247, 0]
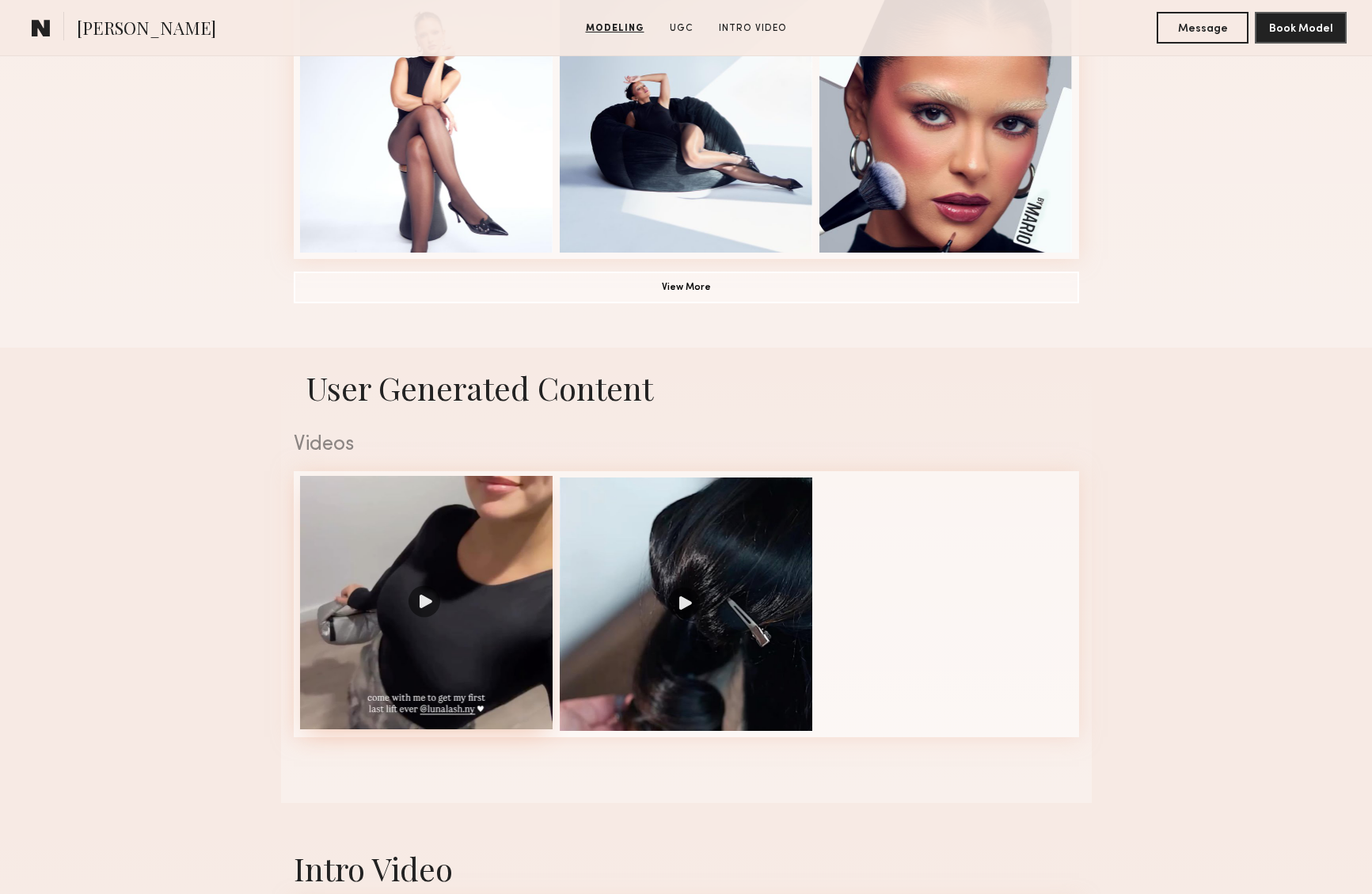
click at [425, 603] on div at bounding box center [426, 602] width 254 height 253
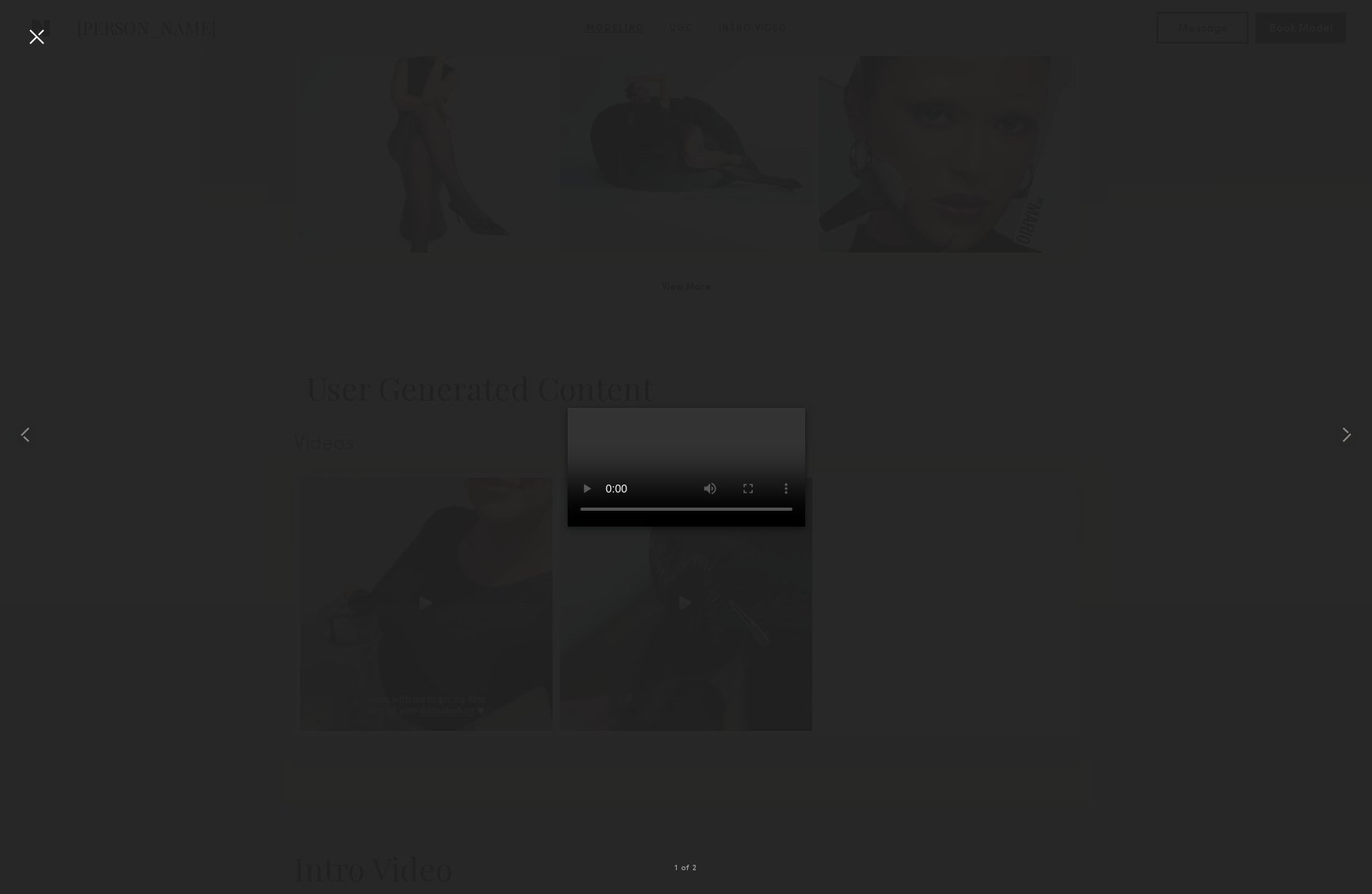
click at [805, 526] on video at bounding box center [686, 467] width 237 height 119
click at [39, 35] on div at bounding box center [36, 36] width 25 height 25
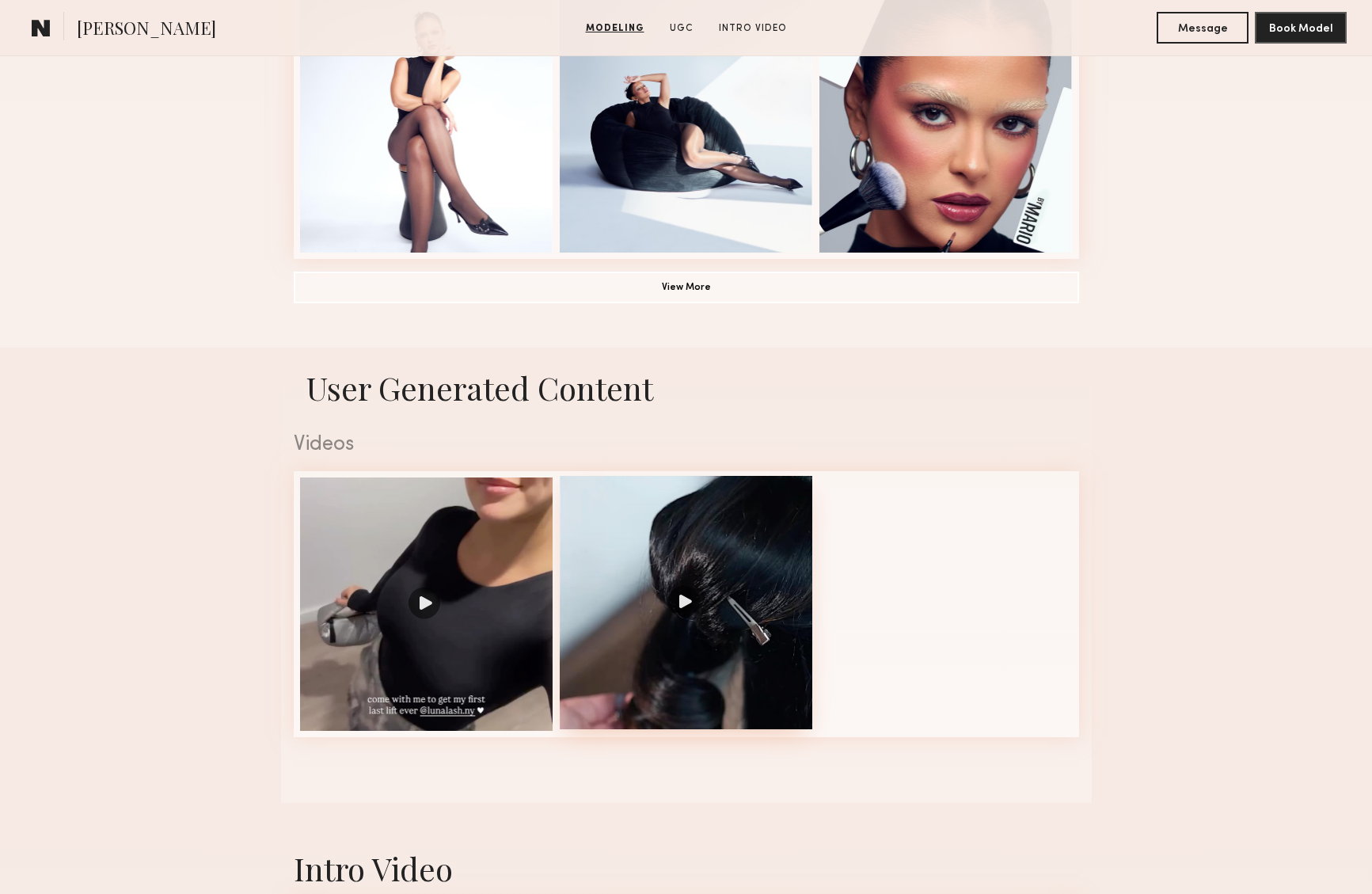
click at [692, 609] on div at bounding box center [686, 602] width 254 height 253
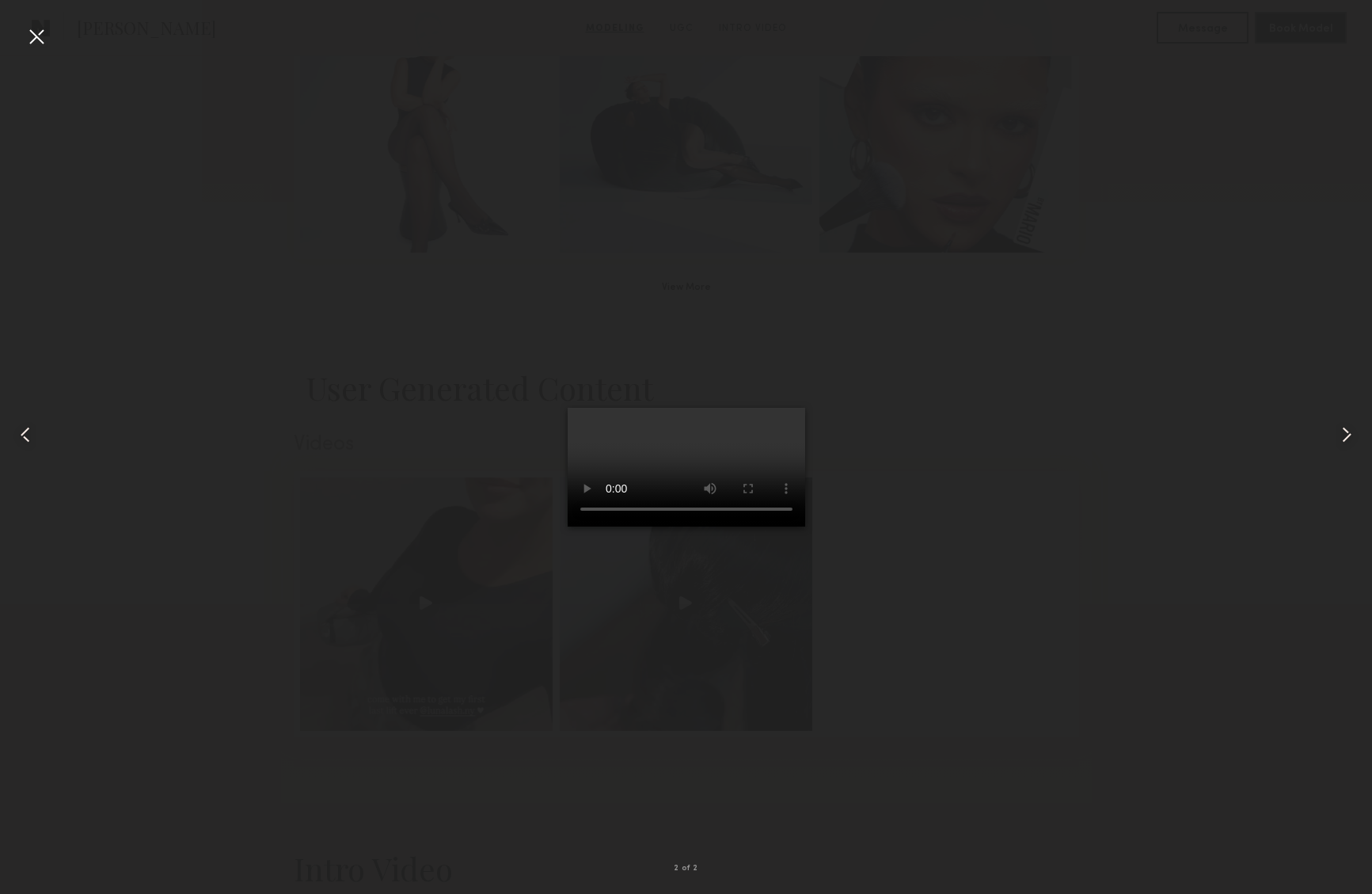
click at [805, 526] on video at bounding box center [686, 467] width 237 height 119
click at [42, 45] on div at bounding box center [36, 36] width 25 height 25
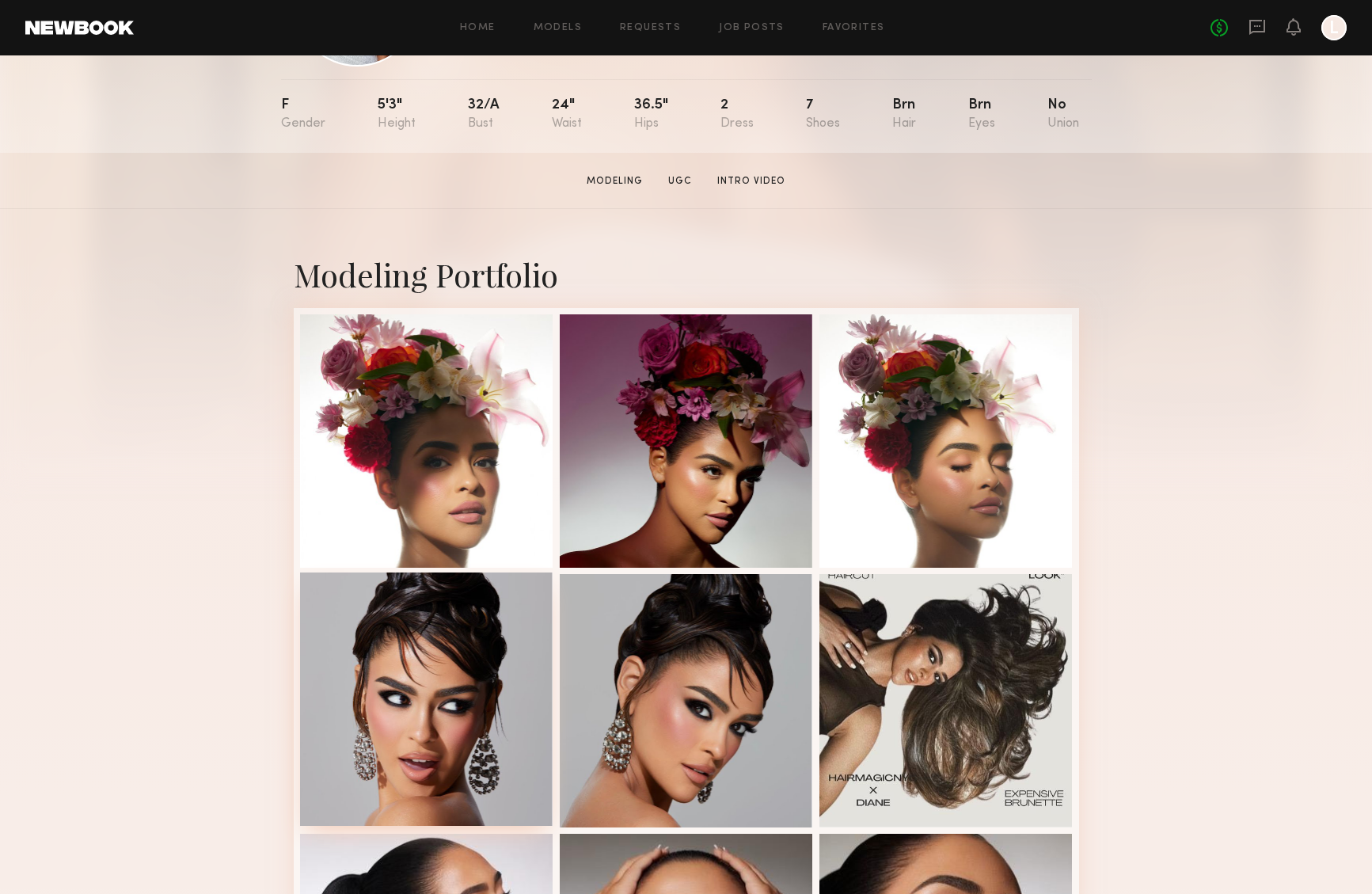
scroll to position [0, 0]
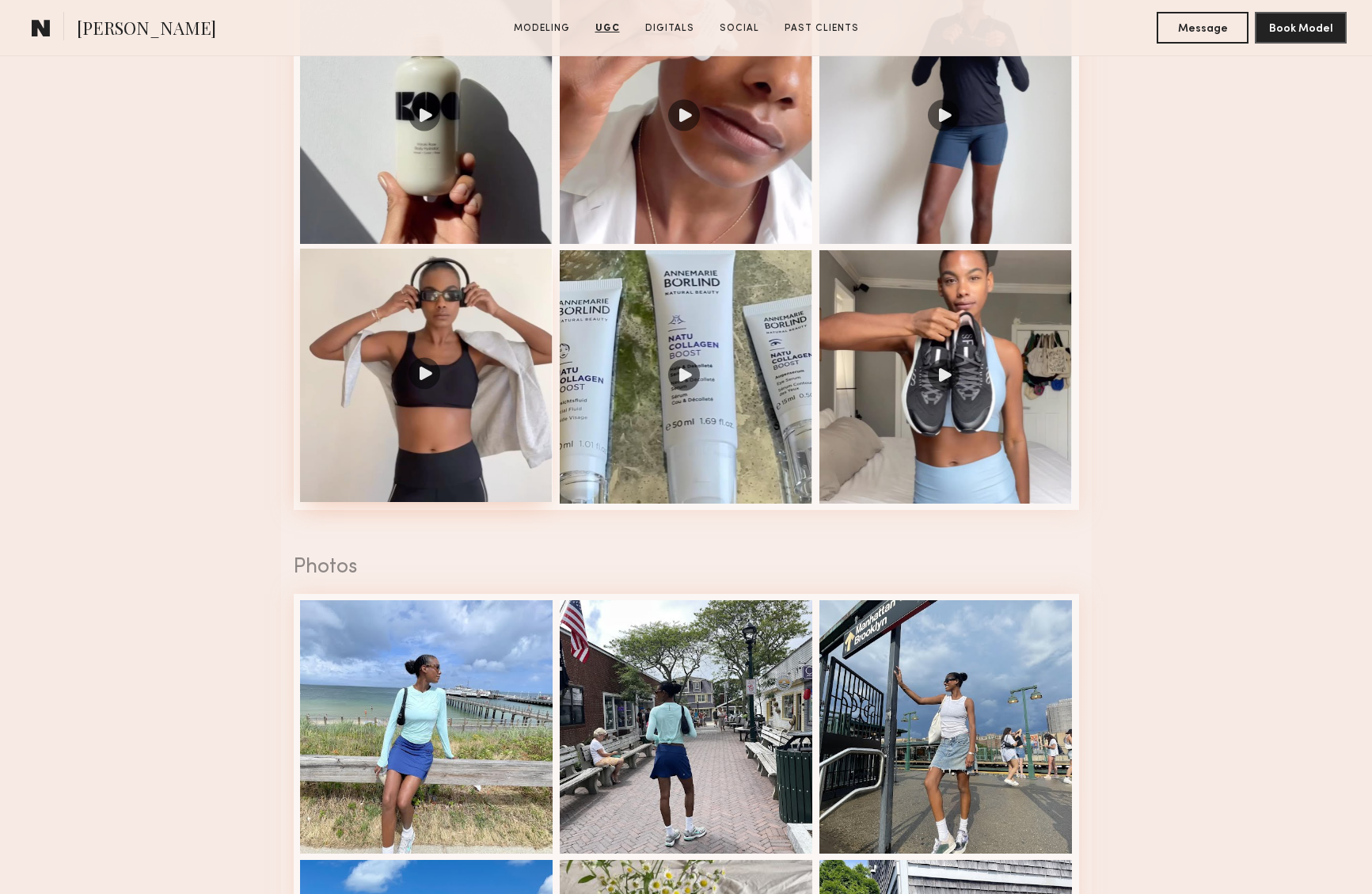
scroll to position [2277, 0]
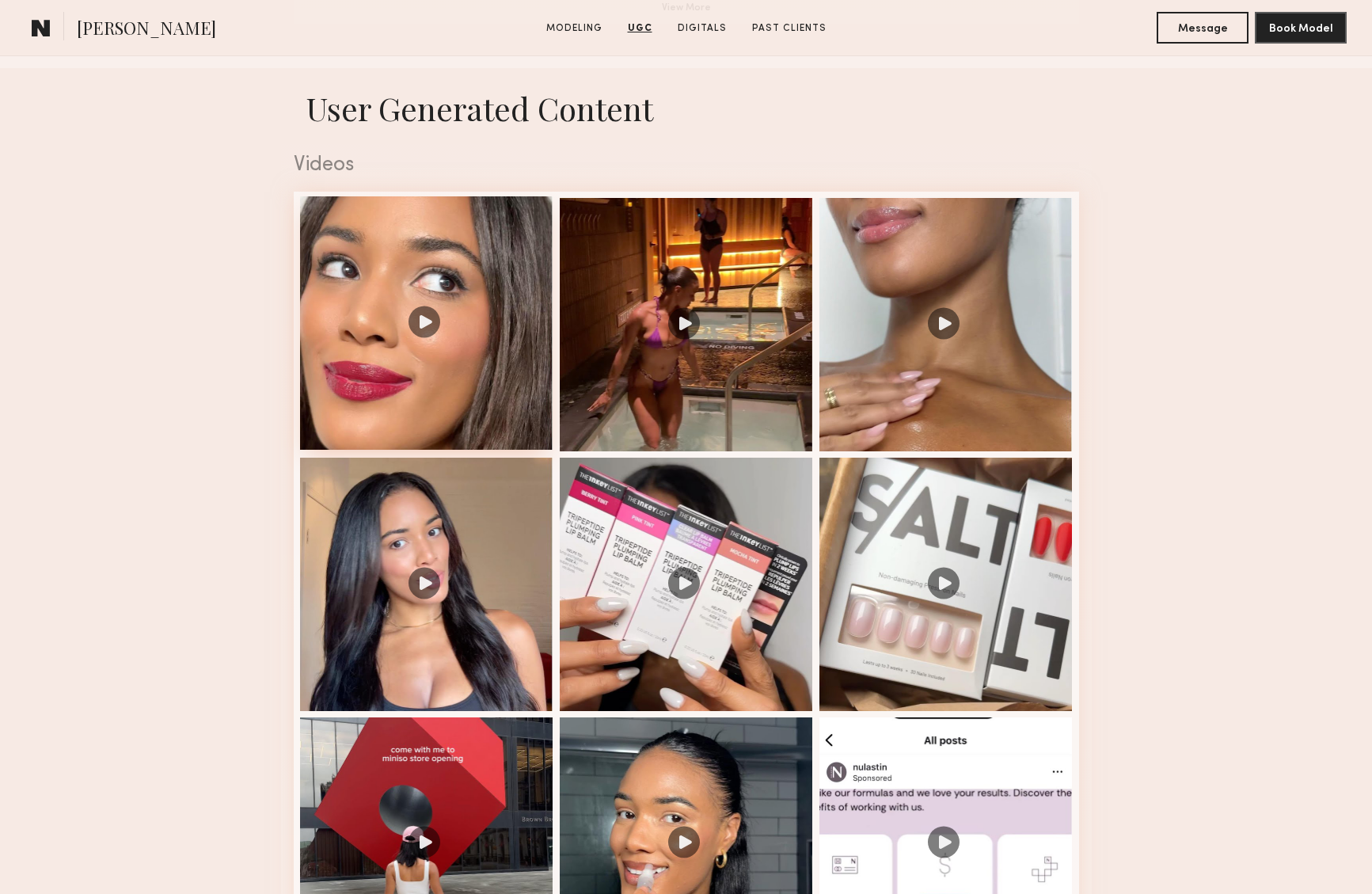
scroll to position [1501, 0]
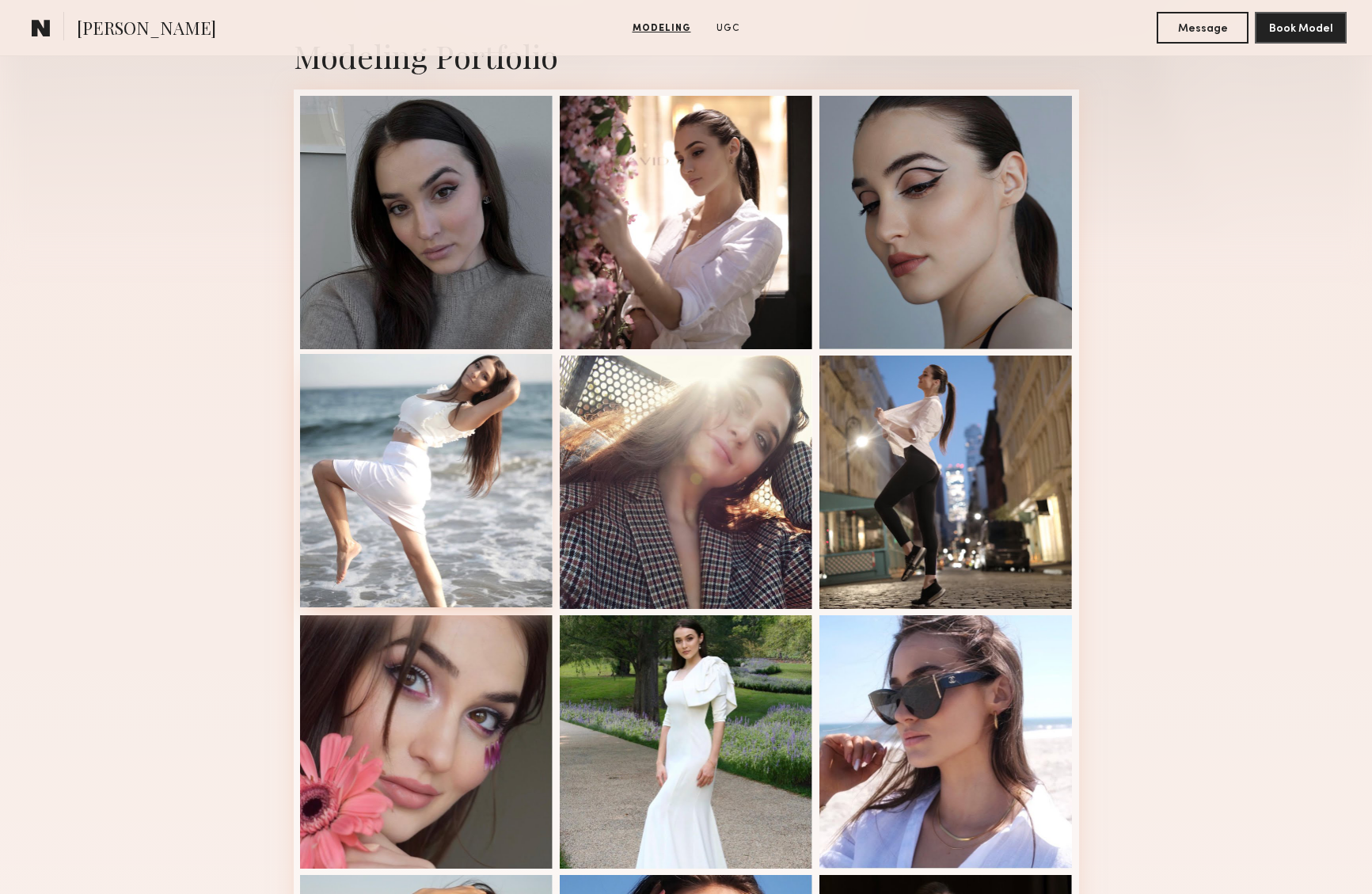
scroll to position [401, 0]
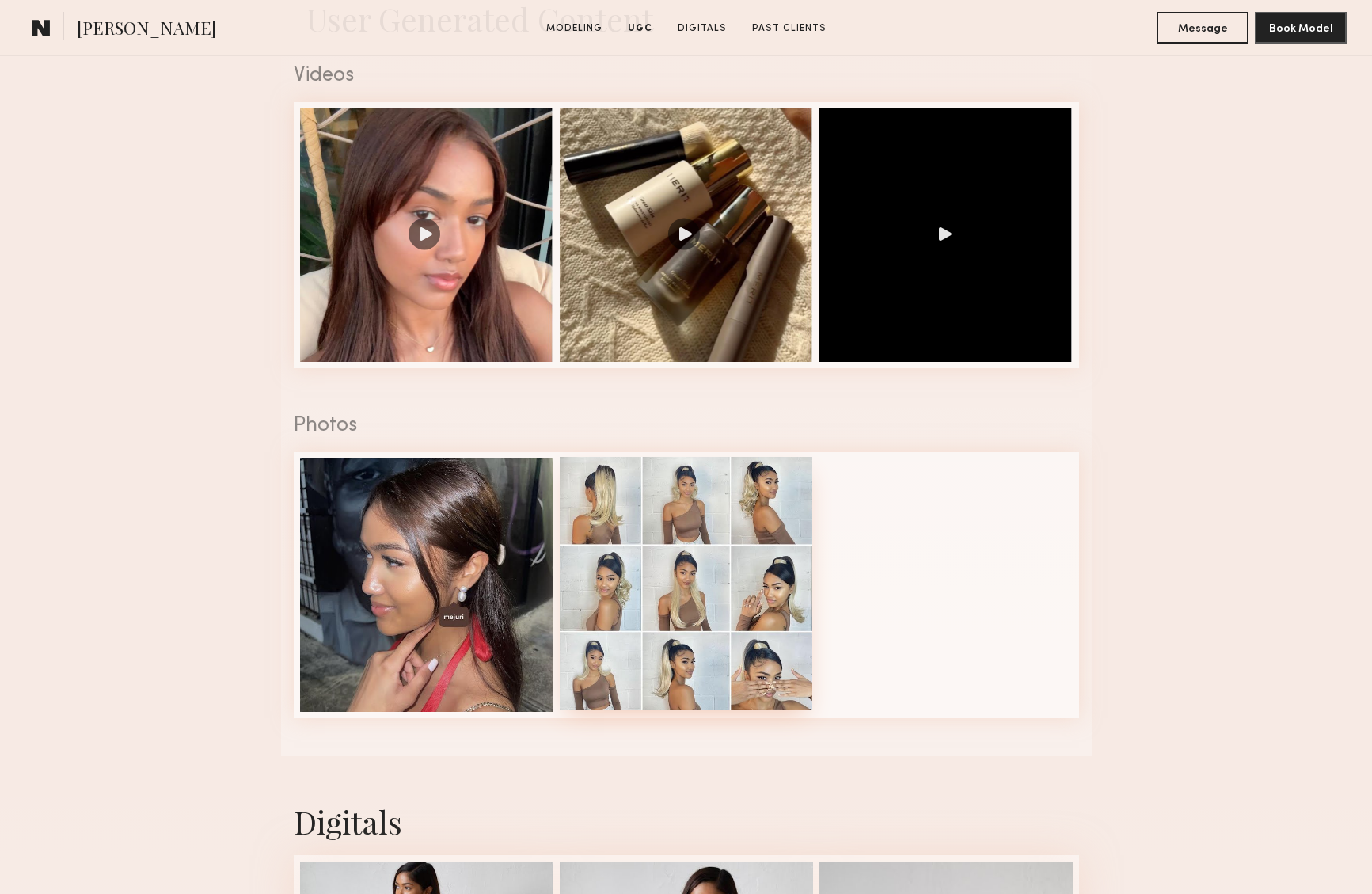
scroll to position [1639, 0]
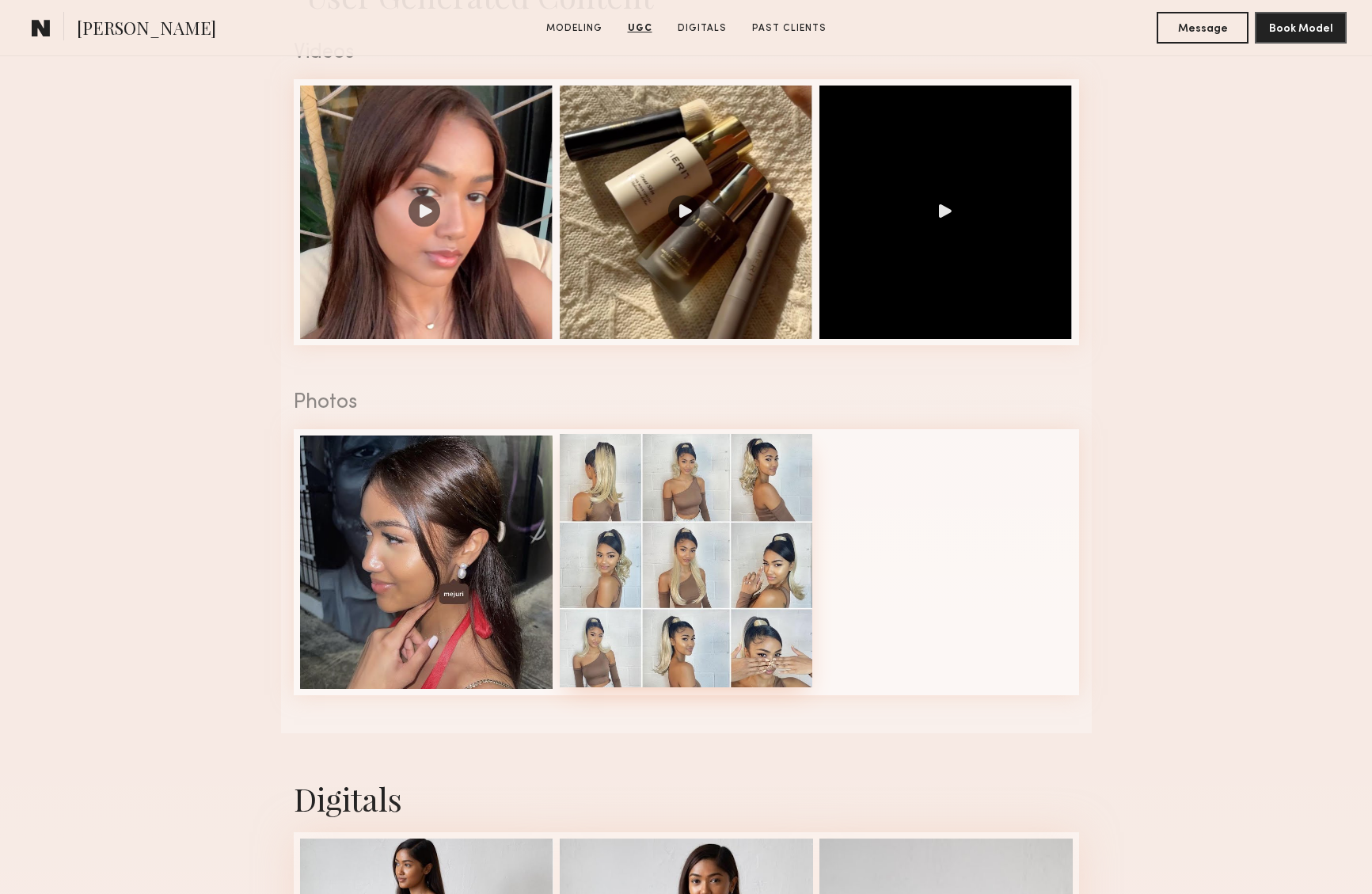
click at [658, 562] on div at bounding box center [686, 560] width 254 height 253
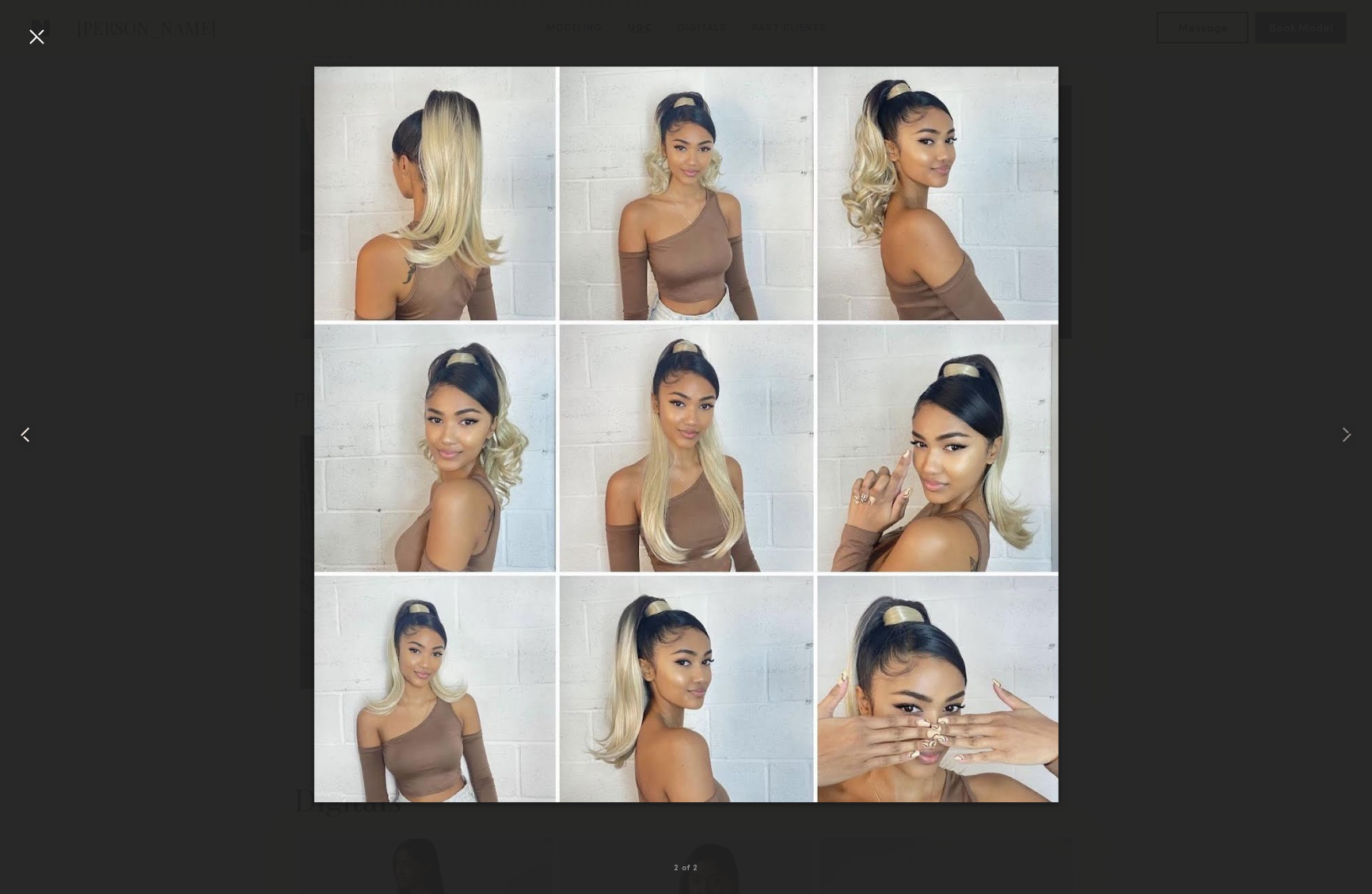
click at [36, 39] on div at bounding box center [36, 36] width 25 height 25
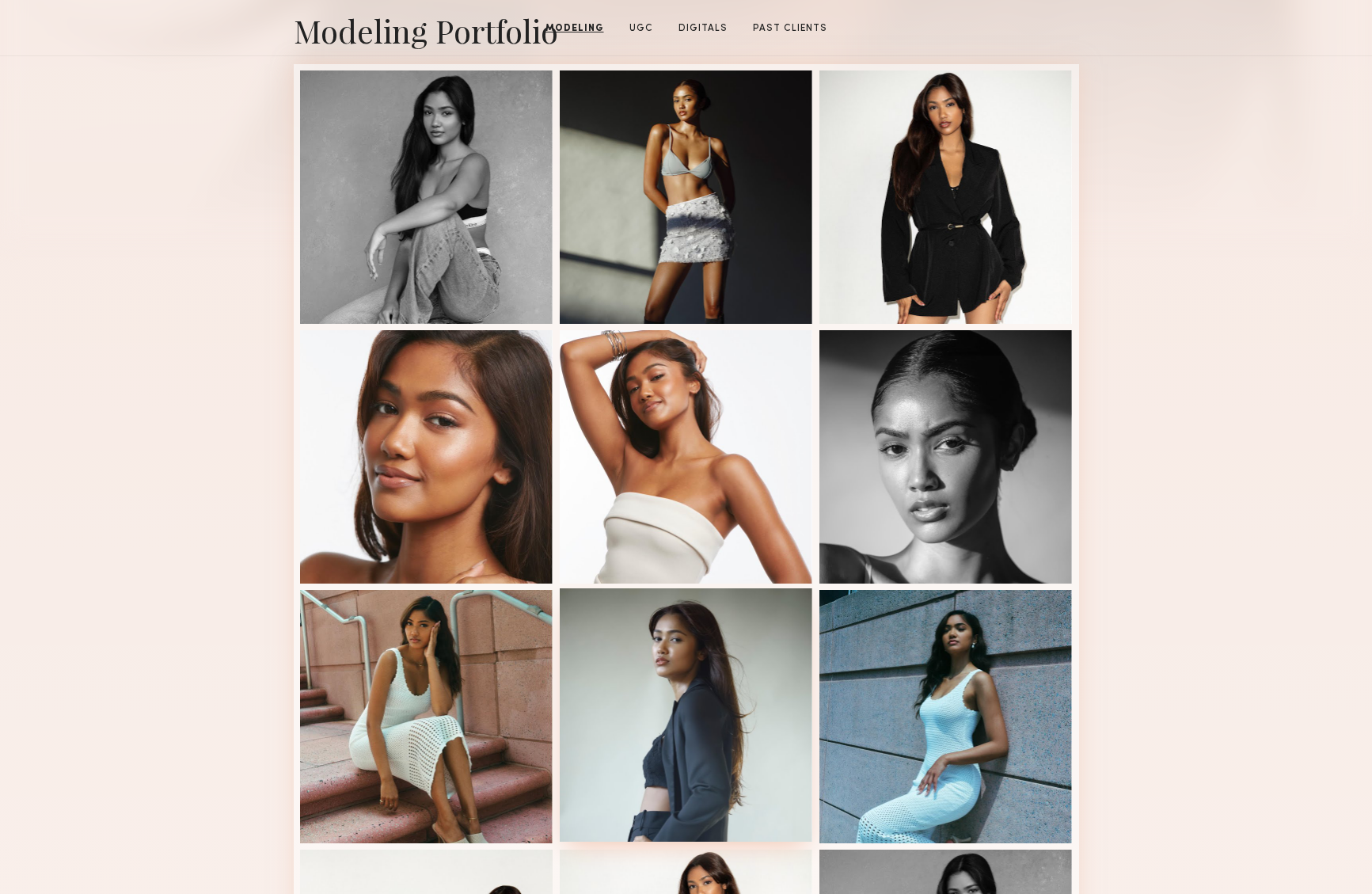
scroll to position [0, 0]
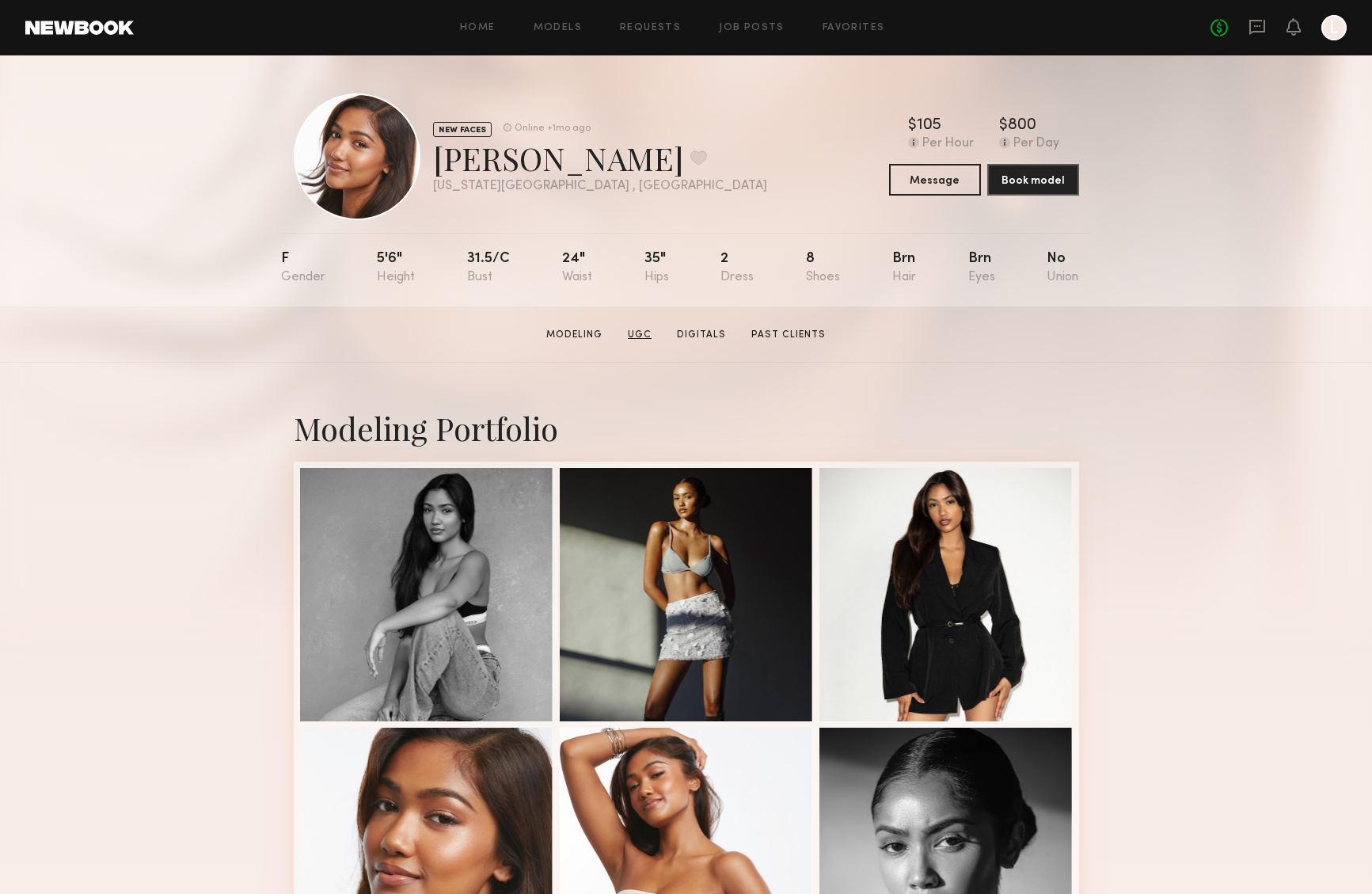
click at [642, 334] on link "UGC" at bounding box center [640, 335] width 36 height 15
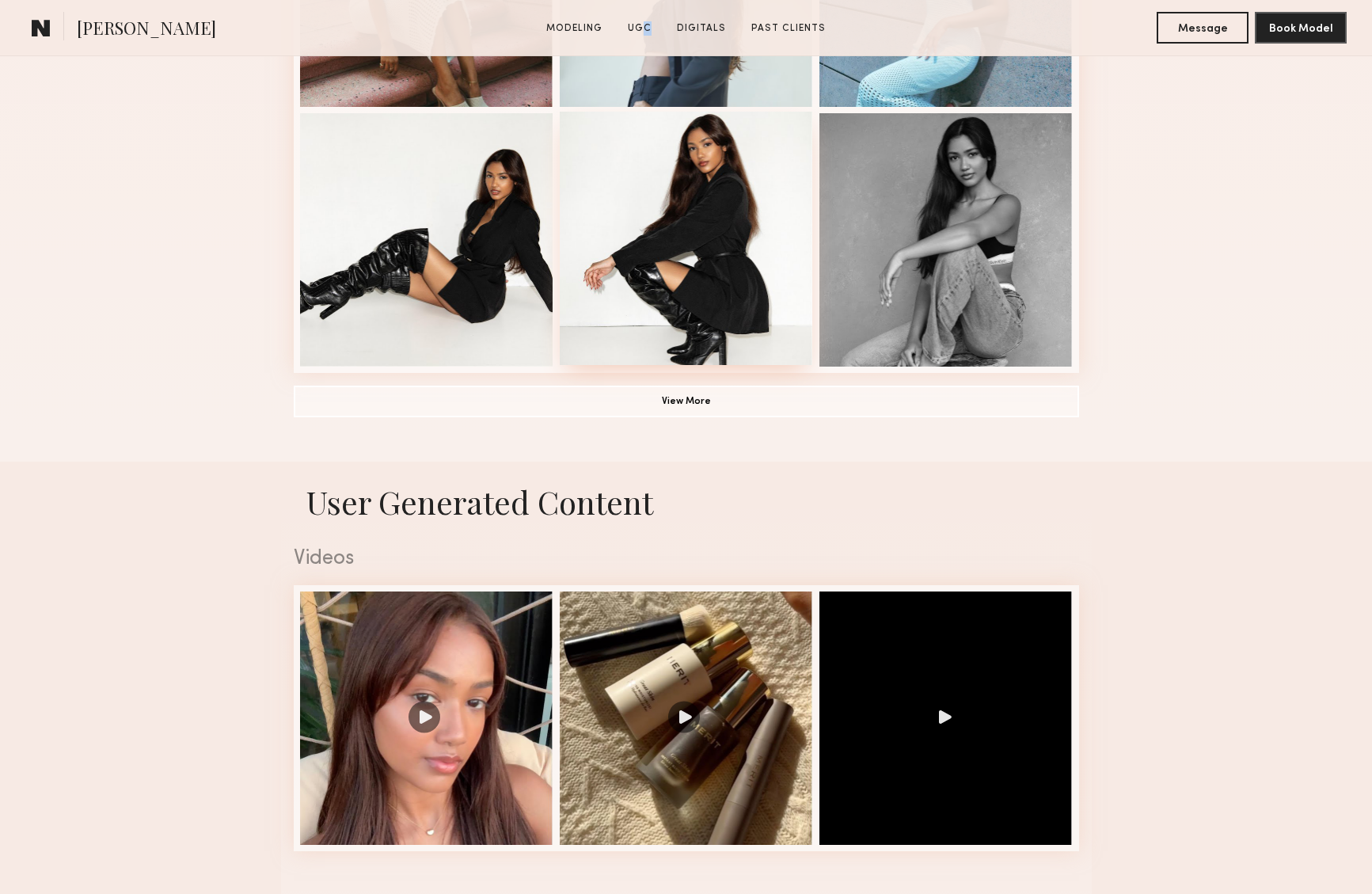
scroll to position [1500, 0]
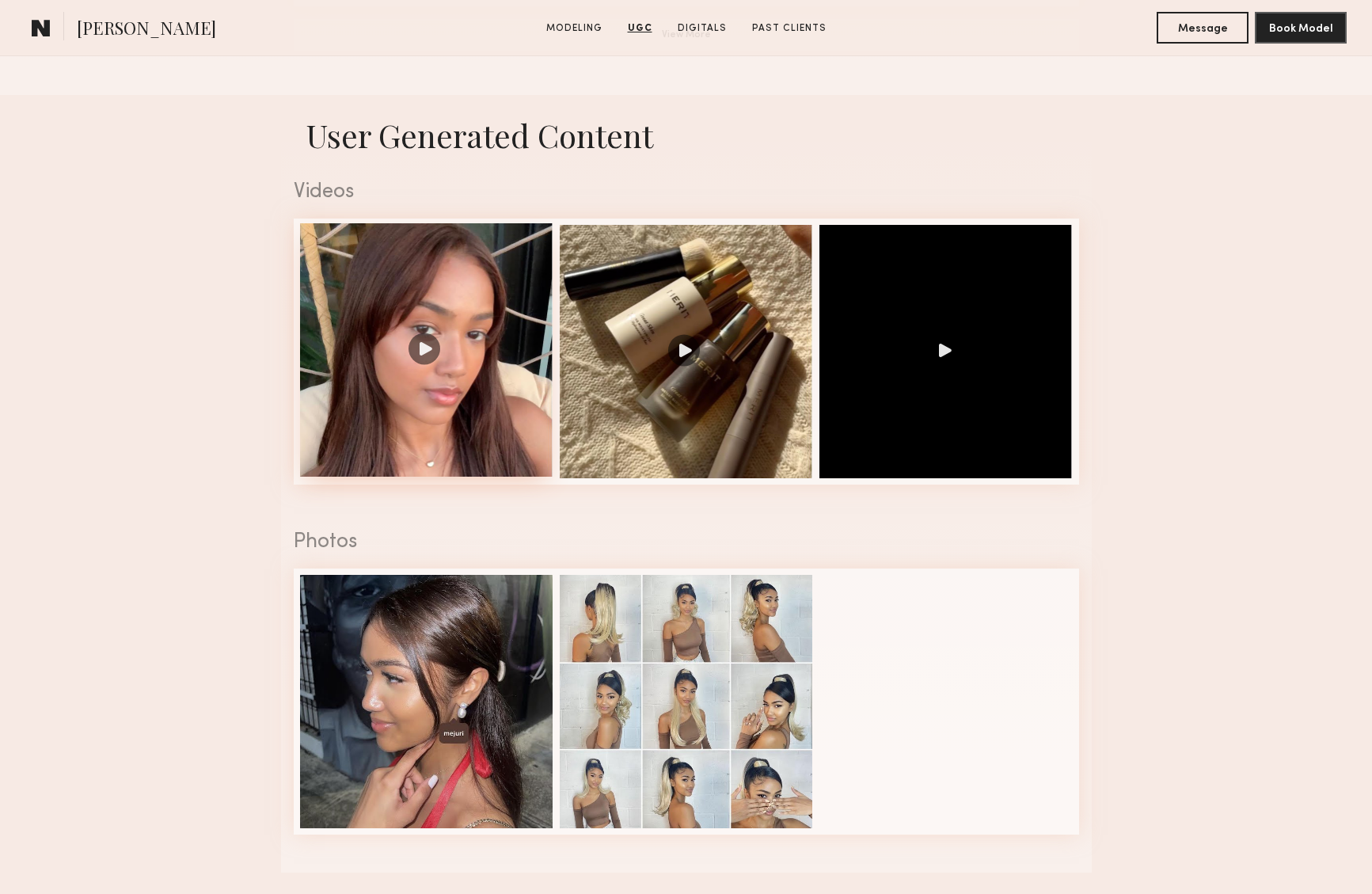
click at [424, 345] on div at bounding box center [426, 350] width 254 height 253
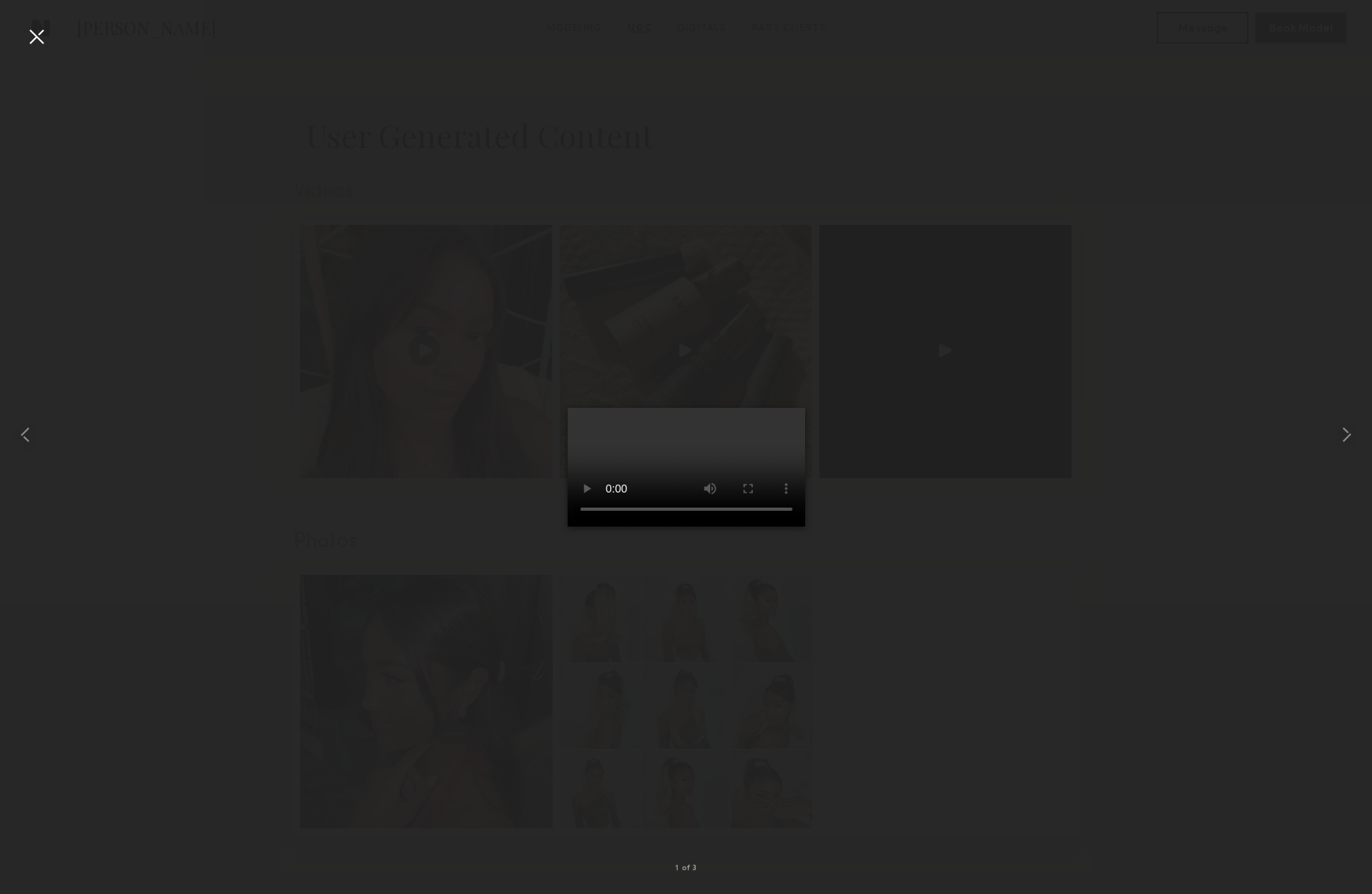
click at [805, 526] on video at bounding box center [686, 467] width 237 height 119
click at [38, 35] on div at bounding box center [36, 36] width 25 height 25
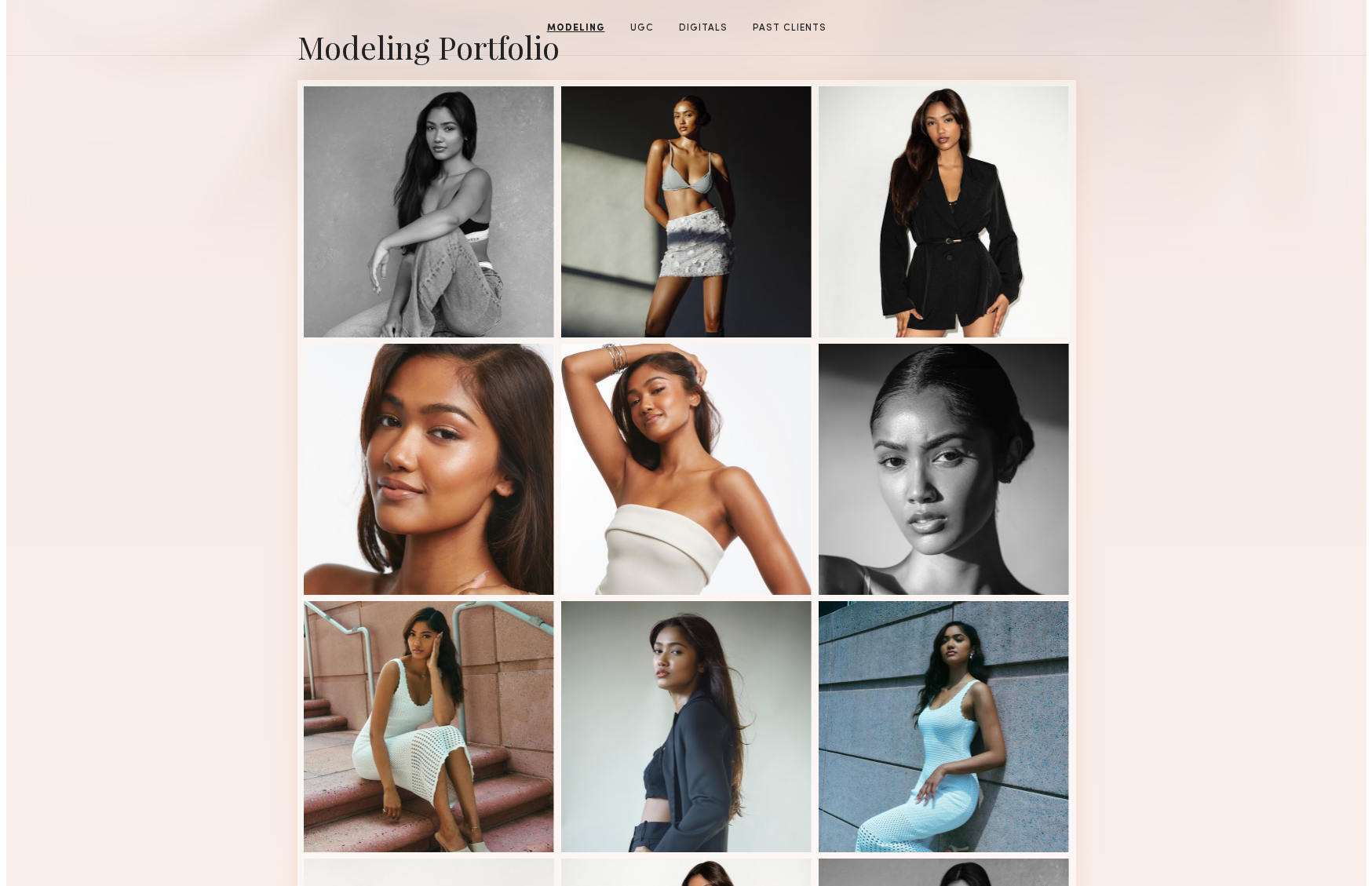
scroll to position [0, 0]
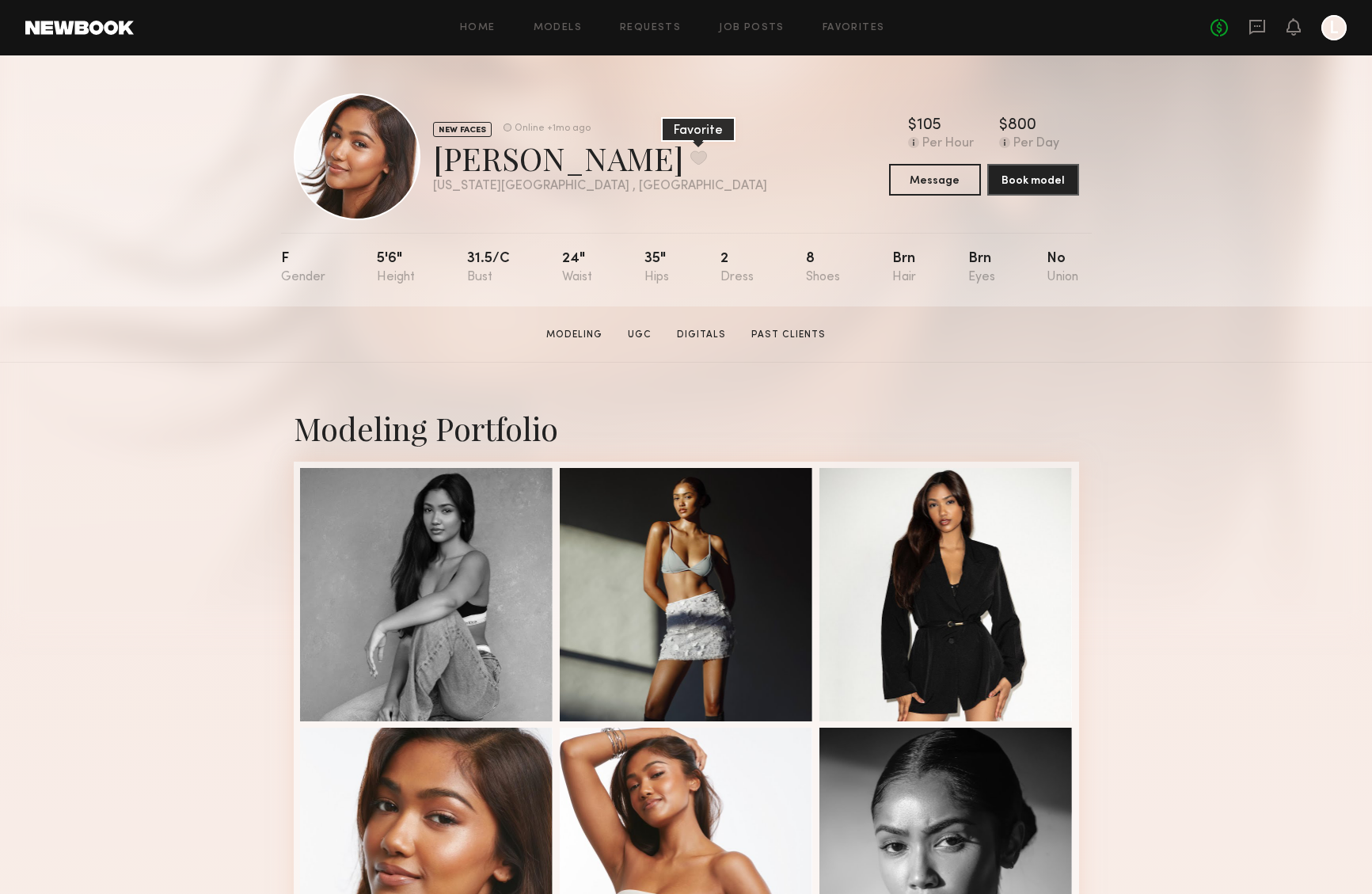
click at [691, 159] on button at bounding box center [699, 158] width 16 height 15
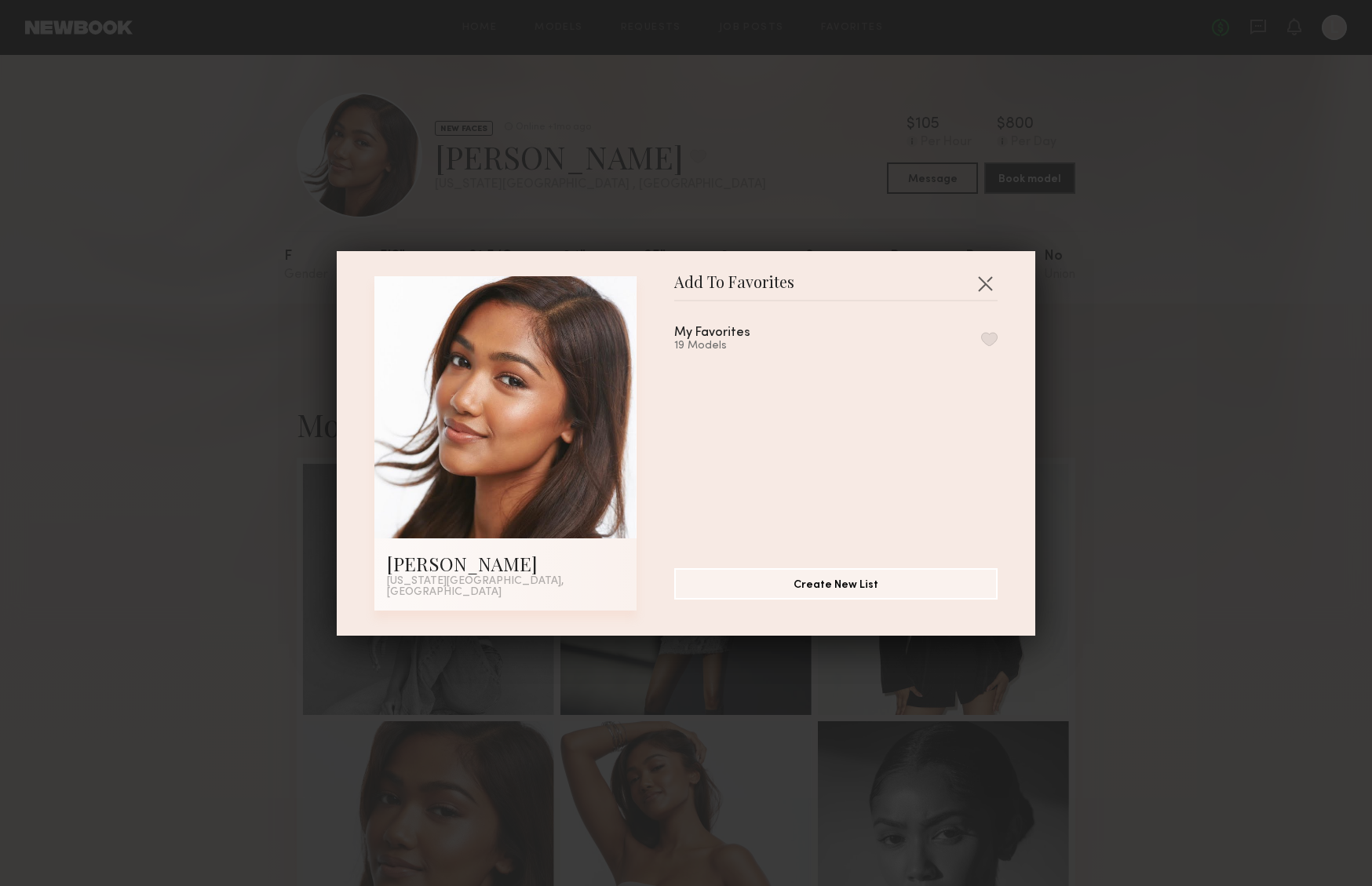
click at [981, 344] on button "button" at bounding box center [989, 339] width 16 height 14
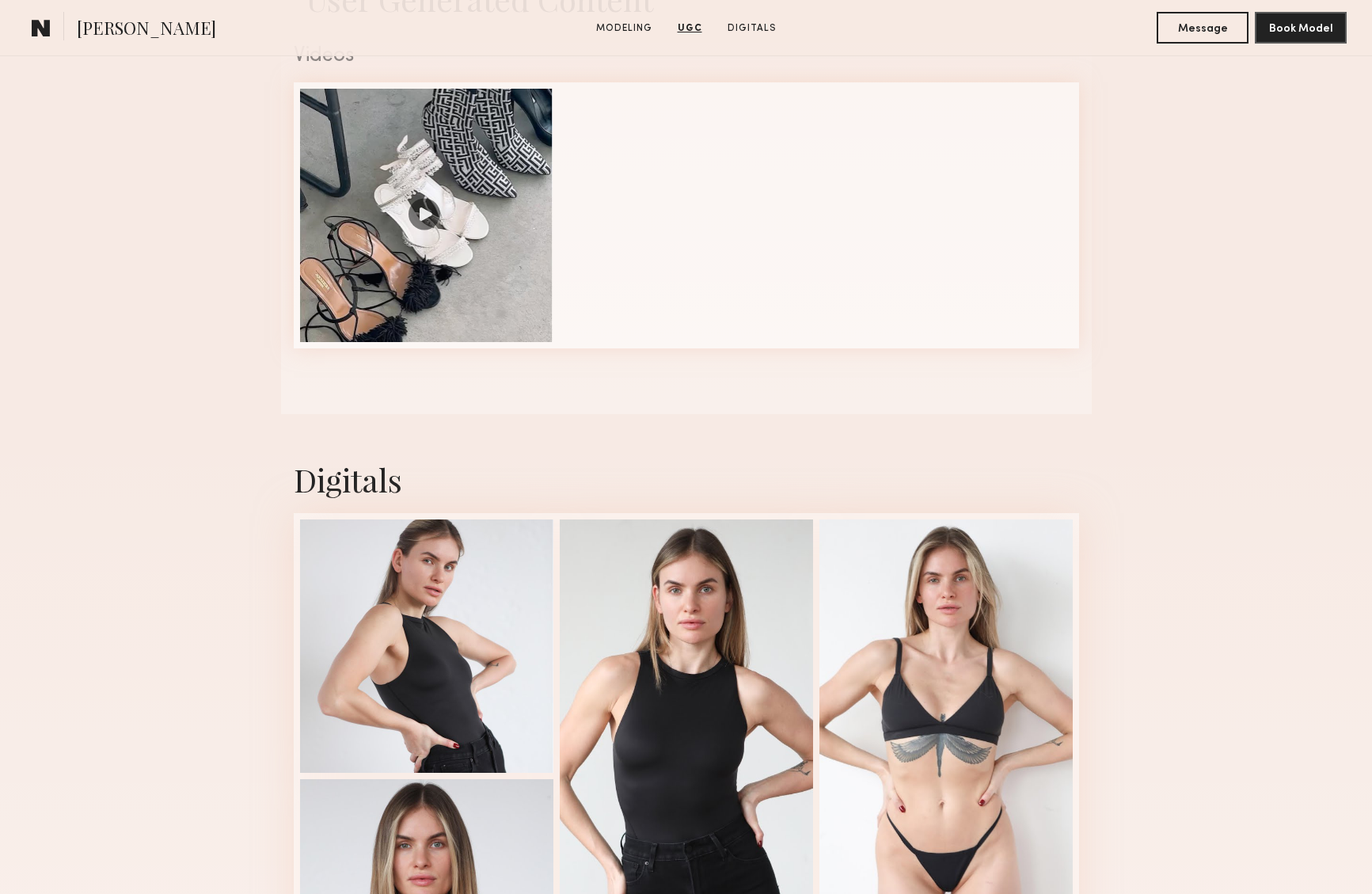
scroll to position [1449, 0]
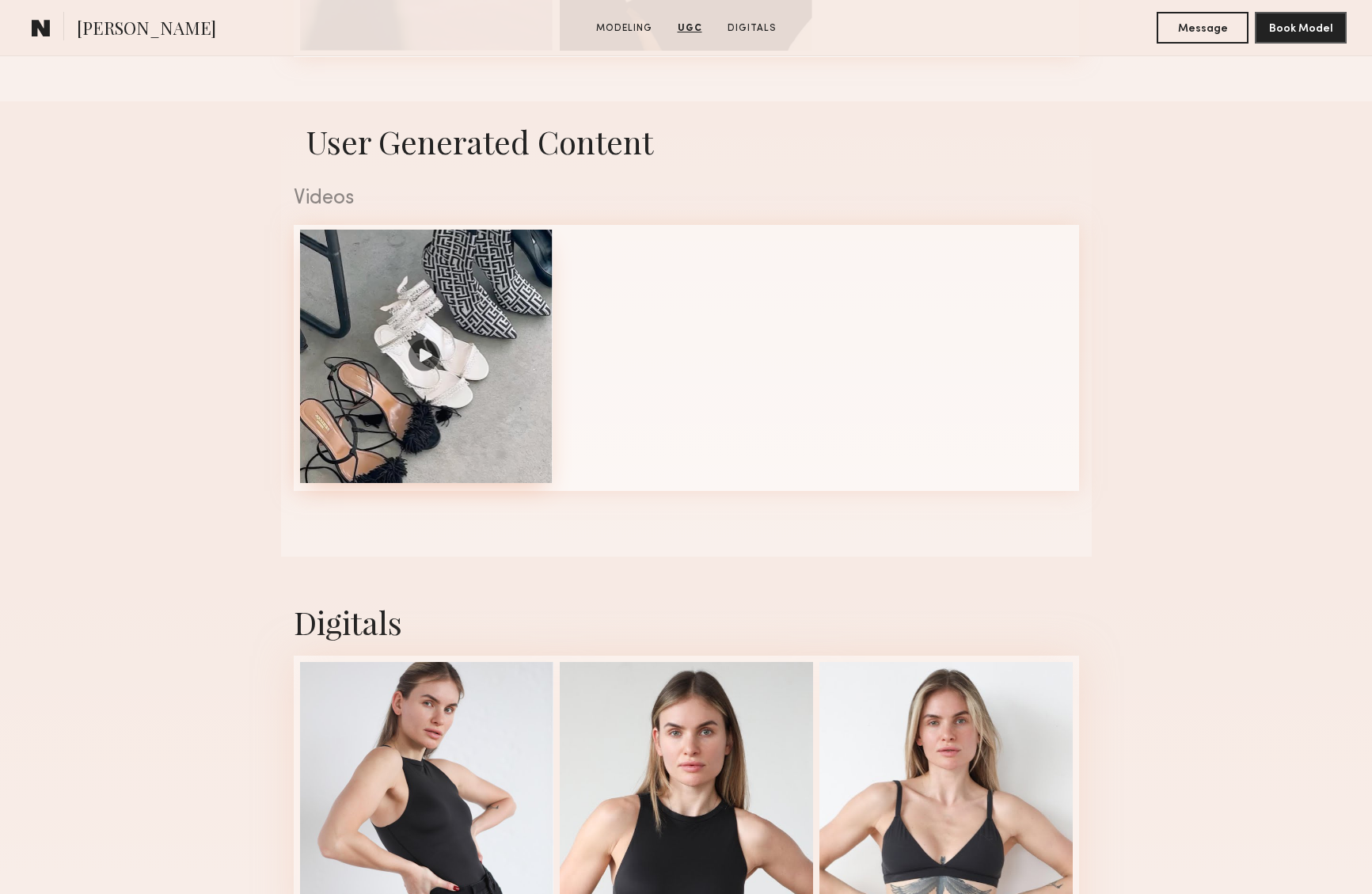
click at [421, 350] on div at bounding box center [426, 356] width 254 height 253
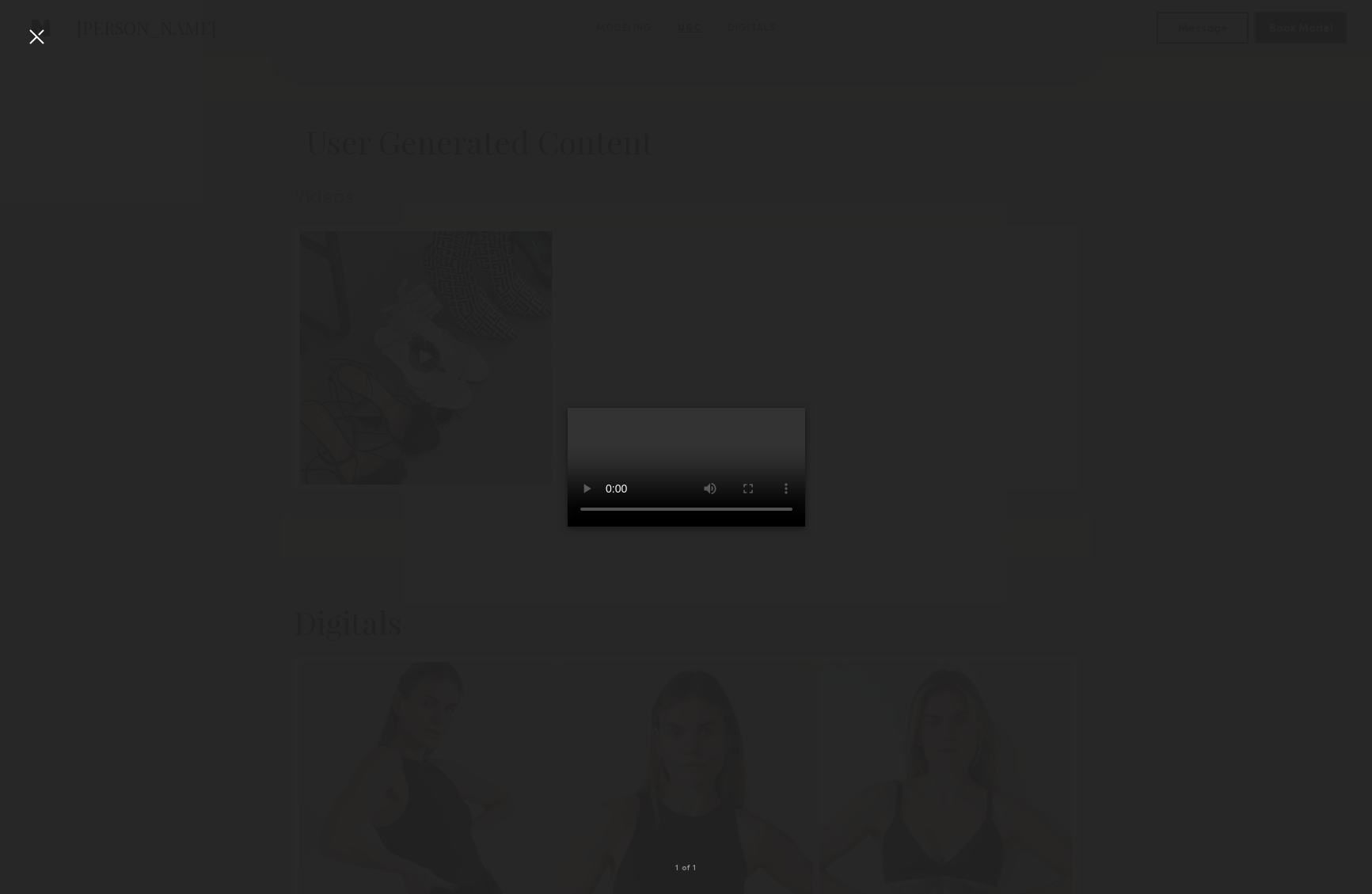
click at [805, 526] on video at bounding box center [686, 467] width 237 height 119
click at [37, 31] on div at bounding box center [36, 36] width 25 height 25
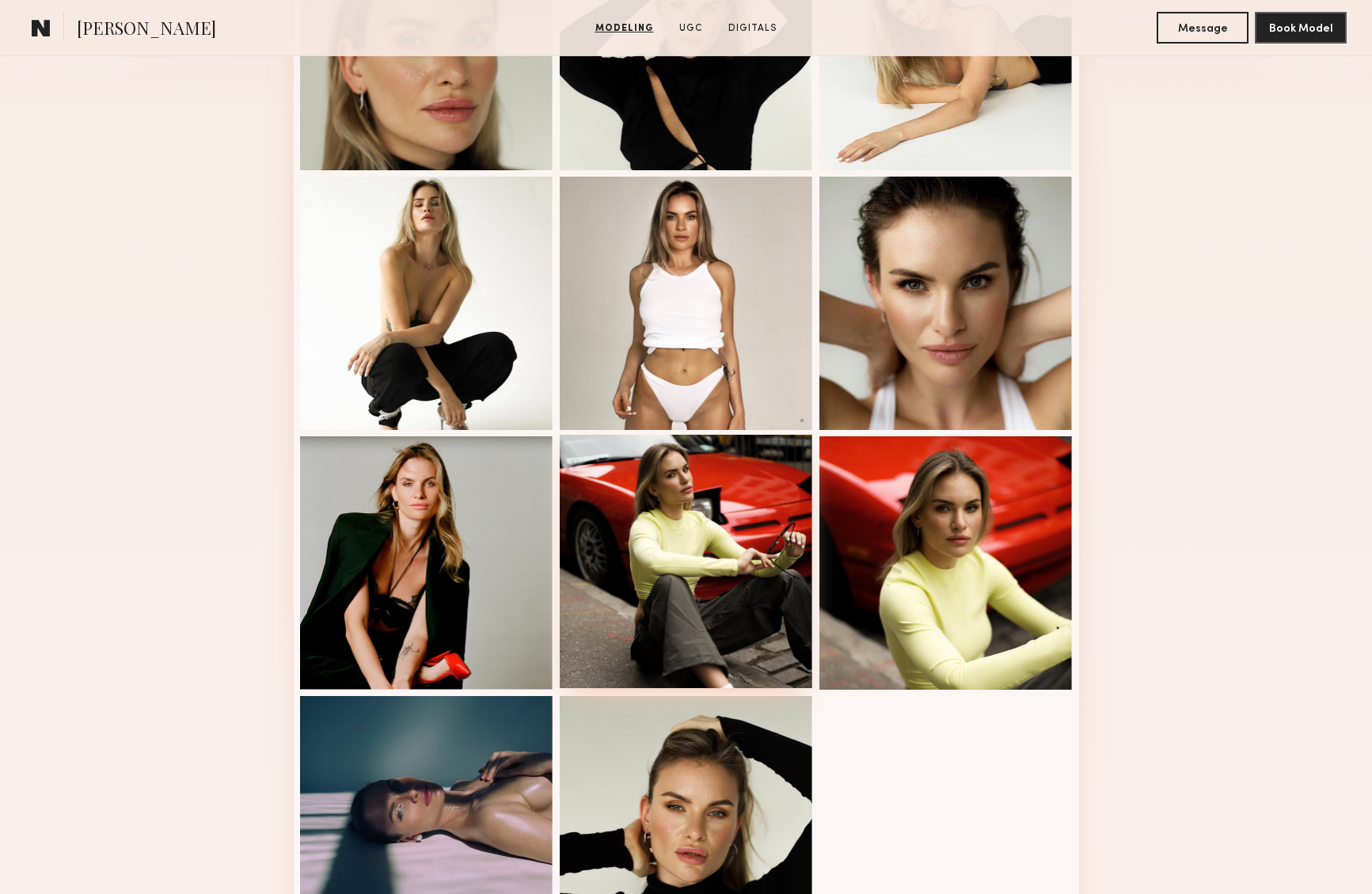
scroll to position [403, 0]
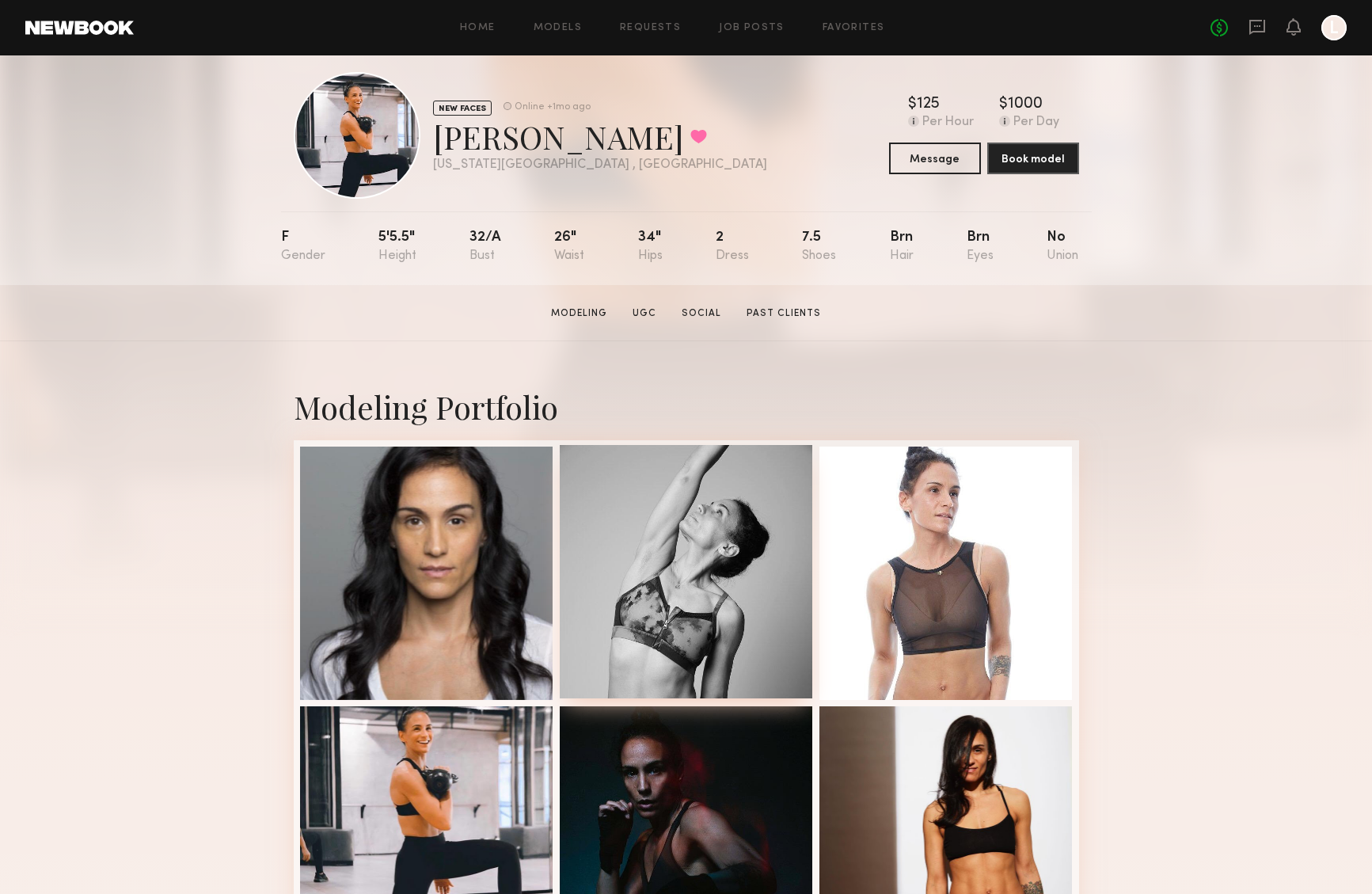
scroll to position [150, 0]
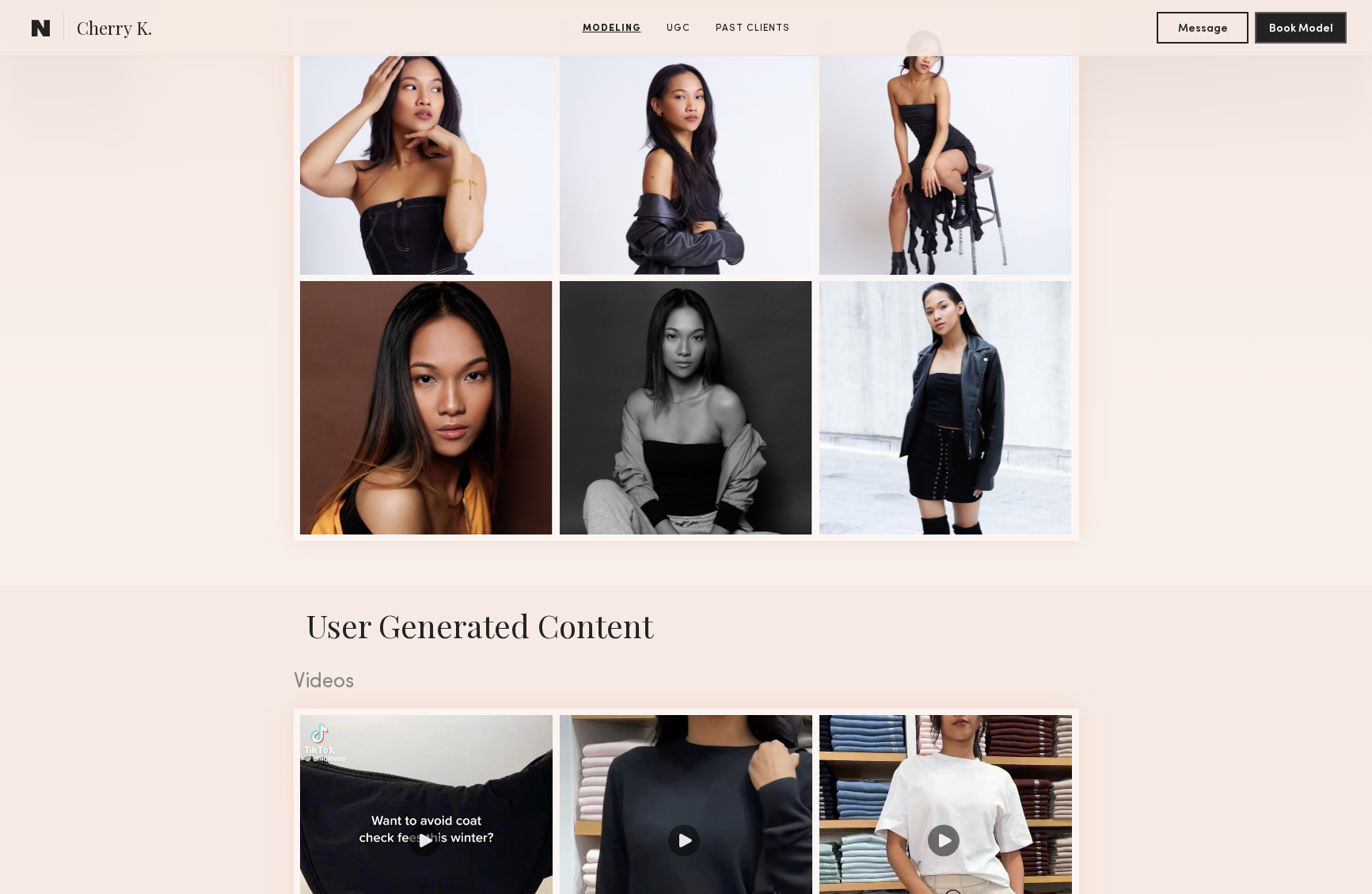
scroll to position [200, 0]
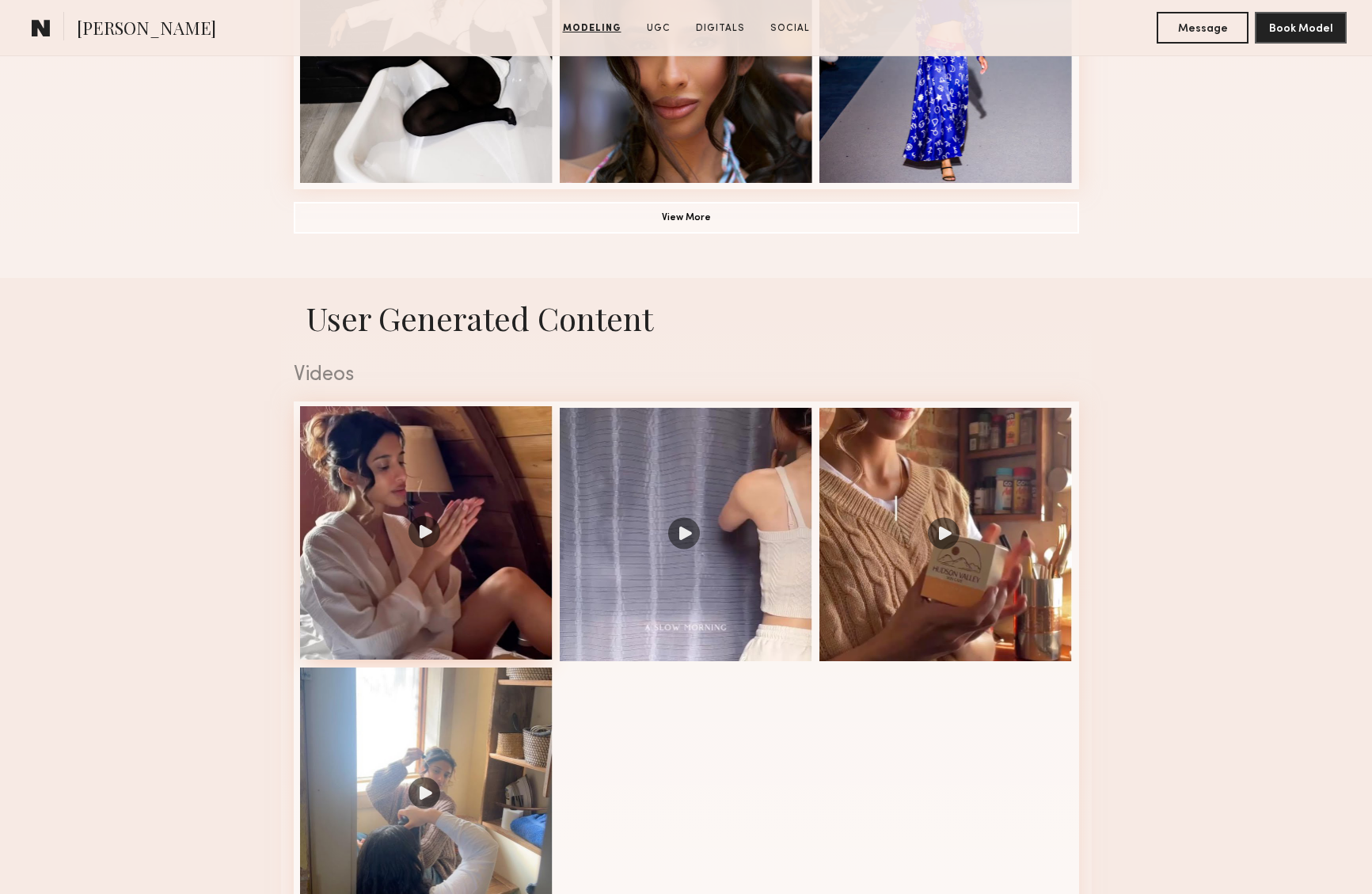
scroll to position [1447, 0]
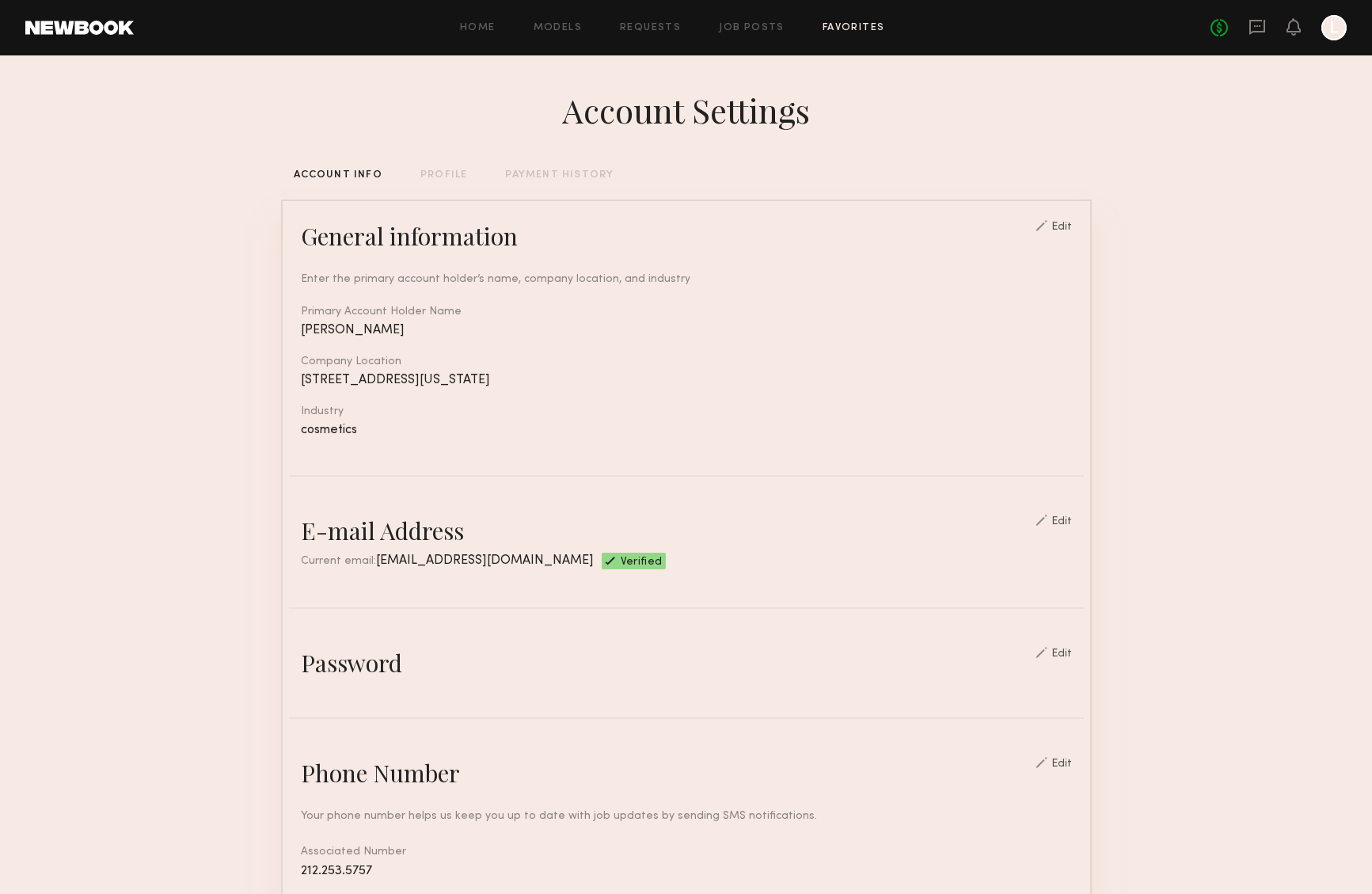
click at [847, 27] on link "Favorites" at bounding box center [853, 27] width 63 height 10
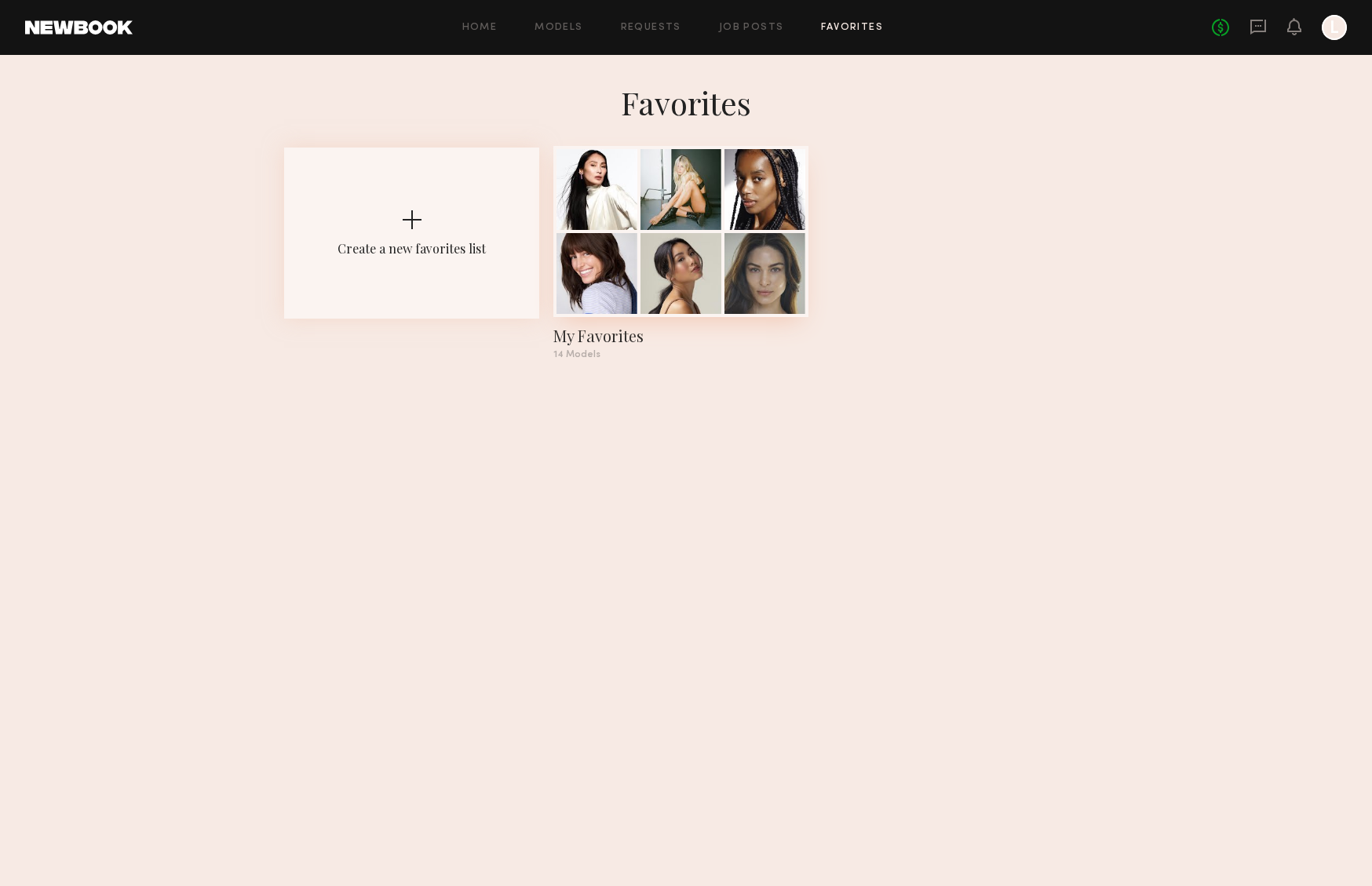
click at [678, 251] on div at bounding box center [681, 274] width 81 height 81
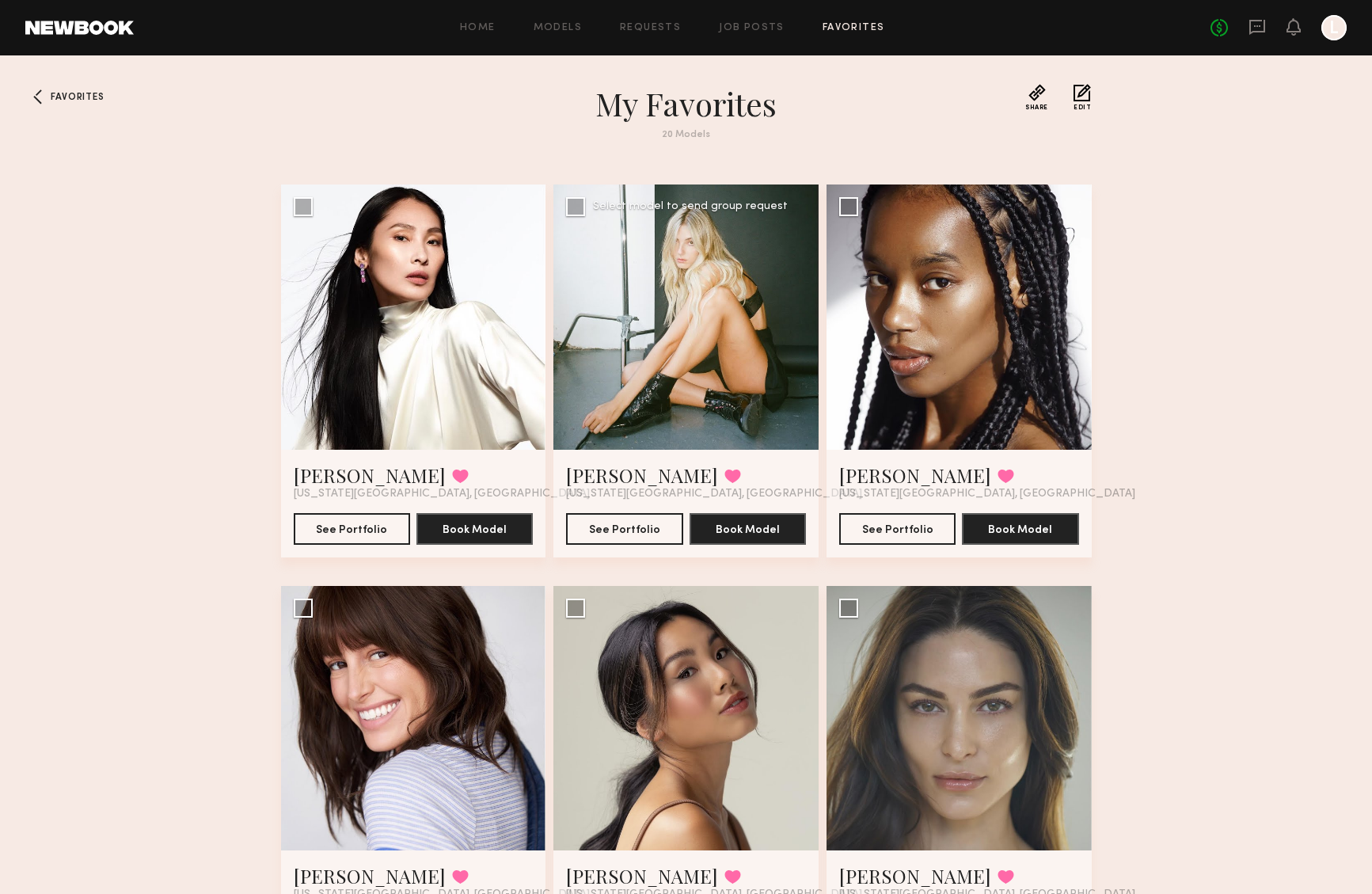
click at [691, 336] on div at bounding box center [686, 317] width 265 height 265
click at [715, 360] on div at bounding box center [686, 317] width 265 height 265
click at [697, 365] on div at bounding box center [686, 317] width 265 height 265
click at [644, 523] on button "See Portfolio" at bounding box center [624, 528] width 116 height 32
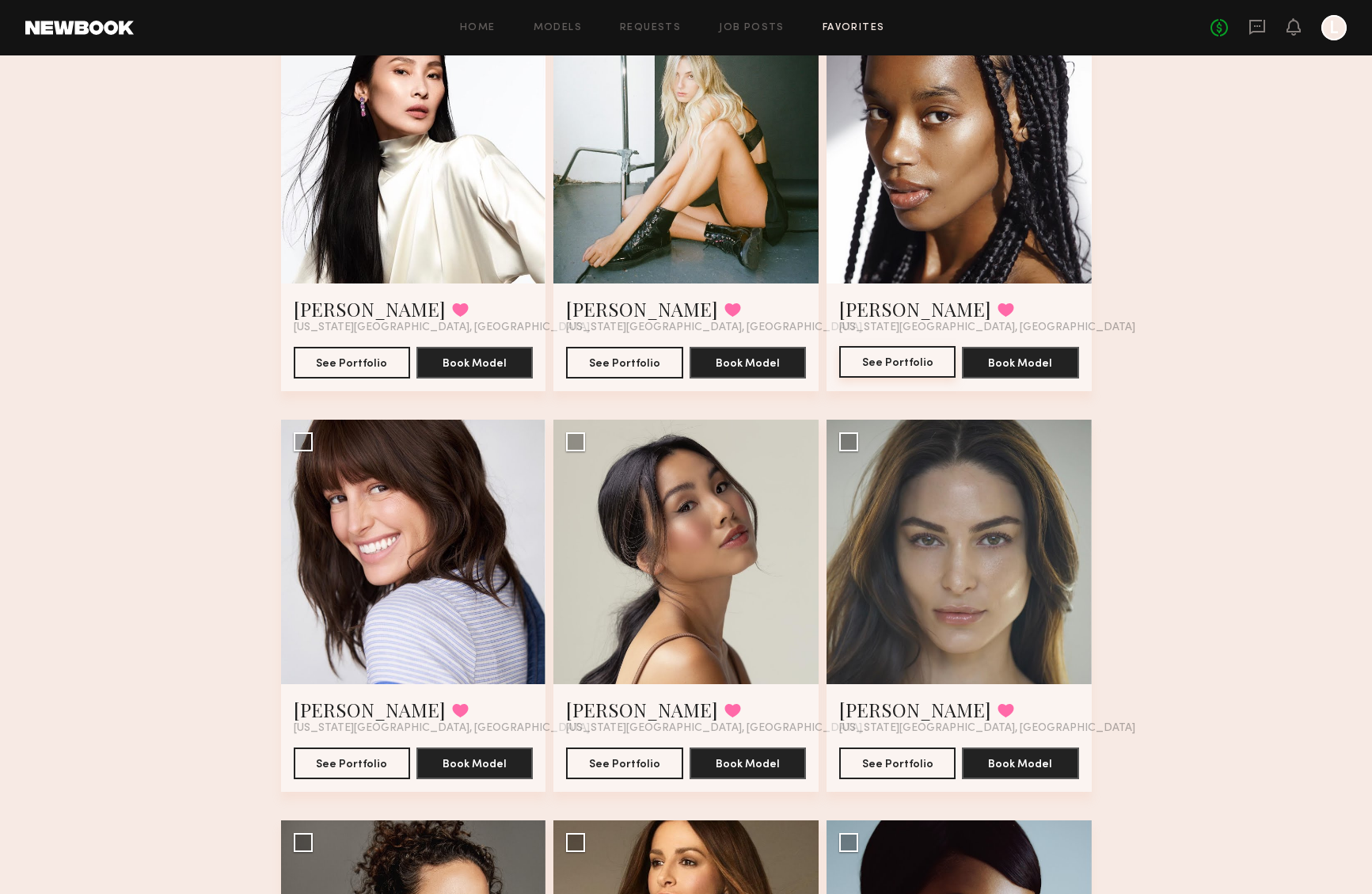
scroll to position [194, 0]
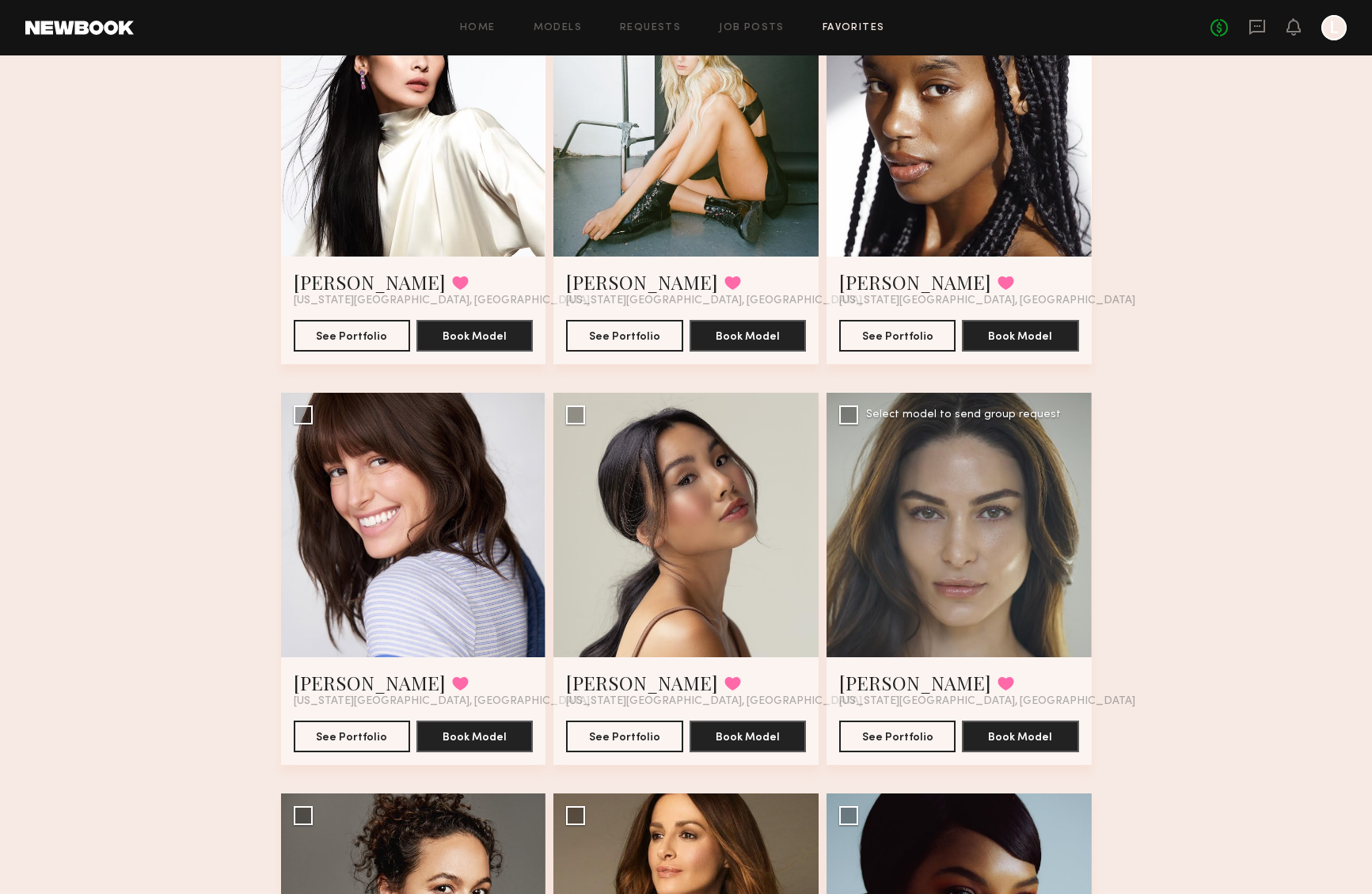
click at [952, 551] on div at bounding box center [959, 525] width 265 height 265
click at [927, 738] on button "See Portfolio" at bounding box center [897, 735] width 116 height 32
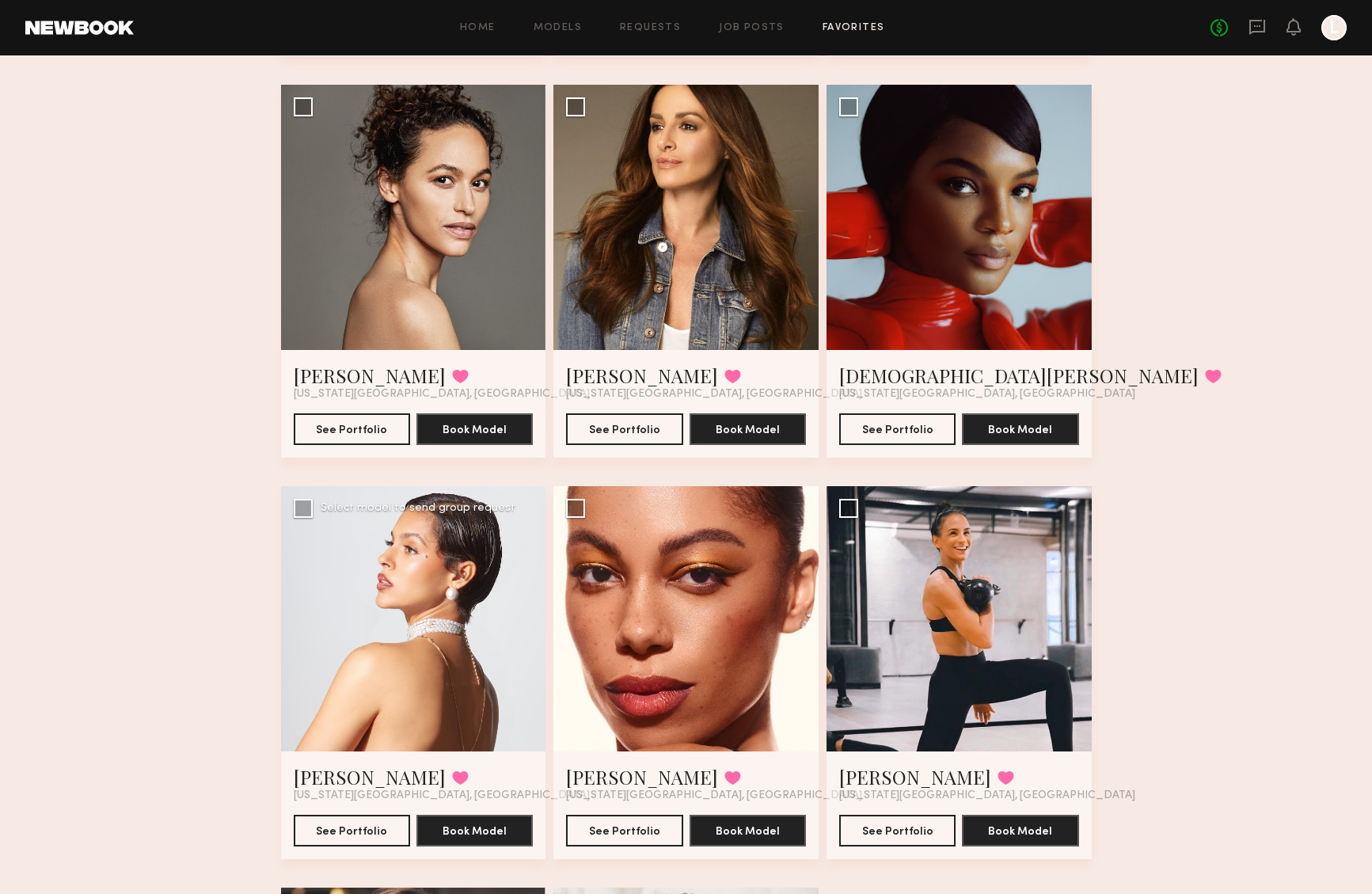
scroll to position [899, 0]
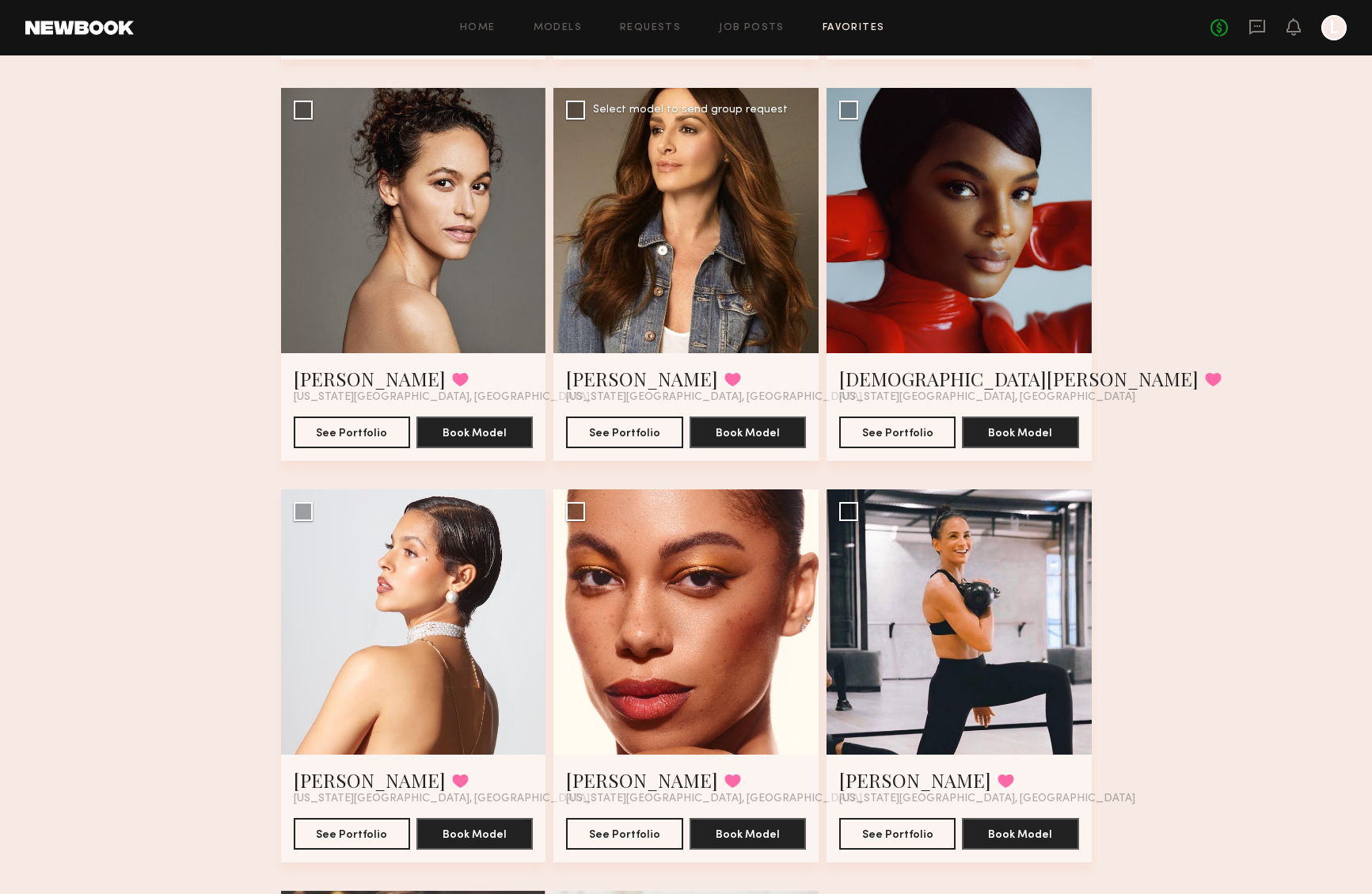
click at [689, 273] on div at bounding box center [686, 221] width 265 height 265
click at [627, 439] on button "See Portfolio" at bounding box center [624, 431] width 116 height 32
click at [404, 651] on div at bounding box center [413, 621] width 265 height 265
click at [358, 829] on button "See Portfolio" at bounding box center [352, 832] width 116 height 32
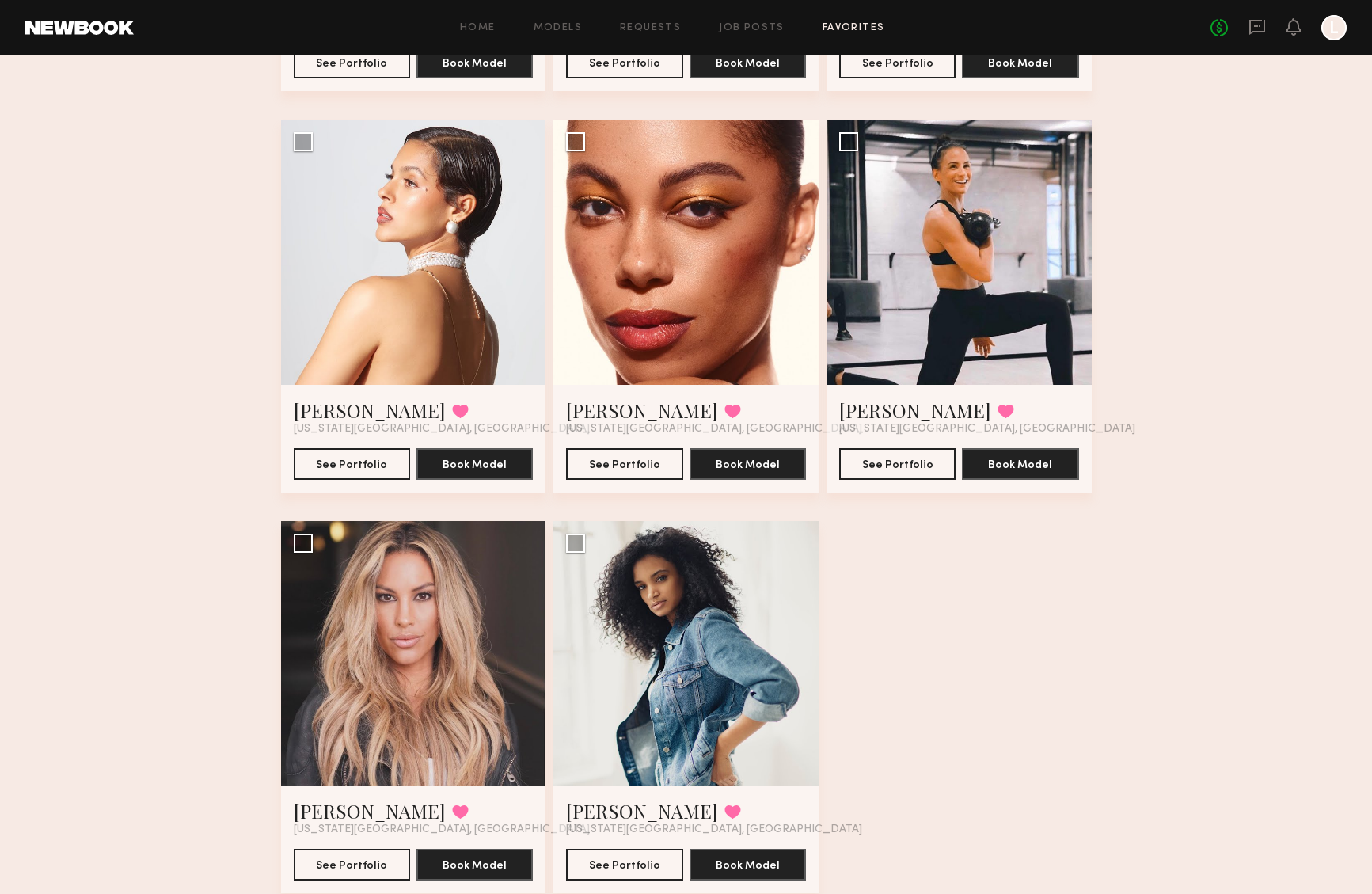
scroll to position [1321, 0]
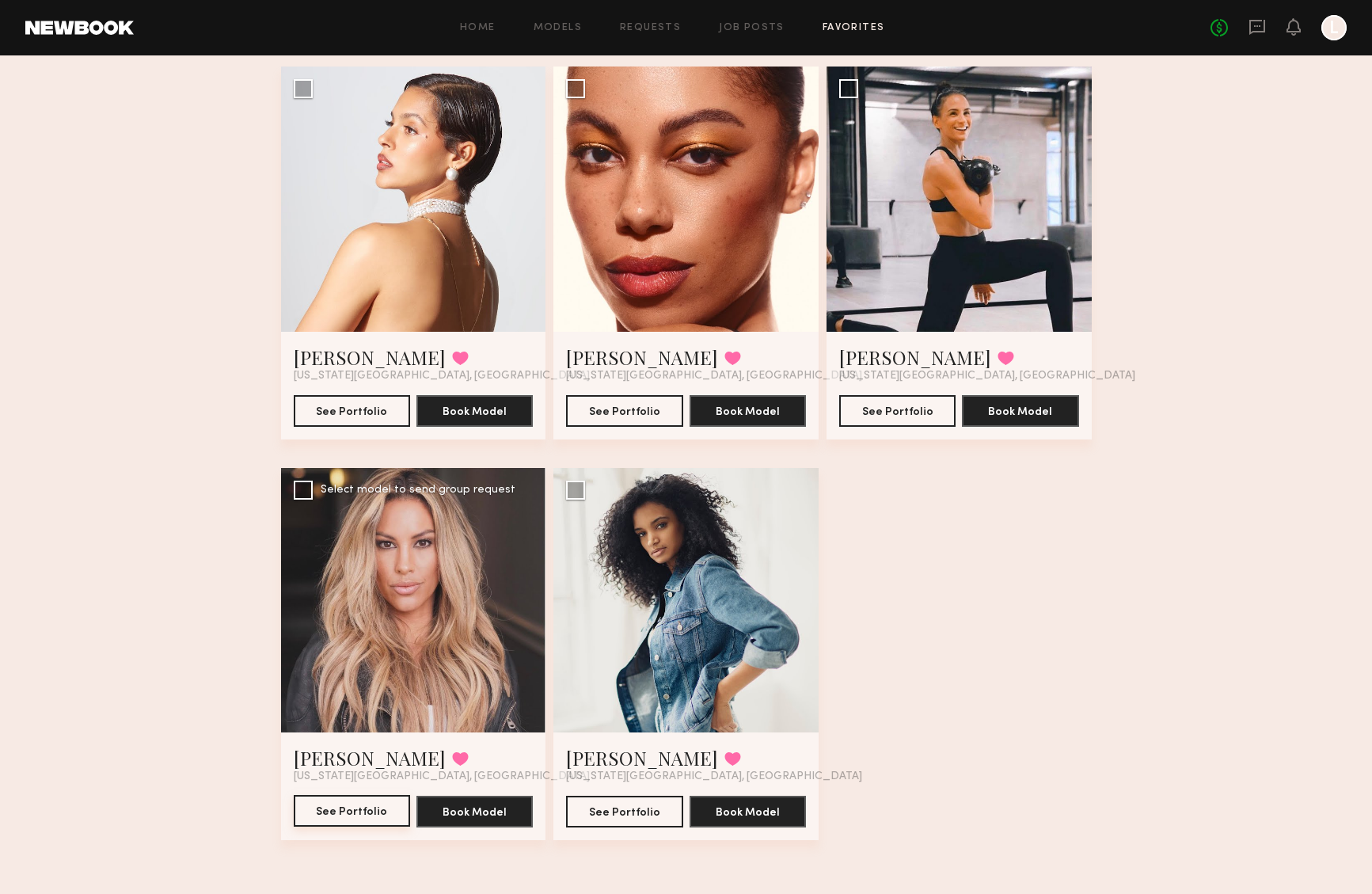
click at [353, 812] on button "See Portfolio" at bounding box center [352, 810] width 116 height 32
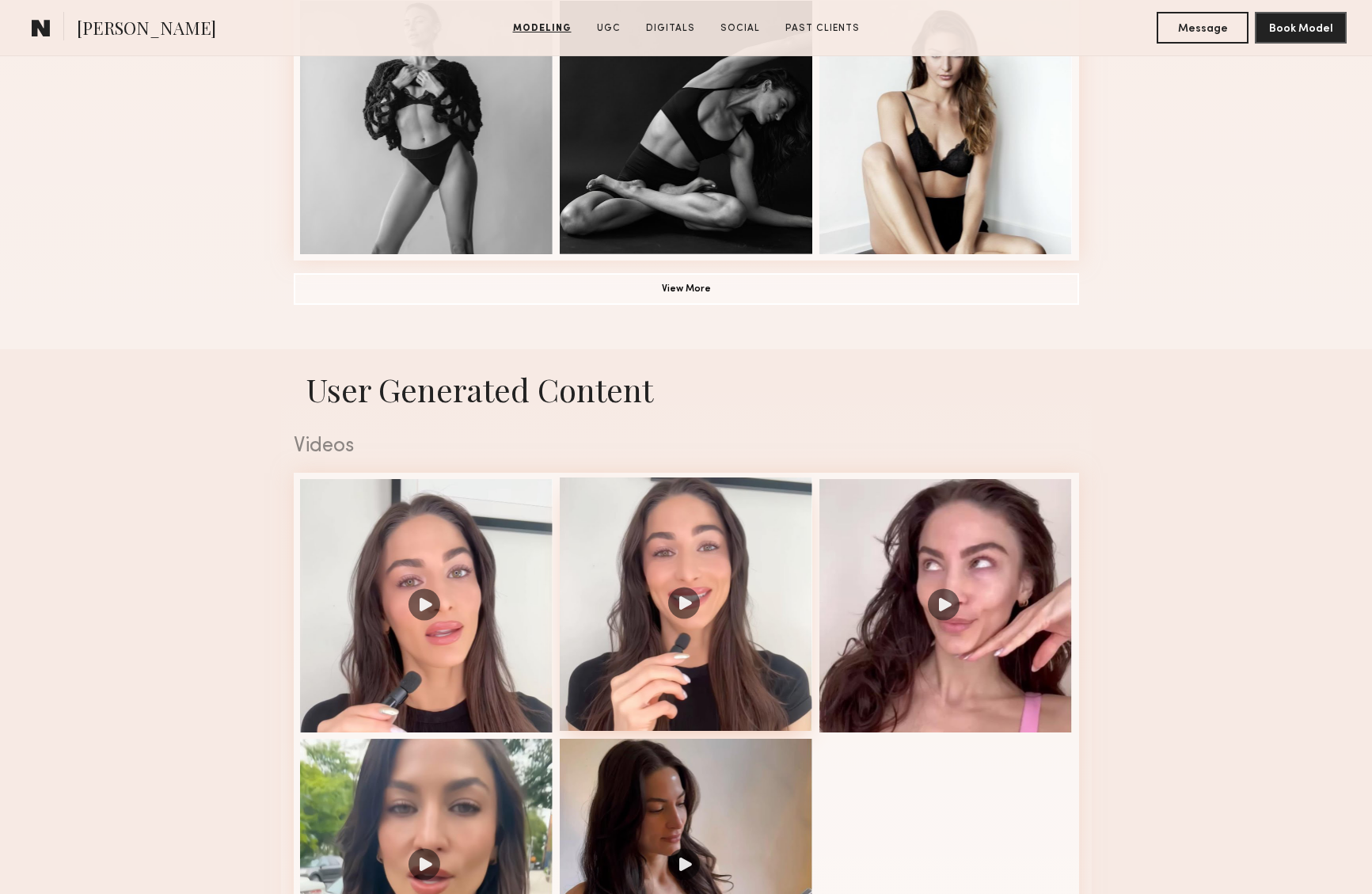
scroll to position [1344, 0]
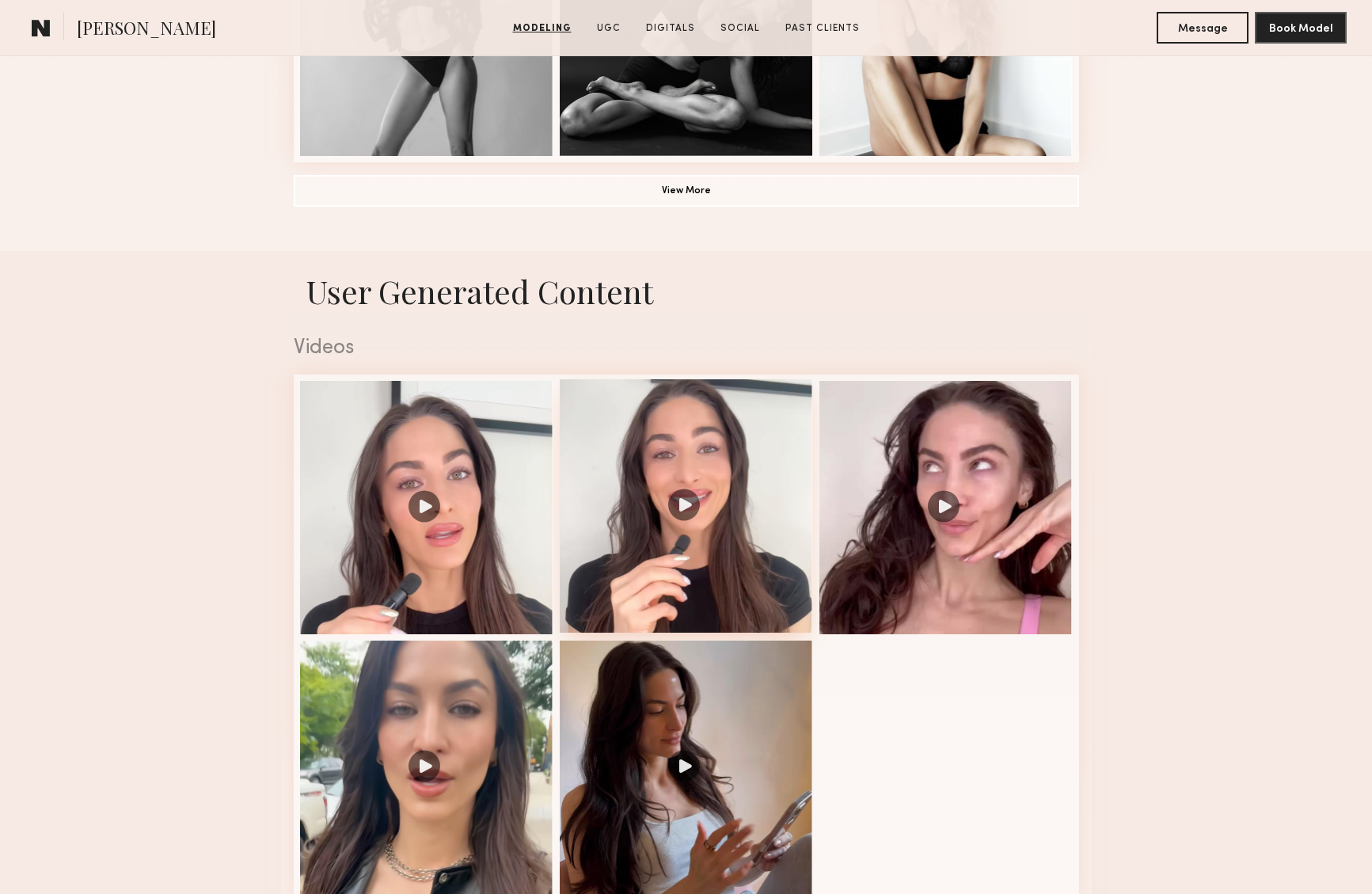
click at [680, 500] on div at bounding box center [686, 505] width 254 height 253
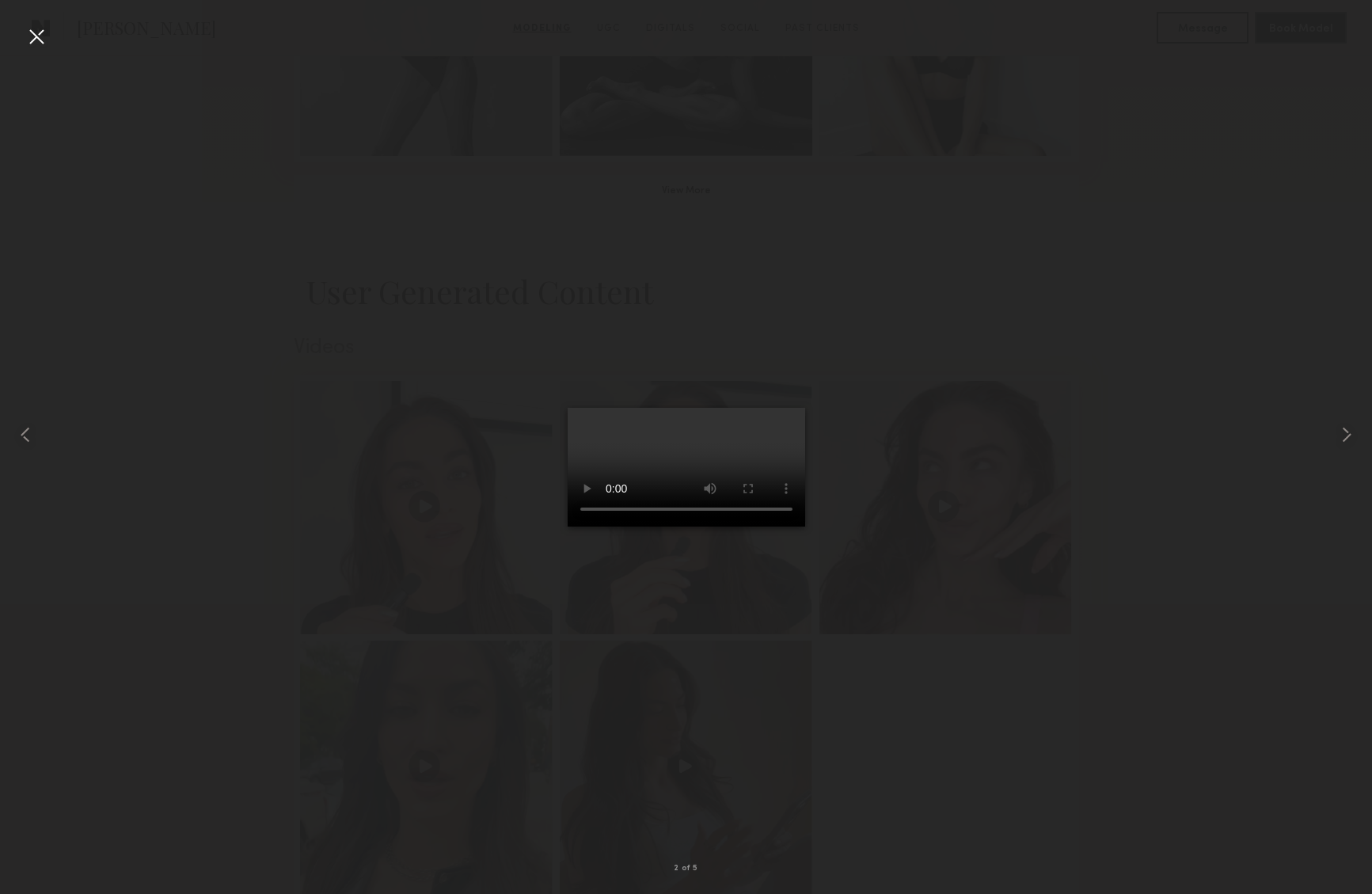
click at [805, 526] on video at bounding box center [686, 467] width 237 height 119
click at [41, 39] on div at bounding box center [36, 36] width 25 height 25
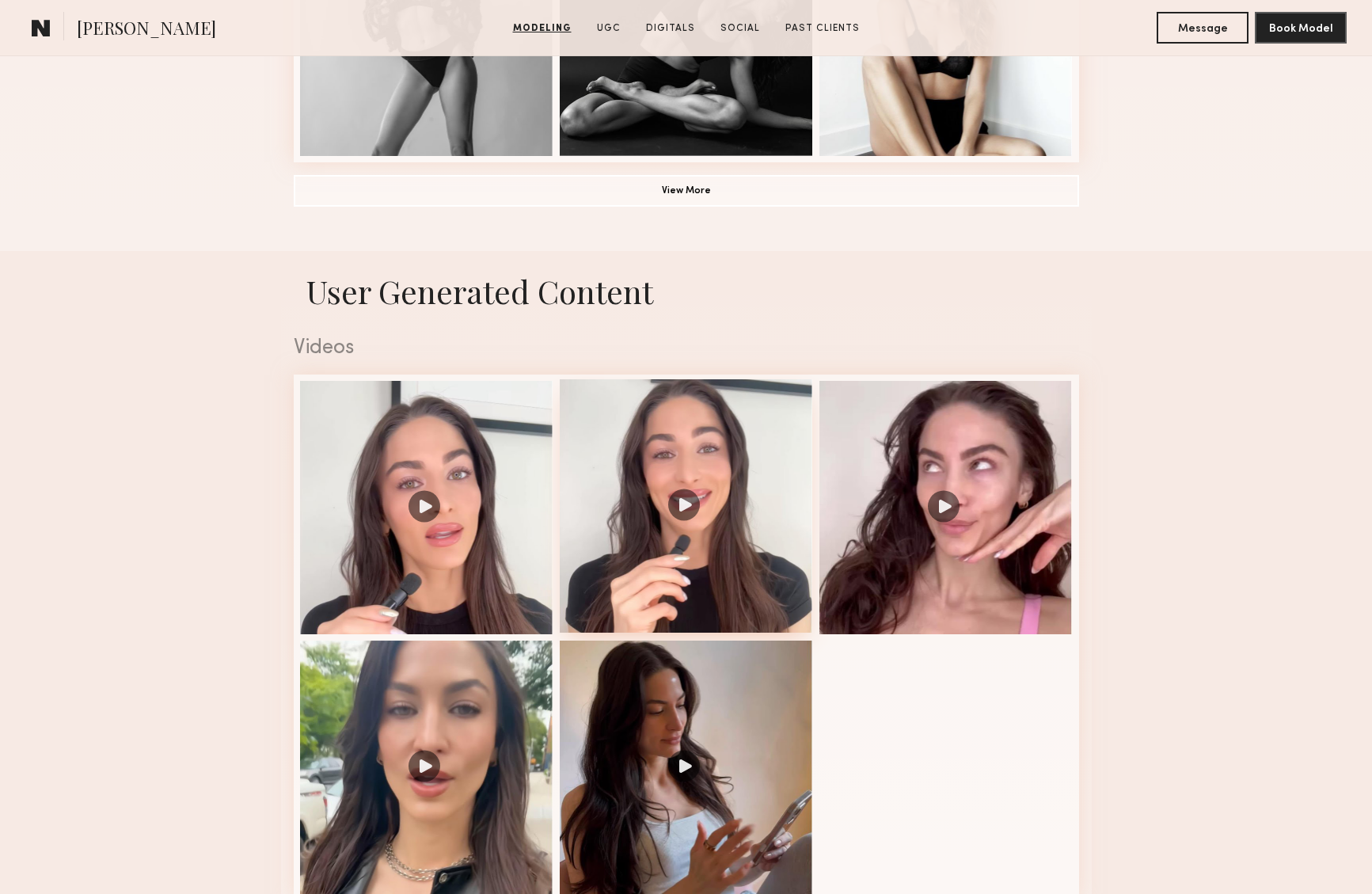
scroll to position [1374, 0]
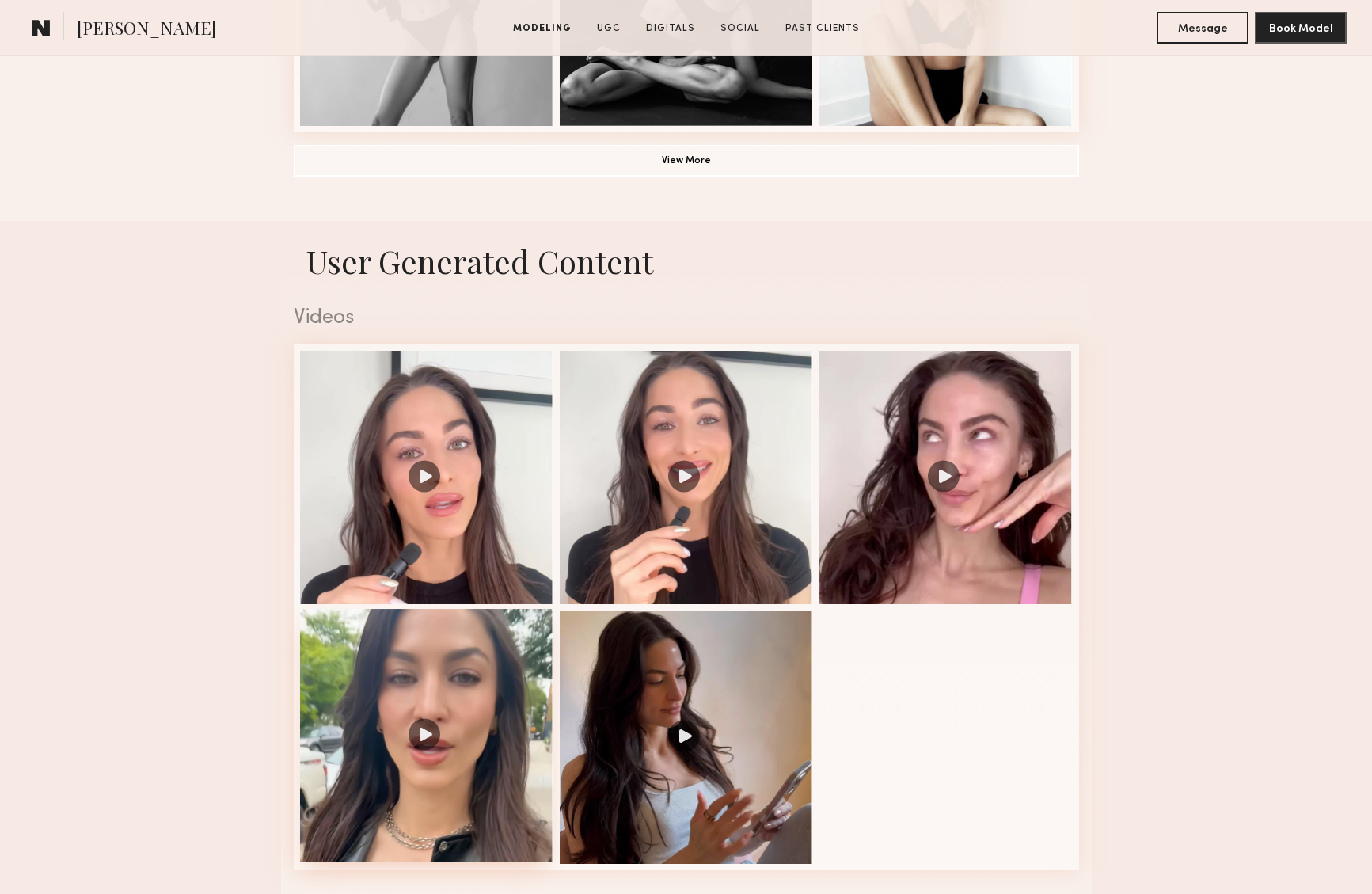
click at [426, 728] on div at bounding box center [426, 735] width 254 height 253
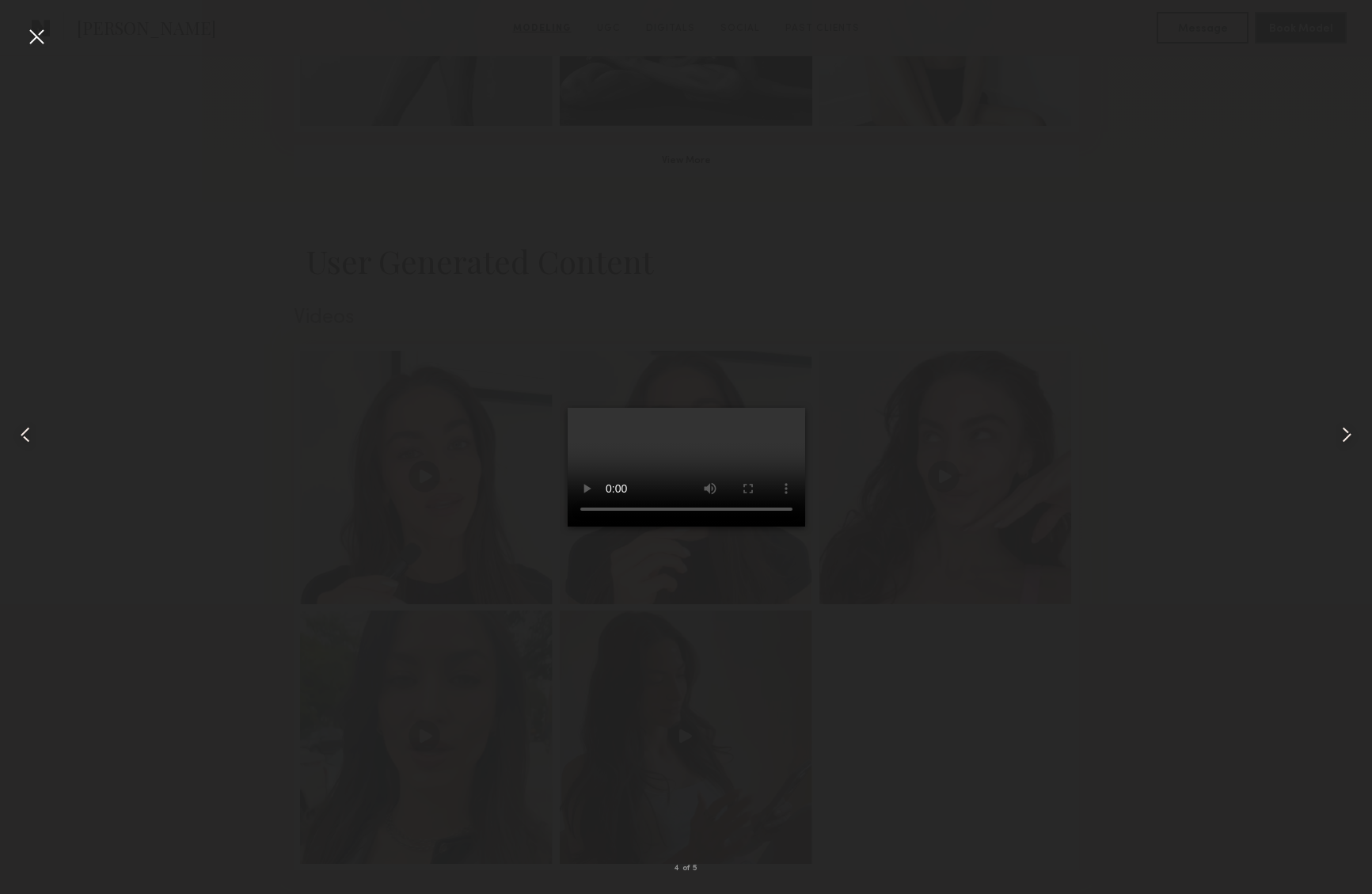
click at [805, 526] on video at bounding box center [686, 467] width 237 height 119
click at [42, 41] on div at bounding box center [36, 36] width 25 height 25
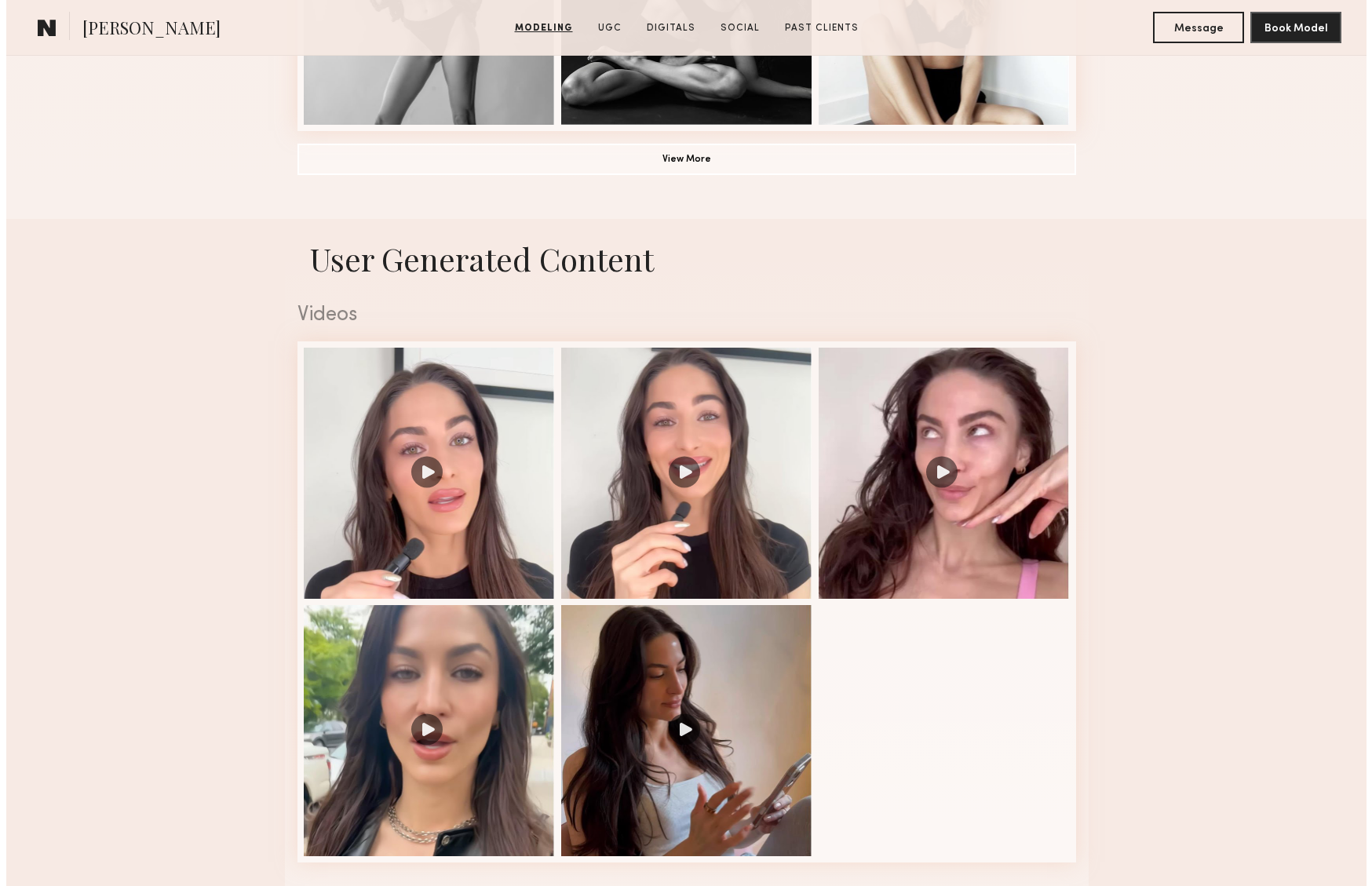
scroll to position [0, 0]
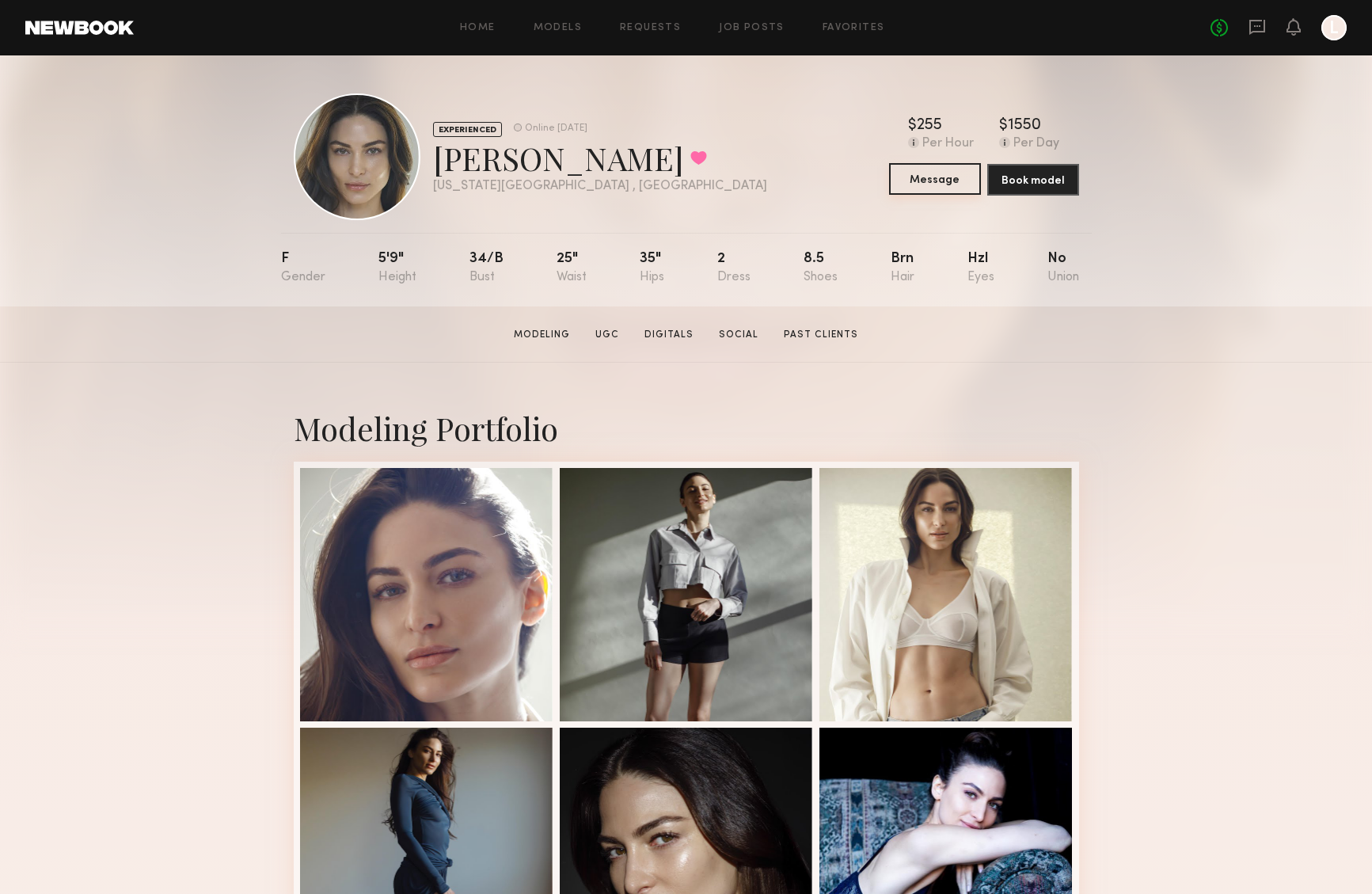
click at [926, 177] on button "Message" at bounding box center [934, 178] width 92 height 32
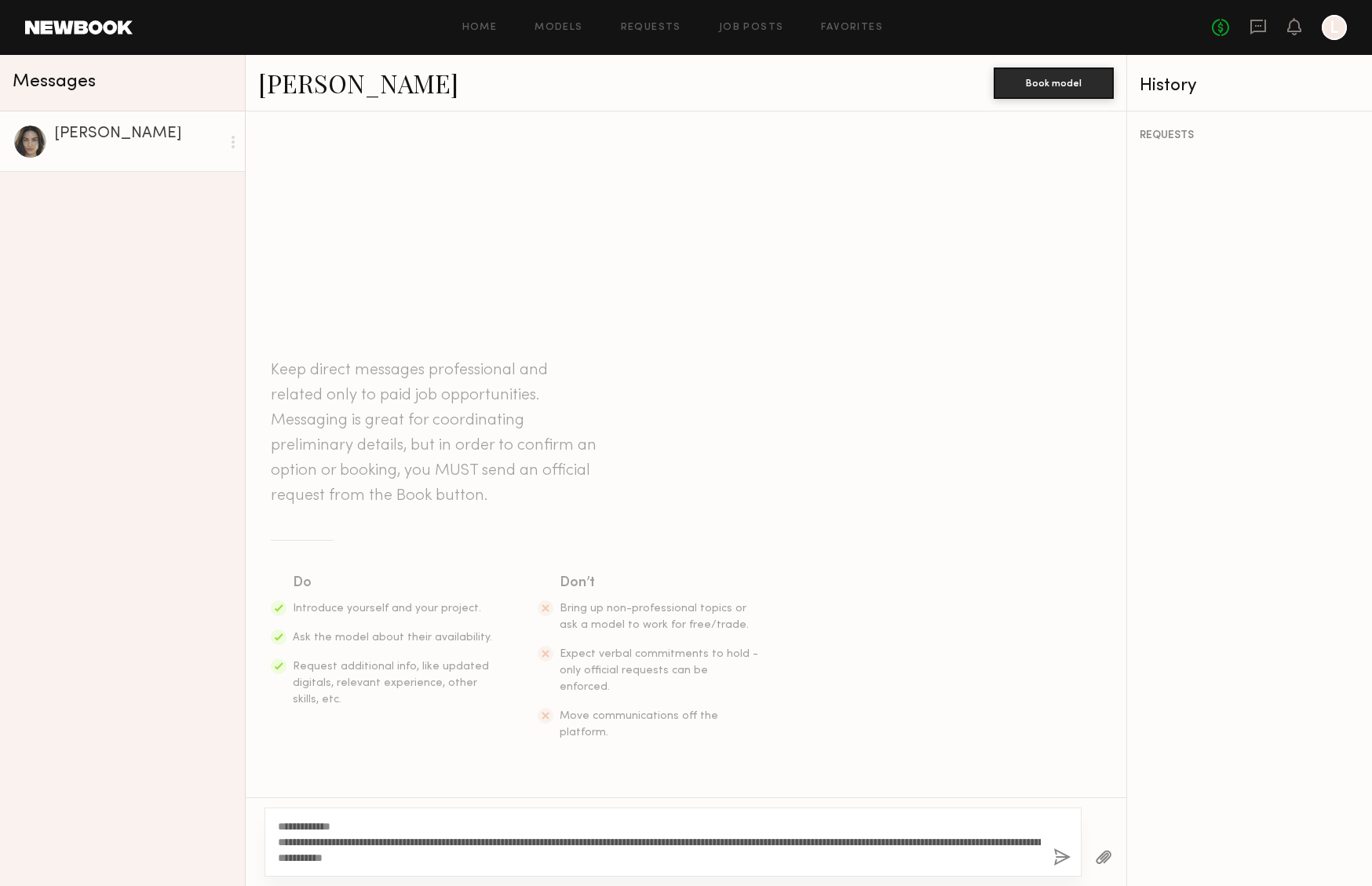
type textarea "**********"
click at [1065, 856] on button "button" at bounding box center [1061, 858] width 17 height 20
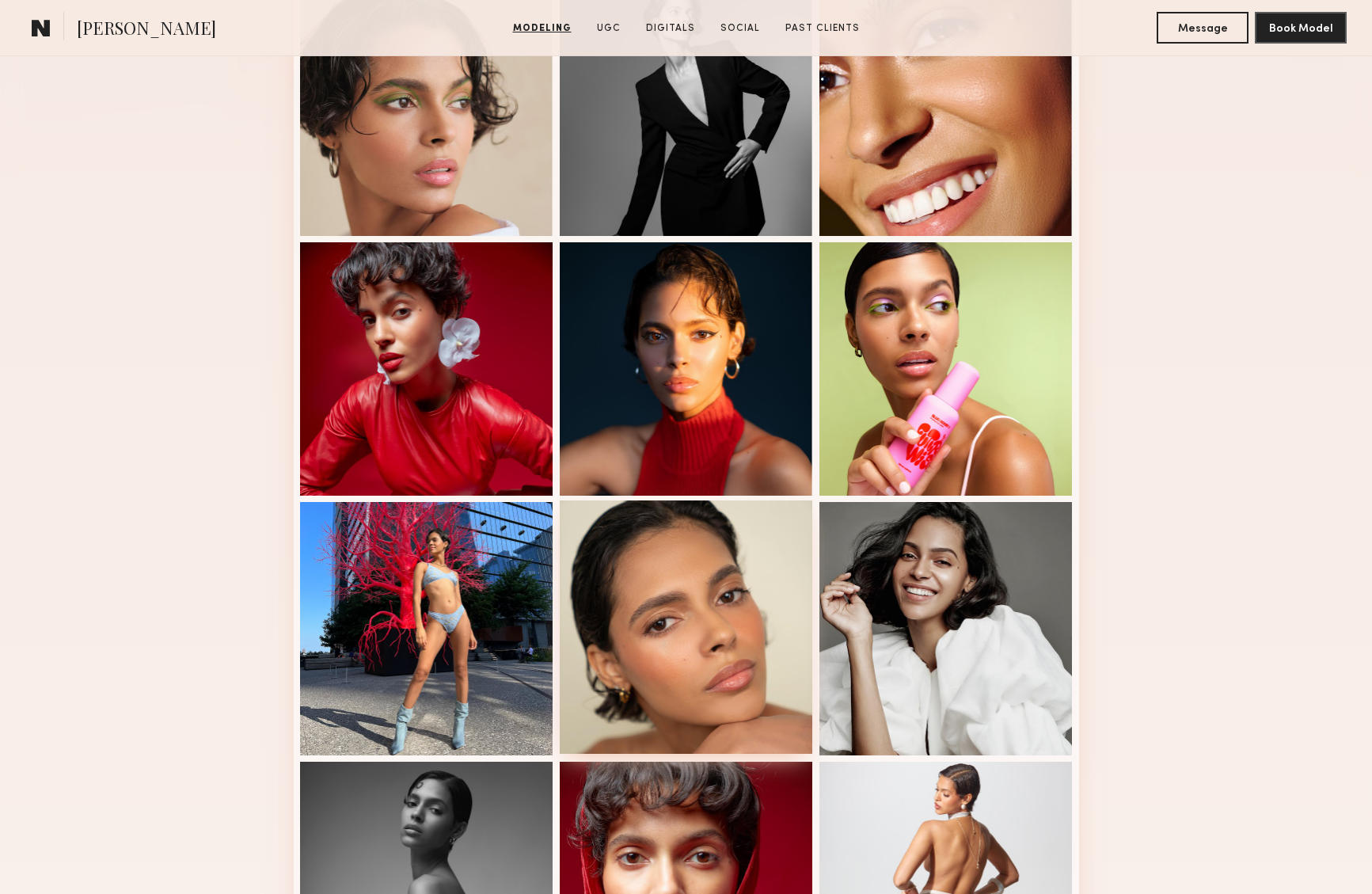
scroll to position [332, 0]
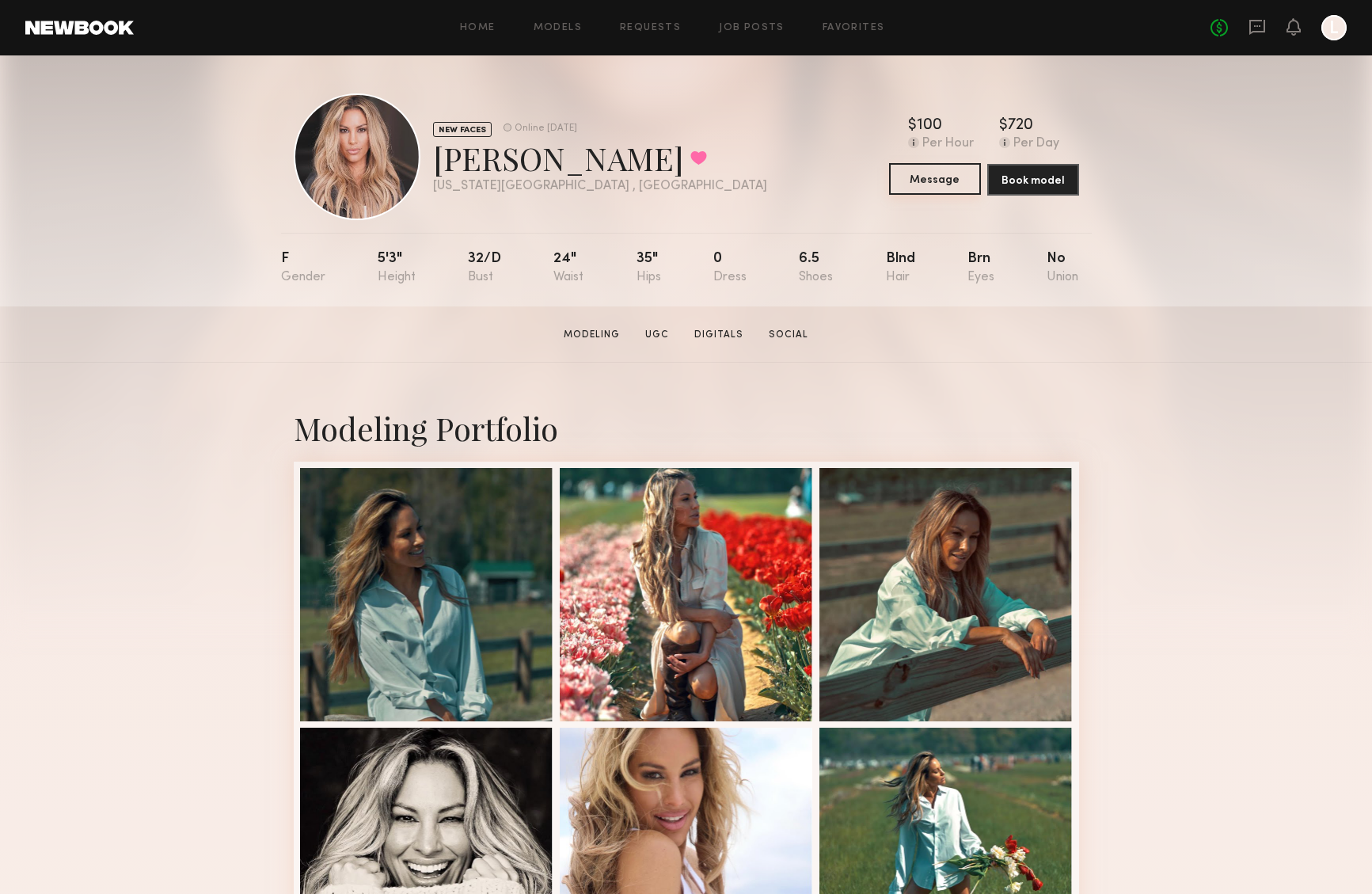
click at [940, 181] on button "Message" at bounding box center [934, 178] width 92 height 32
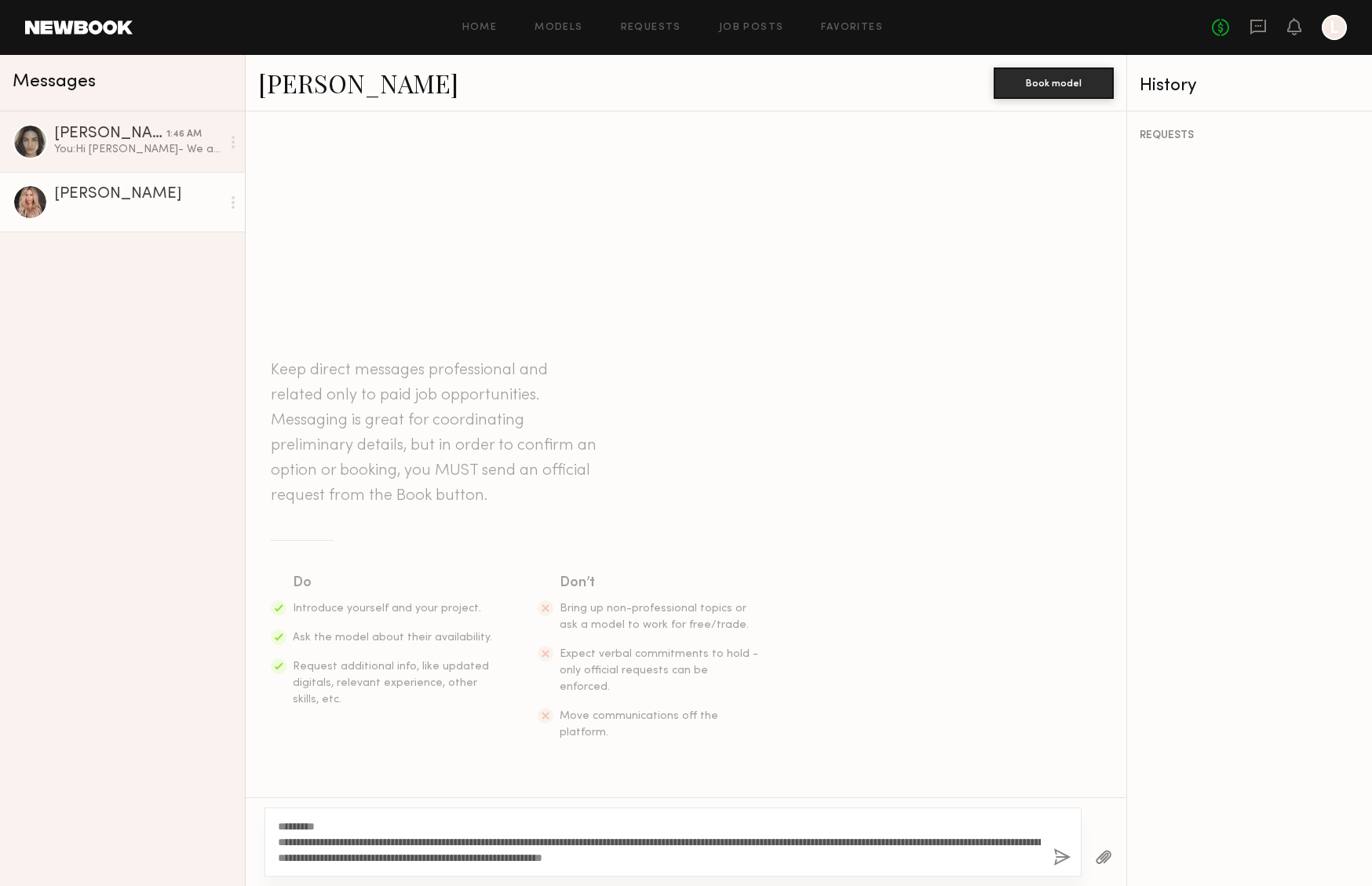
click at [653, 840] on textarea "**********" at bounding box center [659, 842] width 763 height 47
type textarea "**********"
click at [1063, 856] on button "button" at bounding box center [1061, 858] width 17 height 20
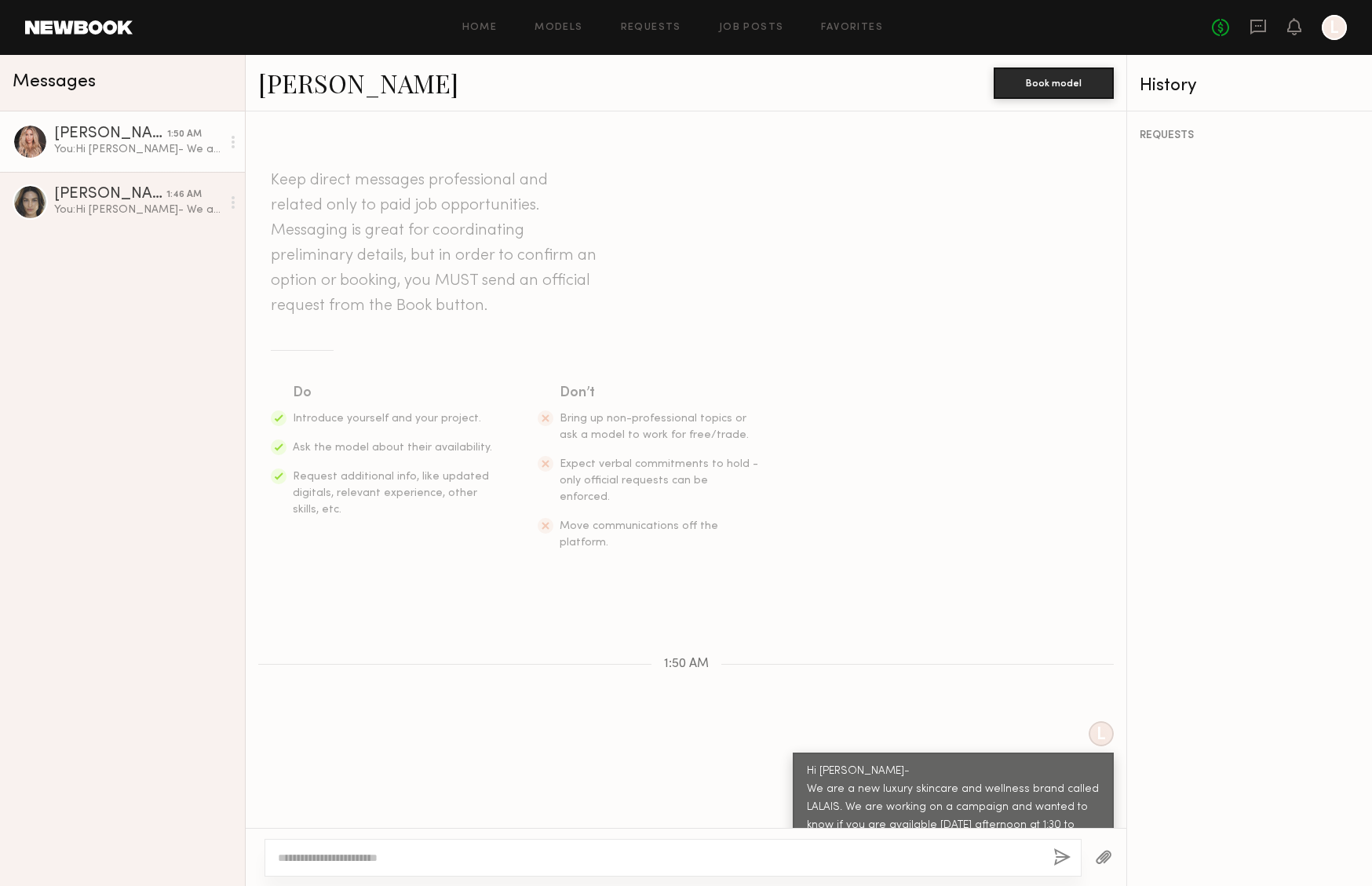
scroll to position [27, 0]
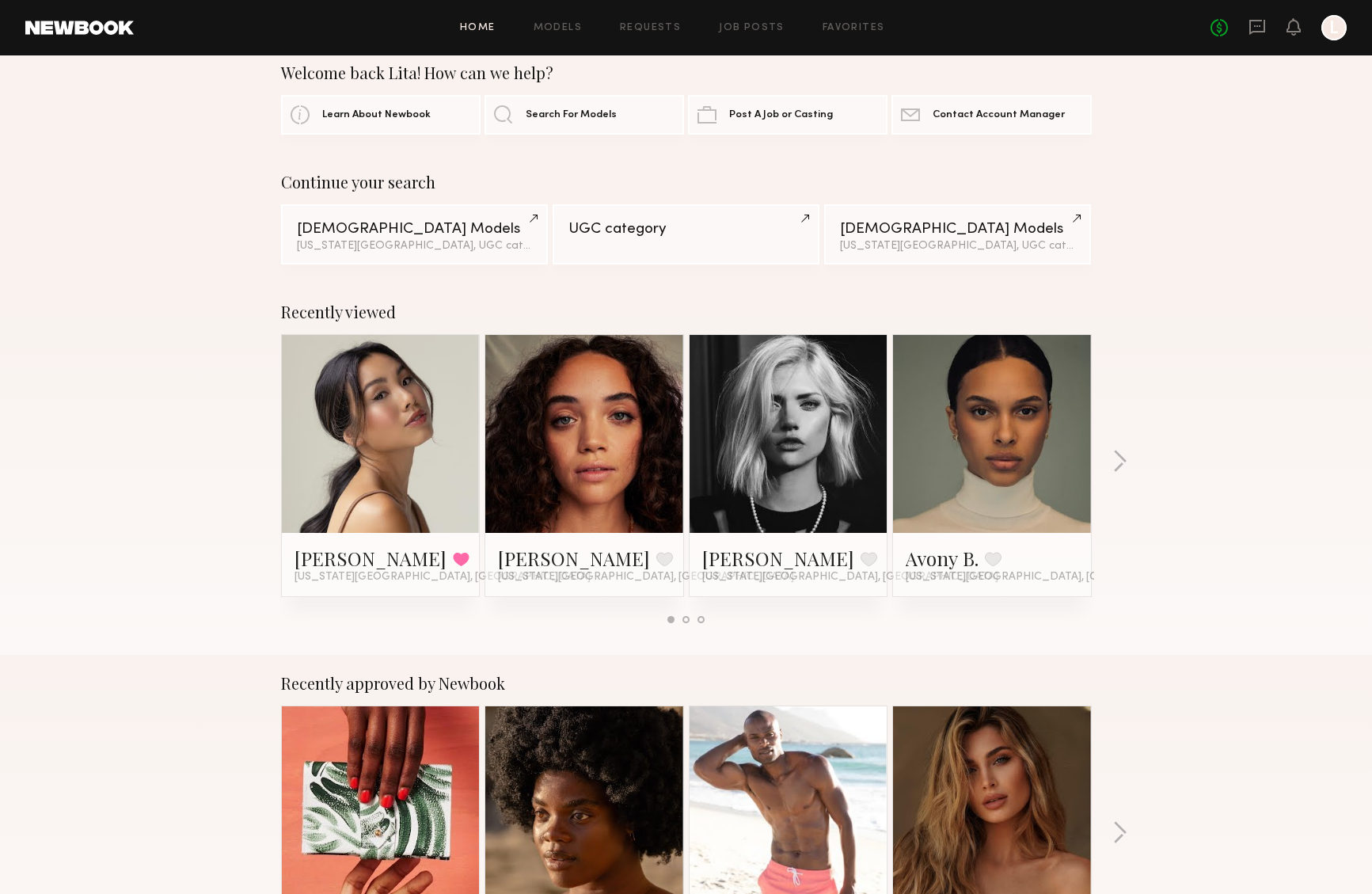
scroll to position [50, 0]
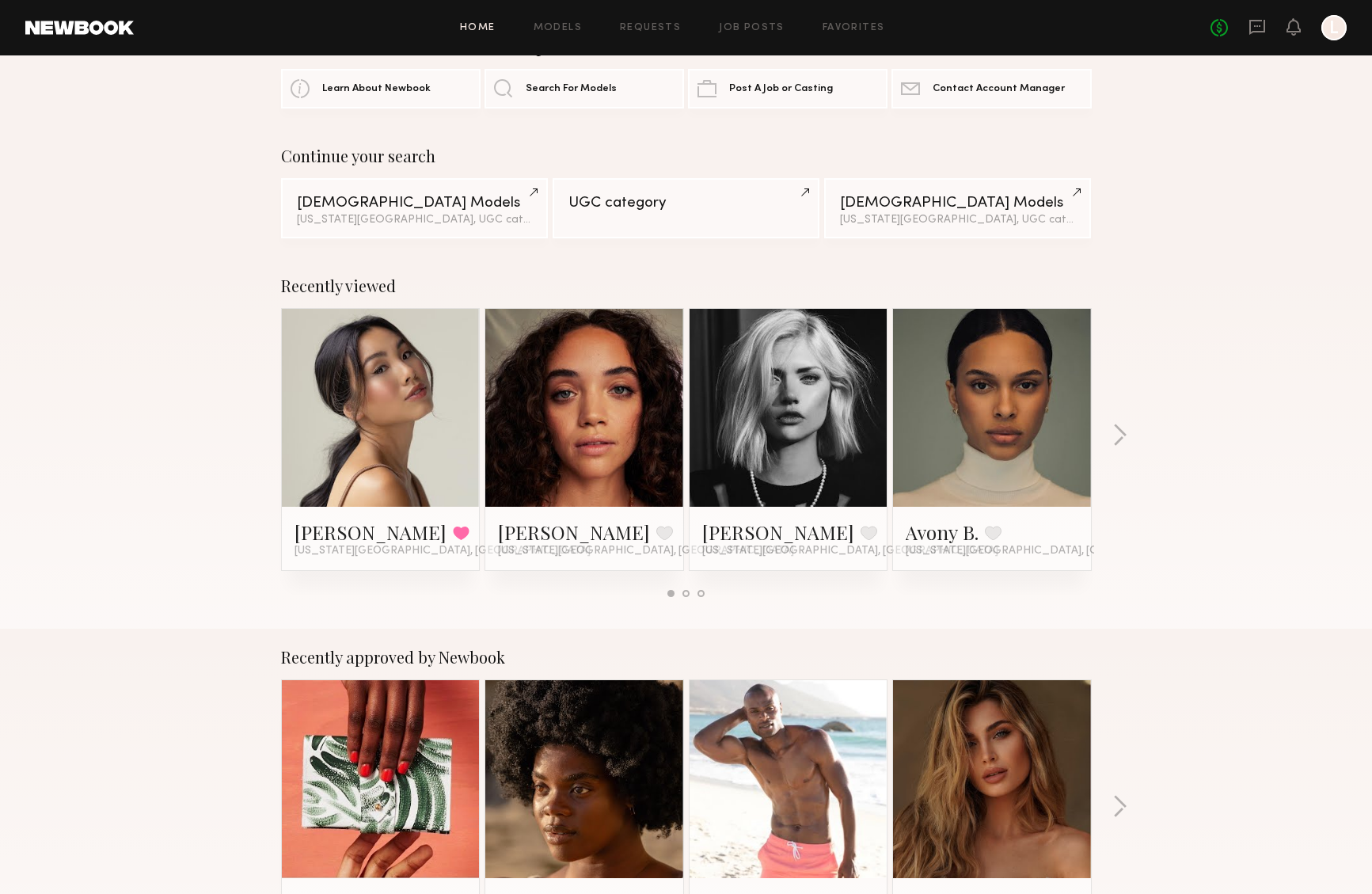
click at [1009, 432] on link at bounding box center [991, 408] width 96 height 198
click at [1121, 433] on button "button" at bounding box center [1119, 436] width 15 height 26
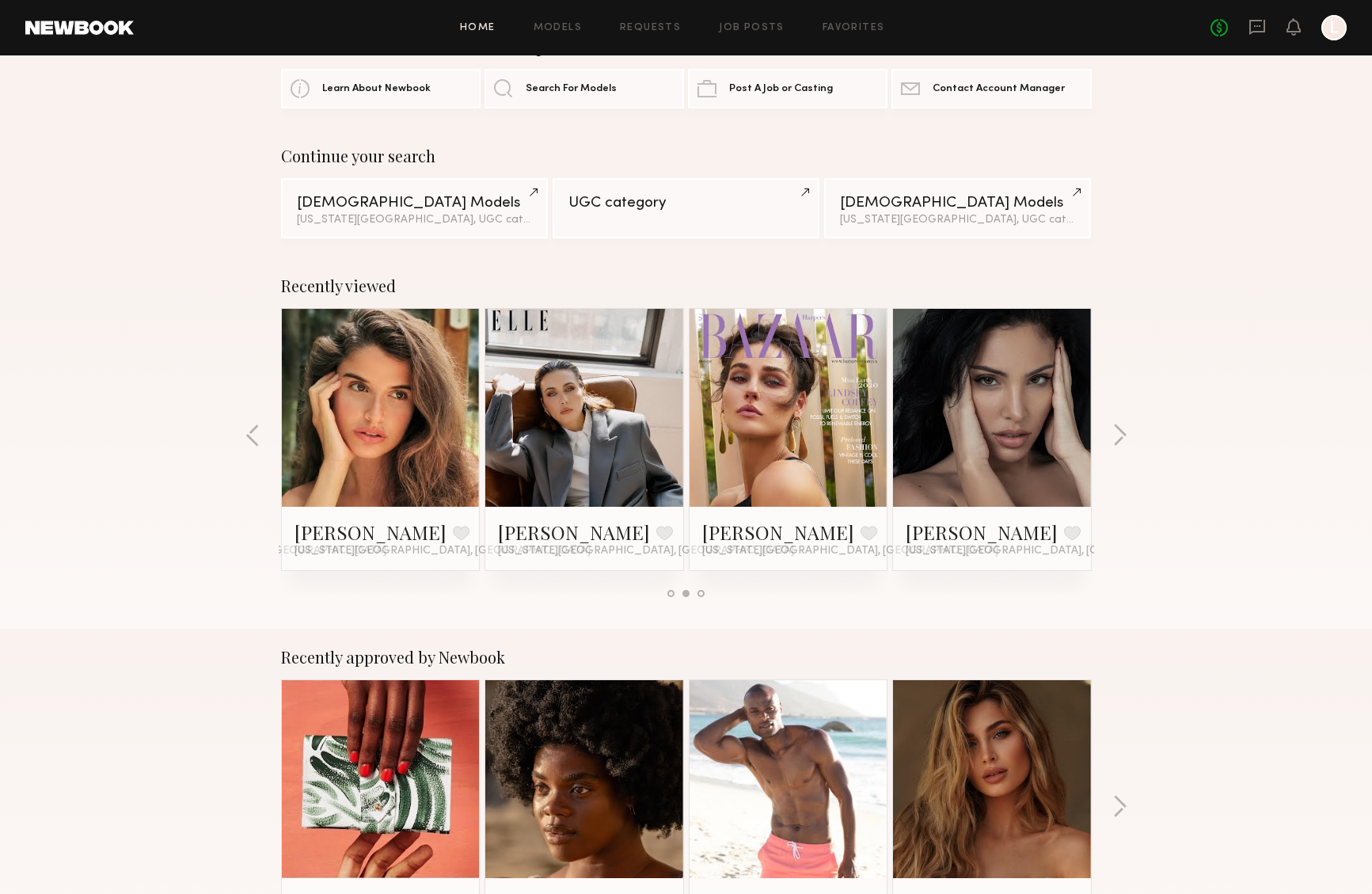
click at [384, 432] on link at bounding box center [381, 408] width 96 height 198
click at [962, 462] on link at bounding box center [991, 408] width 96 height 198
click at [1123, 432] on button "button" at bounding box center [1119, 436] width 15 height 26
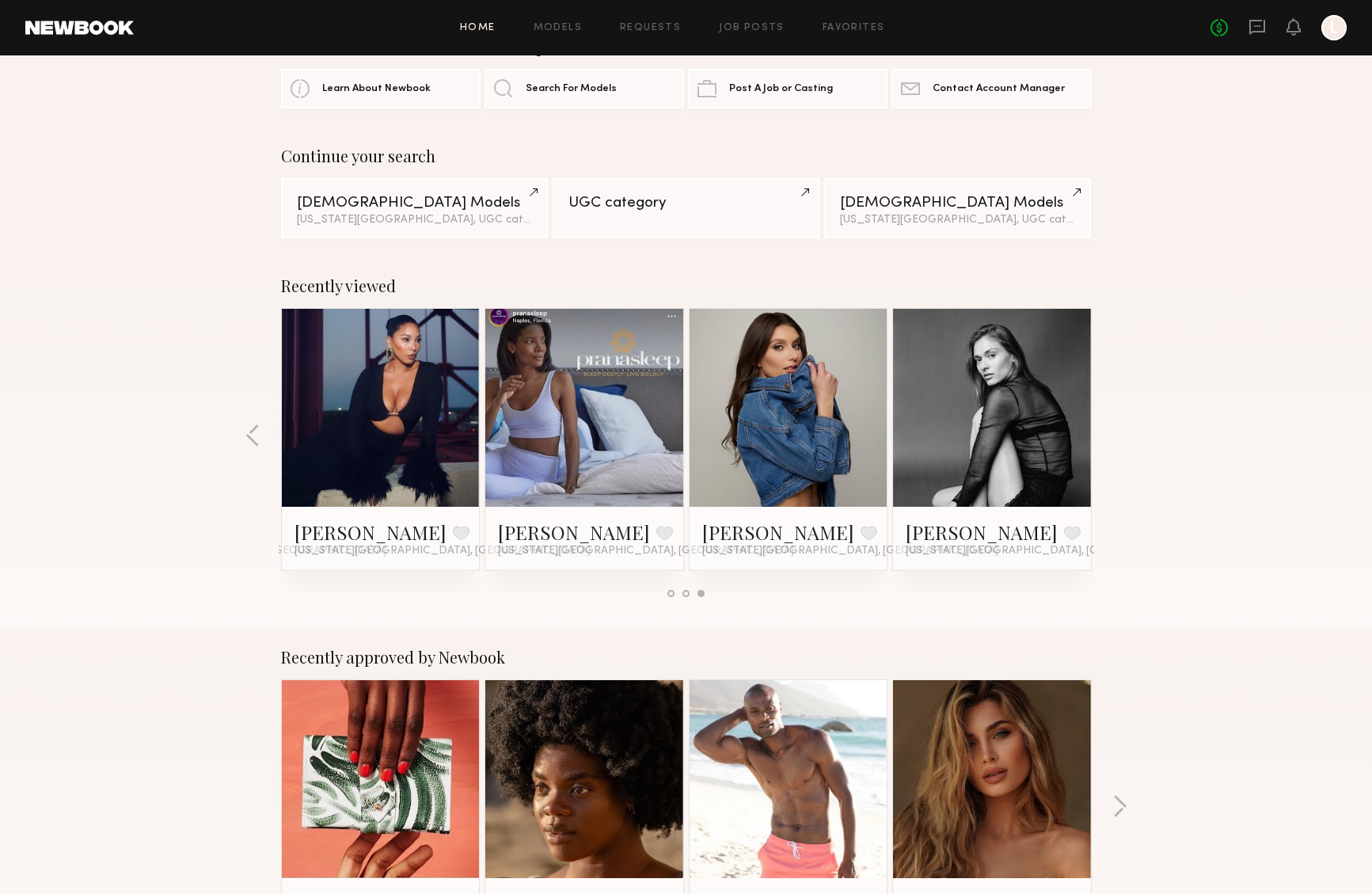
click at [1016, 432] on link at bounding box center [991, 408] width 96 height 198
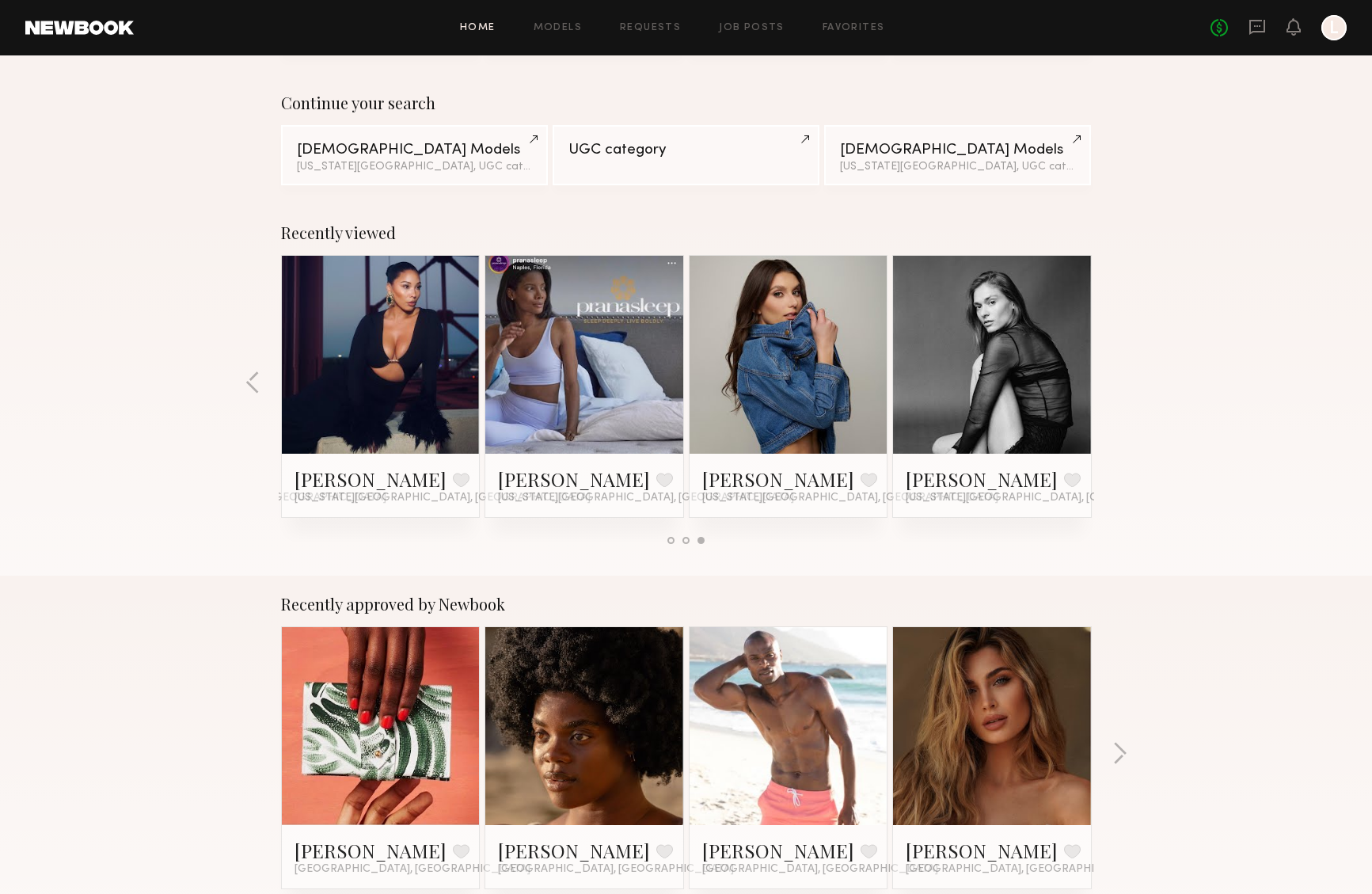
scroll to position [0, 0]
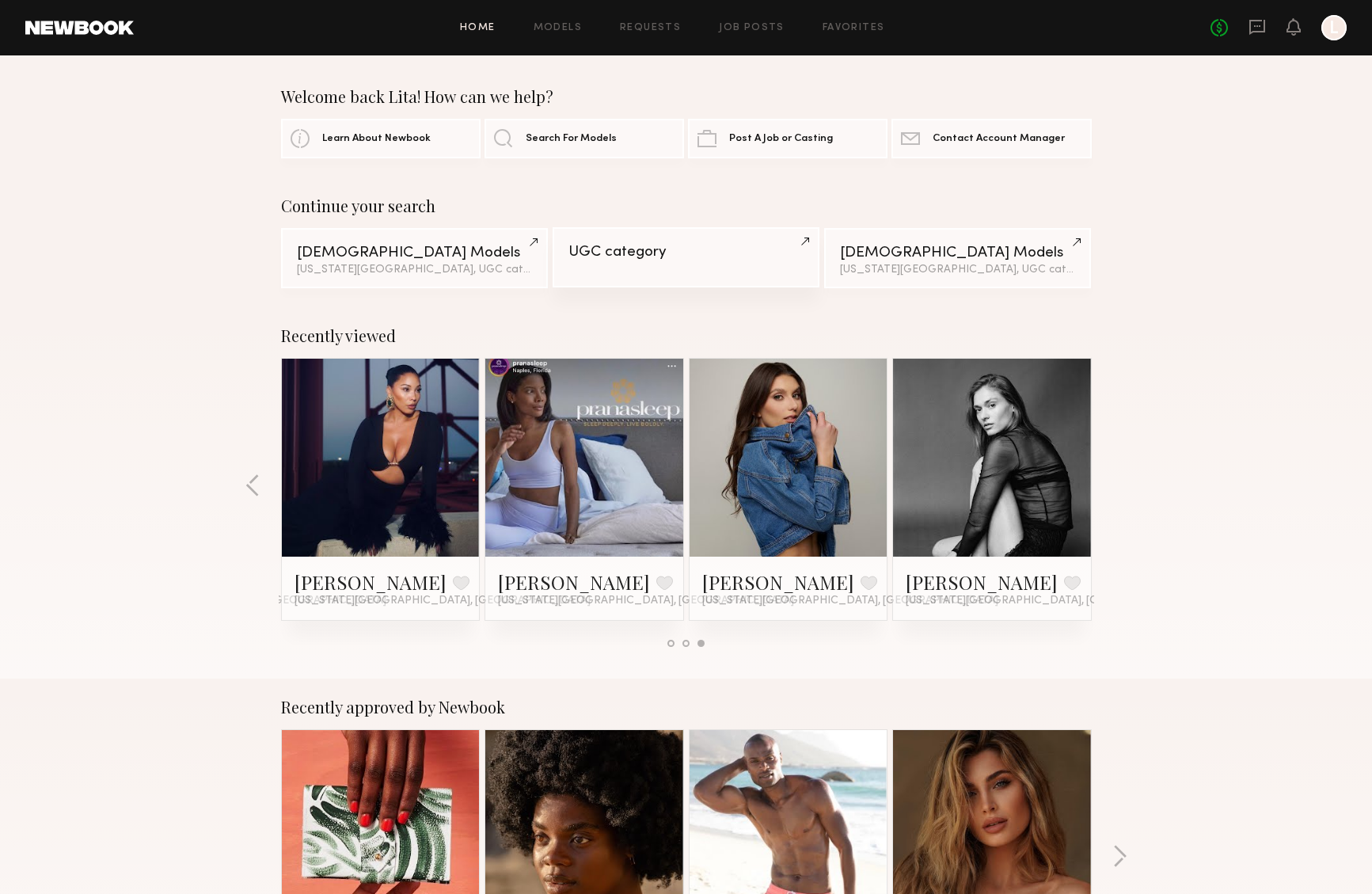
click at [642, 250] on div "UGC category" at bounding box center [685, 252] width 235 height 15
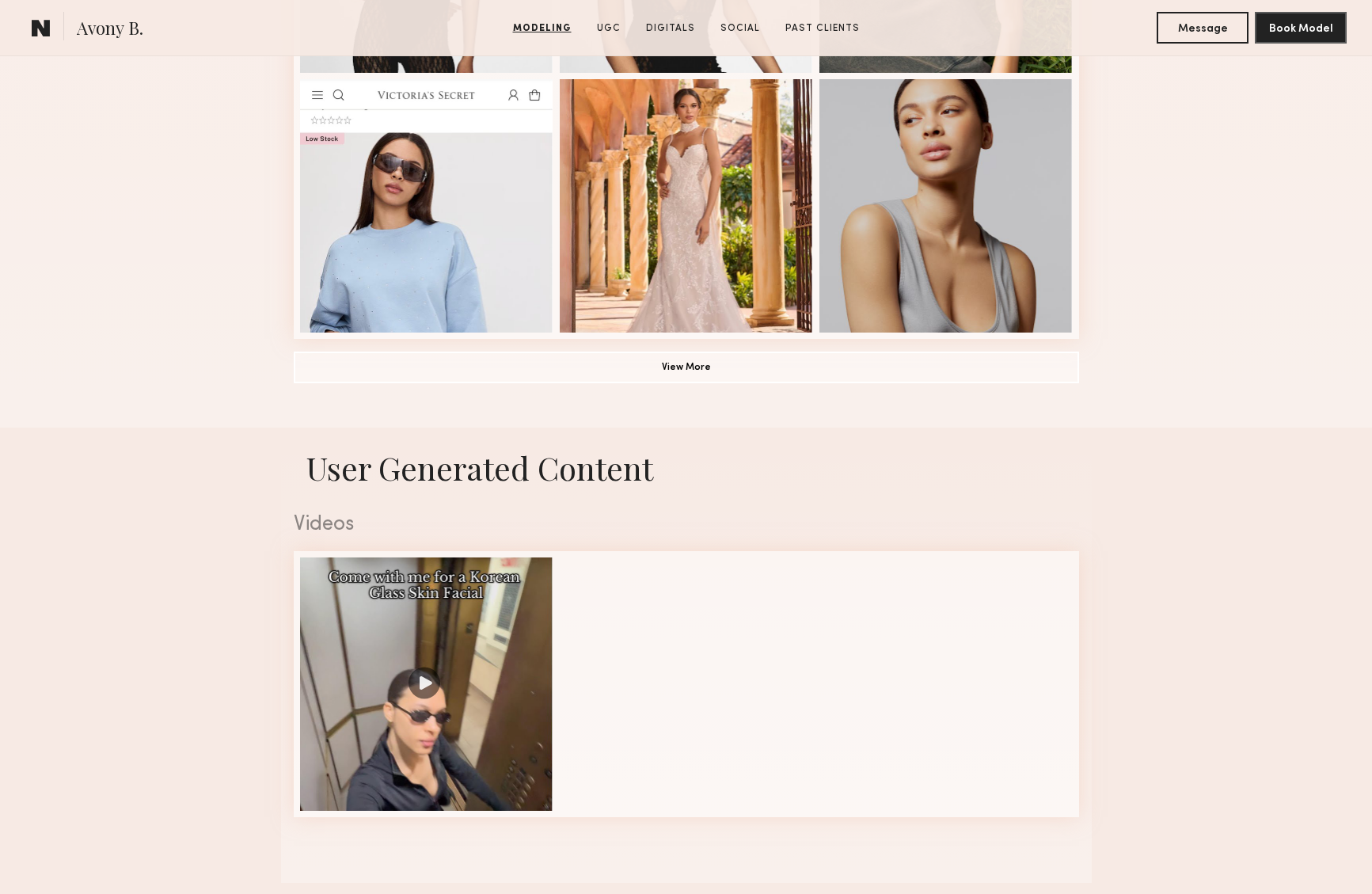
scroll to position [1312, 0]
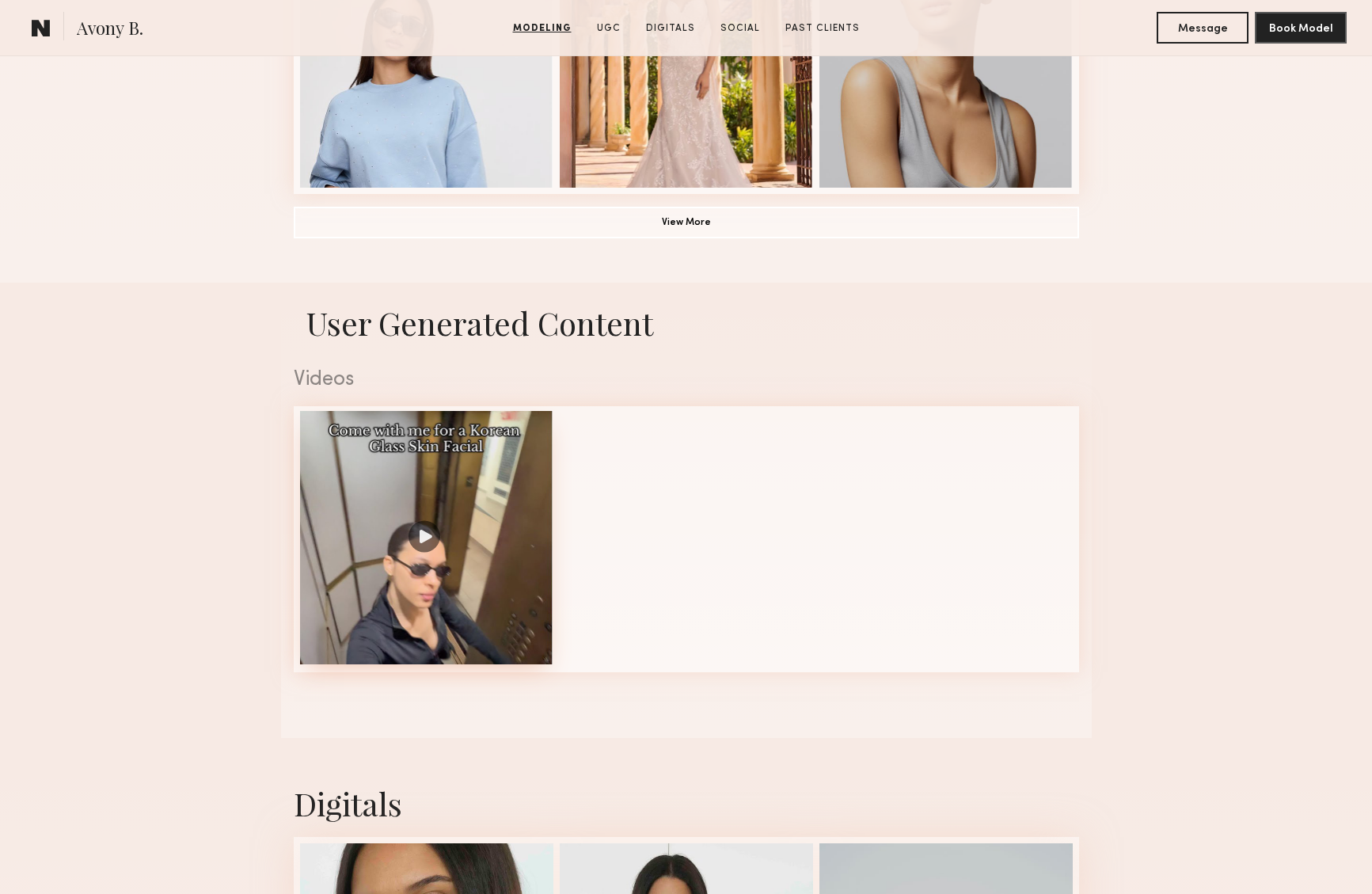
click at [432, 542] on div at bounding box center [426, 537] width 254 height 253
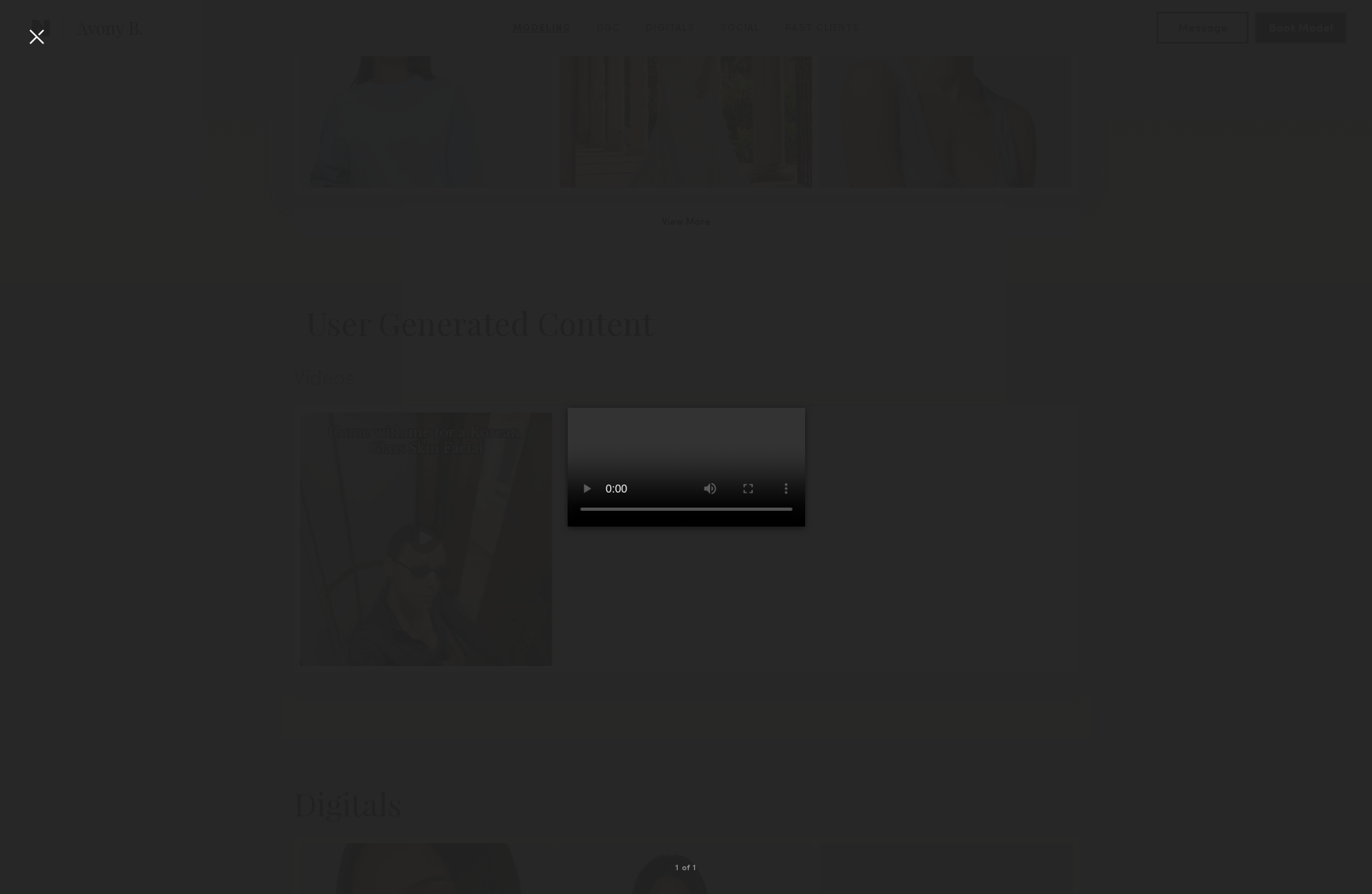
click at [805, 526] on video at bounding box center [686, 467] width 237 height 119
click at [37, 43] on div at bounding box center [36, 36] width 25 height 25
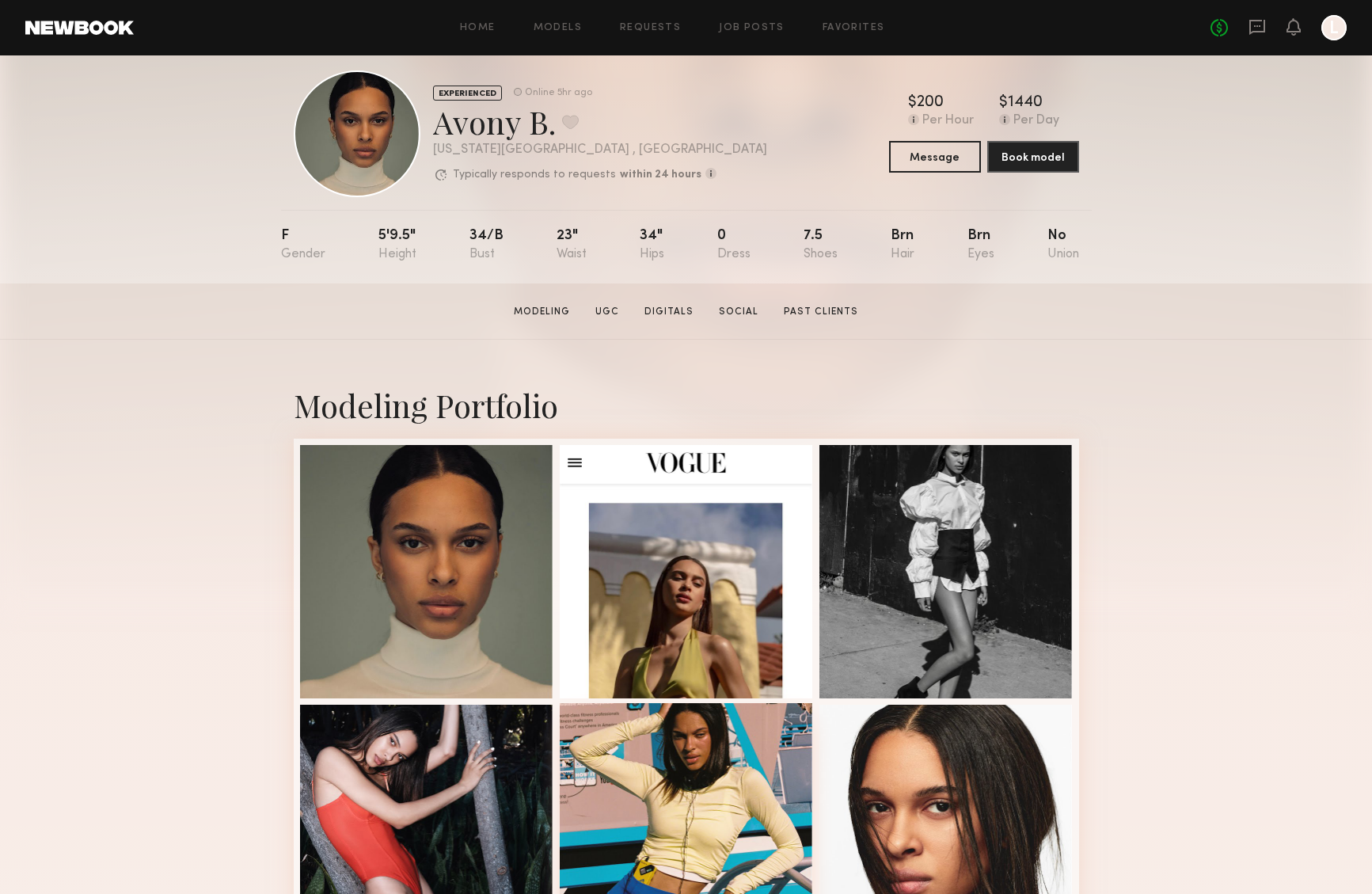
scroll to position [0, 0]
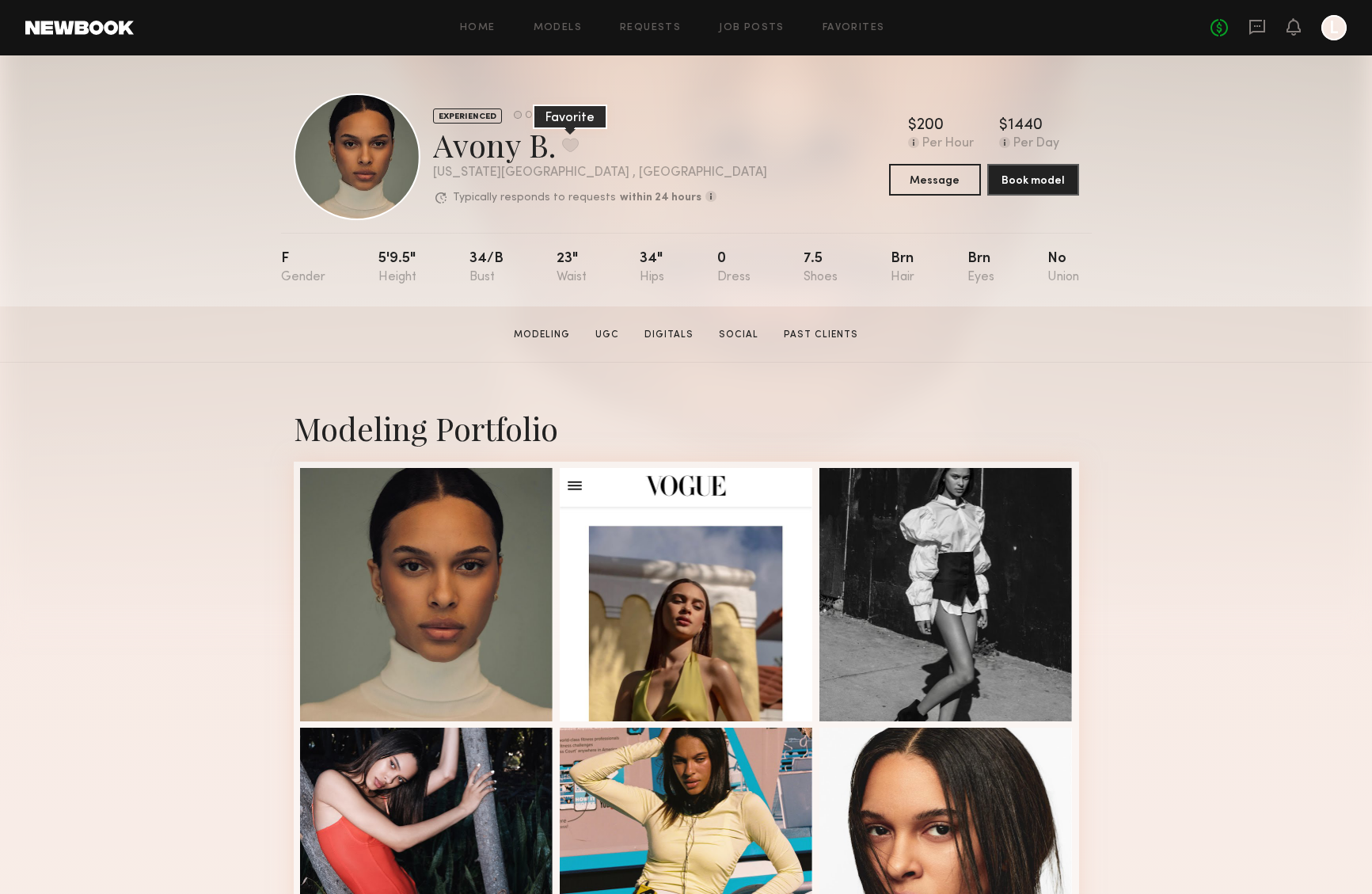
click at [570, 151] on button at bounding box center [571, 145] width 16 height 15
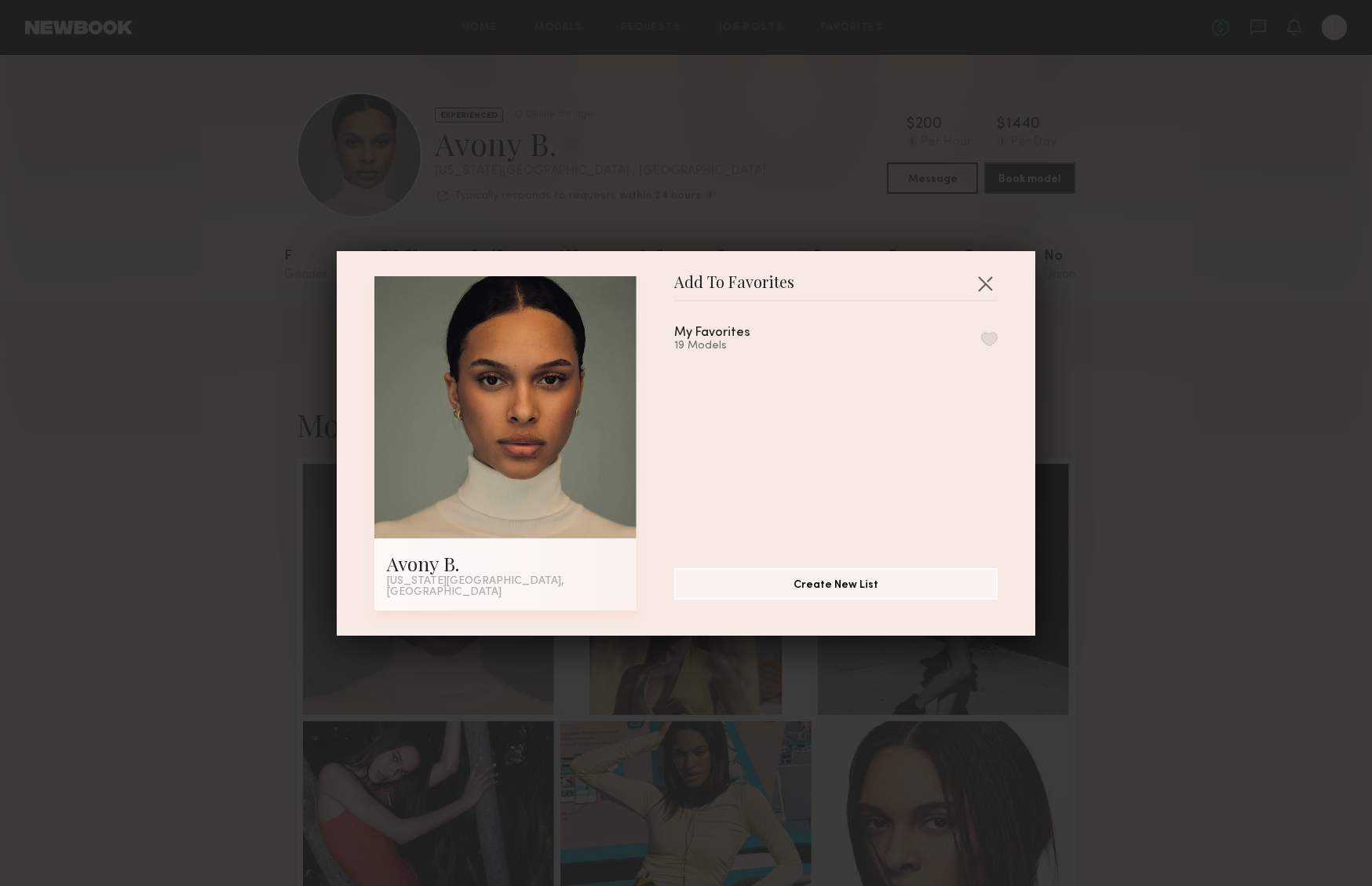
click at [979, 346] on div "My Favorites 19 Models" at bounding box center [843, 428] width 339 height 229
drag, startPoint x: 971, startPoint y: 347, endPoint x: 961, endPoint y: 368, distance: 23.3
click at [981, 346] on button "button" at bounding box center [989, 339] width 16 height 14
click at [1230, 317] on div "Add To Favorites Avony B. New York City, NY Add To Favorites My Favorites 20 Mo…" at bounding box center [686, 443] width 1372 height 886
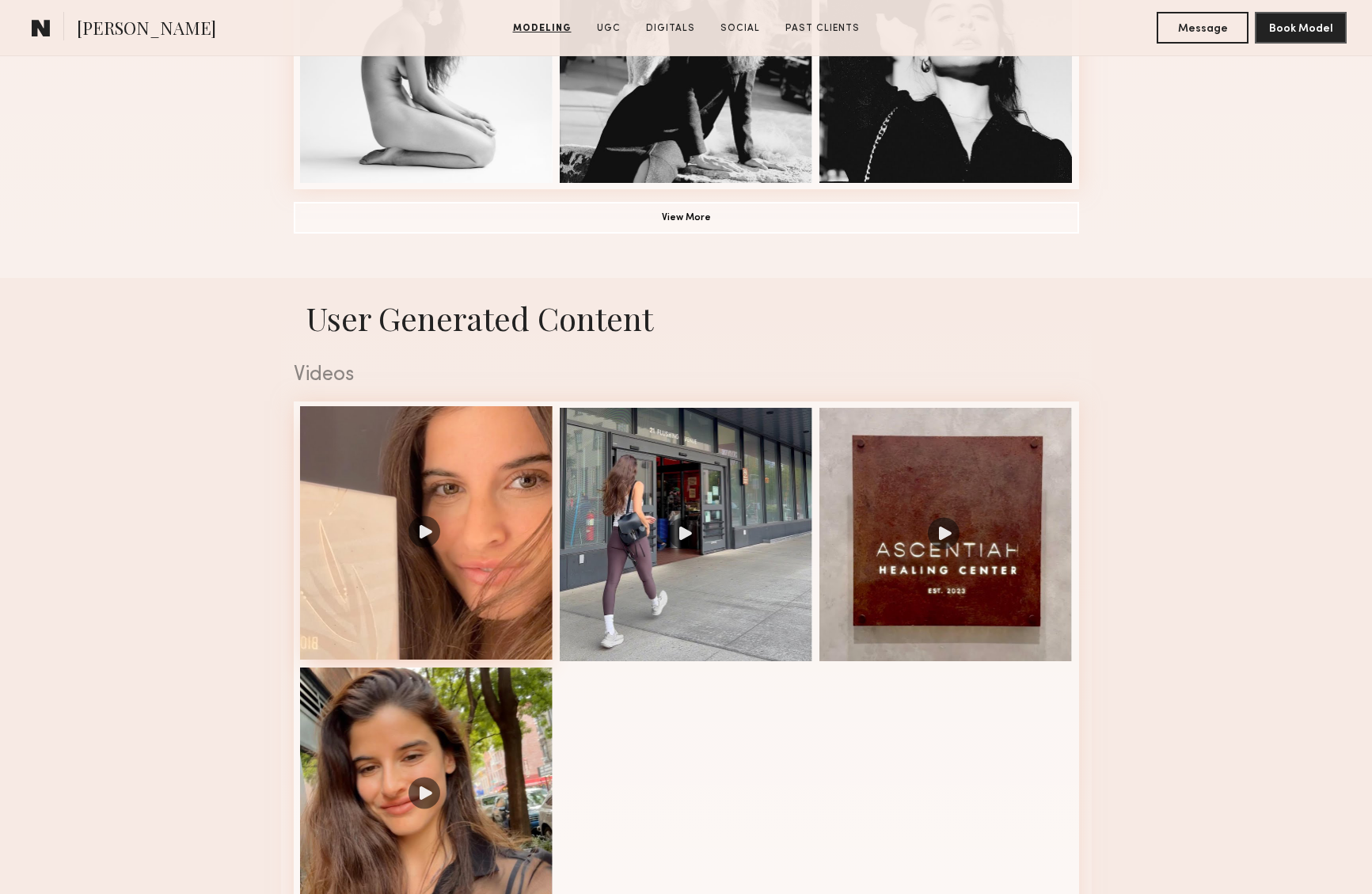
scroll to position [1447, 0]
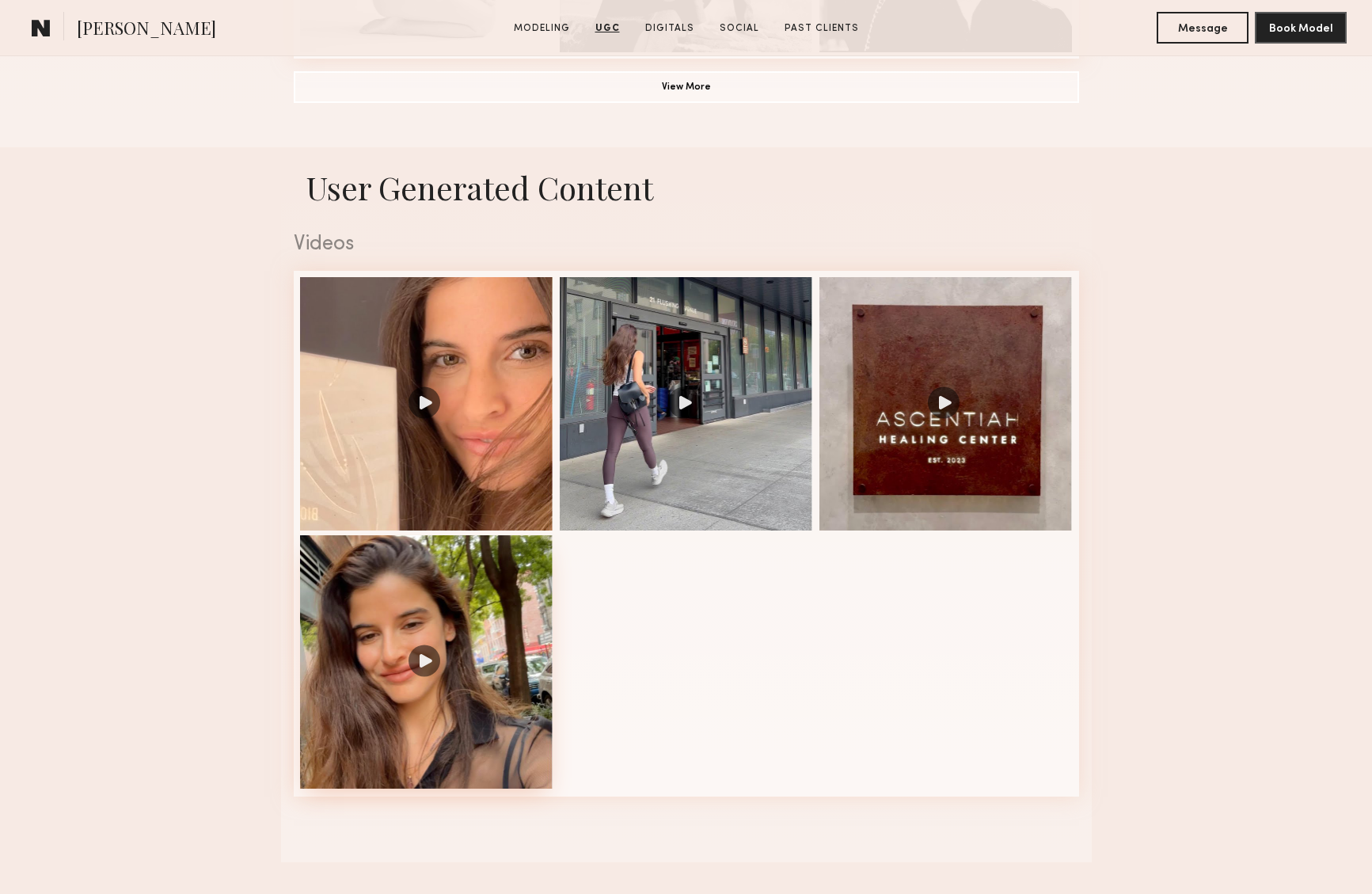
click at [425, 657] on div at bounding box center [426, 661] width 254 height 253
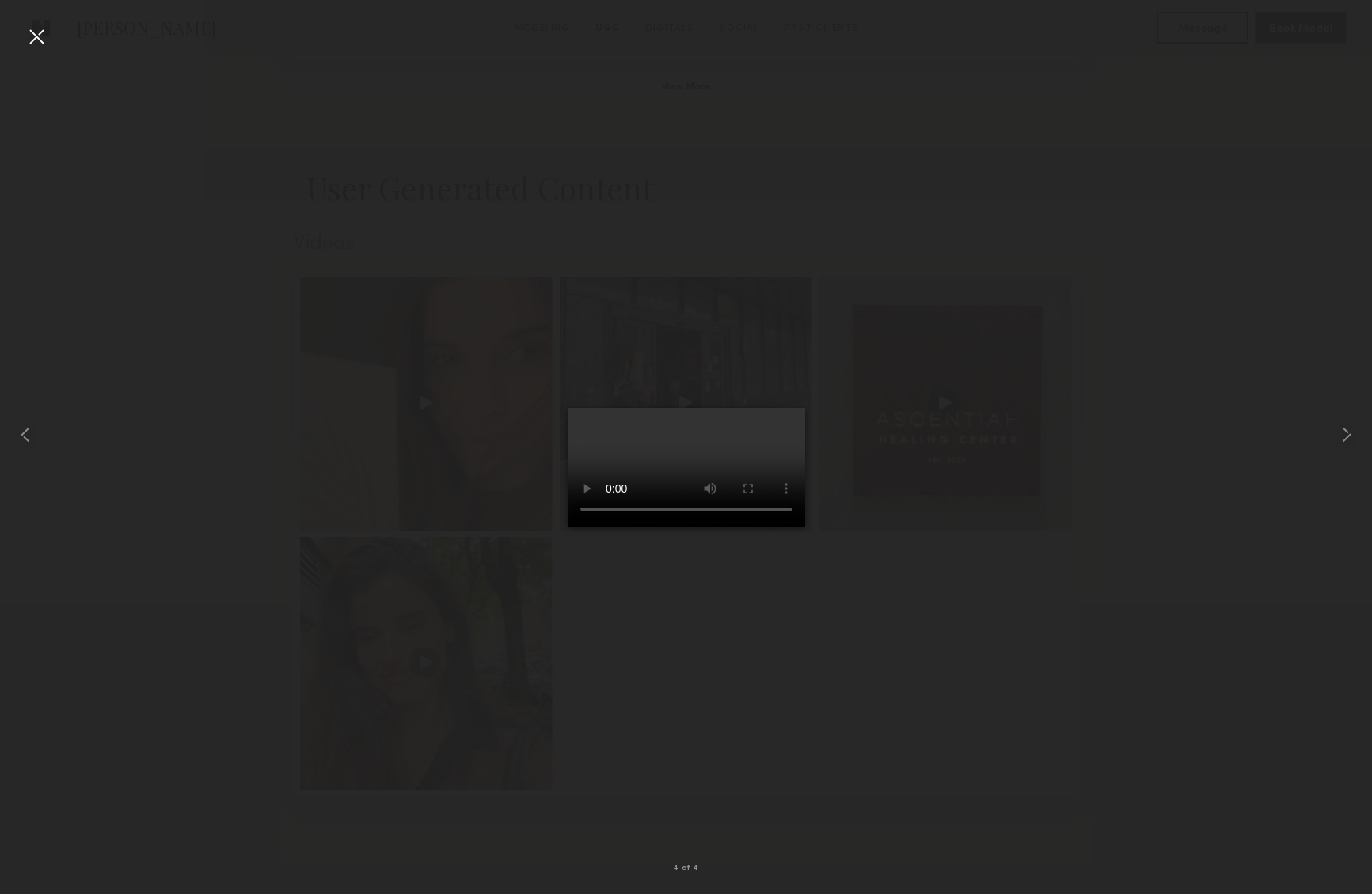
click at [805, 526] on video at bounding box center [686, 467] width 237 height 119
click at [36, 35] on div at bounding box center [36, 36] width 25 height 25
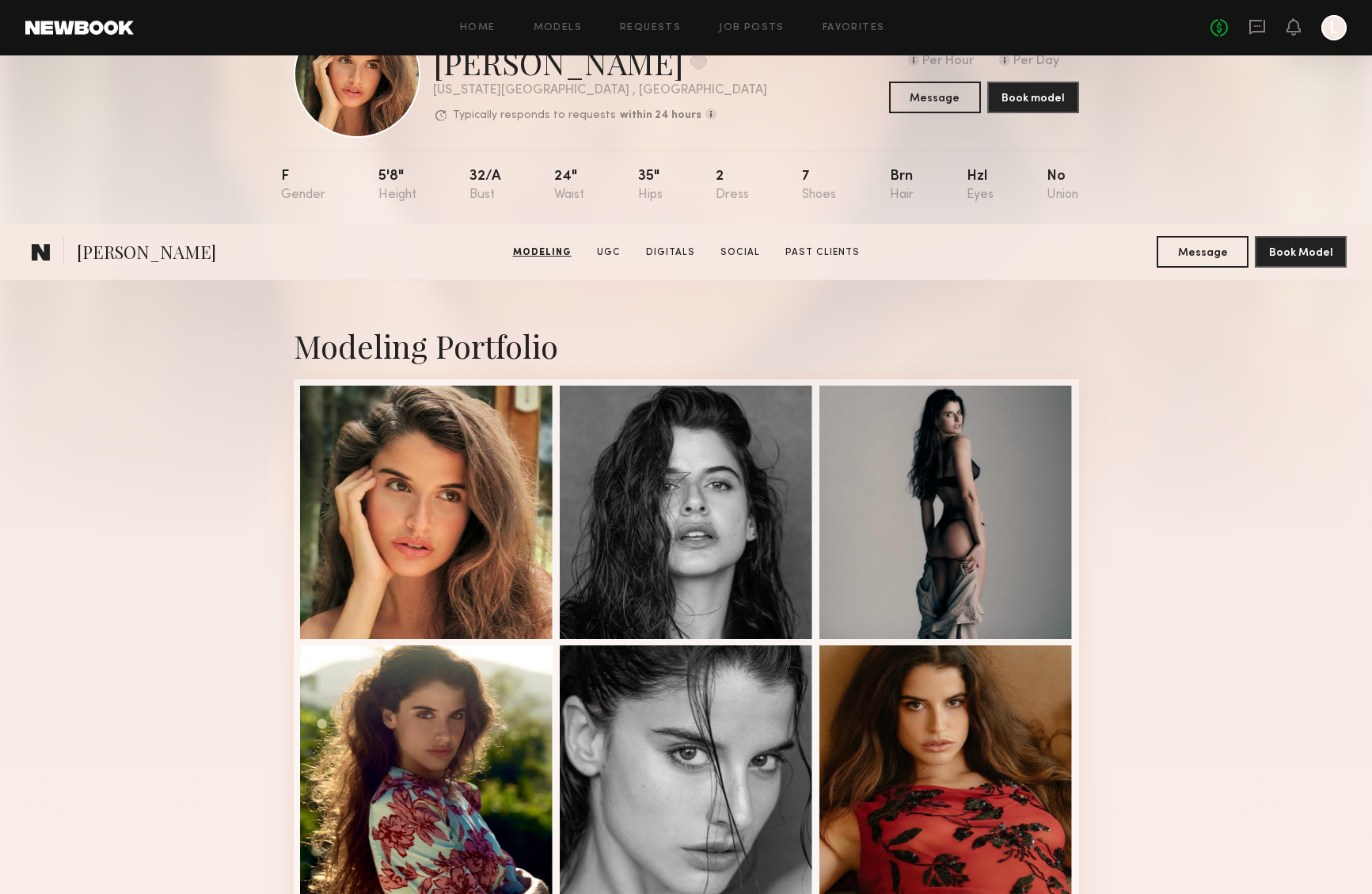
scroll to position [0, 0]
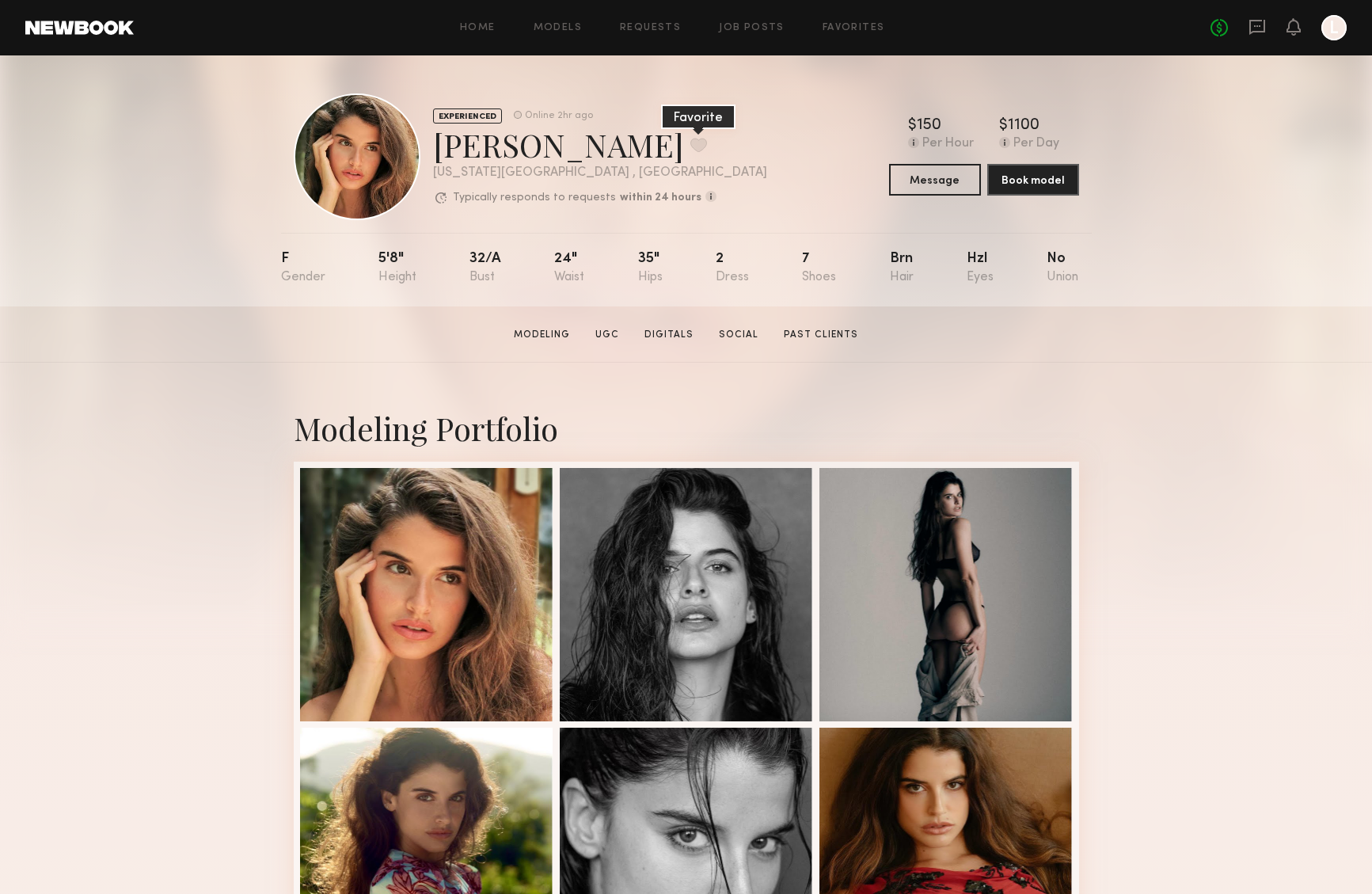
click at [691, 146] on button at bounding box center [699, 145] width 16 height 15
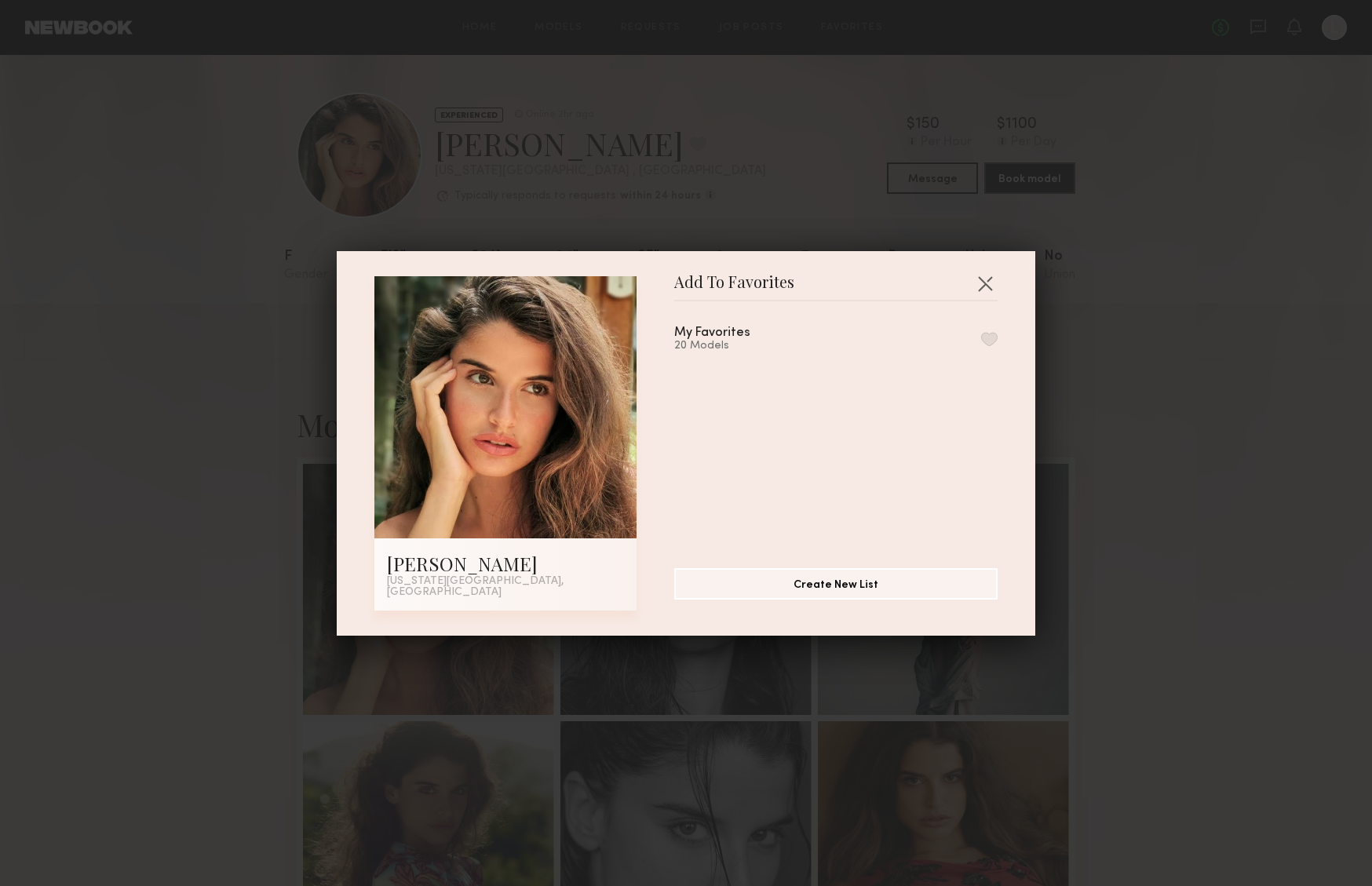
drag, startPoint x: 970, startPoint y: 345, endPoint x: 968, endPoint y: 353, distance: 8.2
click at [981, 346] on button "button" at bounding box center [989, 339] width 16 height 14
click at [982, 289] on button "button" at bounding box center [985, 284] width 25 height 25
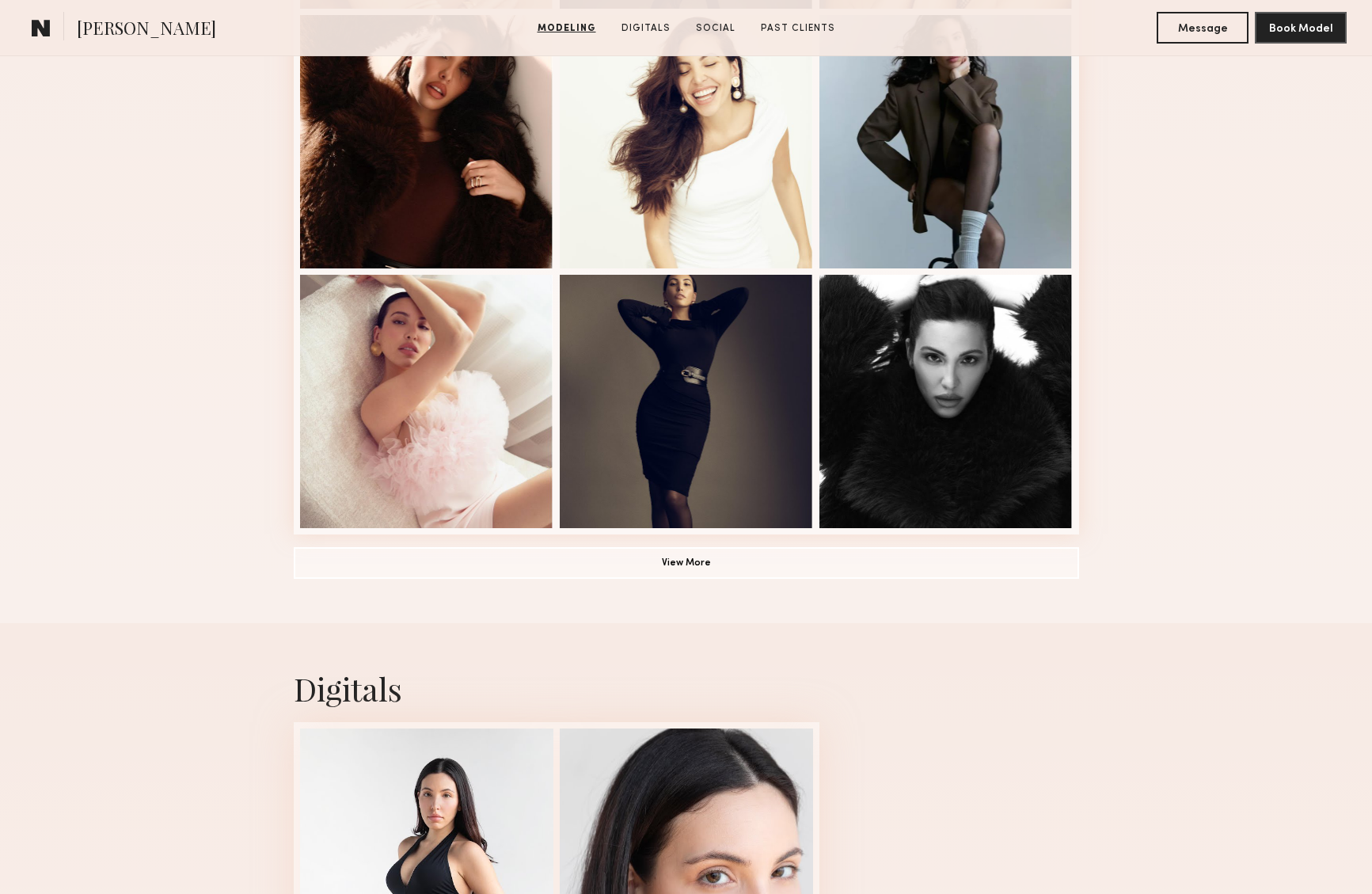
scroll to position [1736, 0]
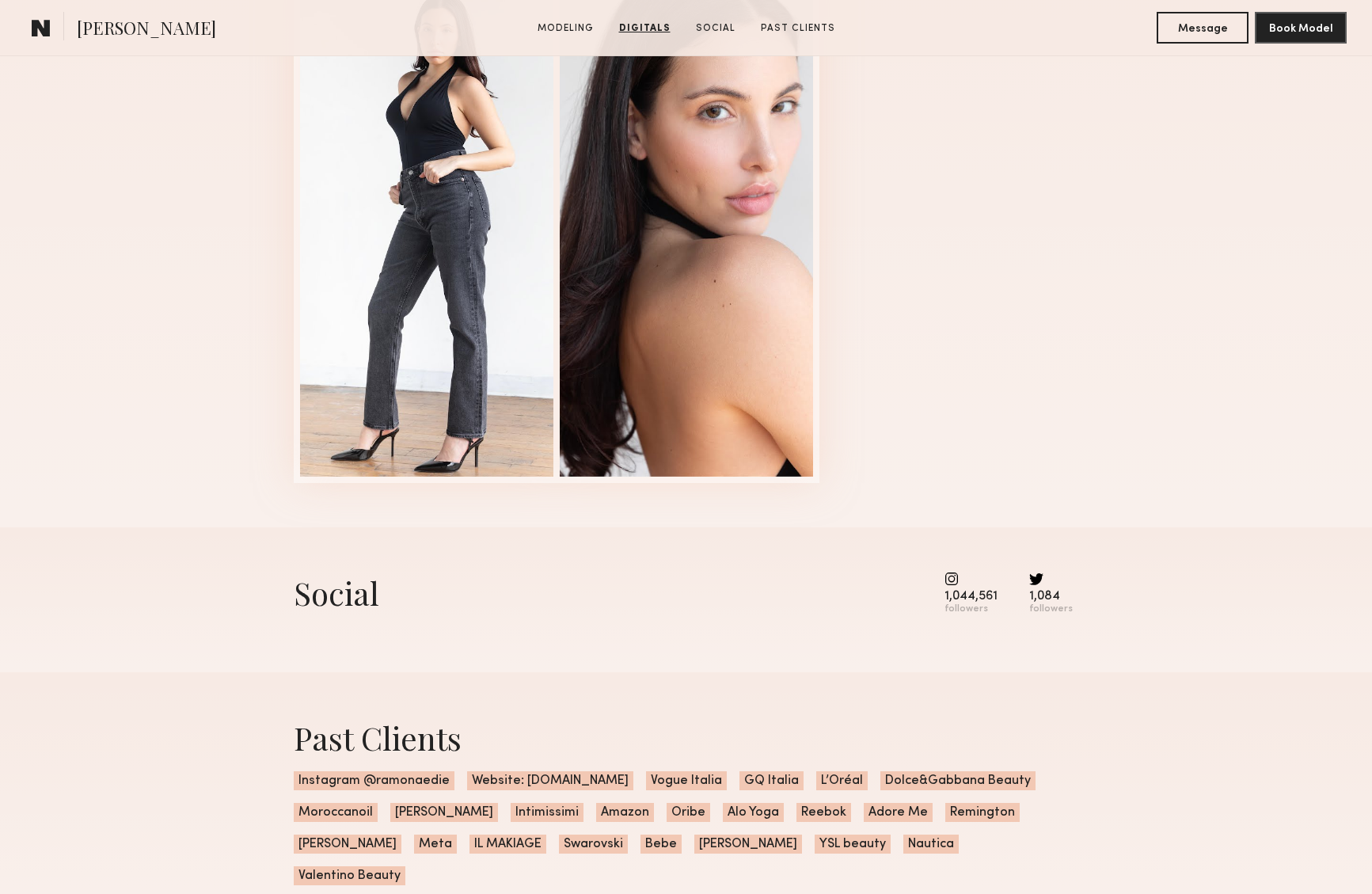
click at [955, 578] on common-icon at bounding box center [970, 579] width 53 height 15
click at [962, 596] on div "1,044,561" at bounding box center [970, 596] width 53 height 12
click at [958, 573] on common-icon at bounding box center [970, 579] width 53 height 15
click at [958, 576] on common-icon at bounding box center [970, 579] width 53 height 15
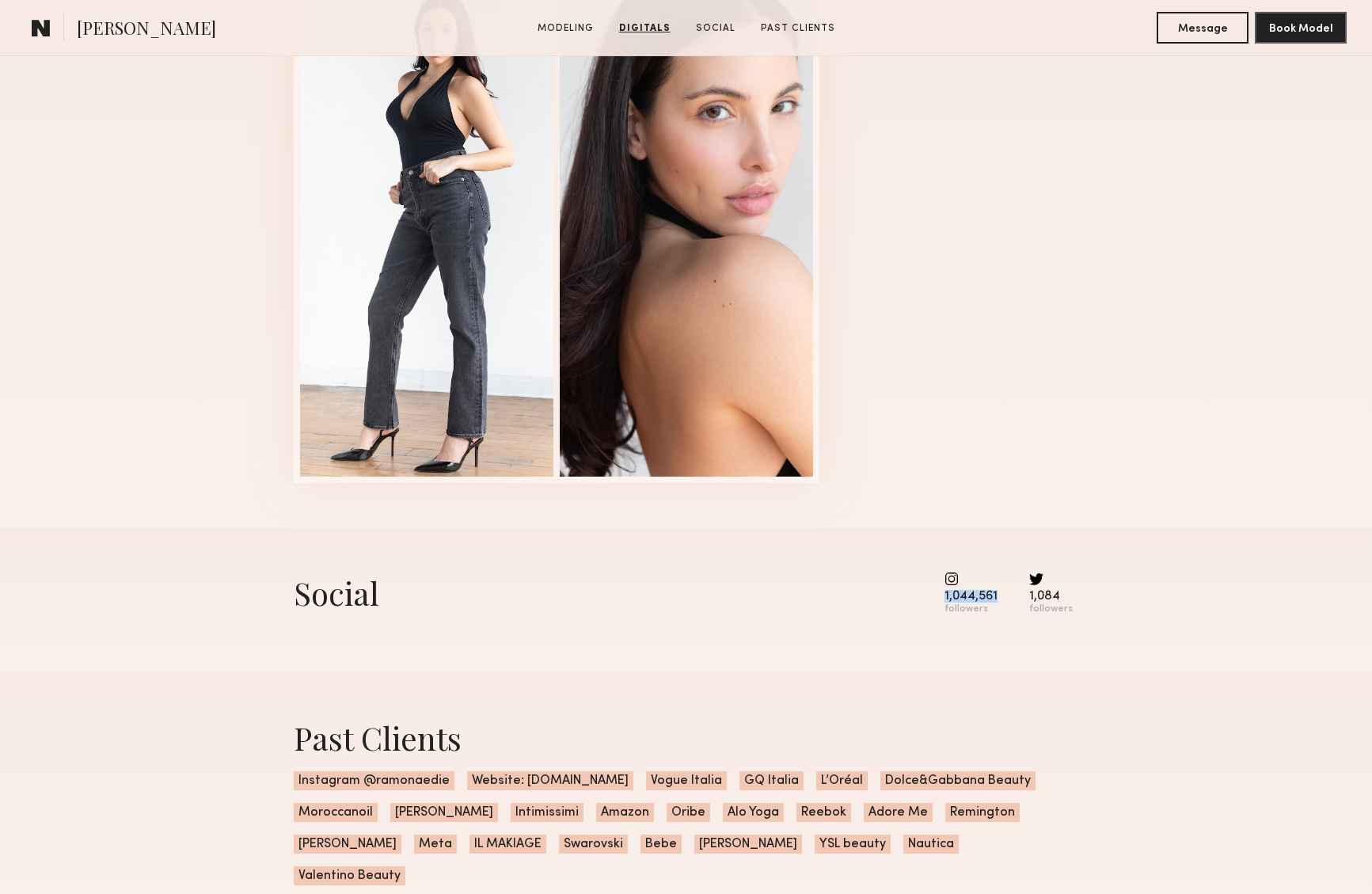
click at [958, 576] on common-icon at bounding box center [970, 579] width 53 height 15
click at [968, 603] on div "followers" at bounding box center [970, 609] width 53 height 12
click at [945, 570] on div "Social 1,044,561 followers 1,084 followers" at bounding box center [686, 599] width 785 height 144
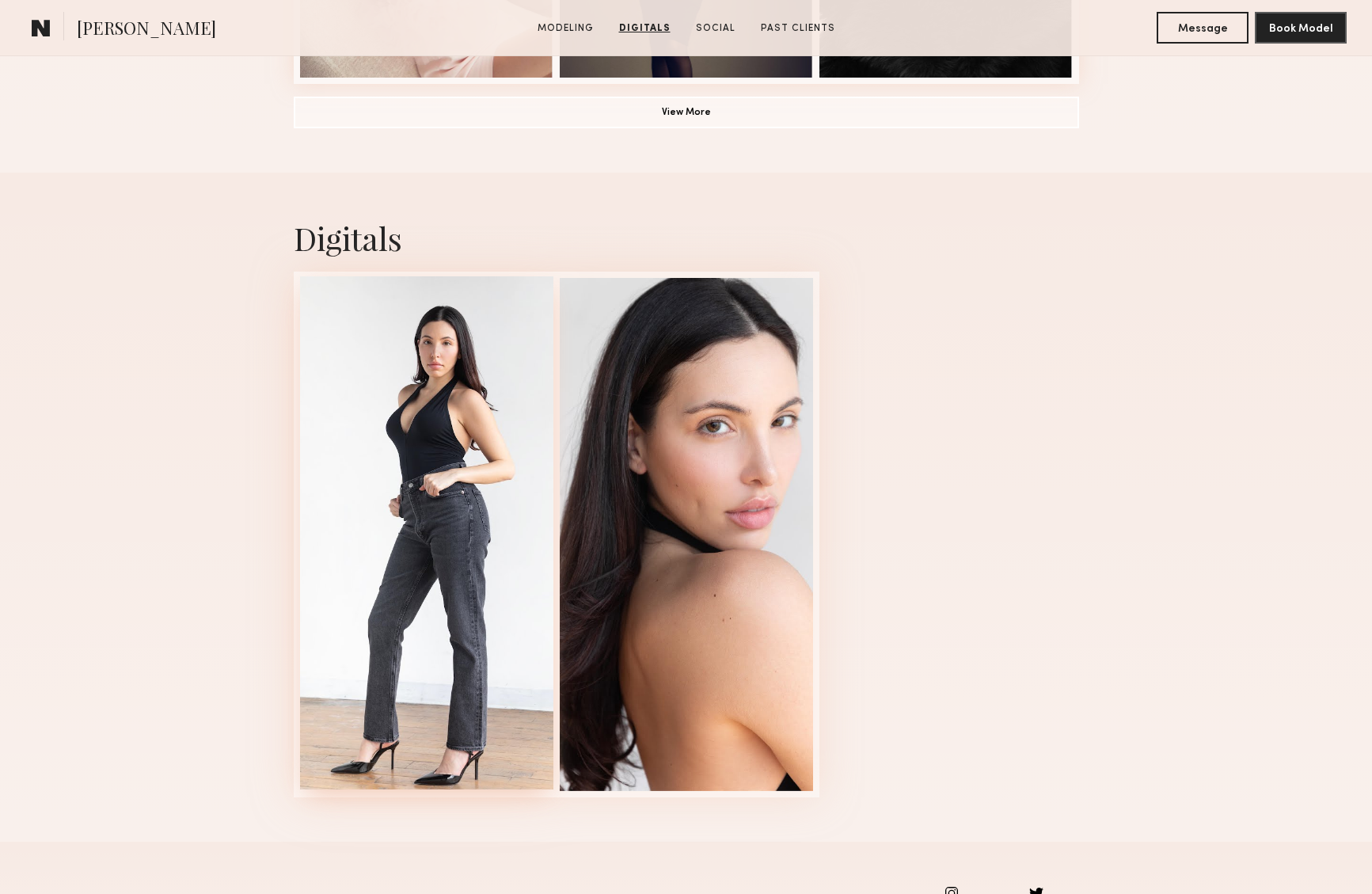
scroll to position [1084, 0]
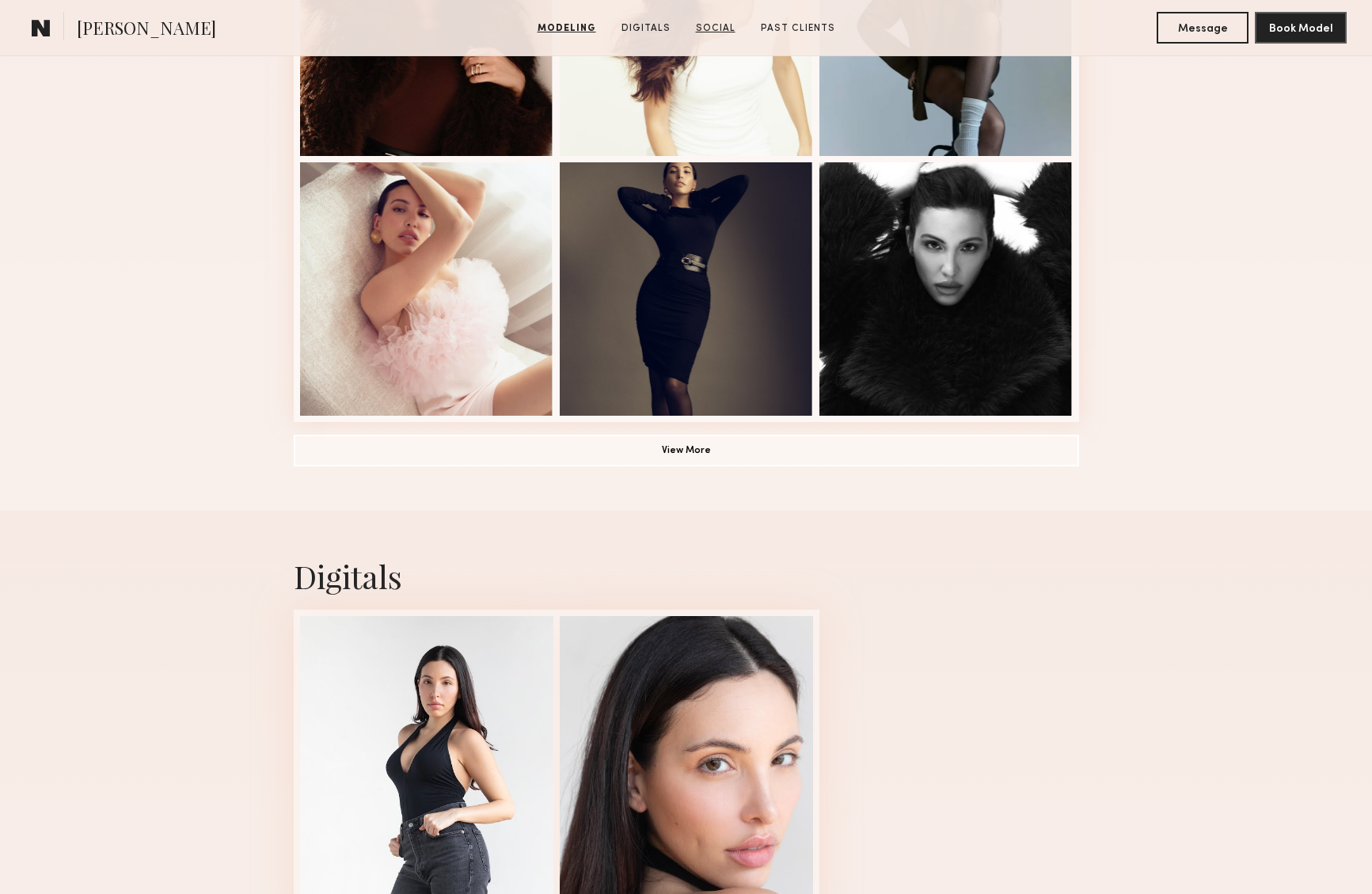
click at [711, 25] on link "Social" at bounding box center [715, 29] width 52 height 15
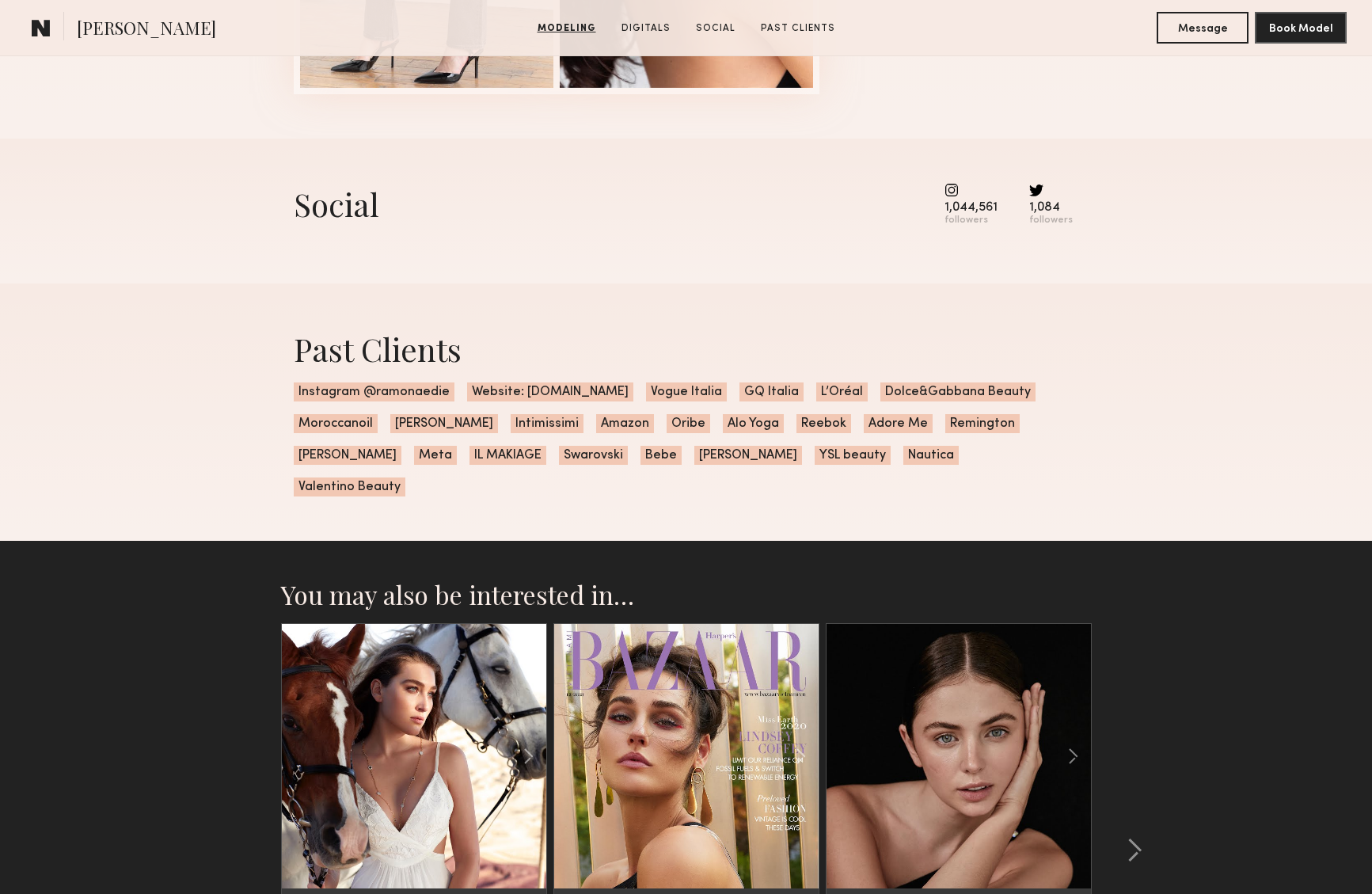
scroll to position [2169, 0]
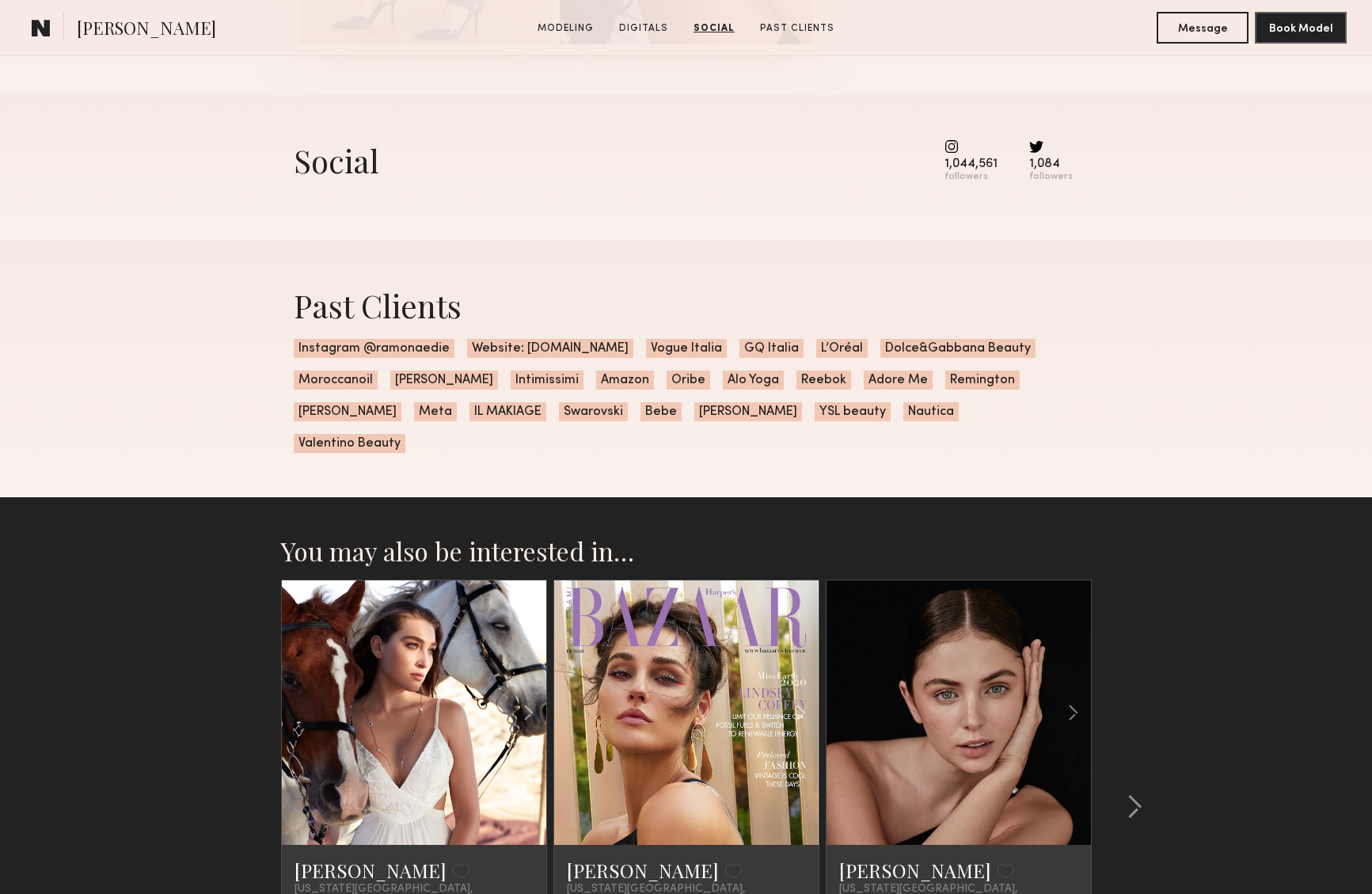
click at [956, 146] on common-icon at bounding box center [970, 146] width 53 height 15
click at [974, 172] on div "followers" at bounding box center [970, 176] width 53 height 12
click at [974, 179] on div "followers" at bounding box center [970, 176] width 53 height 12
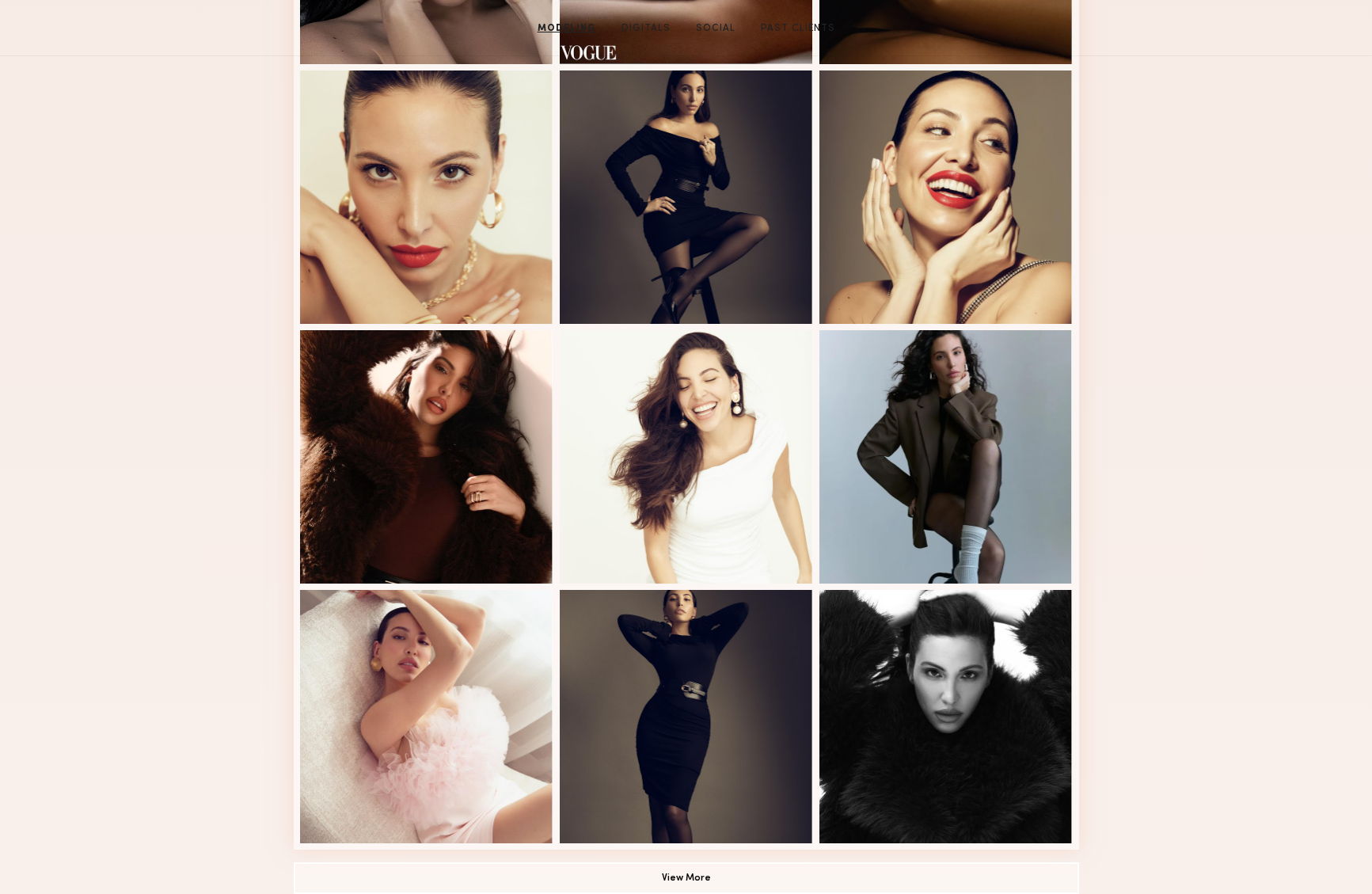
scroll to position [0, 0]
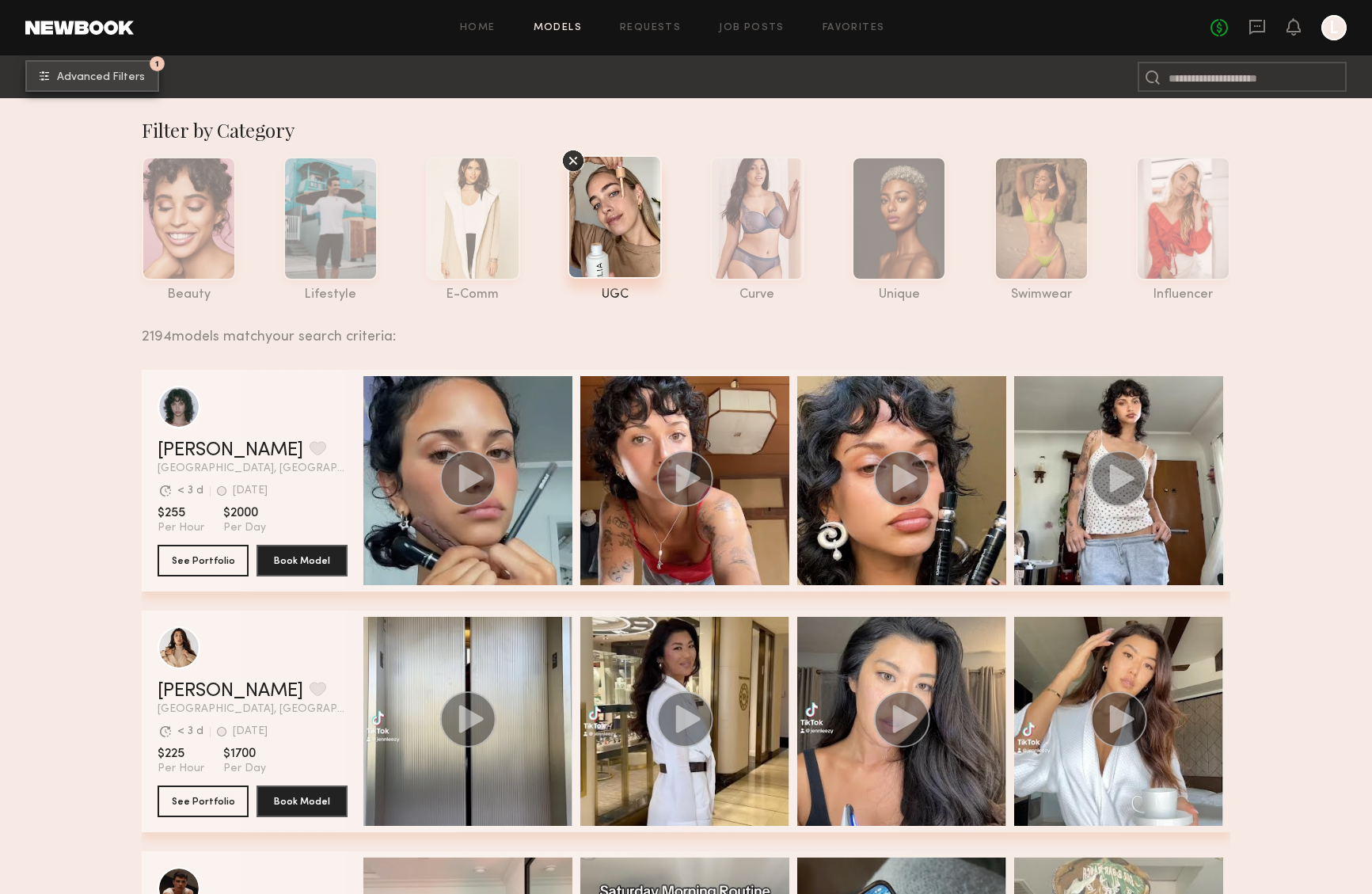
click at [135, 75] on span "Advanced Filters" at bounding box center [101, 77] width 88 height 11
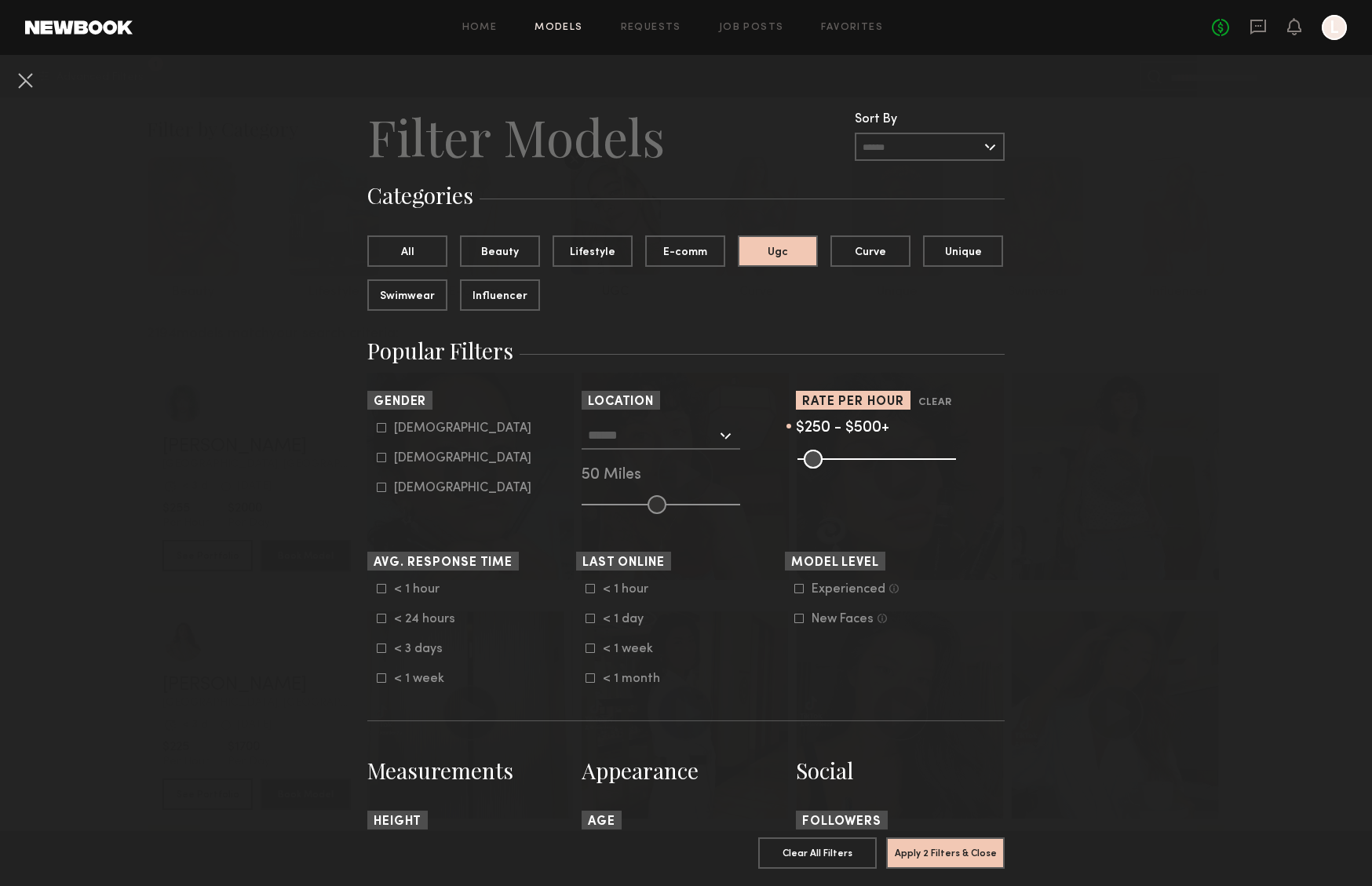
drag, startPoint x: 802, startPoint y: 460, endPoint x: 867, endPoint y: 467, distance: 65.4
type input "***"
click at [867, 467] on input "range" at bounding box center [877, 458] width 159 height 19
drag, startPoint x: 945, startPoint y: 464, endPoint x: 911, endPoint y: 466, distance: 34.1
type input "***"
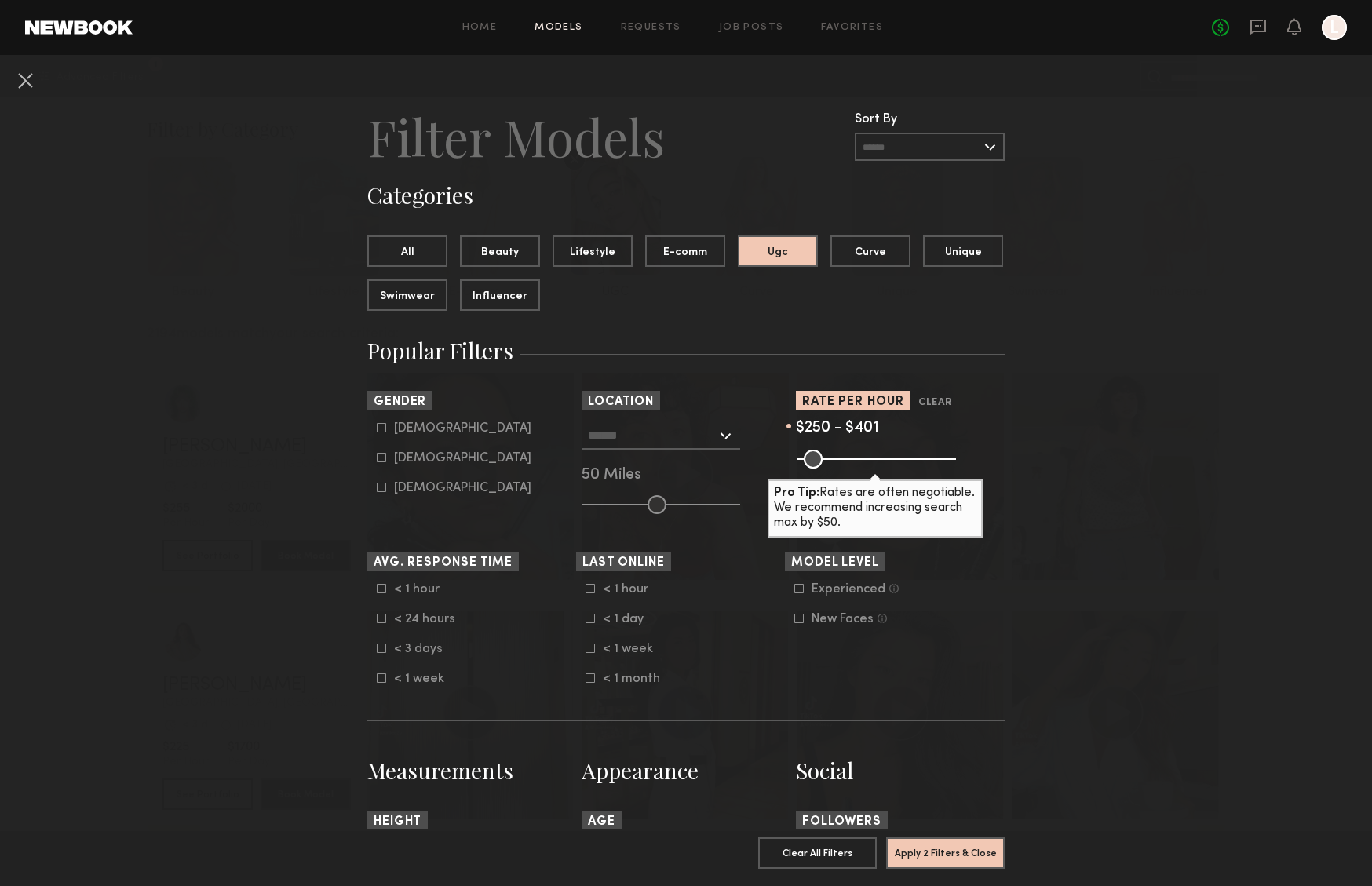
click at [911, 466] on input "range" at bounding box center [877, 458] width 159 height 19
click at [377, 460] on icon at bounding box center [381, 457] width 9 height 9
type input "**"
click at [602, 434] on input "text" at bounding box center [651, 435] width 129 height 27
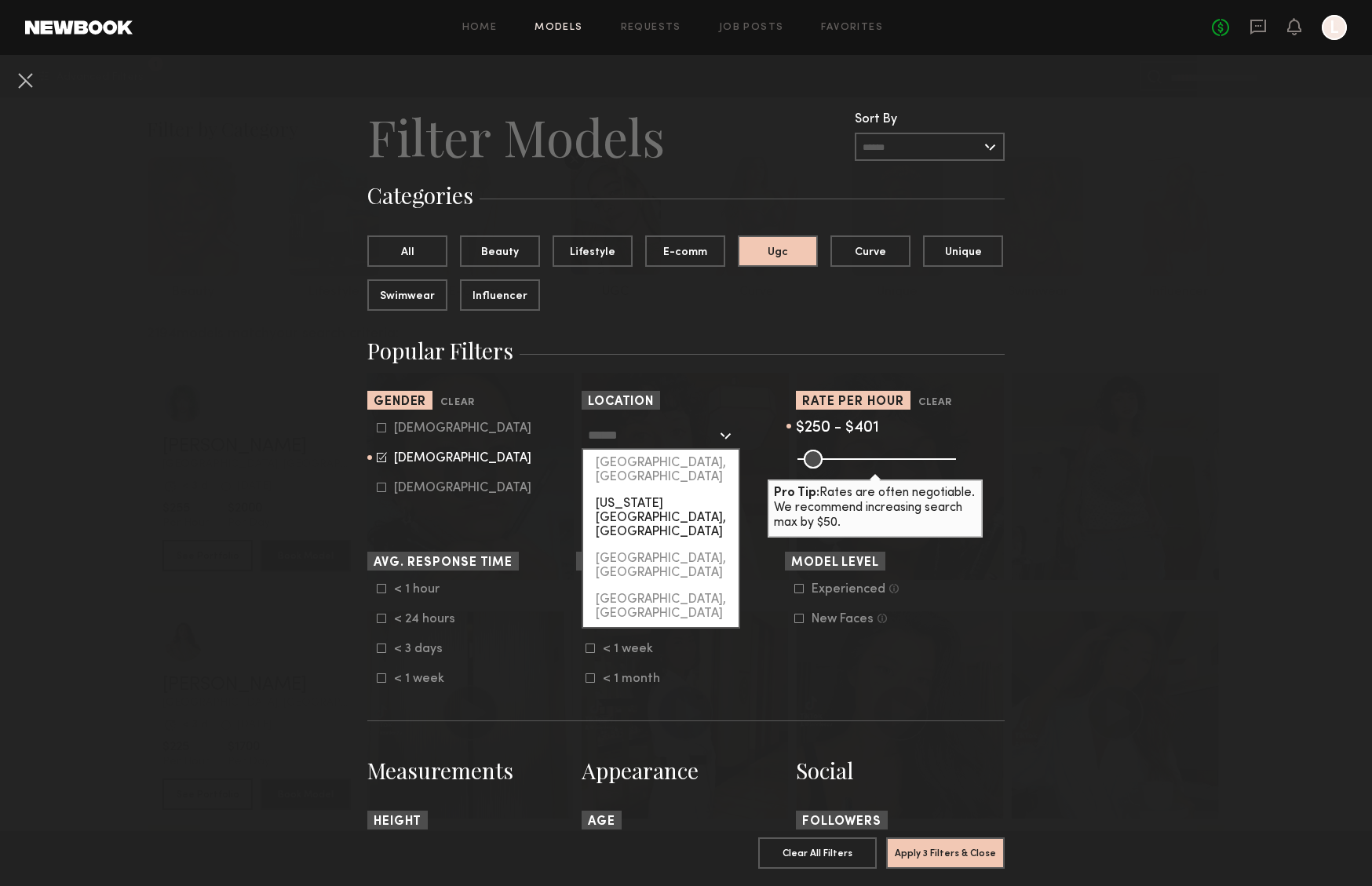
click at [613, 490] on div "[US_STATE][GEOGRAPHIC_DATA], [GEOGRAPHIC_DATA]" at bounding box center [660, 517] width 155 height 55
type input "**********"
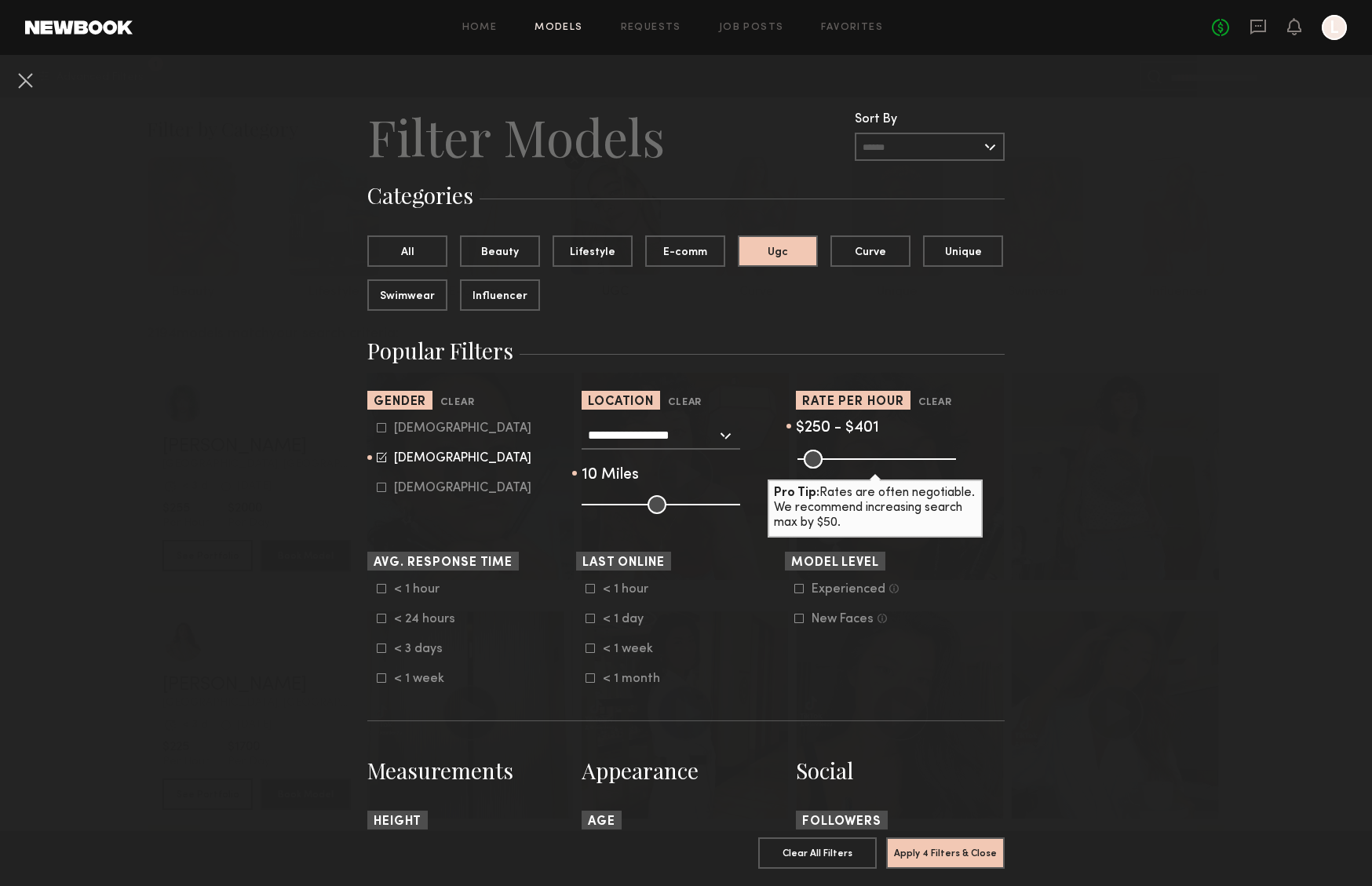
drag, startPoint x: 650, startPoint y: 506, endPoint x: 592, endPoint y: 505, distance: 58.0
type input "**"
click at [592, 505] on input "range" at bounding box center [661, 504] width 159 height 19
click at [931, 836] on button "Apply 4 Filters & Close" at bounding box center [946, 852] width 119 height 32
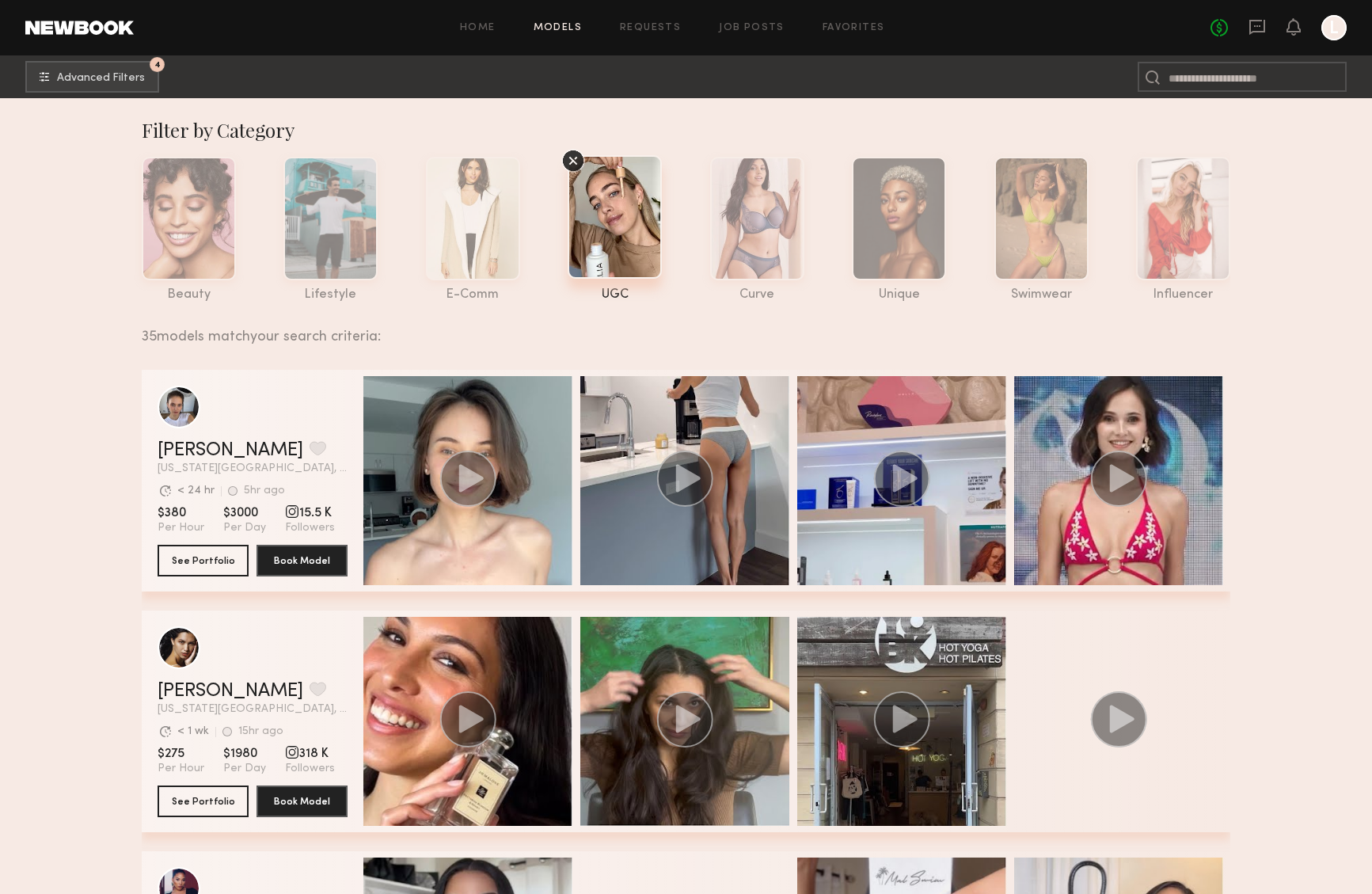
scroll to position [148, 0]
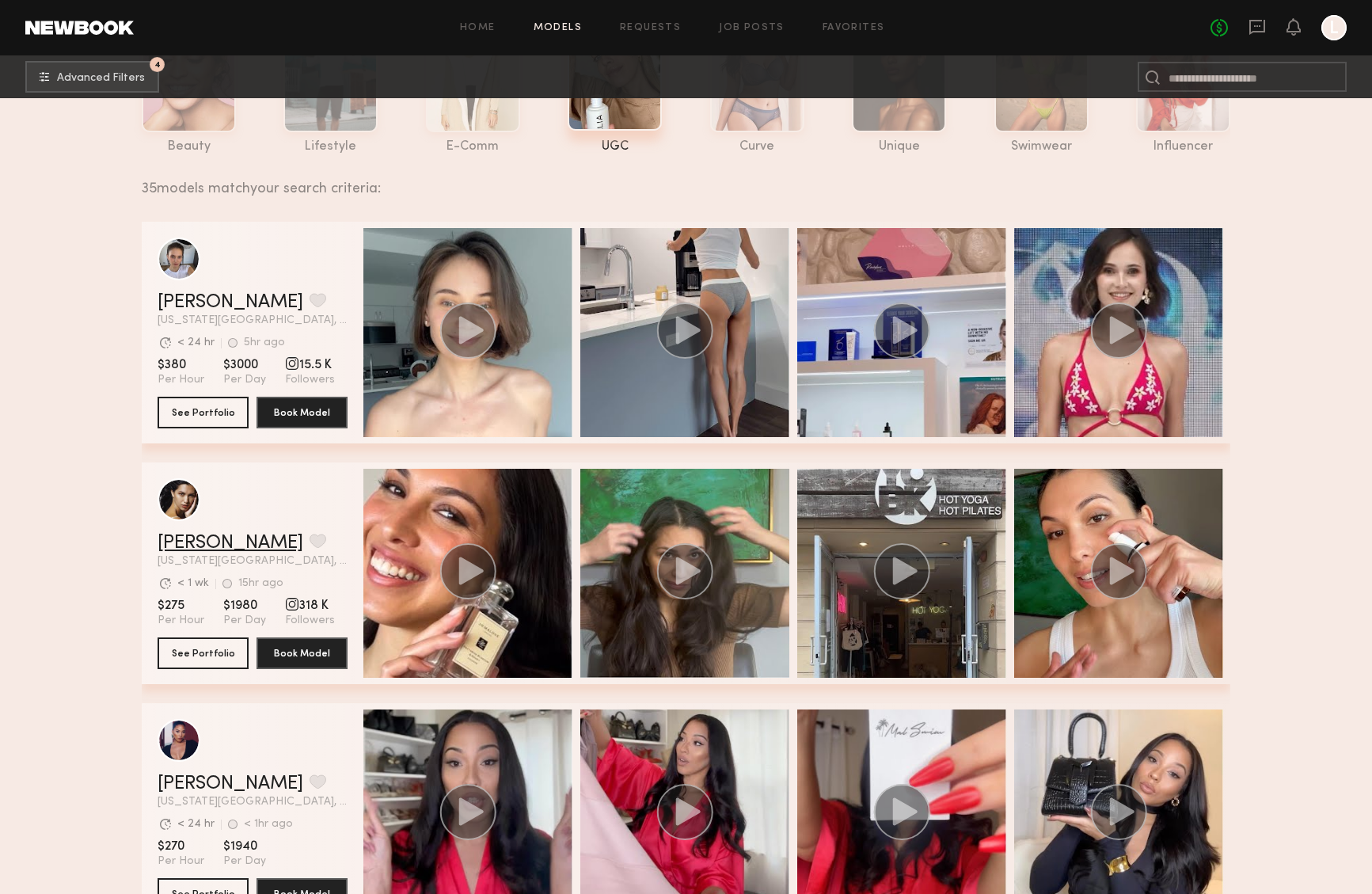
click at [181, 540] on link "[PERSON_NAME]" at bounding box center [230, 542] width 145 height 19
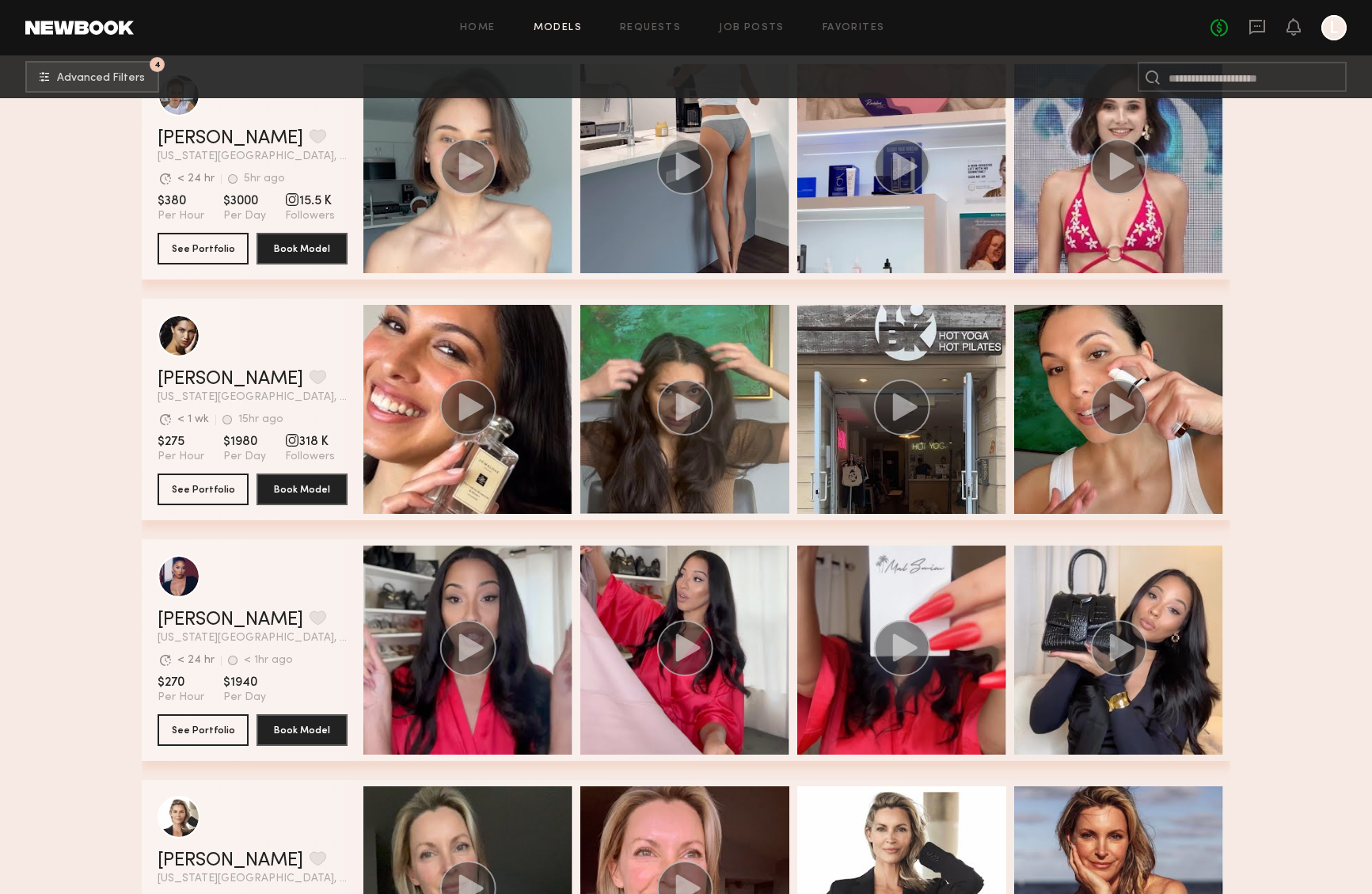
scroll to position [603, 0]
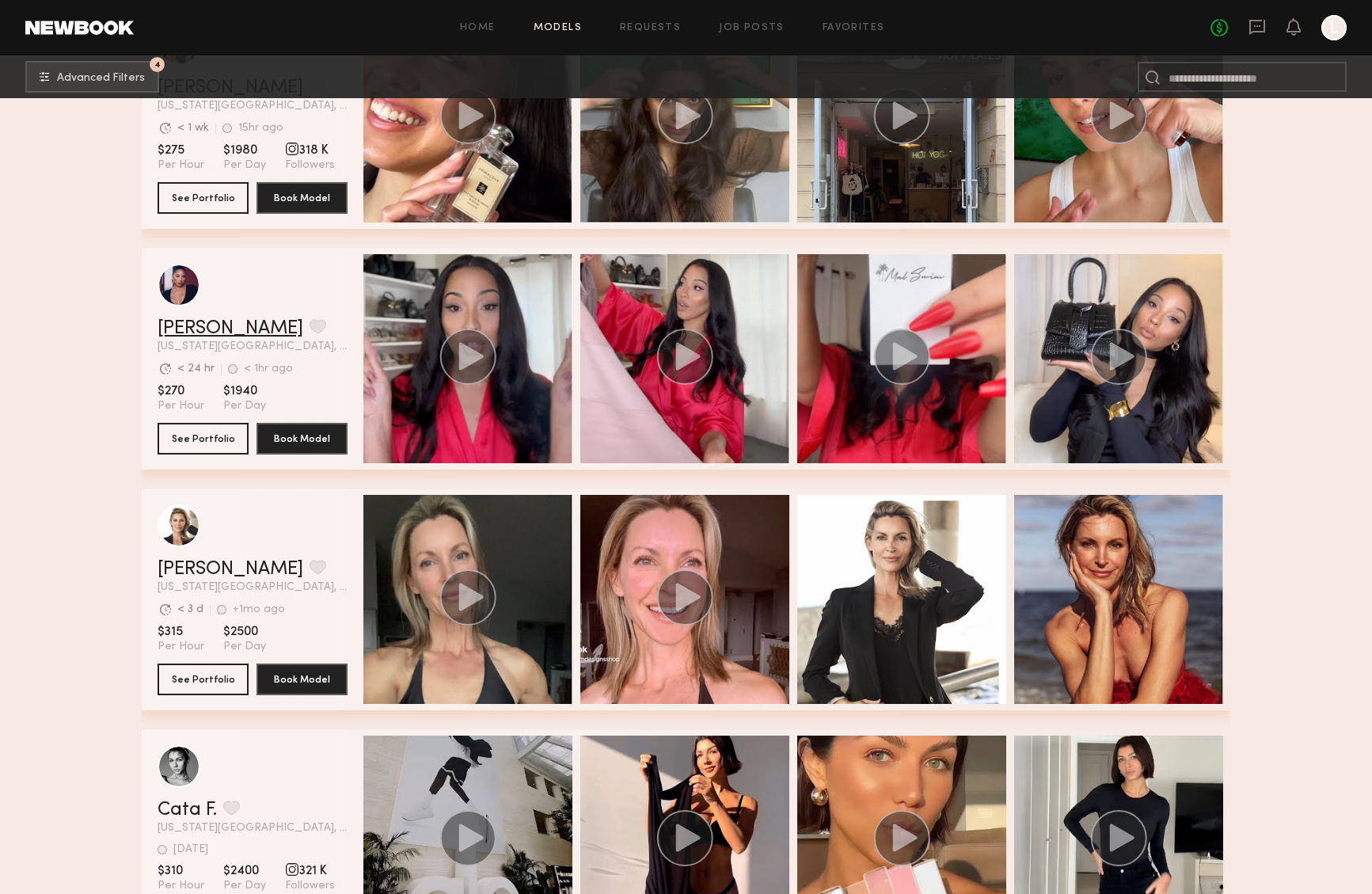
click at [198, 329] on link "[PERSON_NAME]" at bounding box center [230, 328] width 145 height 19
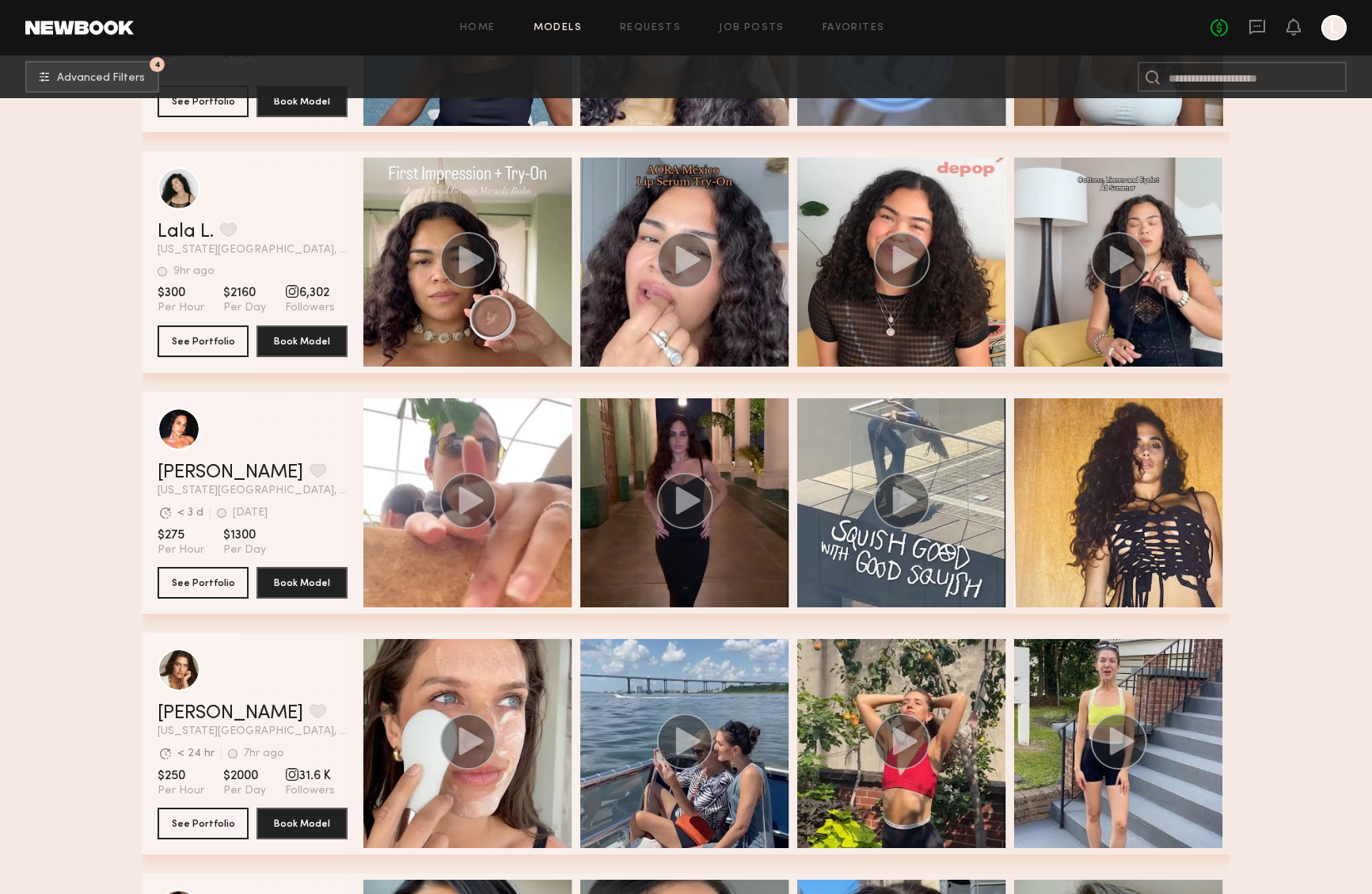
scroll to position [2240, 0]
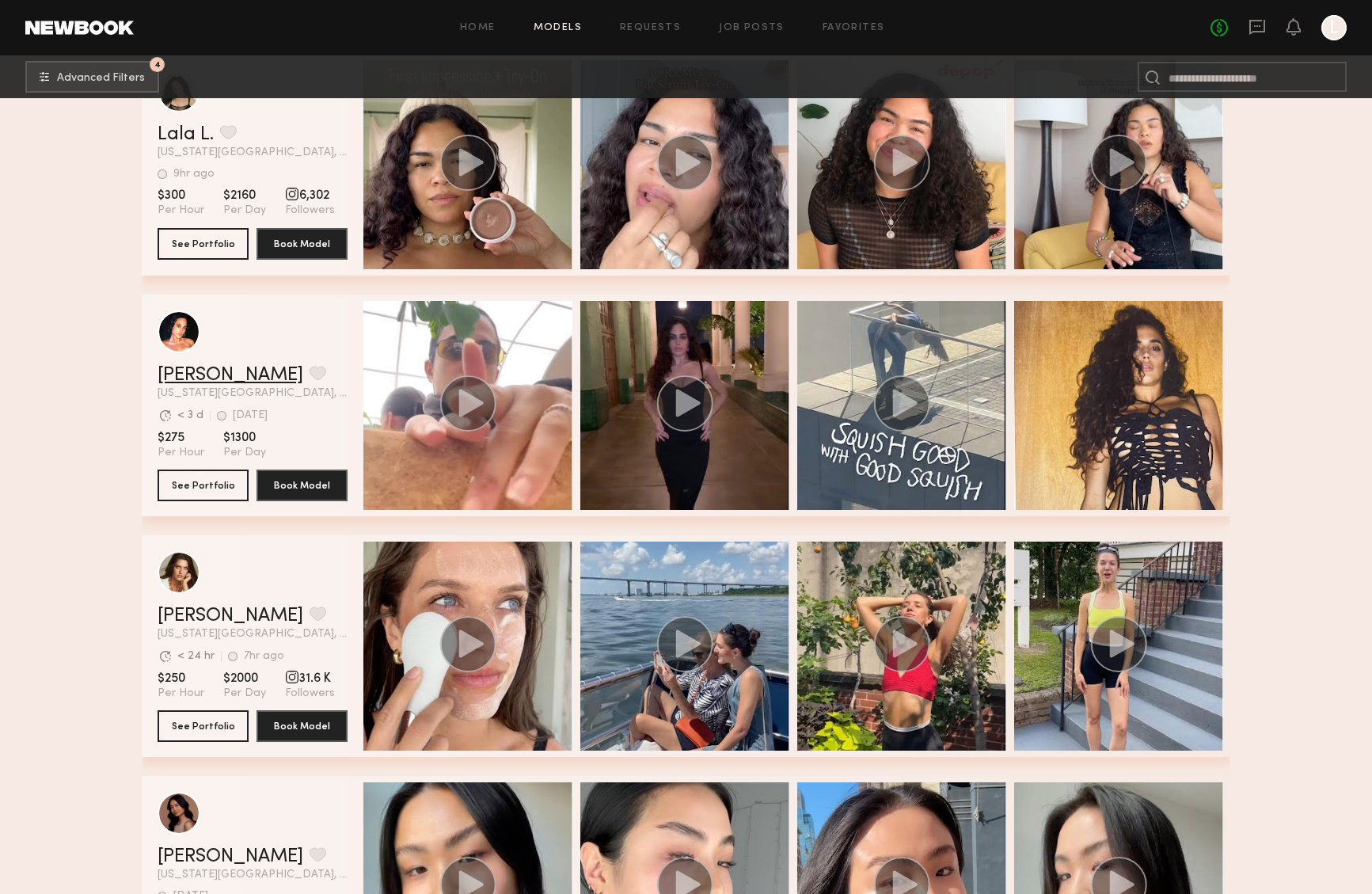
click at [200, 381] on link "[PERSON_NAME]" at bounding box center [230, 374] width 145 height 19
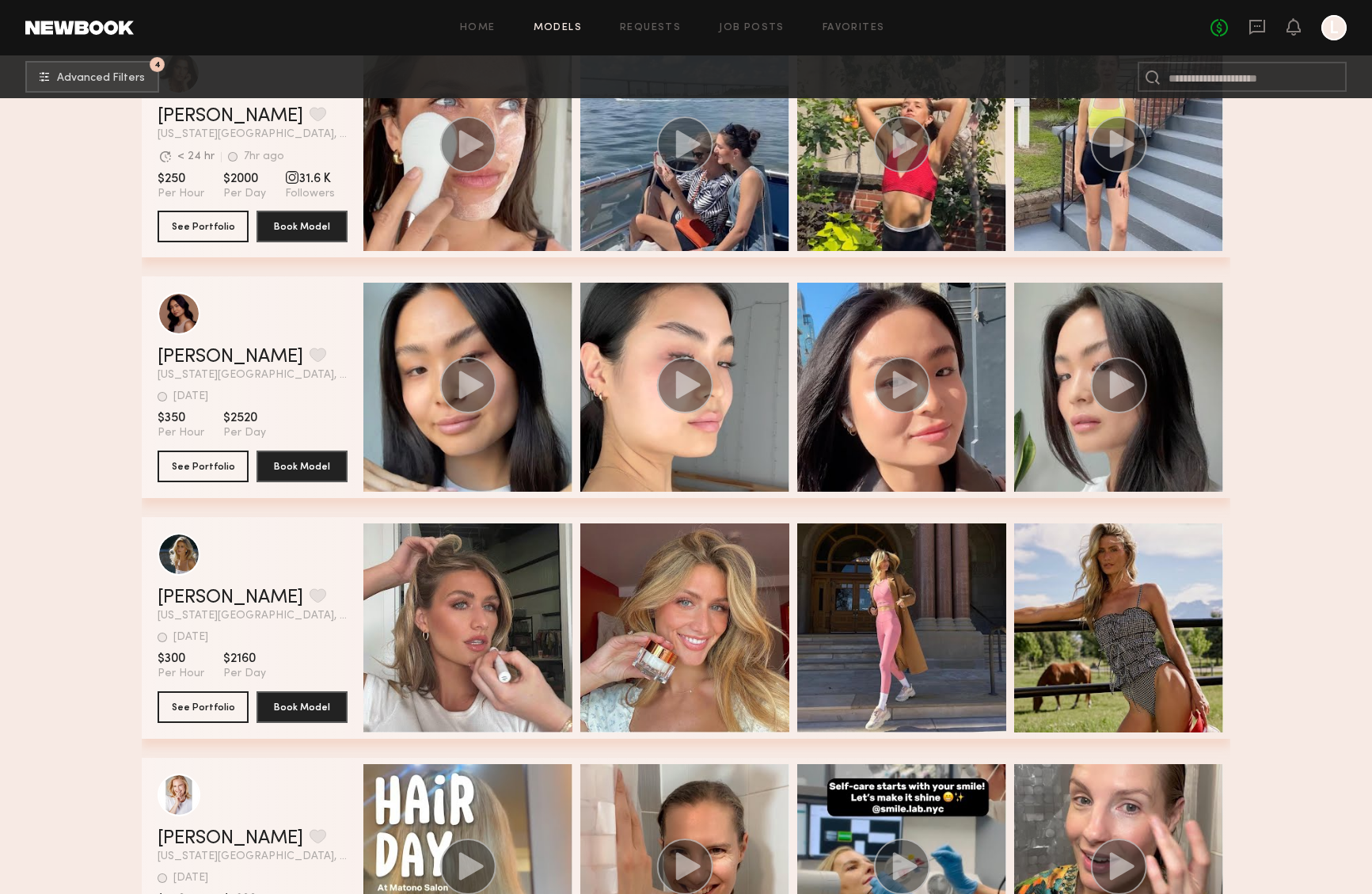
scroll to position [2856, 0]
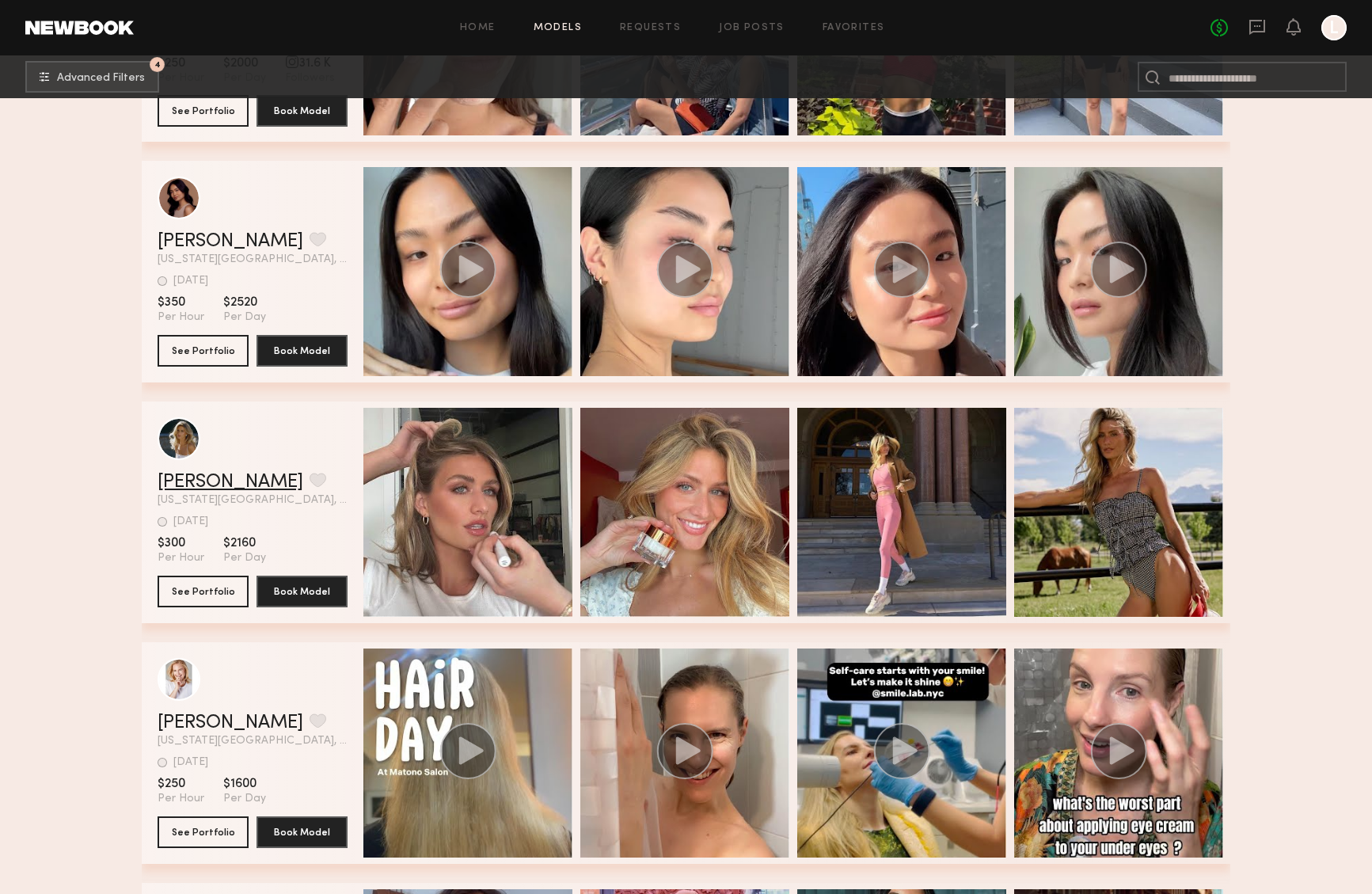
click at [174, 487] on link "[PERSON_NAME]" at bounding box center [230, 482] width 145 height 19
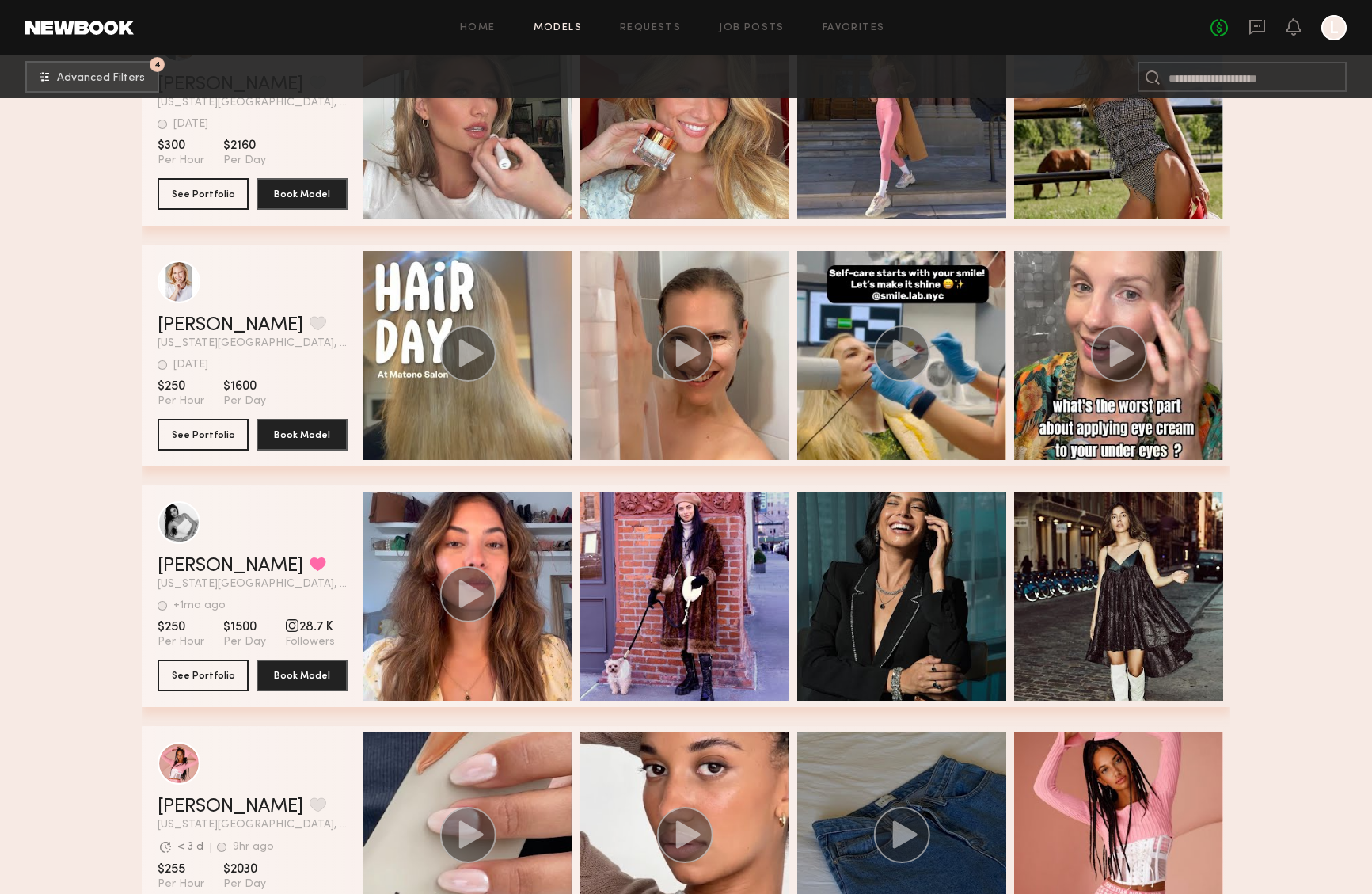
scroll to position [3595, 0]
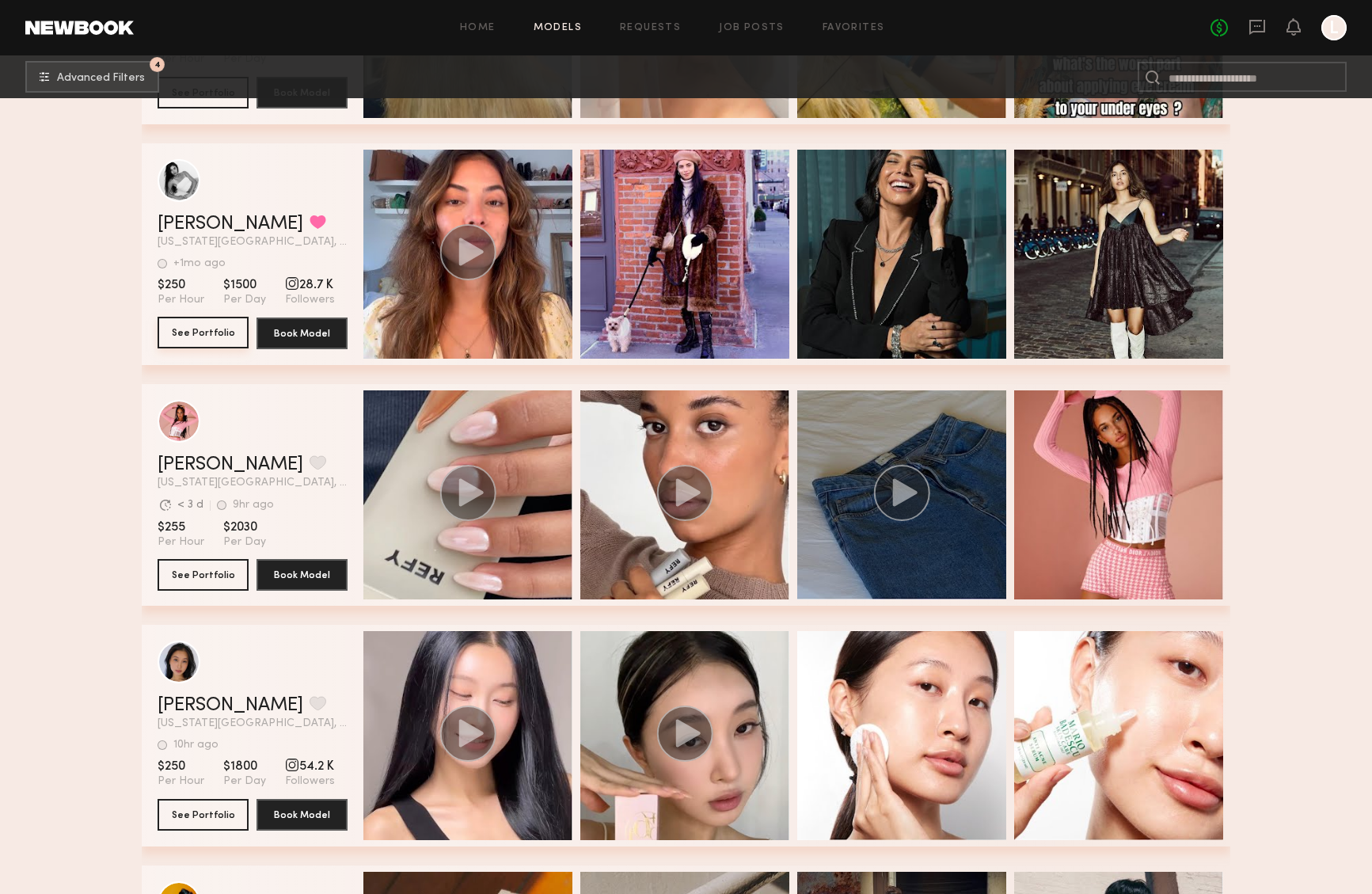
click at [213, 332] on button "See Portfolio" at bounding box center [203, 332] width 91 height 32
click at [191, 458] on link "[PERSON_NAME]" at bounding box center [230, 464] width 145 height 19
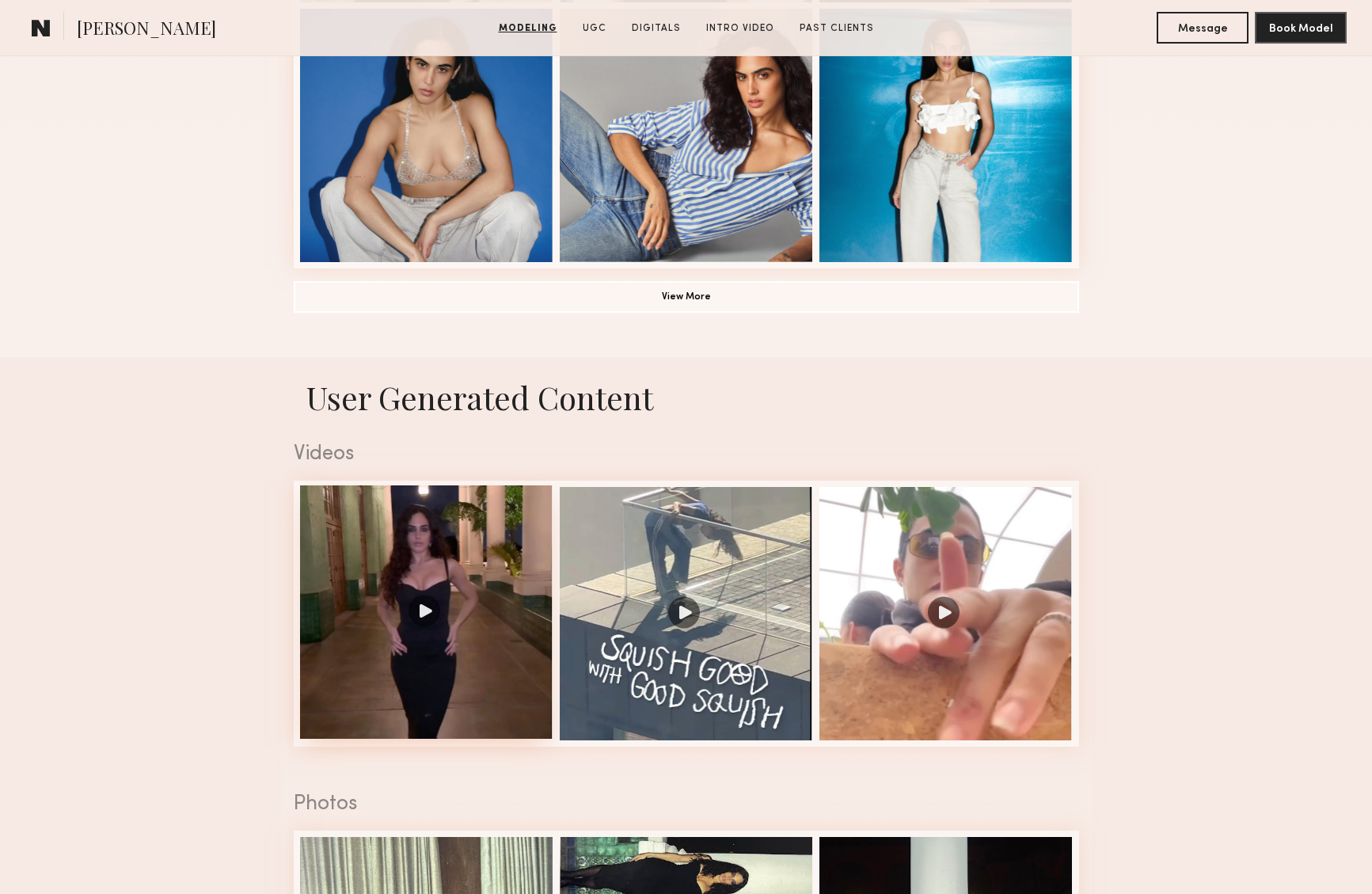
scroll to position [1262, 0]
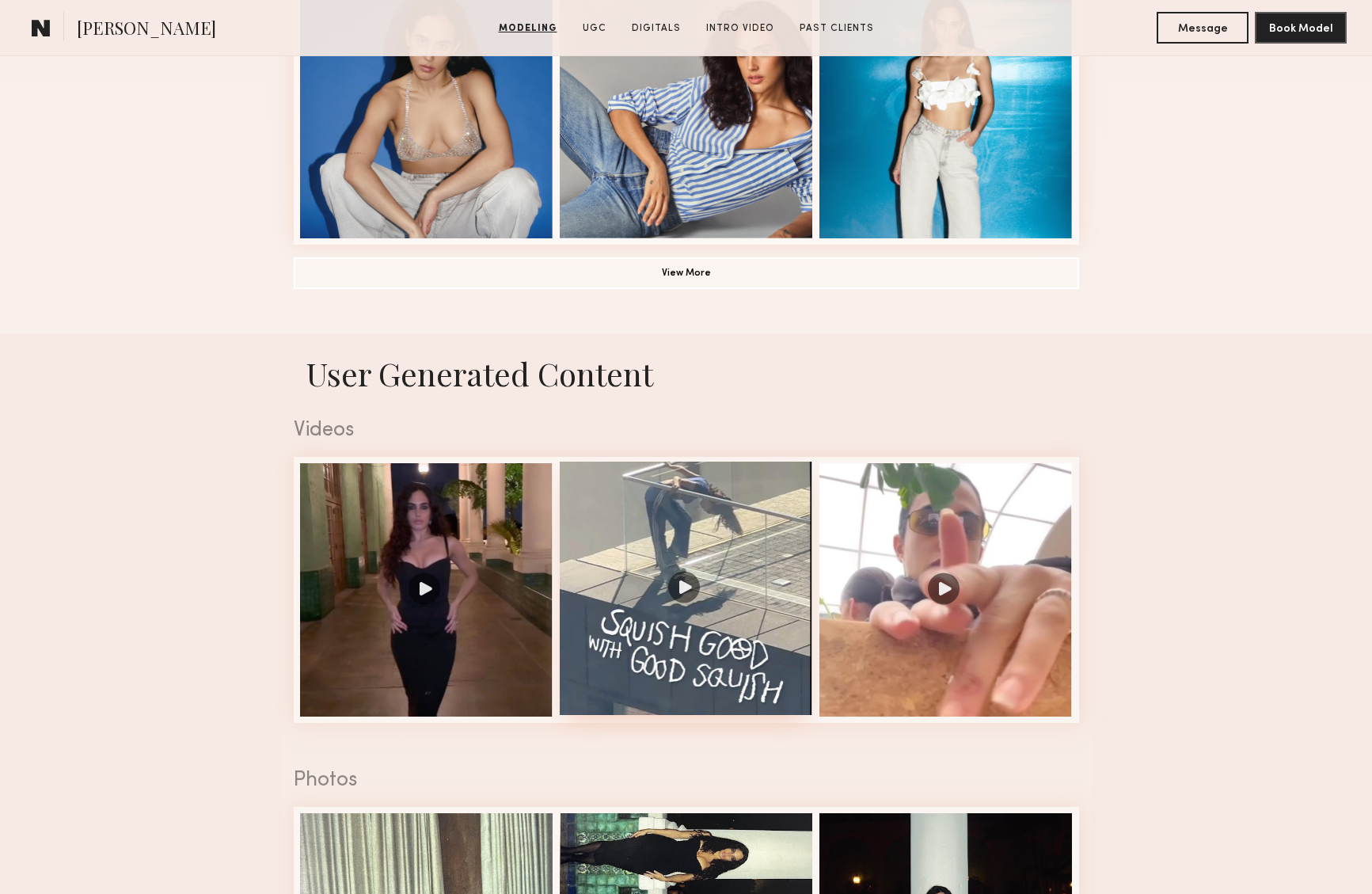
click at [691, 579] on div at bounding box center [686, 588] width 254 height 253
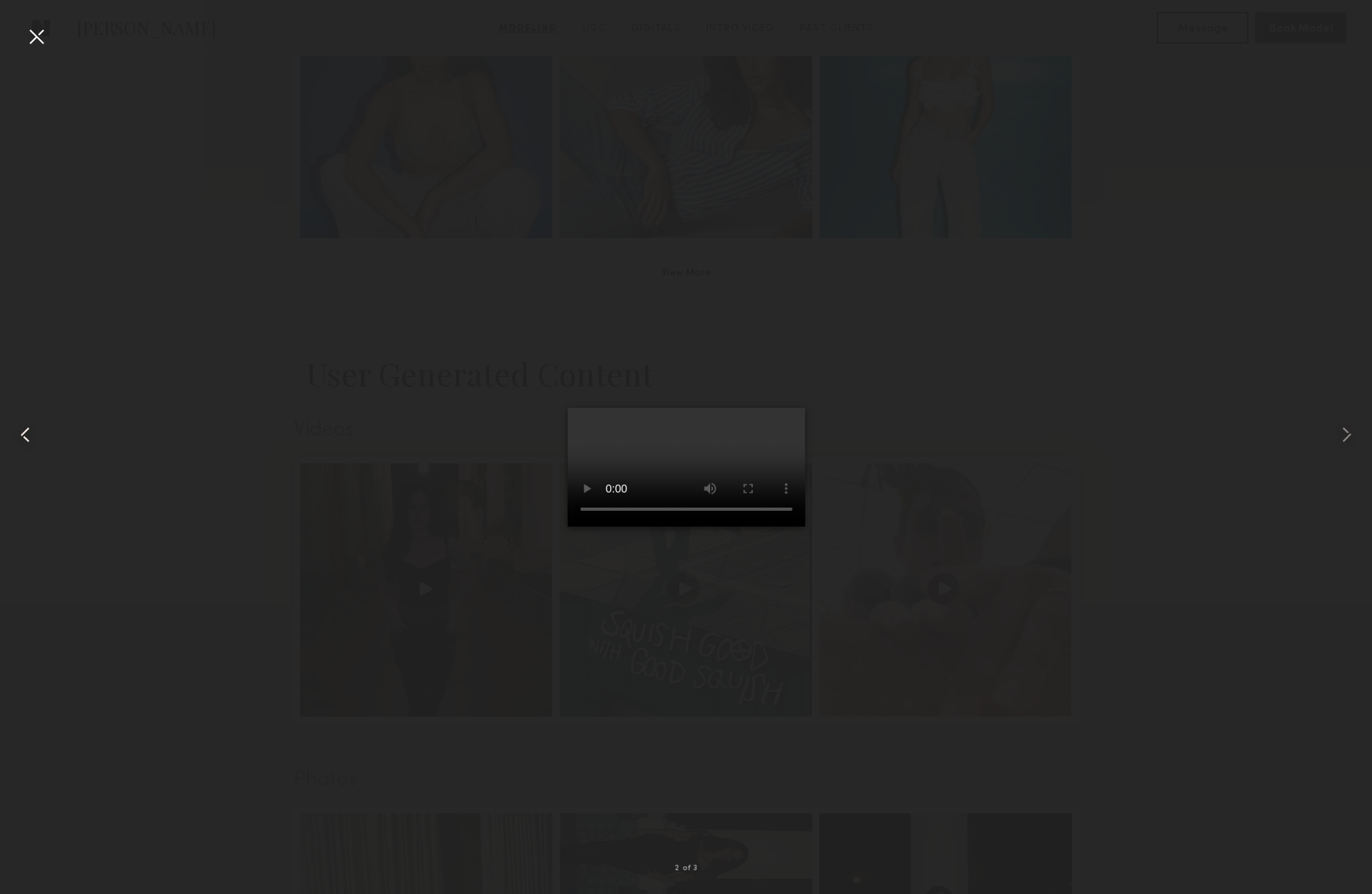
click at [43, 34] on div at bounding box center [36, 36] width 25 height 25
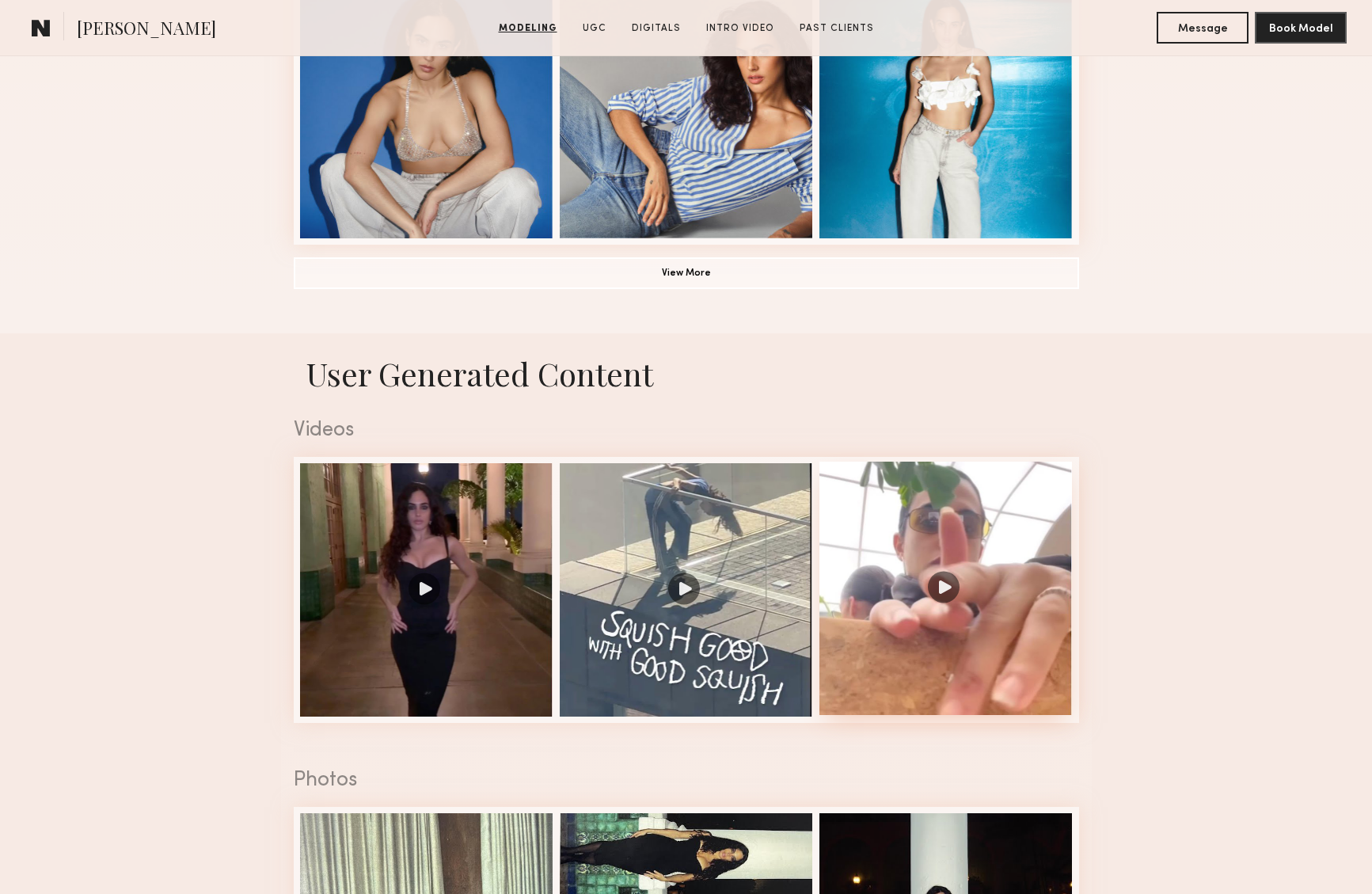
click at [950, 586] on div at bounding box center [946, 588] width 254 height 253
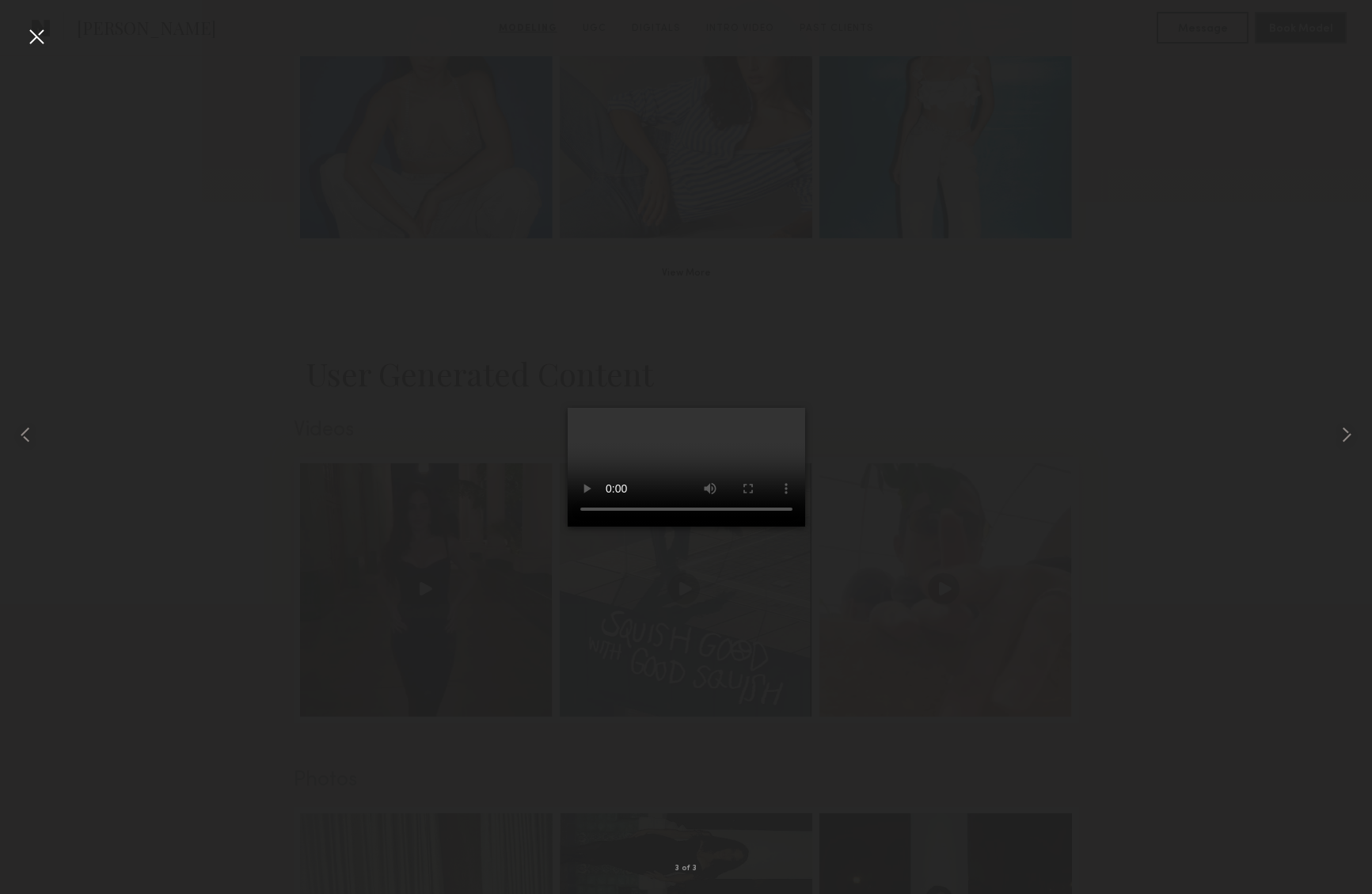
click at [805, 526] on video at bounding box center [686, 467] width 237 height 119
click at [35, 31] on div at bounding box center [36, 36] width 25 height 25
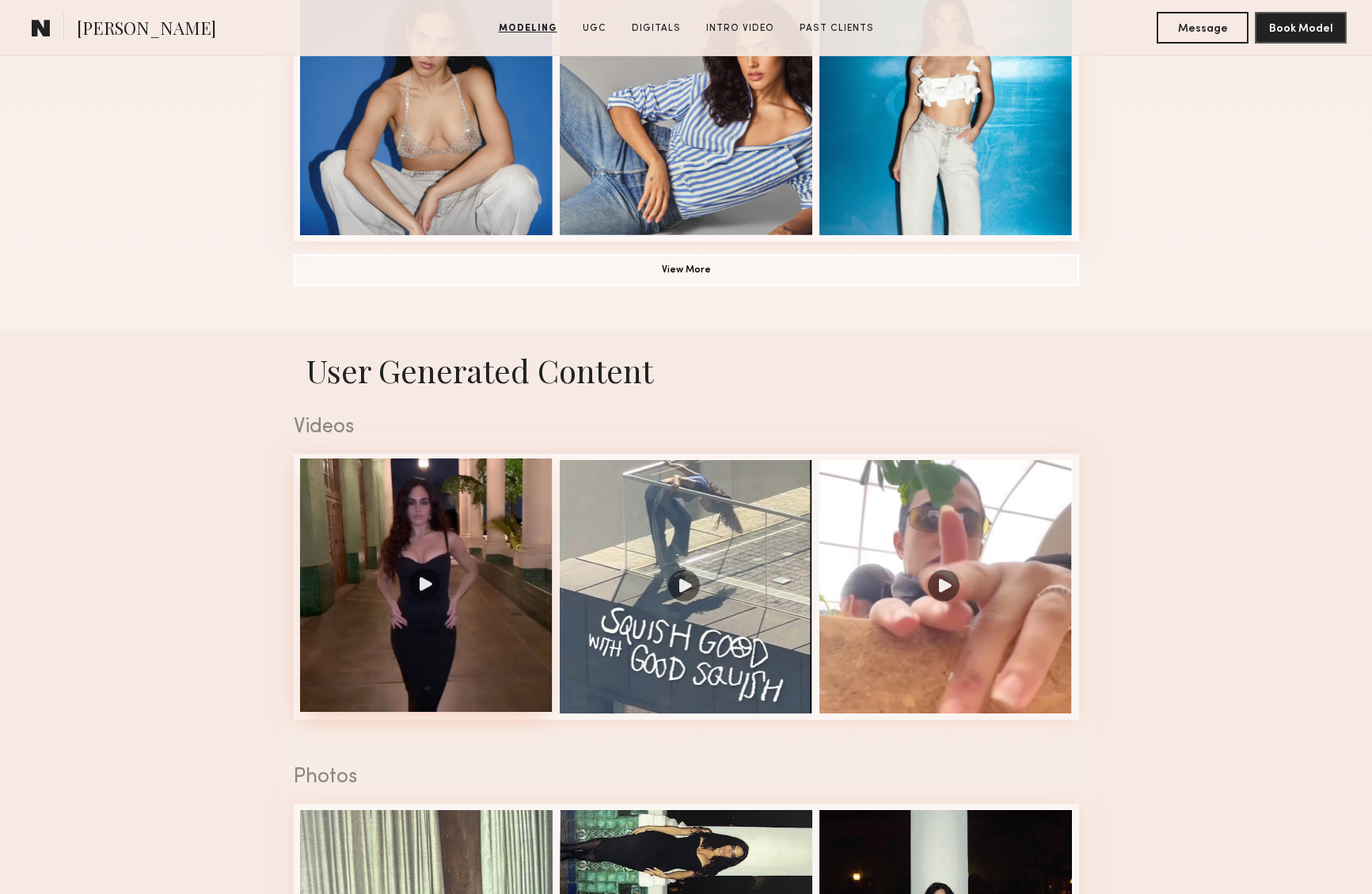
scroll to position [1268, 0]
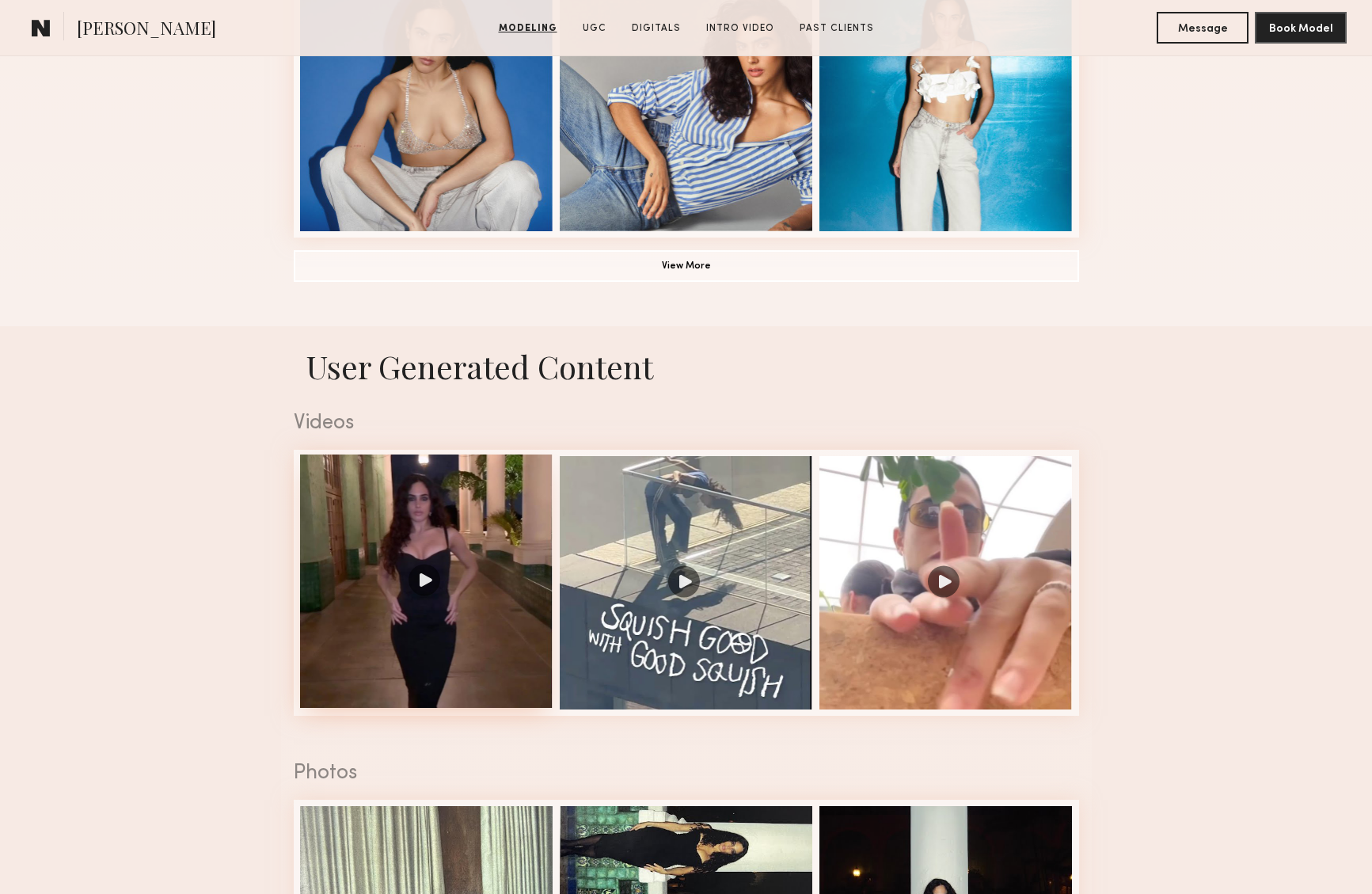
click at [428, 578] on div at bounding box center [426, 581] width 254 height 253
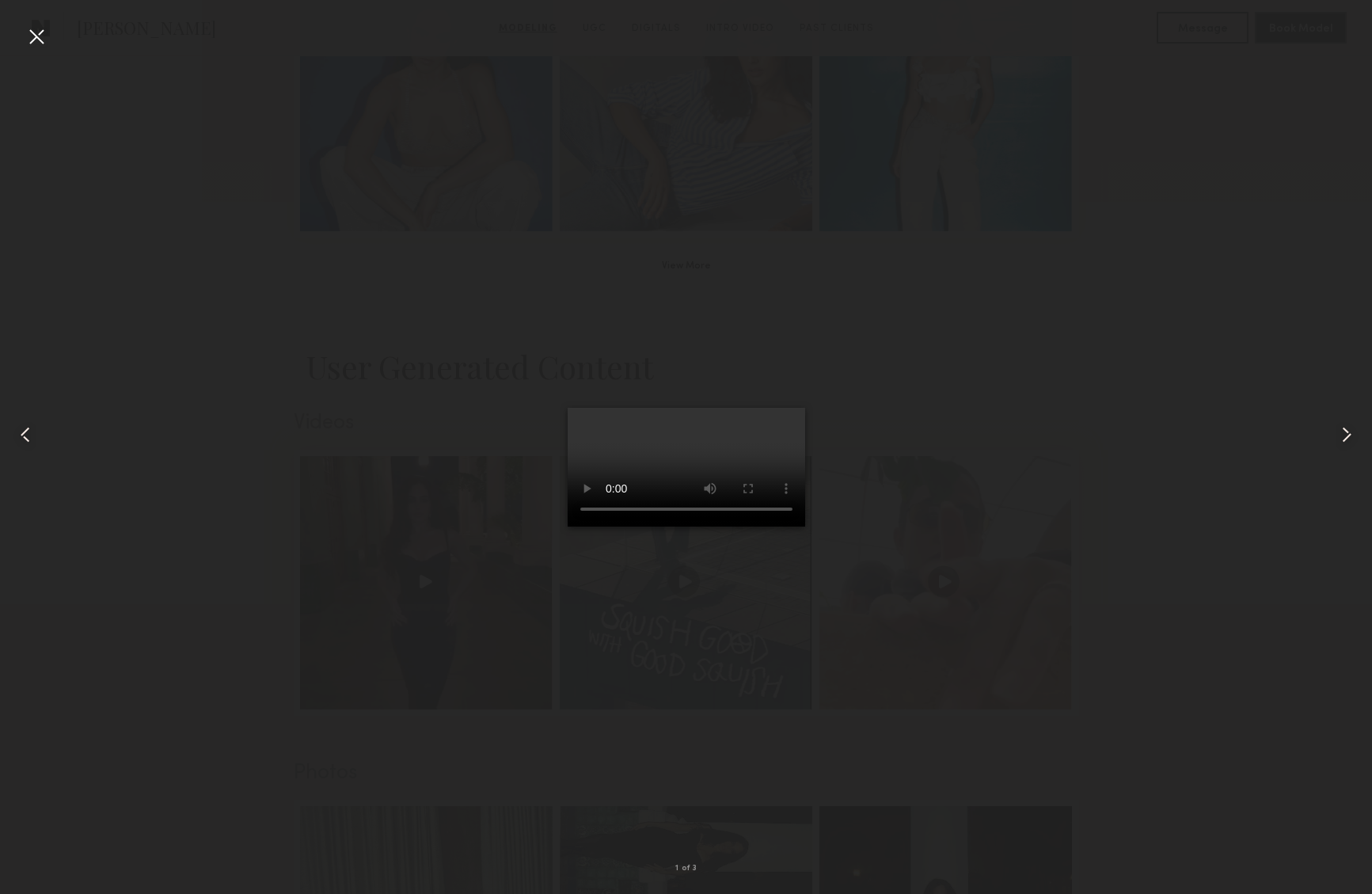
click at [35, 34] on div at bounding box center [36, 36] width 25 height 25
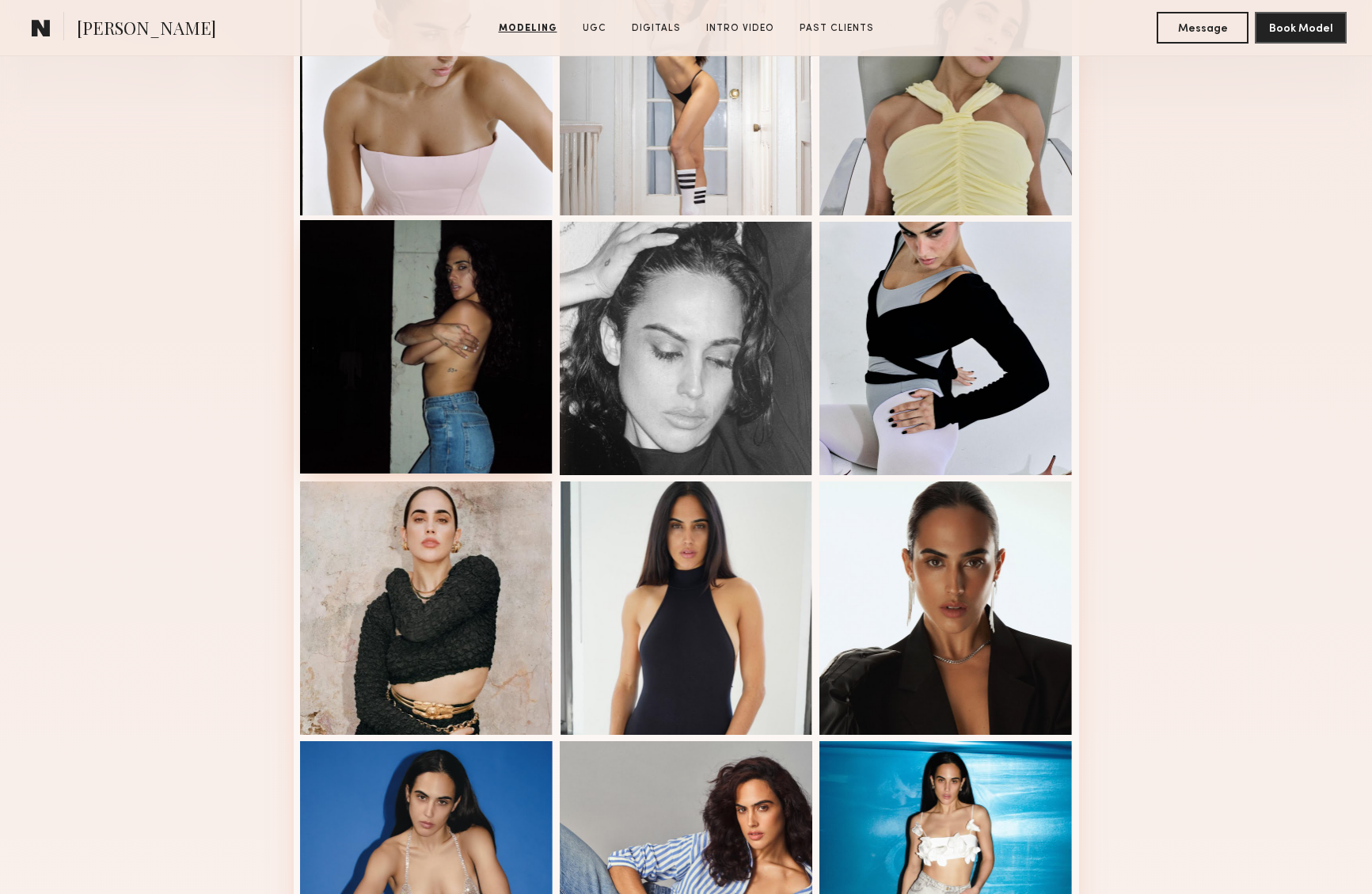
scroll to position [0, 0]
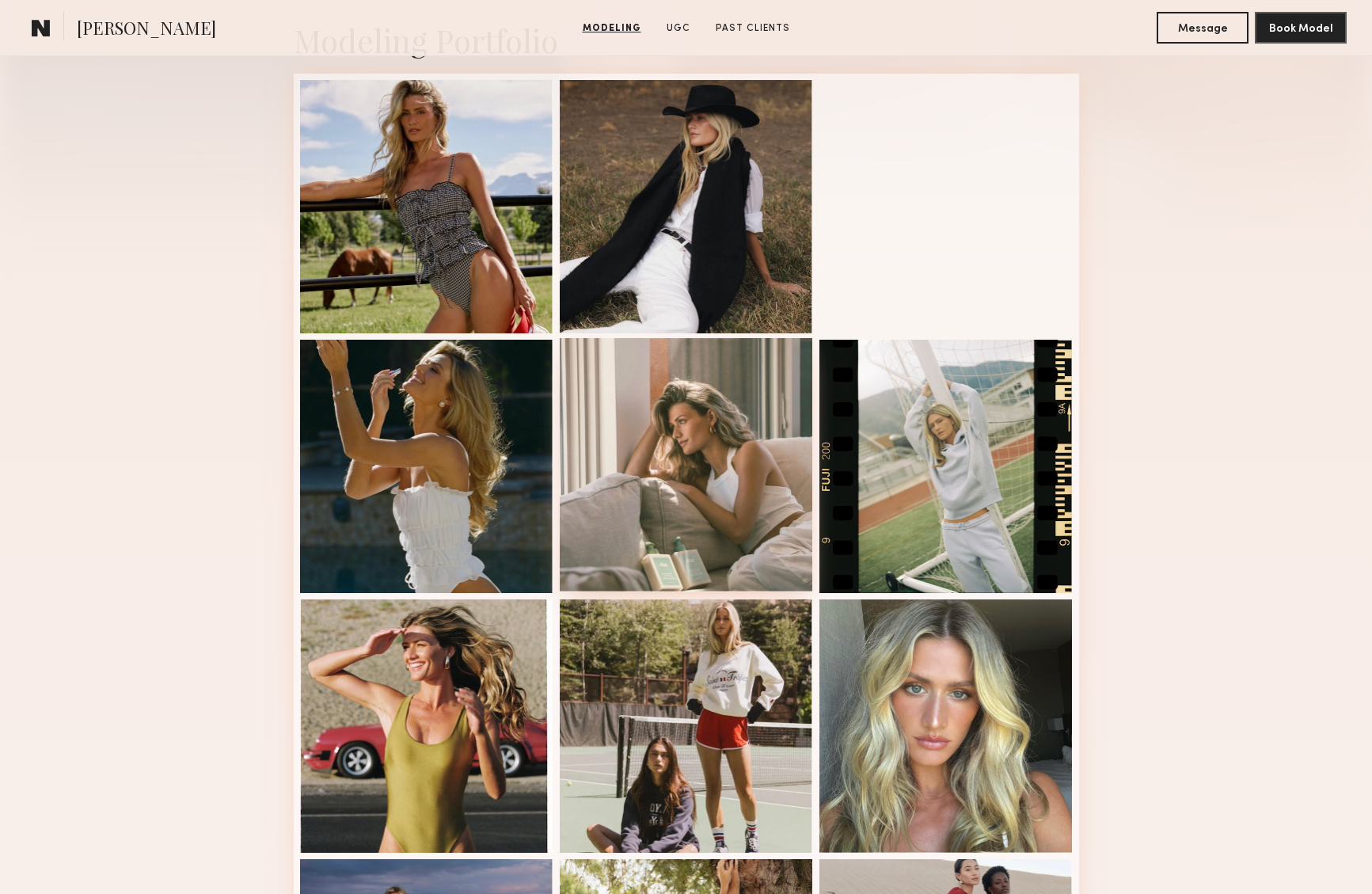
scroll to position [452, 0]
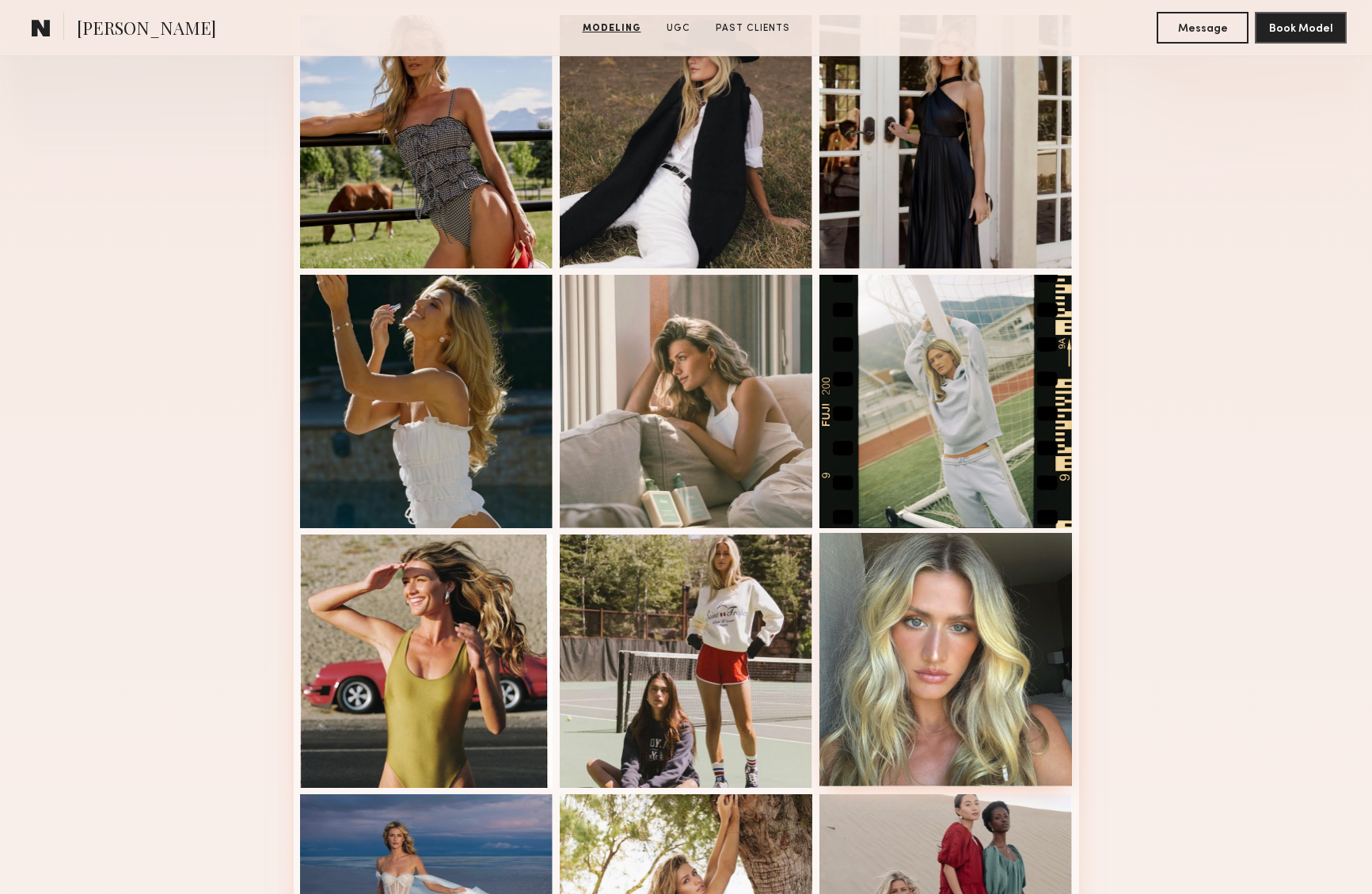
click at [903, 609] on div at bounding box center [946, 659] width 254 height 253
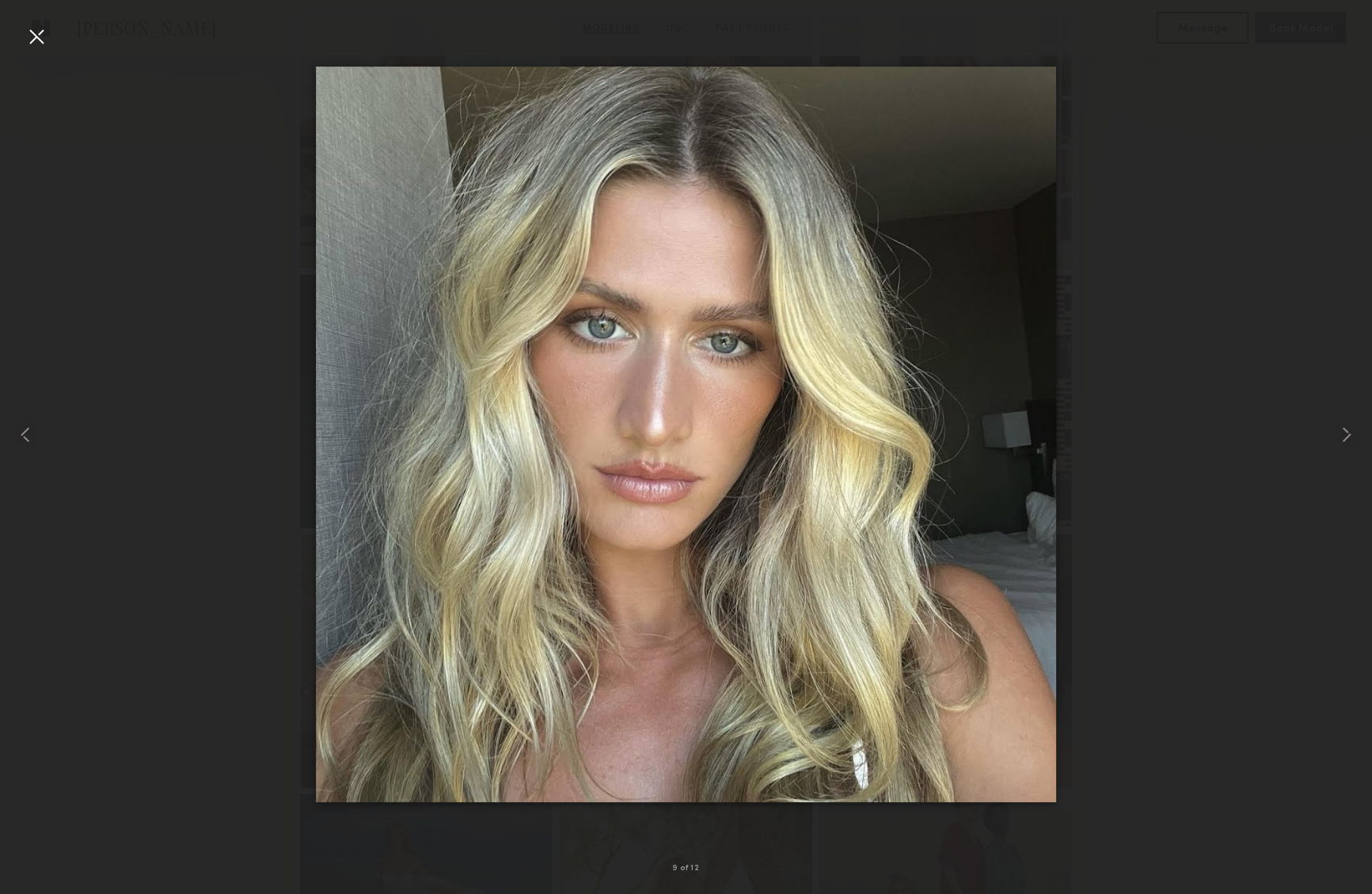
click at [36, 36] on div at bounding box center [36, 36] width 25 height 25
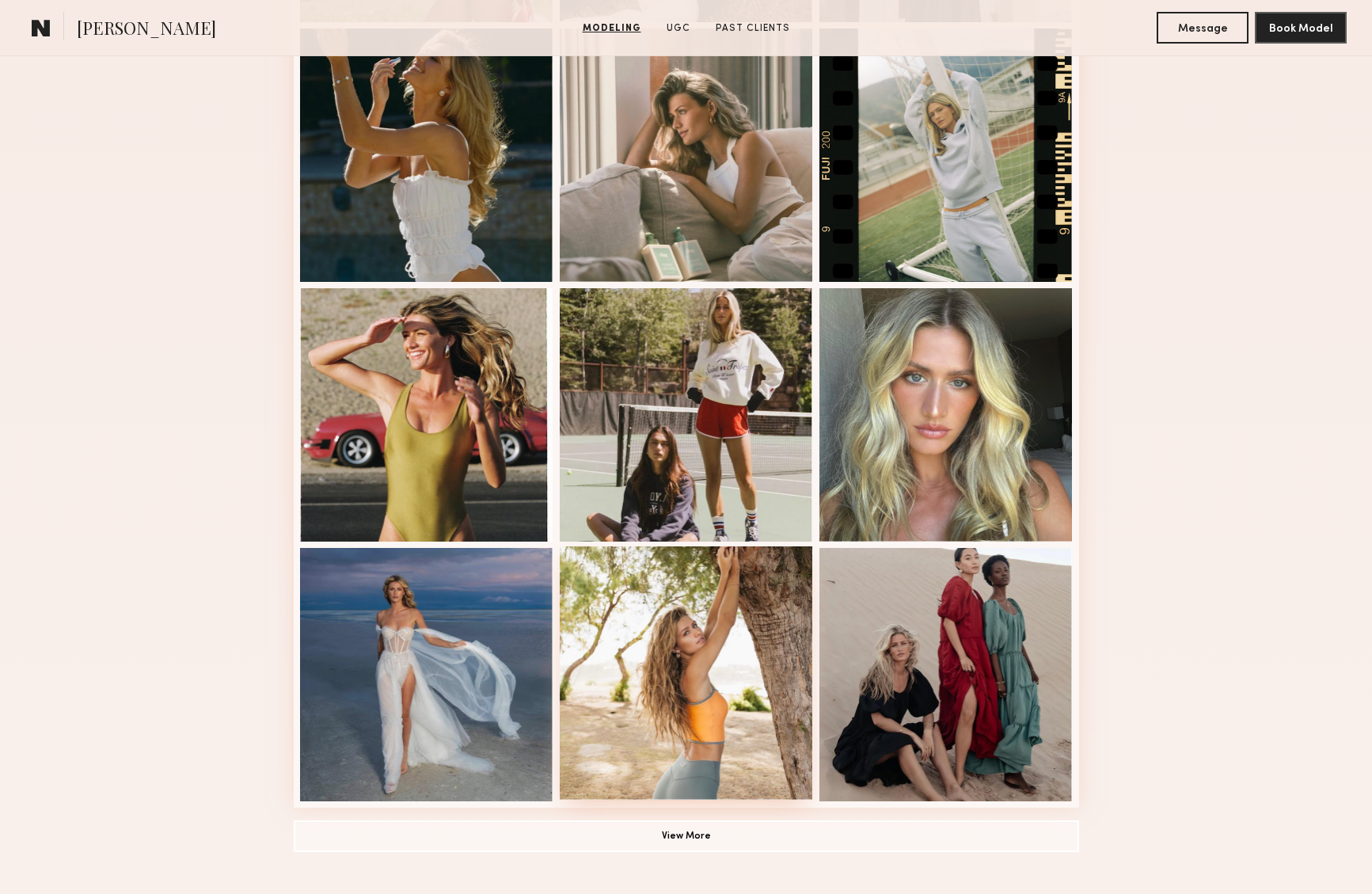
scroll to position [702, 0]
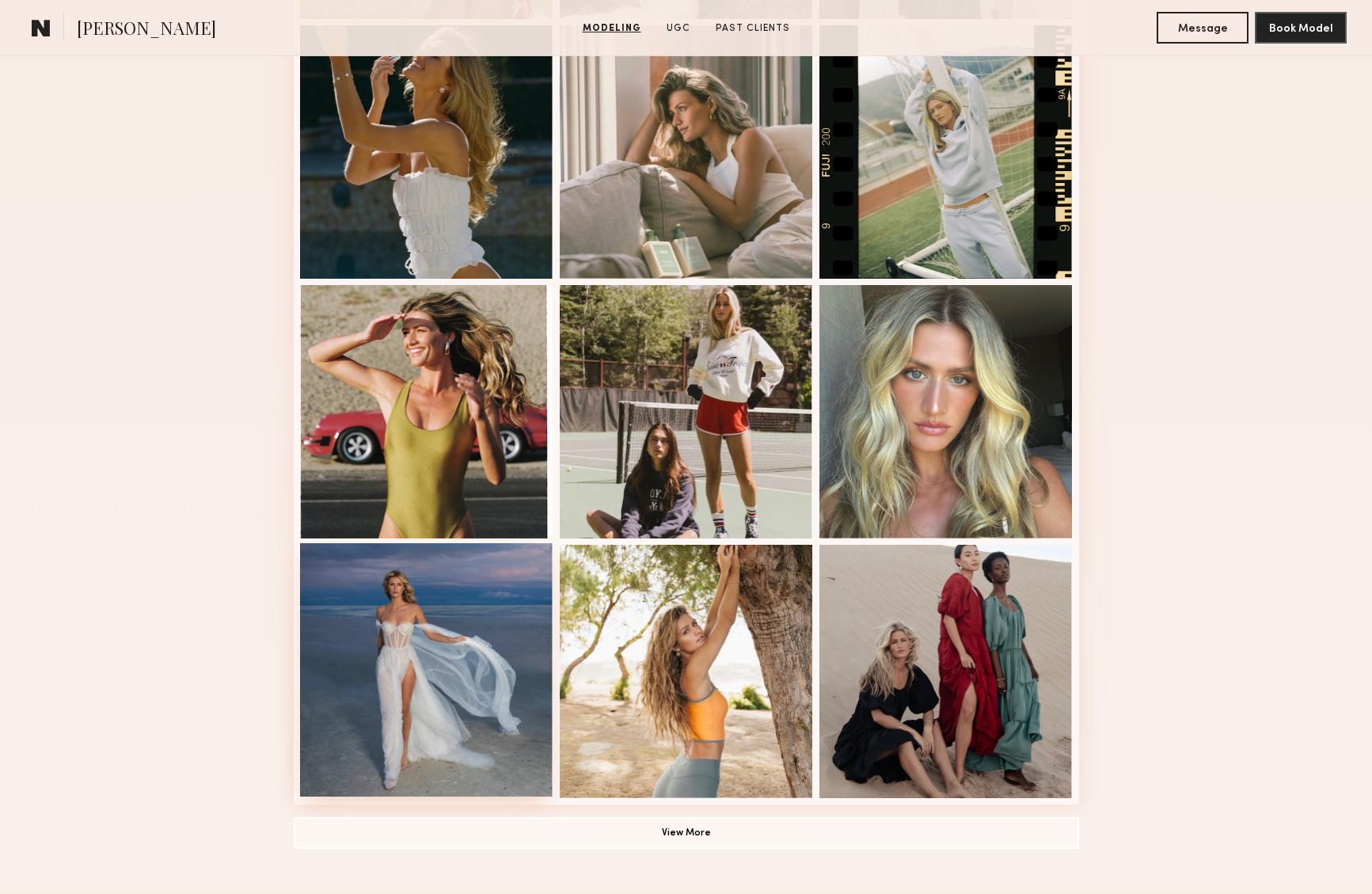
click at [405, 690] on div at bounding box center [426, 670] width 254 height 253
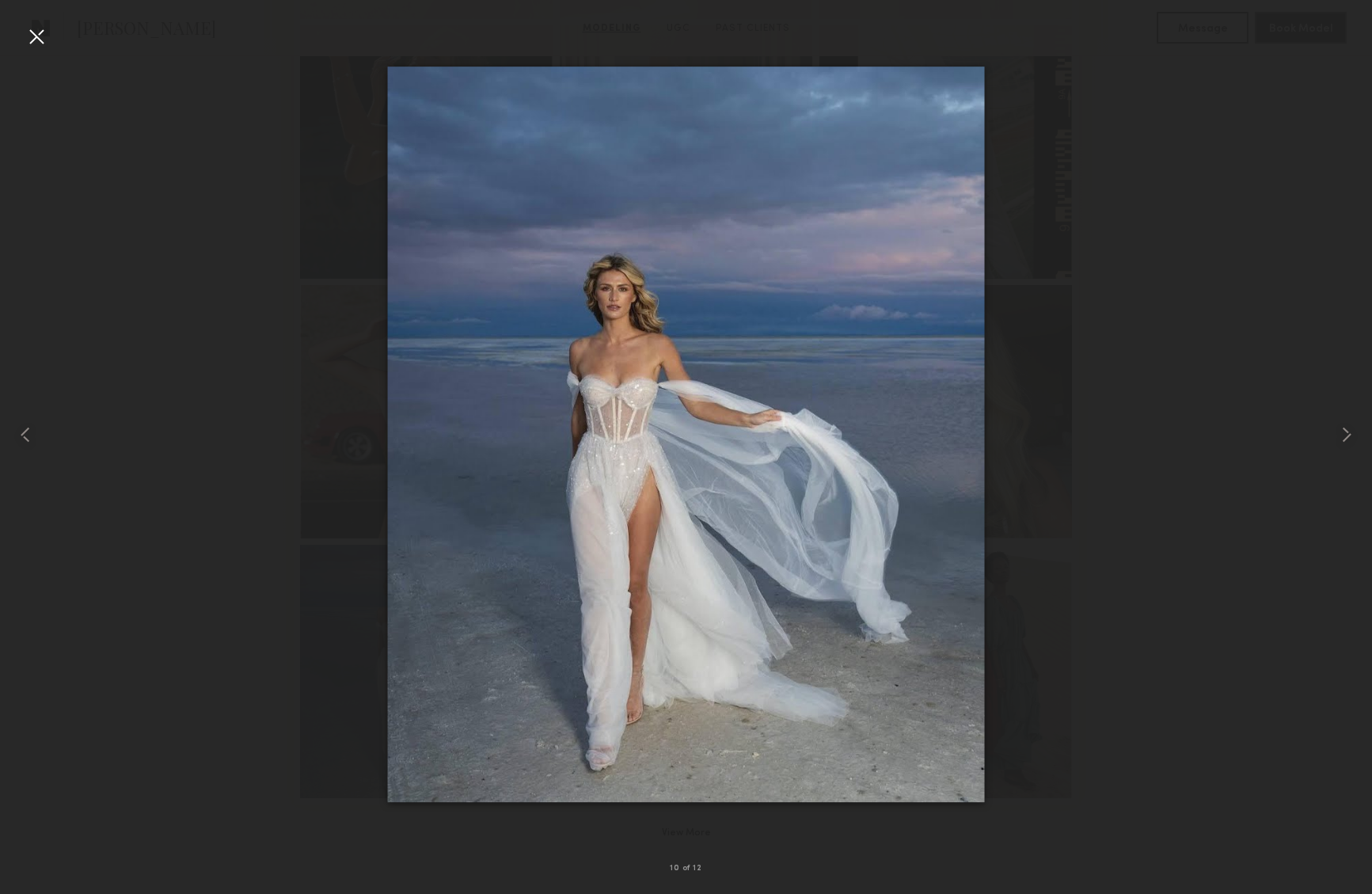
click at [29, 34] on div at bounding box center [36, 36] width 25 height 25
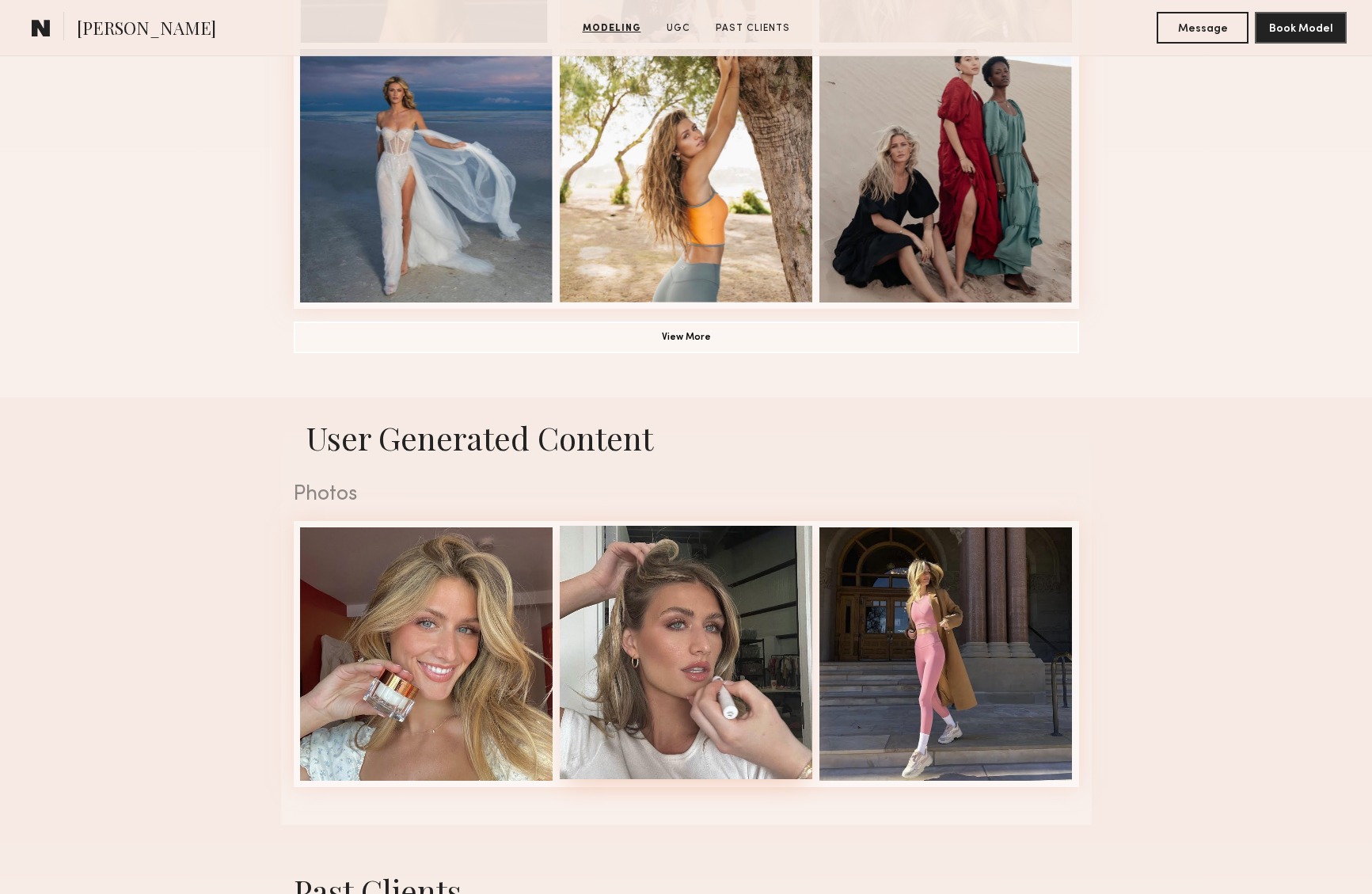
scroll to position [1325, 0]
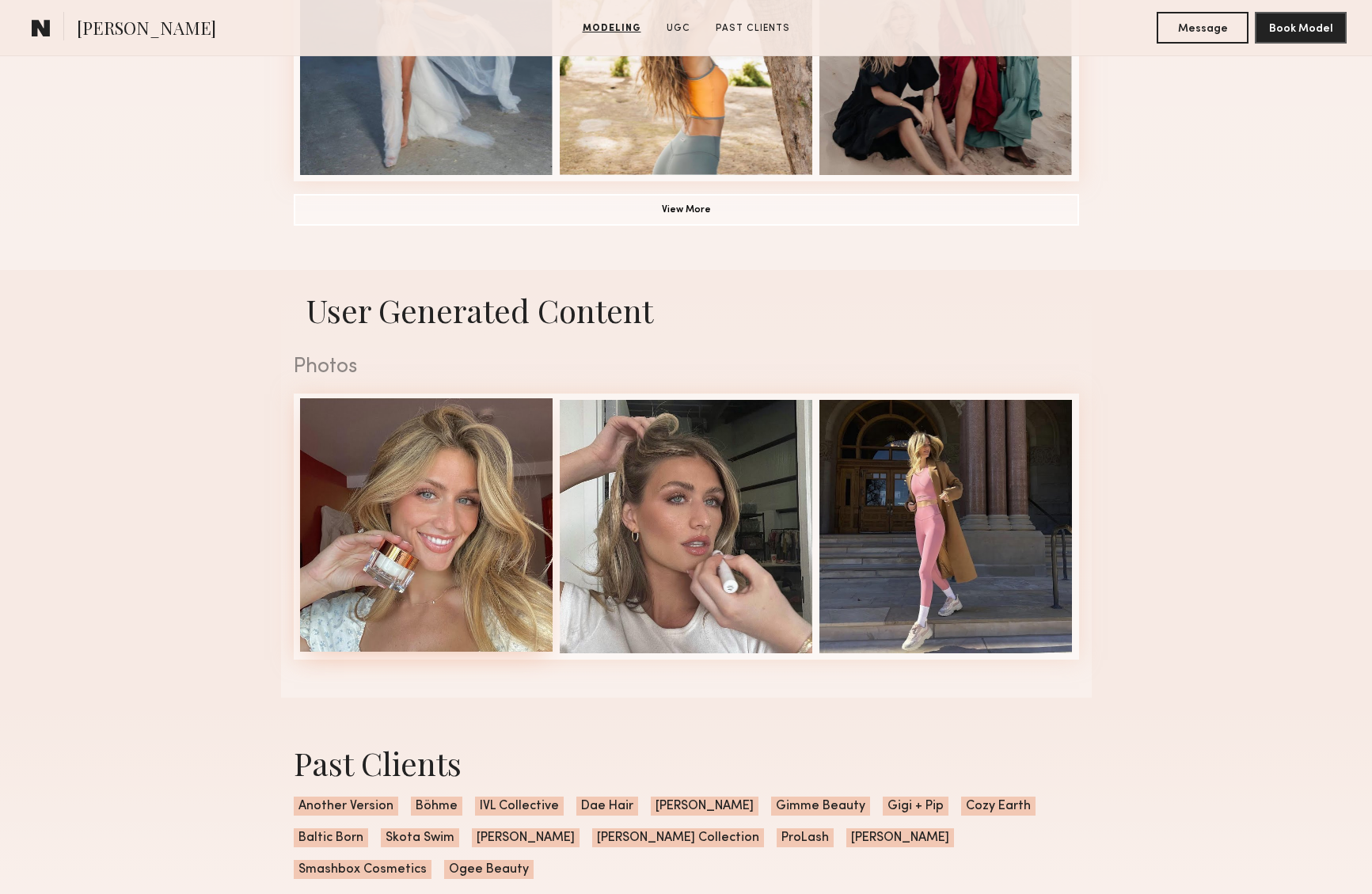
click at [437, 531] on div at bounding box center [426, 524] width 254 height 253
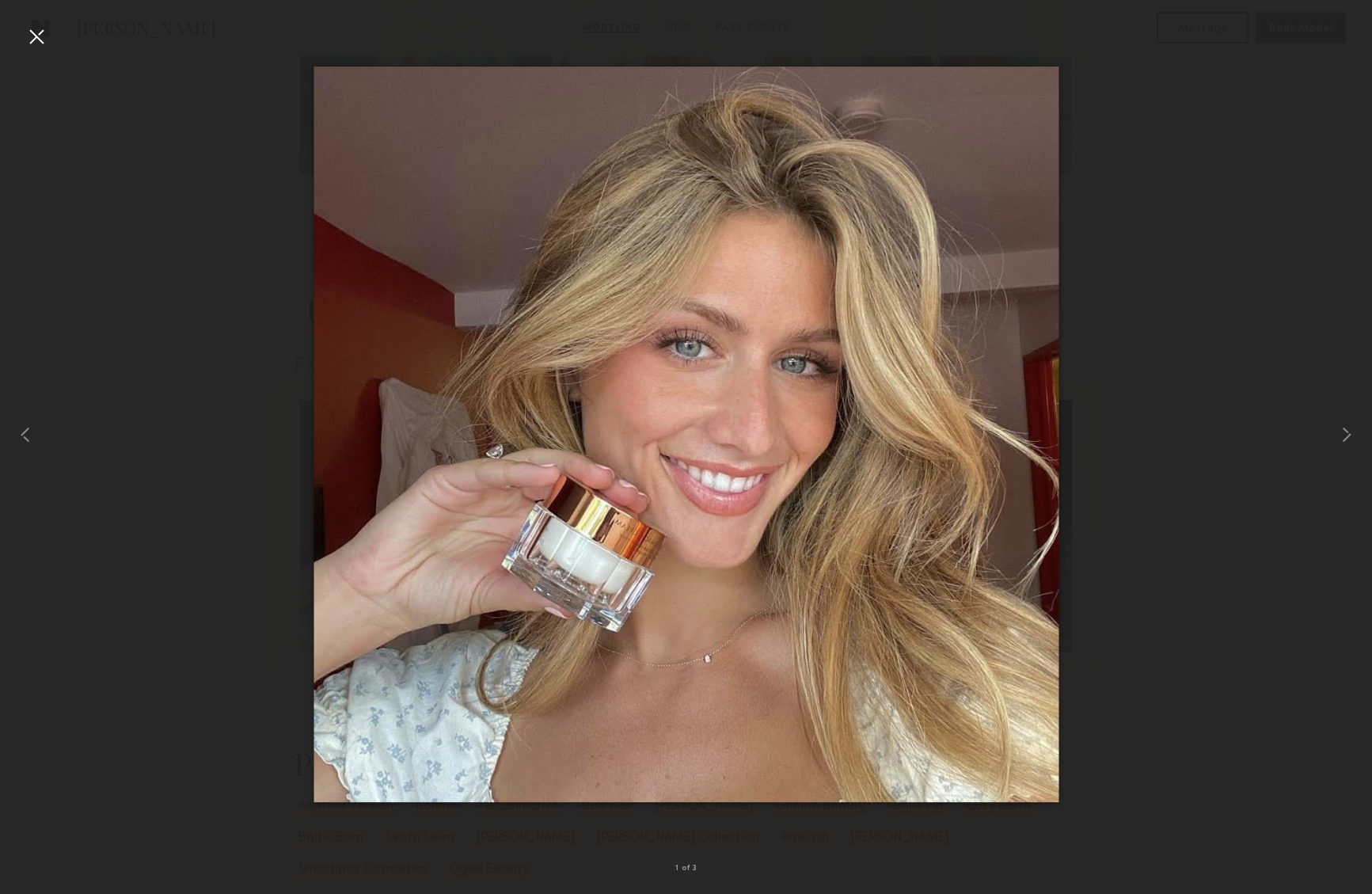
click at [39, 35] on div at bounding box center [36, 36] width 25 height 25
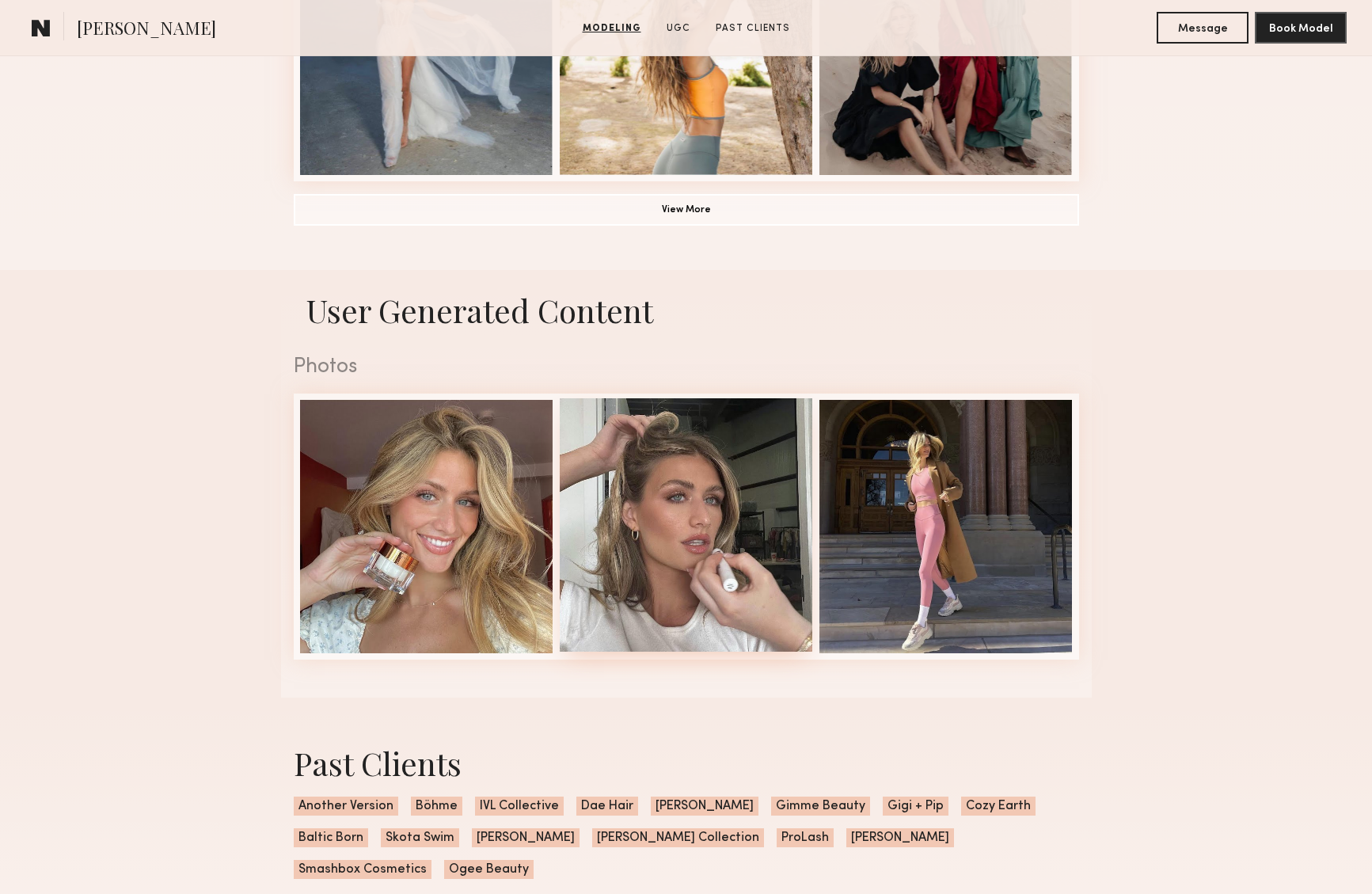
click at [665, 597] on div at bounding box center [686, 524] width 254 height 253
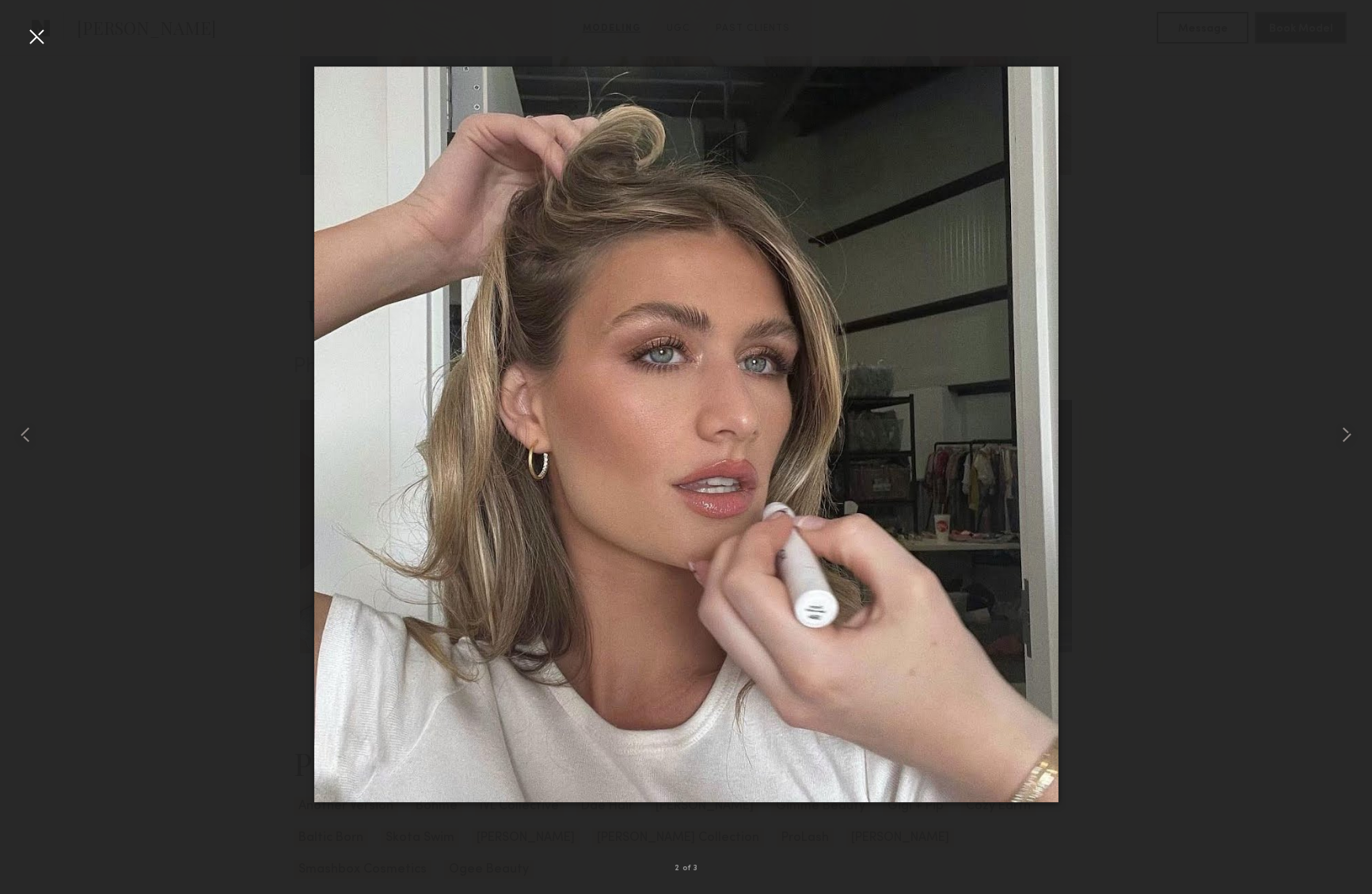
click at [34, 40] on div at bounding box center [36, 36] width 25 height 25
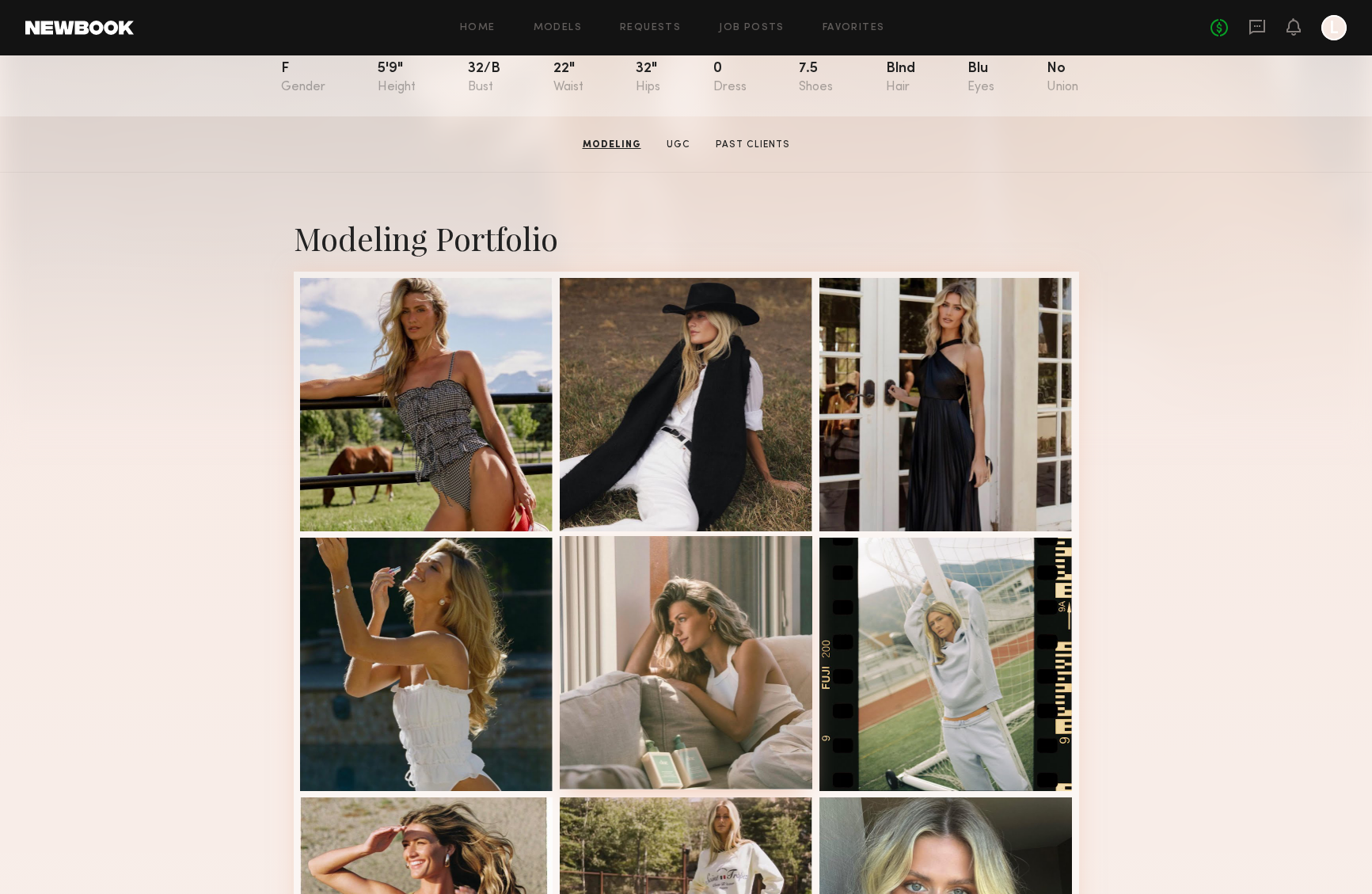
scroll to position [0, 0]
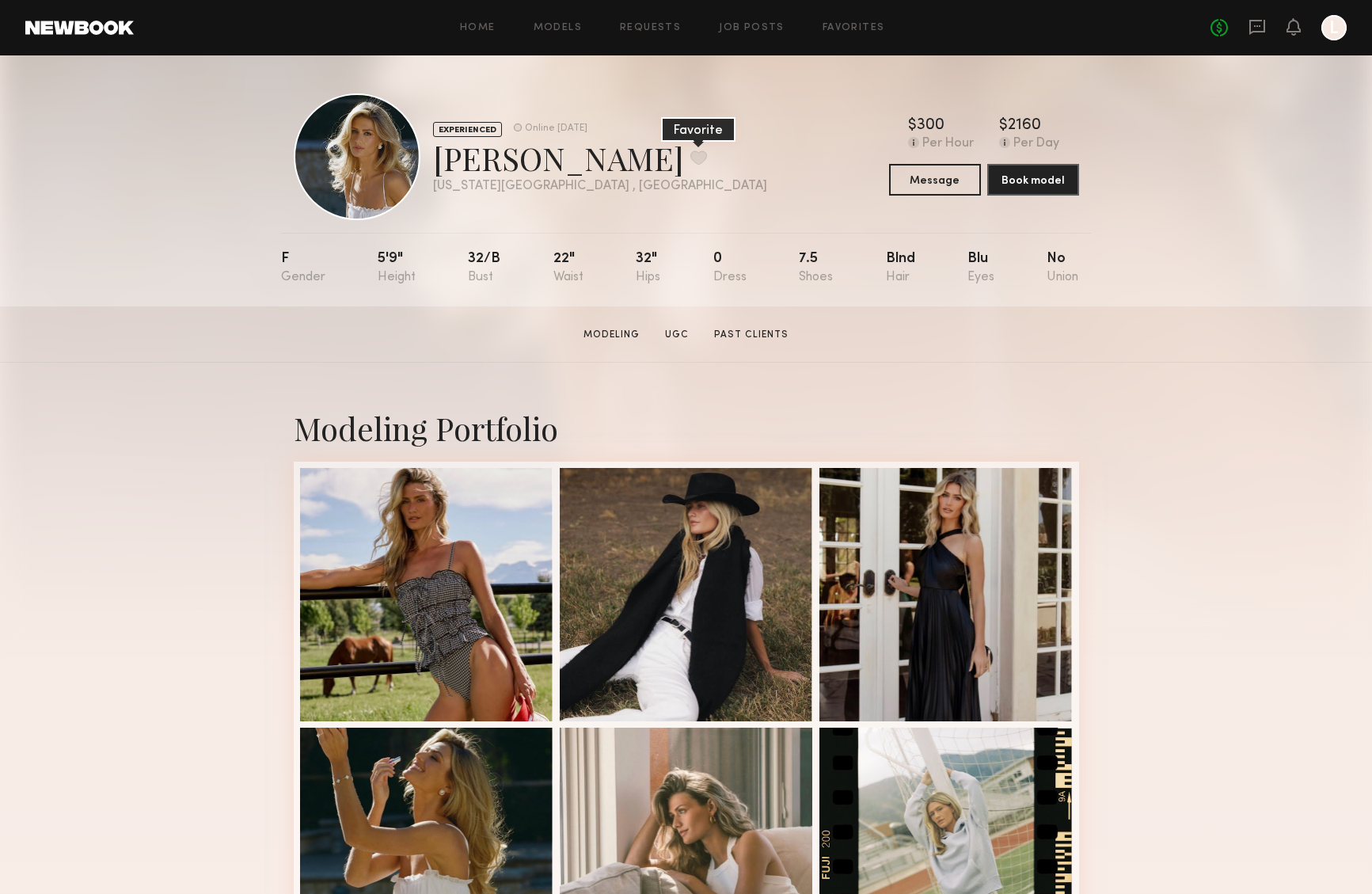
click at [691, 159] on button at bounding box center [699, 158] width 16 height 15
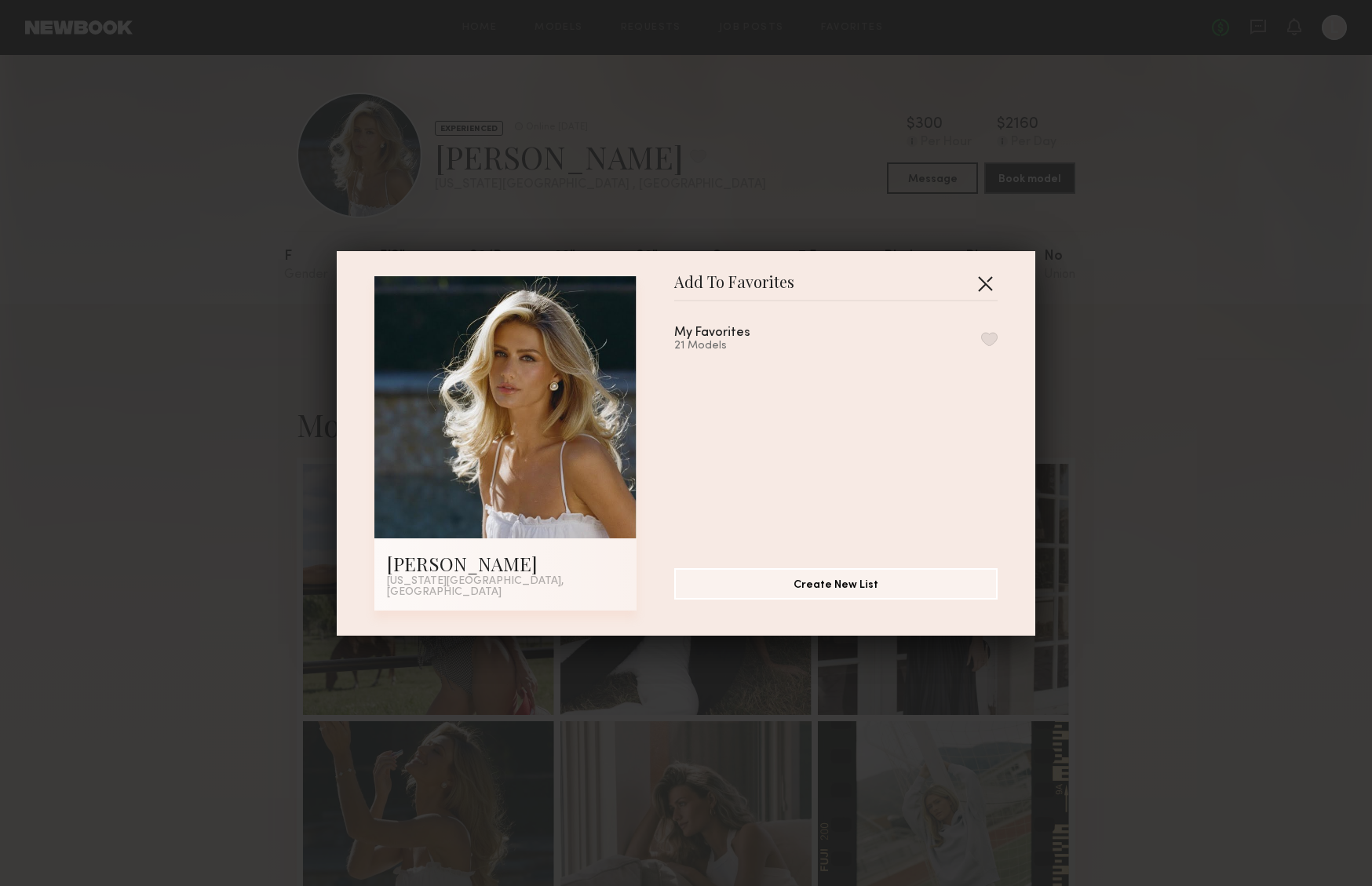
click at [982, 283] on button "button" at bounding box center [985, 284] width 25 height 25
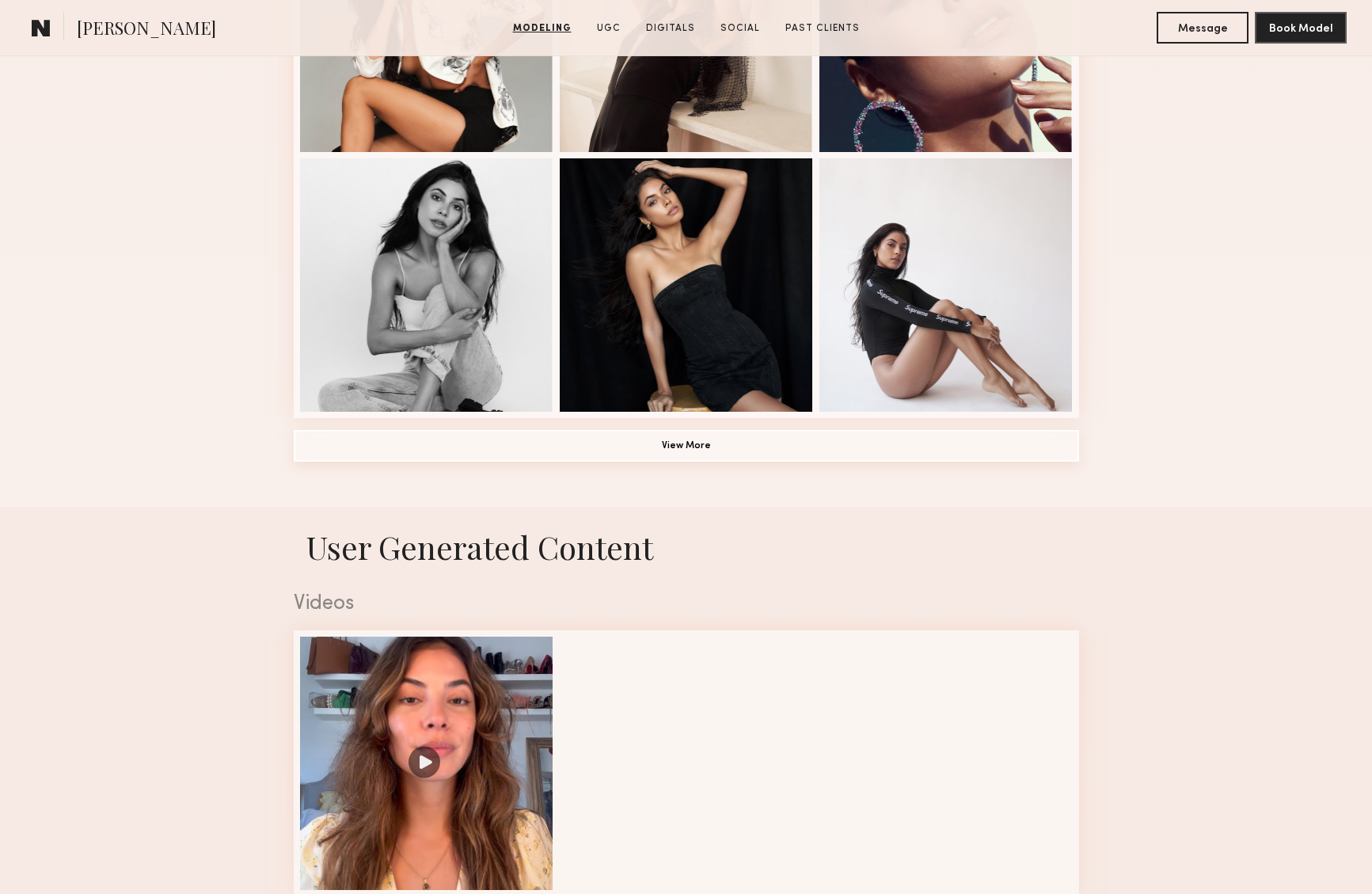
scroll to position [525, 0]
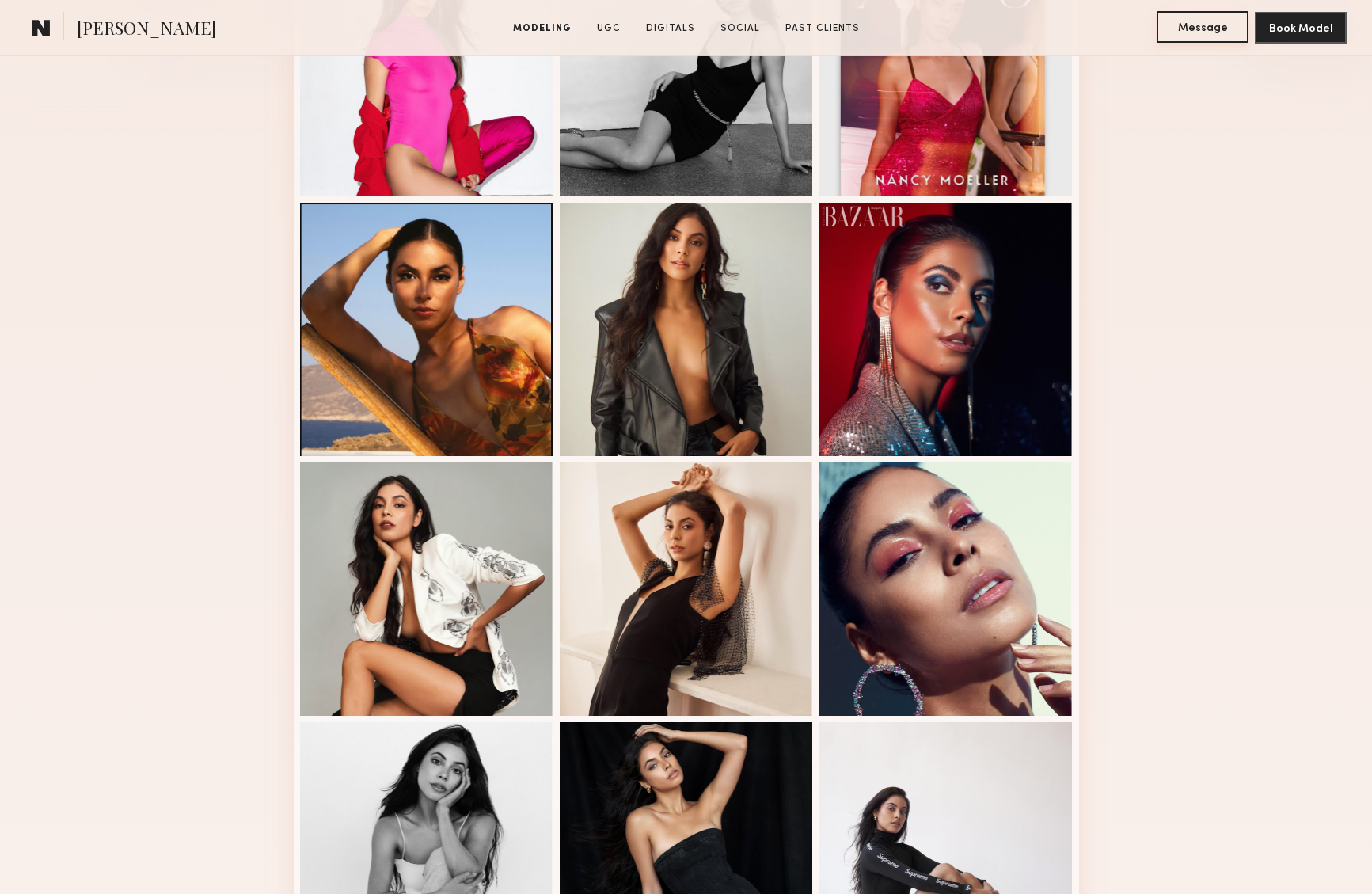
click at [1185, 21] on button "Message" at bounding box center [1202, 26] width 92 height 32
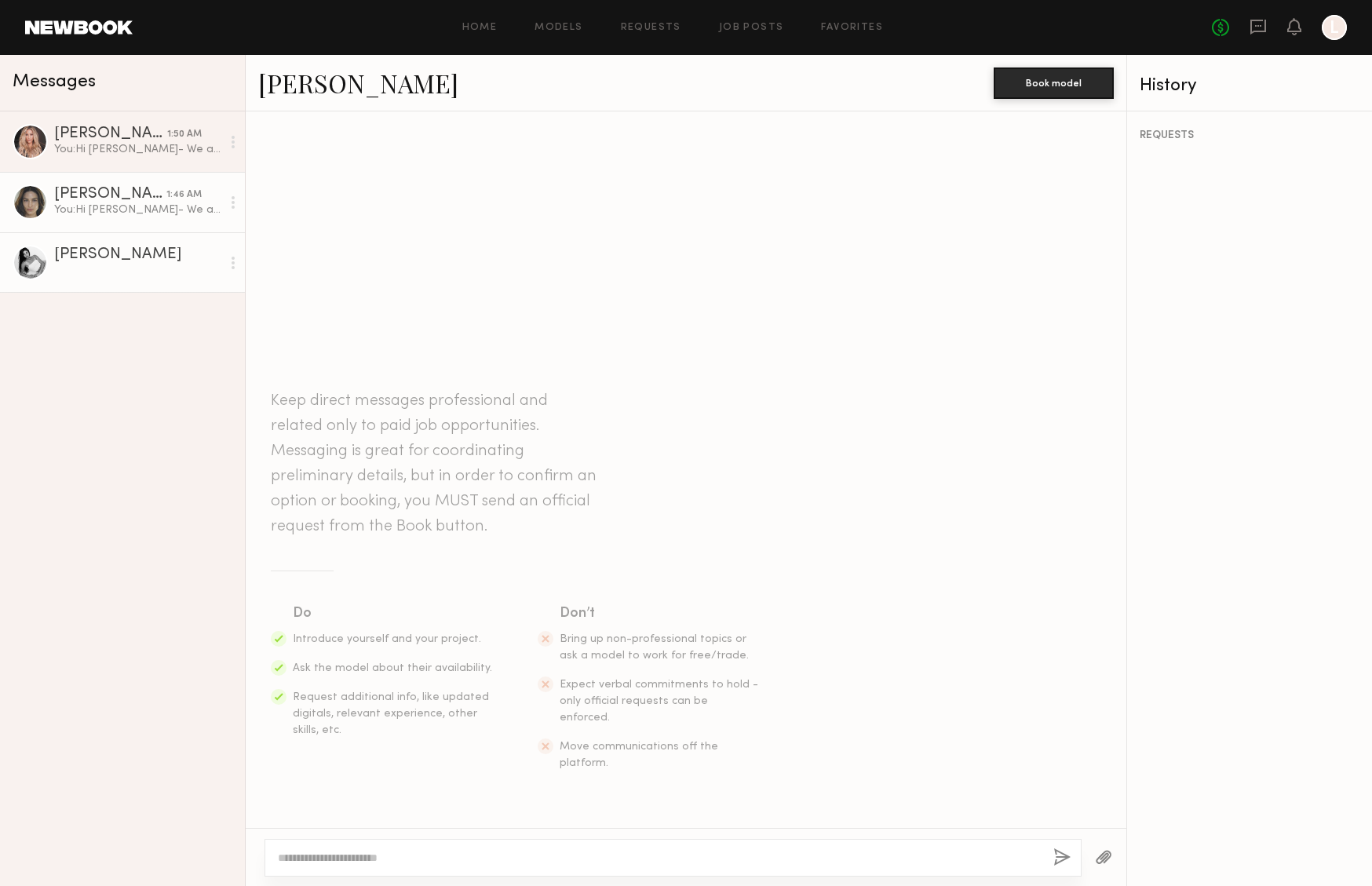
click at [86, 185] on link "[PERSON_NAME] 1:46 AM You: Hi [PERSON_NAME]- We are a new luxury skincare and w…" at bounding box center [123, 202] width 245 height 60
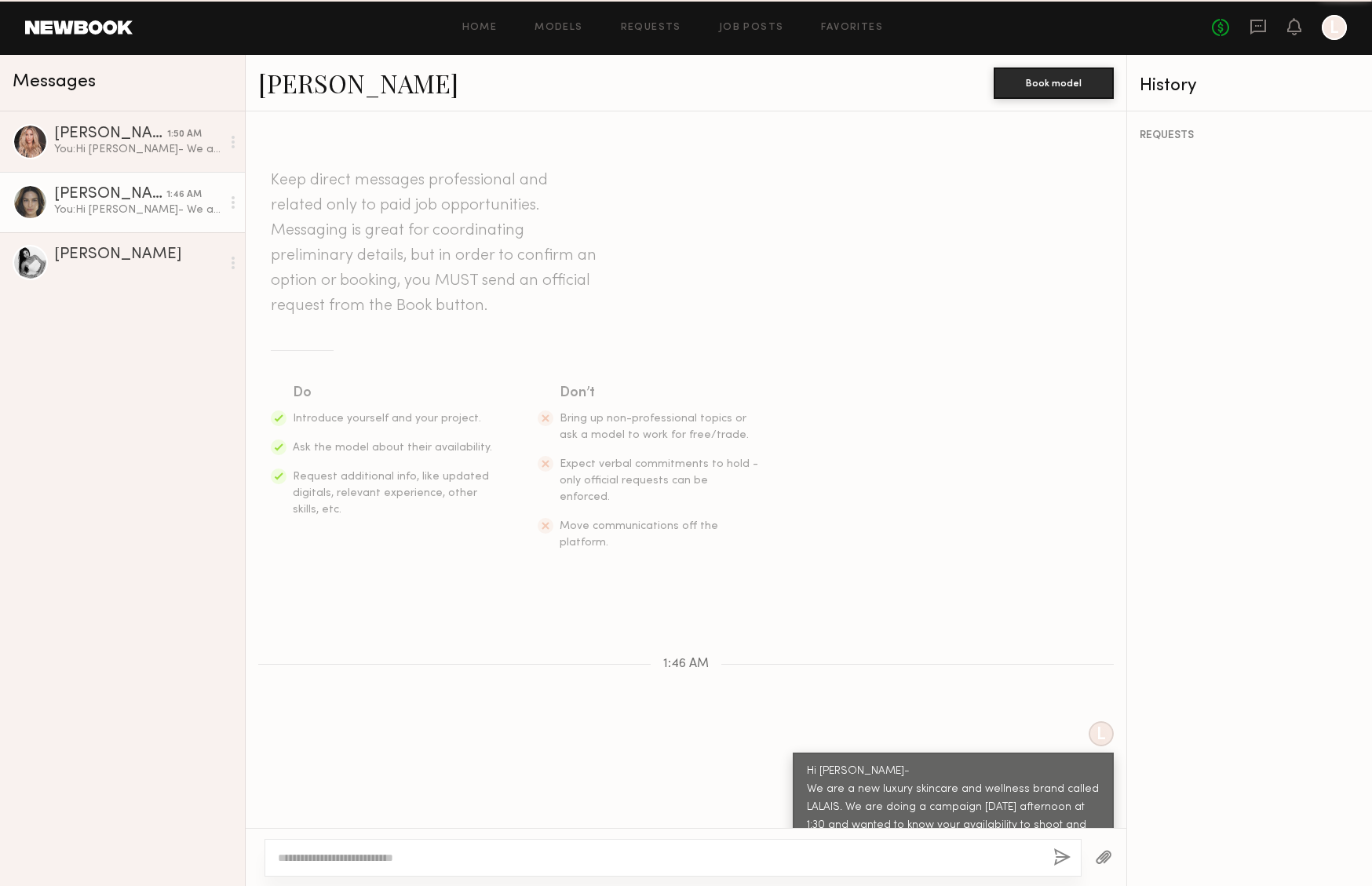
scroll to position [9, 0]
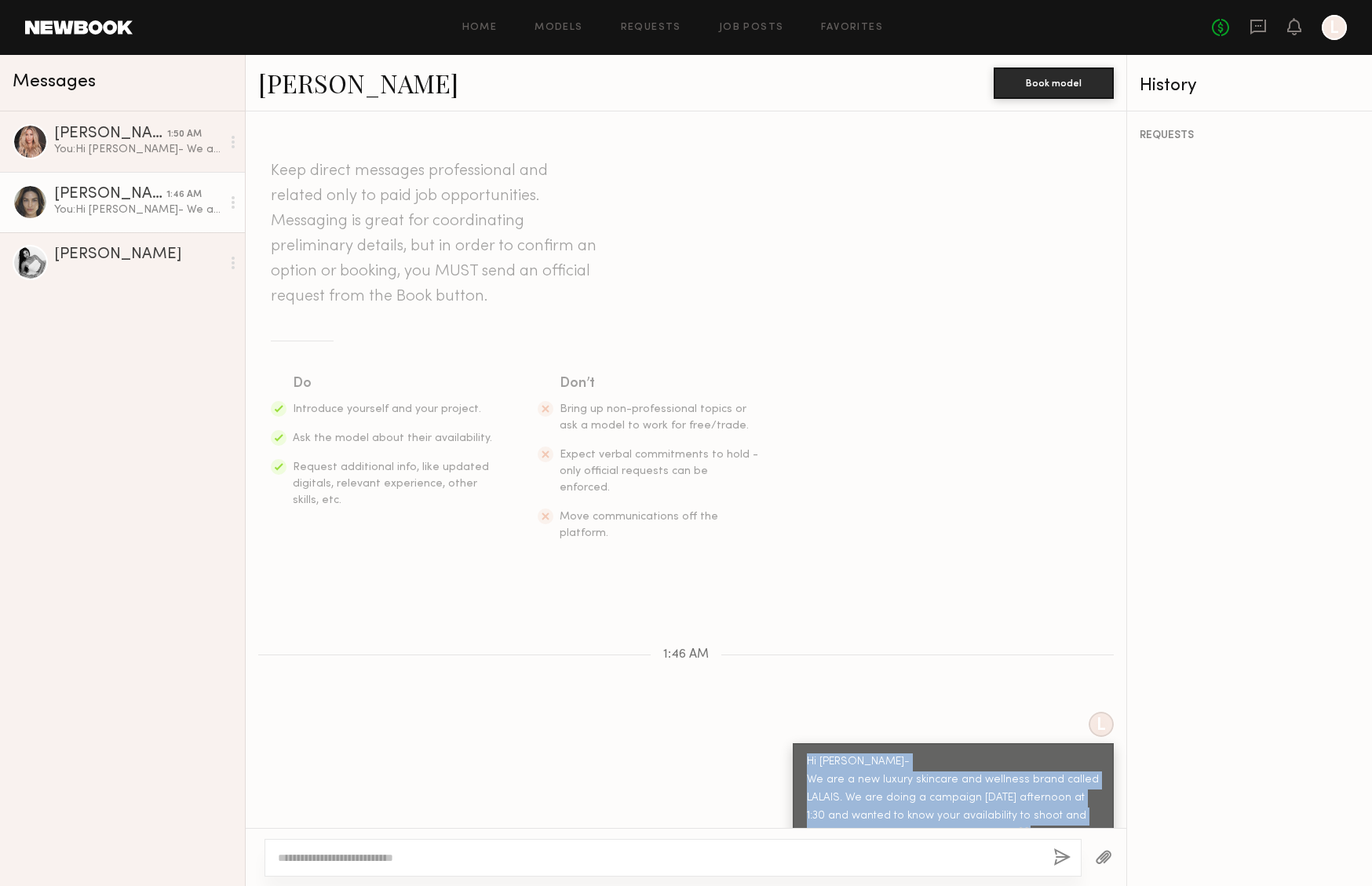
drag, startPoint x: 795, startPoint y: 725, endPoint x: 1002, endPoint y: 801, distance: 220.5
click at [1002, 802] on div "Hi [PERSON_NAME]- We are a new luxury skincare and wellness brand called LALAIS…" at bounding box center [953, 798] width 321 height 110
copy div "Hi [PERSON_NAME]- We are a new luxury skincare and wellness brand called LALAIS…"
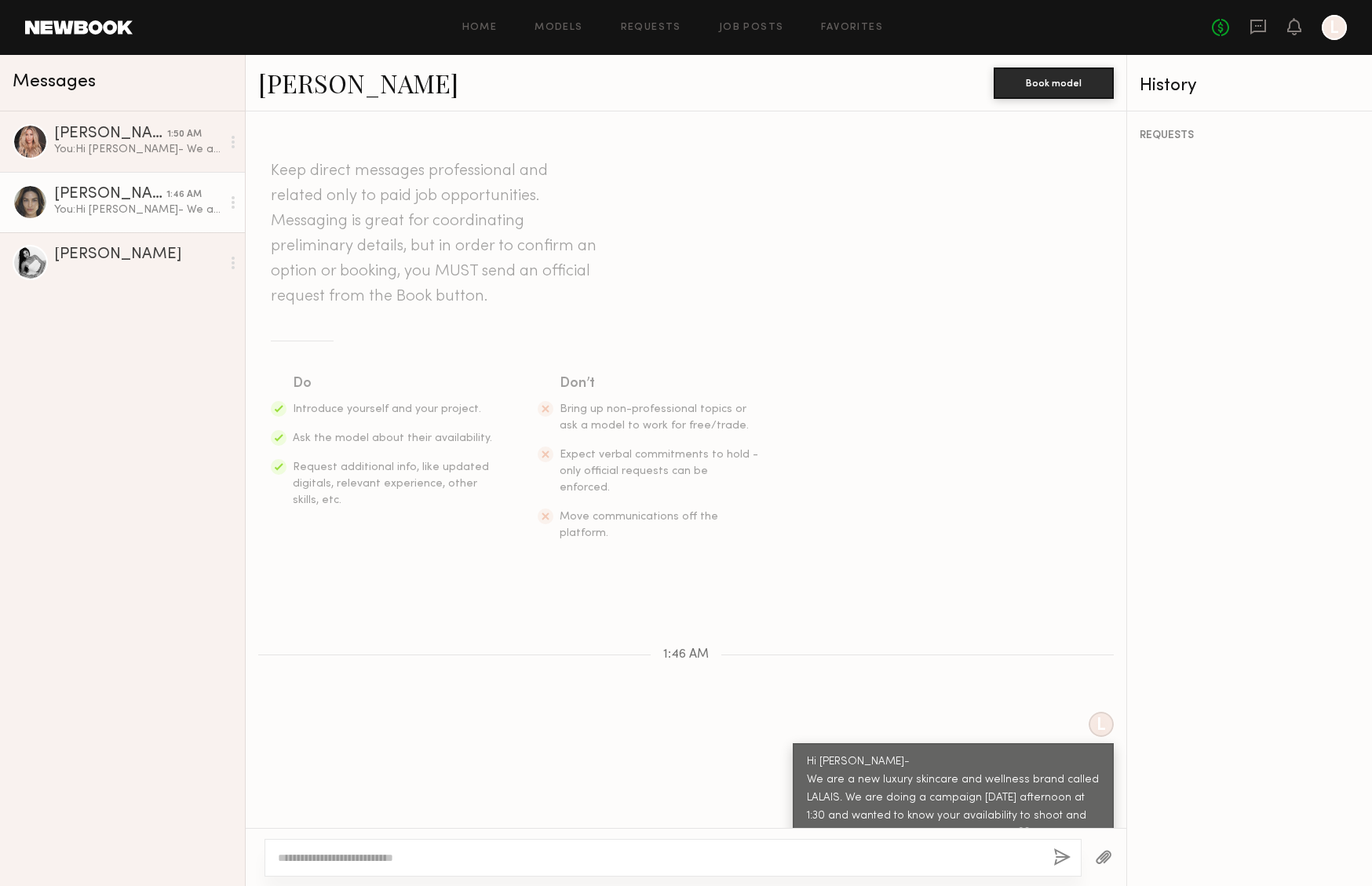
click at [386, 858] on textarea at bounding box center [659, 856] width 763 height 15
click at [117, 260] on div "[PERSON_NAME]" at bounding box center [138, 254] width 168 height 15
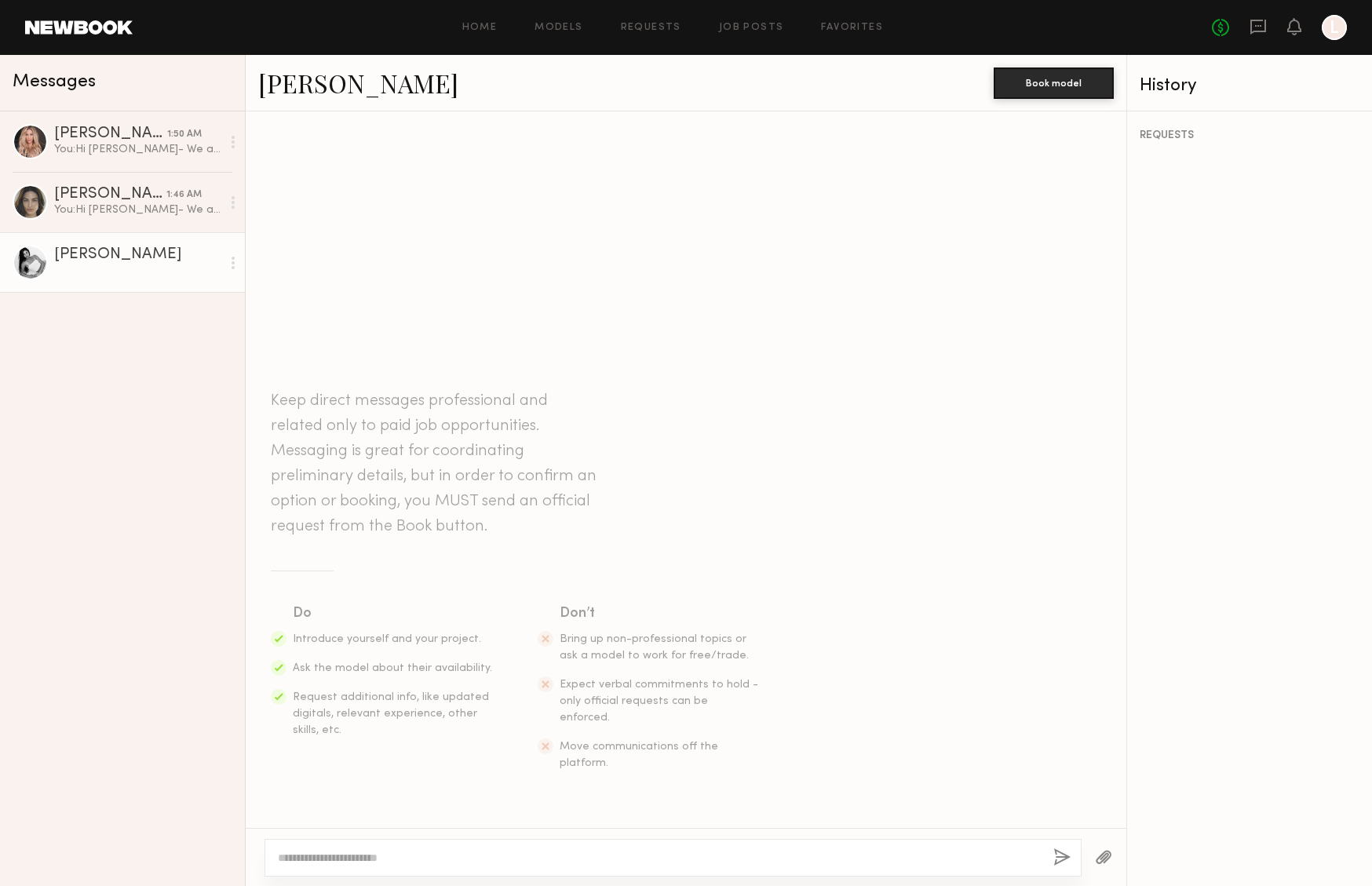
click at [314, 856] on textarea at bounding box center [659, 856] width 763 height 15
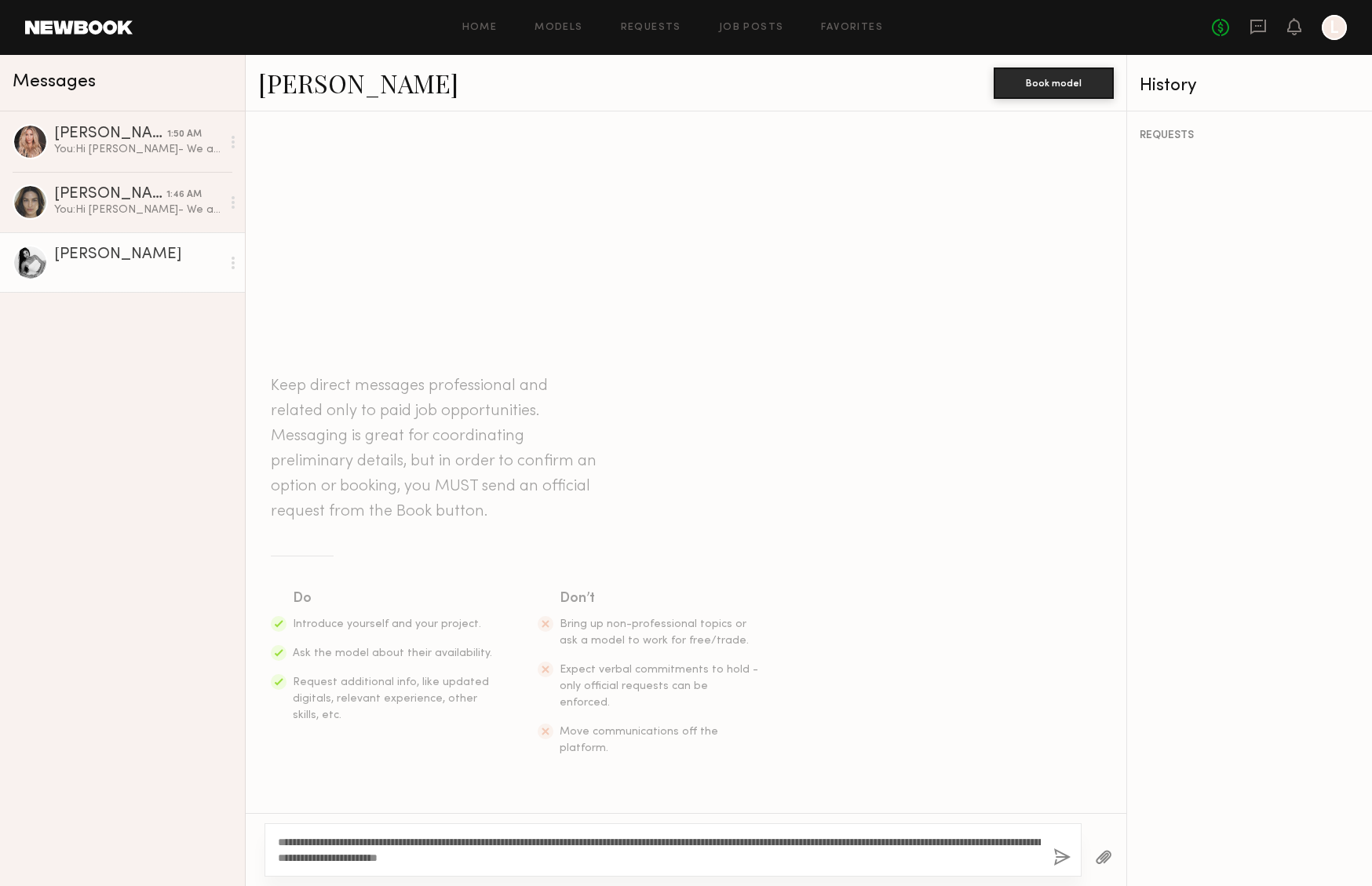
click at [322, 839] on textarea "**********" at bounding box center [659, 849] width 763 height 32
type textarea "**********"
click at [1062, 855] on button "button" at bounding box center [1061, 858] width 17 height 20
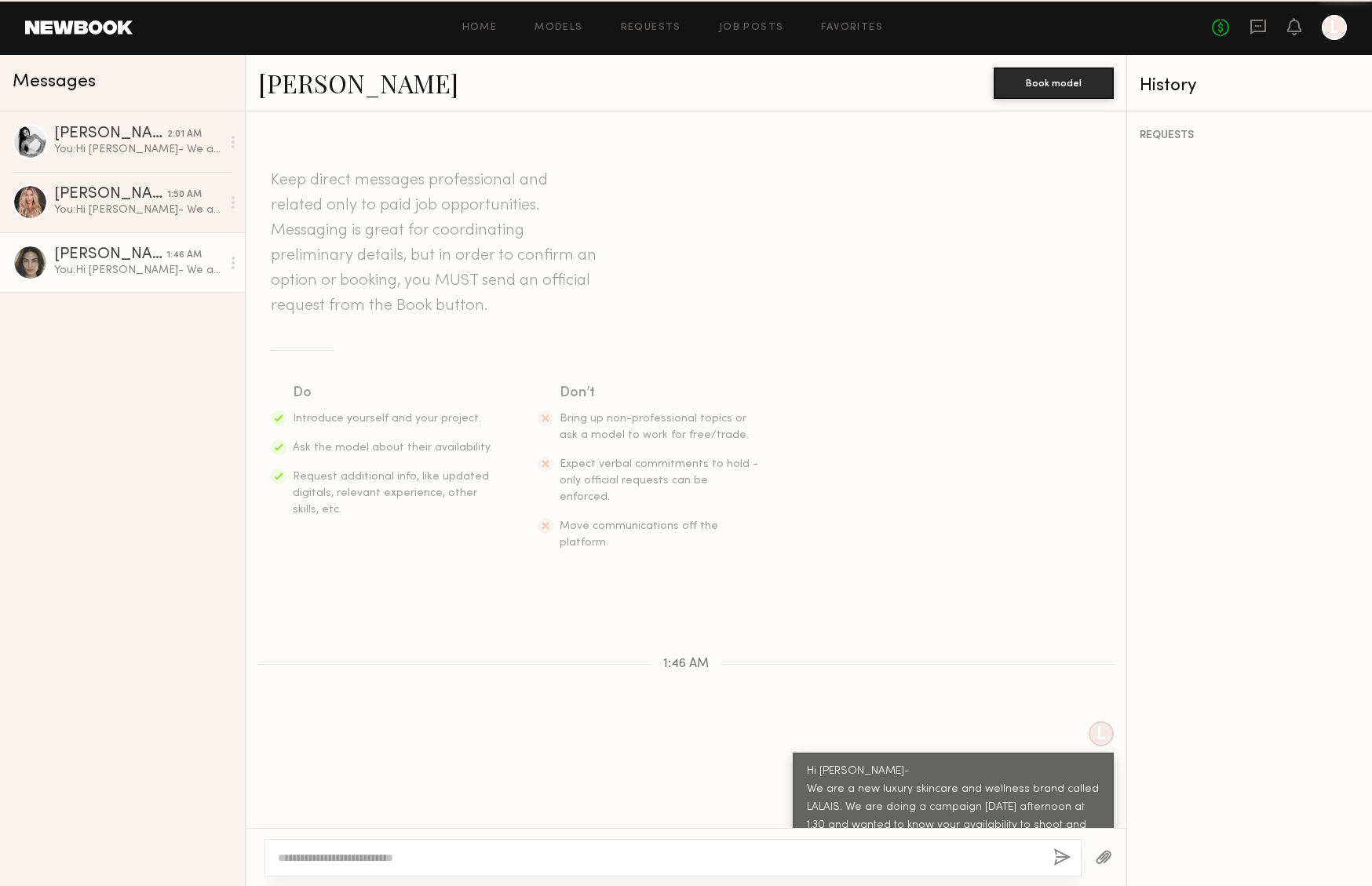
scroll to position [9, 0]
